Goal: Task Accomplishment & Management: Manage account settings

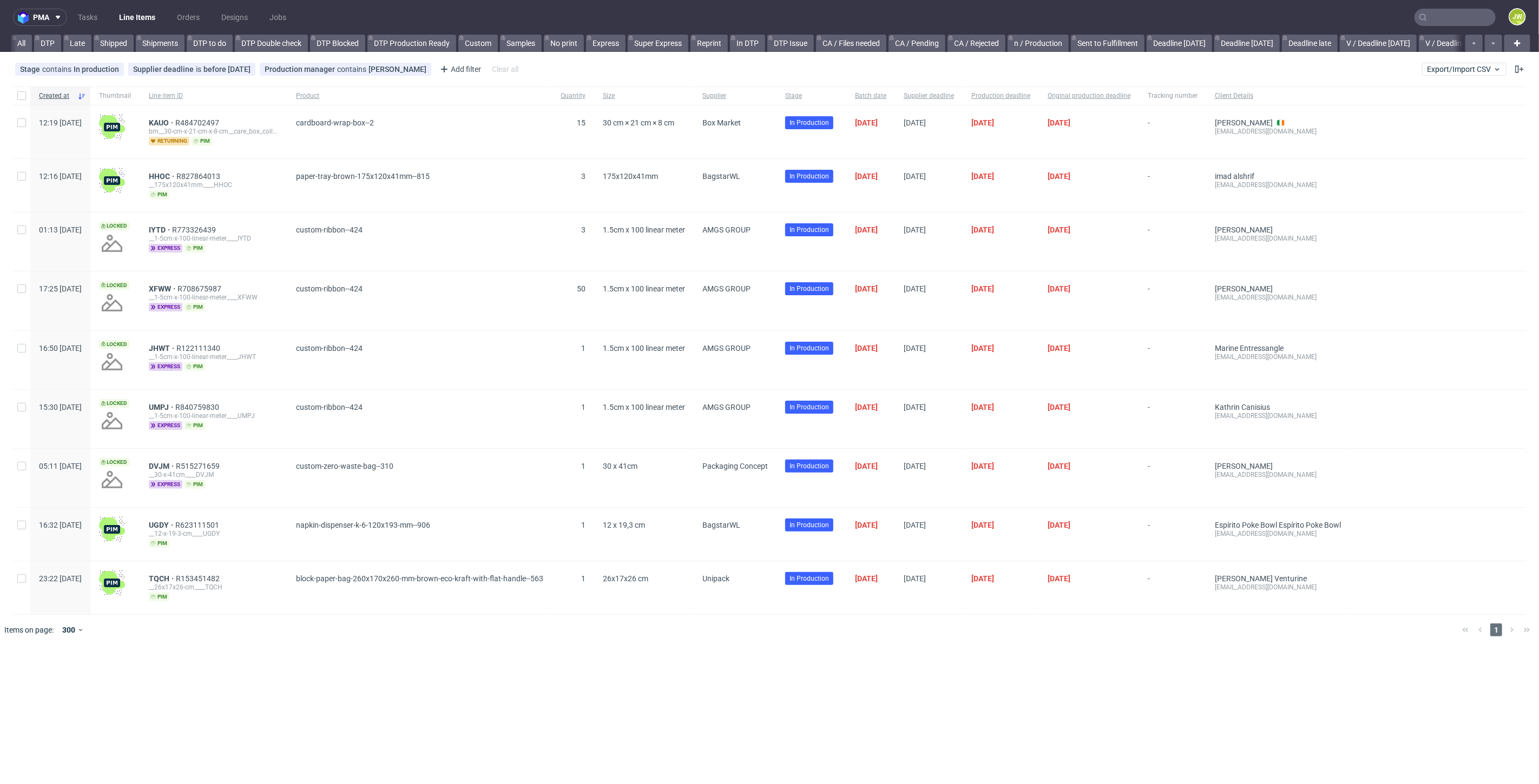
scroll to position [0, 2627]
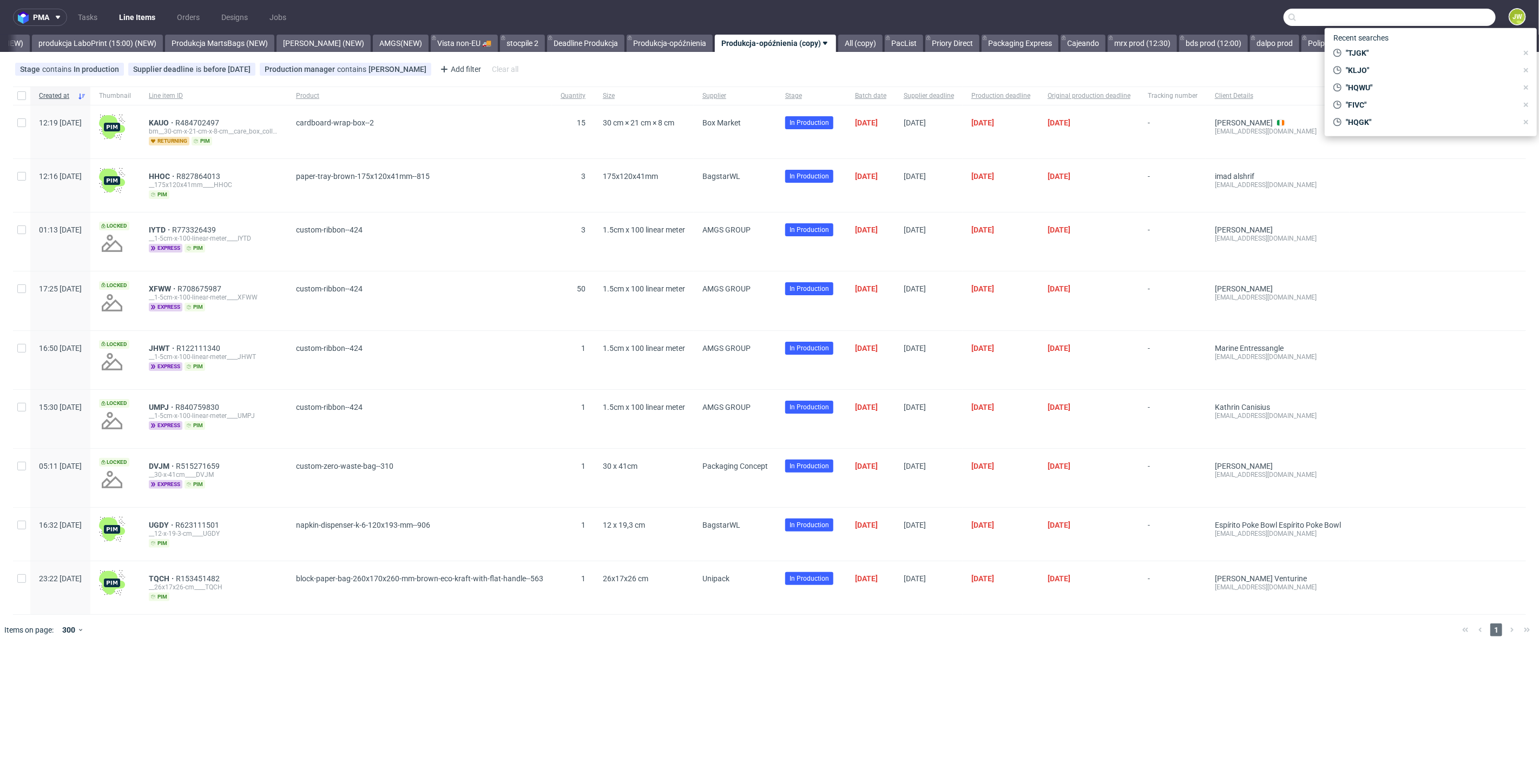
click at [1439, 14] on input "text" at bounding box center [1389, 17] width 212 height 17
paste input "HHOC"
type input "HHOC"
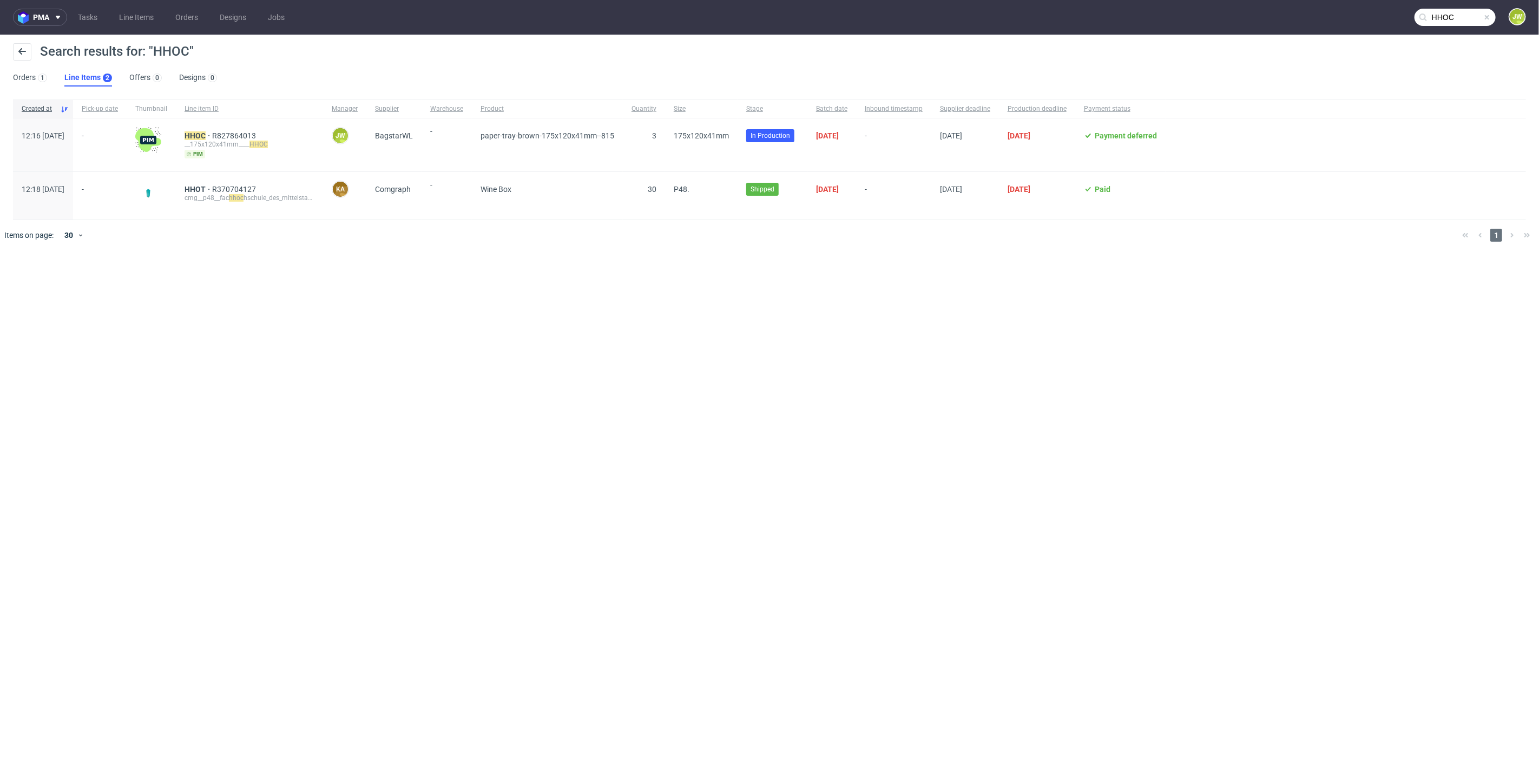
click at [213, 134] on div "HHOC R827864013 __175x120x41mm____ HHOC pim" at bounding box center [249, 144] width 147 height 53
click at [206, 134] on mark "HHOC" at bounding box center [195, 136] width 21 height 8
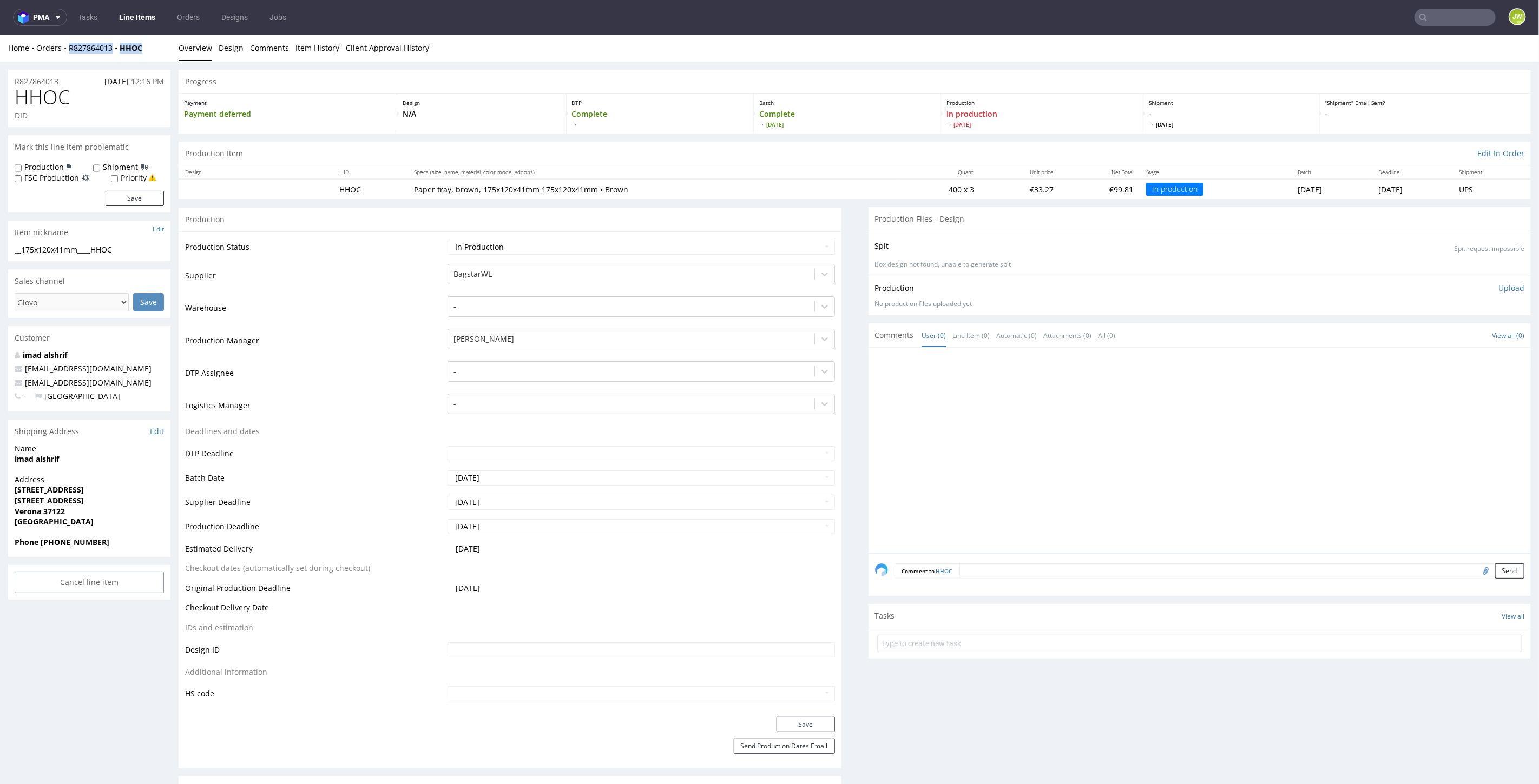
drag, startPoint x: 148, startPoint y: 53, endPoint x: 68, endPoint y: 57, distance: 80.1
click at [68, 57] on div "Home Orders R827864013 HHOC Overview Design Comments Item History Client Approv…" at bounding box center [770, 47] width 1539 height 27
copy div "R827864013 HHOC"
click at [135, 17] on link "Line Items" at bounding box center [137, 17] width 49 height 17
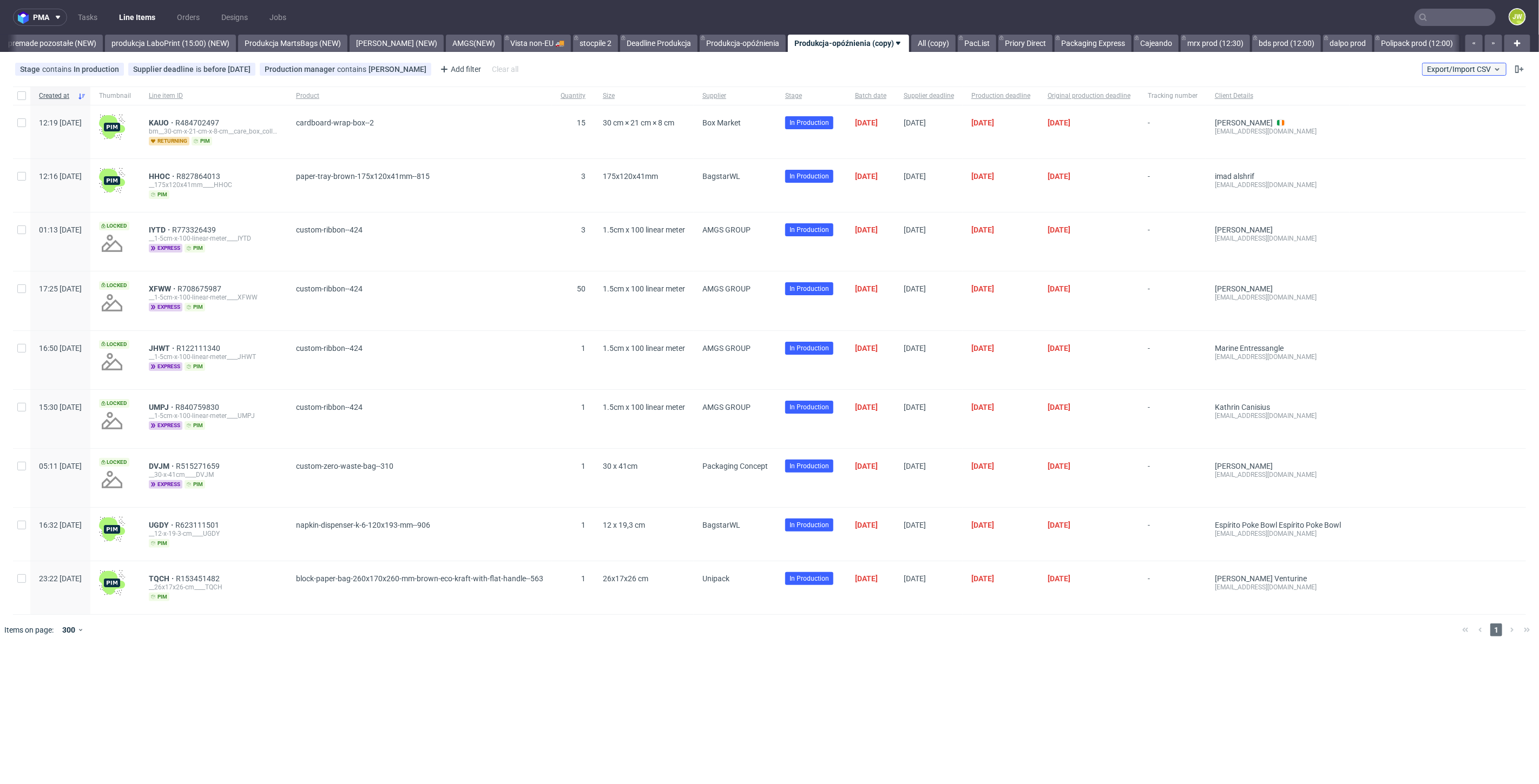
click at [1469, 70] on span "Export/Import CSV" at bounding box center [1464, 69] width 75 height 8
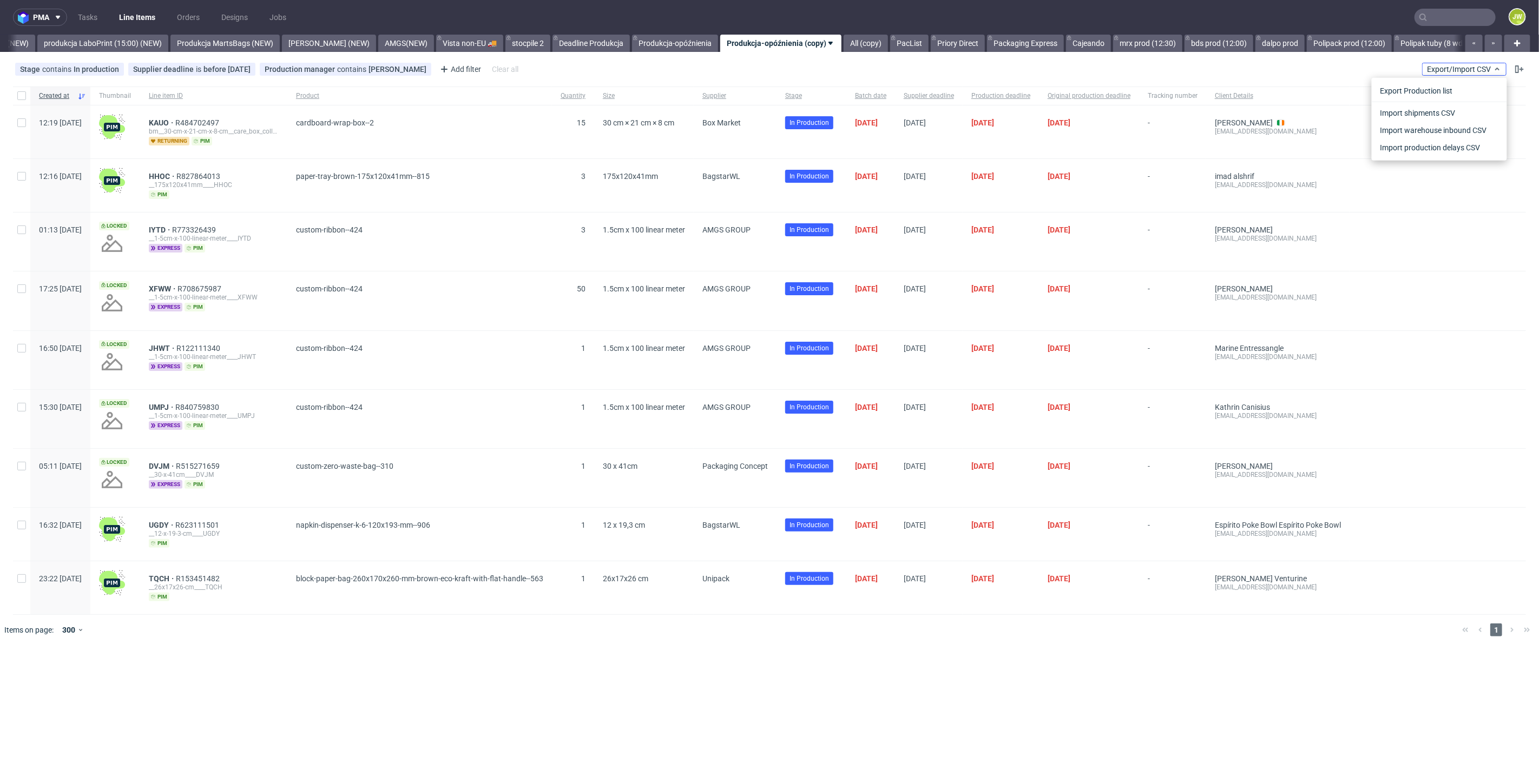
scroll to position [0, 2627]
click at [1425, 112] on link "Import shipments CSV" at bounding box center [1439, 113] width 127 height 17
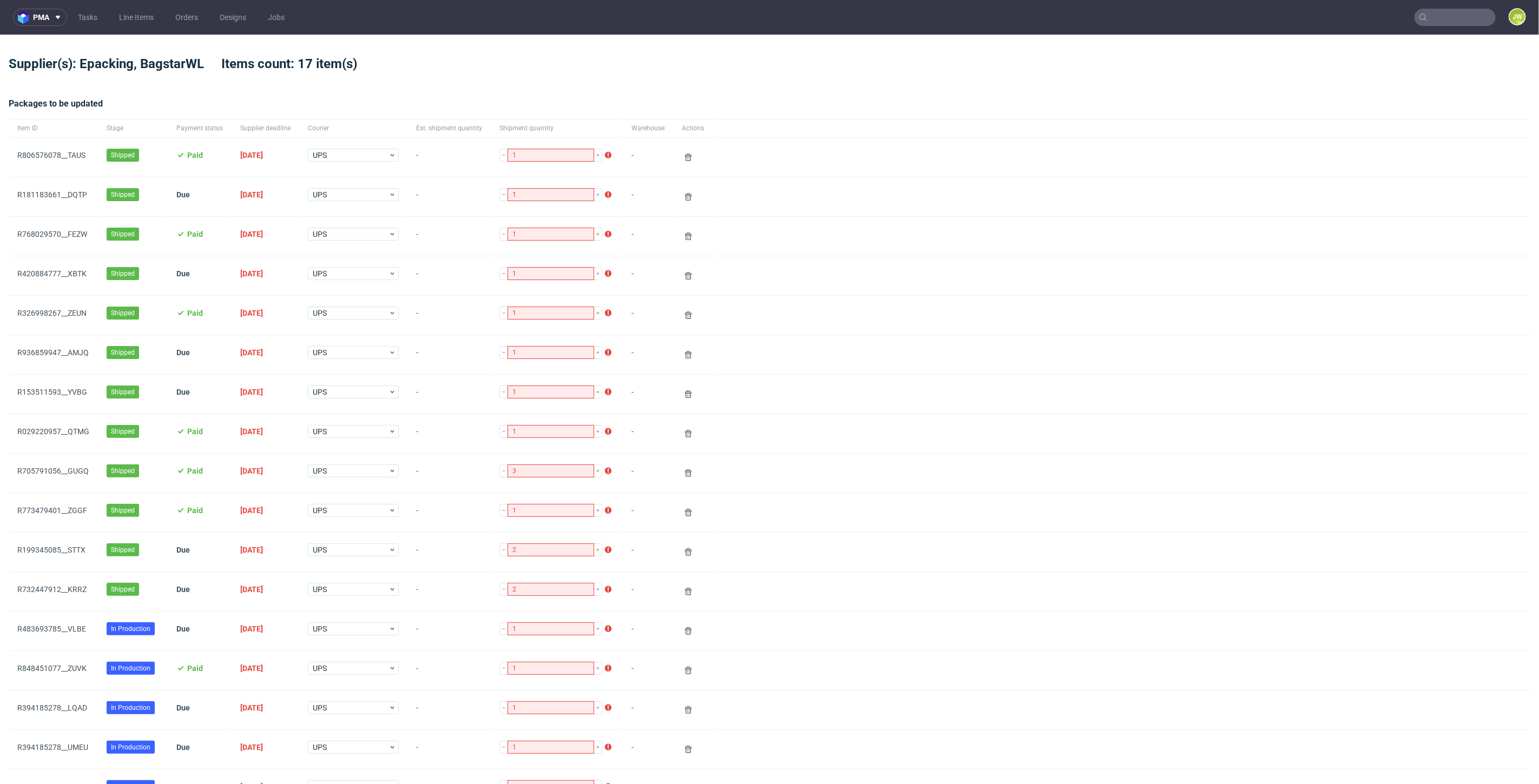
drag, startPoint x: 127, startPoint y: 19, endPoint x: 326, endPoint y: 20, distance: 199.0
click at [127, 19] on link "Line Items" at bounding box center [136, 17] width 48 height 17
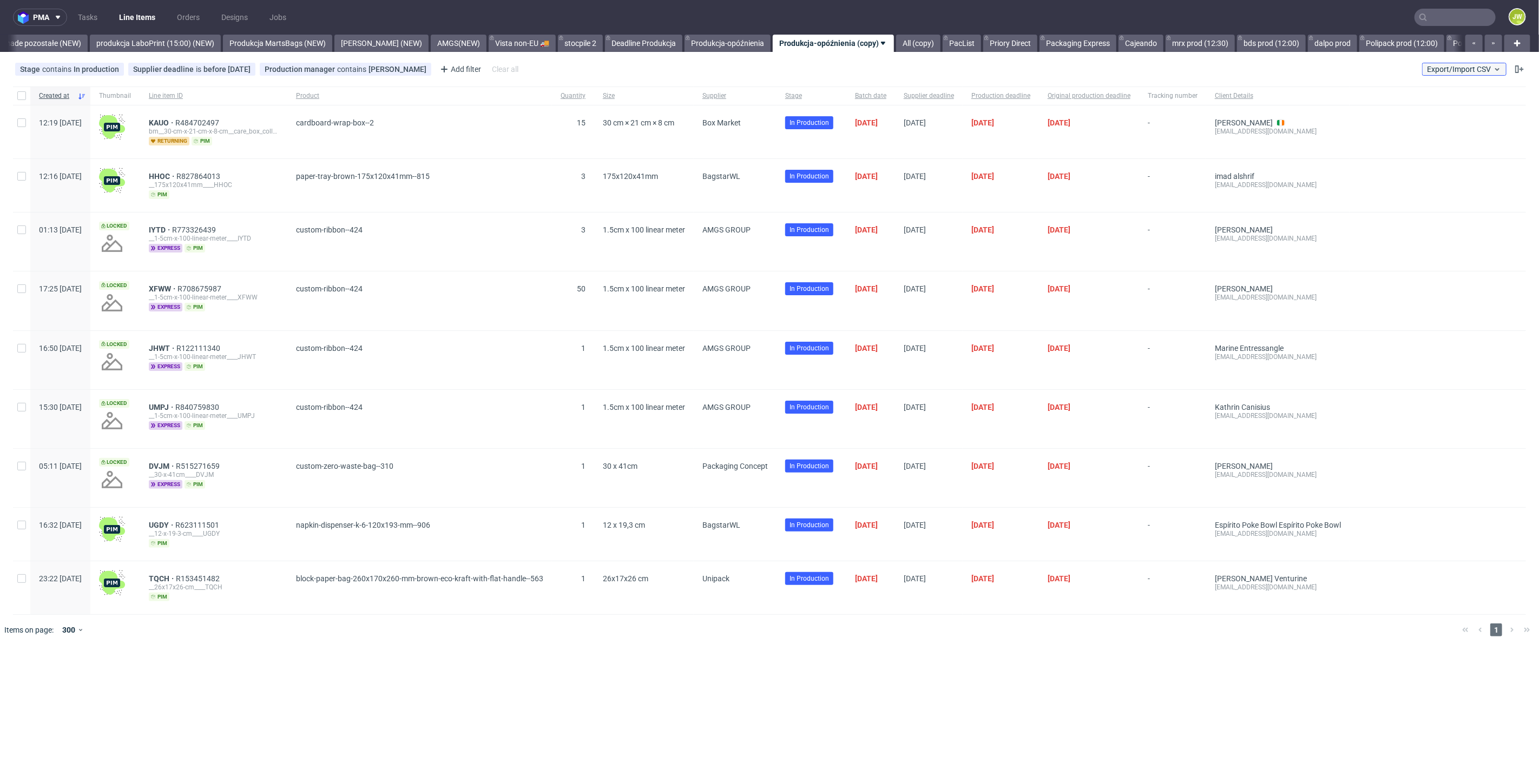
click at [1437, 70] on span "Export/Import CSV" at bounding box center [1464, 69] width 75 height 8
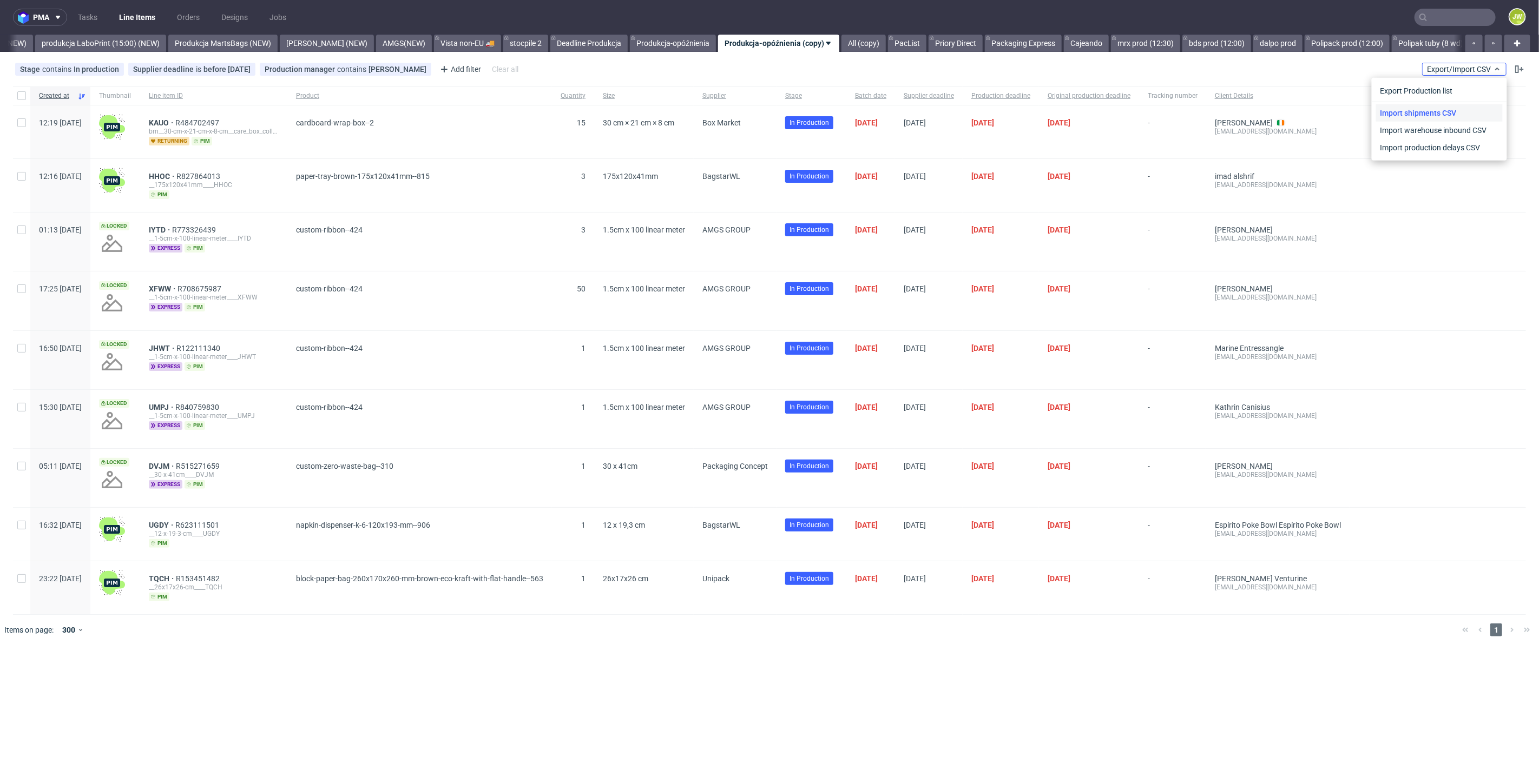
scroll to position [0, 2627]
click at [1410, 106] on link "Import shipments CSV" at bounding box center [1439, 113] width 127 height 17
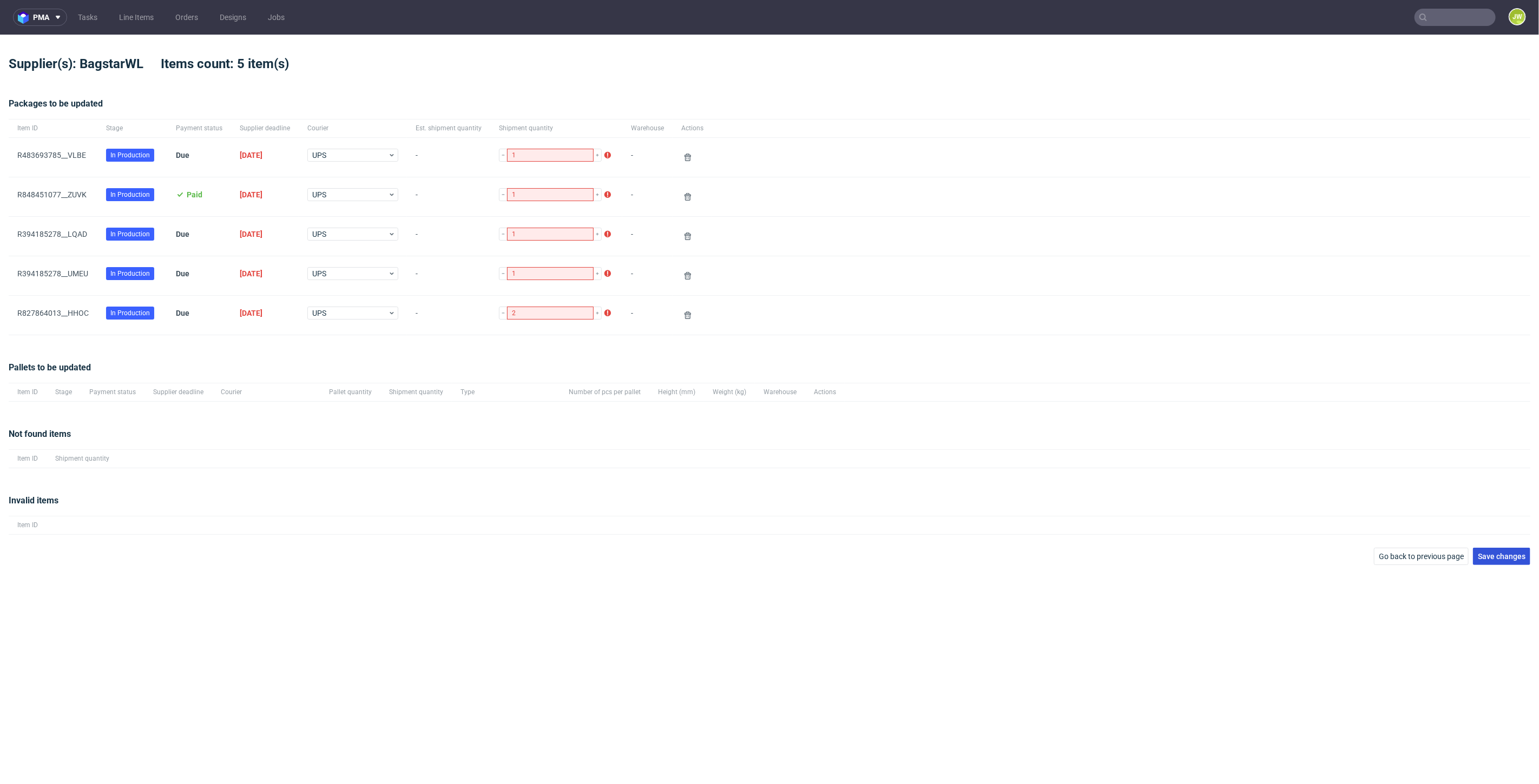
click at [1492, 553] on span "Save changes" at bounding box center [1502, 557] width 48 height 8
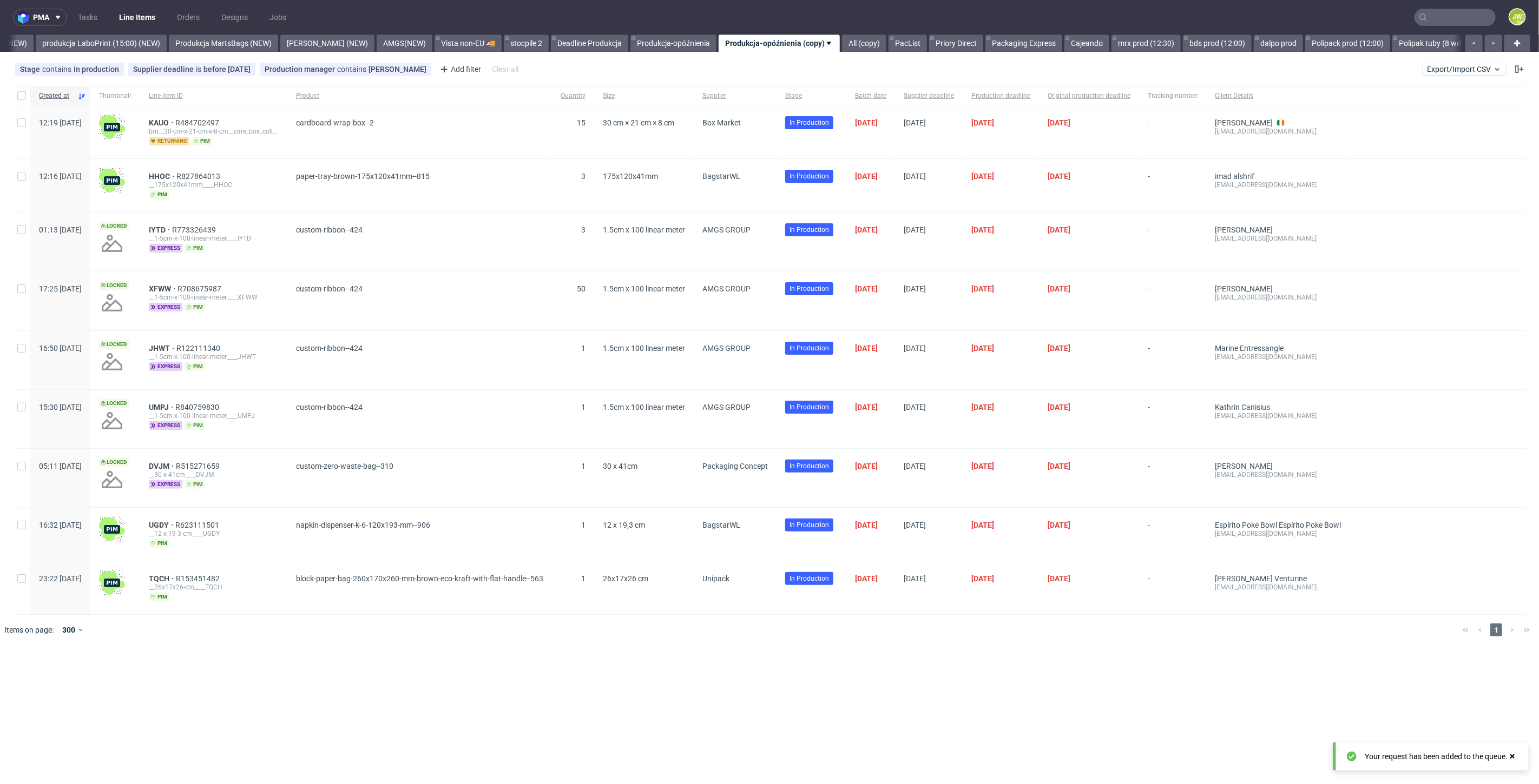
scroll to position [0, 2627]
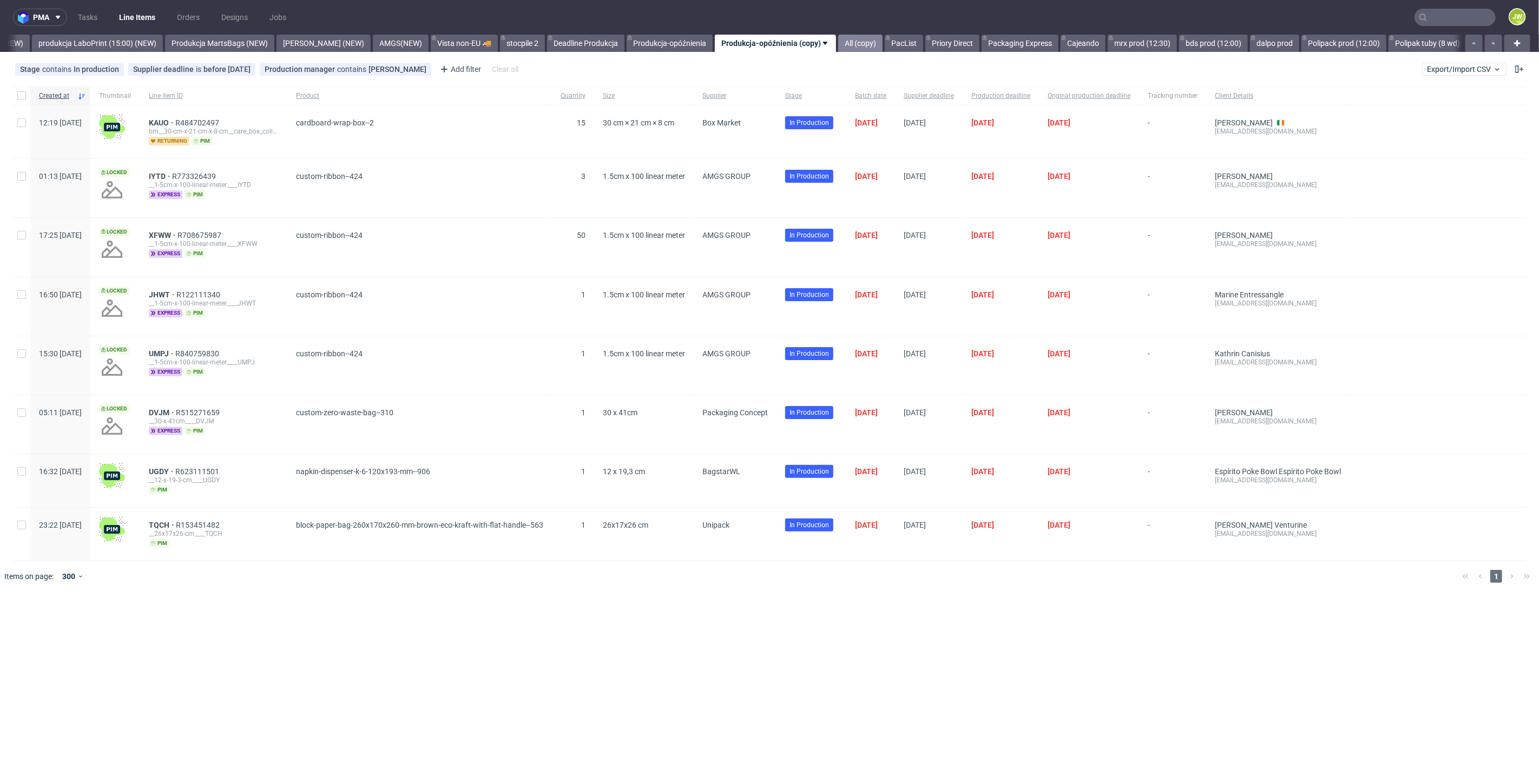
click at [838, 51] on link "All (copy)" at bounding box center [860, 43] width 44 height 17
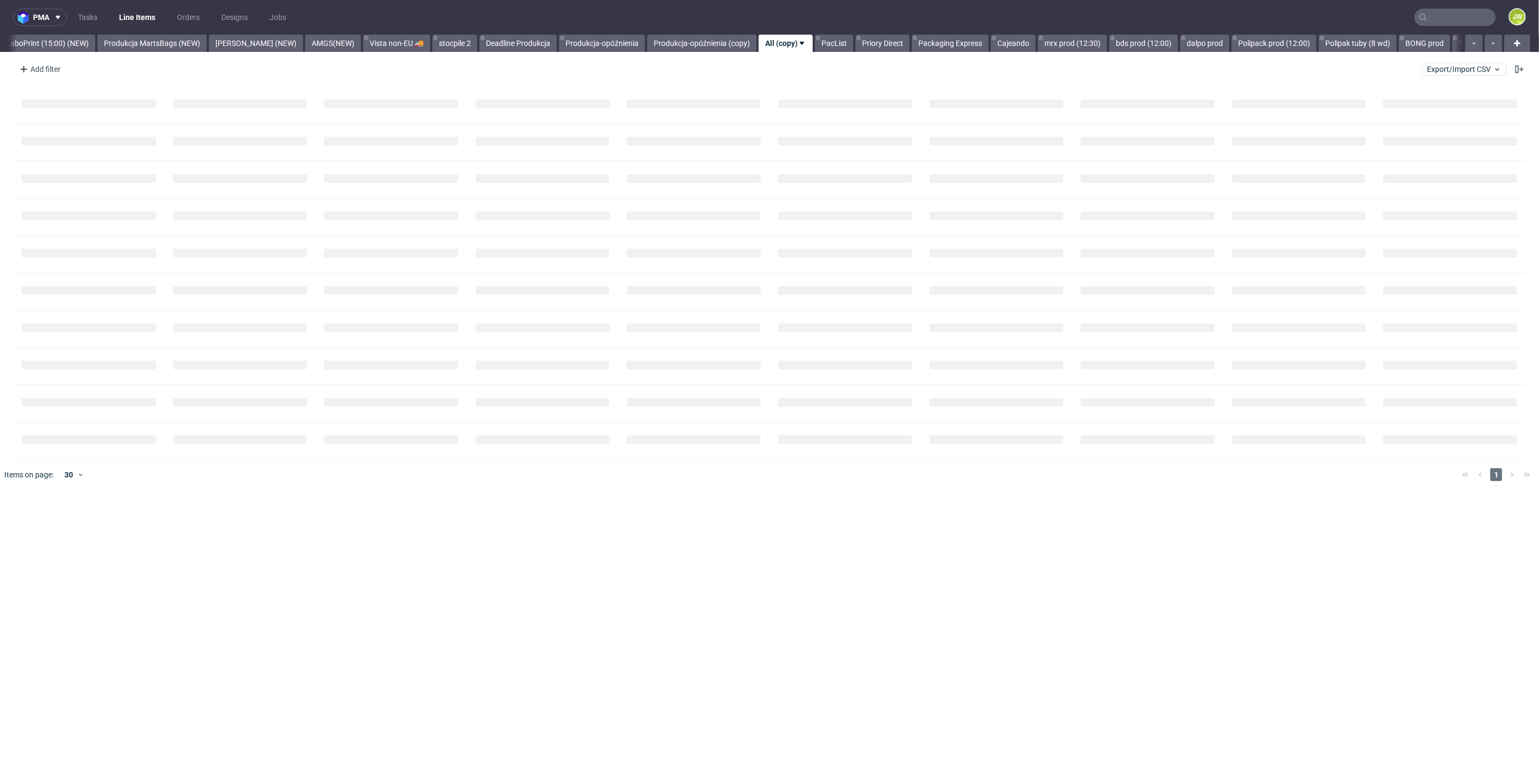
scroll to position [0, 2706]
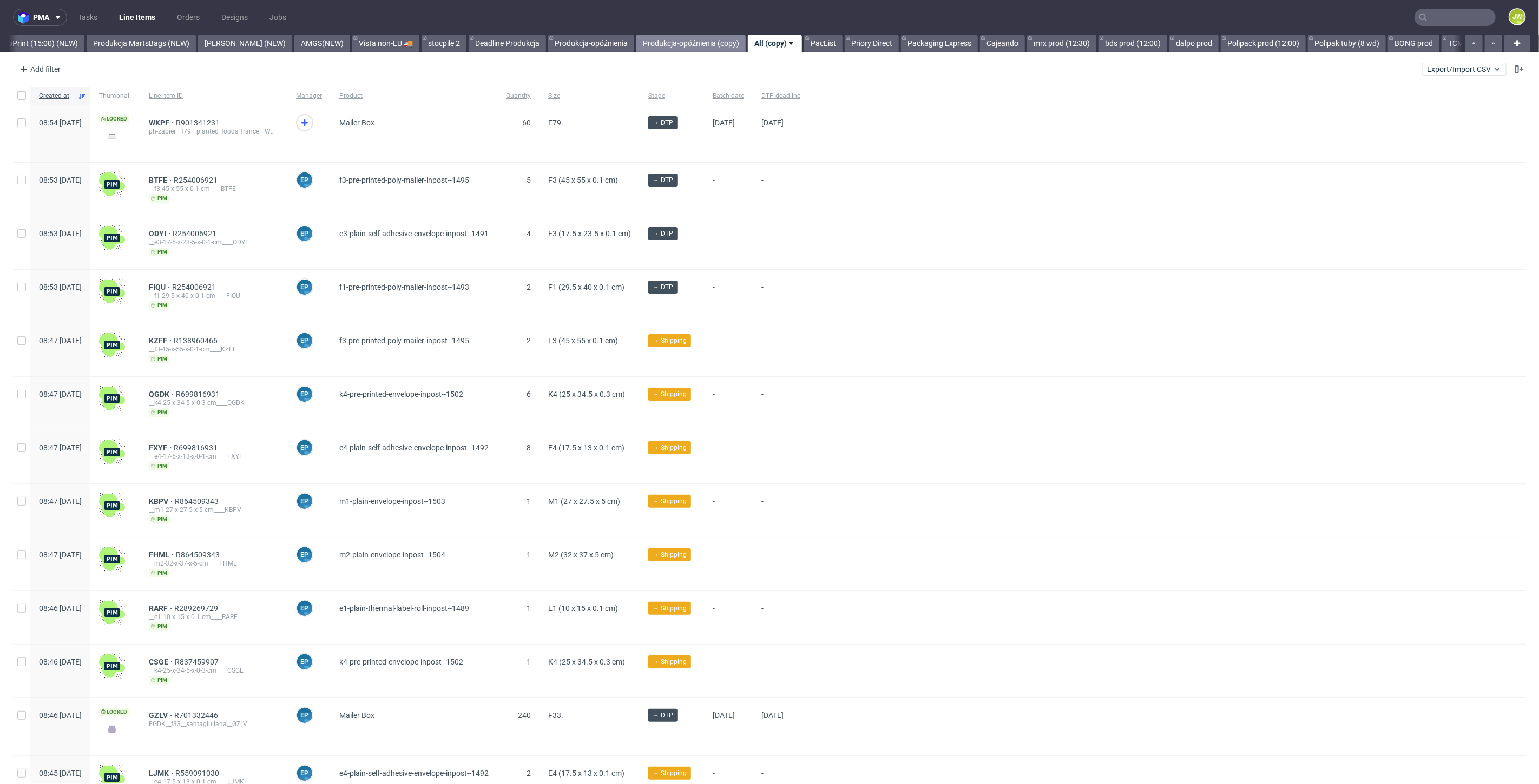
click at [637, 42] on link "Produkcja-opóźnienia (copy)" at bounding box center [691, 43] width 109 height 17
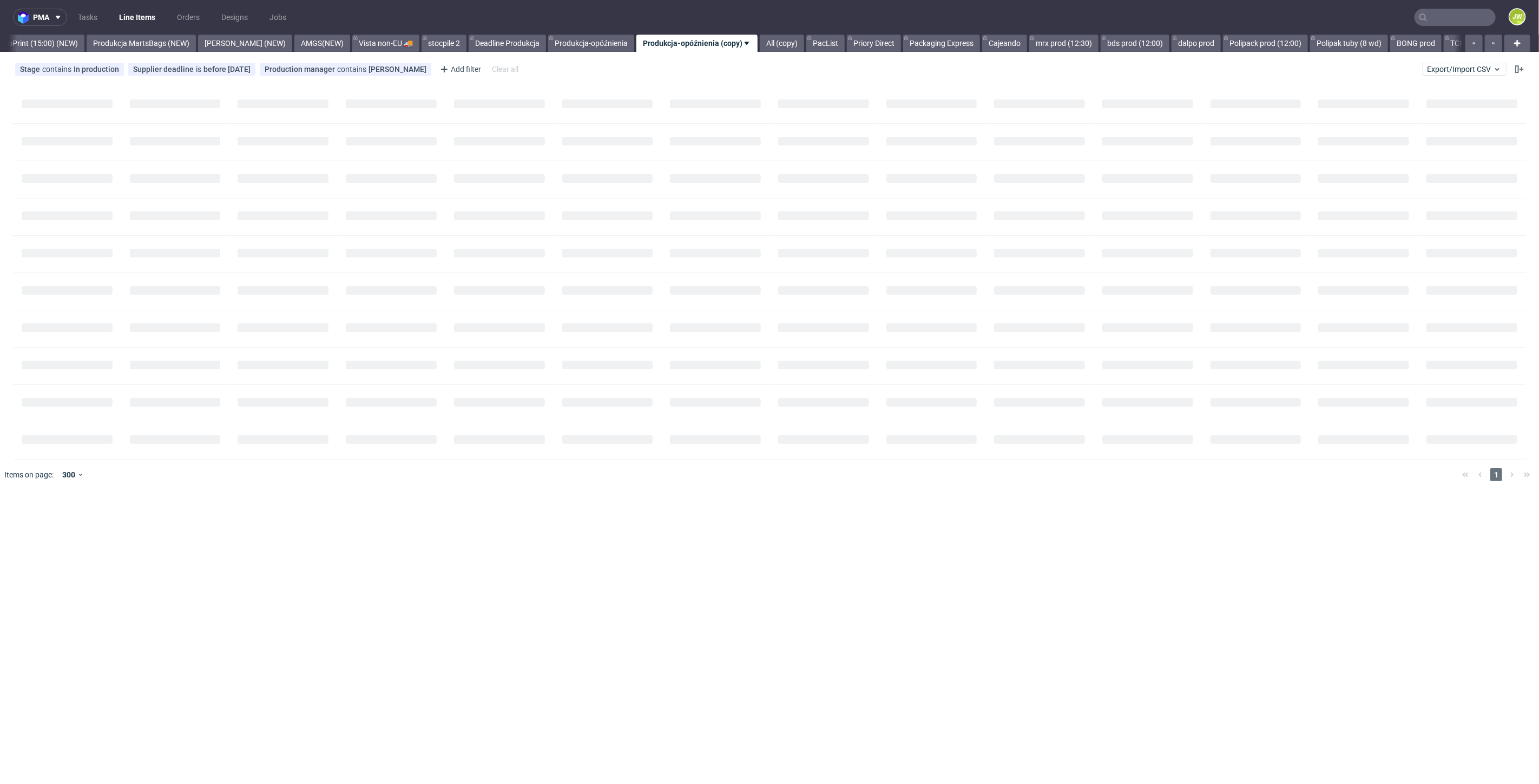
scroll to position [0, 2627]
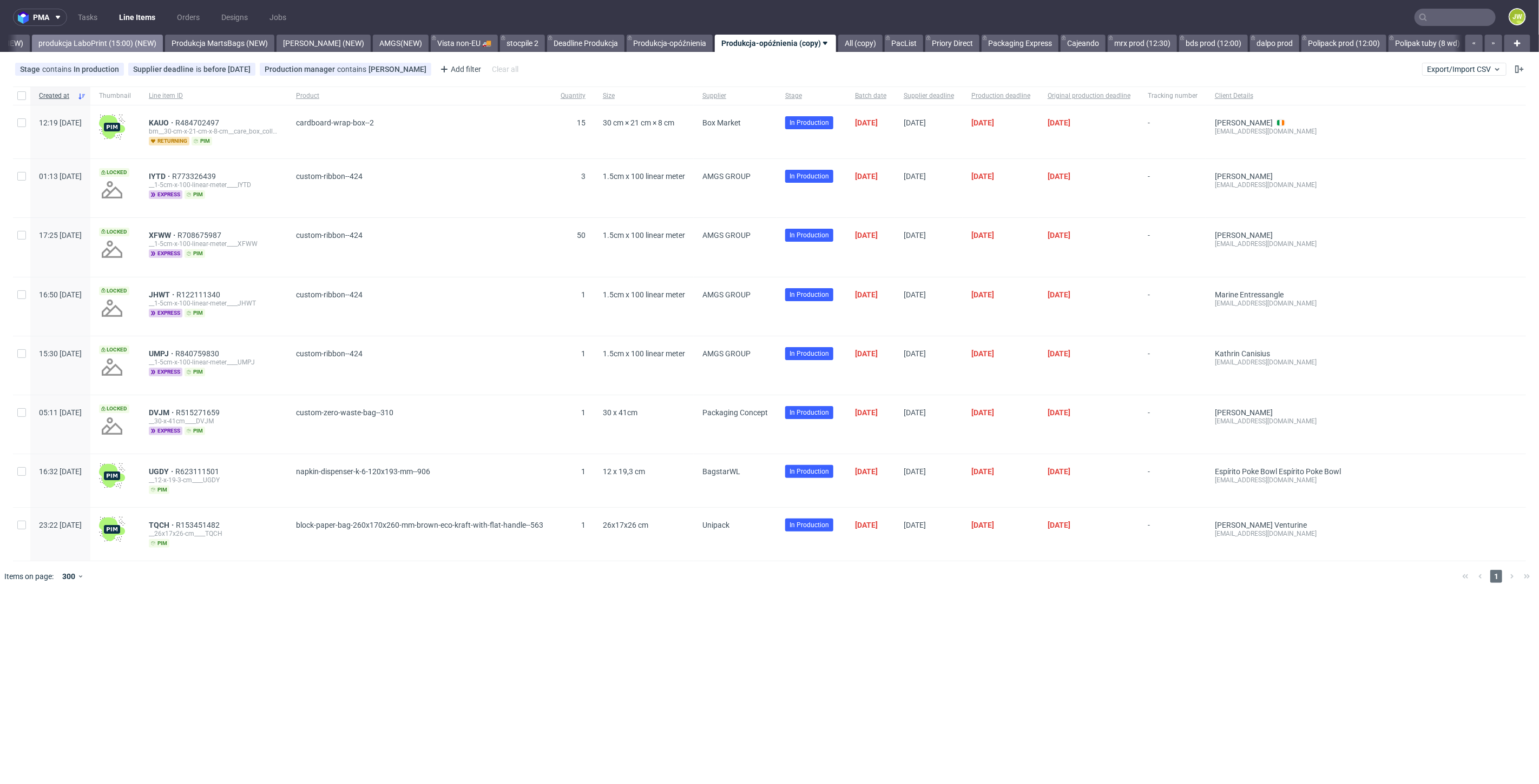
click at [108, 43] on link "produkcja LaboPrint (15:00) (NEW)" at bounding box center [97, 43] width 131 height 17
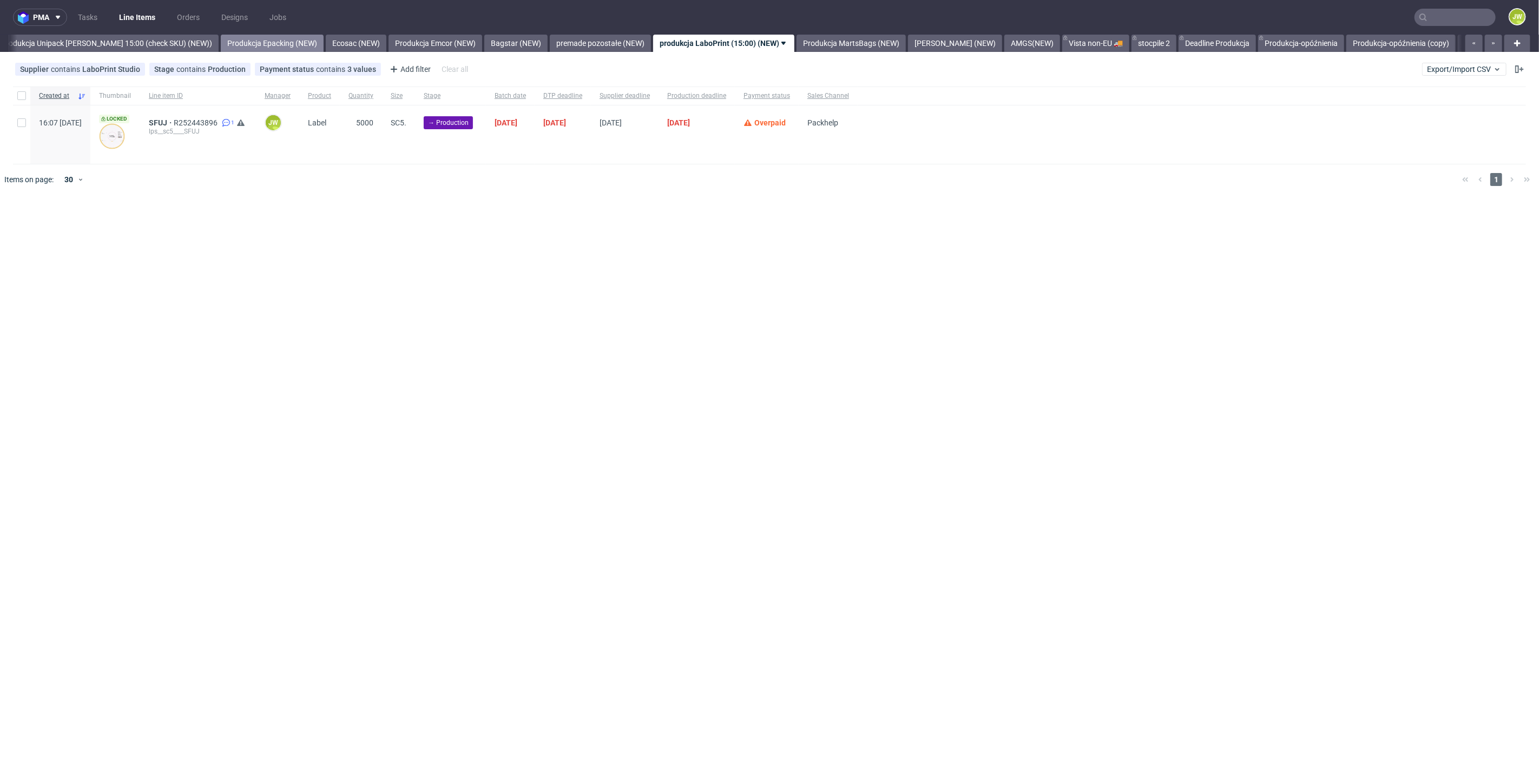
scroll to position [0, 1985]
click at [97, 38] on link "Produkcja Unipack [PERSON_NAME] 15:00 (check SKU) (NEW))" at bounding box center [127, 43] width 224 height 17
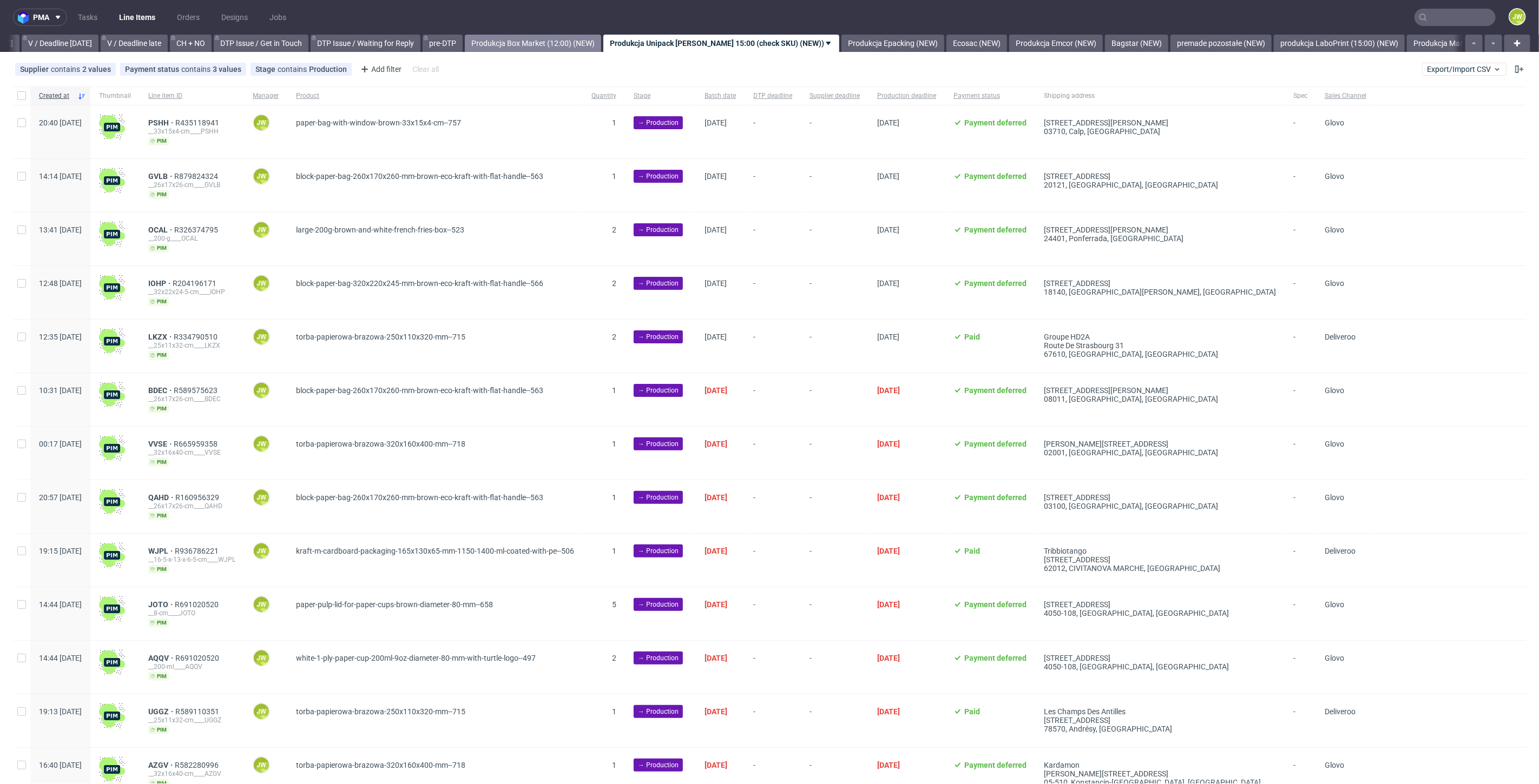
click at [556, 42] on link "Produkcja Box Market (12:00) (NEW)" at bounding box center [533, 43] width 136 height 17
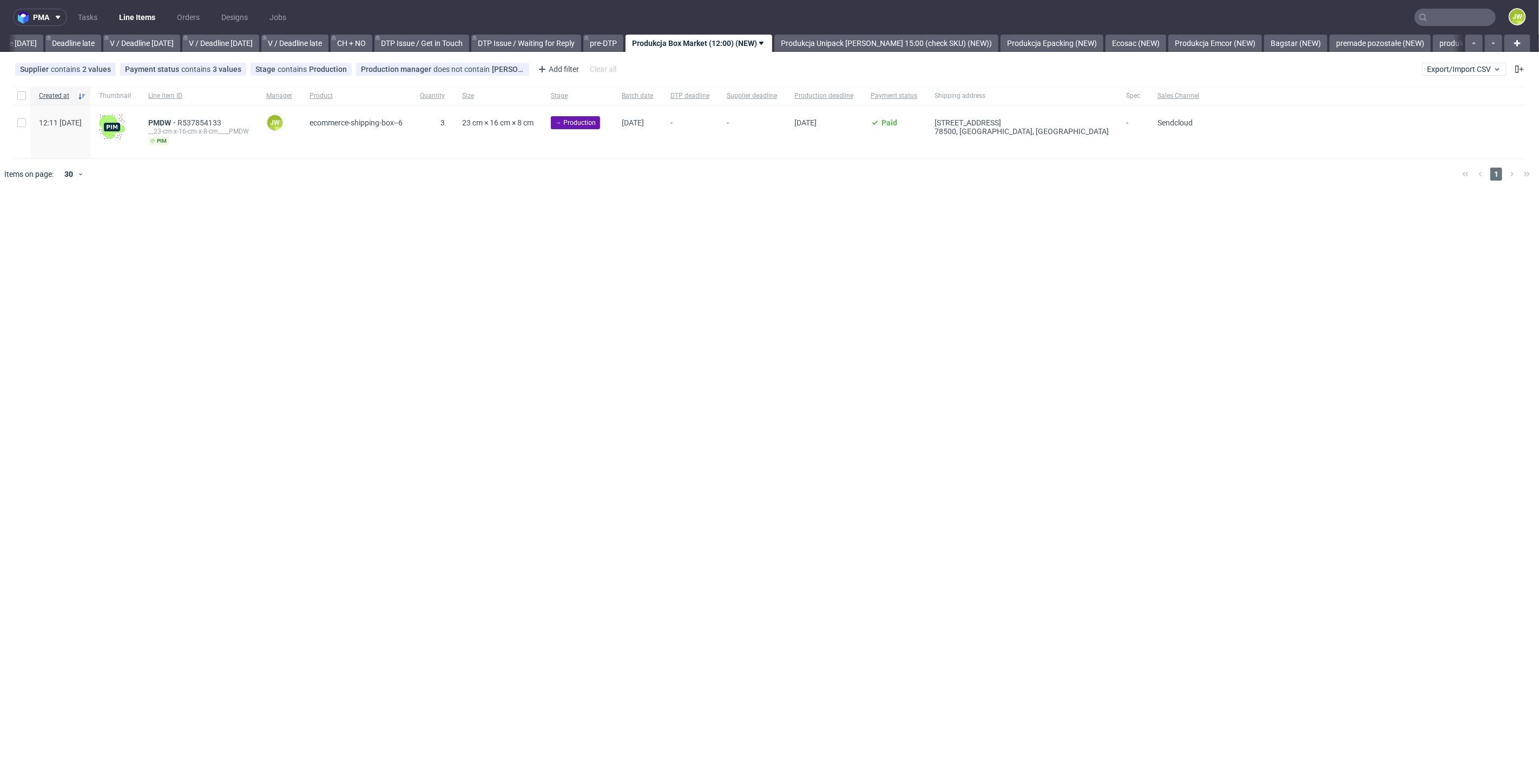
scroll to position [0, 1229]
click at [1364, 48] on link "premade pozostałe (NEW)" at bounding box center [1387, 43] width 101 height 17
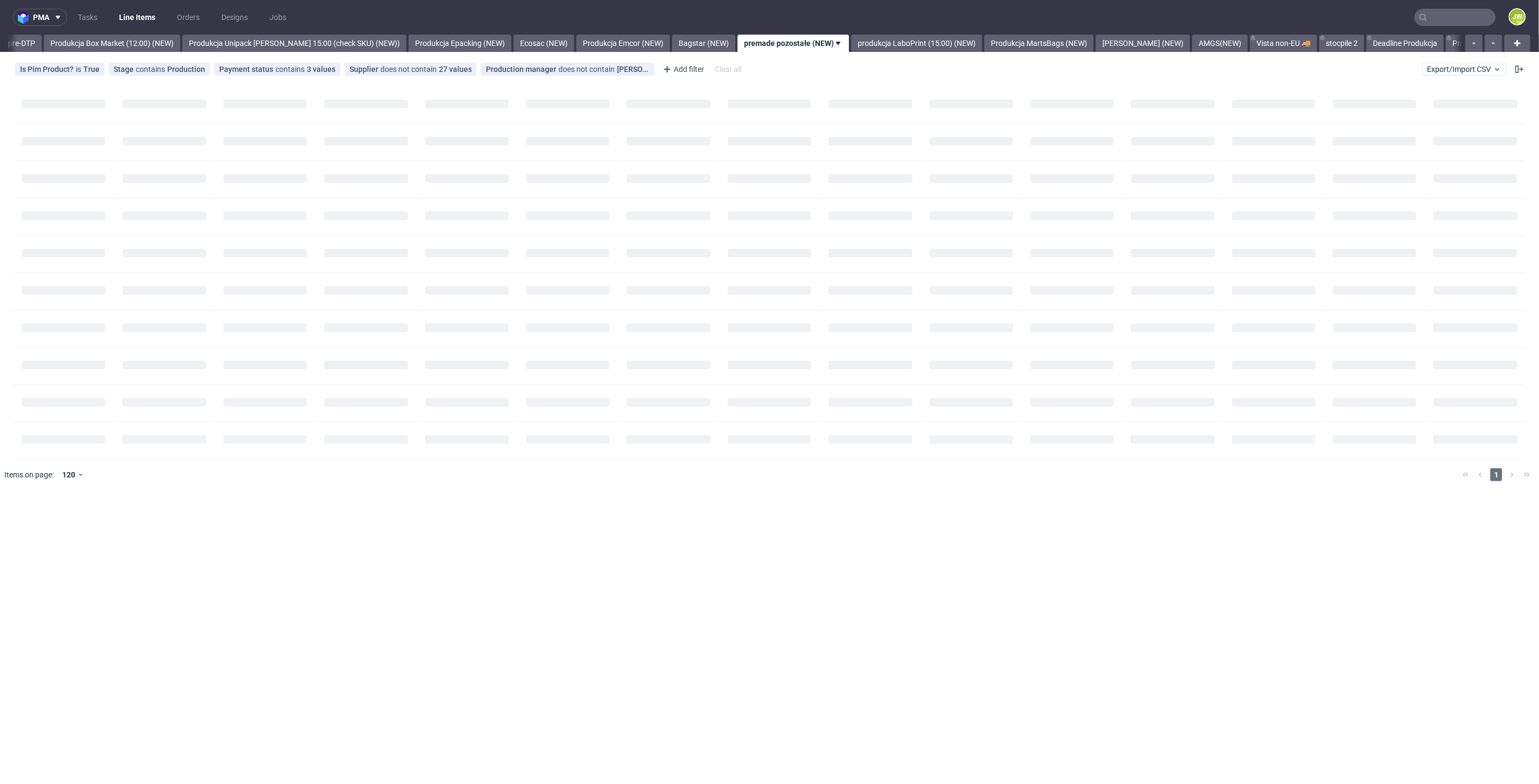
scroll to position [0, 1868]
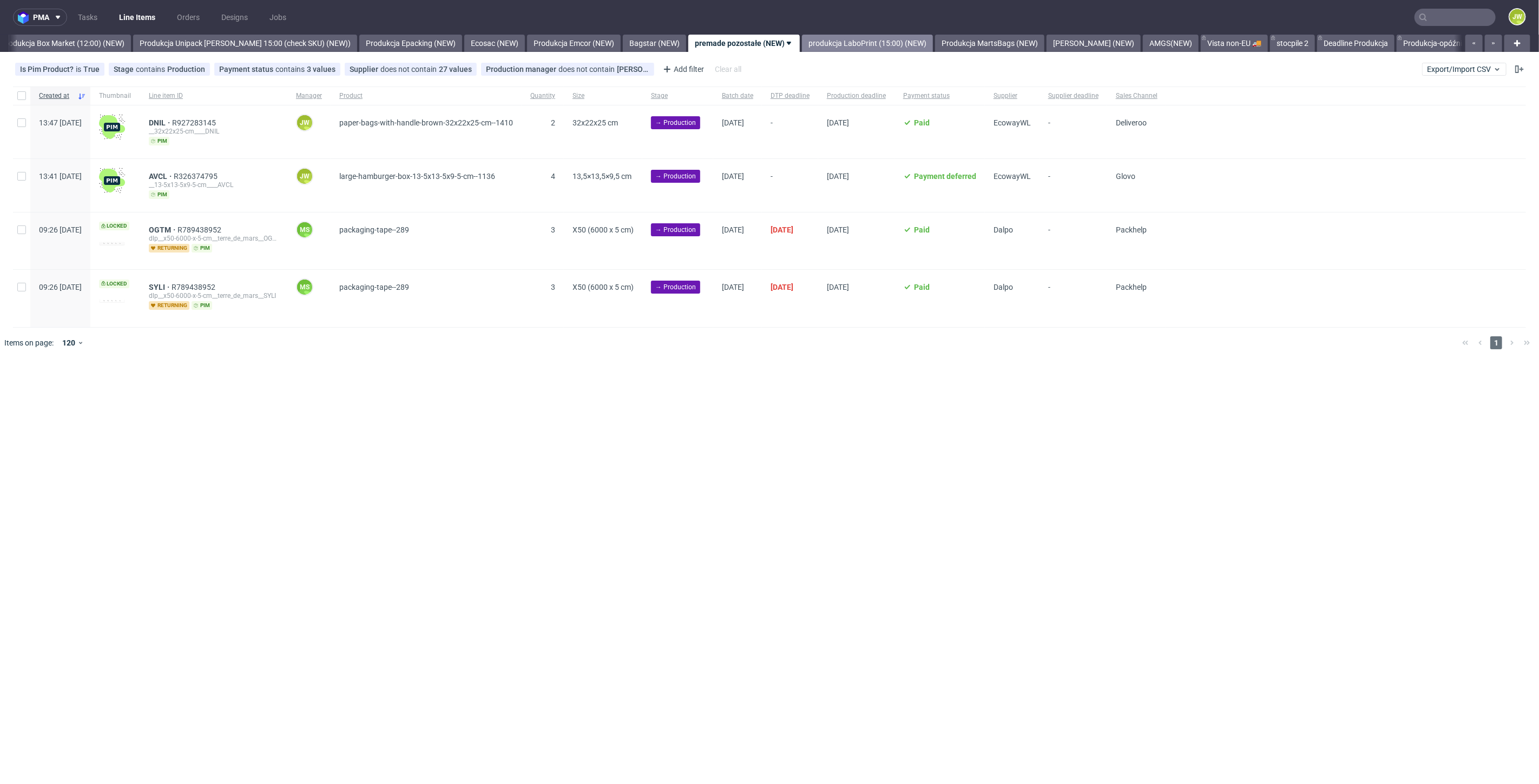
click at [825, 43] on link "produkcja LaboPrint (15:00) (NEW)" at bounding box center [867, 43] width 131 height 17
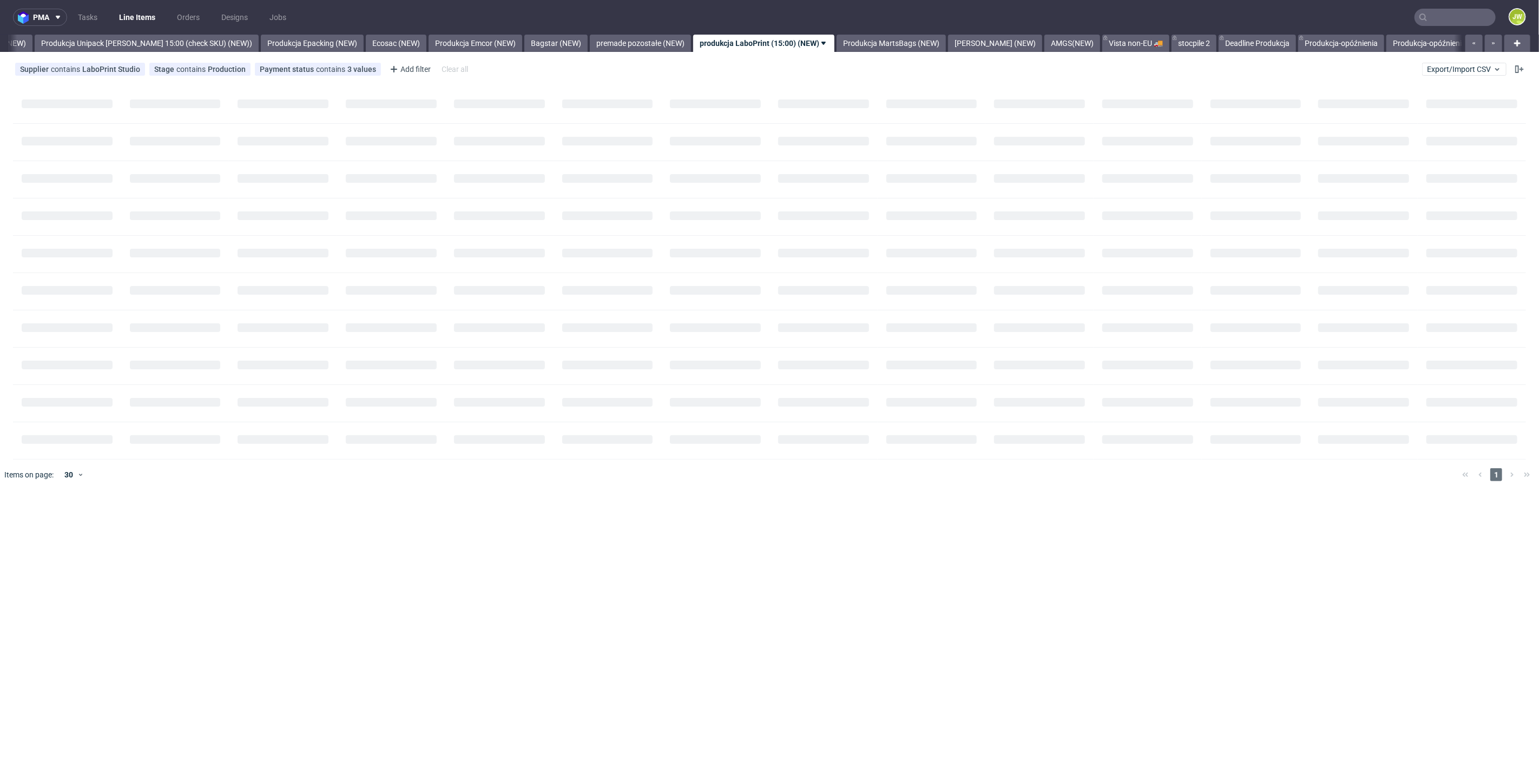
scroll to position [0, 1985]
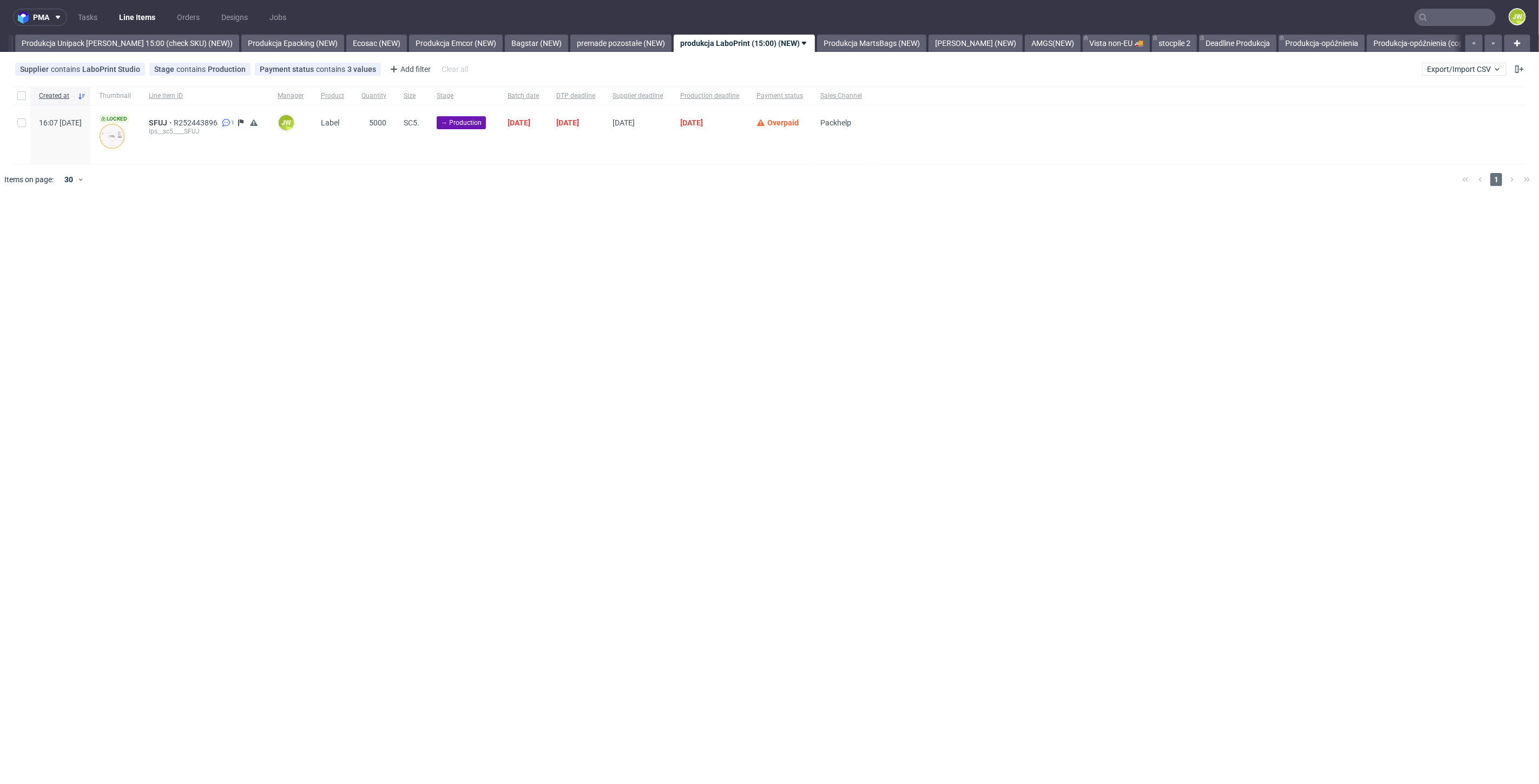
click at [253, 156] on div "SFUJ R252443896 1 lps__sc5____SFUJ" at bounding box center [205, 135] width 129 height 59
click at [394, 233] on div "pma Tasks Line Items Orders Designs Jobs JW All DTP Late Shipped Shipments DTP …" at bounding box center [770, 392] width 1539 height 784
click at [1448, 67] on span "Export/Import CSV" at bounding box center [1464, 69] width 75 height 8
click at [1403, 113] on link "Import shipments CSV" at bounding box center [1439, 113] width 127 height 17
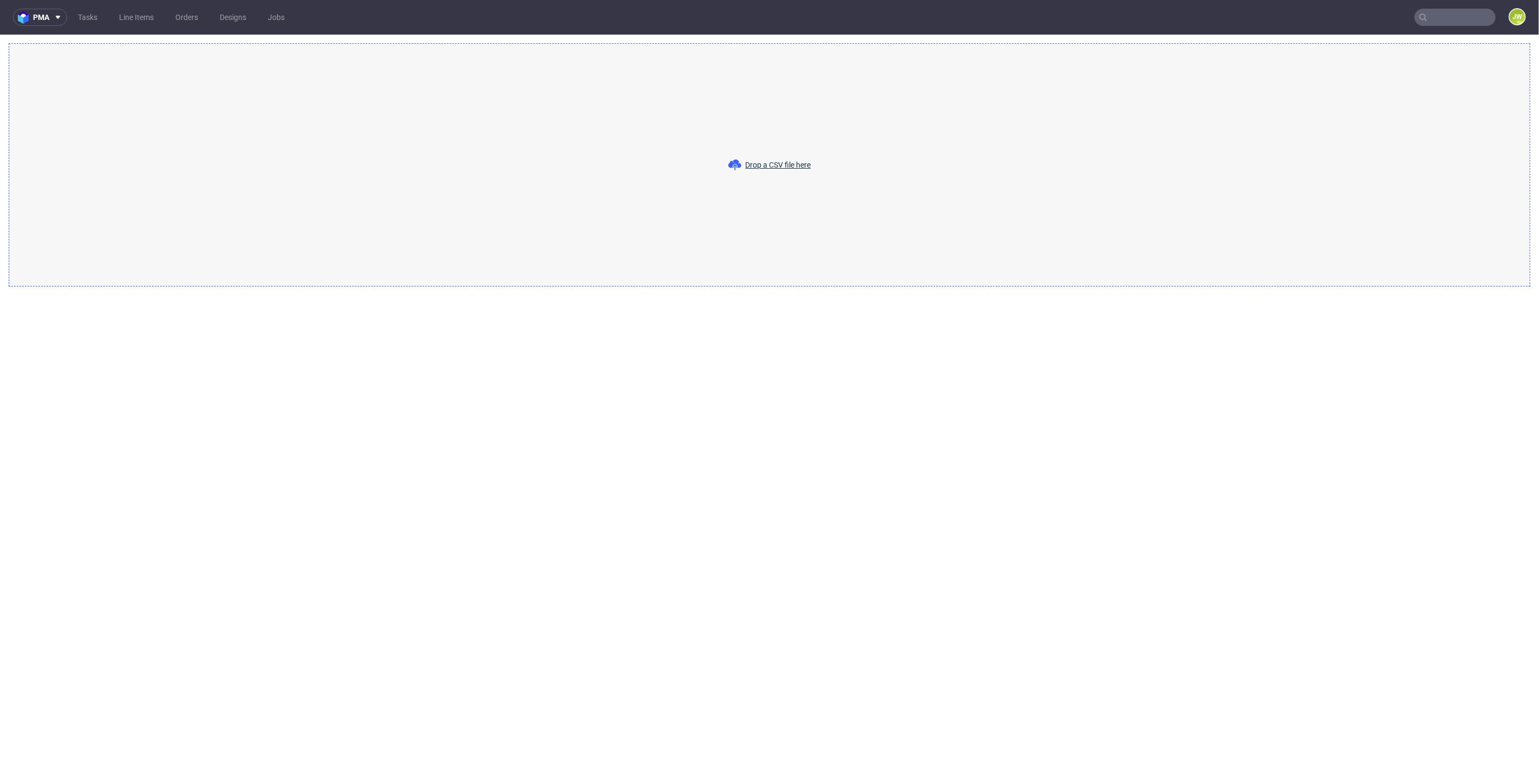
click at [1467, 17] on input "text" at bounding box center [1455, 17] width 81 height 17
paste input "R413770365__GSCY"
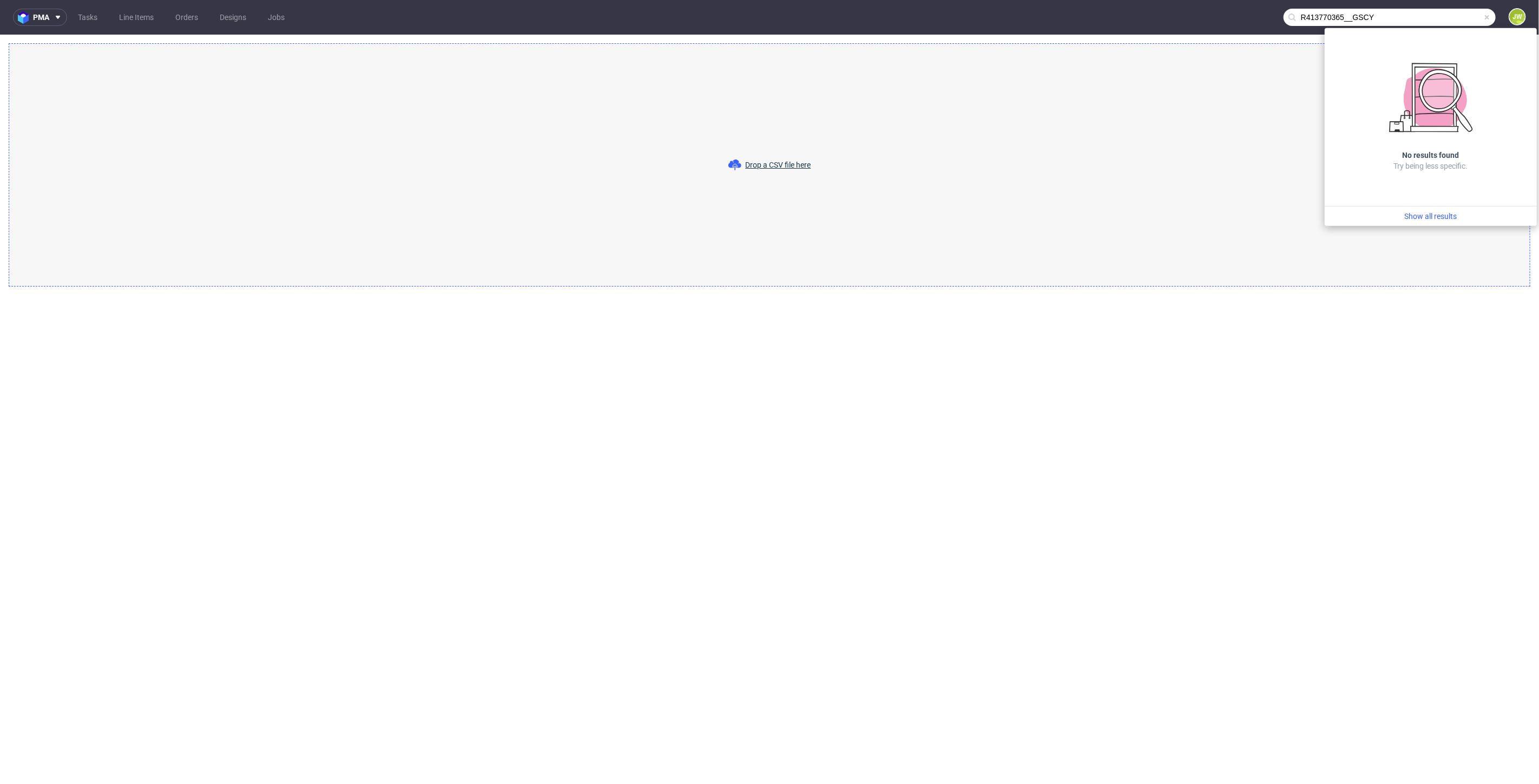
drag, startPoint x: 1350, startPoint y: 16, endPoint x: 1197, endPoint y: 22, distance: 153.1
click at [1203, 21] on nav "pma Tasks Line Items Orders Designs Jobs R413770365__GSCY JW" at bounding box center [770, 17] width 1539 height 35
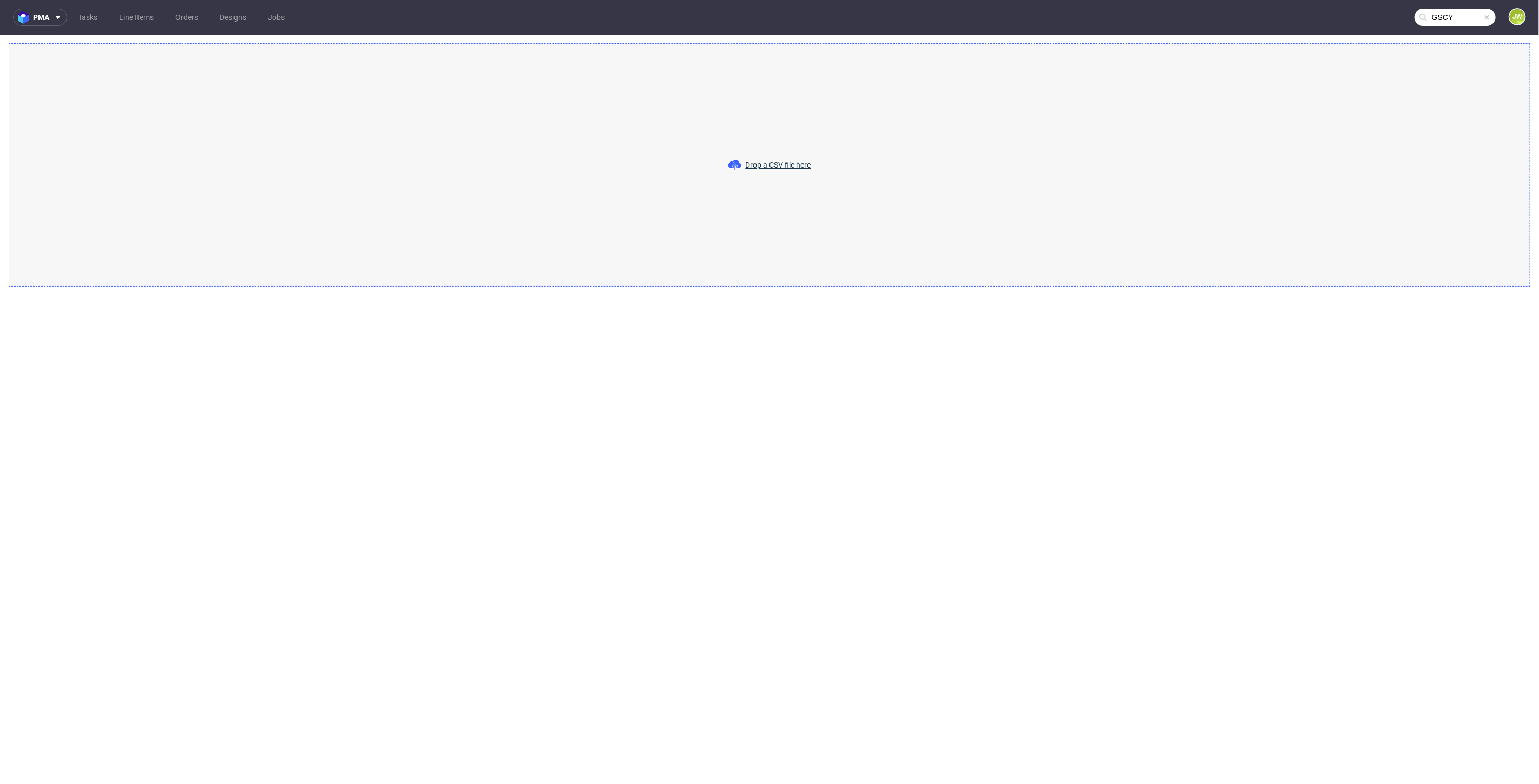
type input "GSCY"
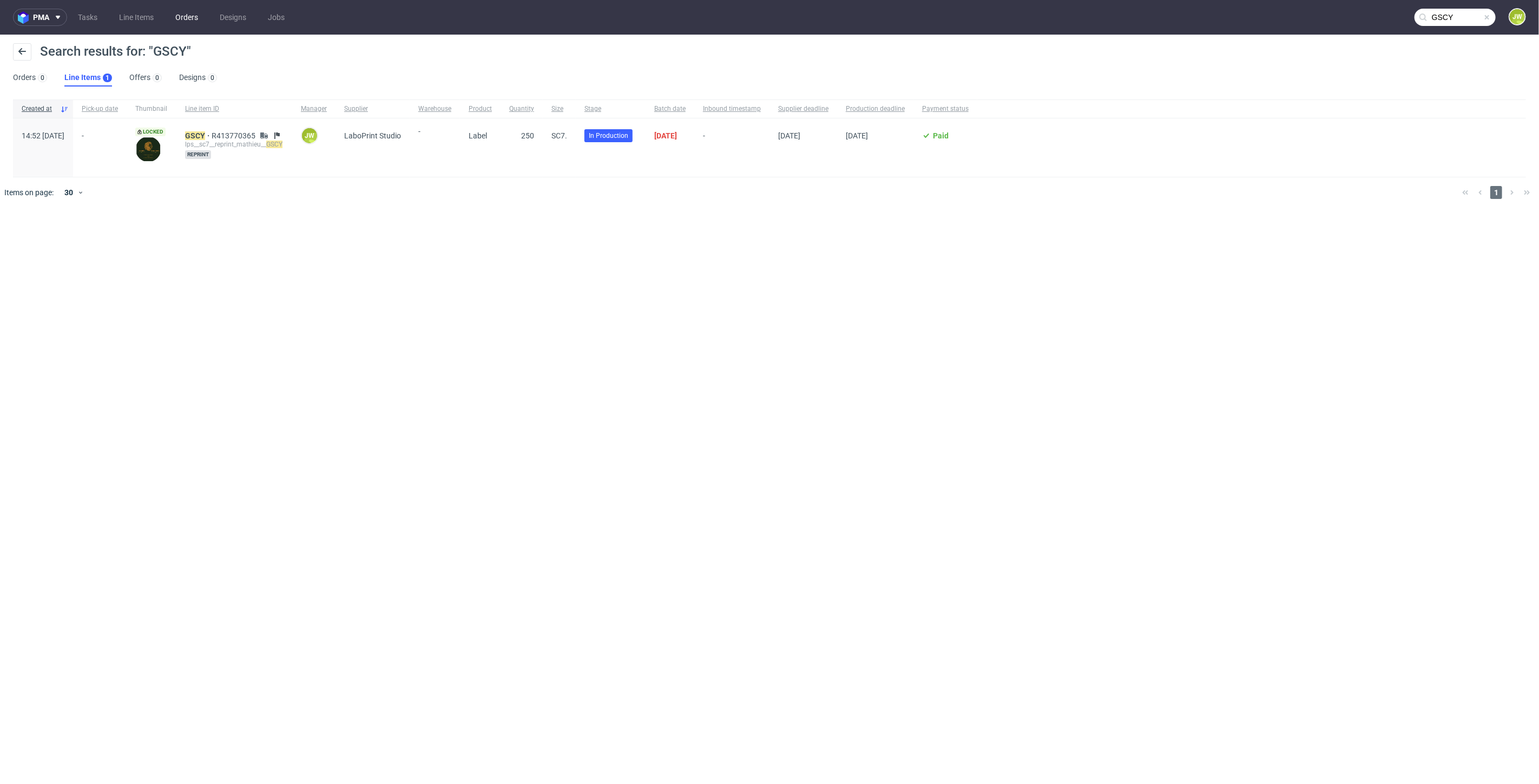
click at [179, 19] on link "Orders" at bounding box center [187, 17] width 36 height 17
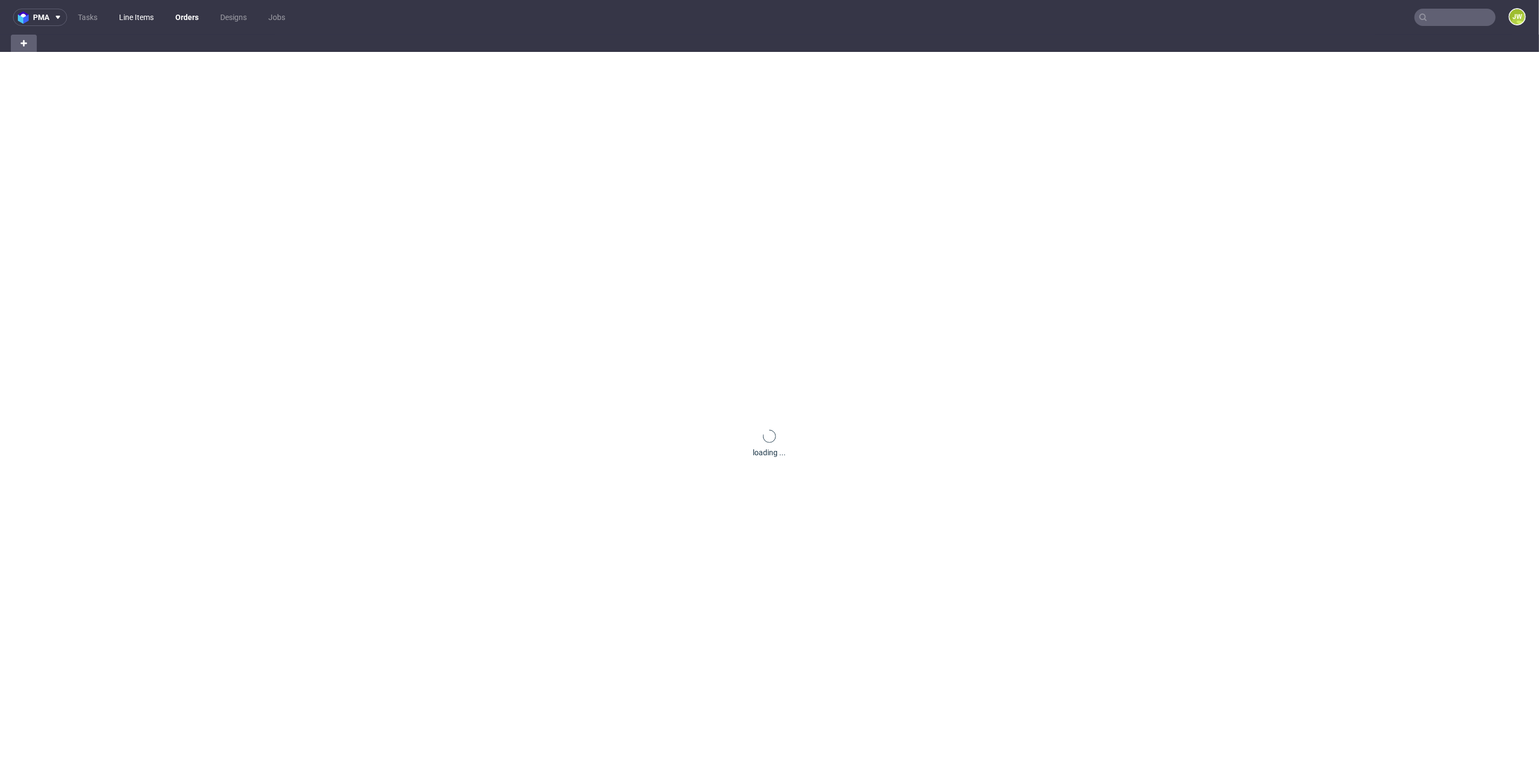
click at [119, 17] on link "Line Items" at bounding box center [136, 17] width 48 height 17
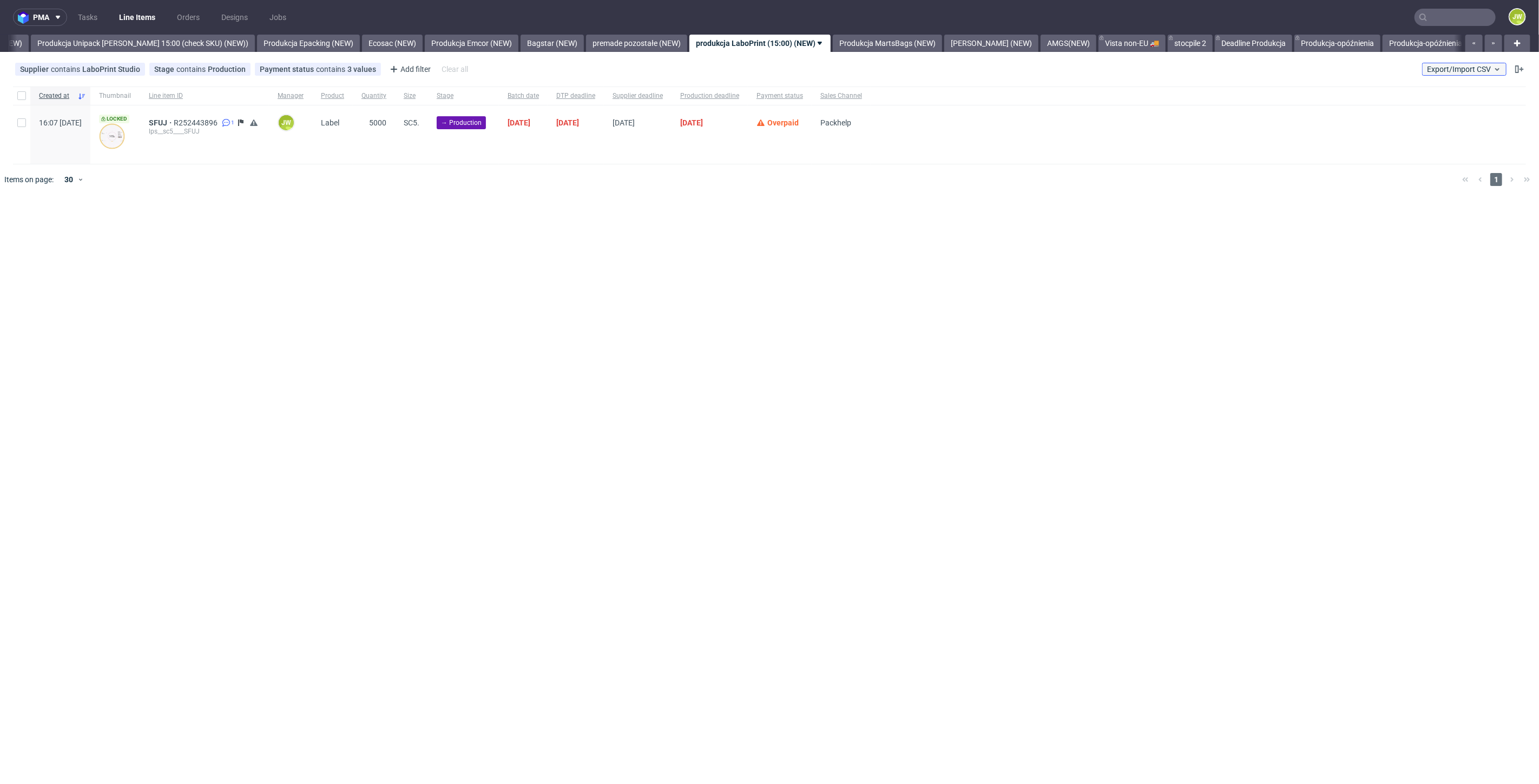
click at [1447, 73] on span "Export/Import CSV" at bounding box center [1464, 69] width 75 height 8
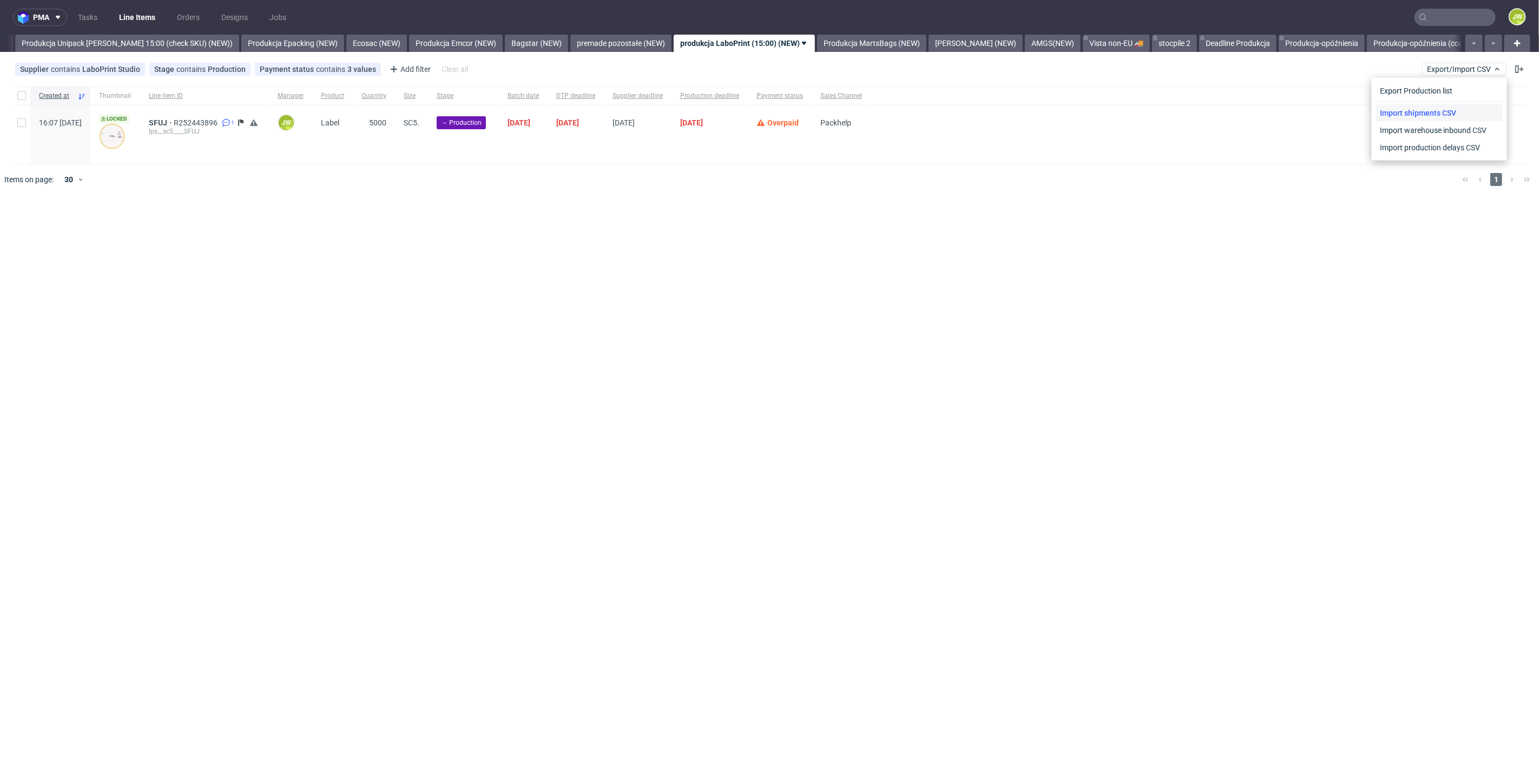
click at [1407, 115] on link "Import shipments CSV" at bounding box center [1439, 113] width 127 height 17
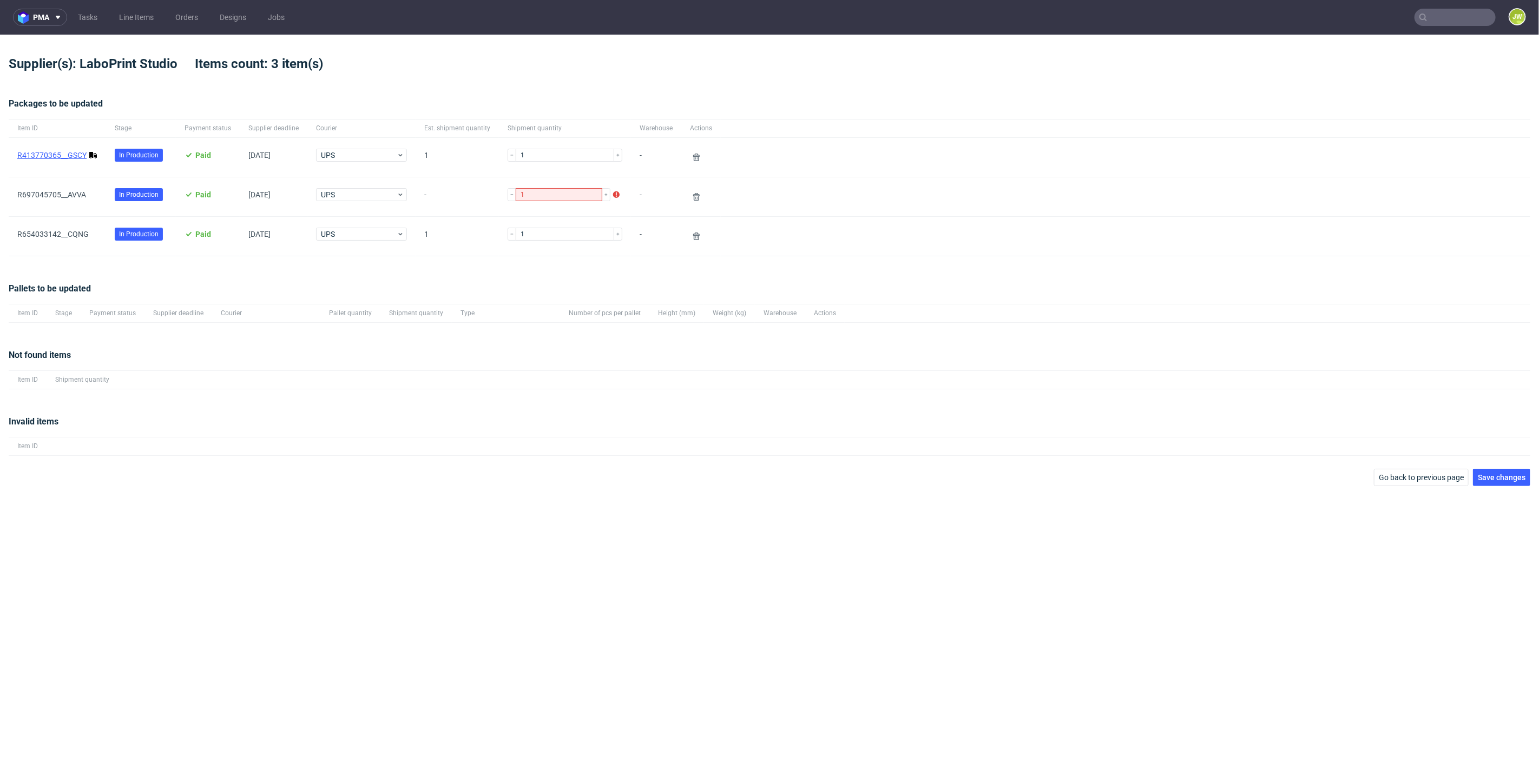
click at [73, 159] on link "R413770365__GSCY" at bounding box center [52, 155] width 69 height 8
click at [1495, 480] on span "Save changes" at bounding box center [1502, 477] width 48 height 8
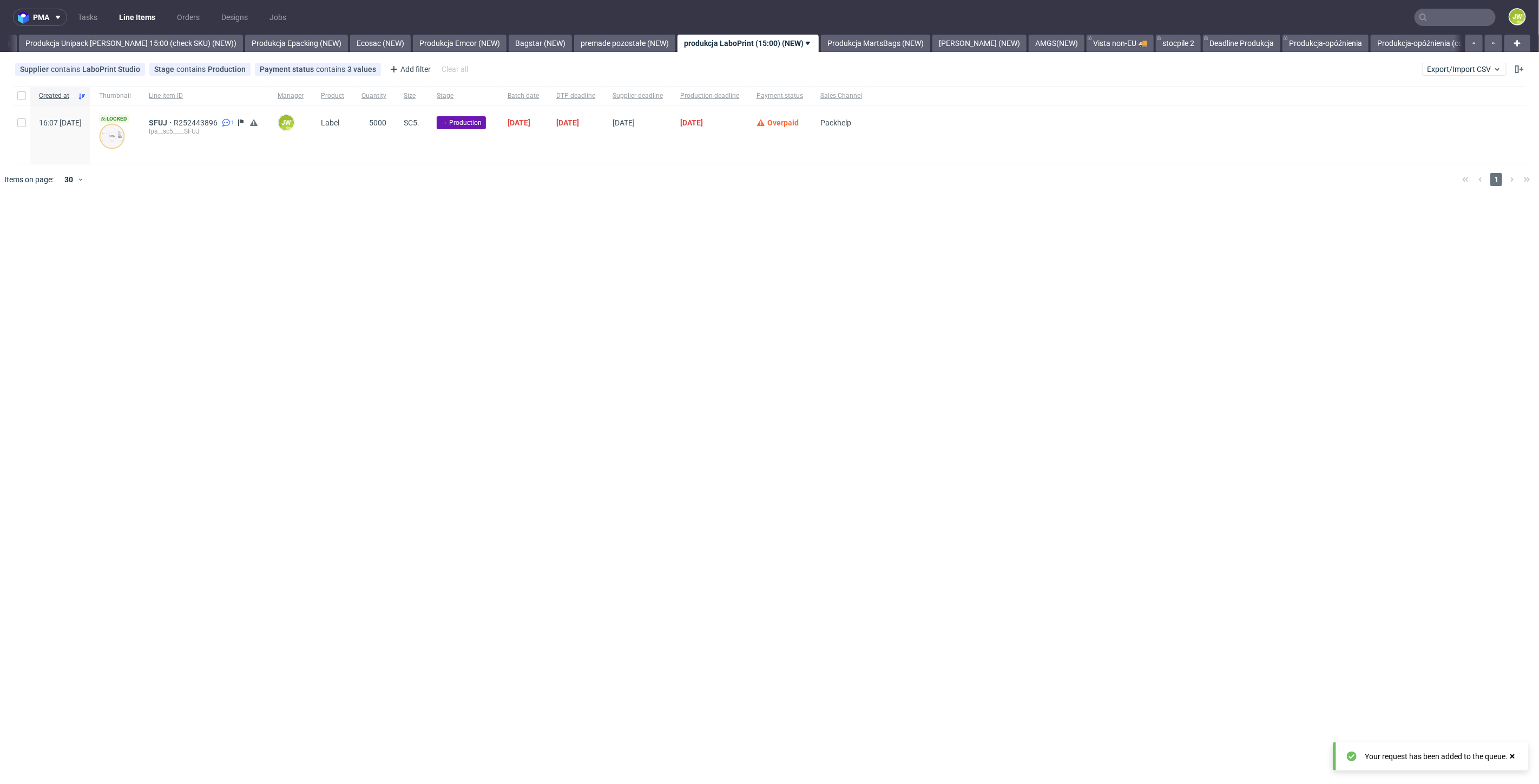
scroll to position [0, 1985]
click at [1434, 63] on button "Export/Import CSV" at bounding box center [1464, 69] width 84 height 13
click at [1397, 112] on link "Import shipments CSV" at bounding box center [1439, 113] width 127 height 17
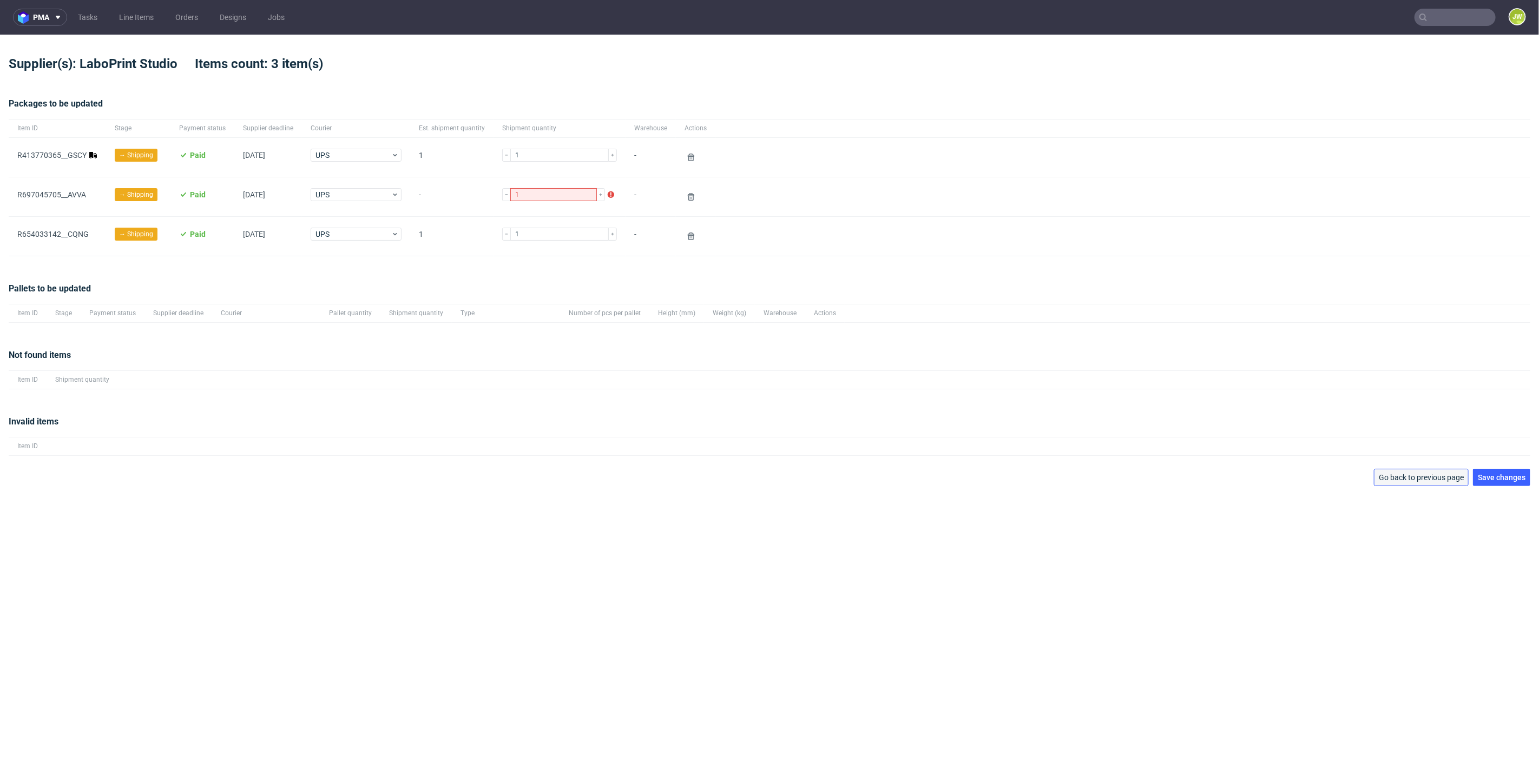
click at [1404, 469] on button "Go back to previous page" at bounding box center [1421, 477] width 95 height 17
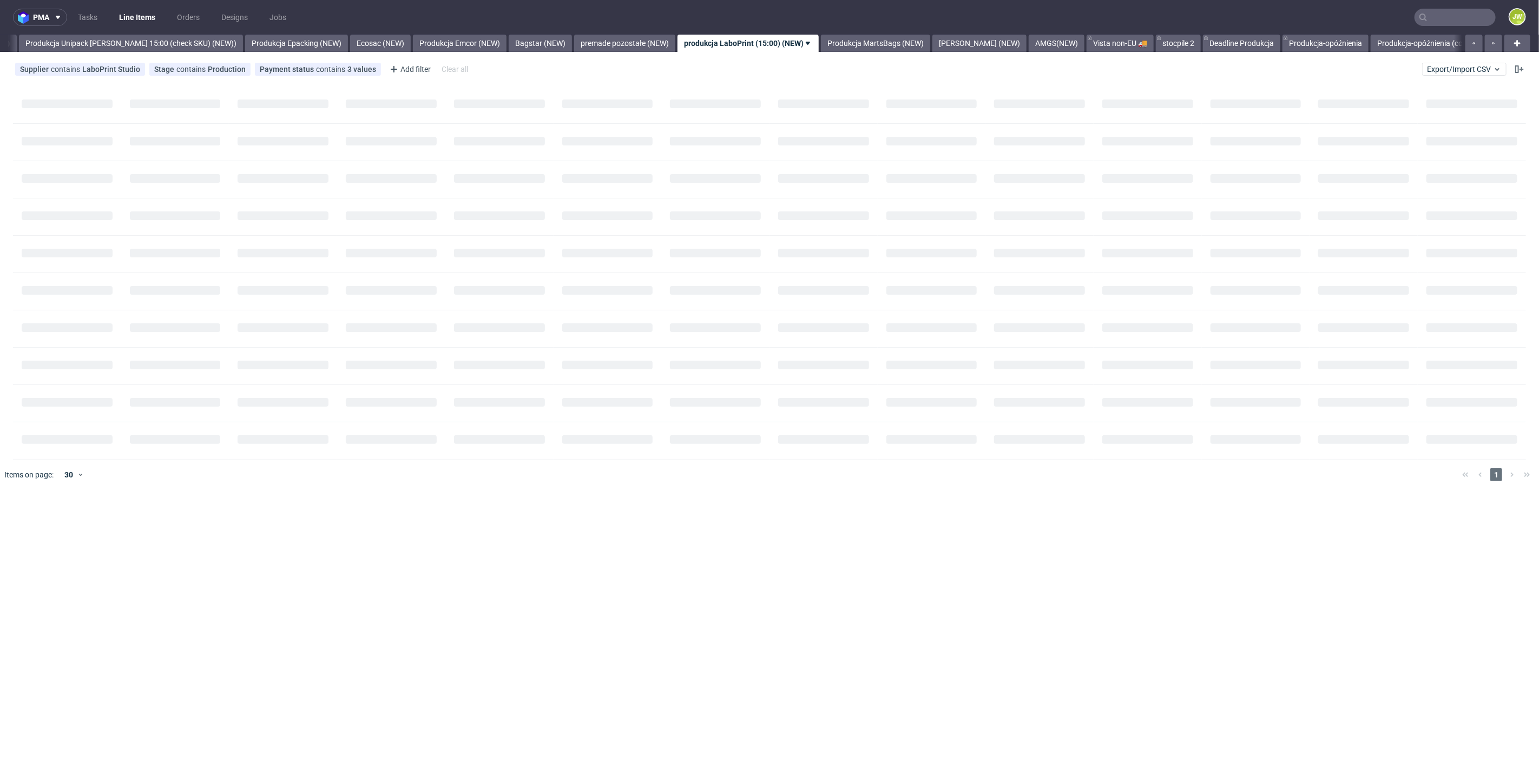
scroll to position [0, 1985]
click at [1449, 66] on span "Export/Import CSV" at bounding box center [1464, 69] width 75 height 8
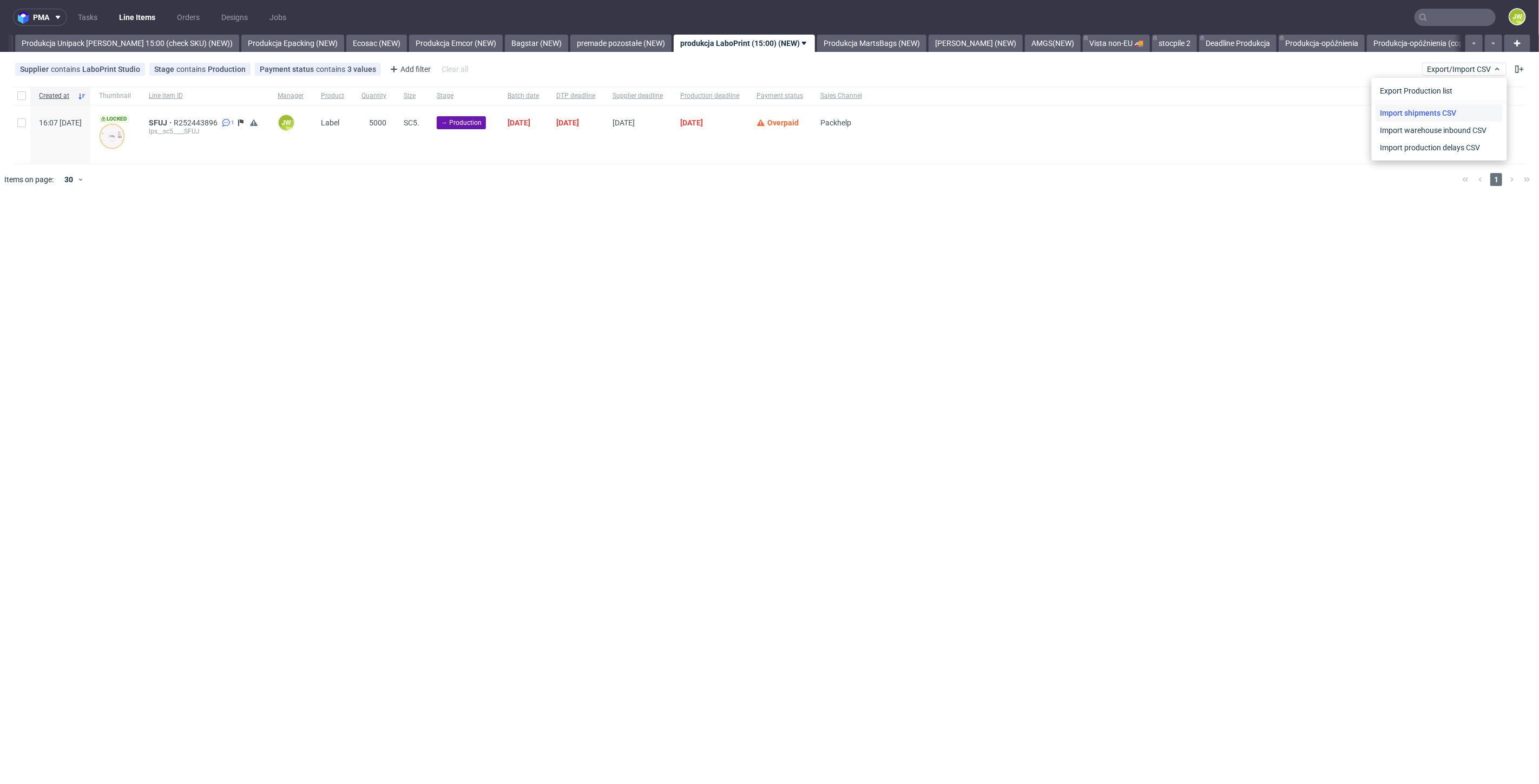
click at [1422, 106] on link "Import shipments CSV" at bounding box center [1439, 113] width 127 height 17
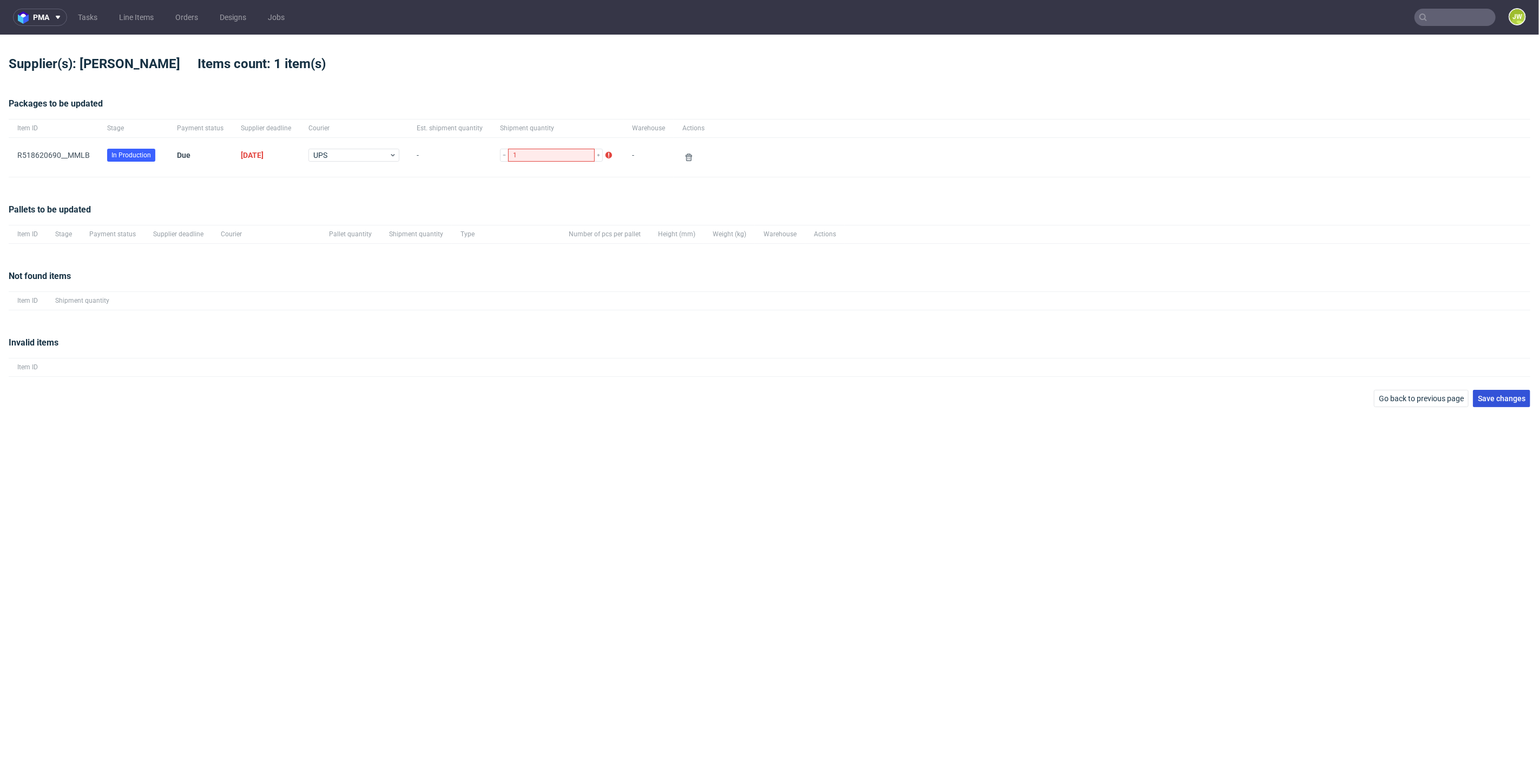
click at [1495, 395] on span "Save changes" at bounding box center [1502, 398] width 48 height 8
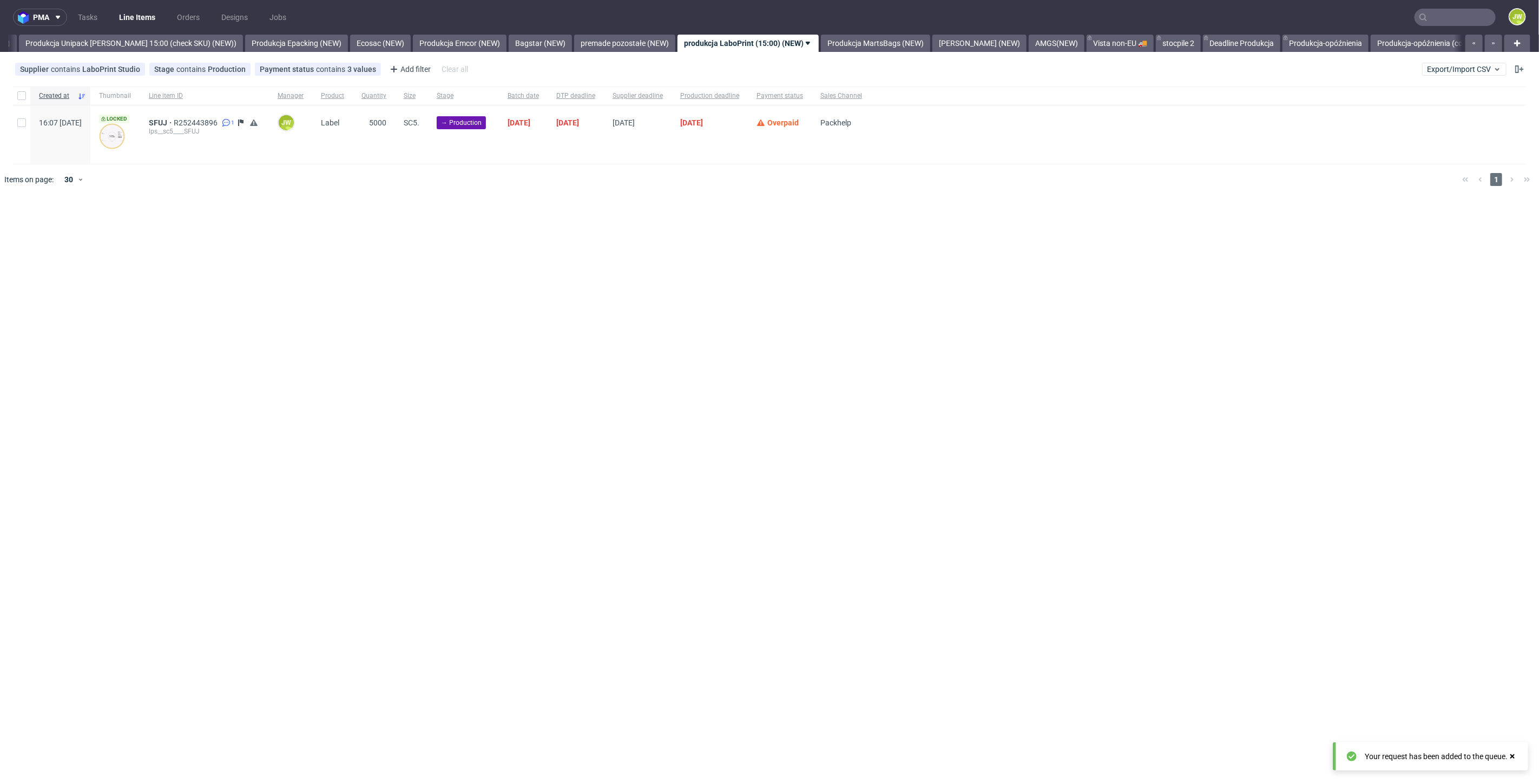
scroll to position [0, 1985]
click at [1442, 66] on span "Export/Import CSV" at bounding box center [1464, 69] width 75 height 8
click at [1411, 110] on link "Import shipments CSV" at bounding box center [1439, 113] width 127 height 17
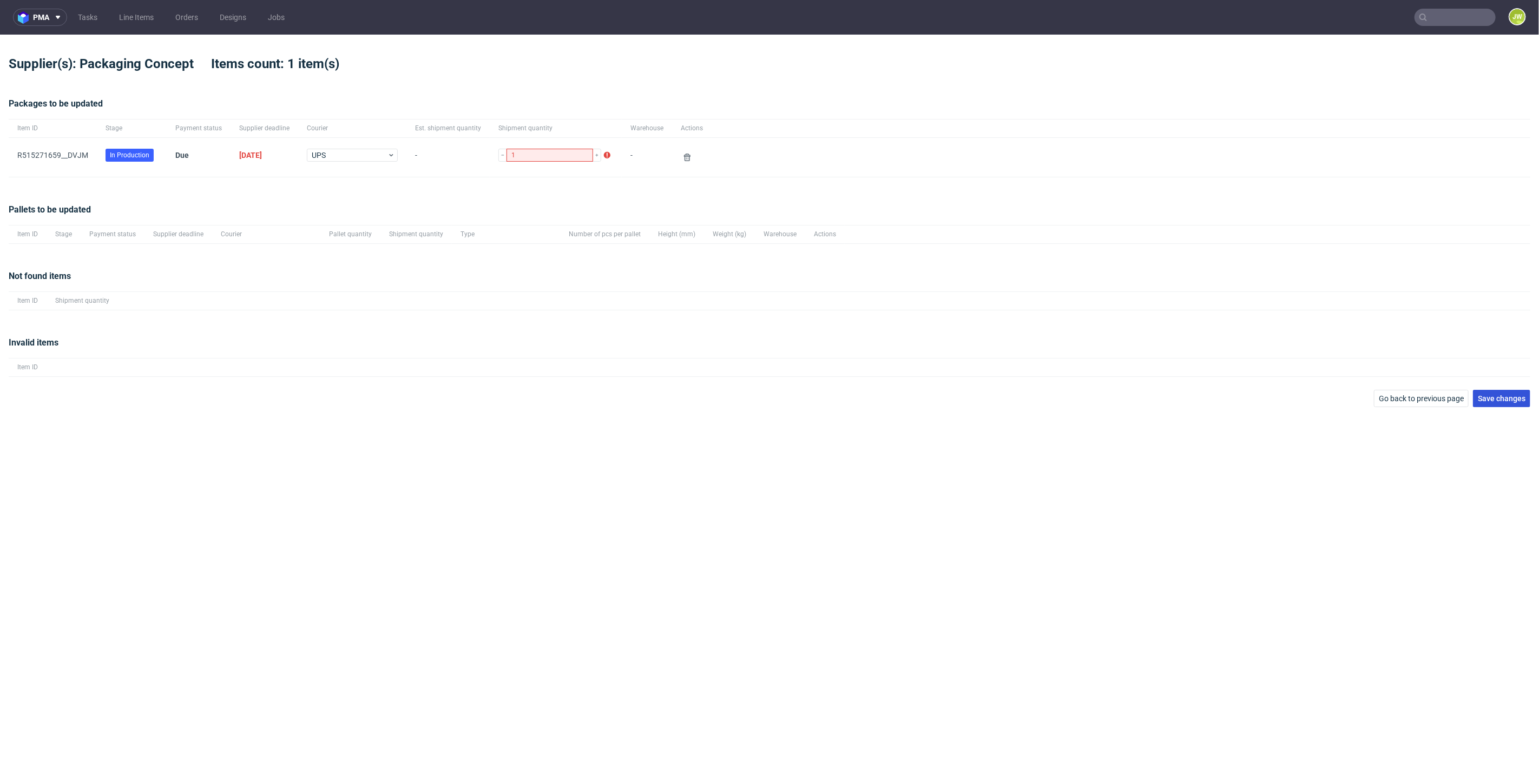
click at [1484, 399] on span "Save changes" at bounding box center [1502, 398] width 48 height 8
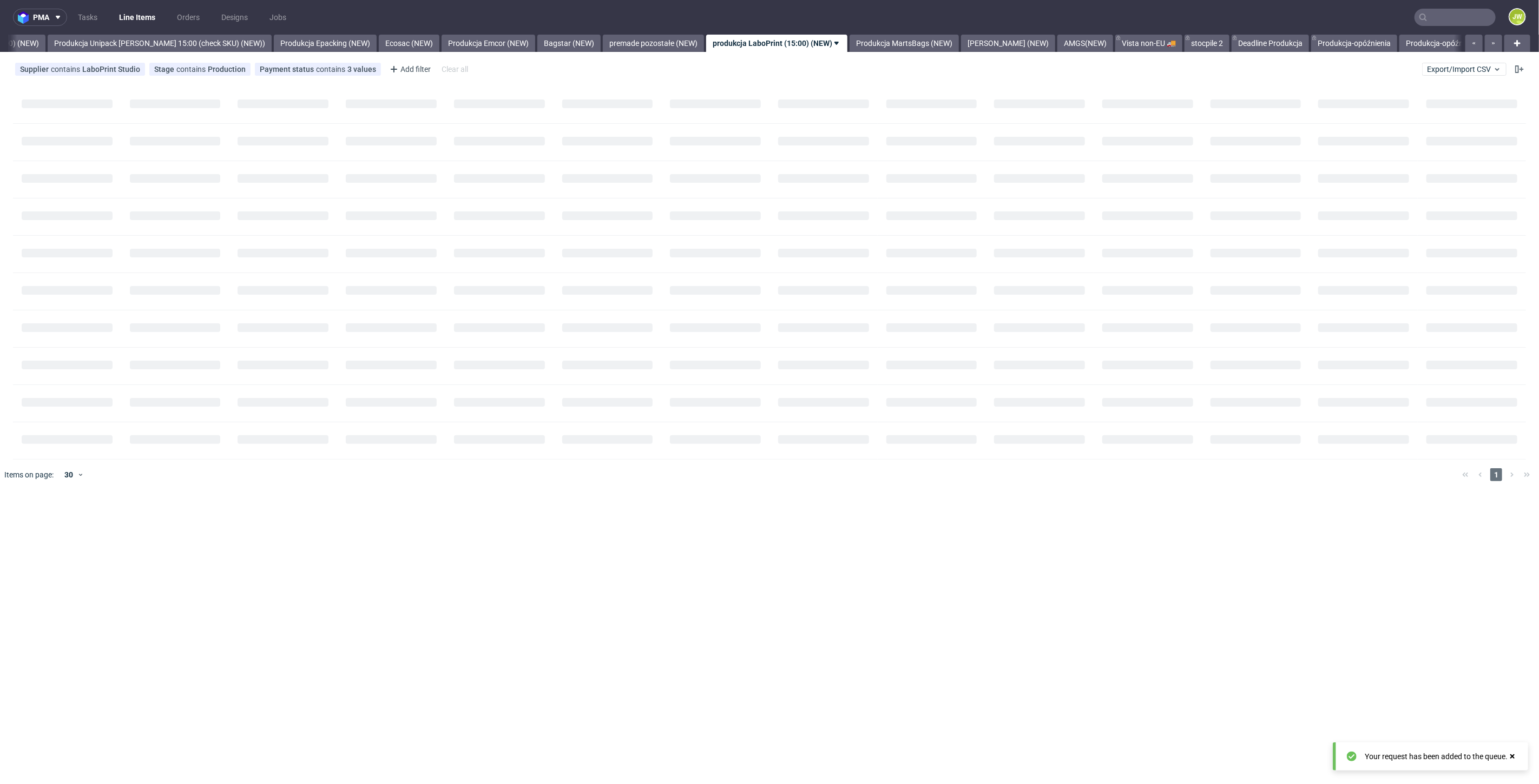
scroll to position [0, 1985]
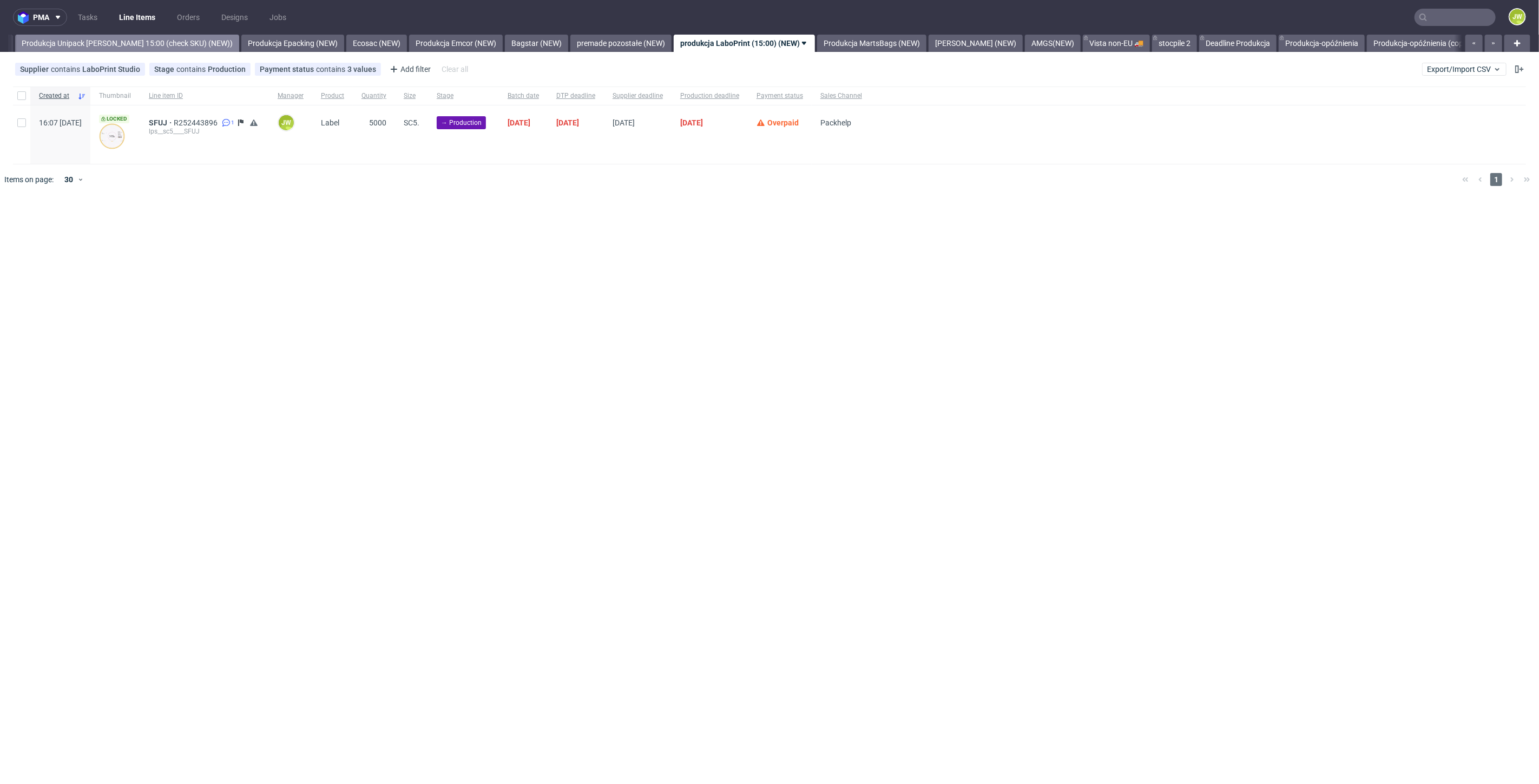
click at [118, 35] on link "Produkcja Unipack [PERSON_NAME] 15:00 (check SKU) (NEW))" at bounding box center [127, 43] width 224 height 17
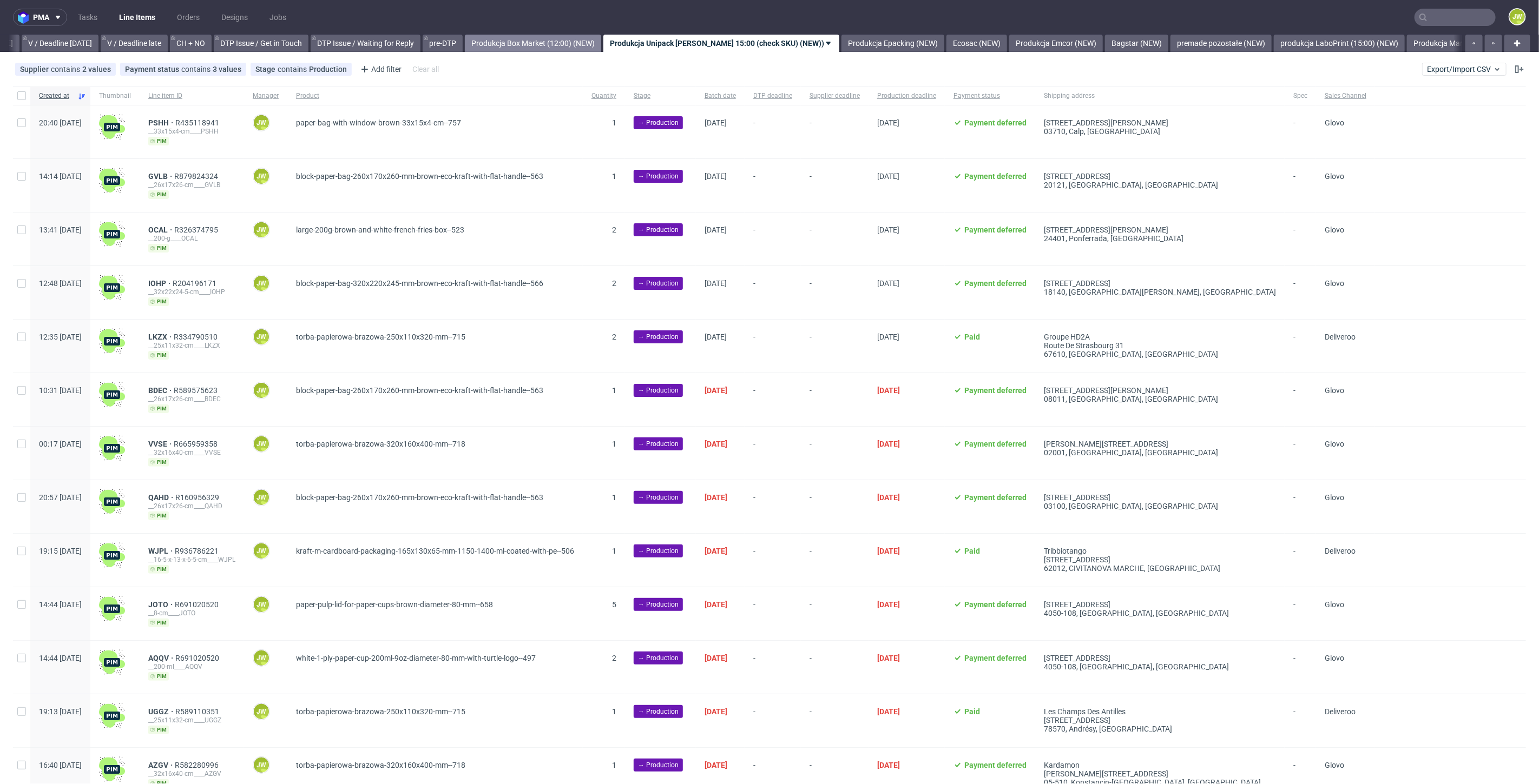
click at [531, 47] on link "Produkcja Box Market (12:00) (NEW)" at bounding box center [533, 43] width 136 height 17
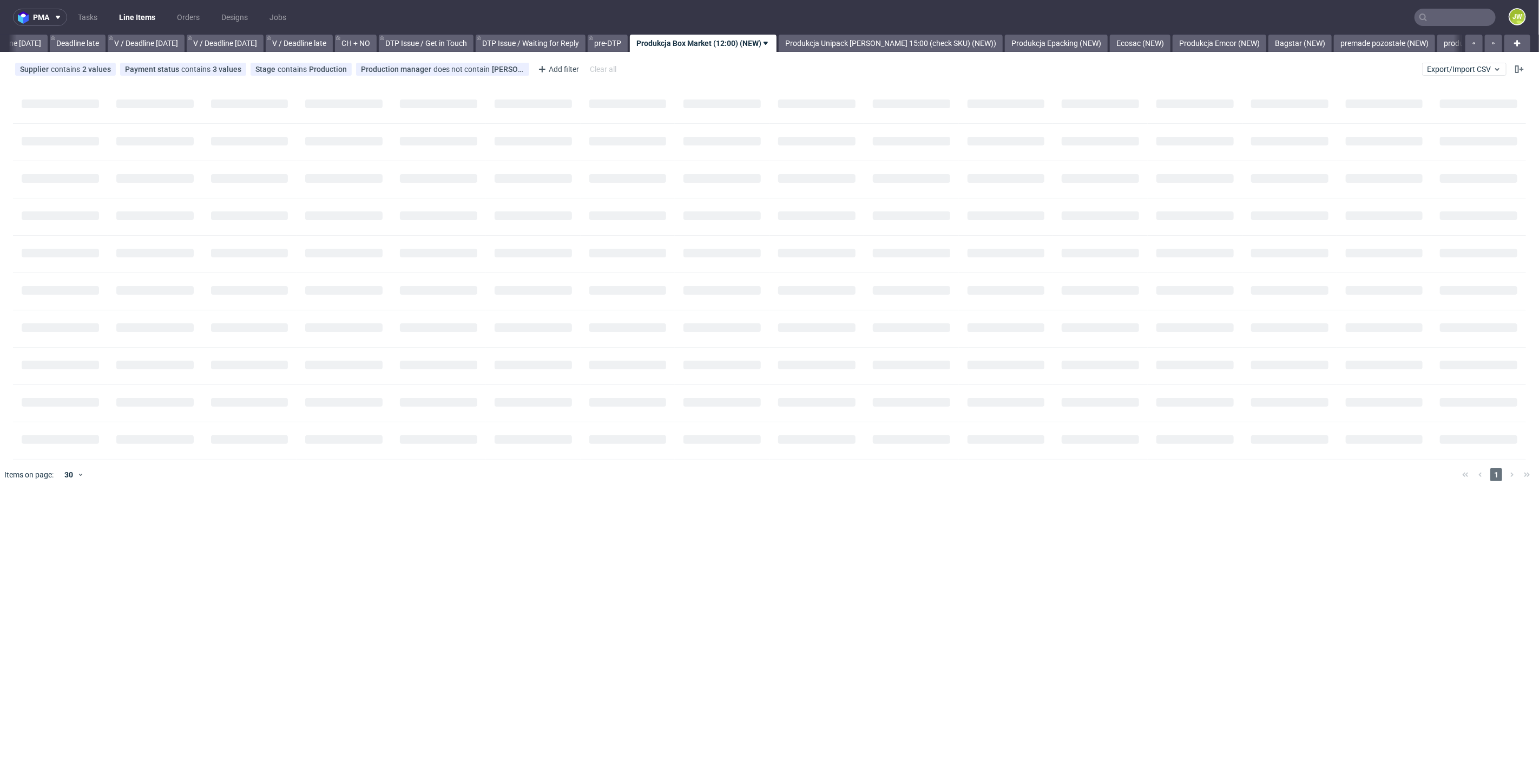
scroll to position [0, 1229]
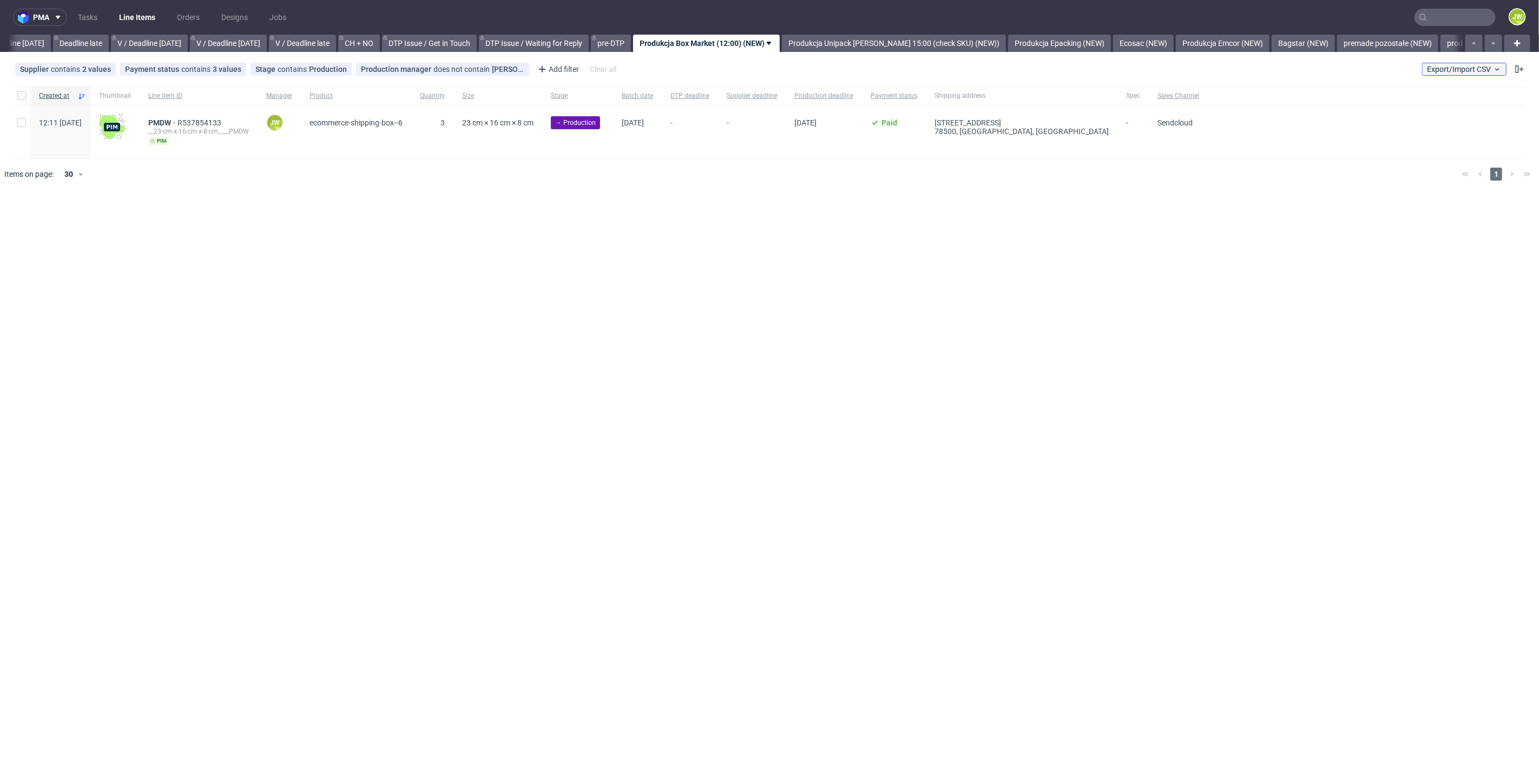
click at [1483, 74] on button "Export/Import CSV" at bounding box center [1464, 69] width 84 height 13
click at [1422, 115] on link "Import shipments CSV" at bounding box center [1439, 113] width 127 height 17
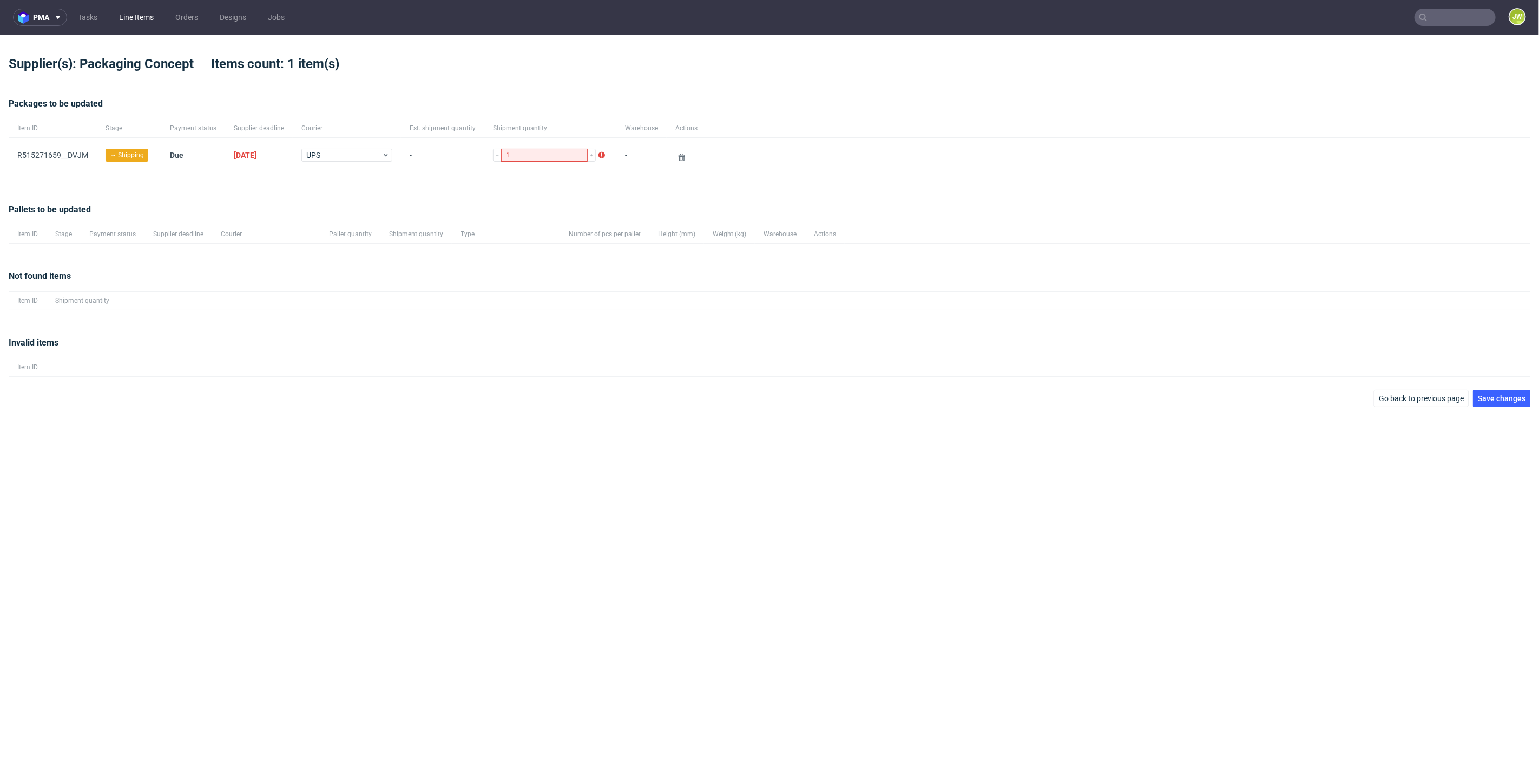
click at [135, 24] on link "Line Items" at bounding box center [136, 17] width 48 height 17
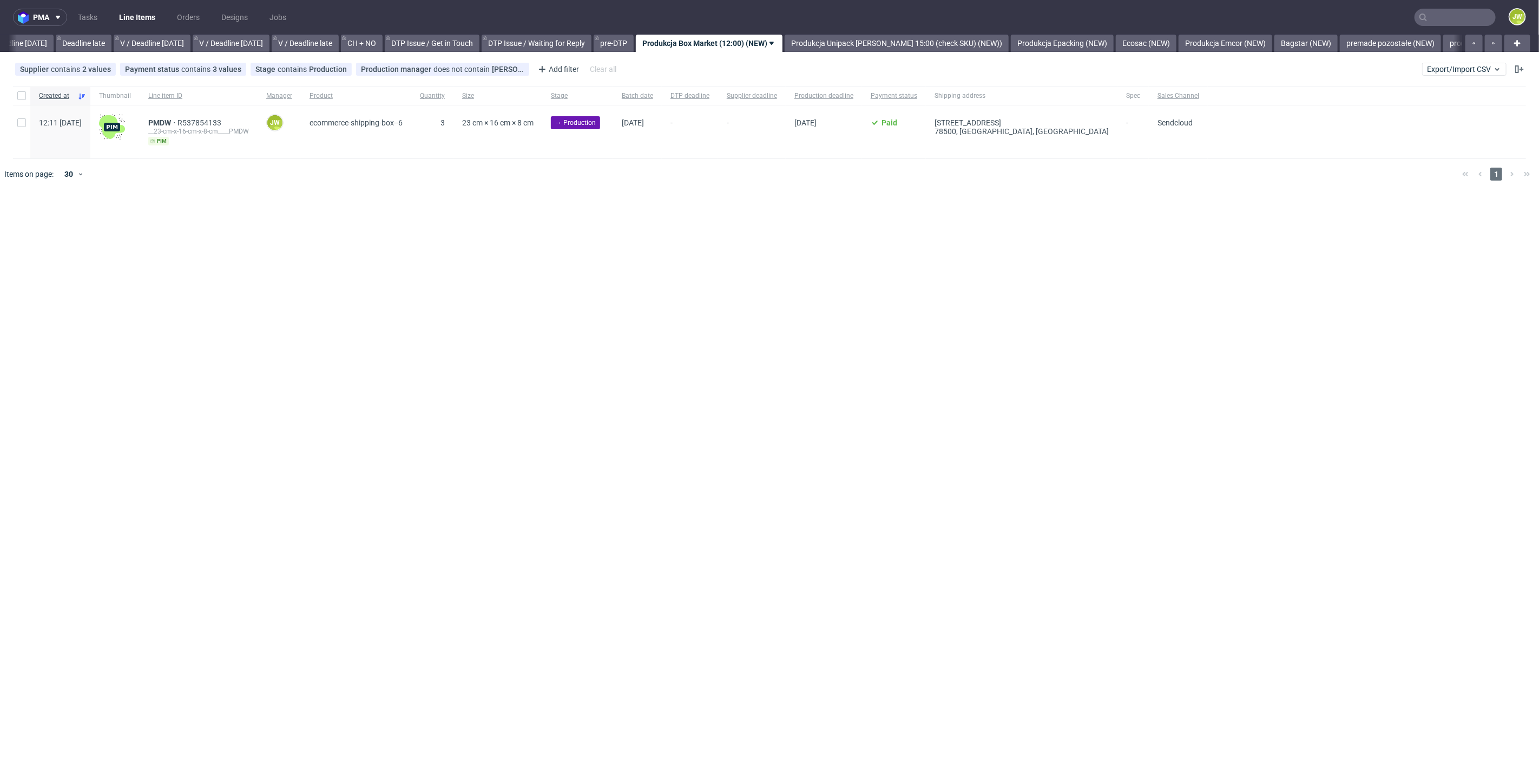
scroll to position [0, 1229]
drag, startPoint x: 293, startPoint y: 261, endPoint x: 200, endPoint y: 221, distance: 101.2
click at [289, 259] on div "pma Tasks Line Items Orders Designs Jobs JW All DTP Late Shipped Shipments DTP …" at bounding box center [770, 392] width 1539 height 784
click at [13, 90] on div at bounding box center [22, 96] width 17 height 19
checkbox input "true"
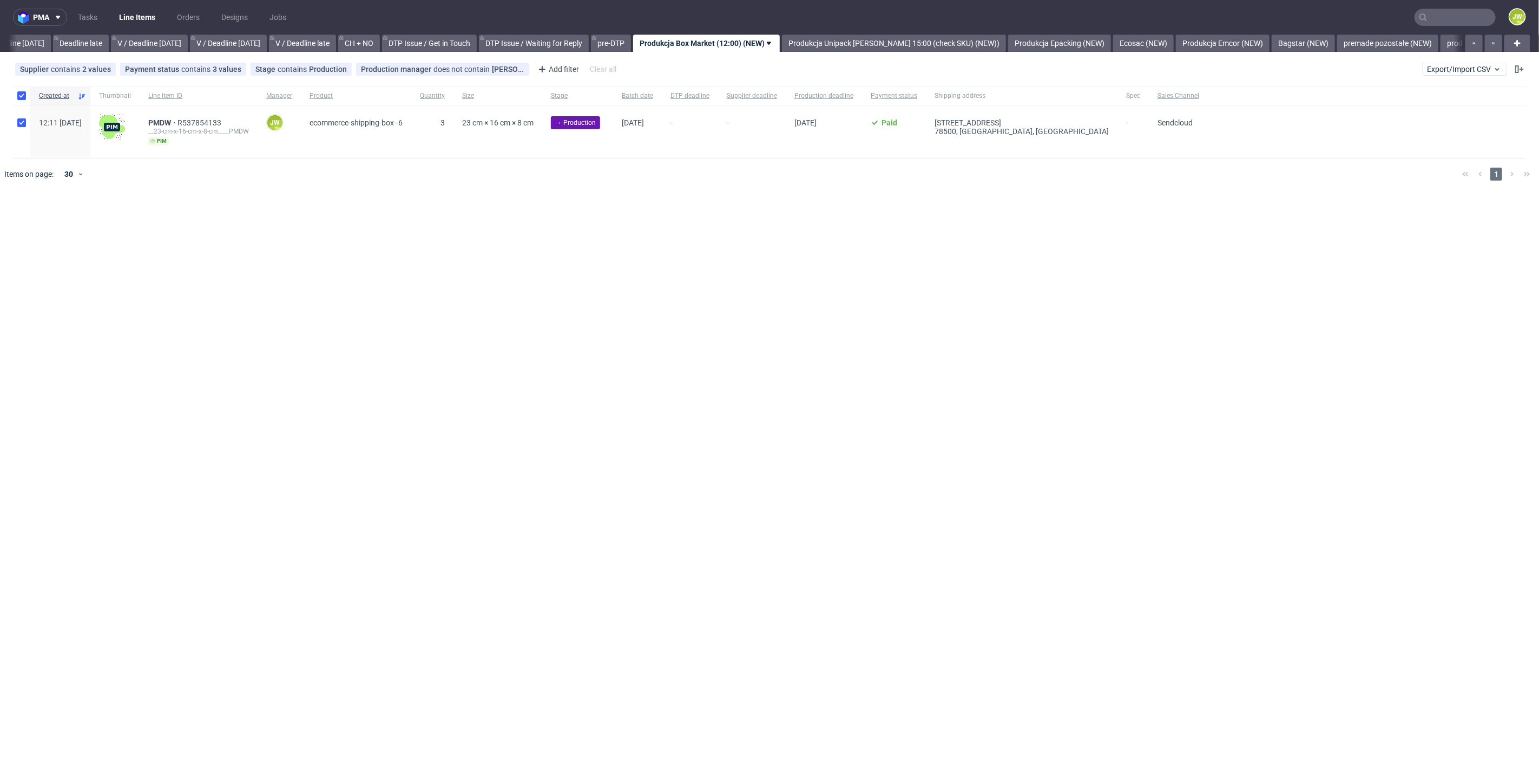
checkbox input "true"
click at [22, 96] on input "checkbox" at bounding box center [22, 96] width 8 height 8
checkbox input "false"
click at [22, 96] on input "checkbox" at bounding box center [22, 96] width 8 height 8
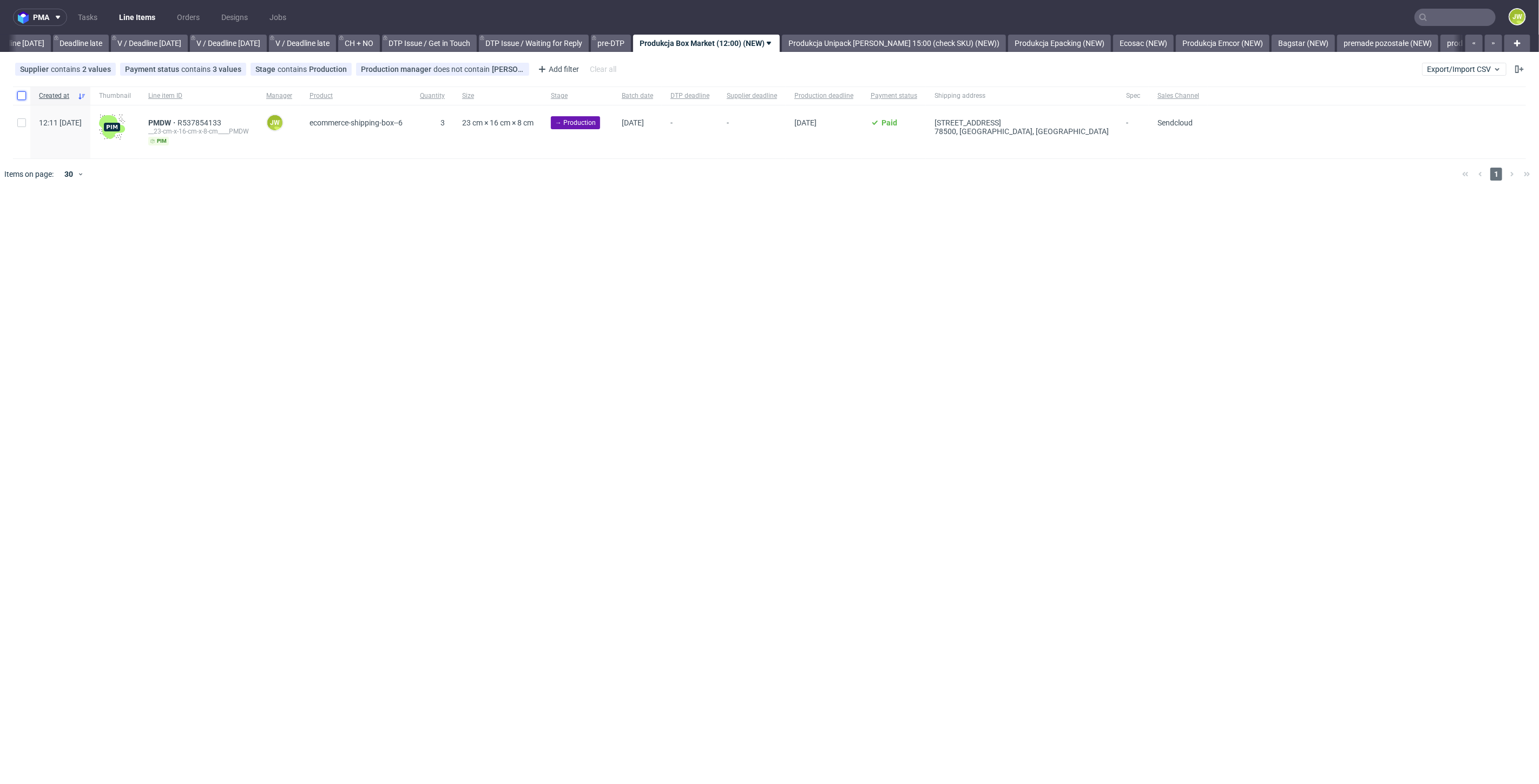
checkbox input "true"
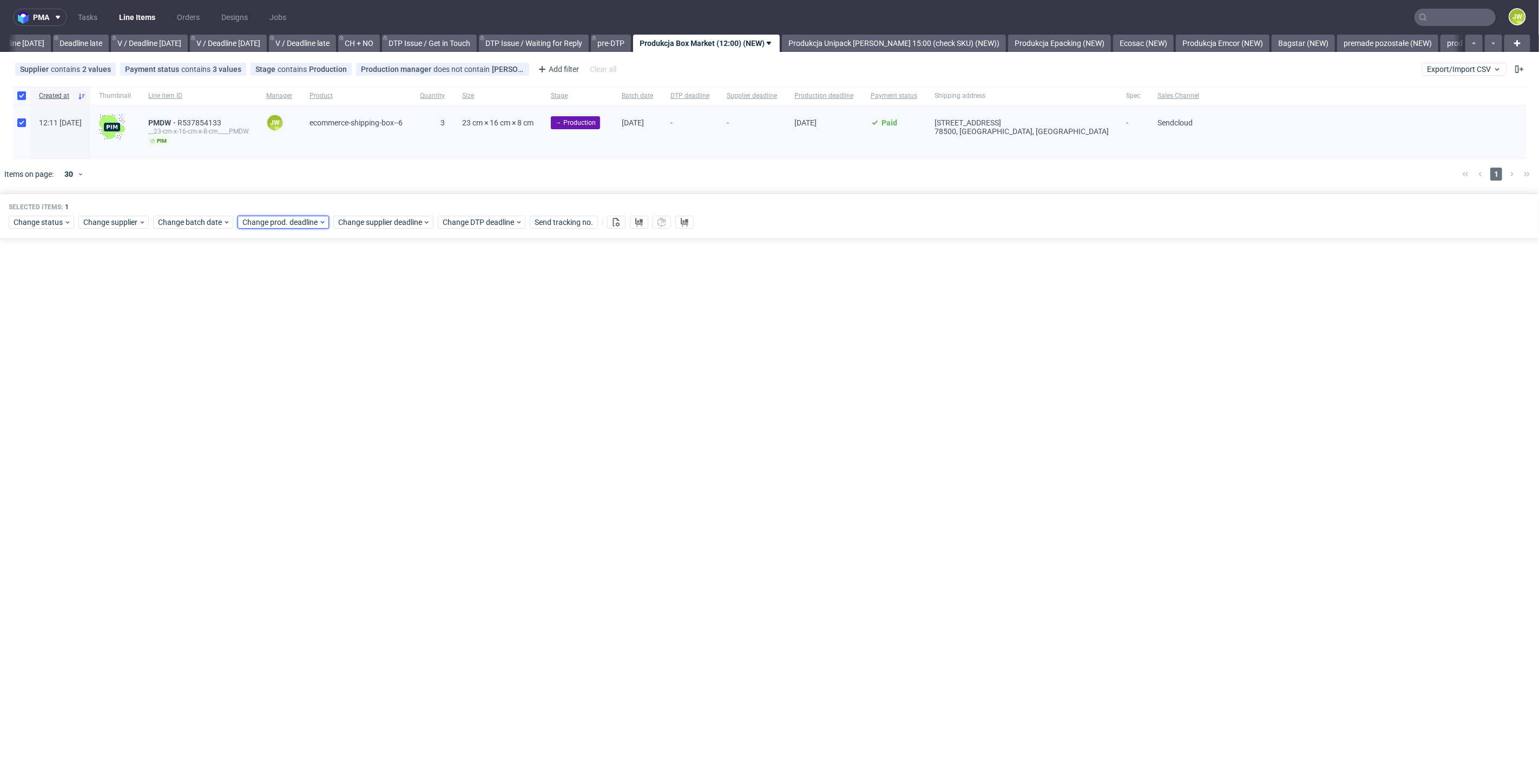
click at [289, 226] on span "Change prod. deadline" at bounding box center [281, 222] width 76 height 11
click at [193, 226] on span "Change batch date" at bounding box center [190, 222] width 65 height 11
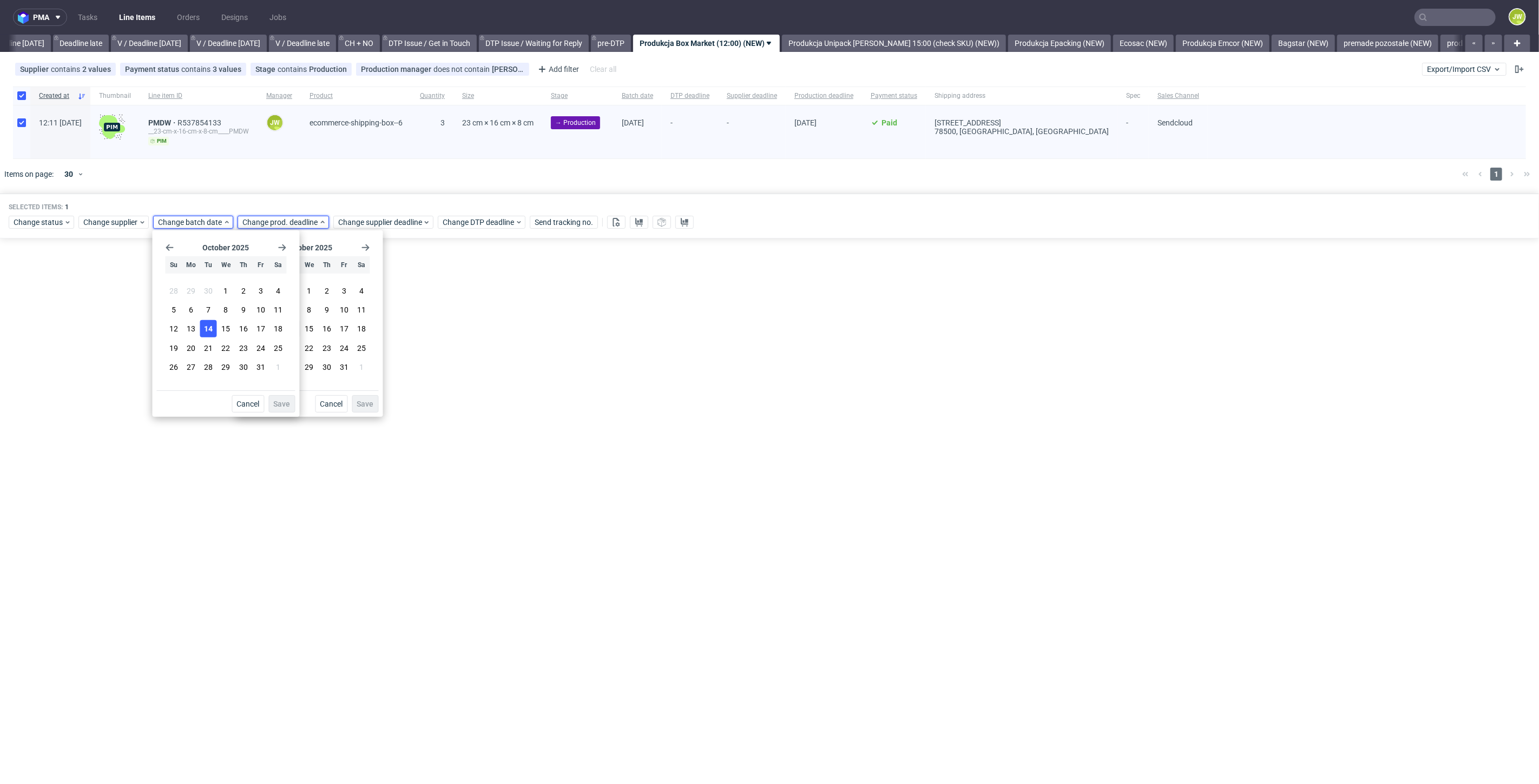
click at [203, 330] on button "14" at bounding box center [209, 328] width 17 height 17
click at [282, 400] on span "Save" at bounding box center [281, 404] width 17 height 8
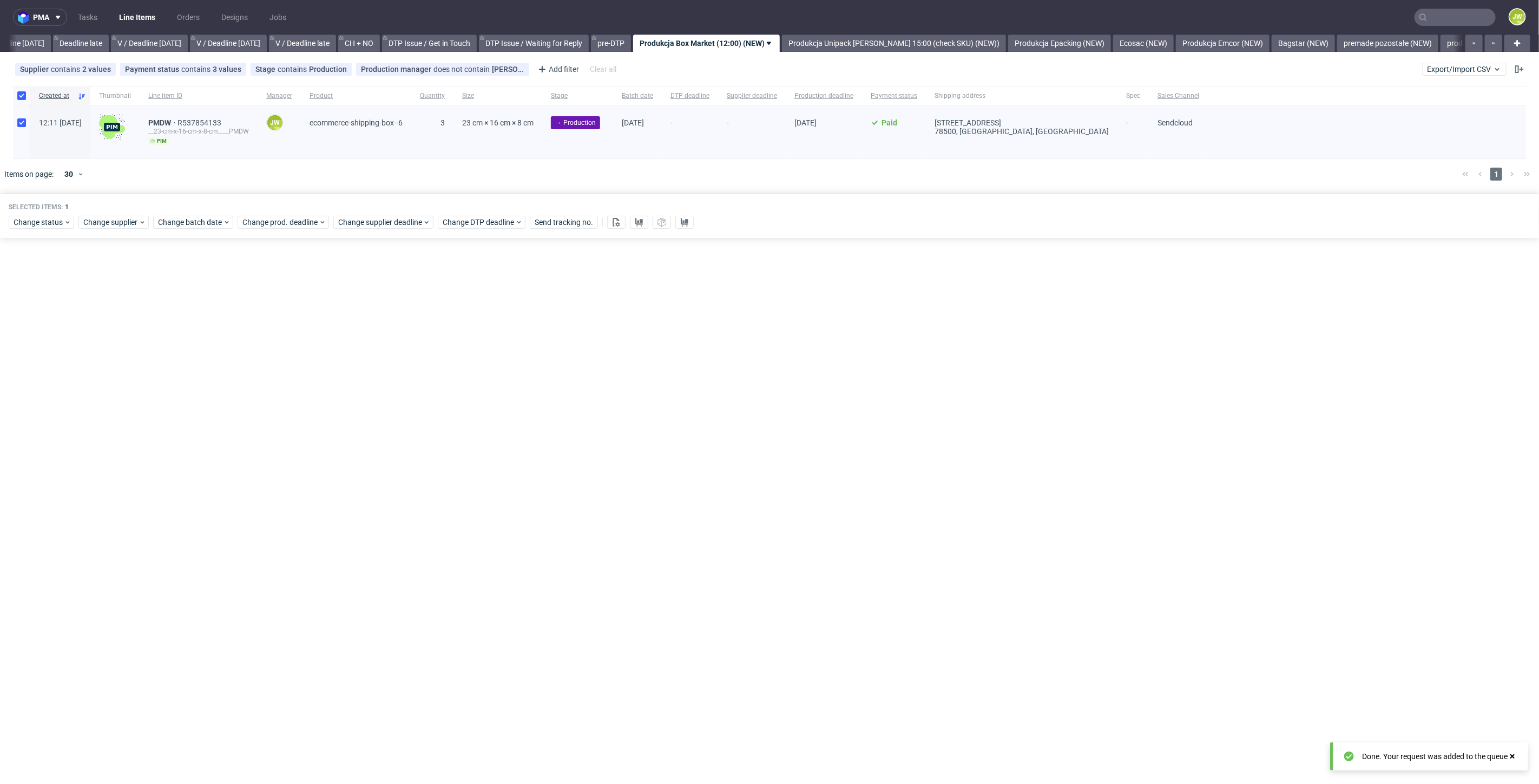
click at [275, 232] on div "Selected items: 1 Change status Change supplier Change batch date Change prod. …" at bounding box center [770, 216] width 1539 height 45
click at [273, 226] on span "Change prod. deadline" at bounding box center [281, 222] width 76 height 11
click at [311, 328] on span "15" at bounding box center [309, 329] width 8 height 11
drag, startPoint x: 358, startPoint y: 401, endPoint x: 357, endPoint y: 261, distance: 140.0
click at [358, 401] on span "Save" at bounding box center [366, 404] width 17 height 8
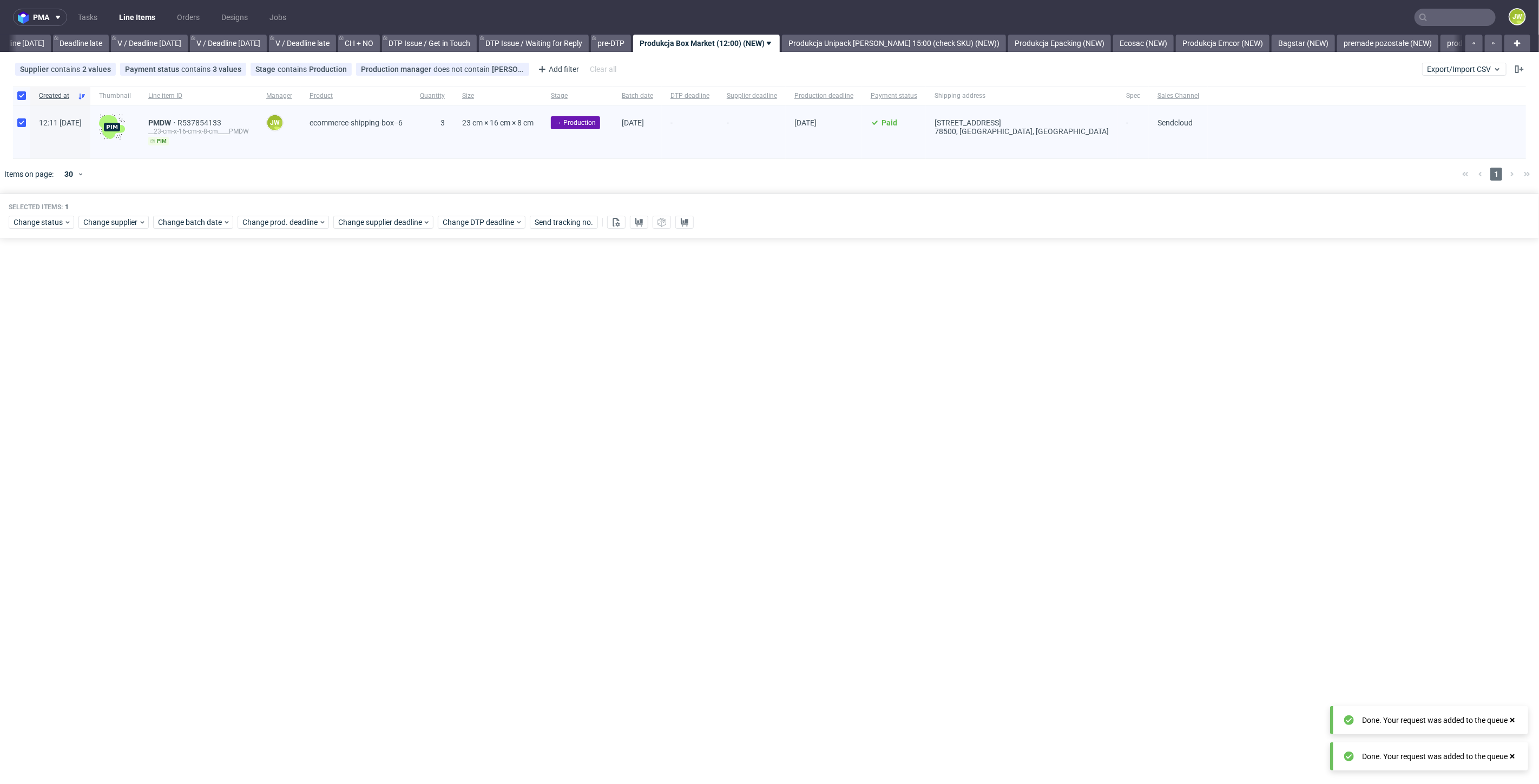
drag, startPoint x: 369, startPoint y: 207, endPoint x: 370, endPoint y: 213, distance: 6.1
click at [370, 210] on div "Selected items: 1" at bounding box center [769, 207] width 1522 height 8
click at [370, 215] on div "Change status Change supplier Change batch date Change prod. deadline Change su…" at bounding box center [769, 222] width 1522 height 16
click at [370, 222] on span "Change supplier deadline" at bounding box center [380, 222] width 84 height 11
click at [399, 328] on button "15" at bounding box center [405, 328] width 17 height 17
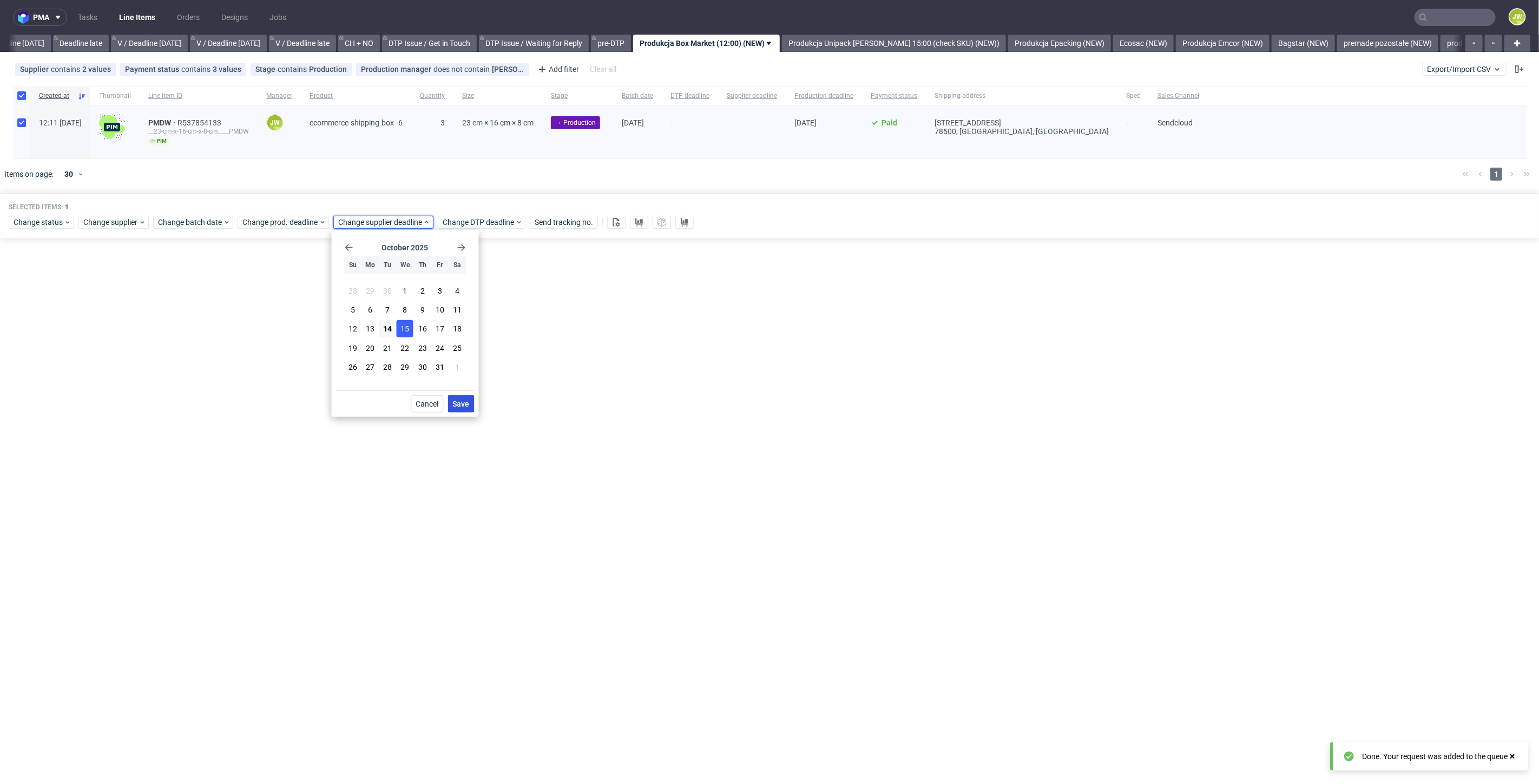
click at [462, 402] on span "Save" at bounding box center [461, 404] width 17 height 8
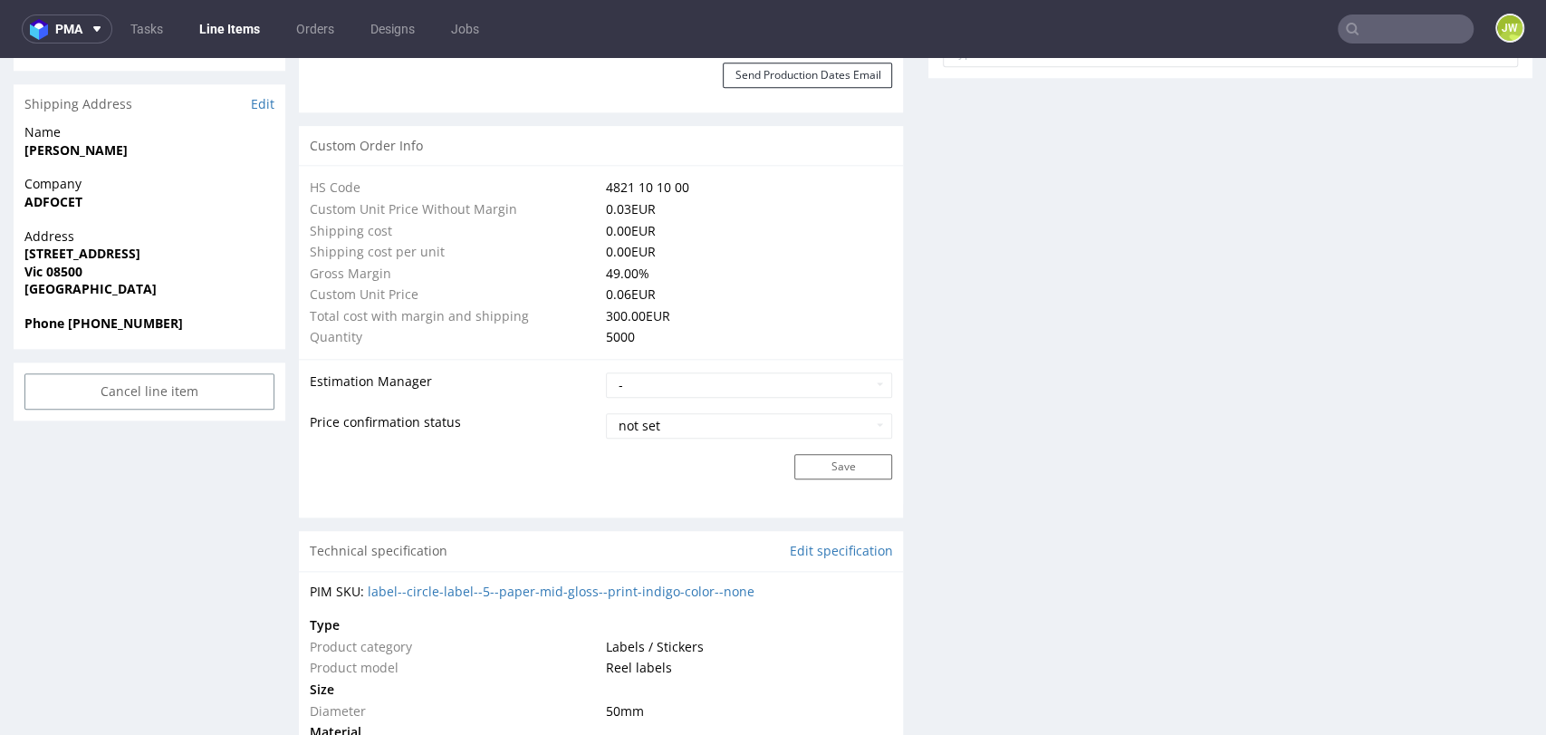
scroll to position [1308, 0]
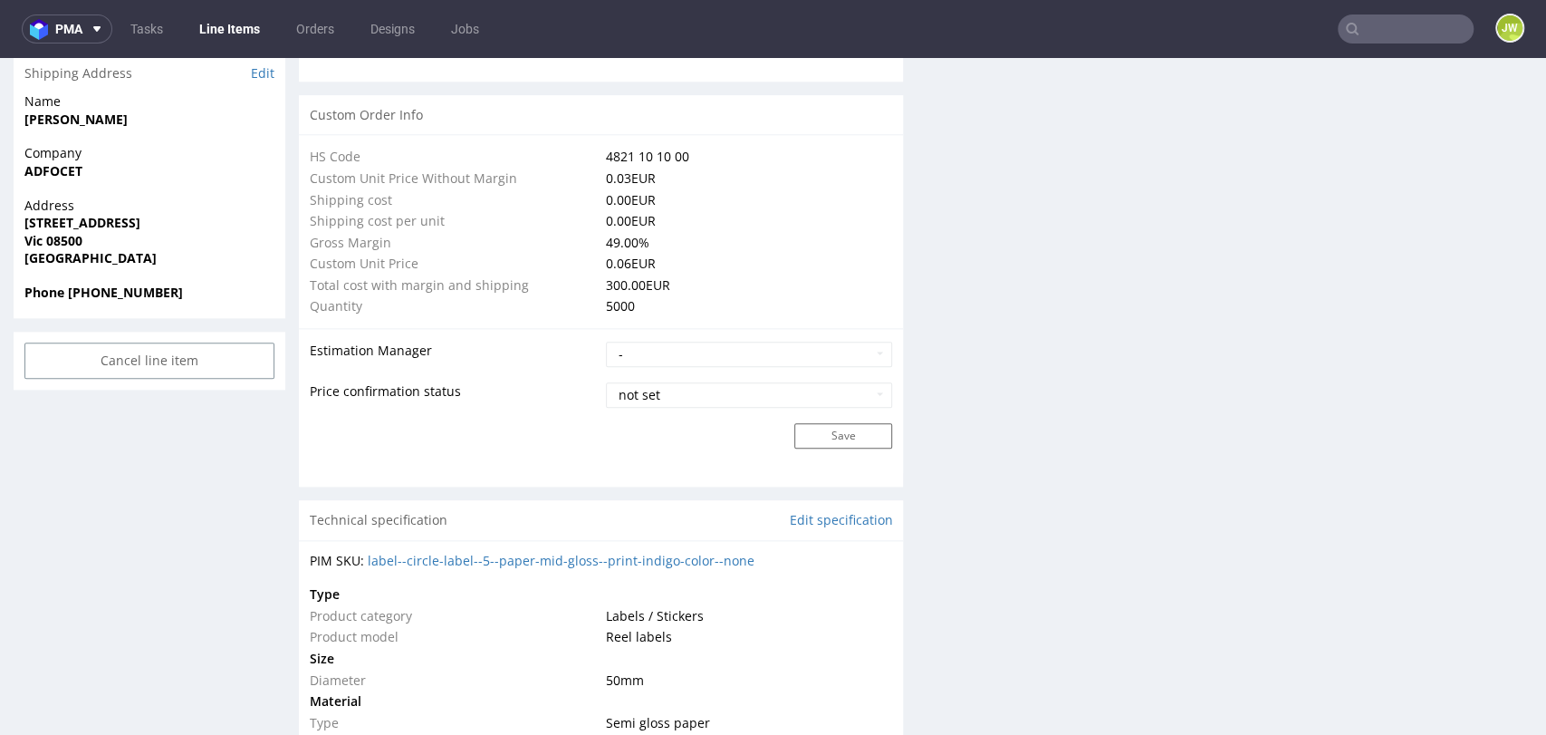
click at [140, 455] on div "R252443896 01.10.2025 04:07 PM SFUJ DID 2268320 PH PRO Integration Item not sen…" at bounding box center [150, 689] width 272 height 3760
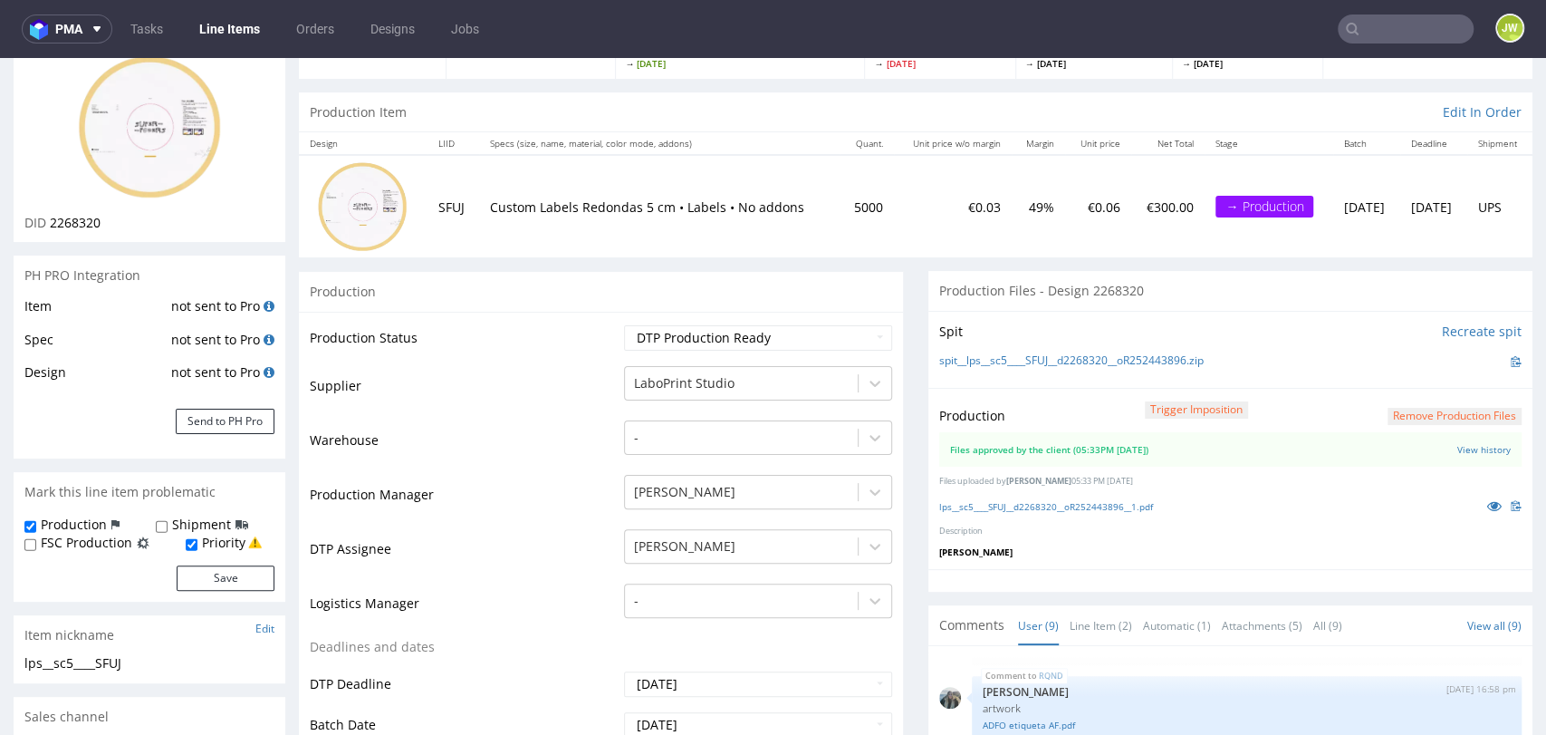
scroll to position [0, 0]
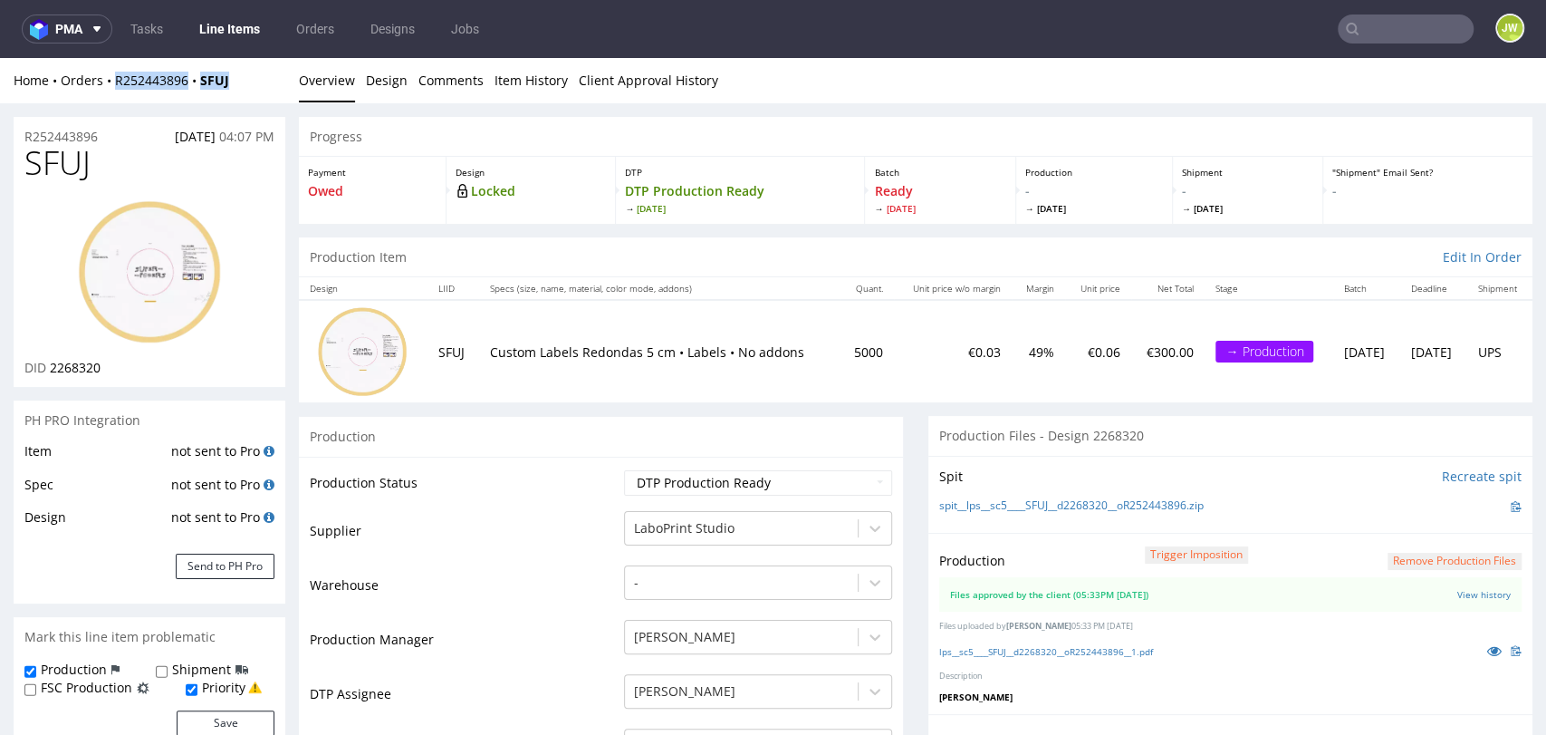
drag, startPoint x: 239, startPoint y: 93, endPoint x: 111, endPoint y: 97, distance: 128.7
click at [111, 97] on div "Home Orders R252443896 SFUJ Overview Design Comments Item History Client Approv…" at bounding box center [773, 80] width 1546 height 45
copy div "R252443896 SFUJ"
click at [495, 244] on div "Production Item Edit In Order" at bounding box center [916, 257] width 1234 height 40
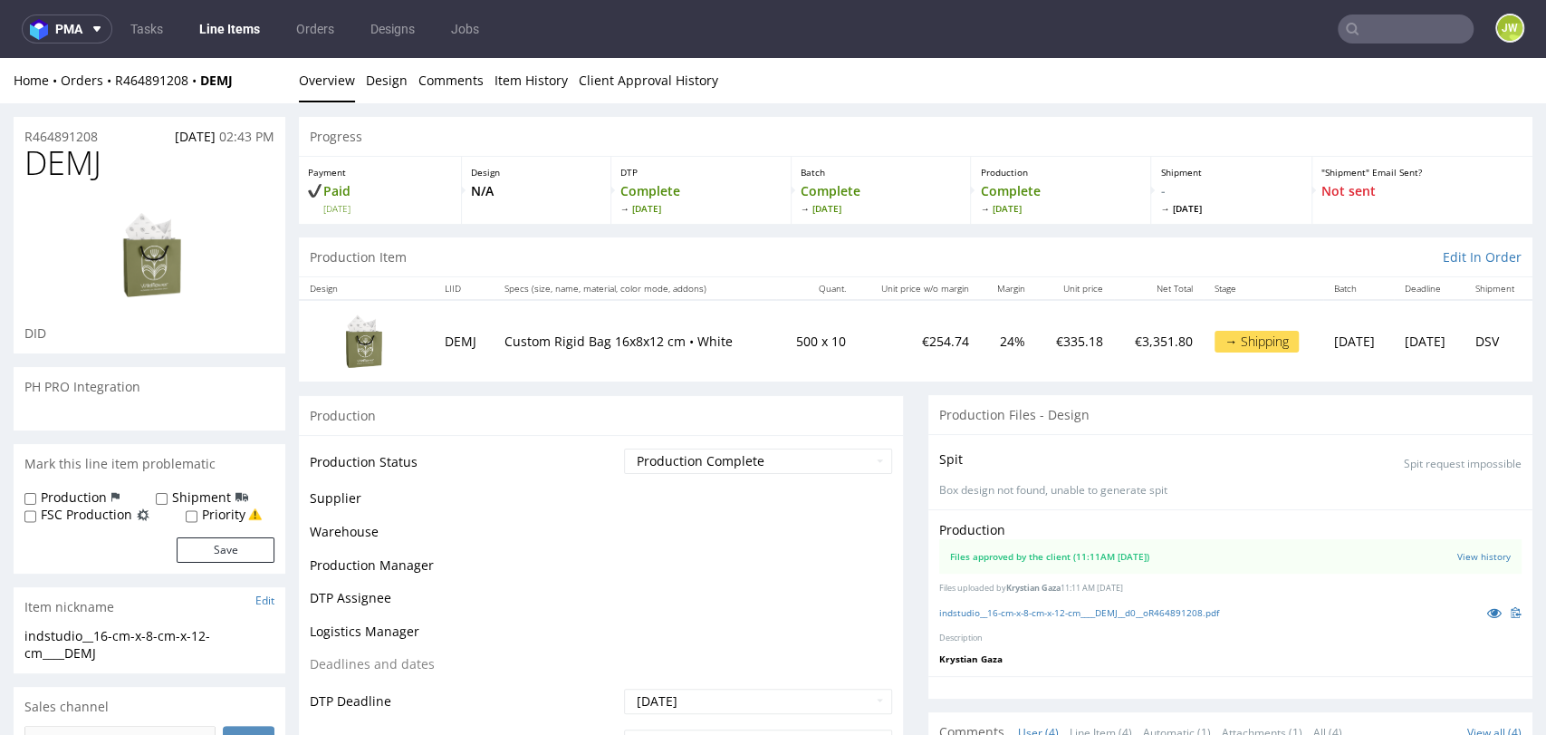
scroll to position [28, 0]
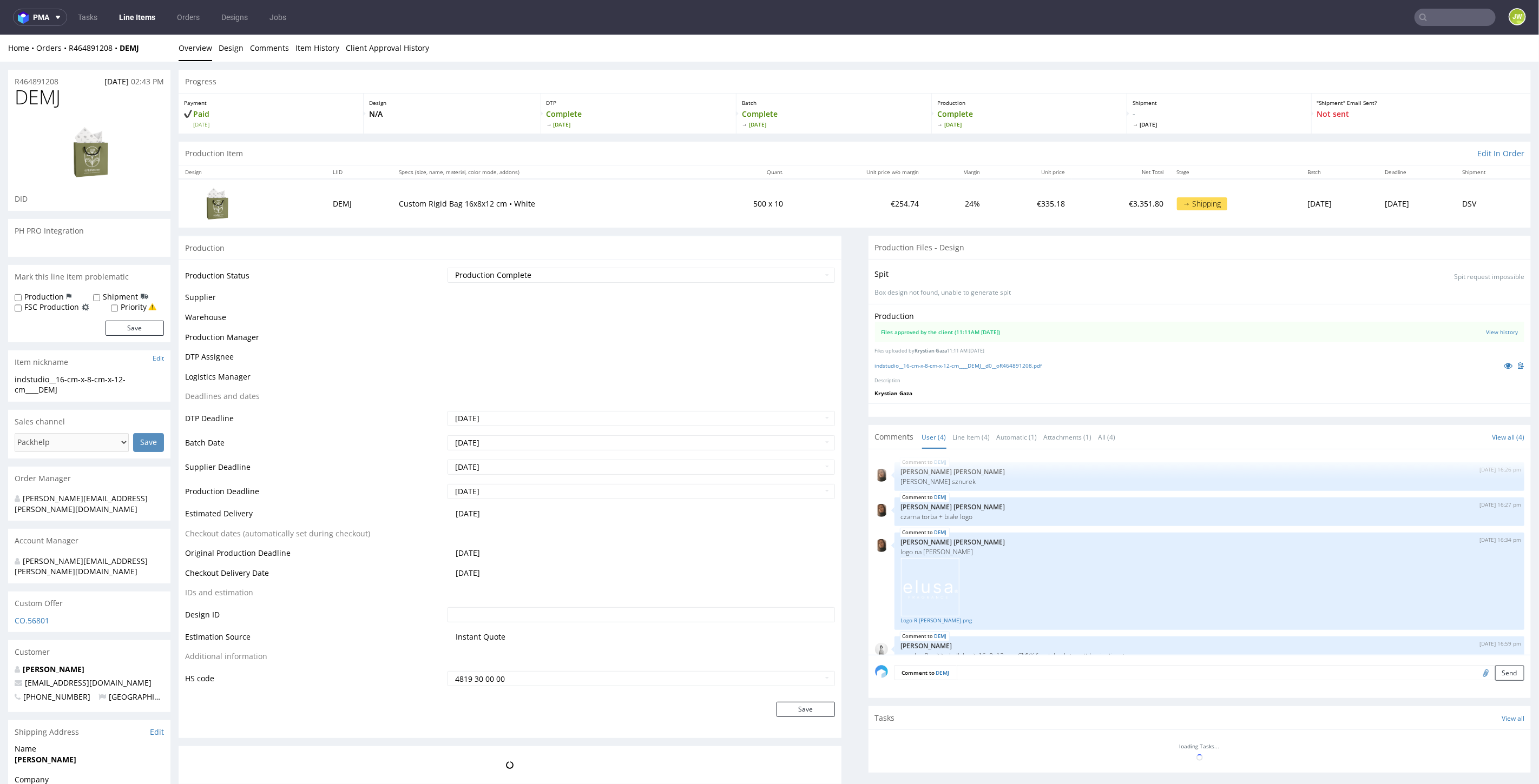
scroll to position [16, 0]
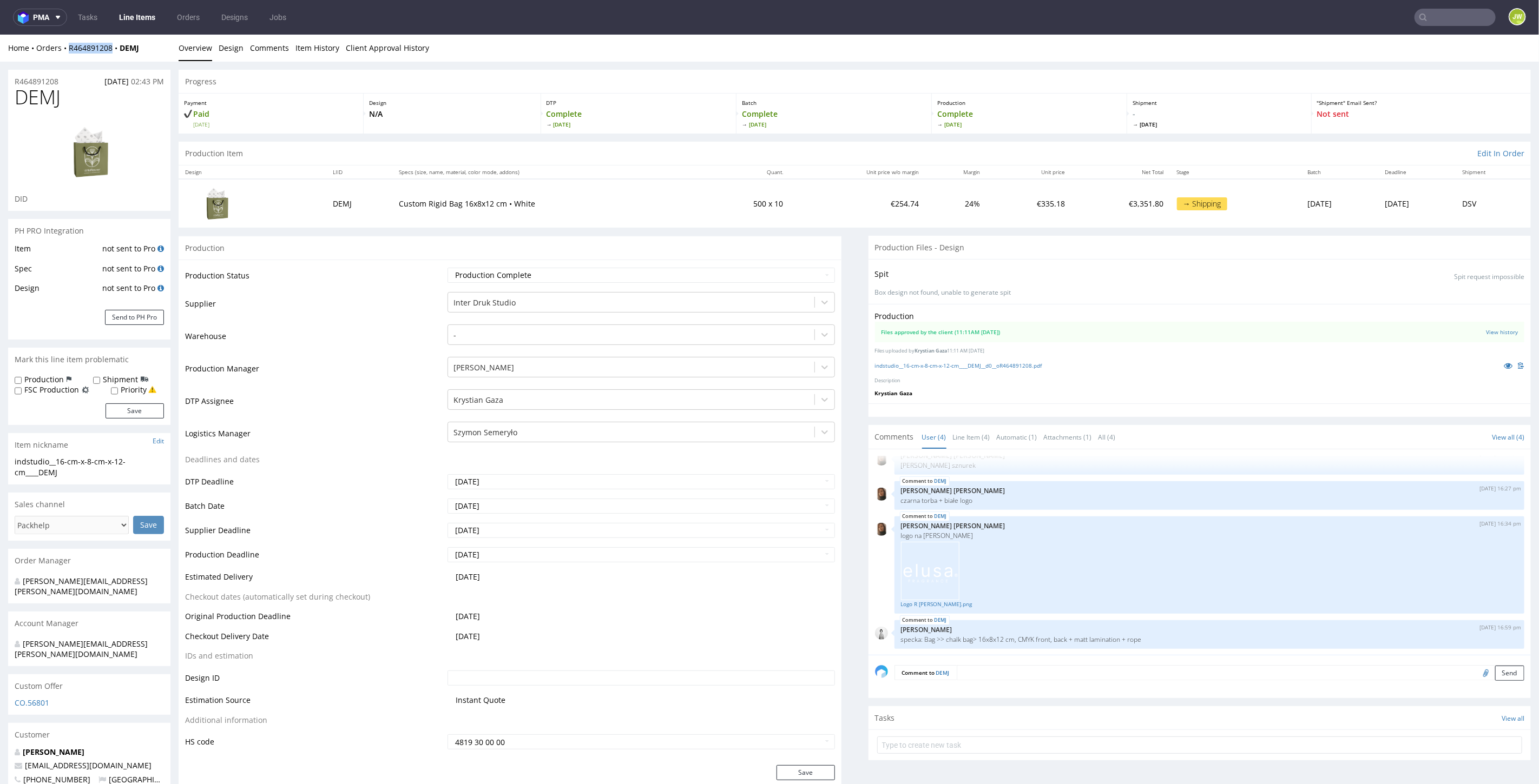
drag, startPoint x: 68, startPoint y: 56, endPoint x: 112, endPoint y: 59, distance: 44.1
click at [112, 59] on div "Home Orders R464891208 DEMJ Overview Design Comments Item History Client Approv…" at bounding box center [770, 47] width 1539 height 27
copy link "R464891208"
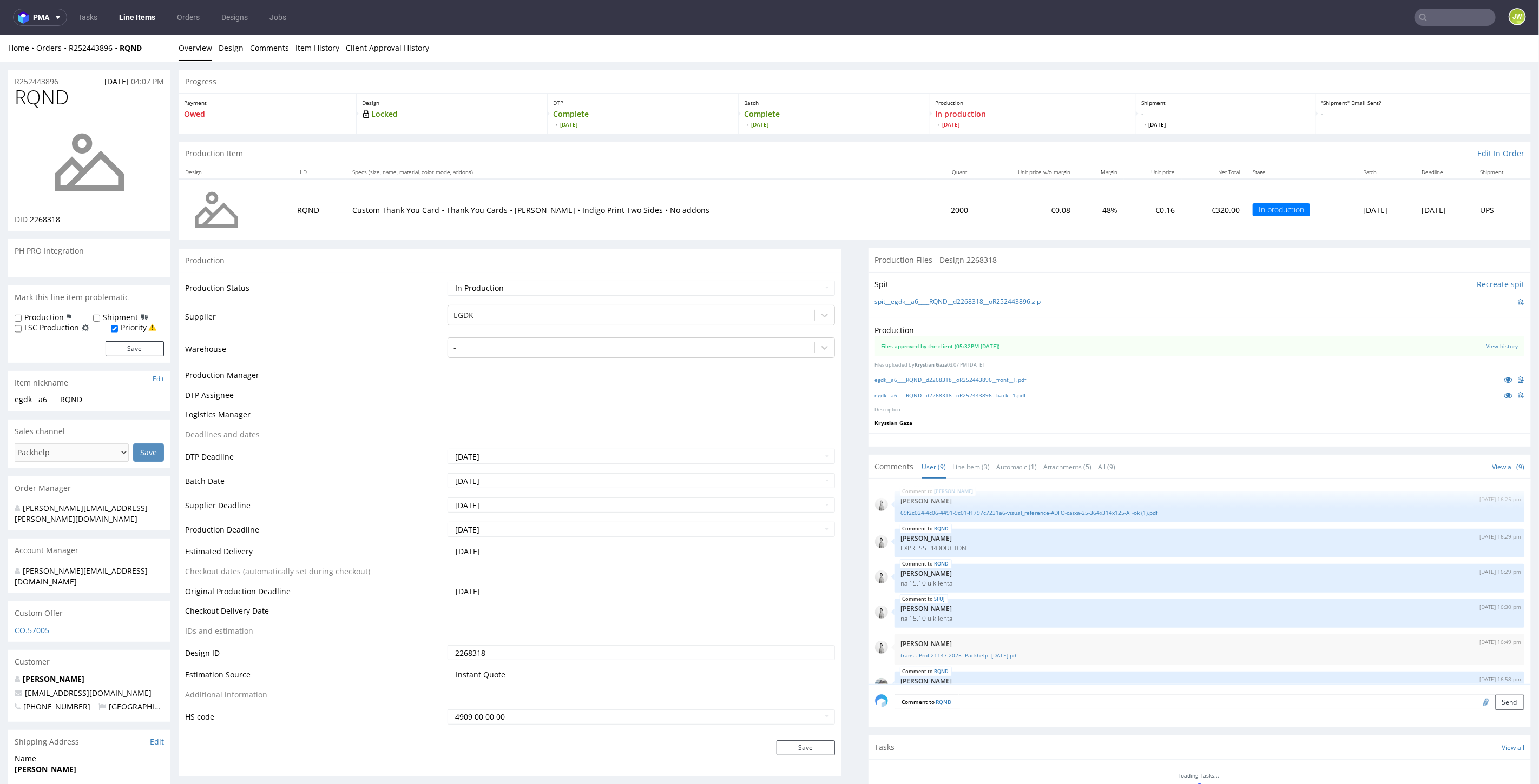
scroll to position [175, 0]
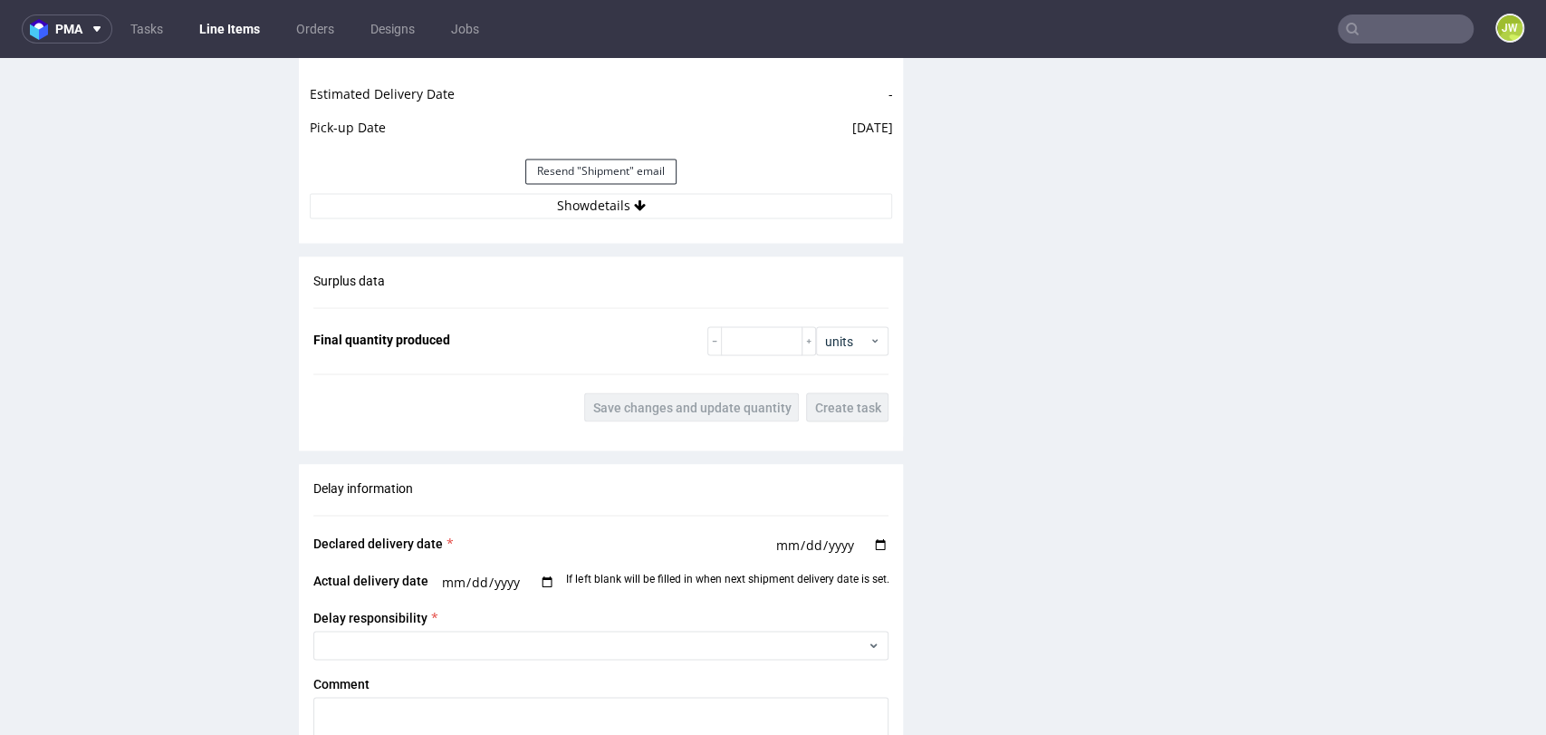
scroll to position [2113, 0]
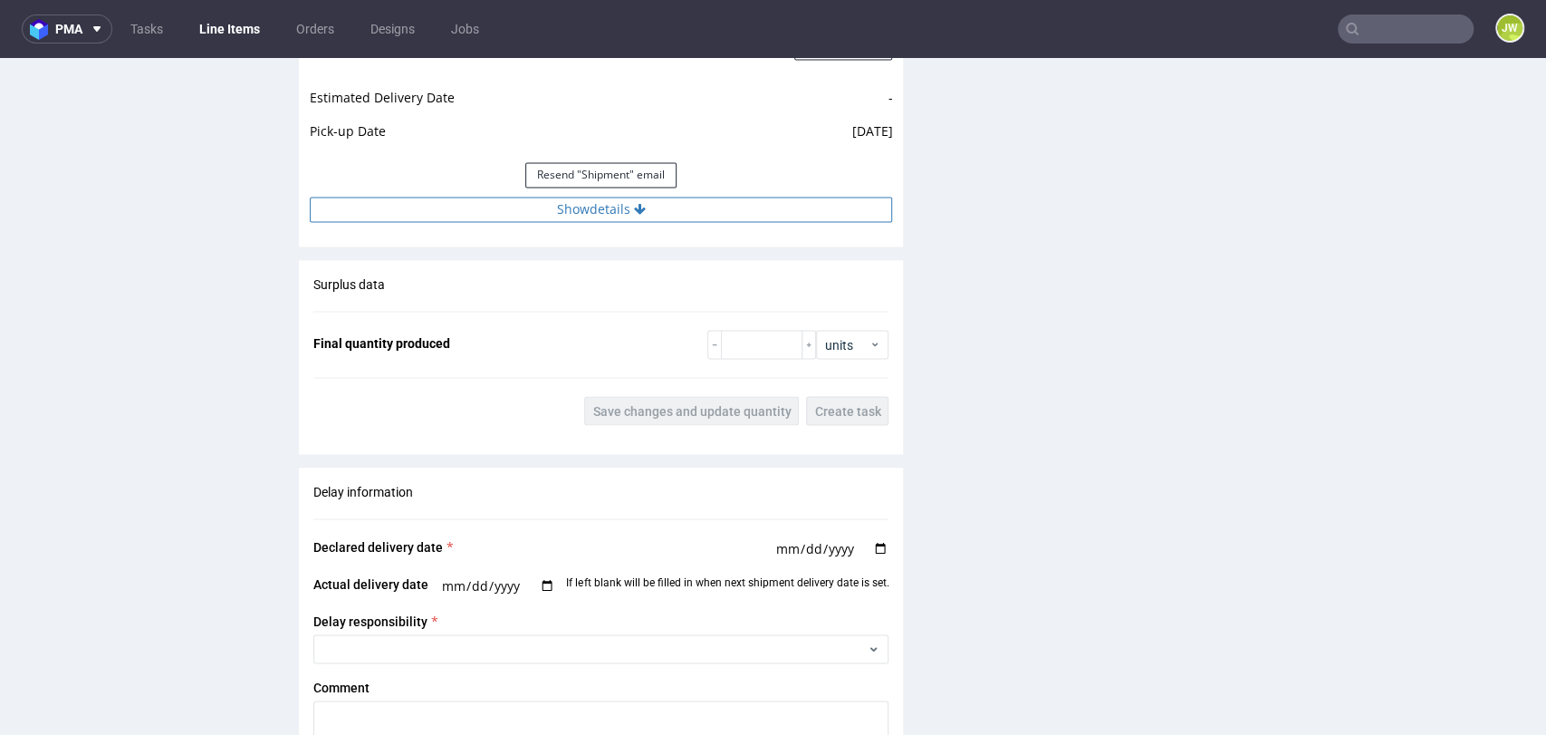
click at [562, 219] on button "Show details" at bounding box center [601, 209] width 582 height 25
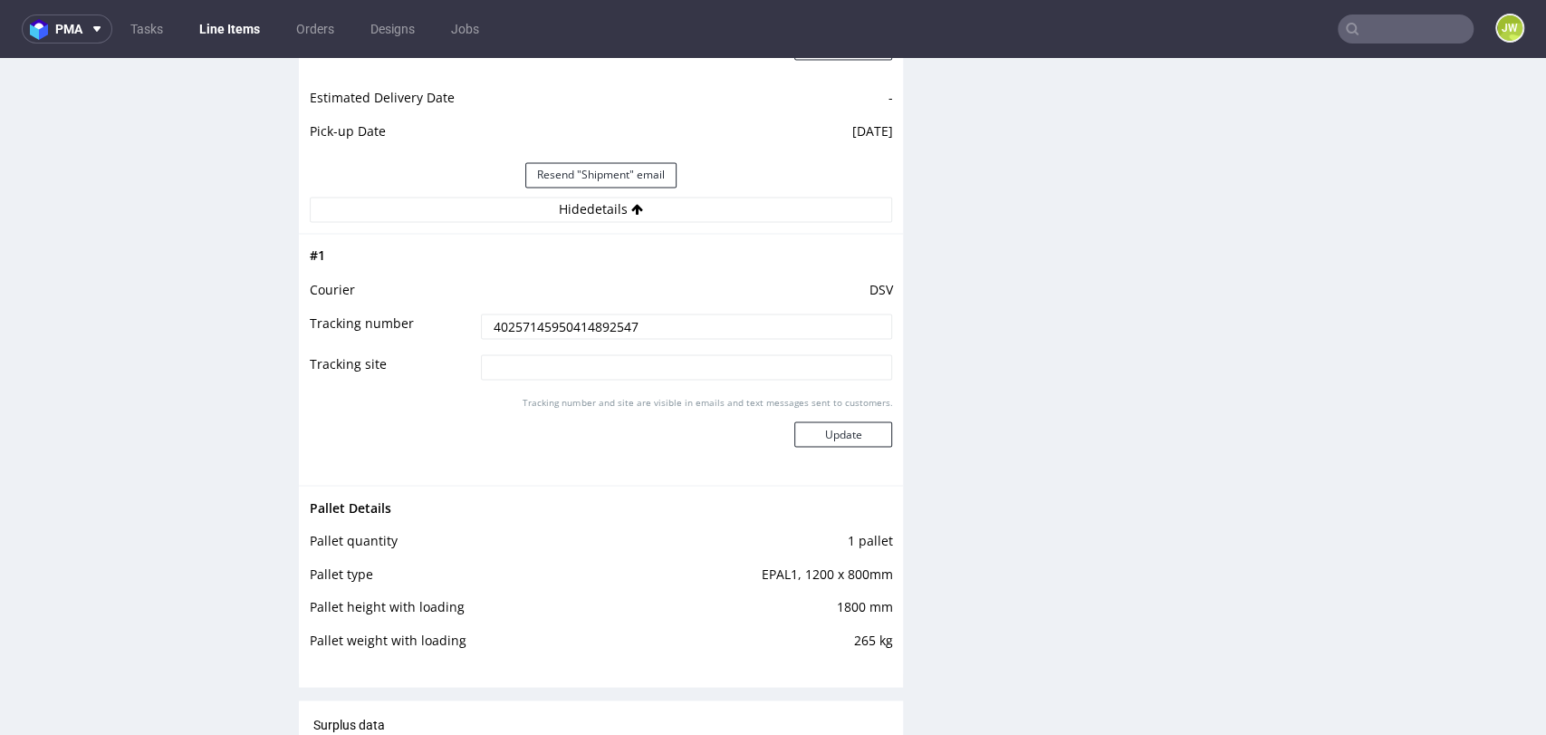
click at [542, 323] on input "40257145950414892547" at bounding box center [687, 325] width 412 height 25
click at [485, 266] on td at bounding box center [684, 262] width 417 height 34
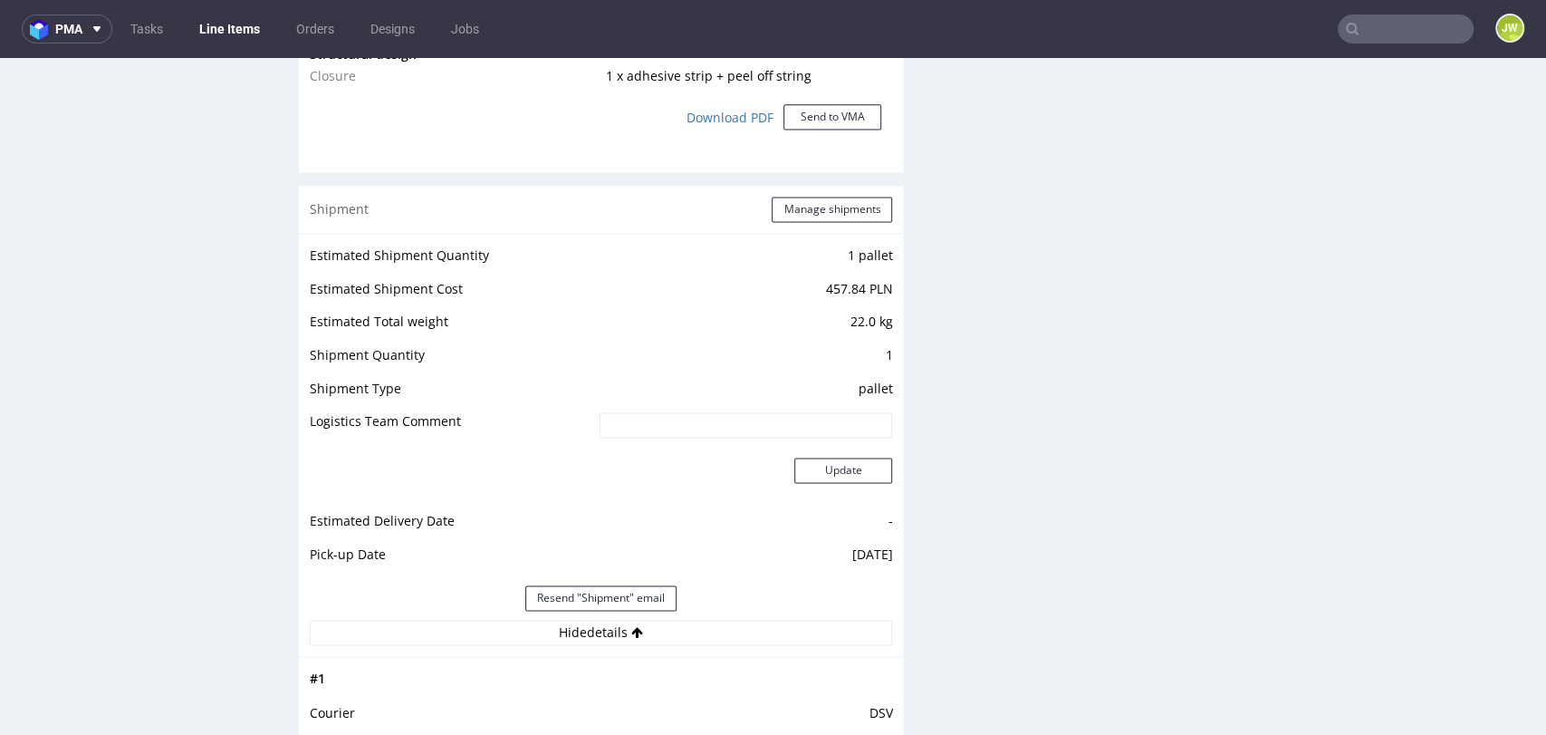
scroll to position [1408, 0]
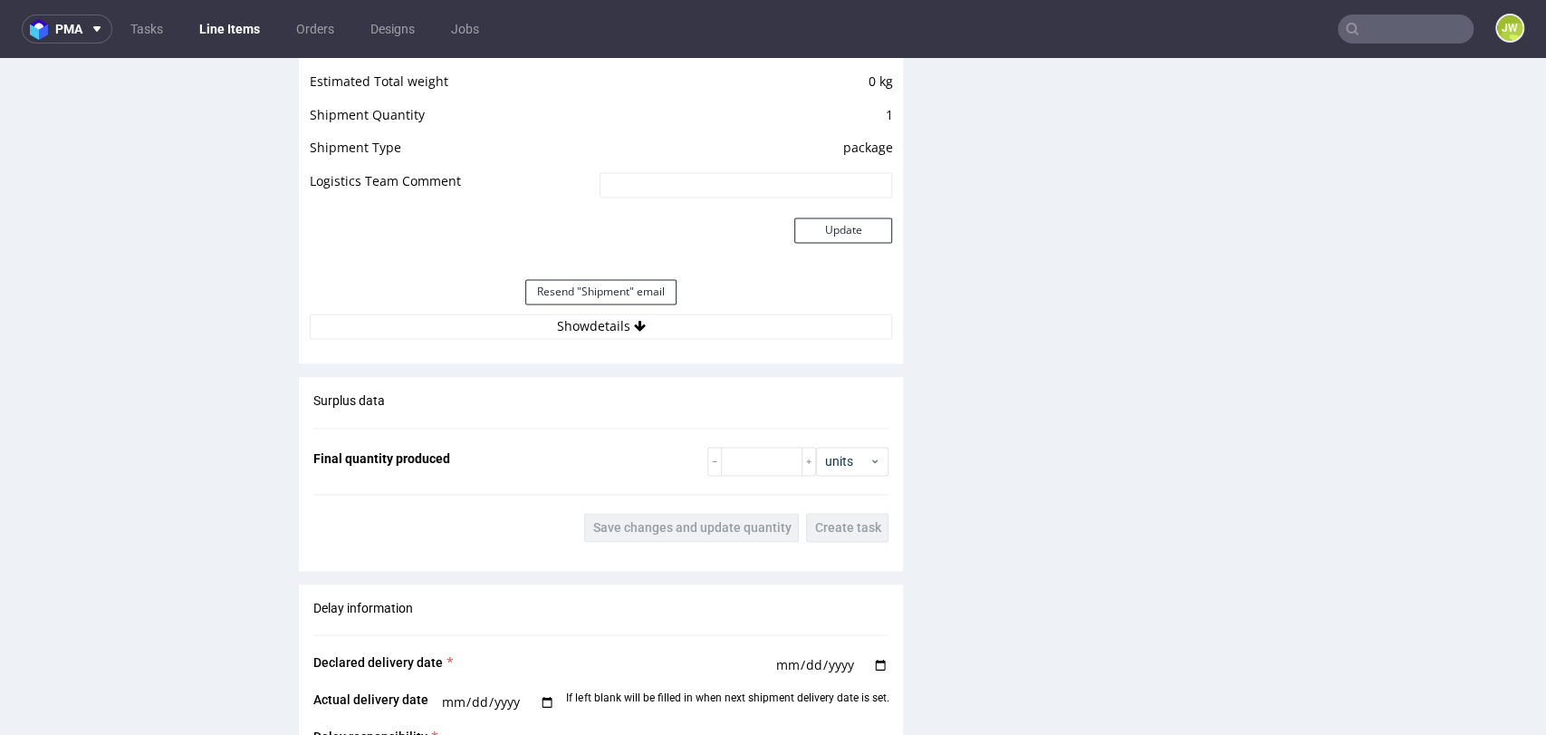
scroll to position [1610, 0]
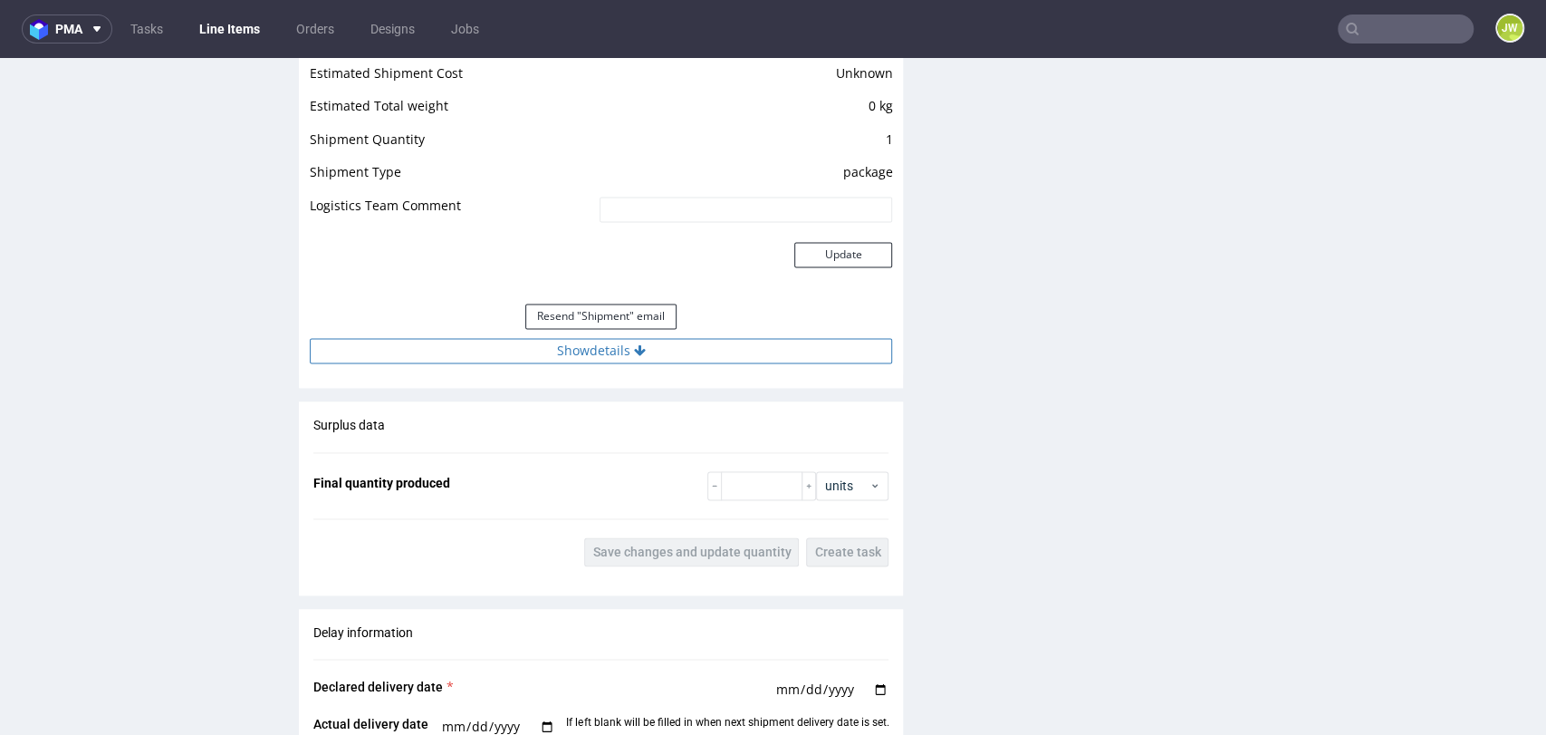
click at [553, 341] on button "Show details" at bounding box center [601, 350] width 582 height 25
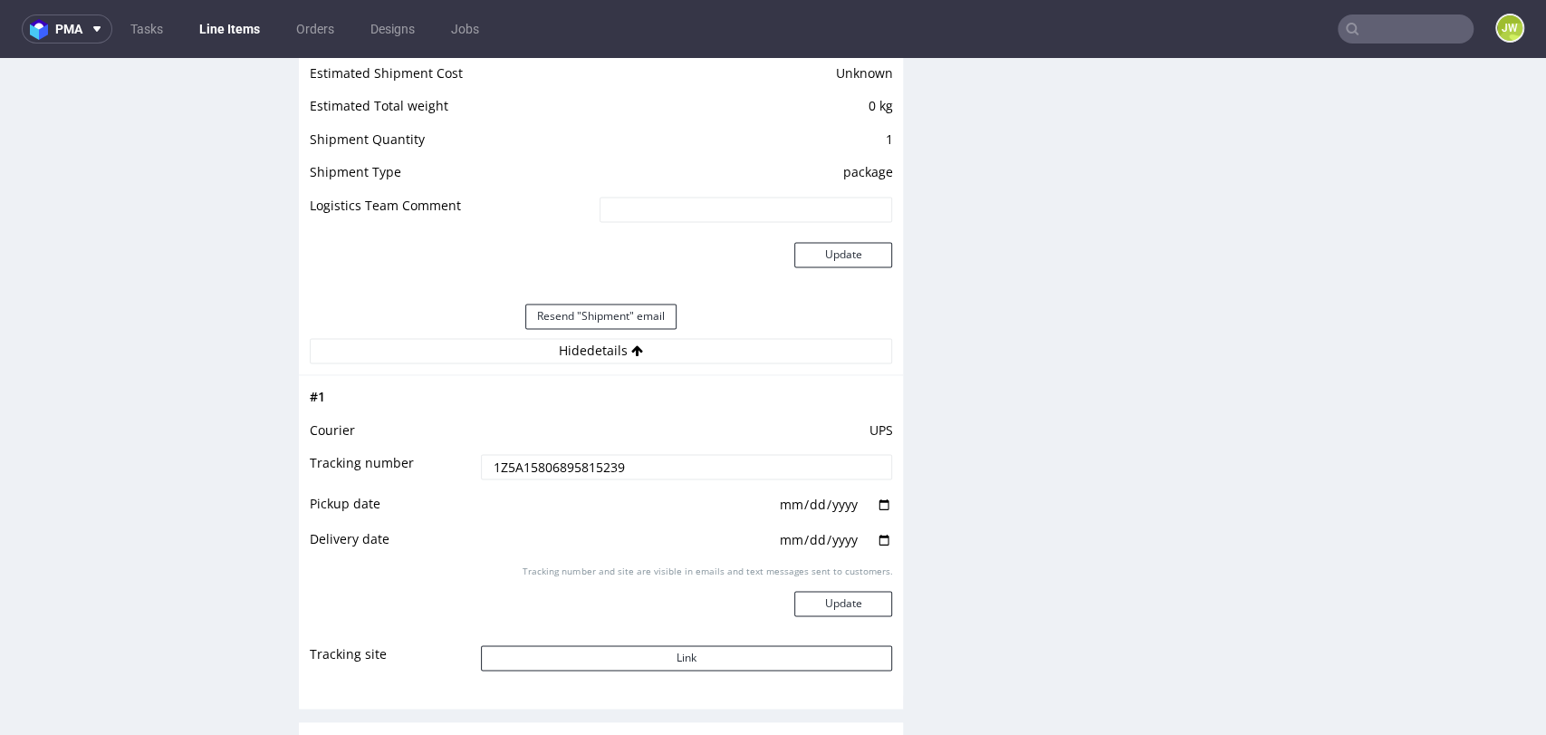
click at [527, 461] on input "1Z5A15806895815239" at bounding box center [687, 466] width 412 height 25
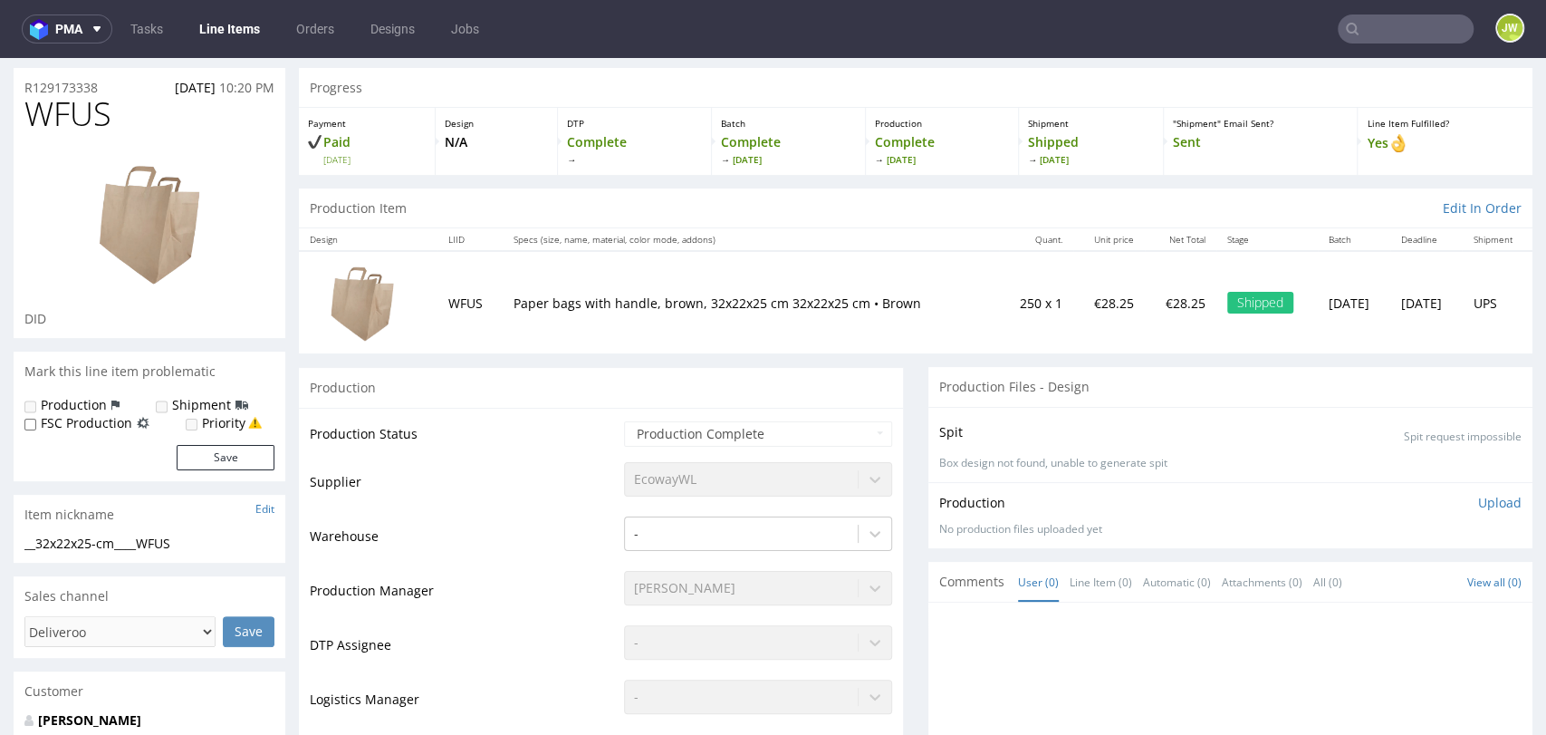
scroll to position [0, 0]
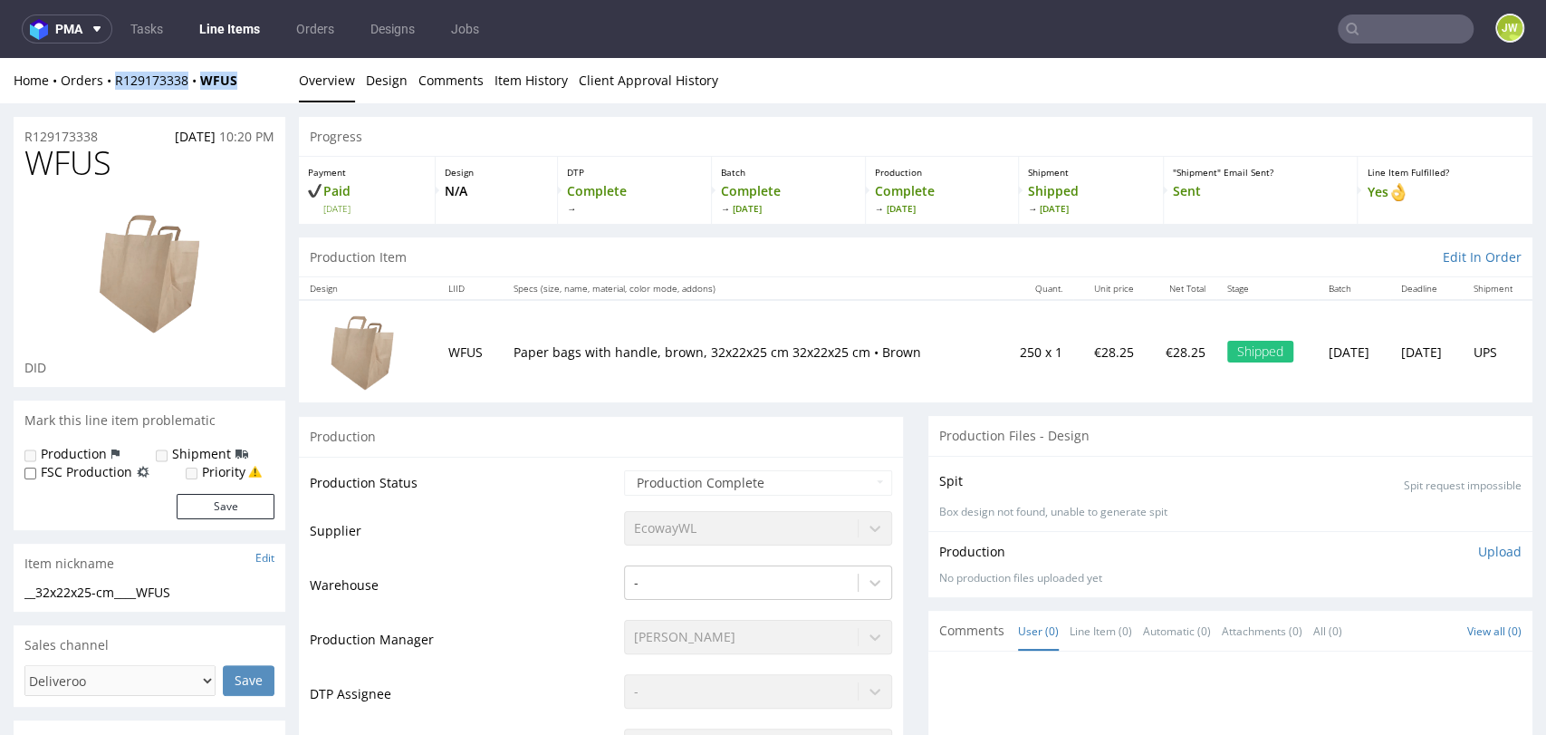
drag, startPoint x: 265, startPoint y: 93, endPoint x: 114, endPoint y: 98, distance: 151.3
click at [114, 98] on div "Home Orders R129173338 WFUS Overview Design Comments Item History Client Approv…" at bounding box center [773, 80] width 1546 height 45
copy div "R129173338 WFUS"
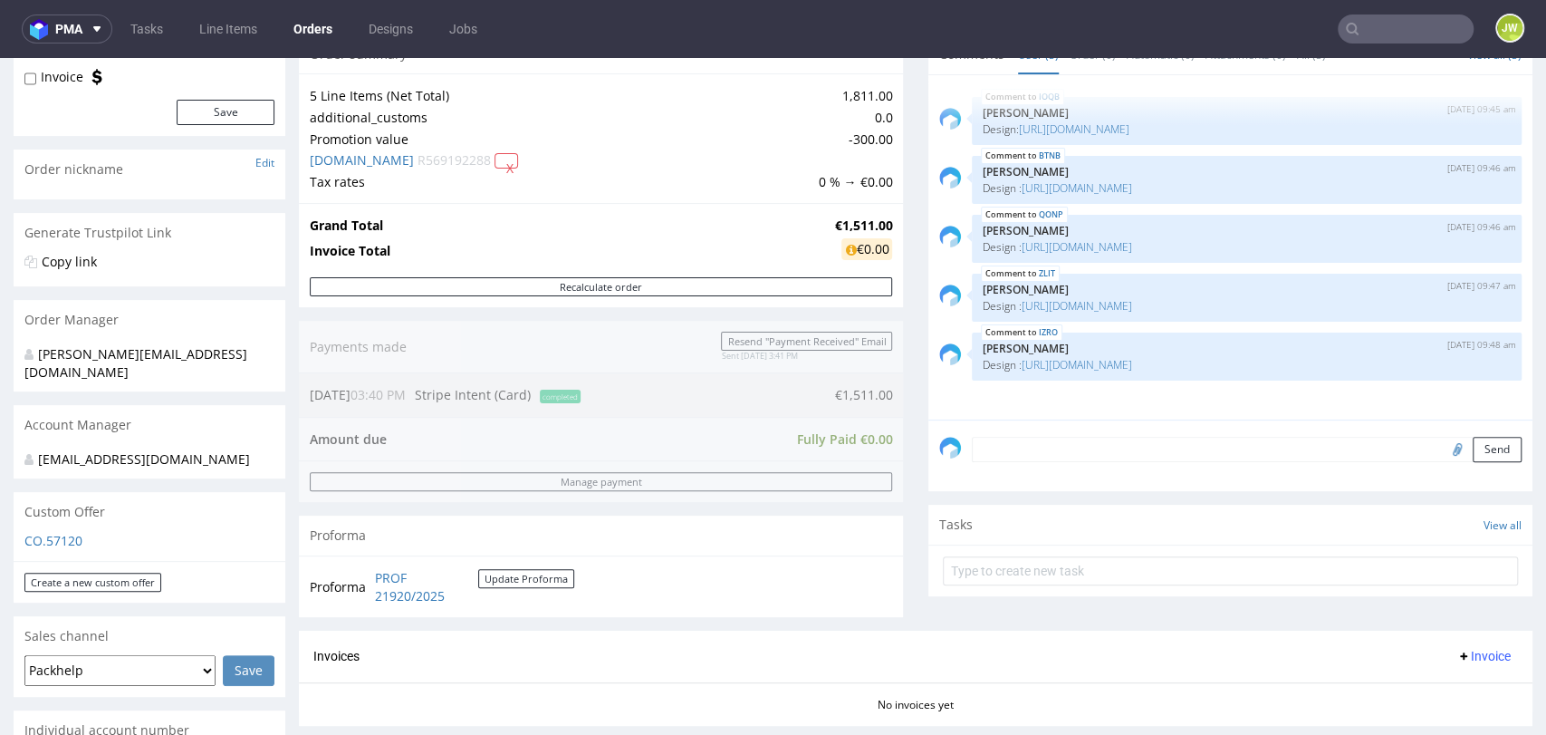
scroll to position [201, 0]
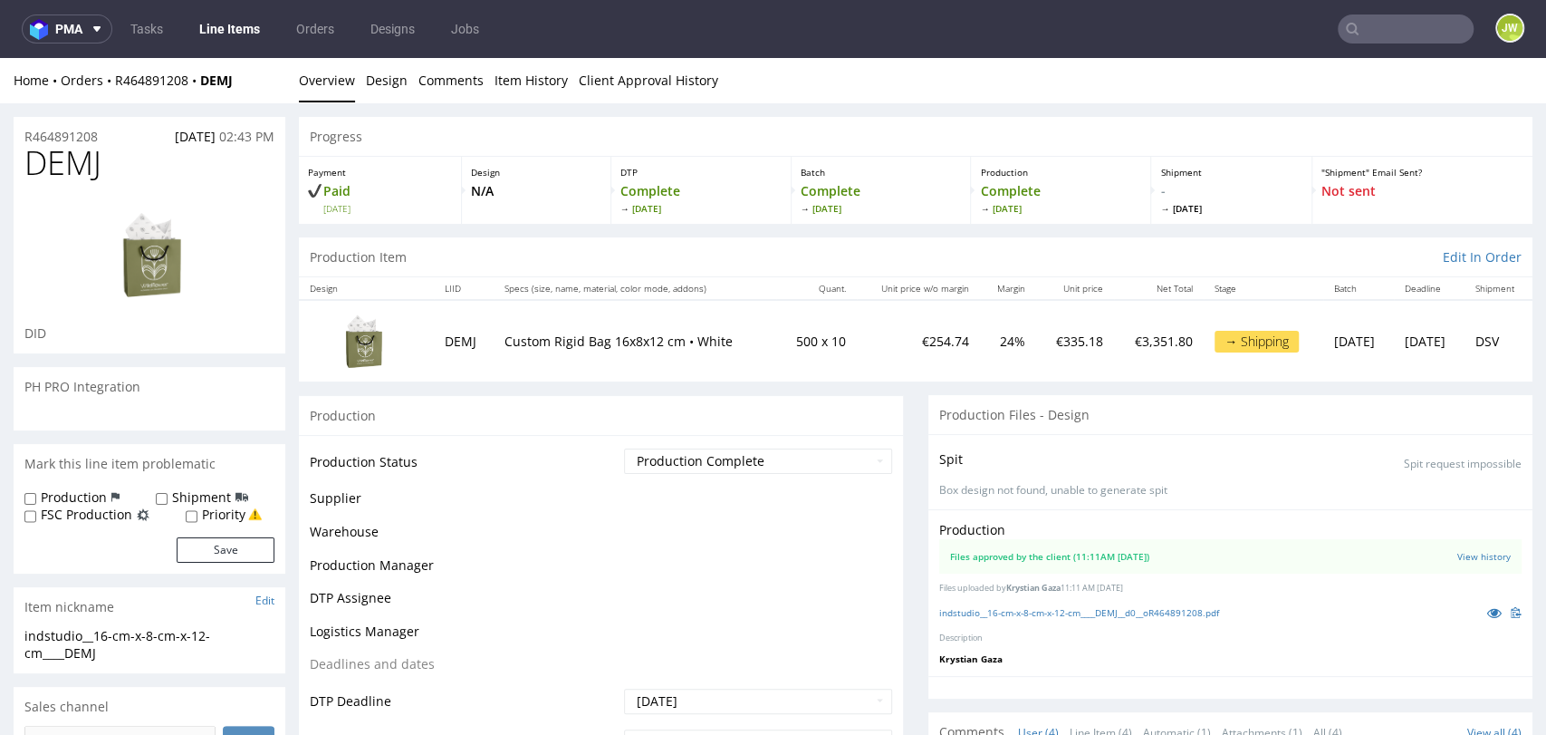
scroll to position [28, 0]
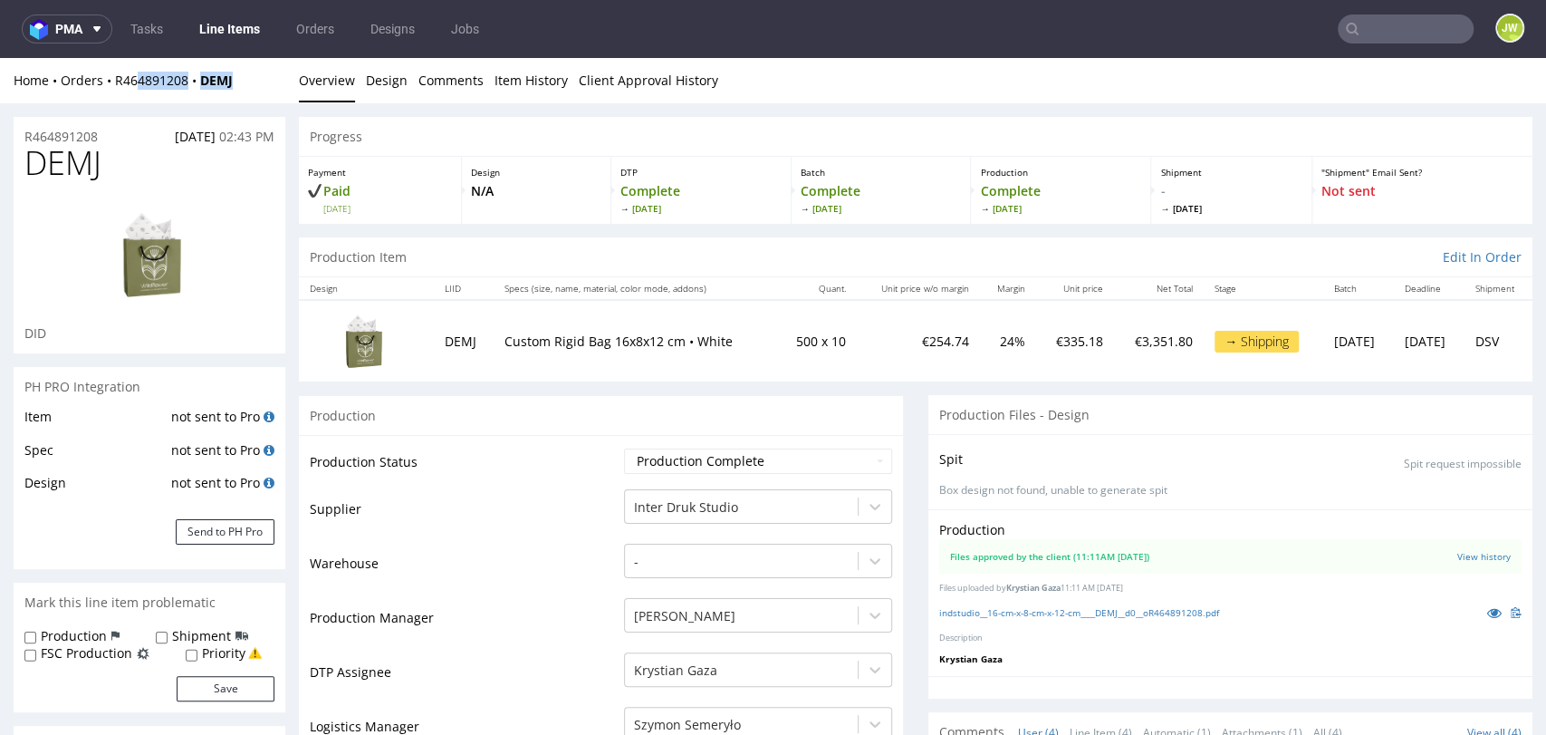
drag, startPoint x: 230, startPoint y: 85, endPoint x: 170, endPoint y: 99, distance: 61.3
click at [142, 91] on div "Home Orders R464891208 DEMJ Overview Design Comments Item History Client Approv…" at bounding box center [773, 80] width 1546 height 45
drag, startPoint x: 178, startPoint y: 99, endPoint x: 187, endPoint y: 91, distance: 11.6
click at [178, 99] on div "Home Orders R464891208 DEMJ Overview Design Comments Item History Client Approv…" at bounding box center [773, 80] width 1546 height 45
click at [170, 98] on div "Home Orders R464891208 DEMJ Overview Design Comments Item History Client Approv…" at bounding box center [773, 80] width 1546 height 45
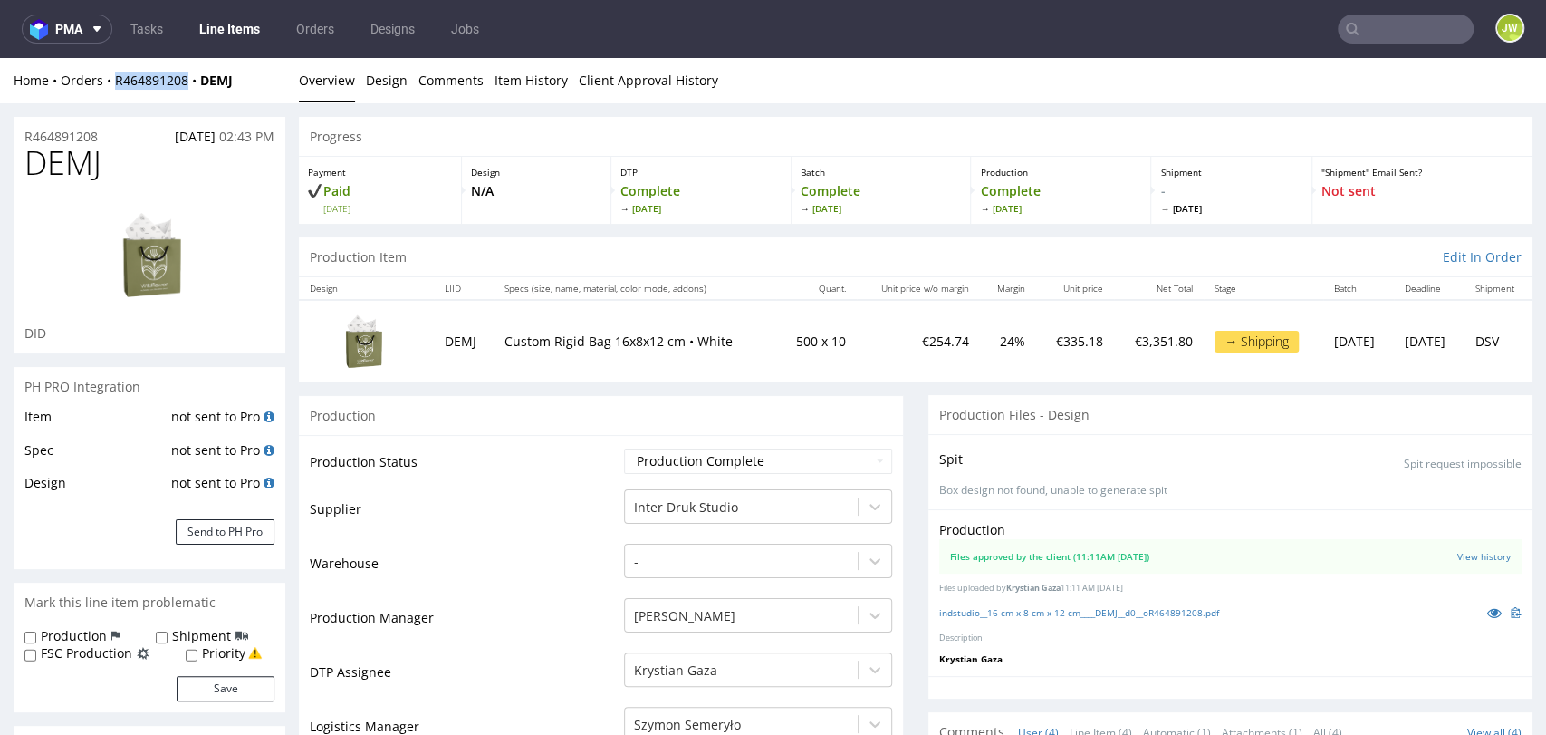
drag, startPoint x: 188, startPoint y: 92, endPoint x: 109, endPoint y: 89, distance: 79.8
click at [109, 89] on div "Home Orders R464891208 DEMJ Overview Design Comments Item History Client Approv…" at bounding box center [773, 80] width 1546 height 45
copy link "R464891208"
click at [449, 144] on div "Progress" at bounding box center [916, 137] width 1234 height 40
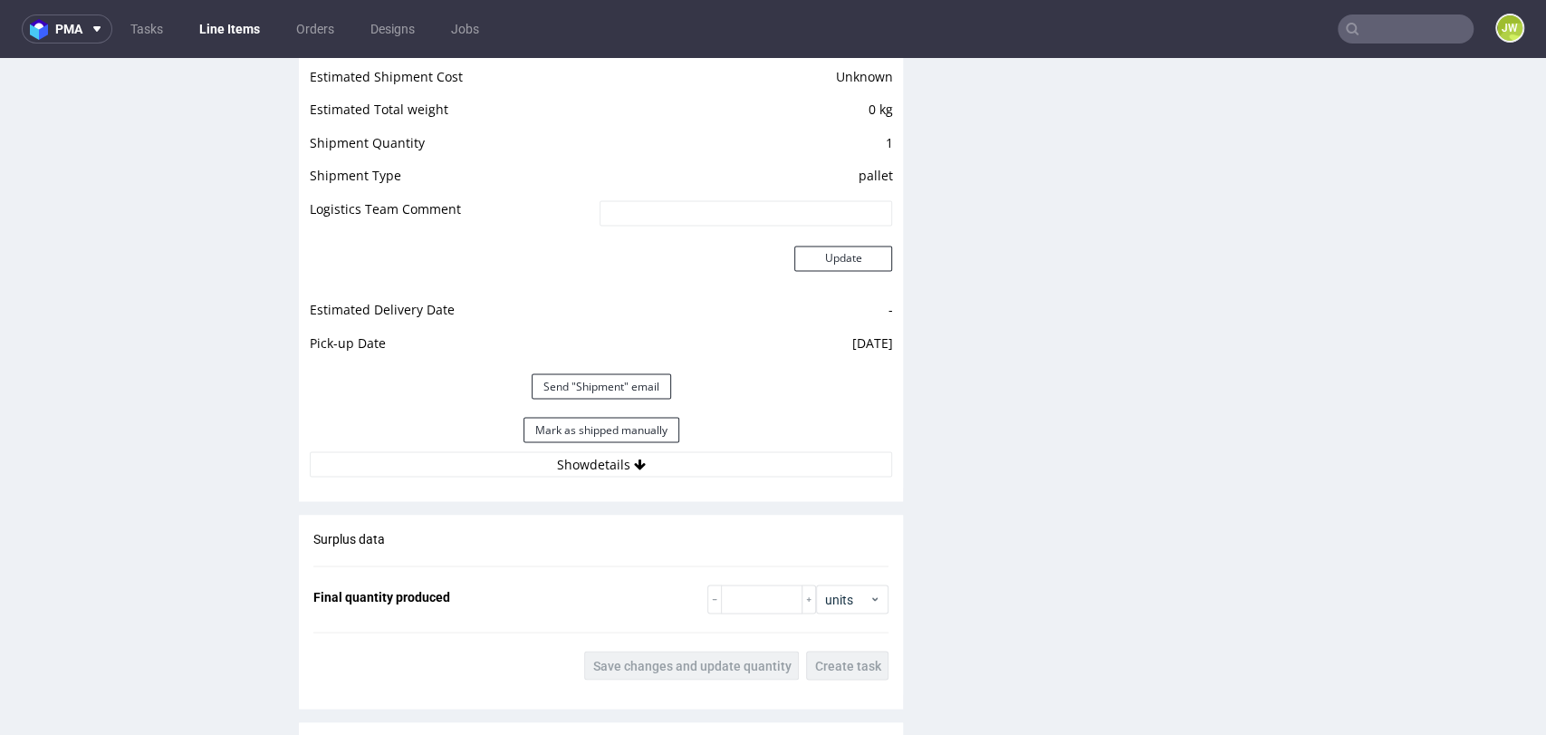
scroll to position [2214, 0]
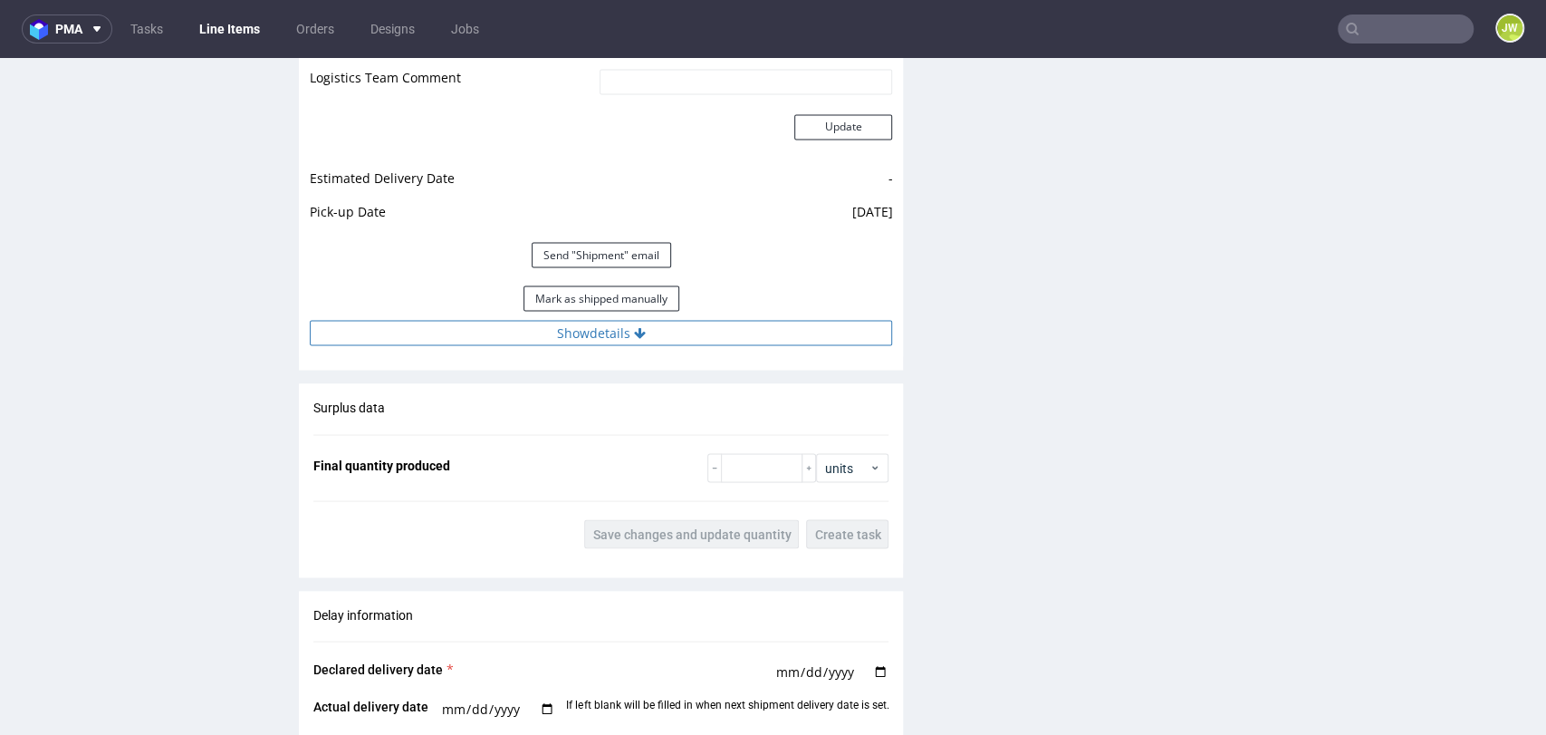
click at [556, 332] on button "Show details" at bounding box center [601, 332] width 582 height 25
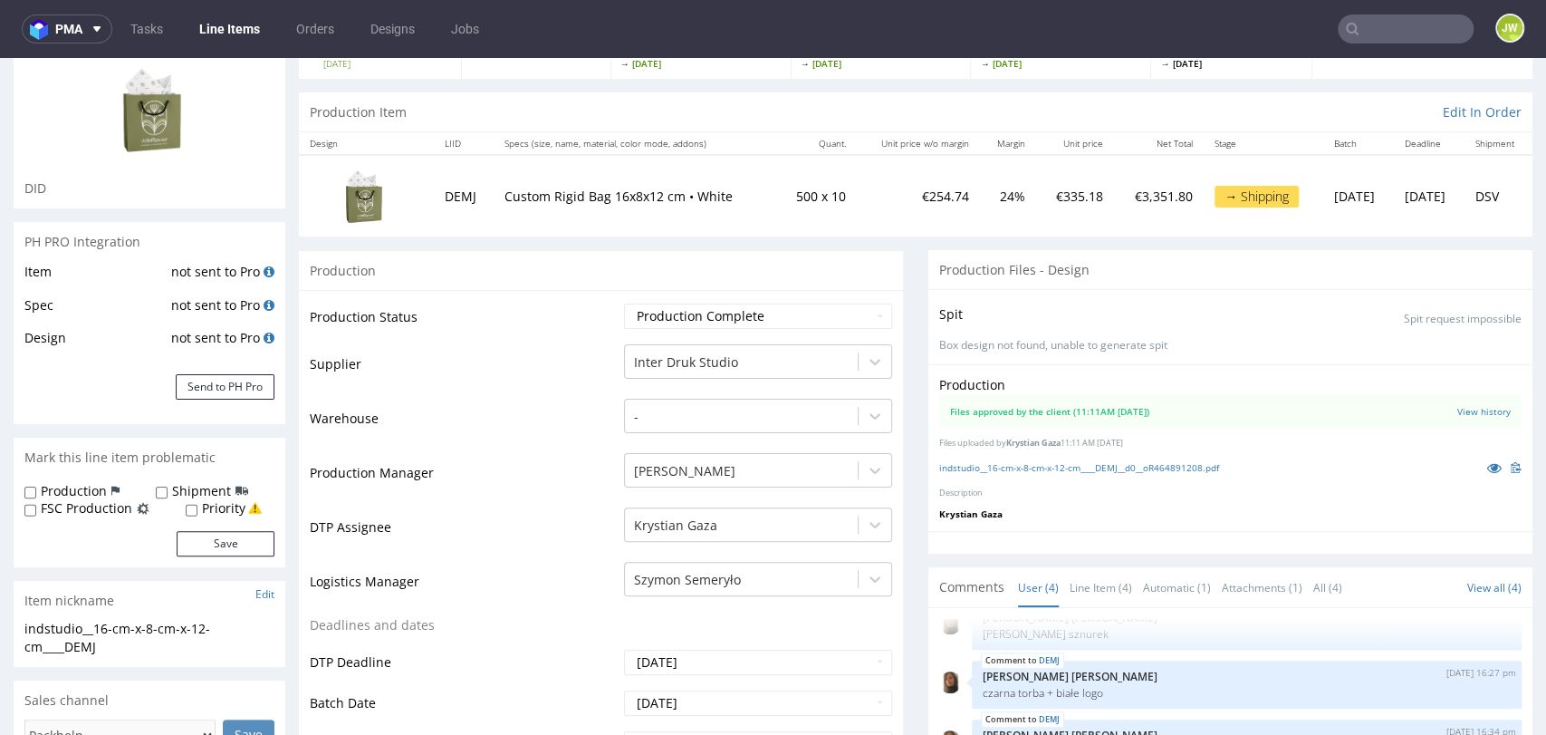
scroll to position [0, 0]
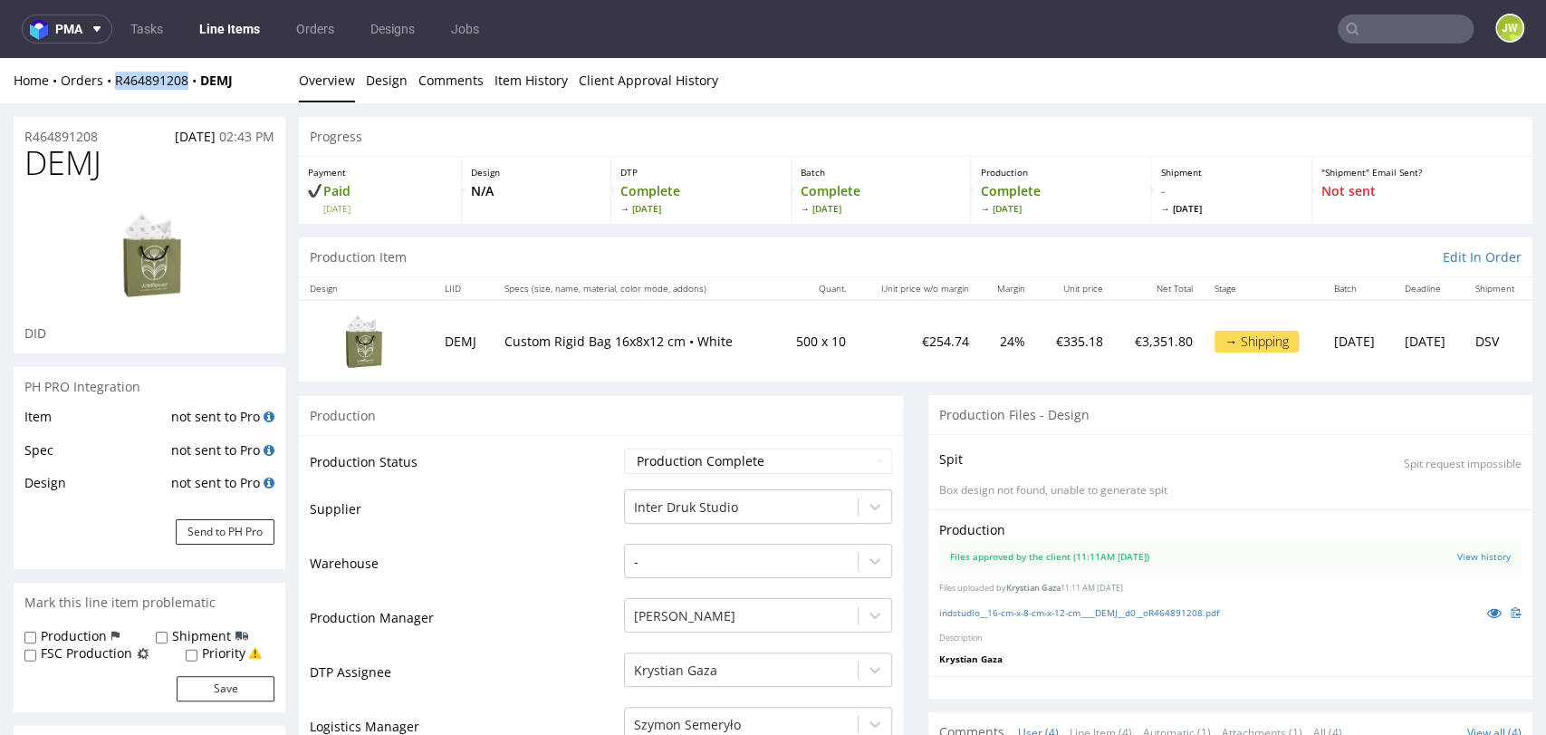
drag, startPoint x: 191, startPoint y: 95, endPoint x: 112, endPoint y: 100, distance: 78.9
click at [112, 100] on div "Home Orders R464891208 DEMJ Overview Design Comments Item History Client Approv…" at bounding box center [773, 80] width 1546 height 45
copy link "R464891208"
click at [524, 422] on div "Production" at bounding box center [601, 415] width 604 height 41
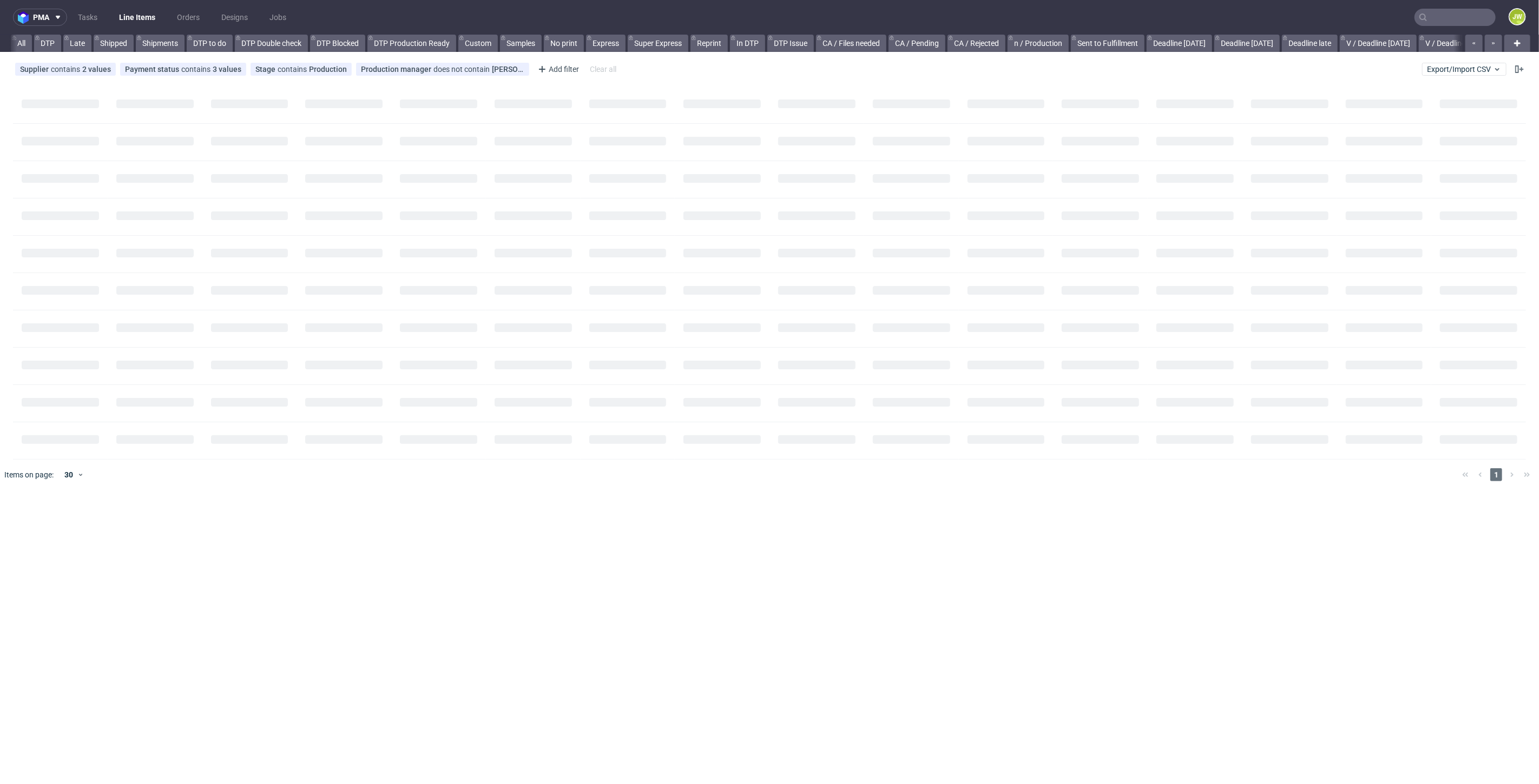
scroll to position [0, 329]
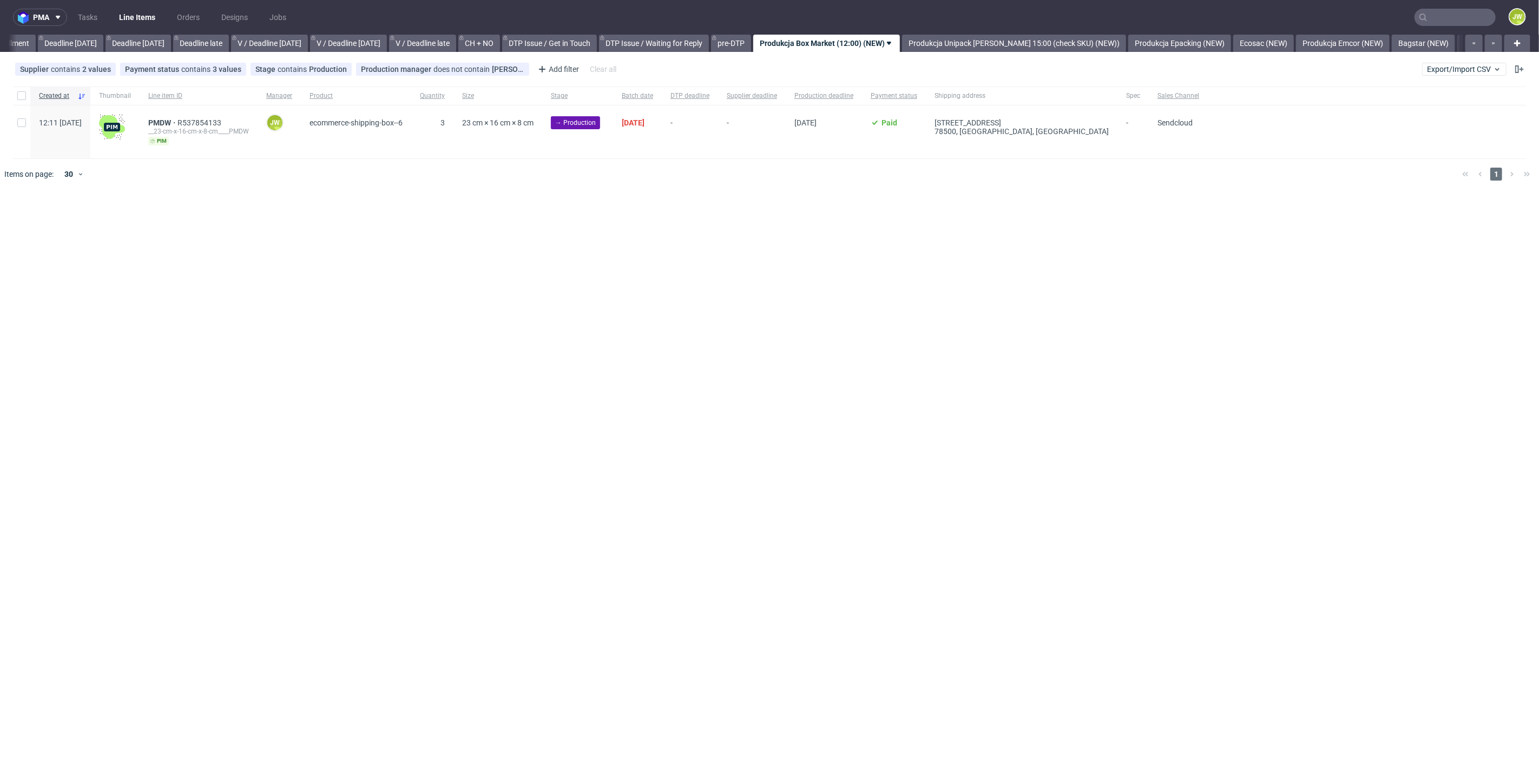
scroll to position [0, 1176]
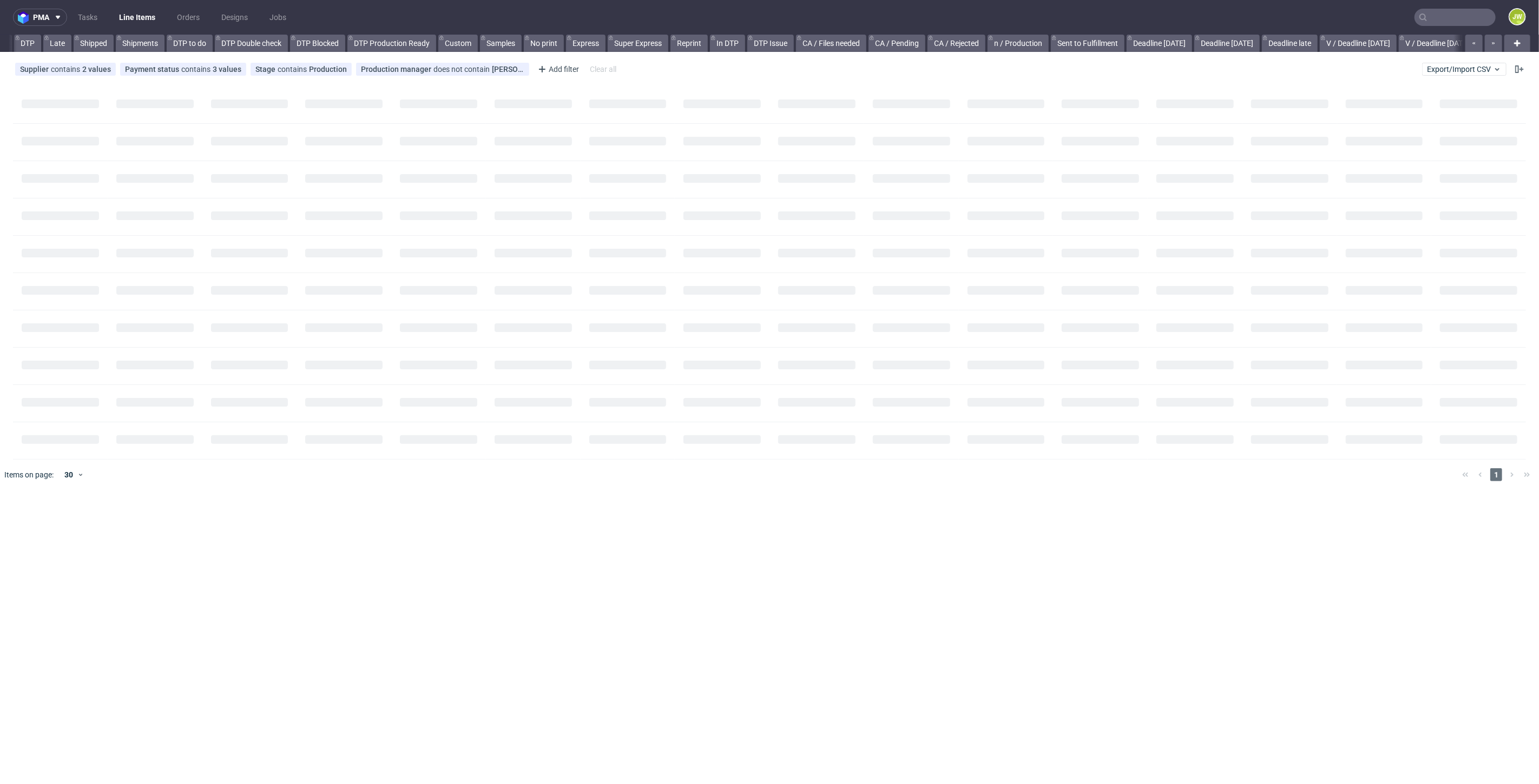
scroll to position [0, 426]
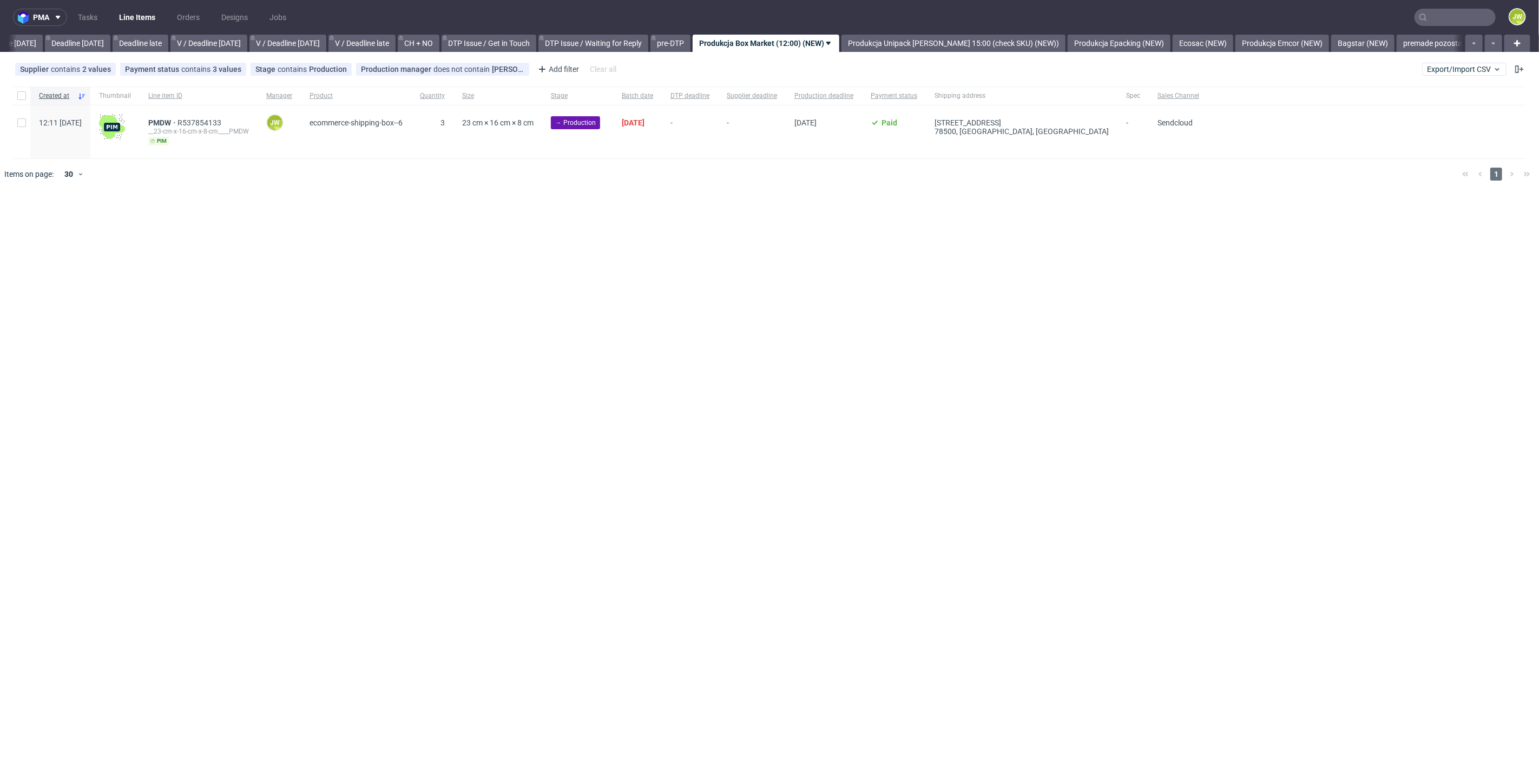
scroll to position [0, 1209]
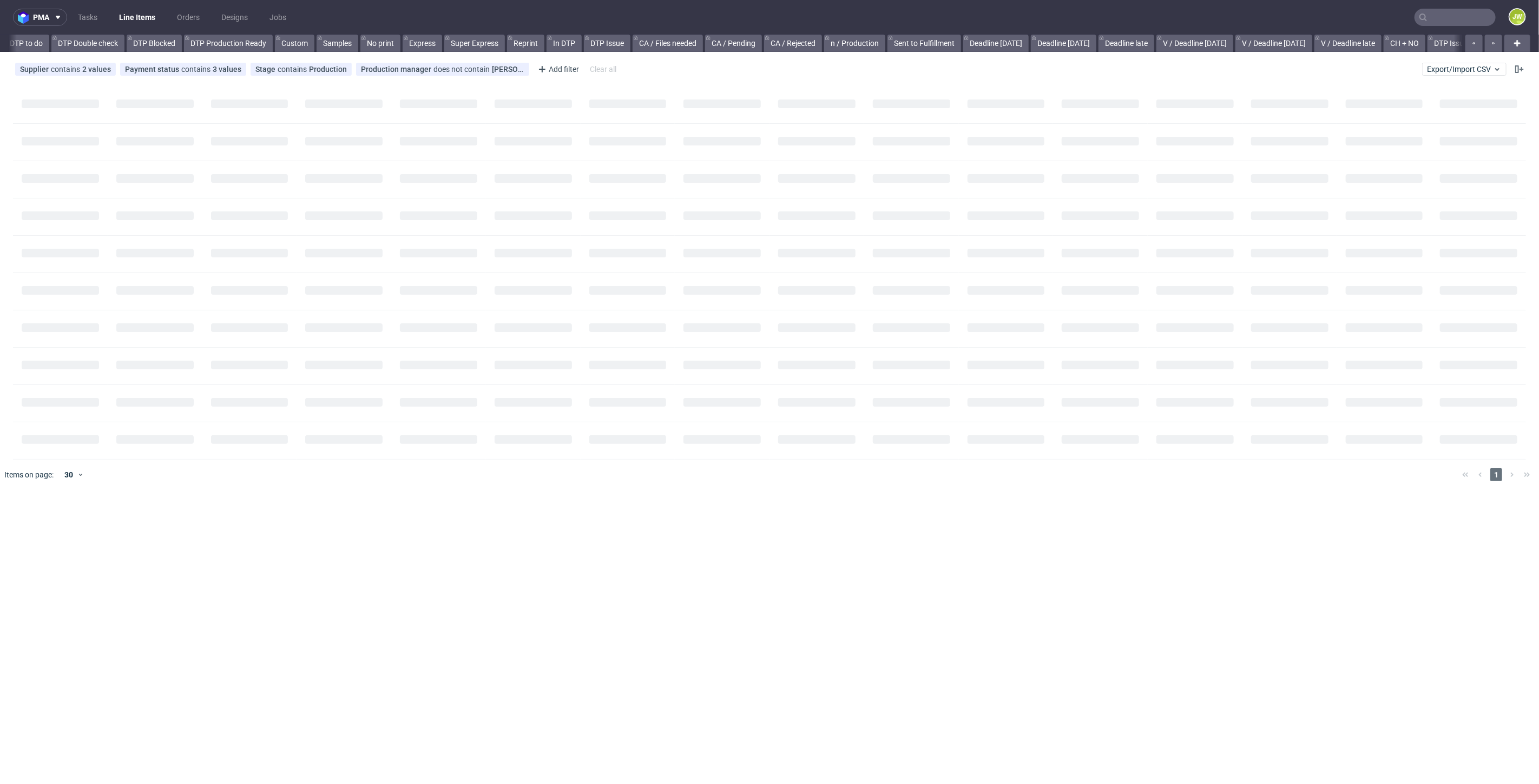
scroll to position [0, 783]
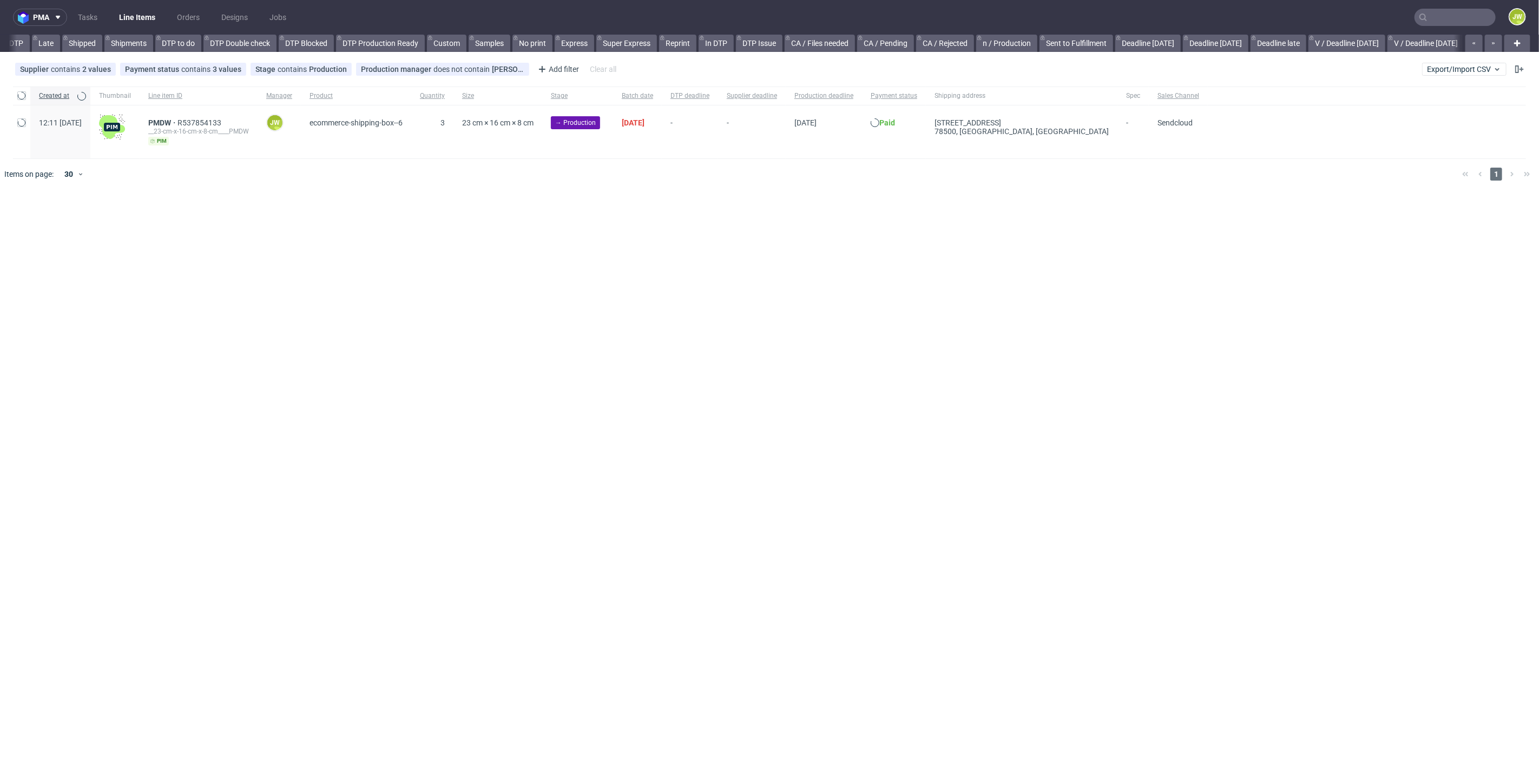
scroll to position [0, 183]
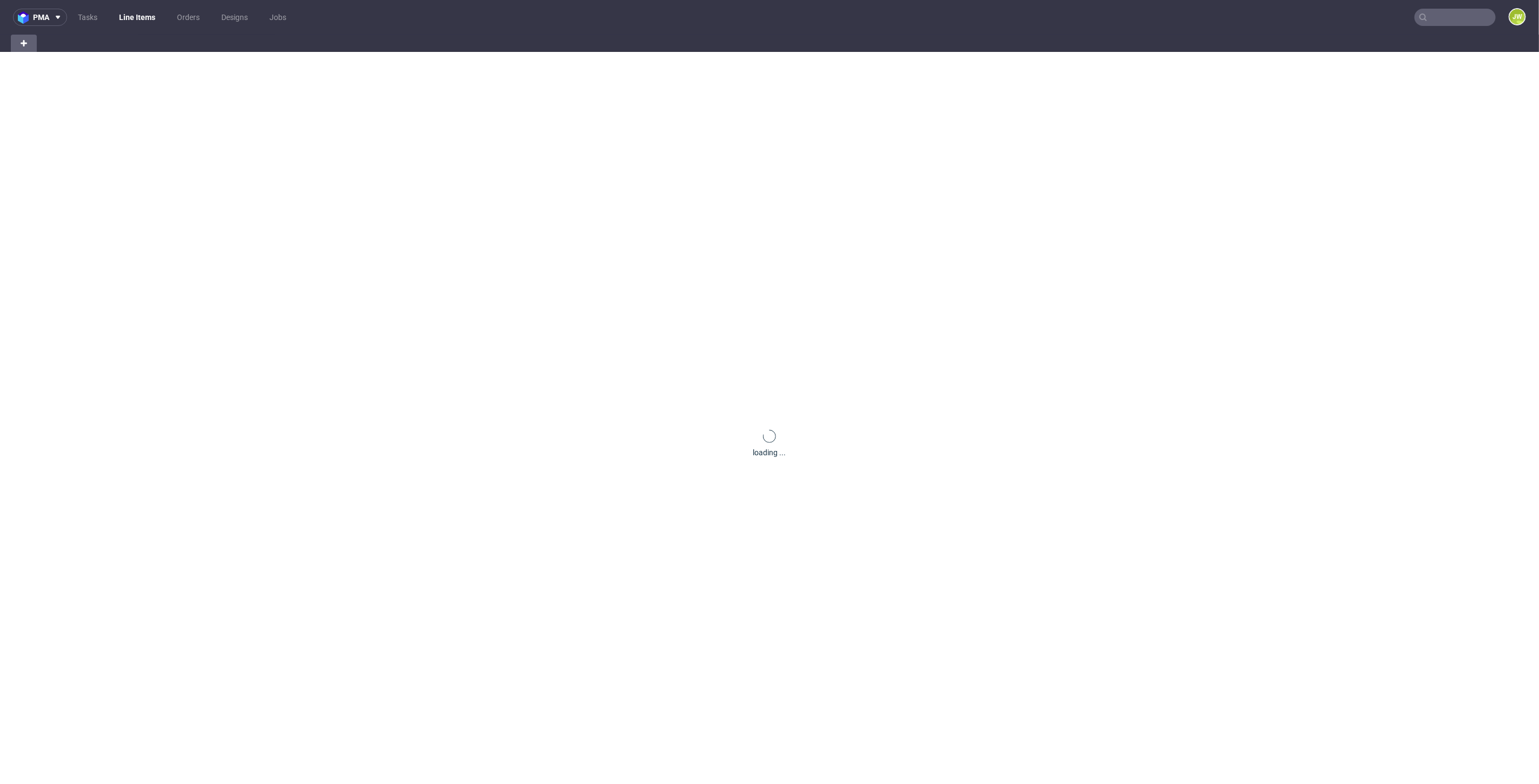
scroll to position [0, 29]
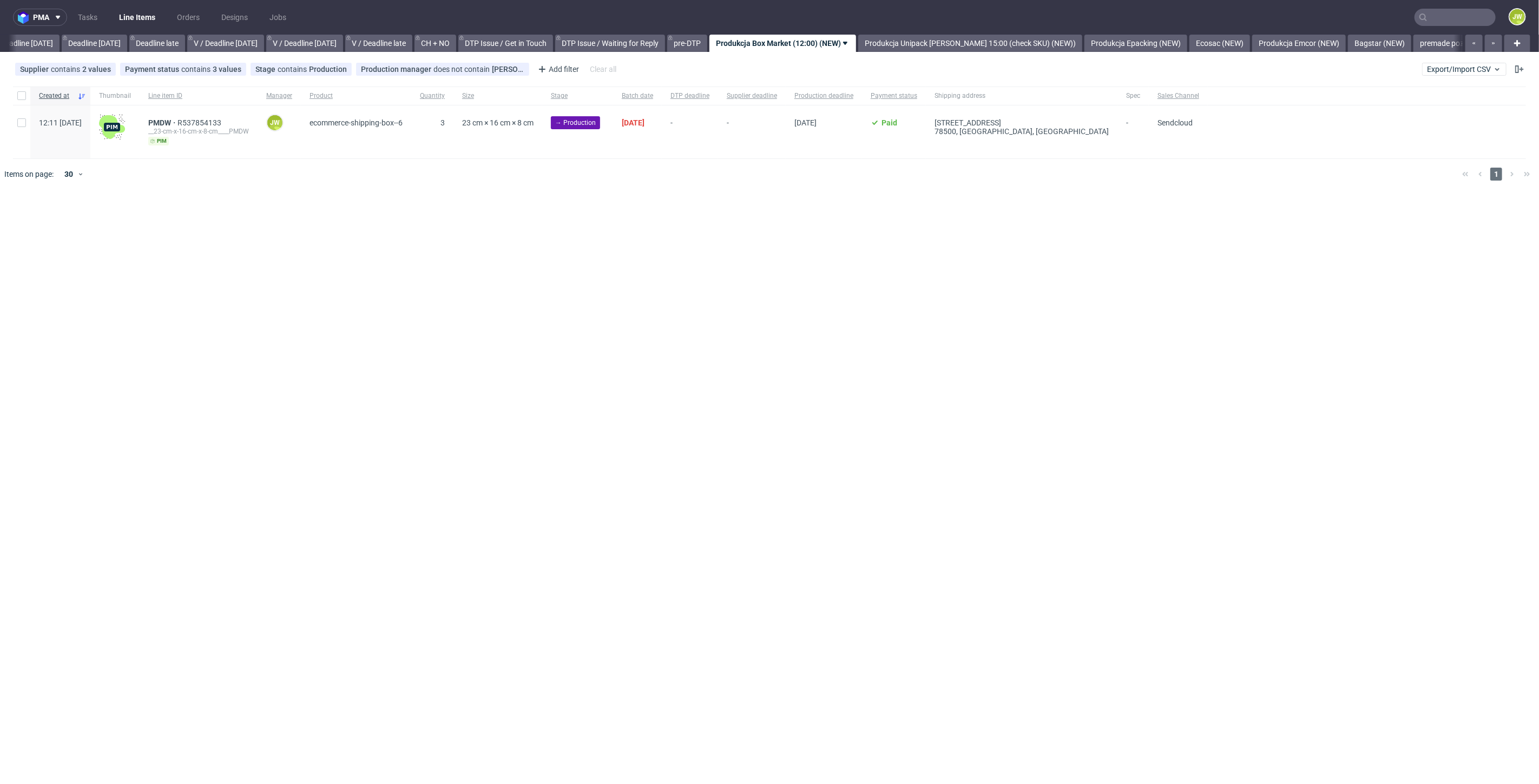
scroll to position [0, 1200]
click at [26, 97] on div at bounding box center [22, 96] width 17 height 19
checkbox input "true"
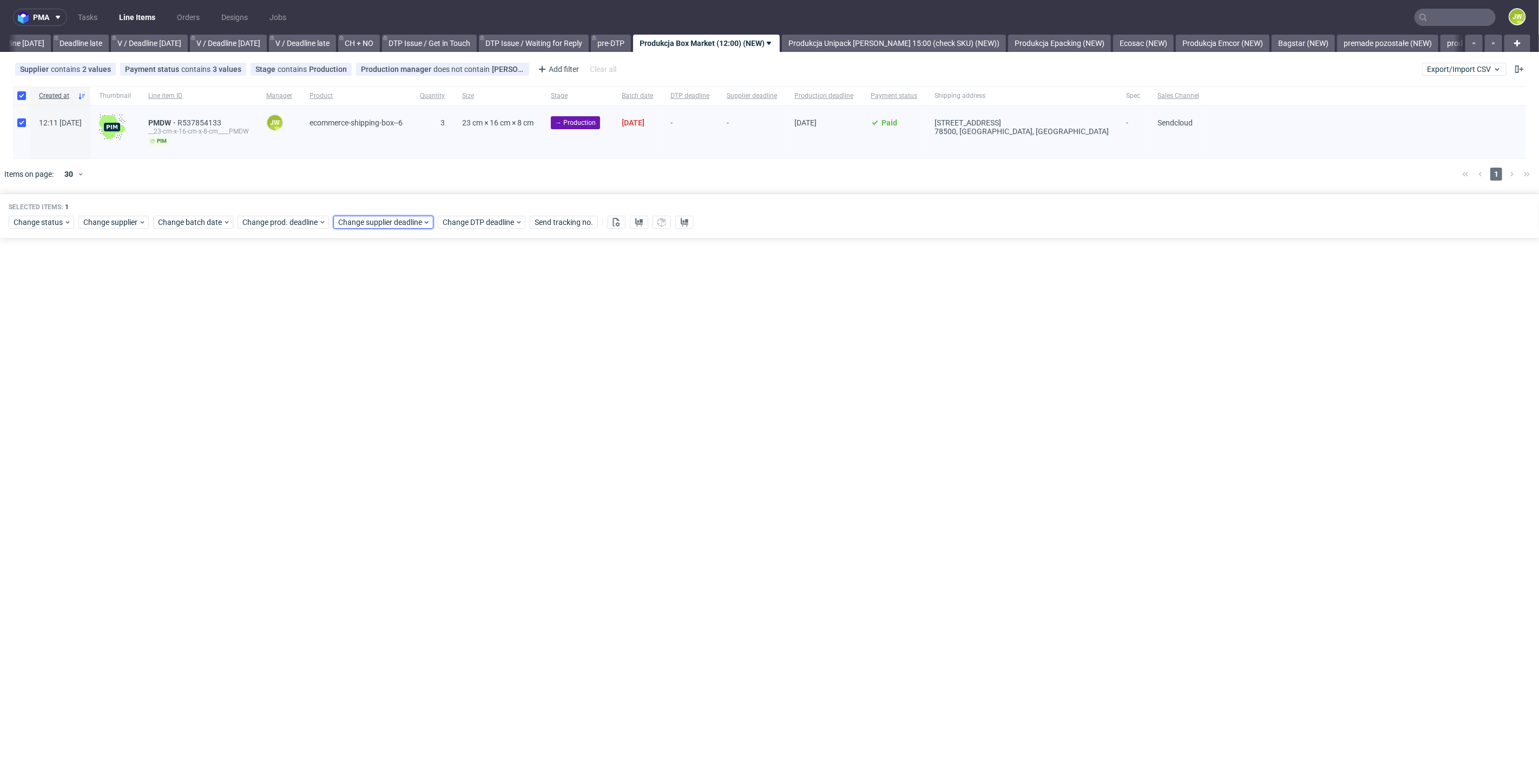
click at [427, 225] on icon at bounding box center [427, 222] width 8 height 8
click at [402, 329] on span "15" at bounding box center [405, 329] width 8 height 11
click at [449, 403] on button "Save" at bounding box center [461, 404] width 26 height 17
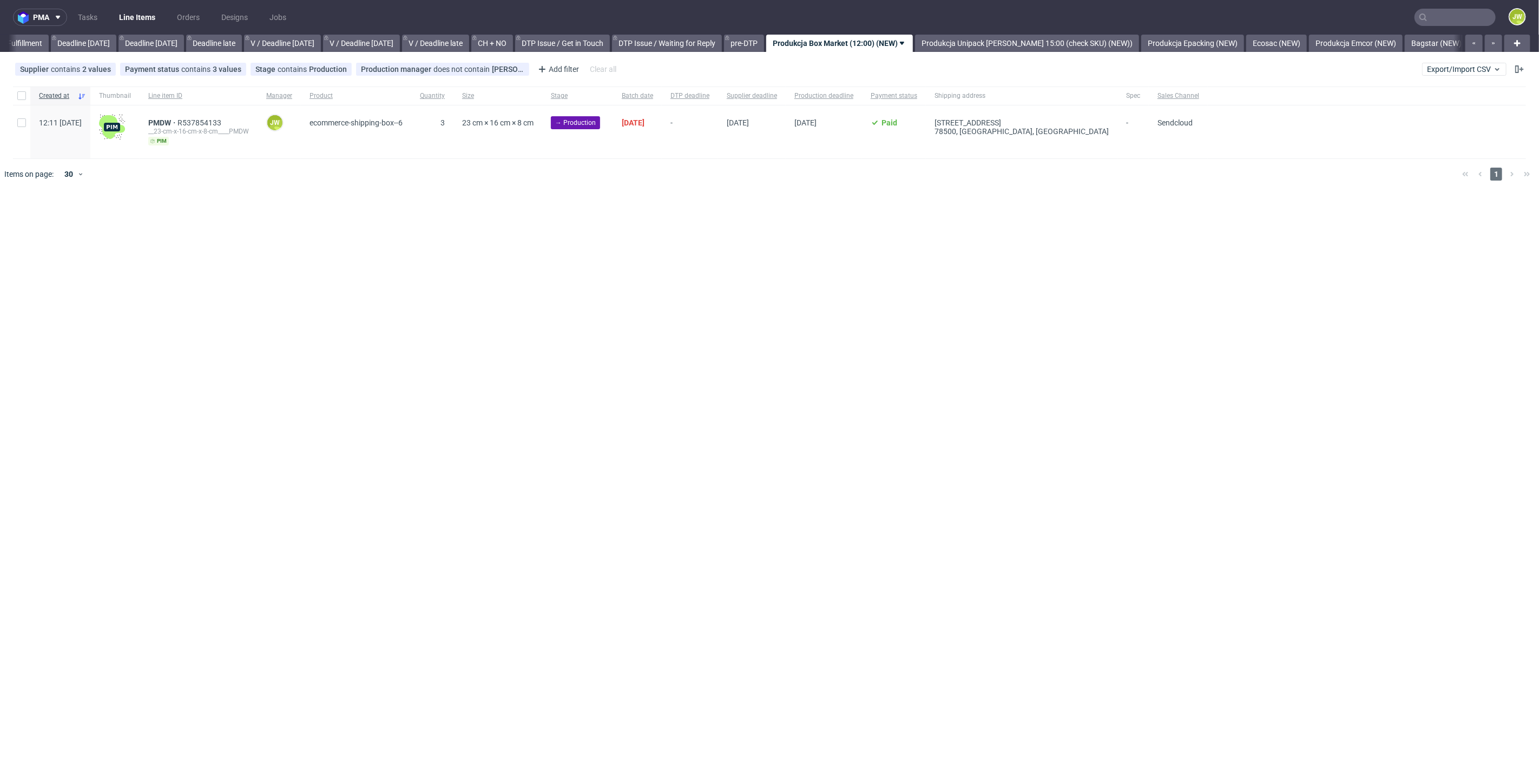
scroll to position [0, 1169]
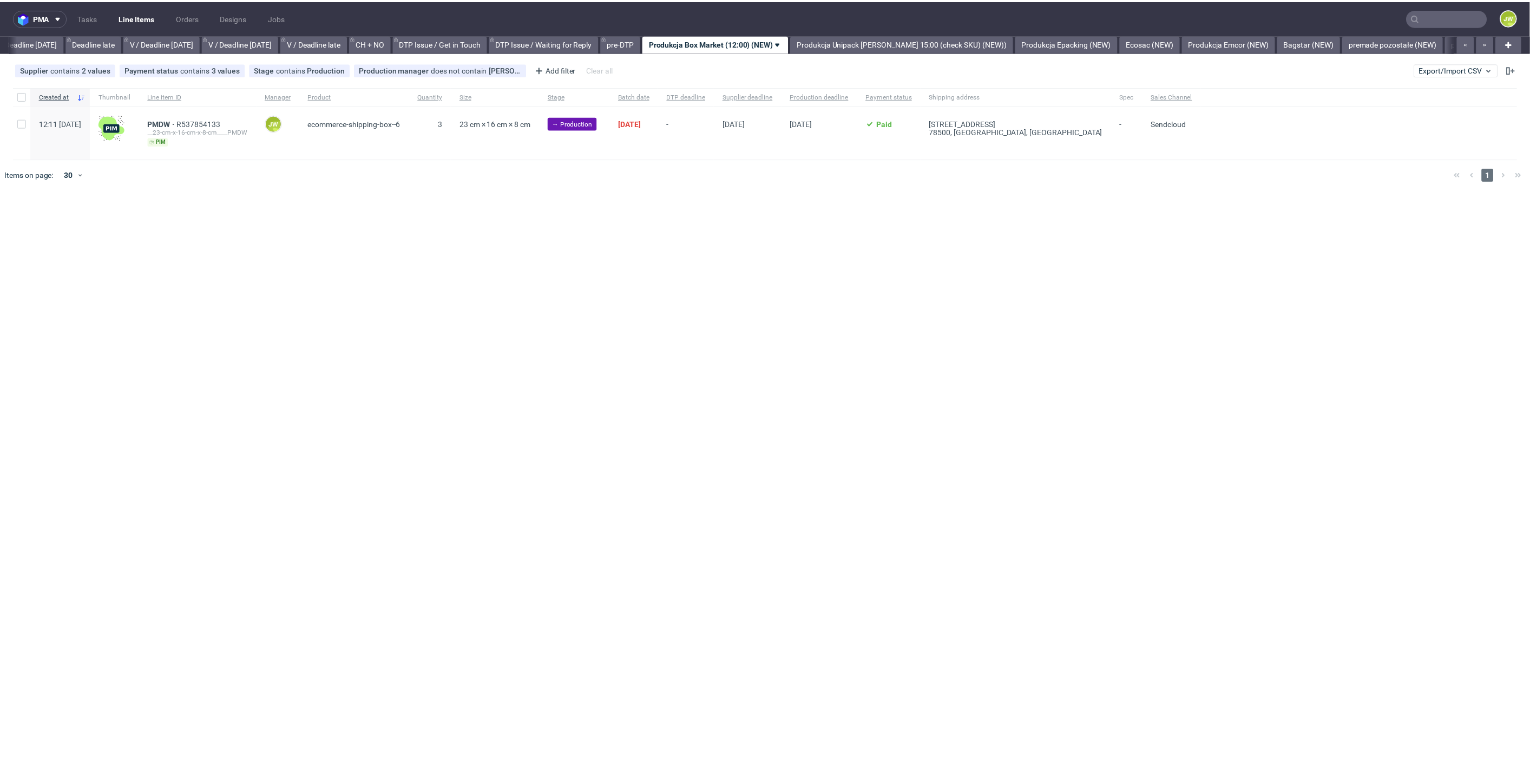
scroll to position [0, 1229]
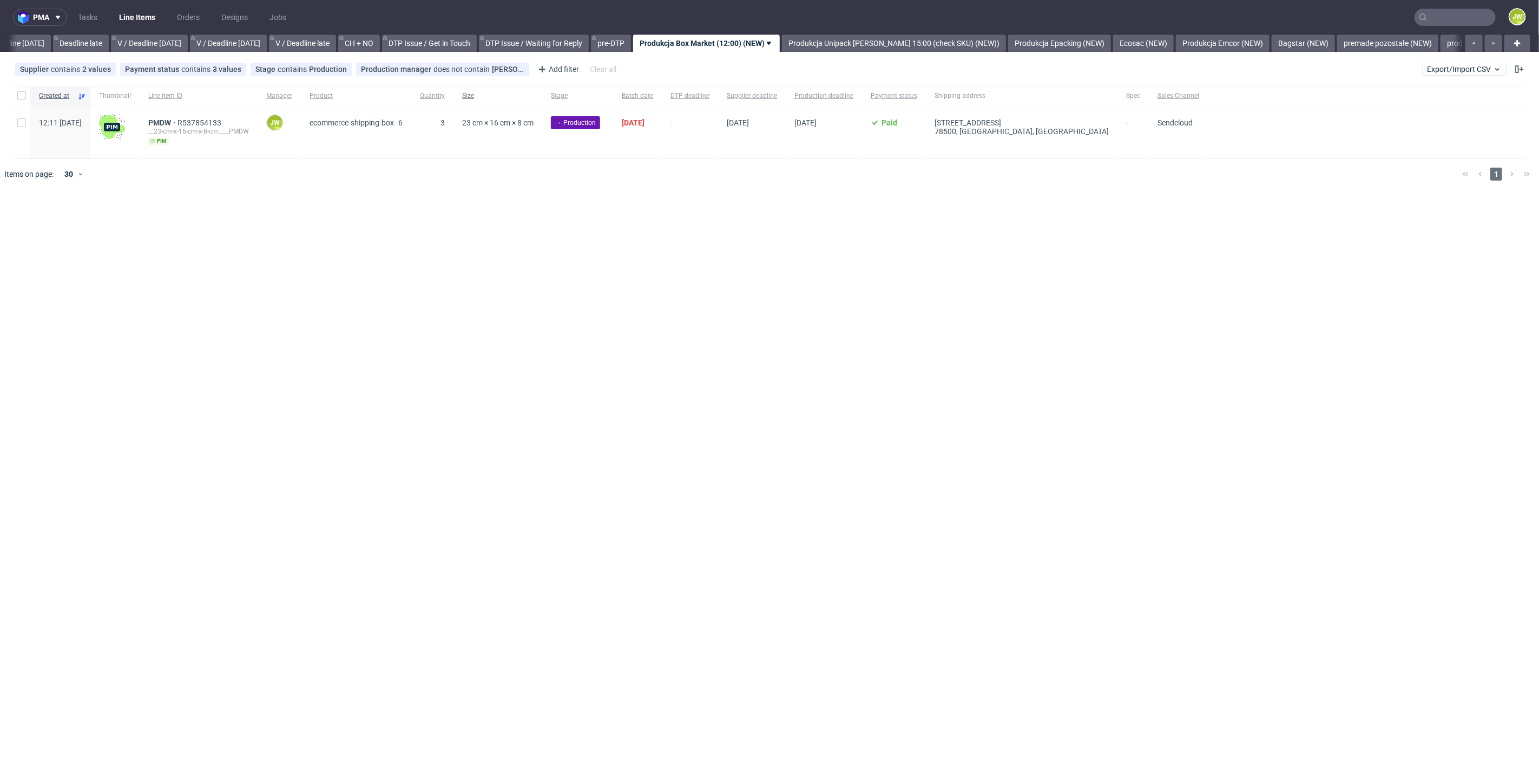
drag, startPoint x: 780, startPoint y: 248, endPoint x: 516, endPoint y: 96, distance: 304.6
click at [774, 248] on div "pma Tasks Line Items Orders Designs Jobs JW All DTP Late Shipped Shipments DTP …" at bounding box center [770, 392] width 1539 height 784
click at [23, 101] on div at bounding box center [22, 96] width 17 height 19
checkbox input "true"
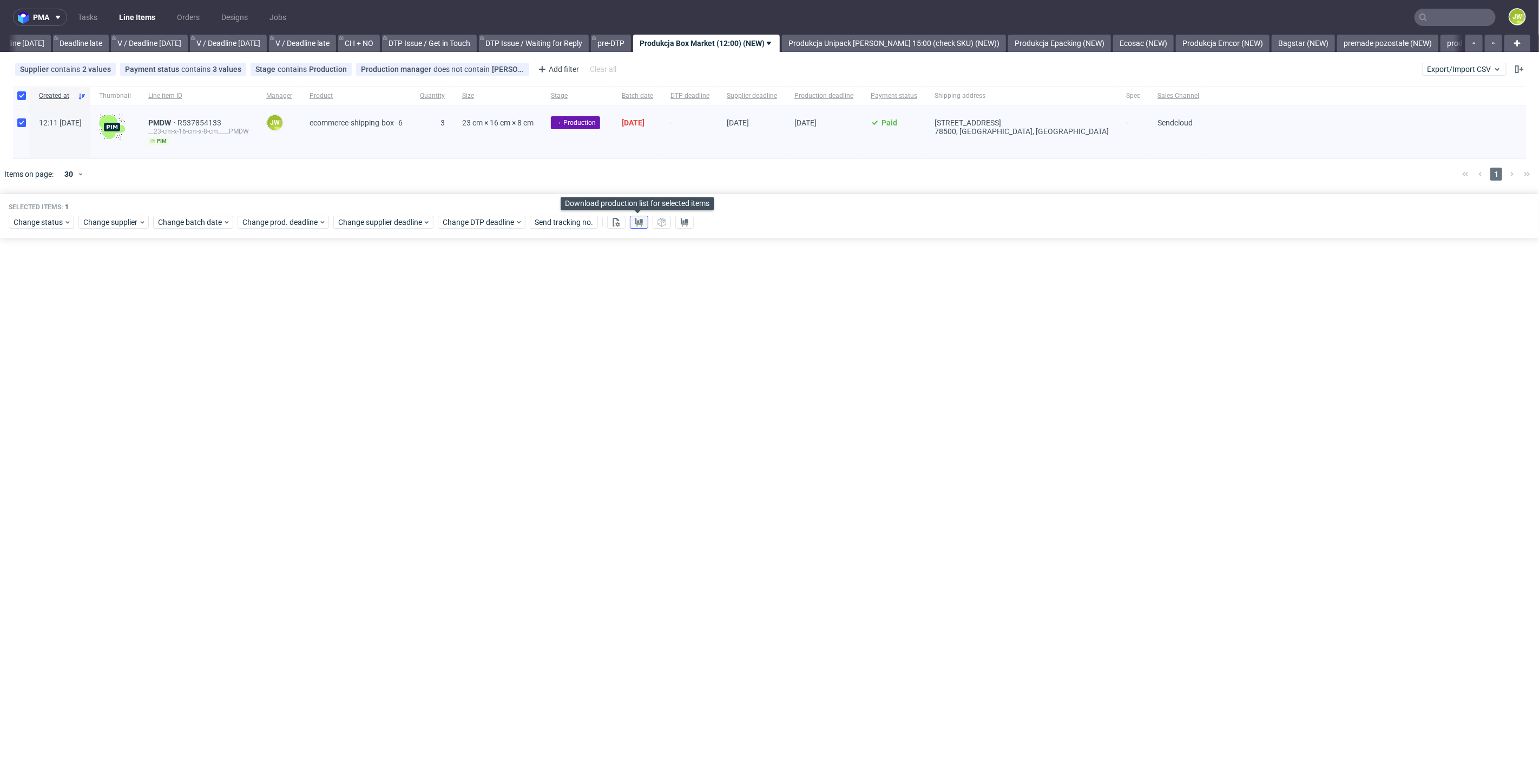
click at [635, 222] on use at bounding box center [639, 222] width 8 height 8
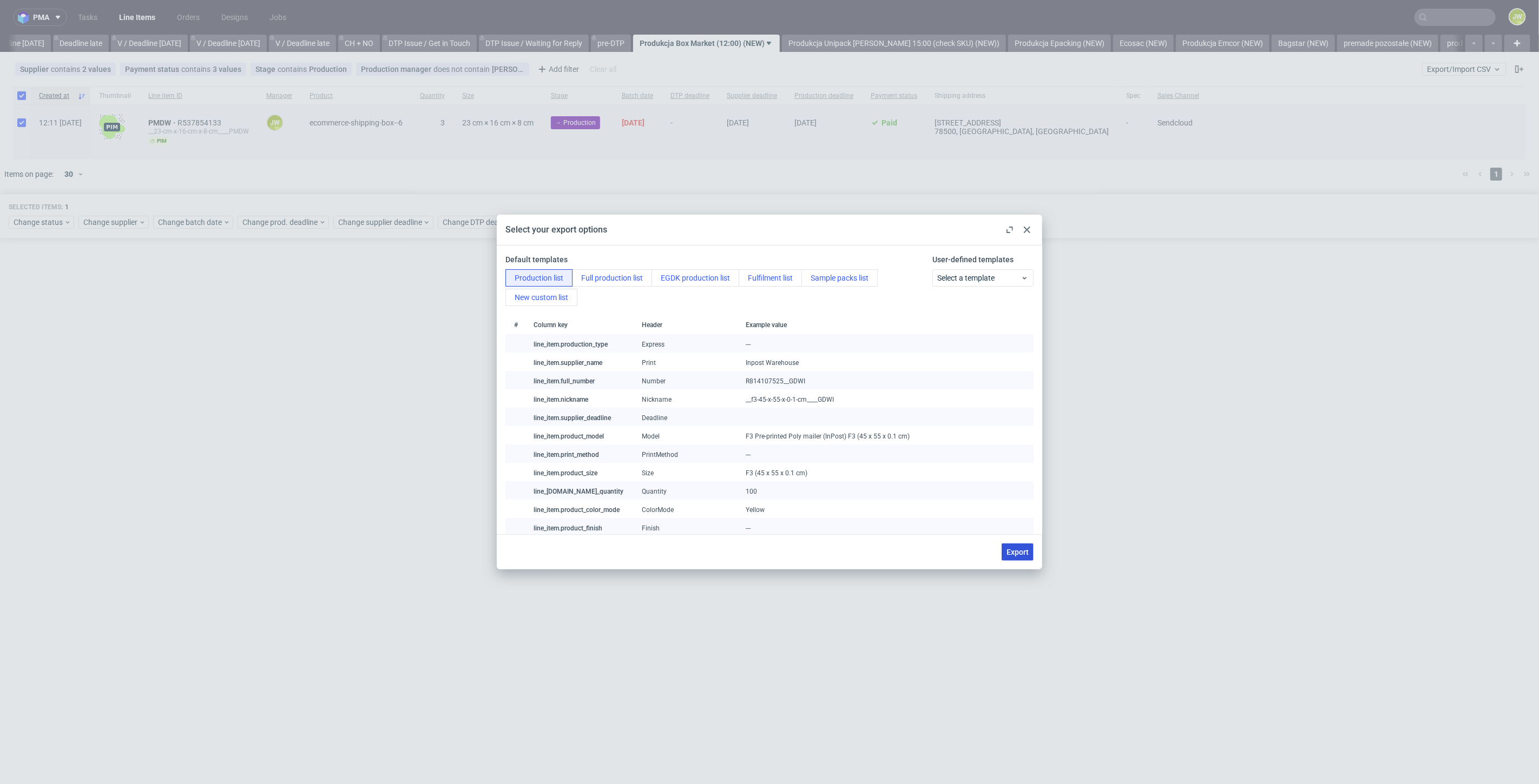
click at [1008, 543] on div "Export" at bounding box center [769, 552] width 545 height 35
click at [1008, 548] on span "Export" at bounding box center [1017, 552] width 22 height 8
checkbox input "false"
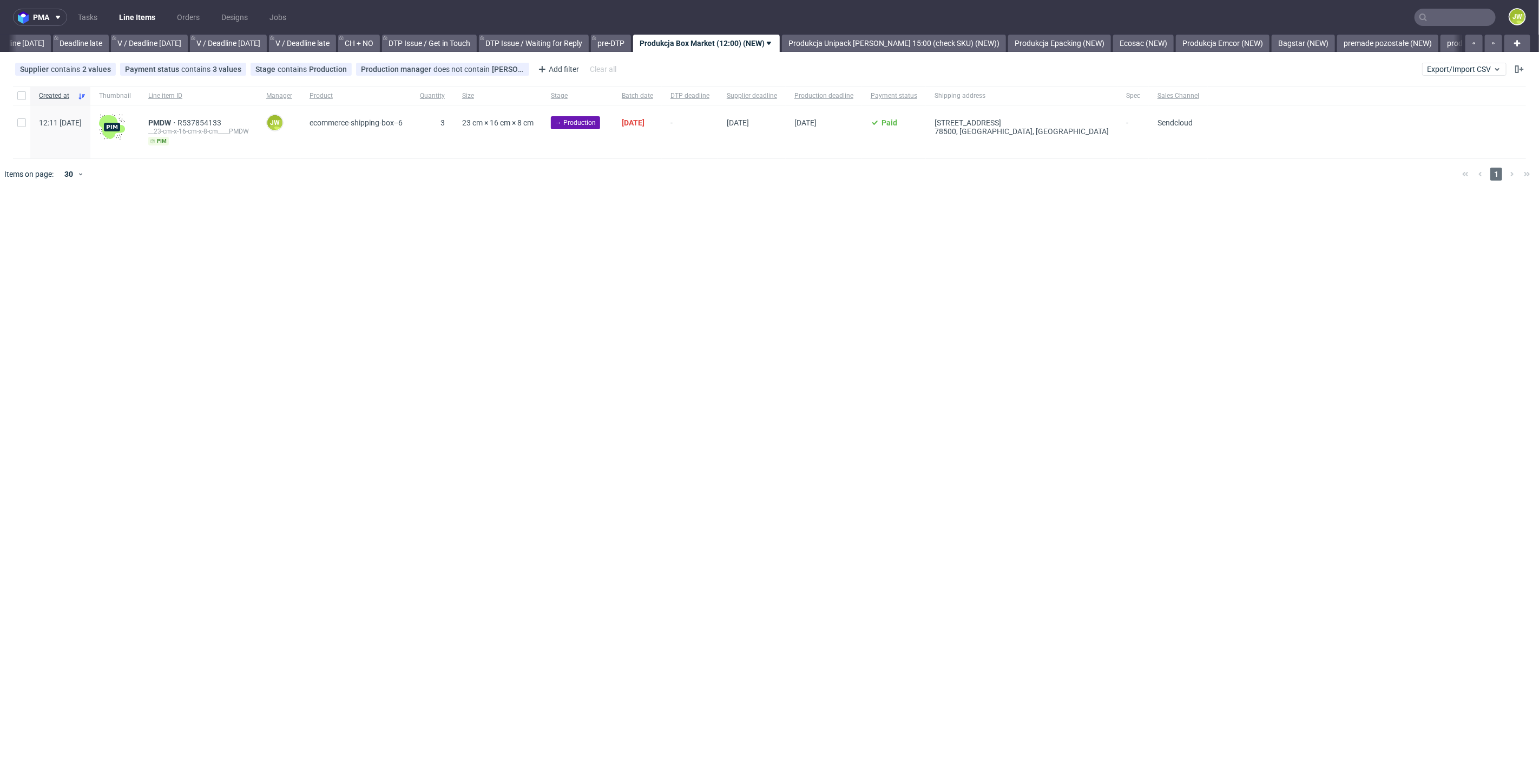
click at [580, 233] on div "pma Tasks Line Items Orders Designs Jobs JW All DTP Late Shipped Shipments DTP …" at bounding box center [770, 392] width 1539 height 784
click at [14, 94] on div at bounding box center [22, 96] width 17 height 19
checkbox input "true"
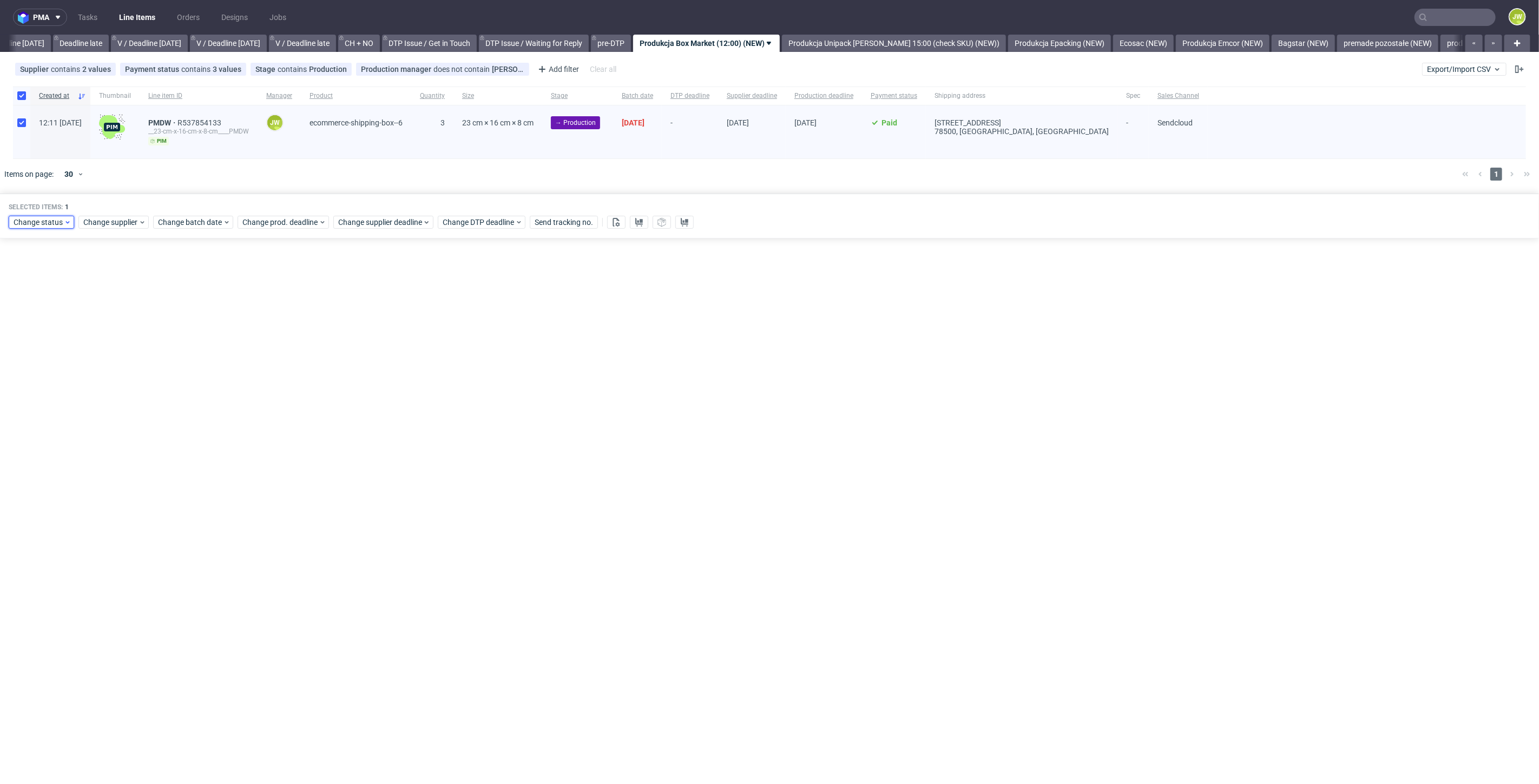
click at [42, 226] on span "Change status" at bounding box center [39, 222] width 50 height 11
click at [36, 356] on span "In Production" at bounding box center [40, 361] width 54 height 15
click at [124, 382] on span "Save" at bounding box center [124, 382] width 17 height 8
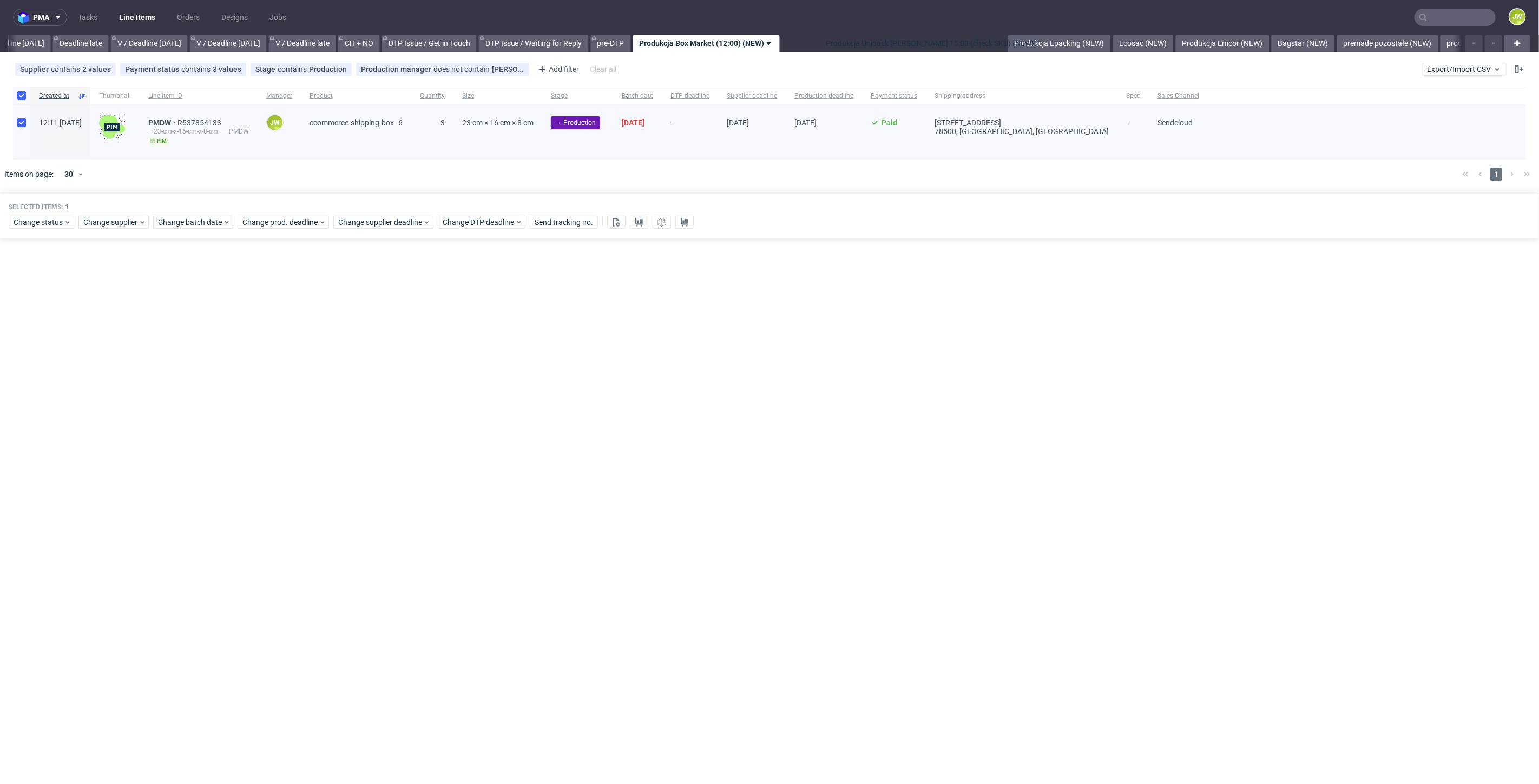
drag, startPoint x: 813, startPoint y: 36, endPoint x: 845, endPoint y: 39, distance: 32.1
click at [845, 39] on div "All DTP Late Shipped Shipments DTP to do DTP Double check DTP Blocked DTP Produ…" at bounding box center [735, 43] width 1454 height 17
click at [836, 39] on link "Produkcja Unipack [PERSON_NAME] 15:00 (check SKU) (NEW))" at bounding box center [894, 43] width 224 height 17
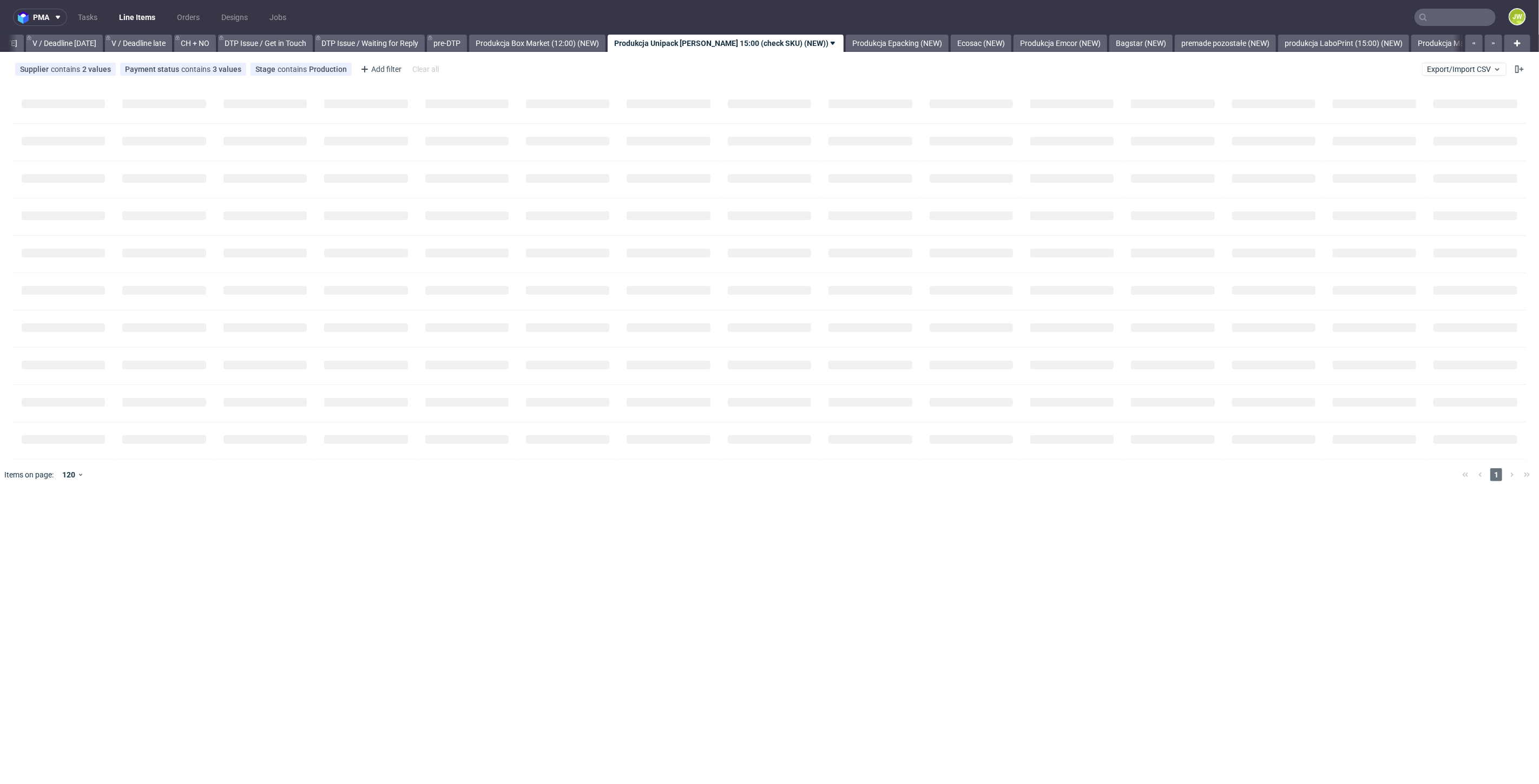
click at [535, 53] on div "pma Tasks Line Items Orders Designs Jobs JW All DTP Late Shipped Shipments DTP …" at bounding box center [770, 392] width 1539 height 784
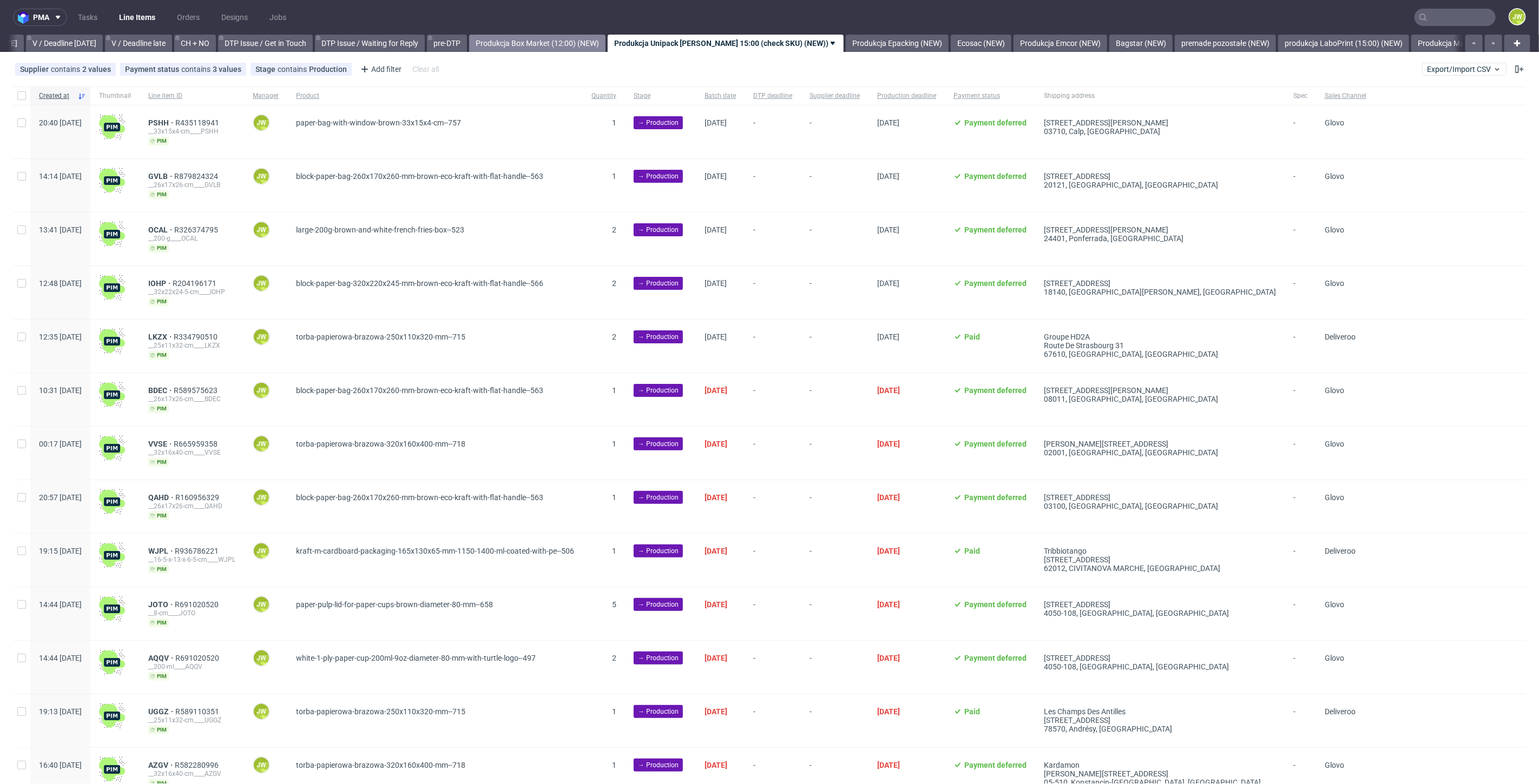
click at [532, 41] on link "Produkcja Box Market (12:00) (NEW)" at bounding box center [537, 43] width 136 height 17
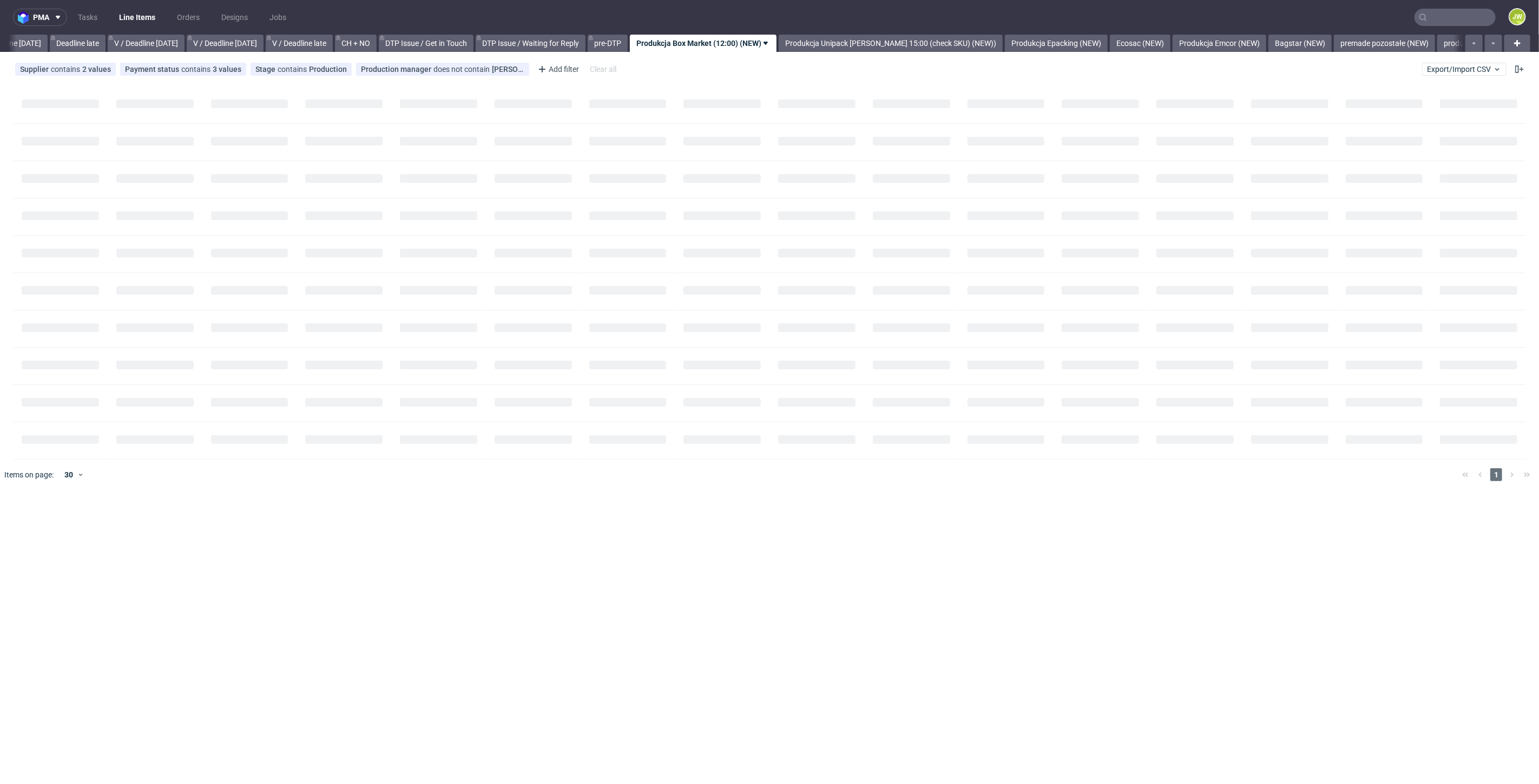
scroll to position [0, 1229]
click at [1031, 39] on link "Produkcja Epacking (NEW)" at bounding box center [1059, 43] width 103 height 17
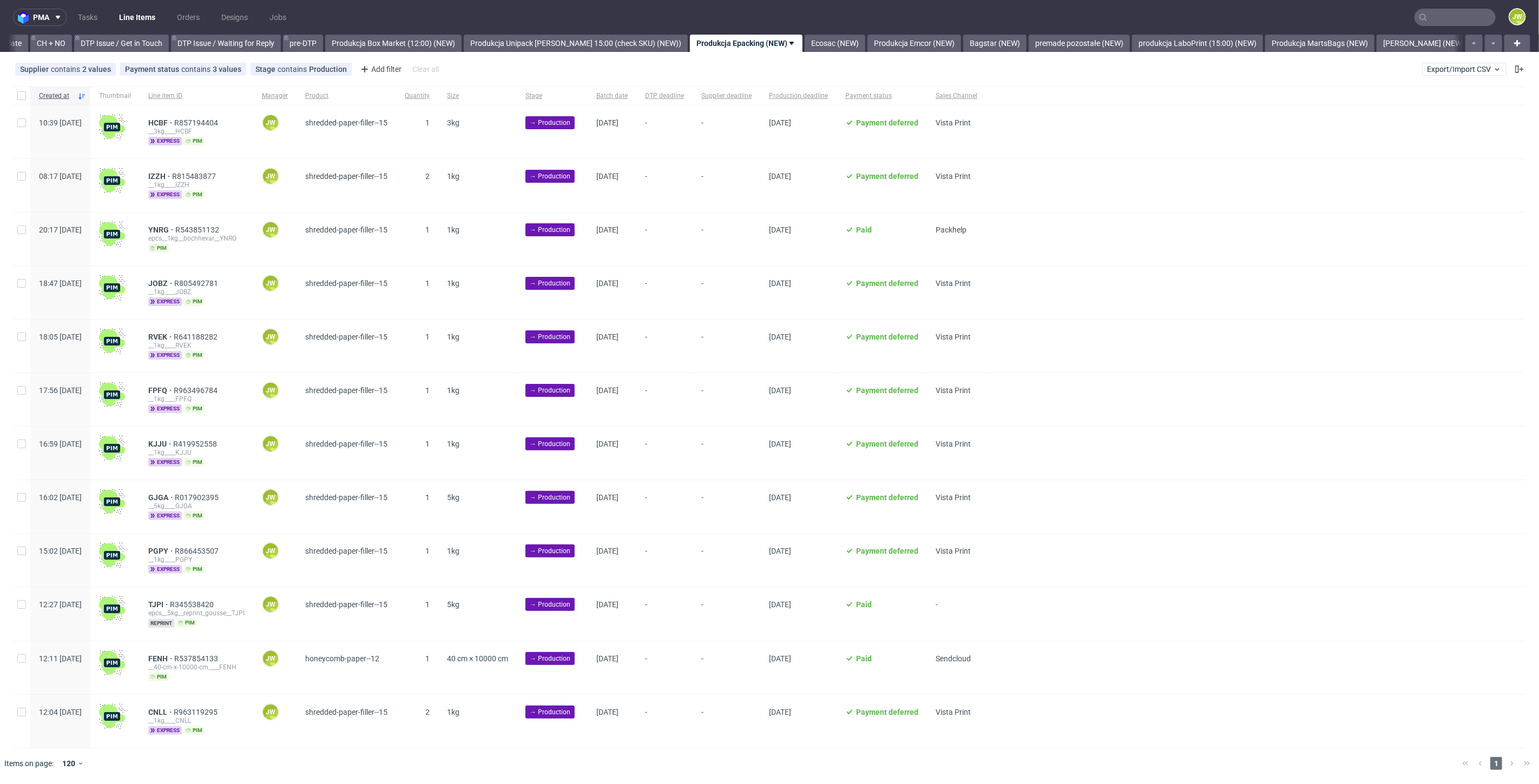
scroll to position [0, 1539]
click at [18, 100] on div at bounding box center [22, 96] width 17 height 19
checkbox input "true"
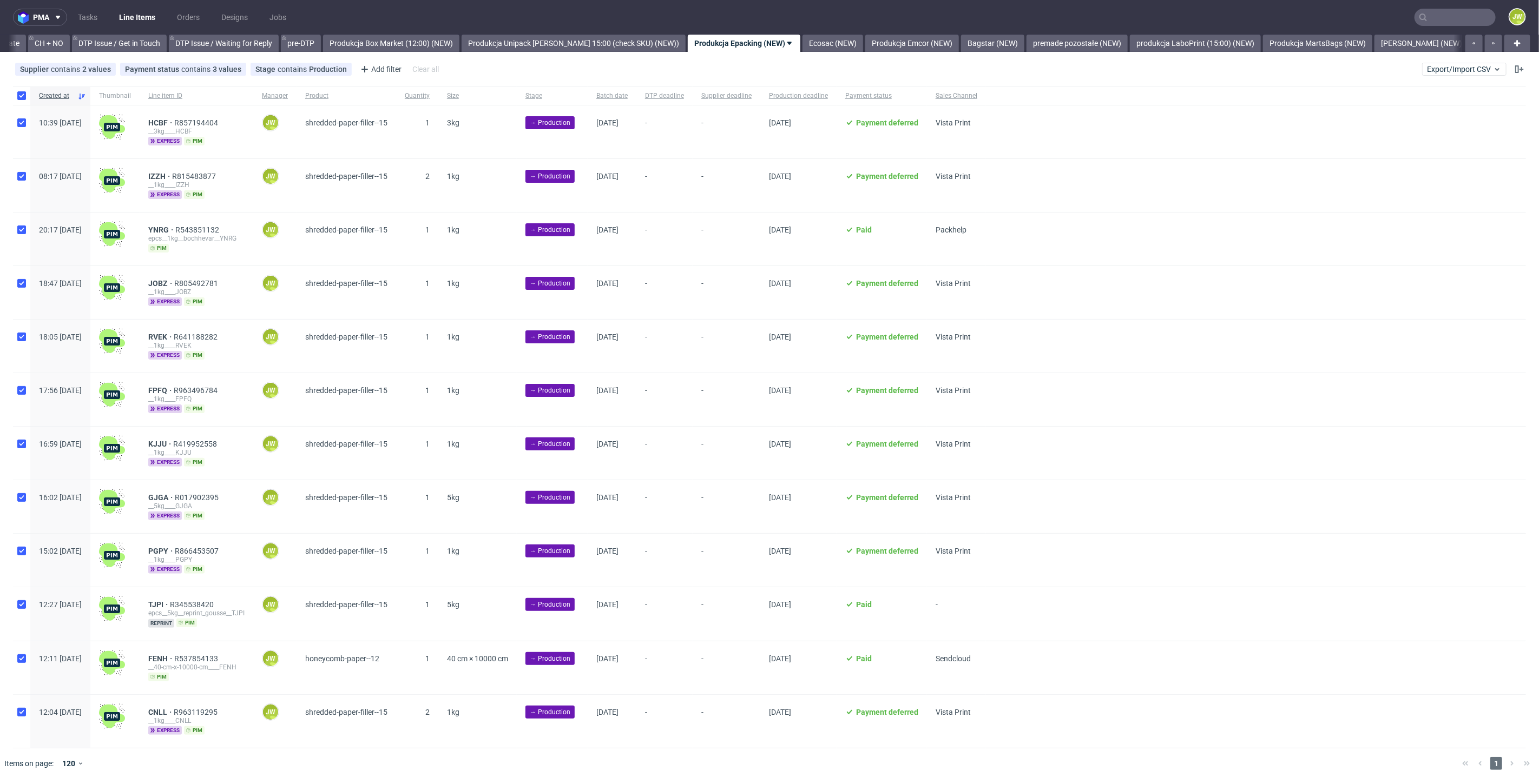
checkbox input "true"
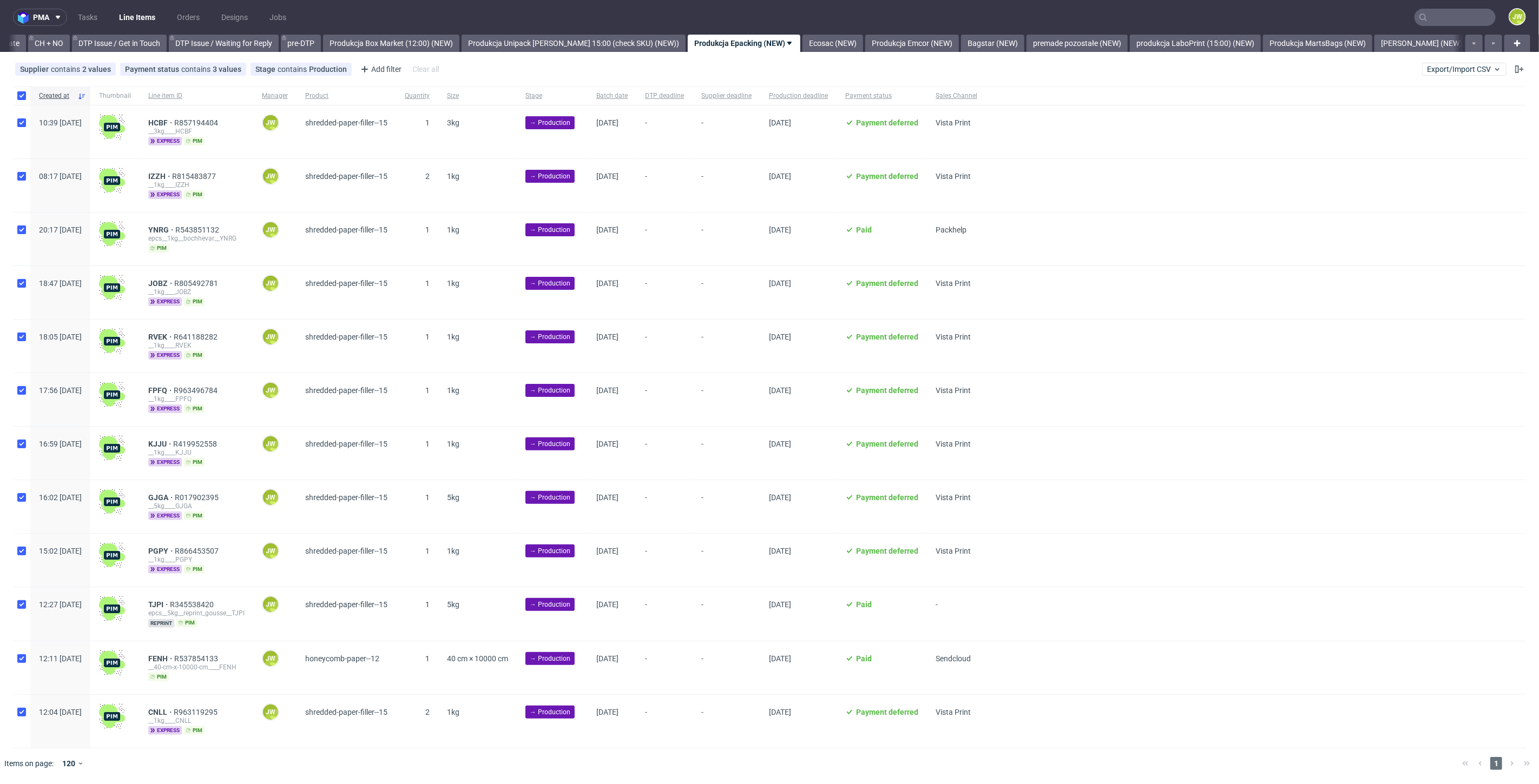
checkbox input "true"
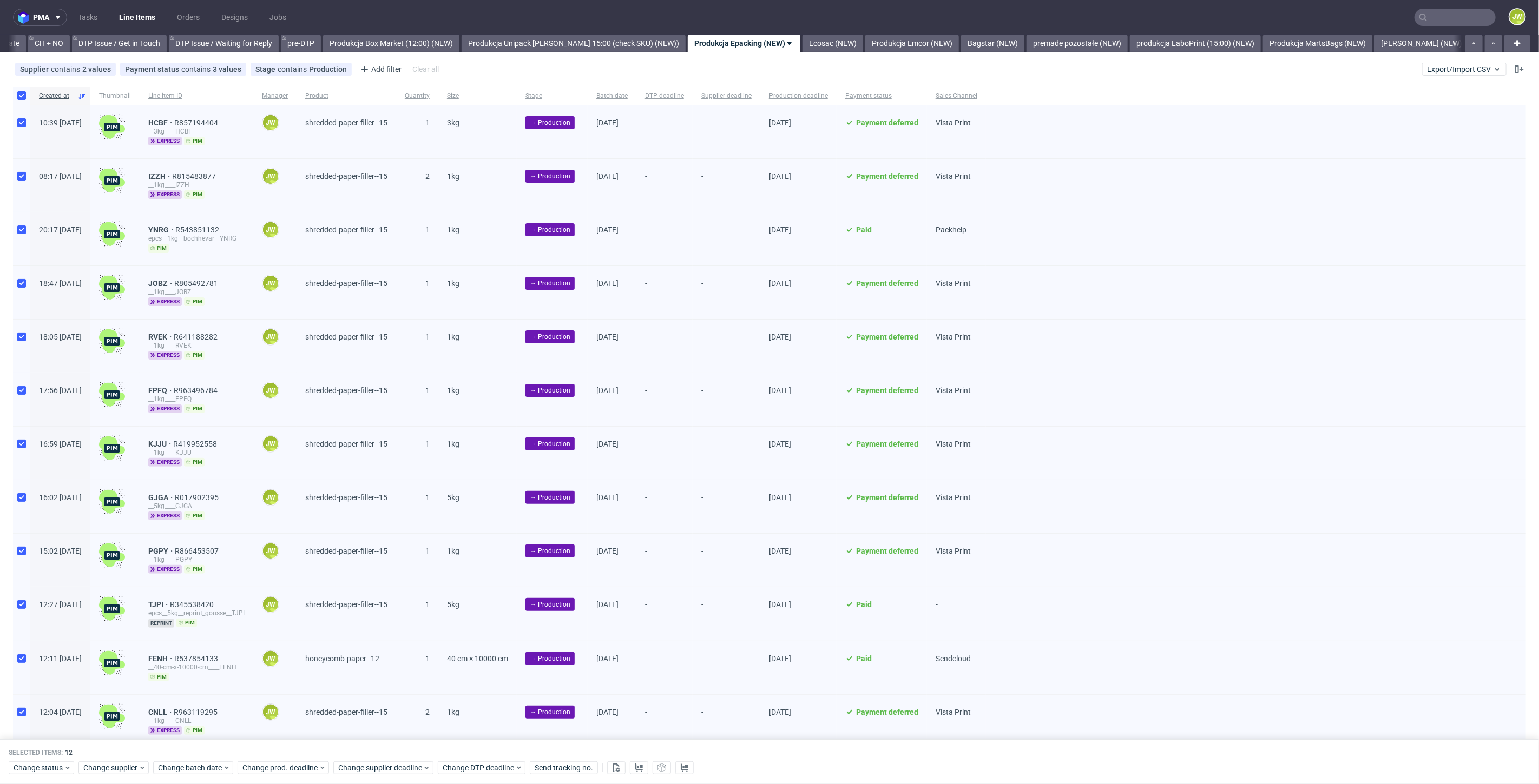
click at [198, 760] on div "Change status Change supplier Change batch date Change prod. deadline Change su…" at bounding box center [769, 768] width 1522 height 16
click at [196, 771] on span "Change batch date" at bounding box center [190, 768] width 65 height 11
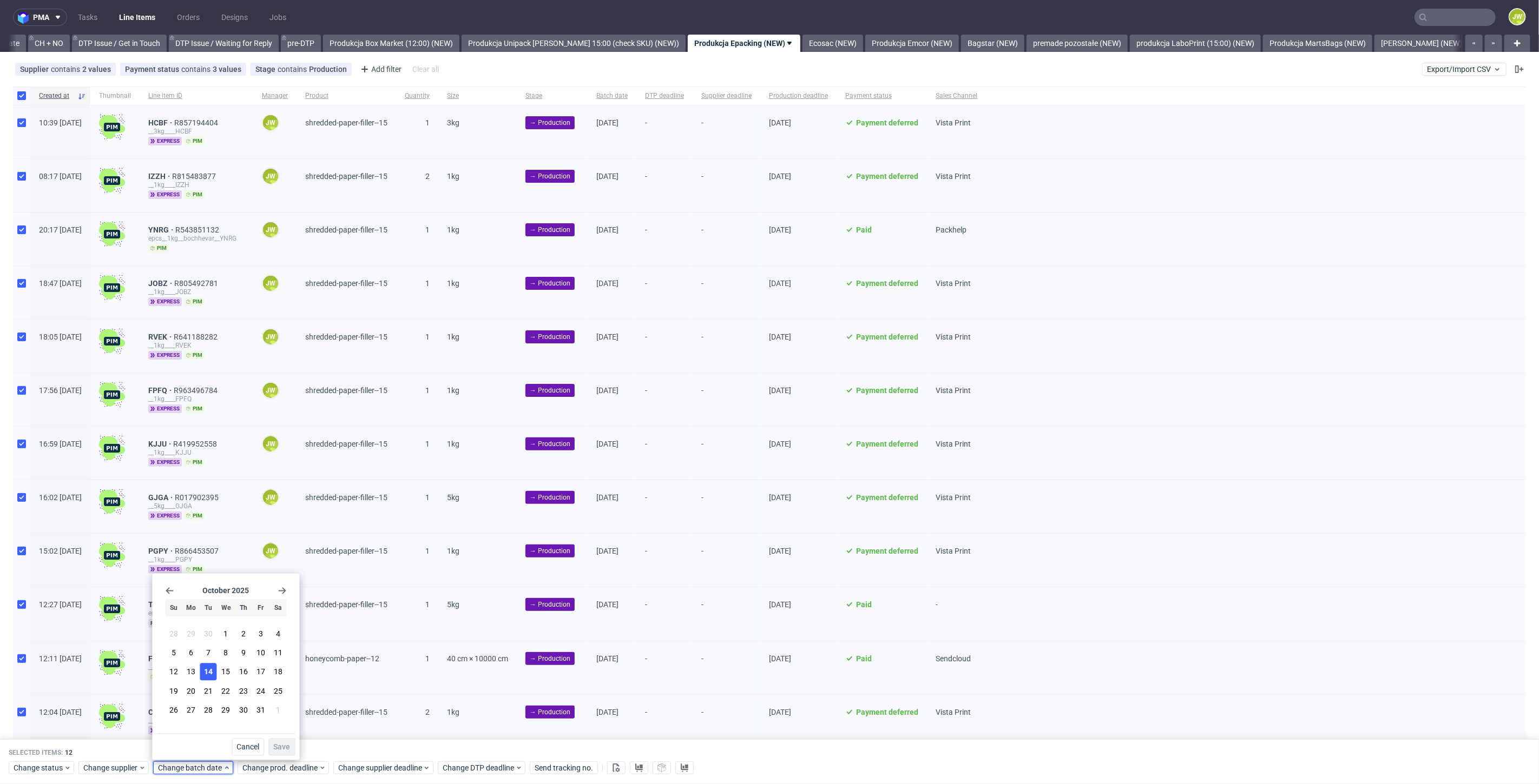
click at [211, 677] on span "14" at bounding box center [208, 672] width 8 height 11
click at [284, 749] on span "Save" at bounding box center [281, 747] width 17 height 8
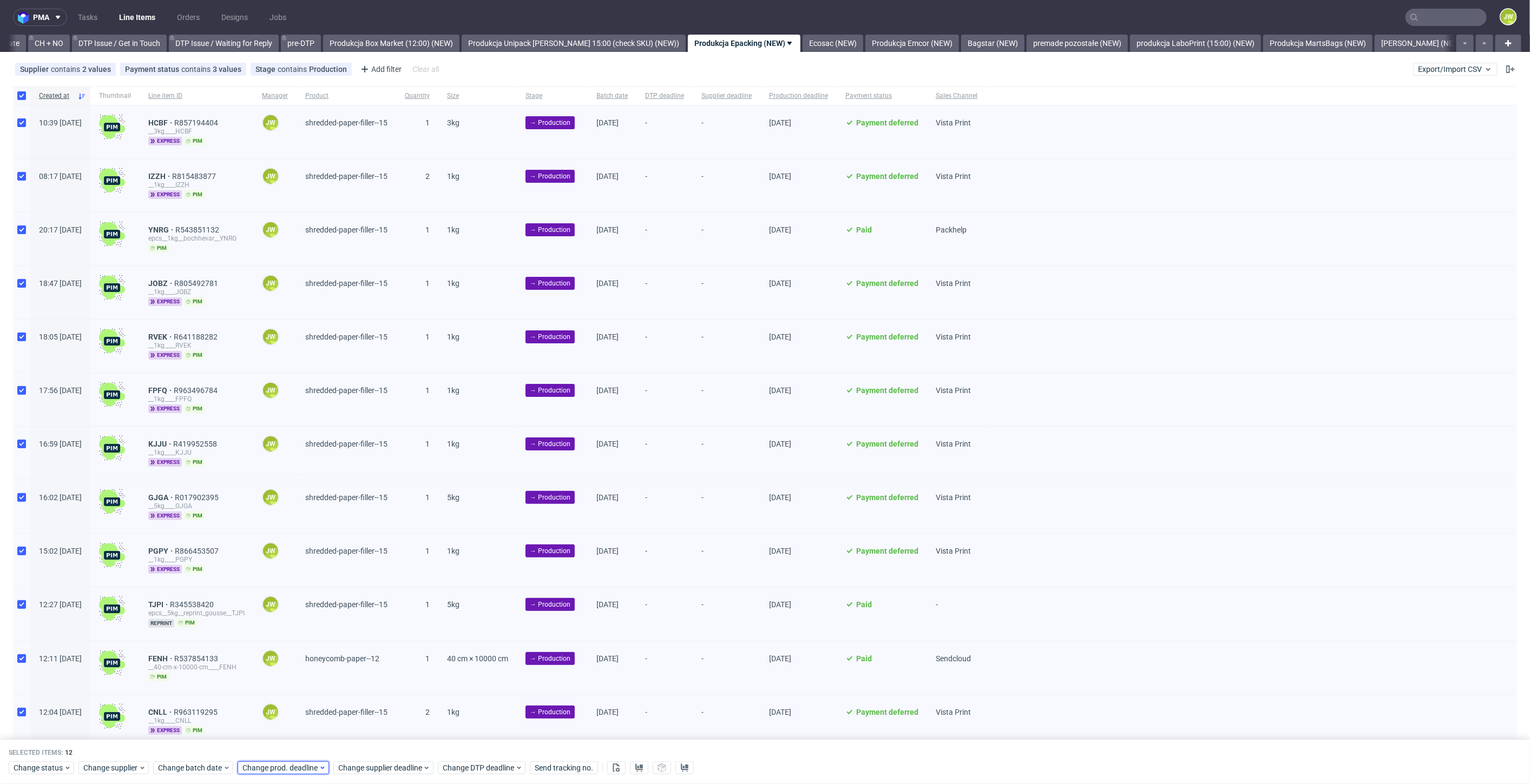
click at [283, 767] on span "Change prod. deadline" at bounding box center [281, 768] width 76 height 11
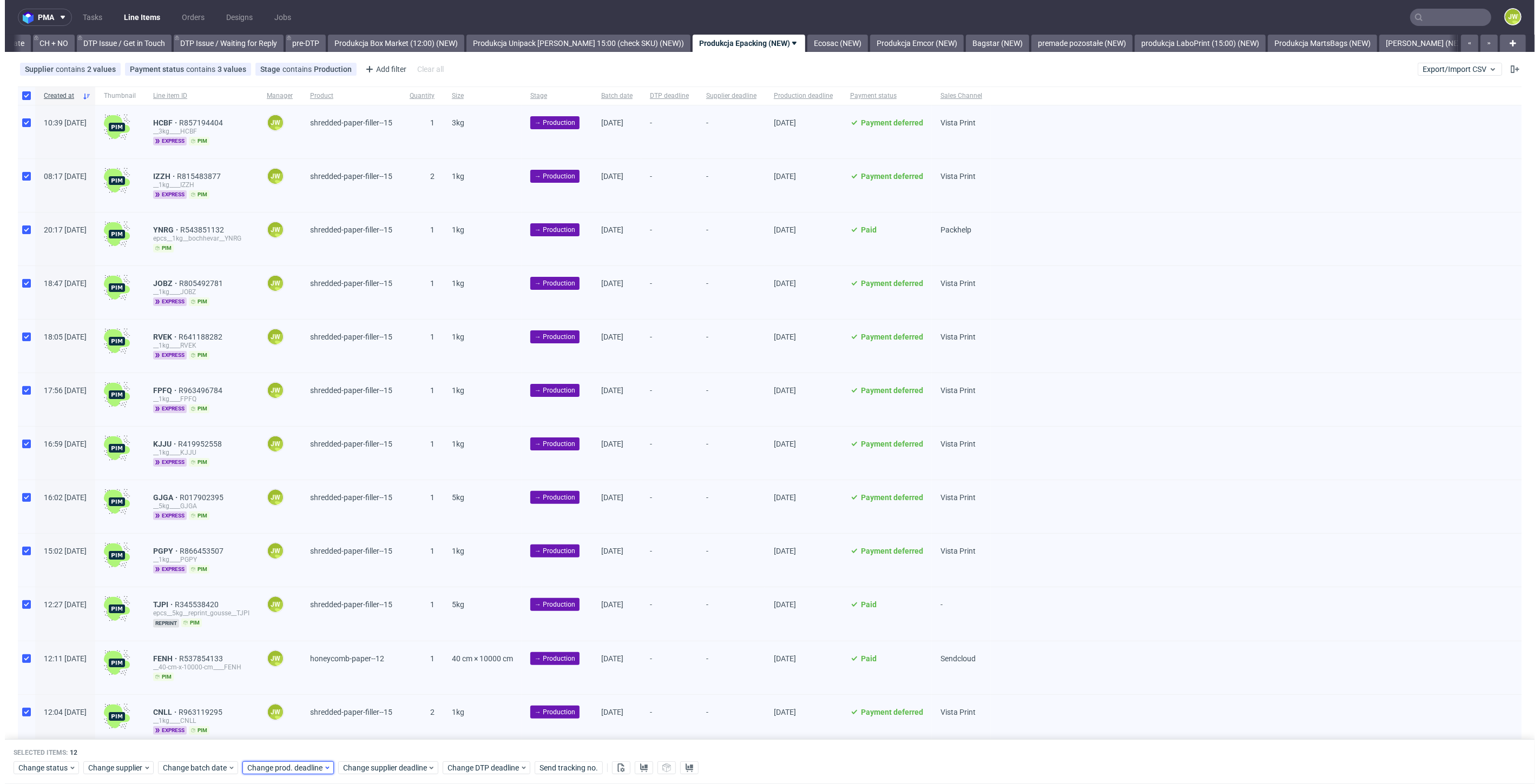
scroll to position [0, 1543]
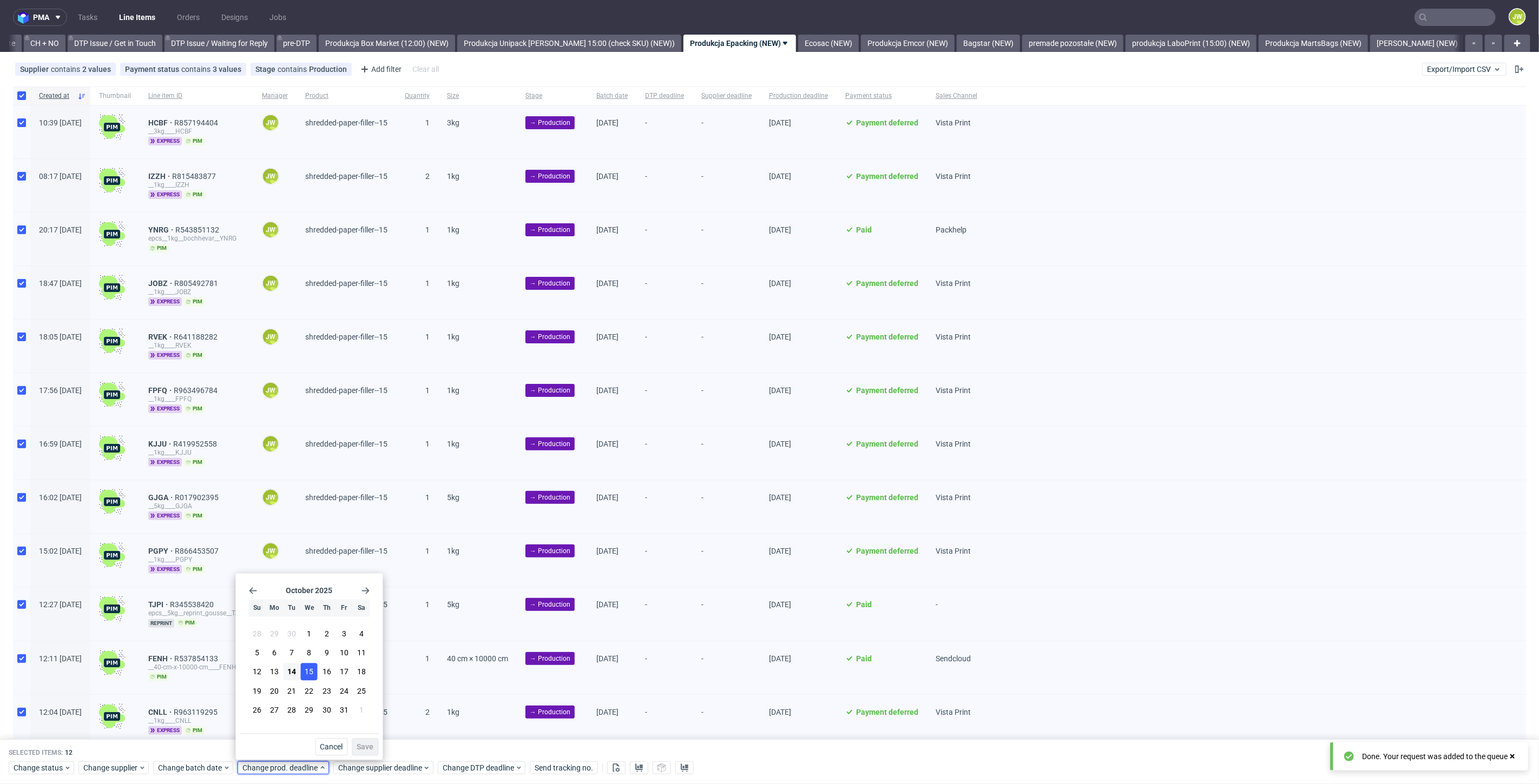
click at [303, 672] on button "15" at bounding box center [309, 672] width 17 height 17
click at [357, 741] on button "Save" at bounding box center [366, 747] width 26 height 17
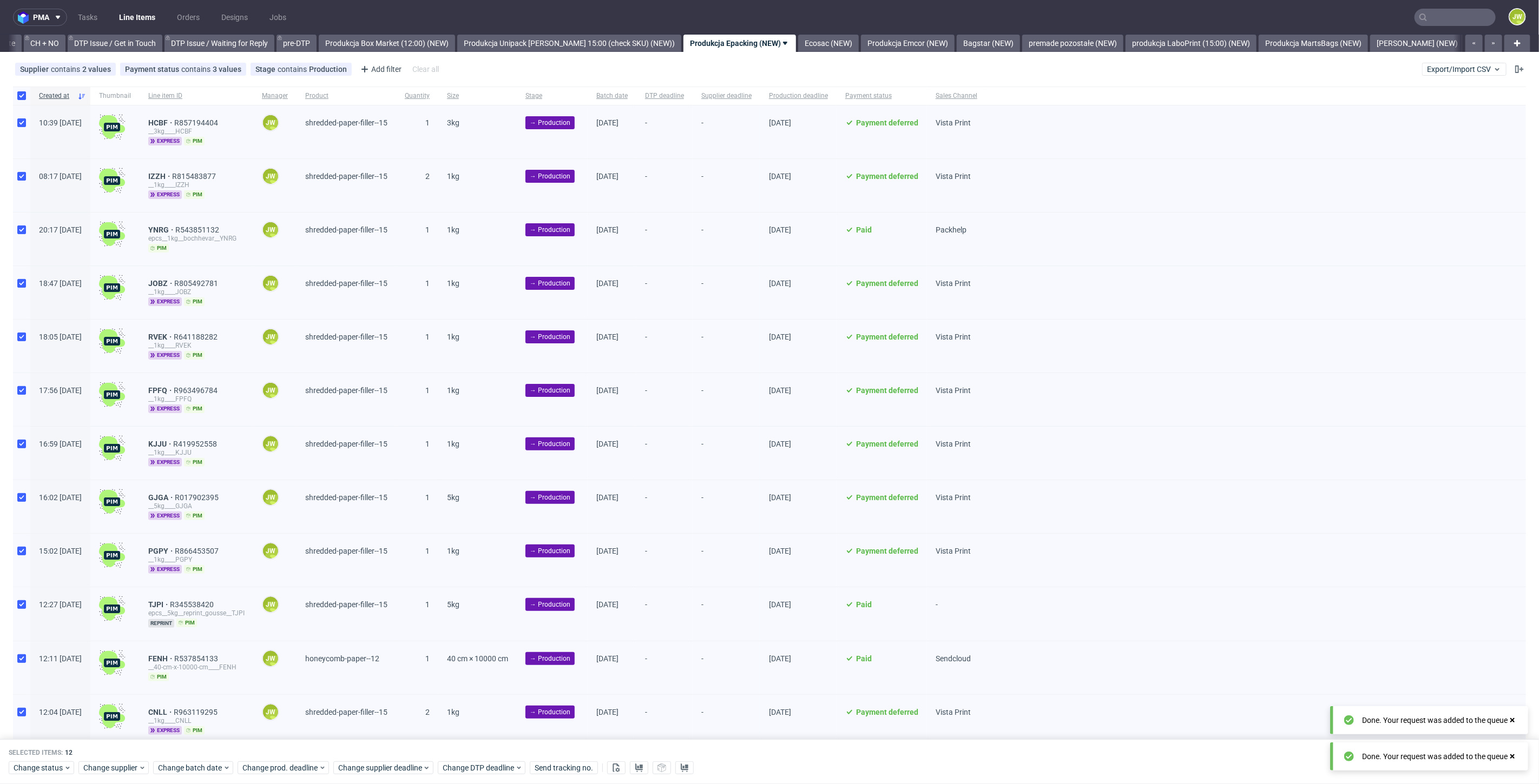
click at [360, 761] on div "Change status Change supplier Change batch date Change prod. deadline Change su…" at bounding box center [769, 768] width 1522 height 16
drag, startPoint x: 361, startPoint y: 772, endPoint x: 360, endPoint y: 761, distance: 11.0
click at [361, 773] on span "Change supplier deadline" at bounding box center [380, 768] width 84 height 11
click at [405, 671] on span "15" at bounding box center [405, 672] width 8 height 11
click at [459, 745] on span "Save" at bounding box center [461, 747] width 17 height 8
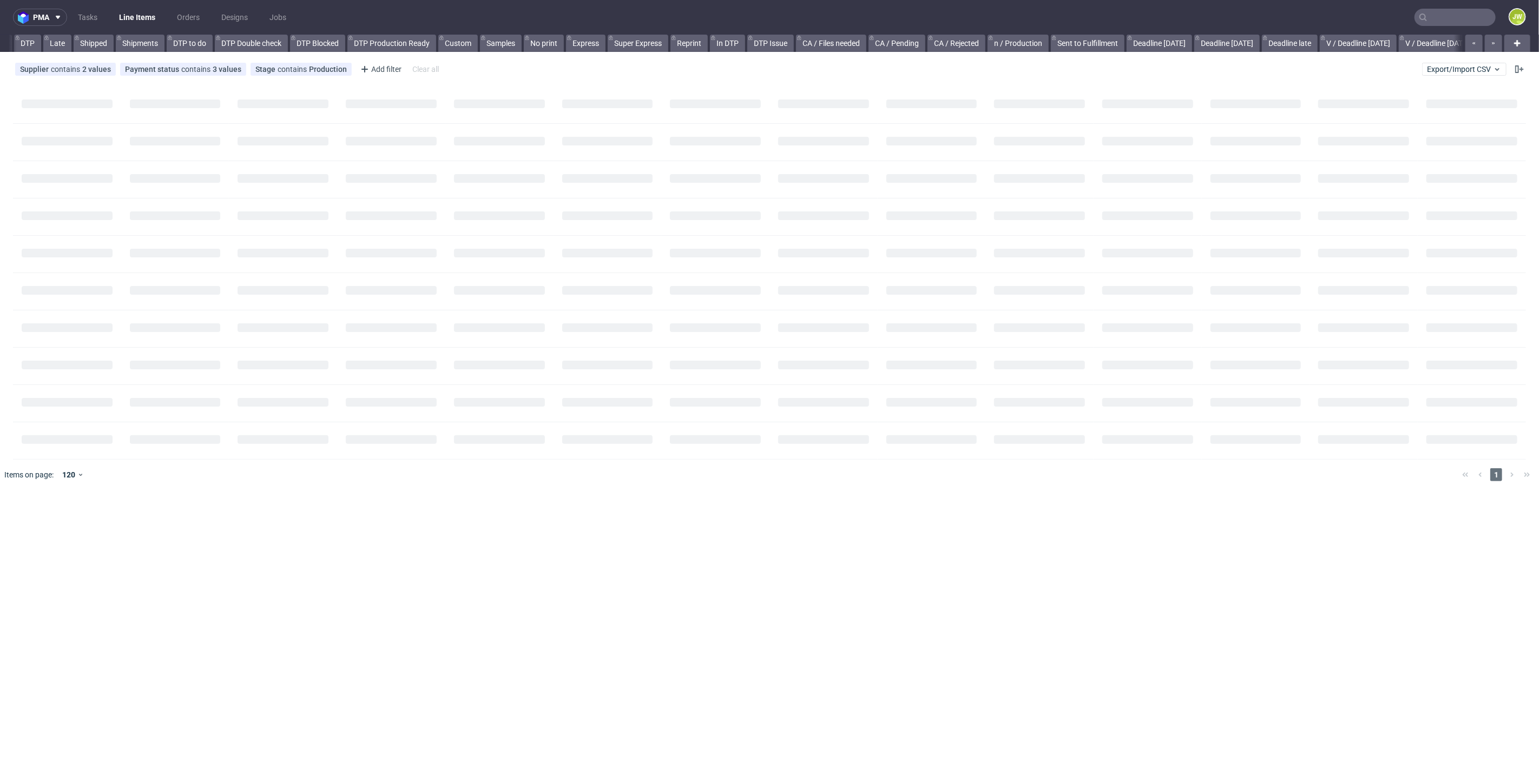
scroll to position [0, 89]
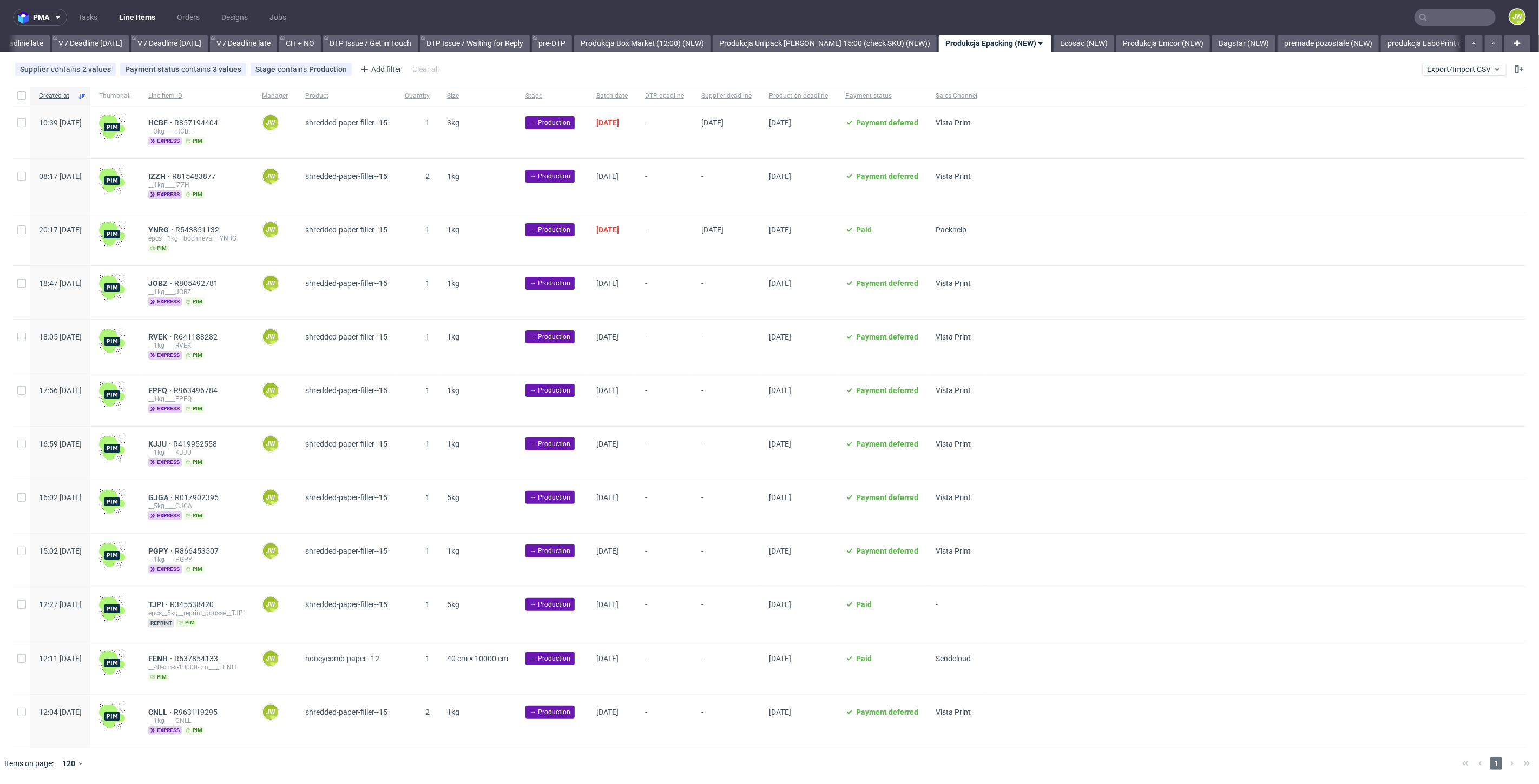
scroll to position [0, 1410]
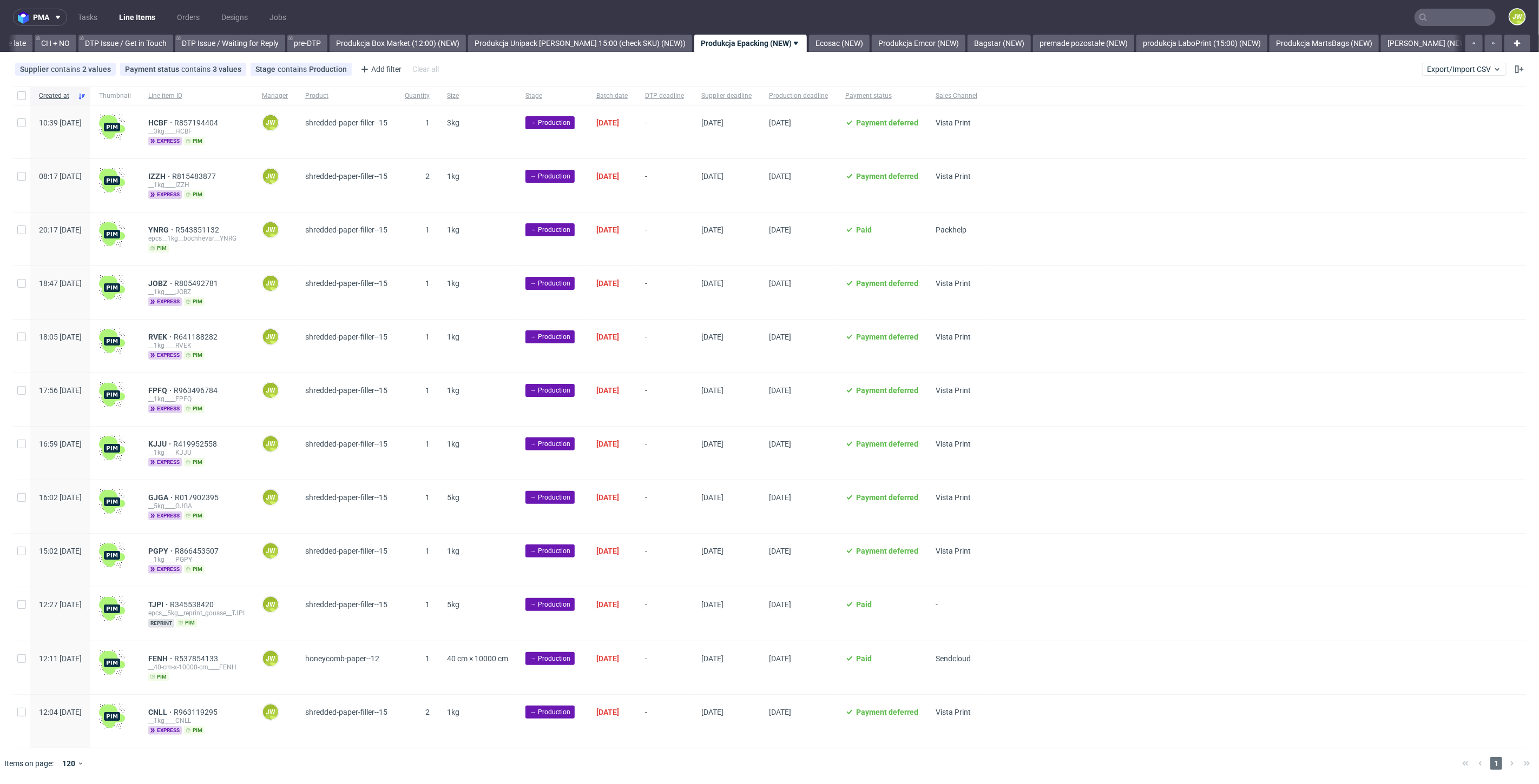
scroll to position [0, 1539]
click at [26, 96] on div at bounding box center [22, 96] width 17 height 19
checkbox input "true"
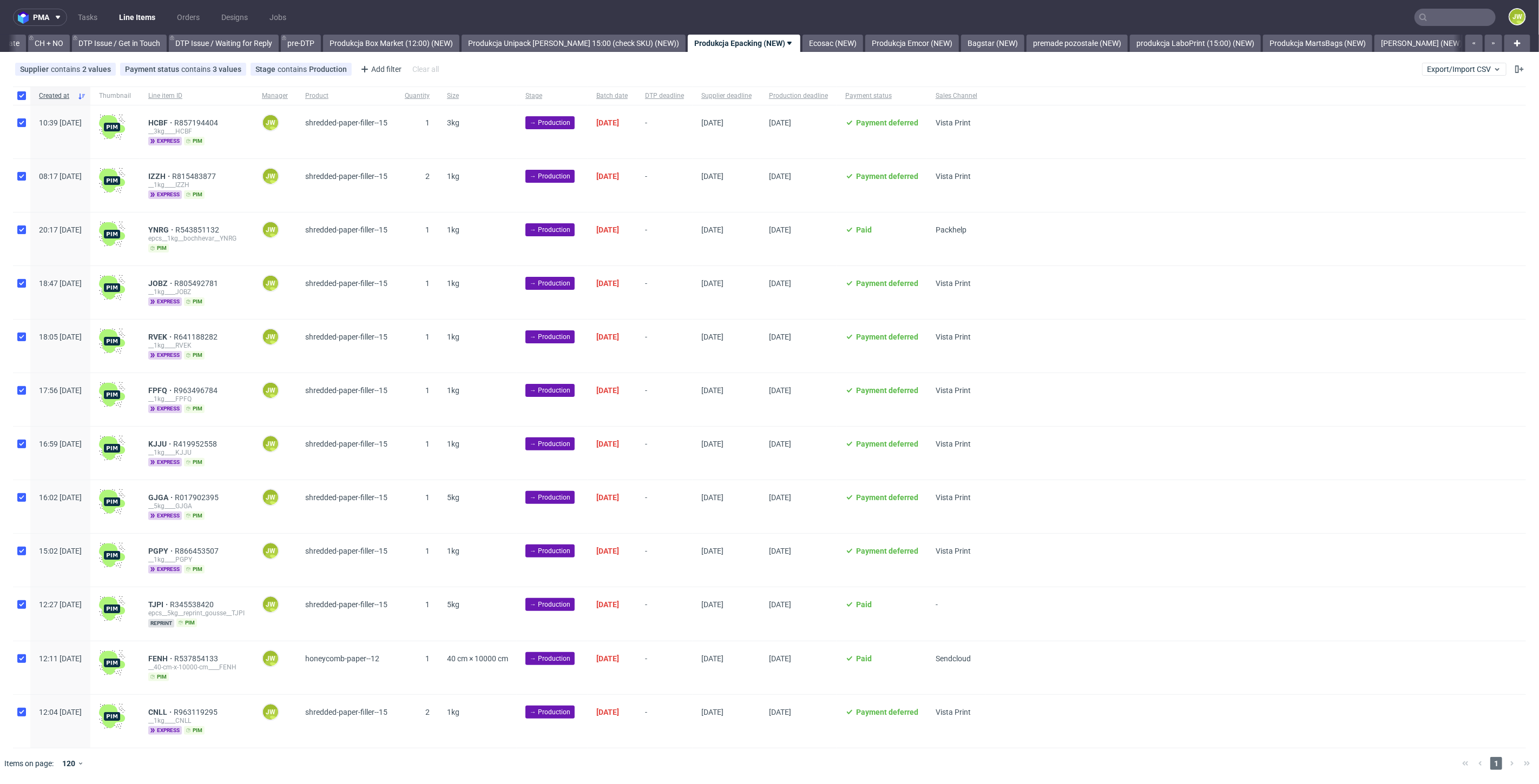
checkbox input "true"
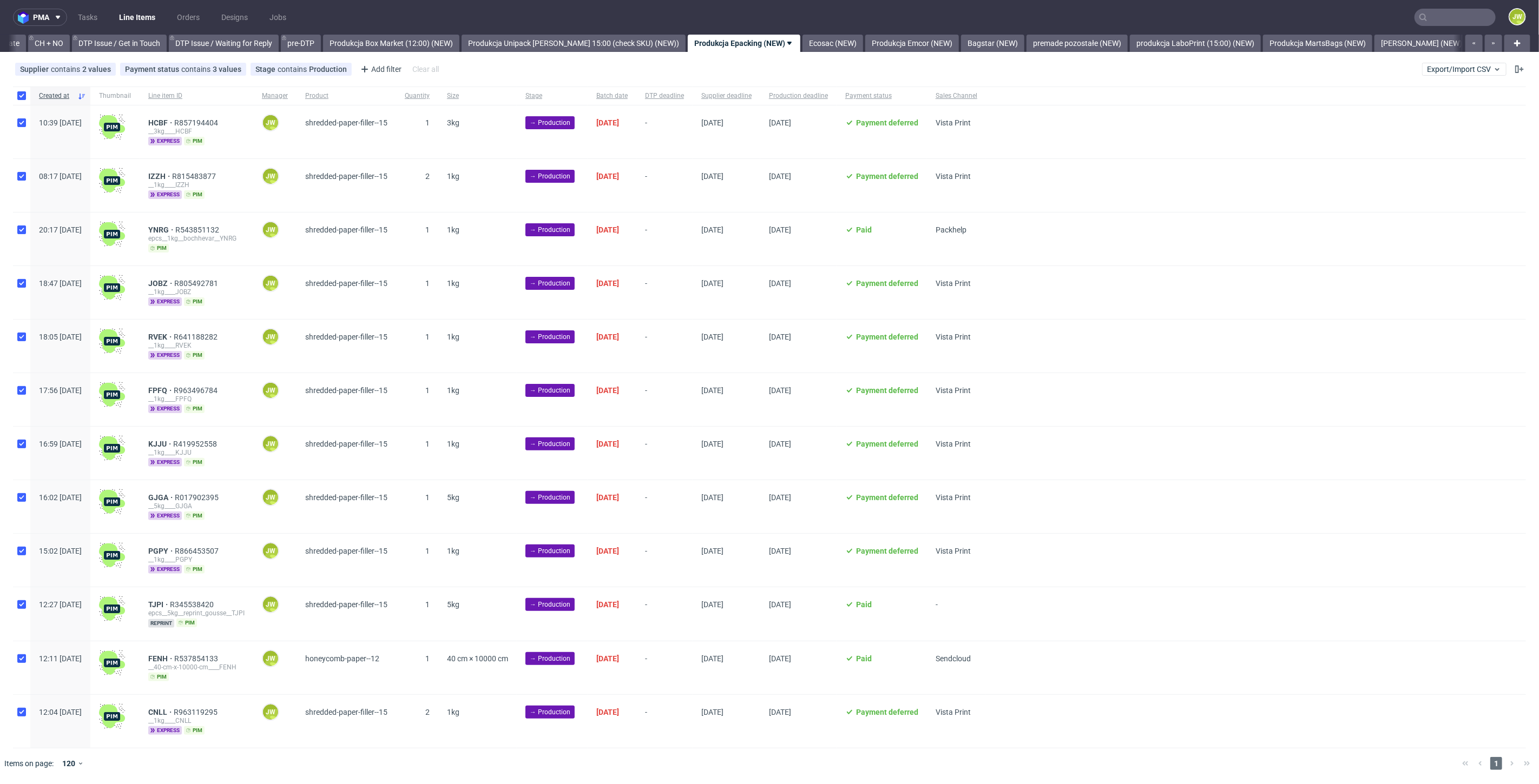
checkbox input "true"
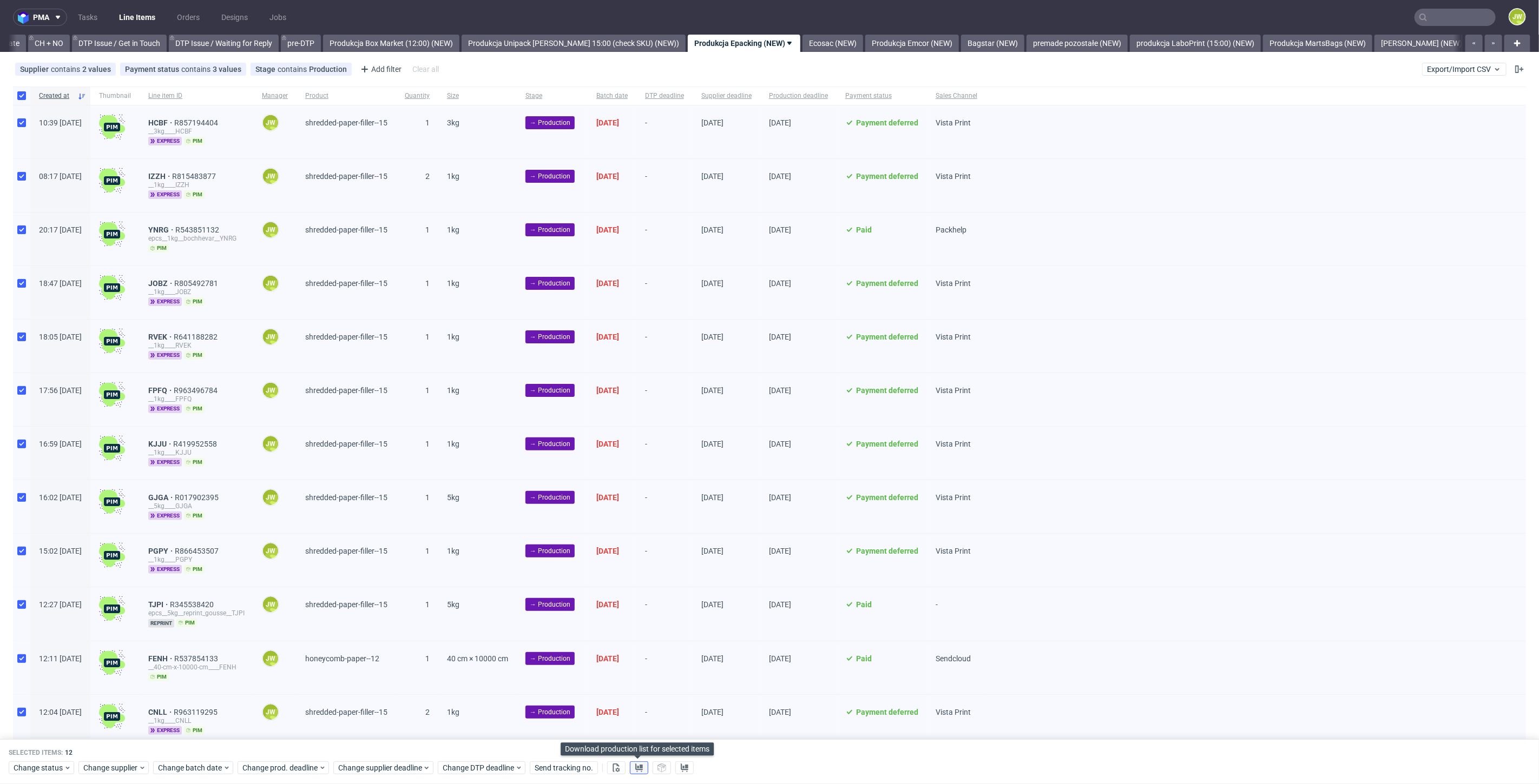
click at [632, 767] on button at bounding box center [639, 768] width 19 height 13
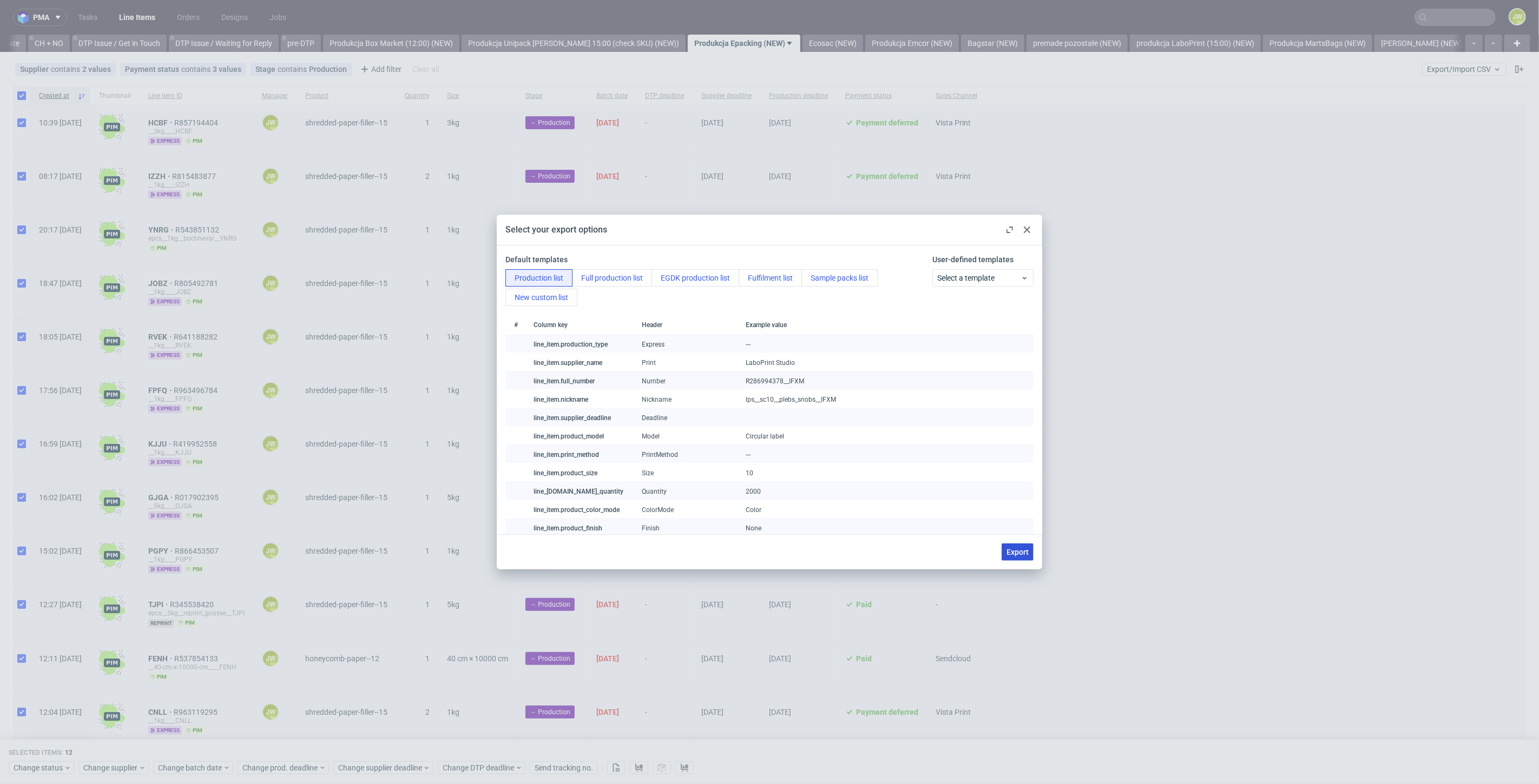
click at [1029, 547] on button "Export" at bounding box center [1017, 552] width 32 height 17
checkbox input "false"
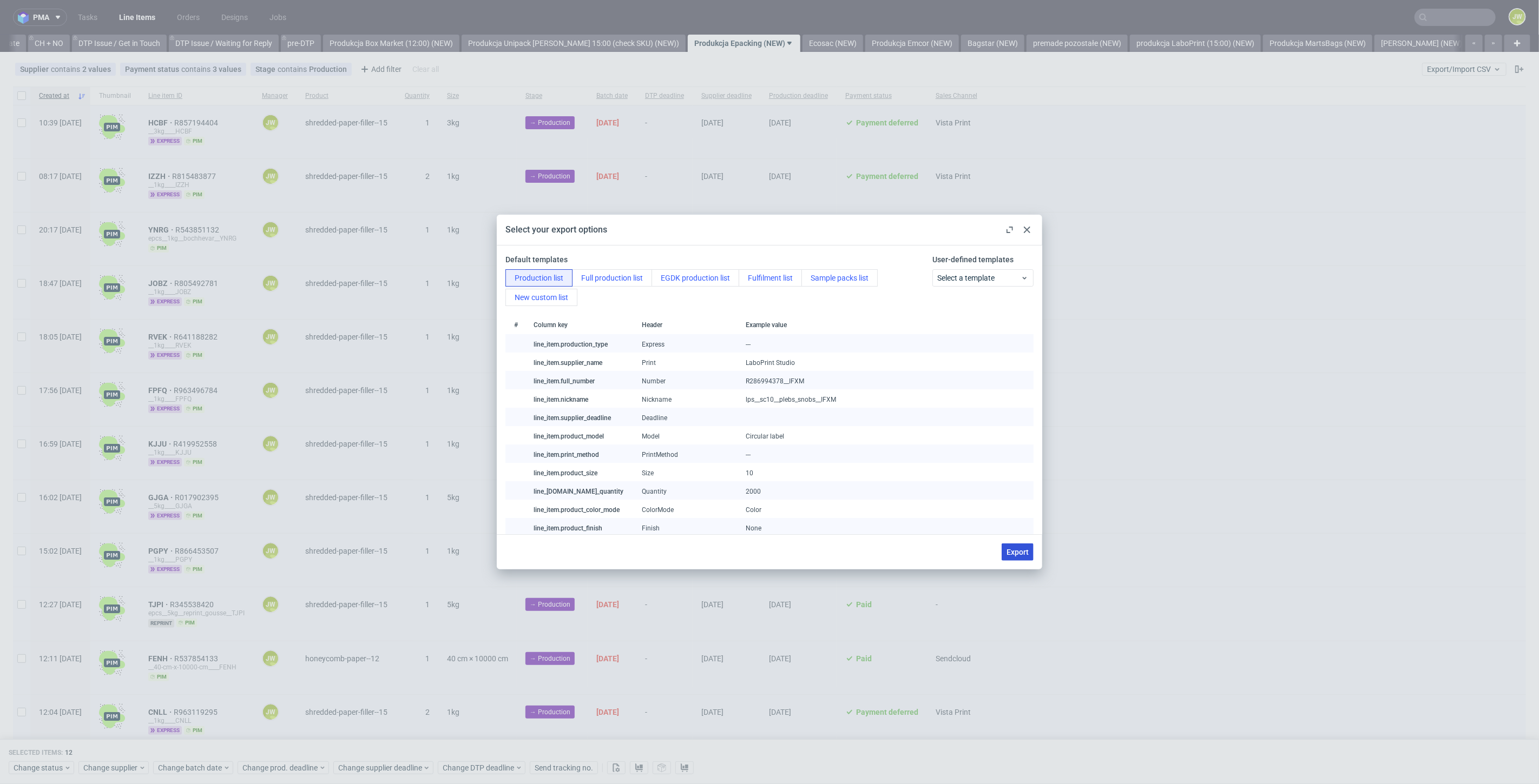
checkbox input "false"
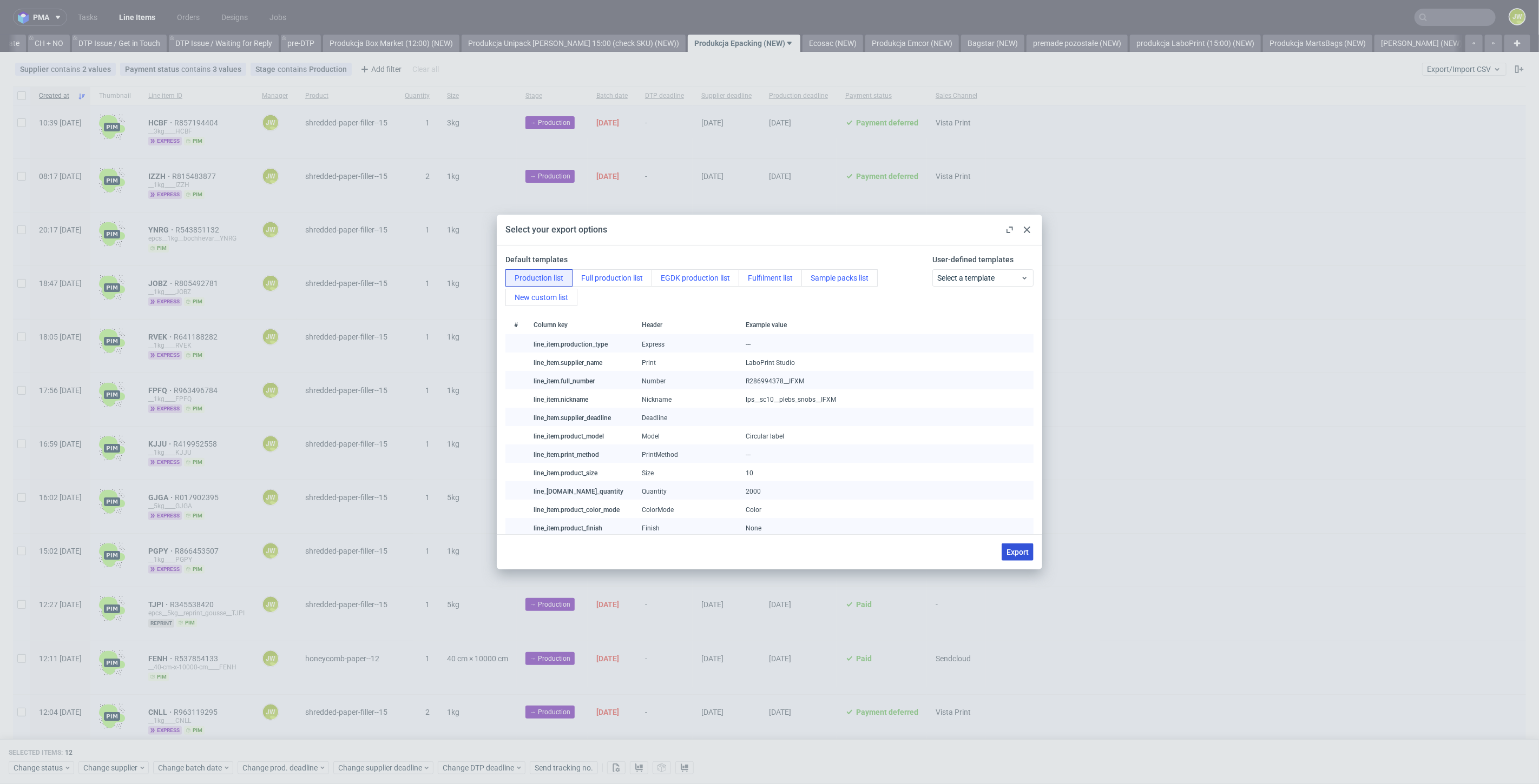
checkbox input "false"
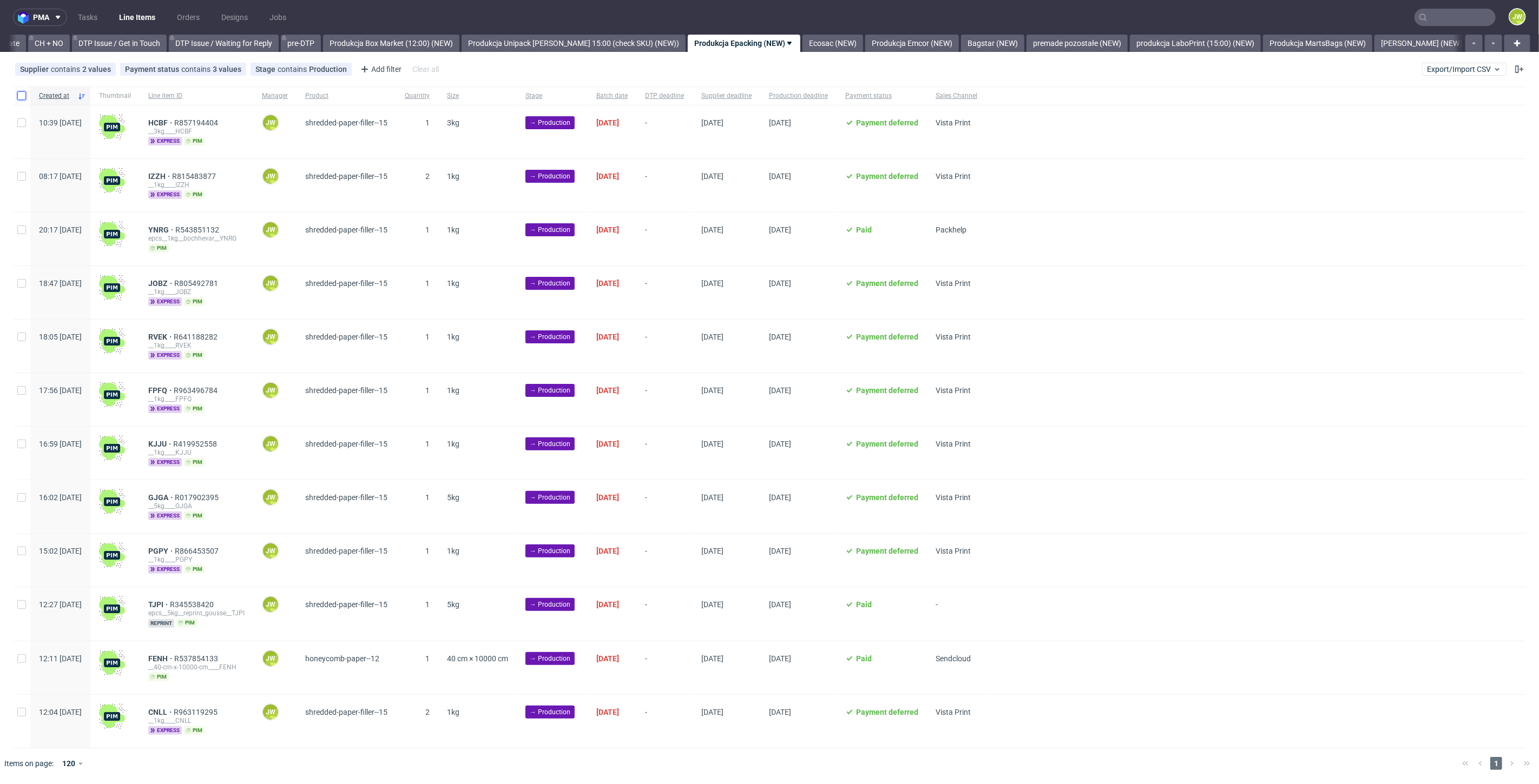
click at [22, 94] on input "checkbox" at bounding box center [22, 96] width 8 height 8
checkbox input "true"
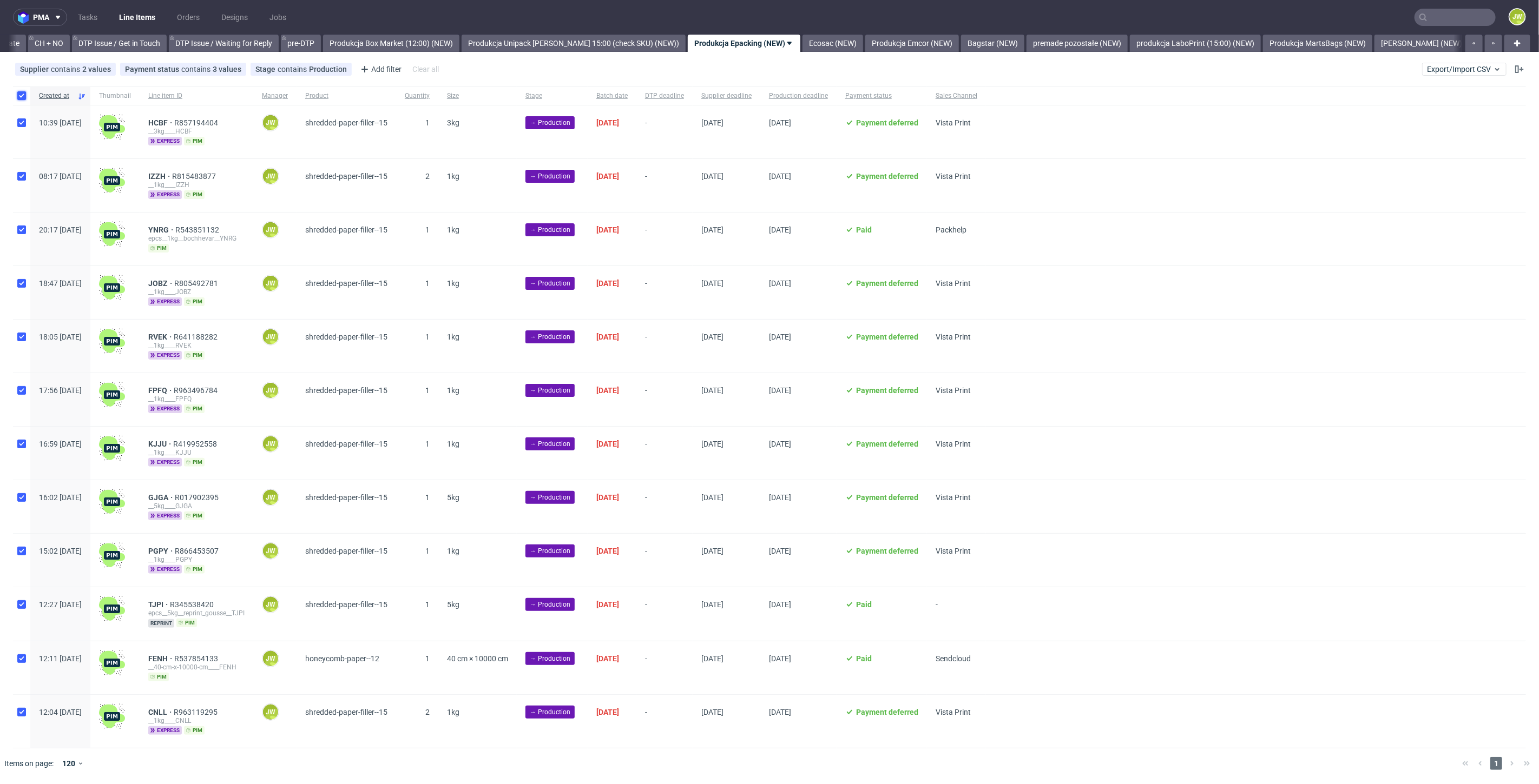
checkbox input "true"
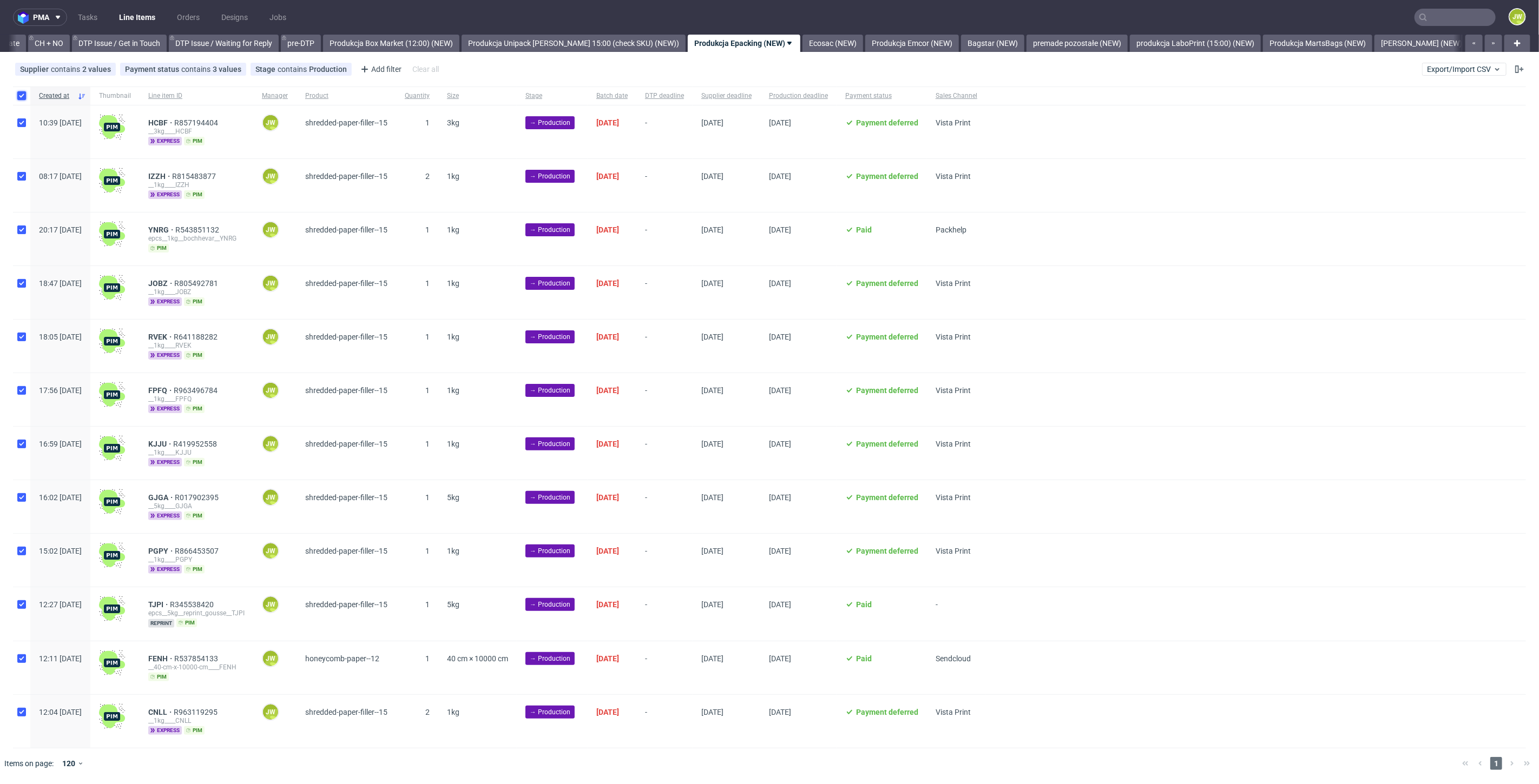
checkbox input "true"
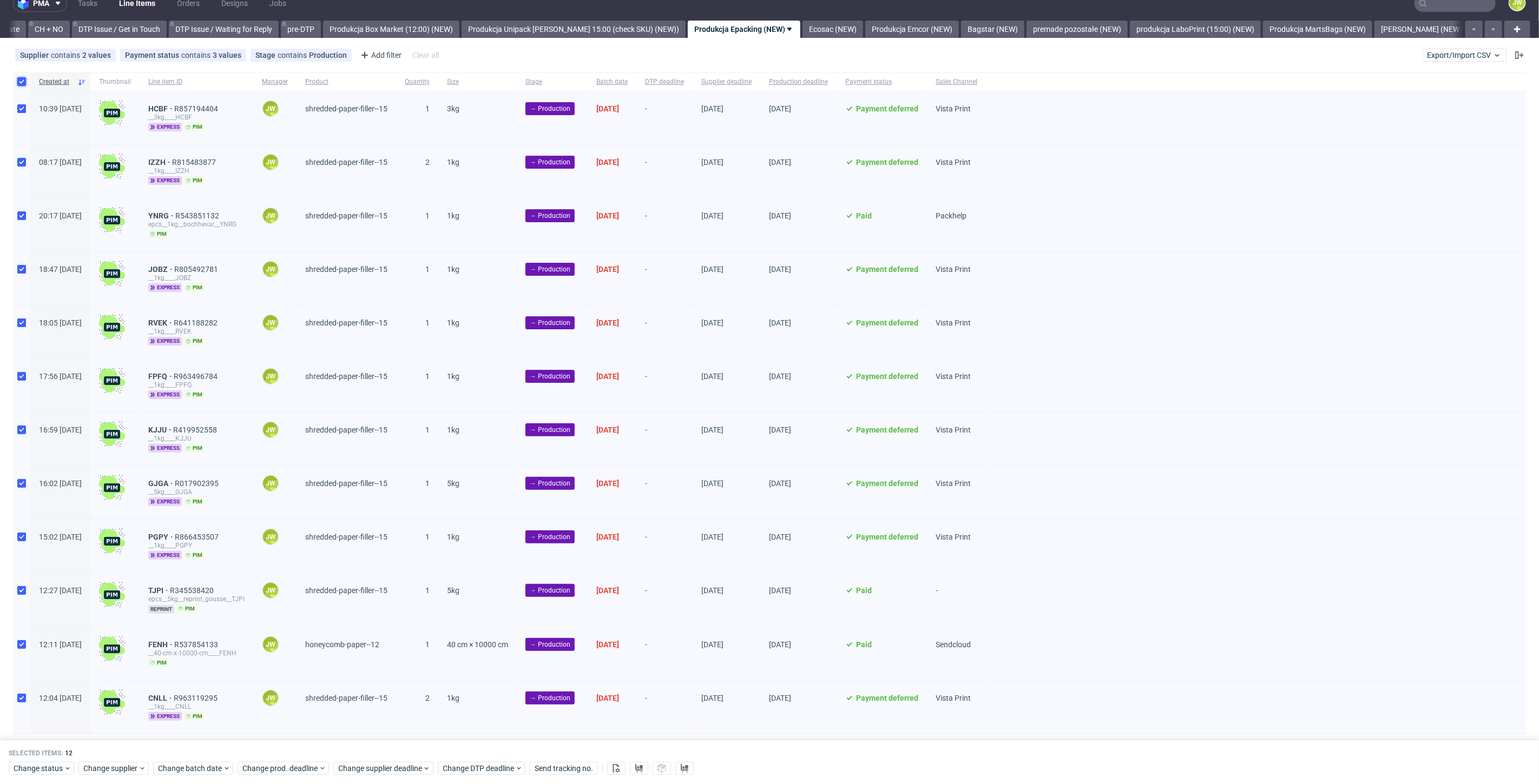
scroll to position [38, 0]
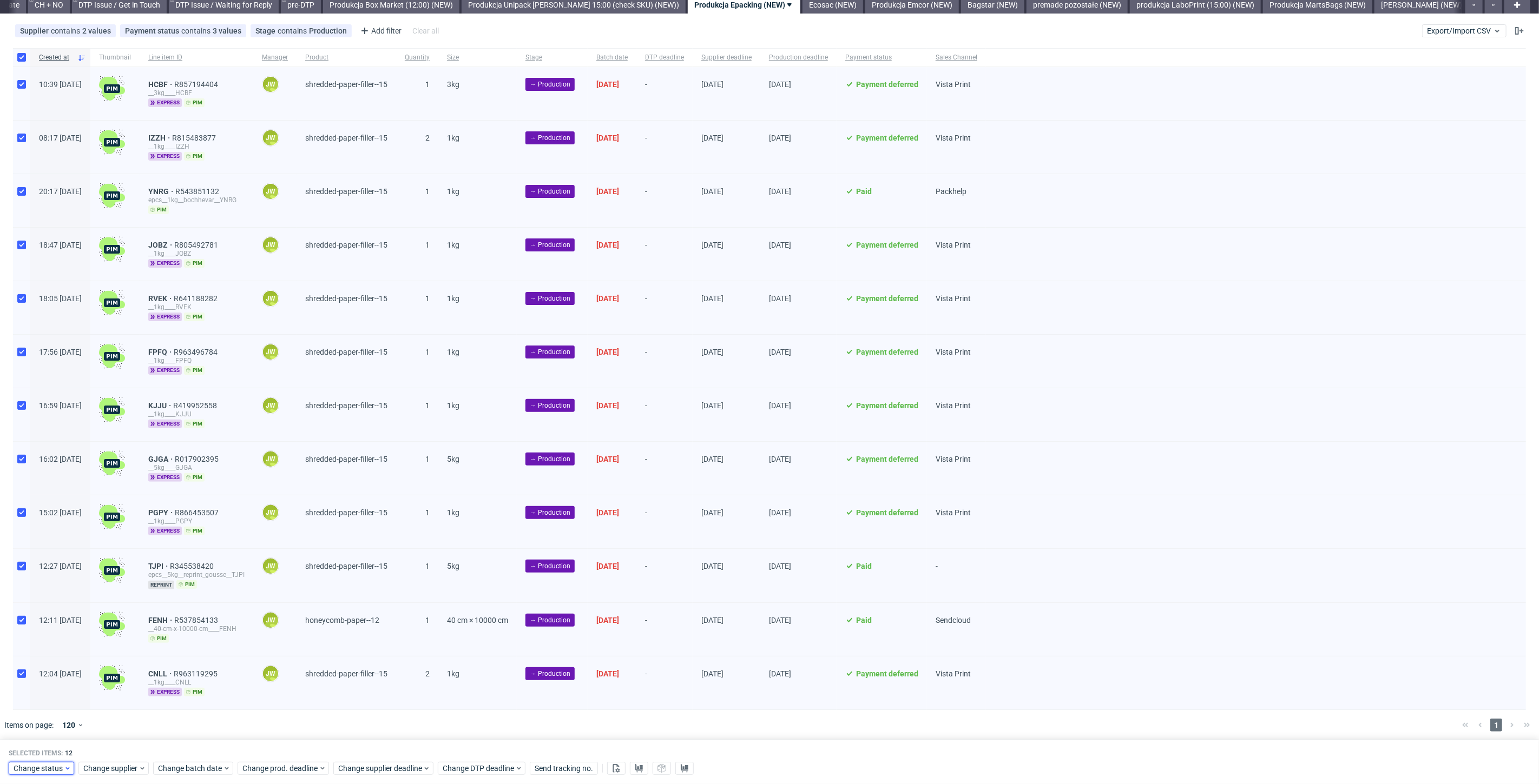
click at [33, 768] on span "Change status" at bounding box center [39, 768] width 50 height 11
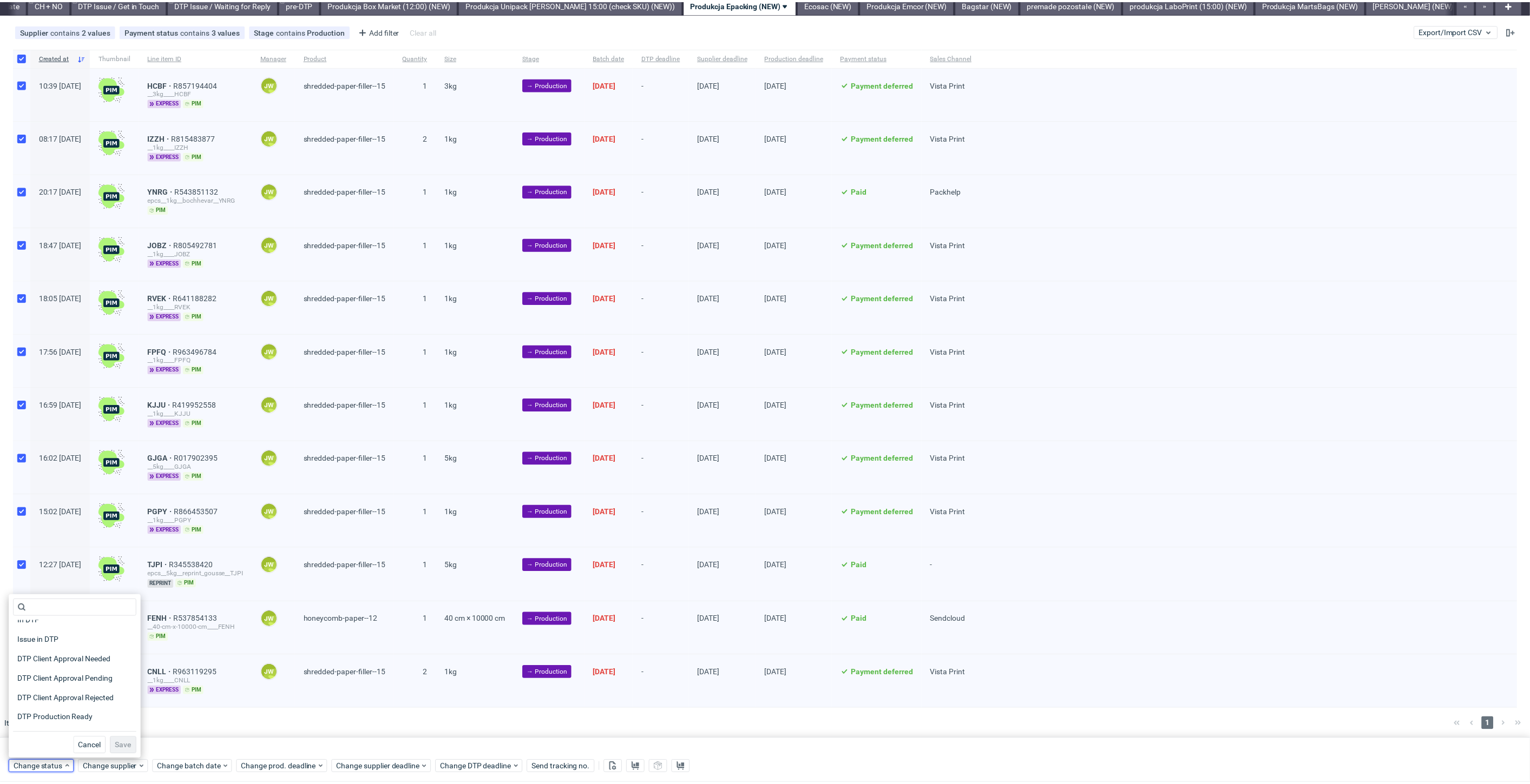
scroll to position [60, 0]
click at [37, 728] on span "In Production" at bounding box center [40, 727] width 54 height 15
click at [128, 749] on button "Save" at bounding box center [124, 747] width 26 height 17
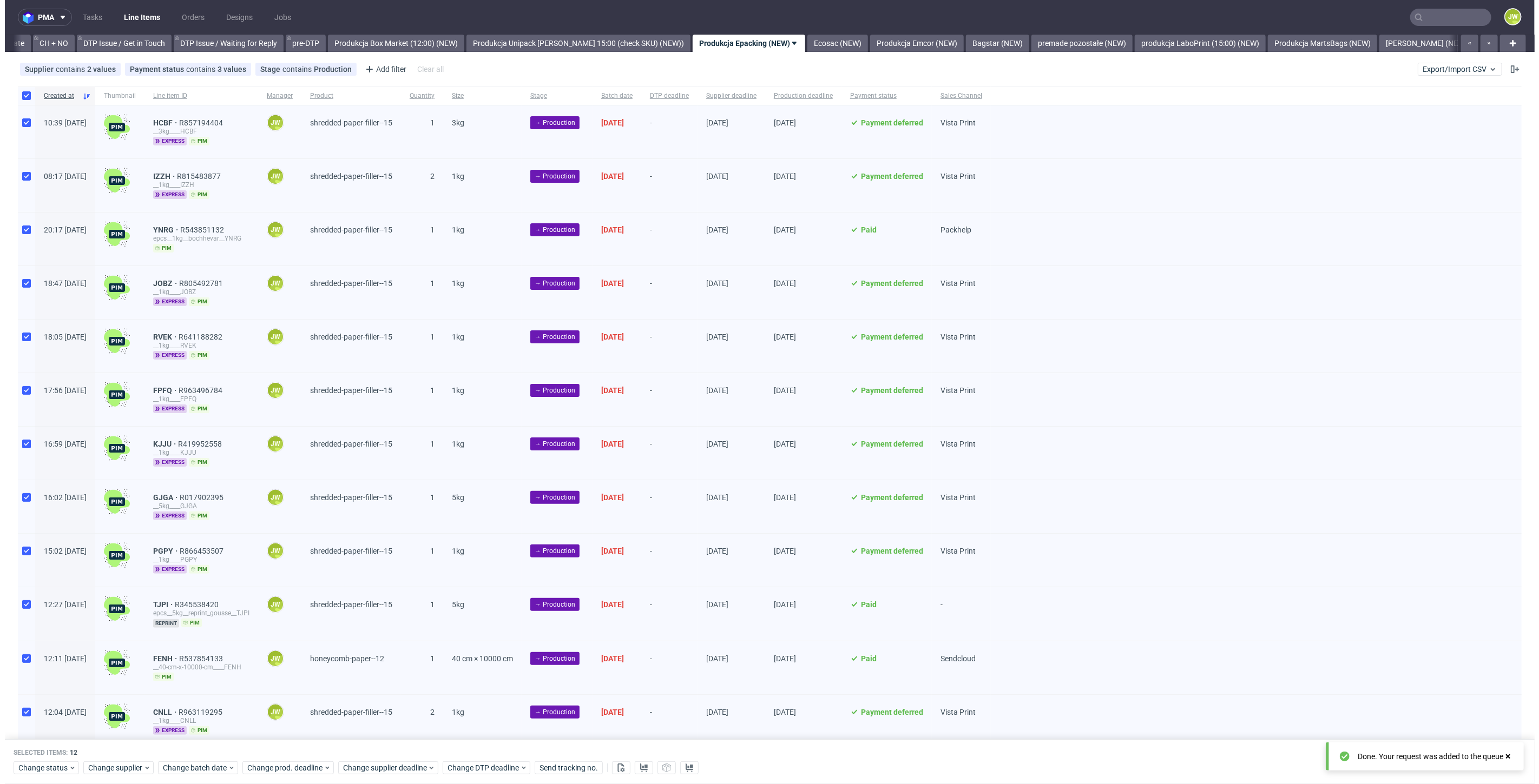
scroll to position [0, 1543]
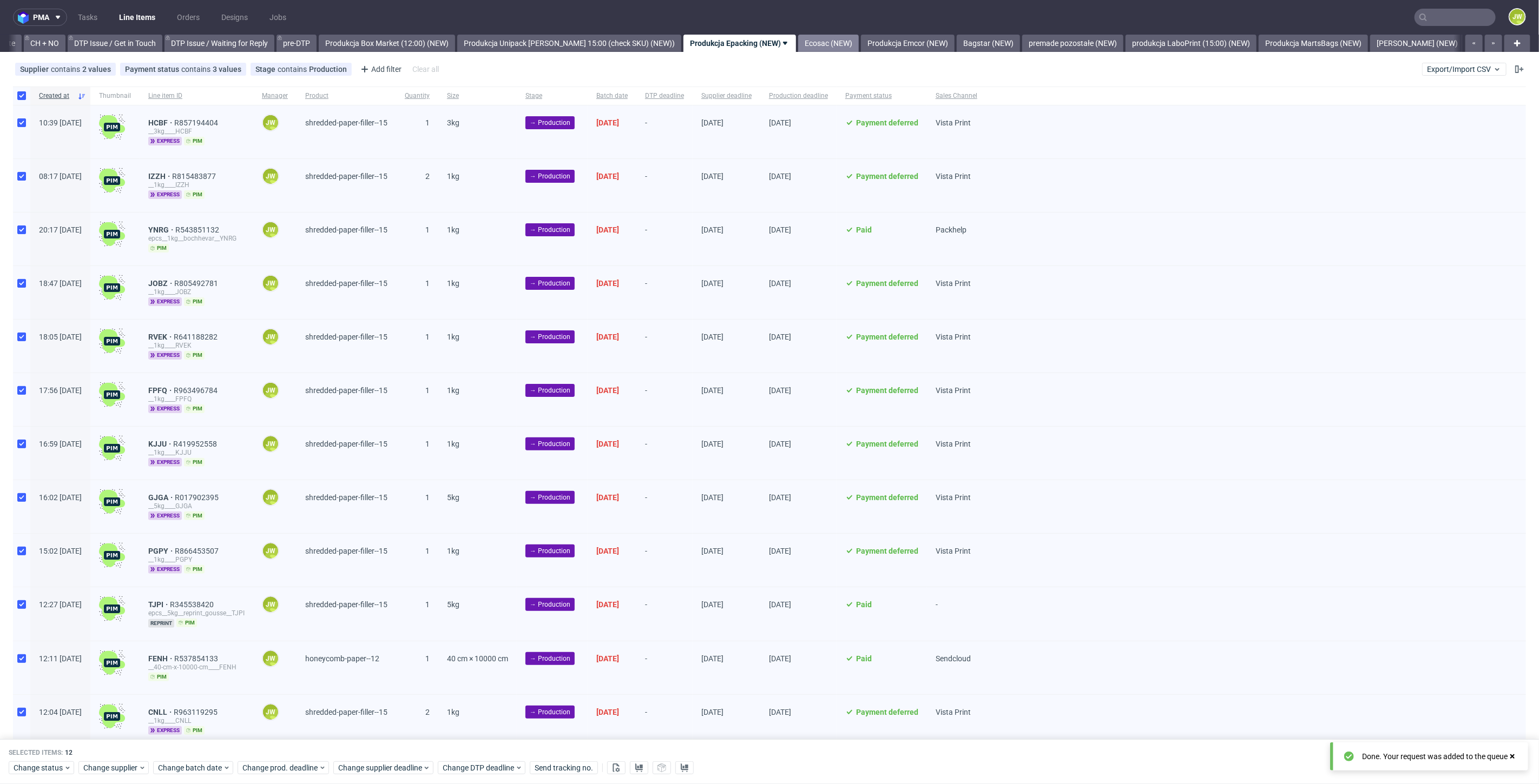
click at [825, 45] on link "Ecosac (NEW)" at bounding box center [828, 43] width 60 height 17
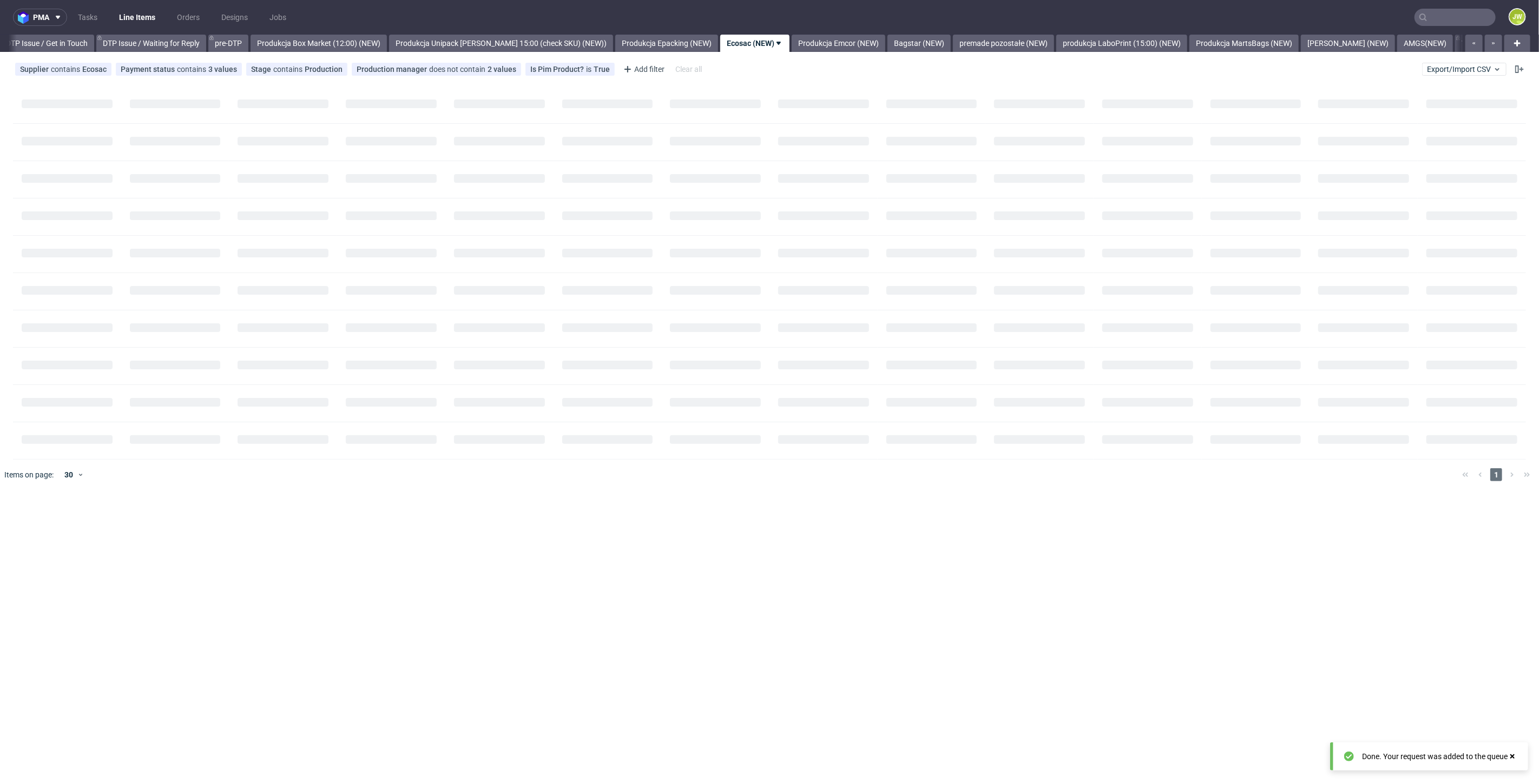
scroll to position [0, 1622]
click at [816, 43] on link "Produkcja Emcor (NEW)" at bounding box center [827, 43] width 94 height 17
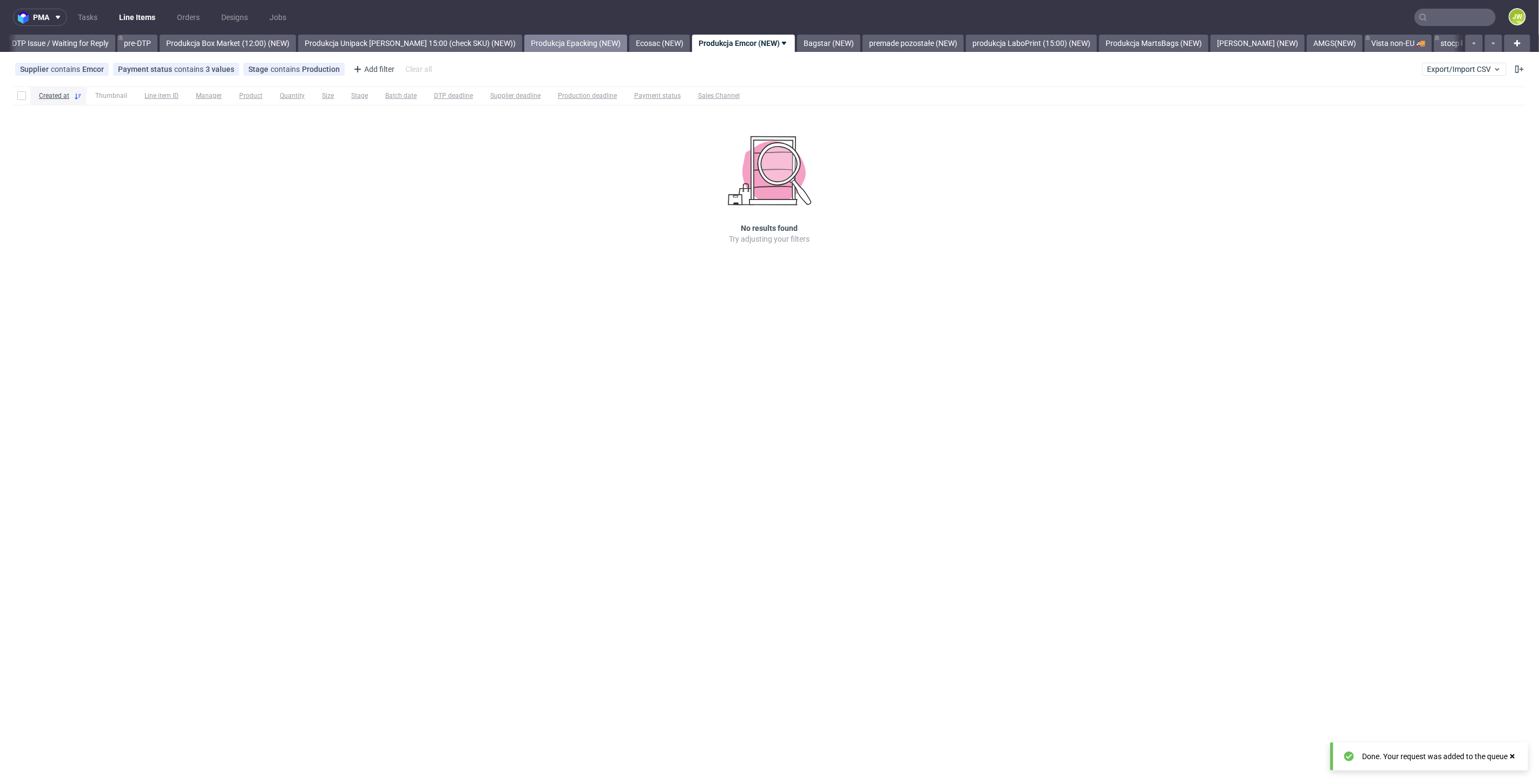
click at [544, 41] on link "Produkcja Epacking (NEW)" at bounding box center [576, 43] width 103 height 17
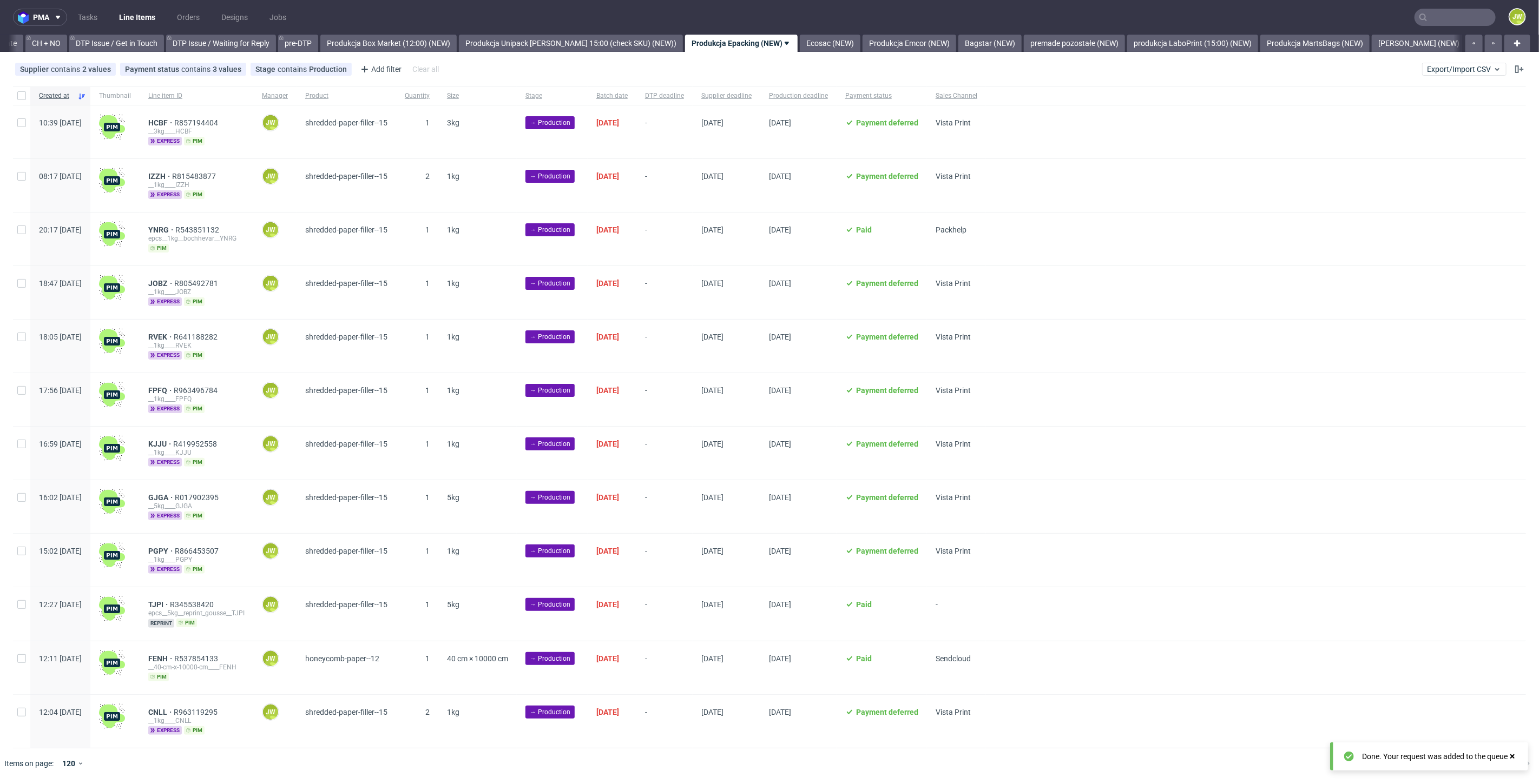
scroll to position [0, 1539]
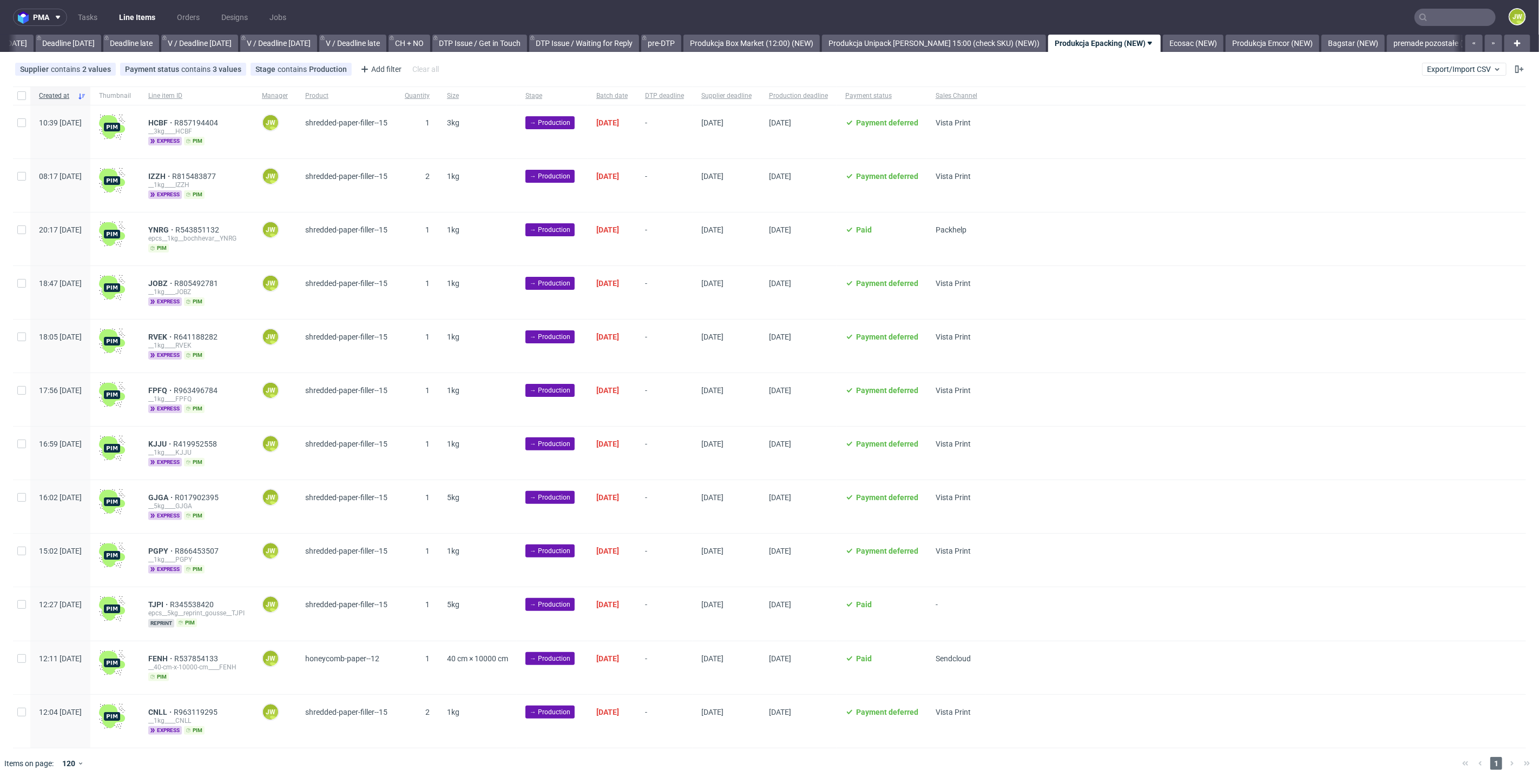
scroll to position [0, 1500]
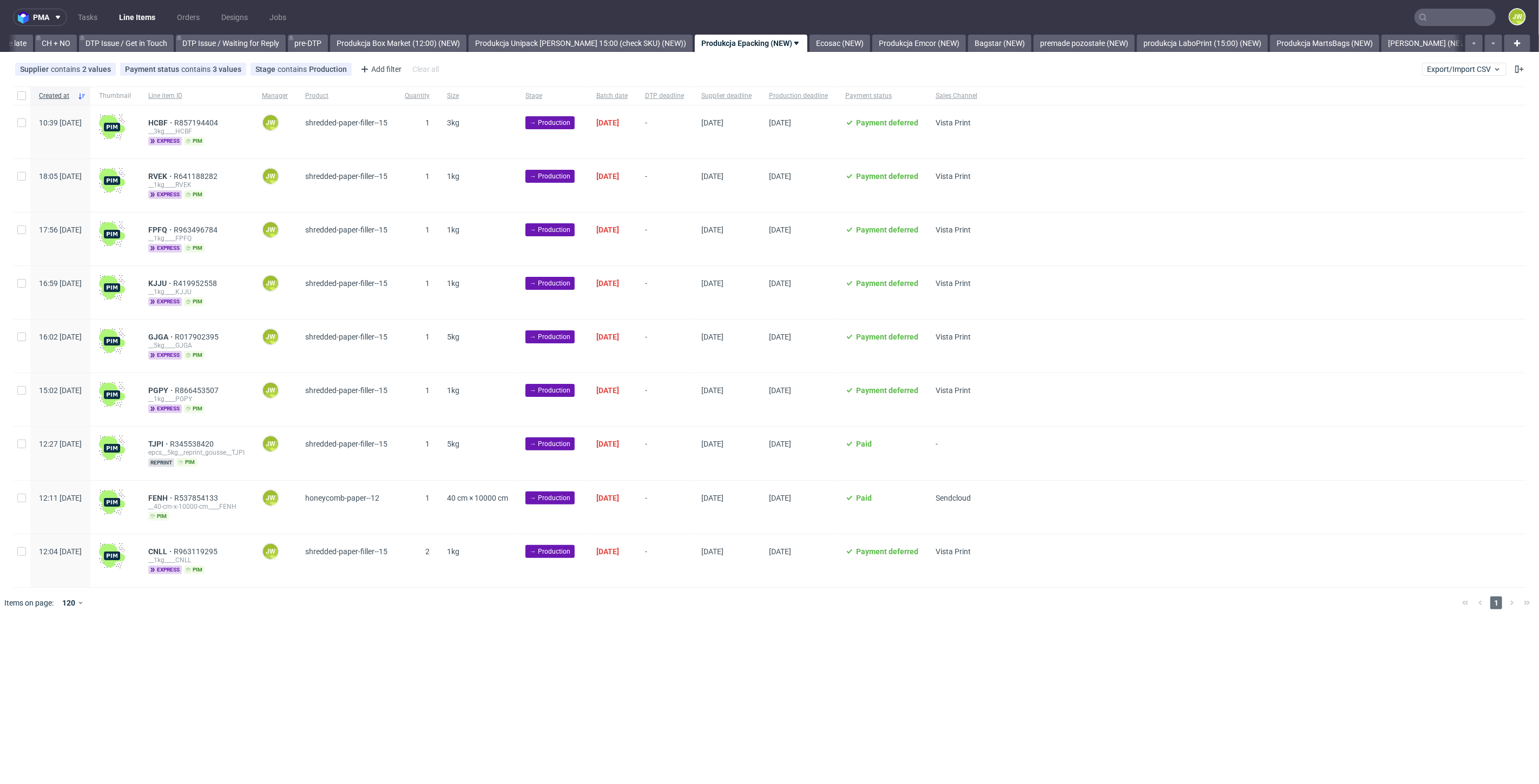
scroll to position [0, 1539]
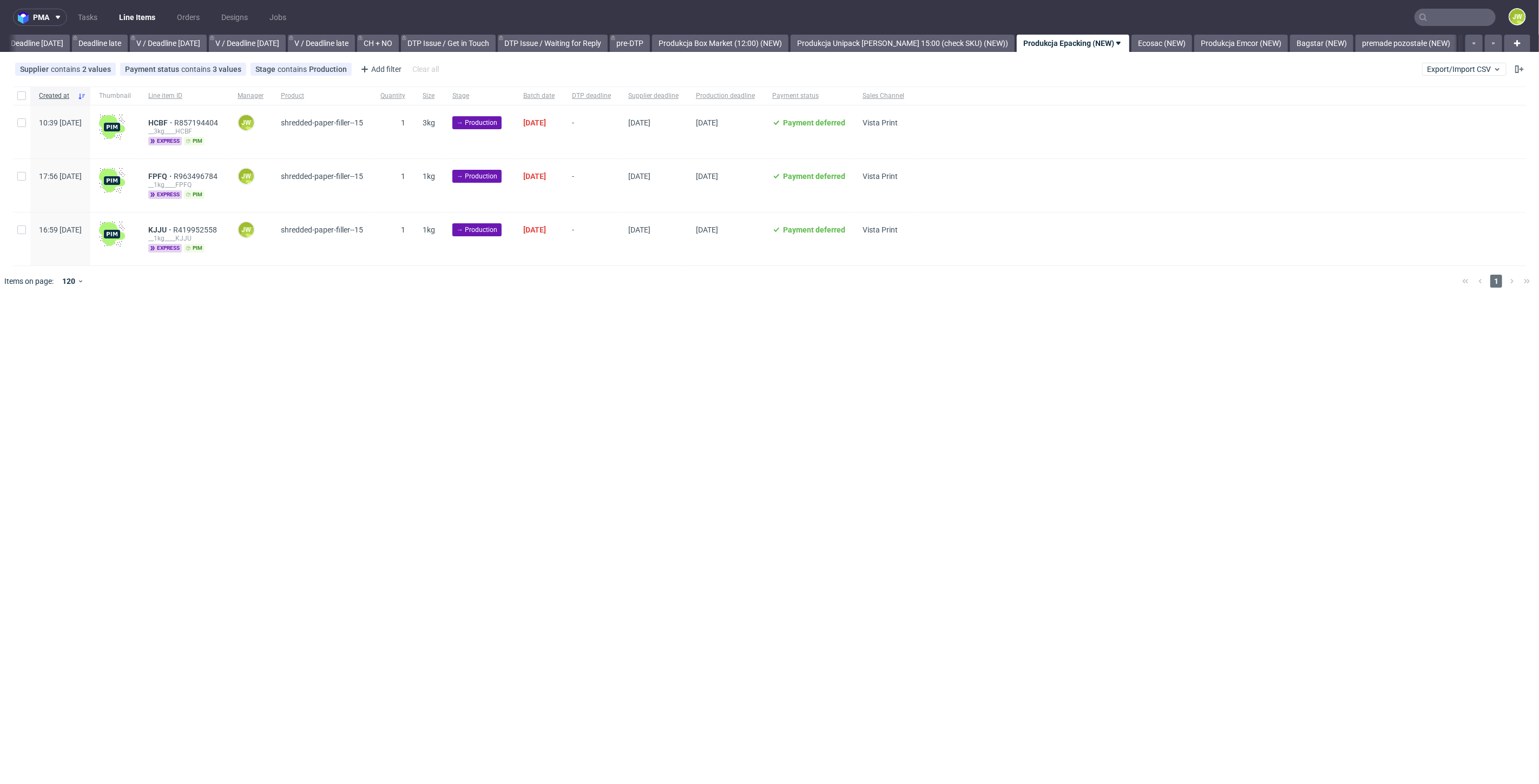
scroll to position [0, 1430]
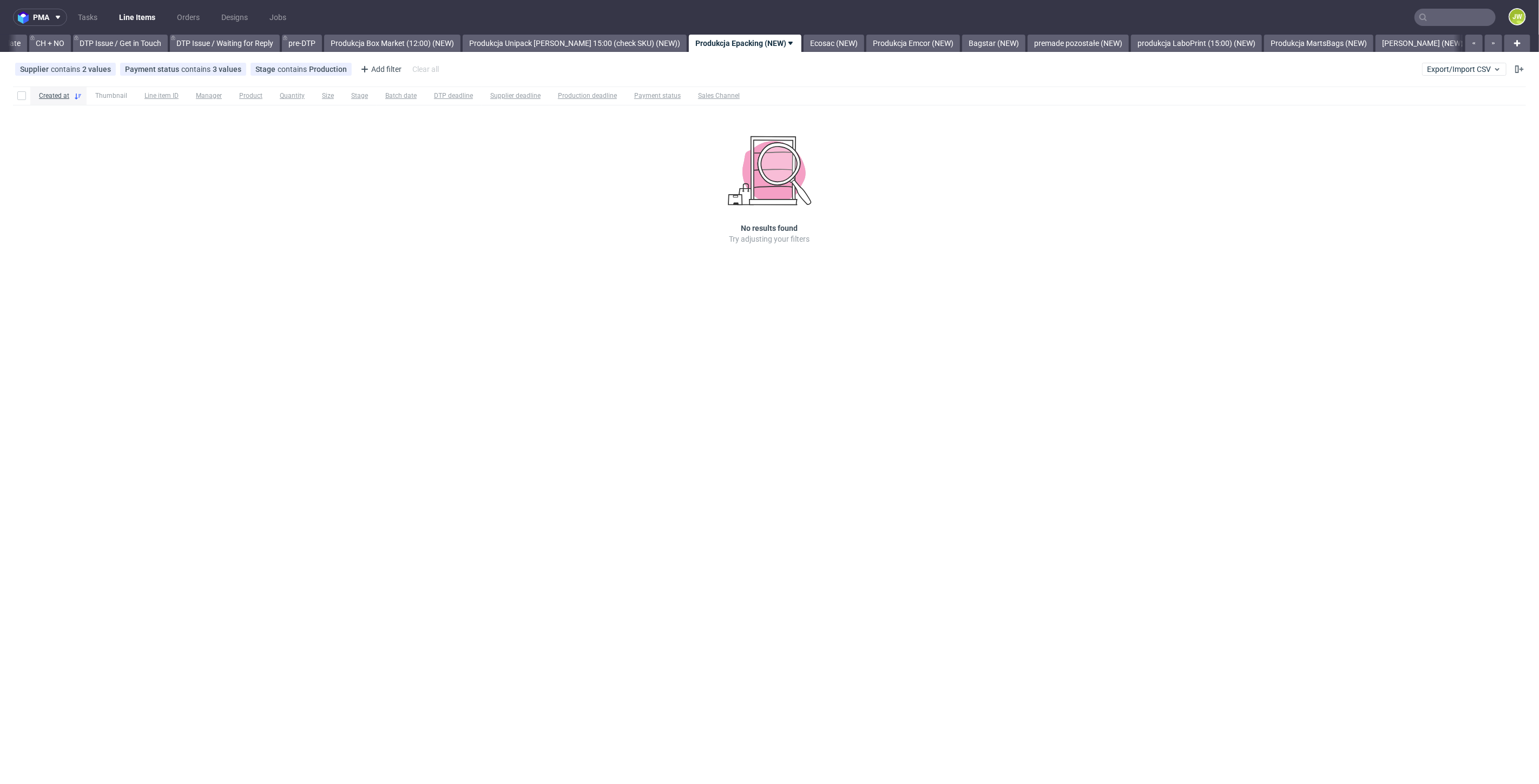
scroll to position [0, 1539]
click at [838, 47] on link "Ecosac (NEW)" at bounding box center [832, 43] width 60 height 17
click at [819, 42] on link "Produkcja Emcor (NEW)" at bounding box center [827, 43] width 94 height 17
click at [797, 47] on link "Bagstar (NEW)" at bounding box center [829, 43] width 63 height 17
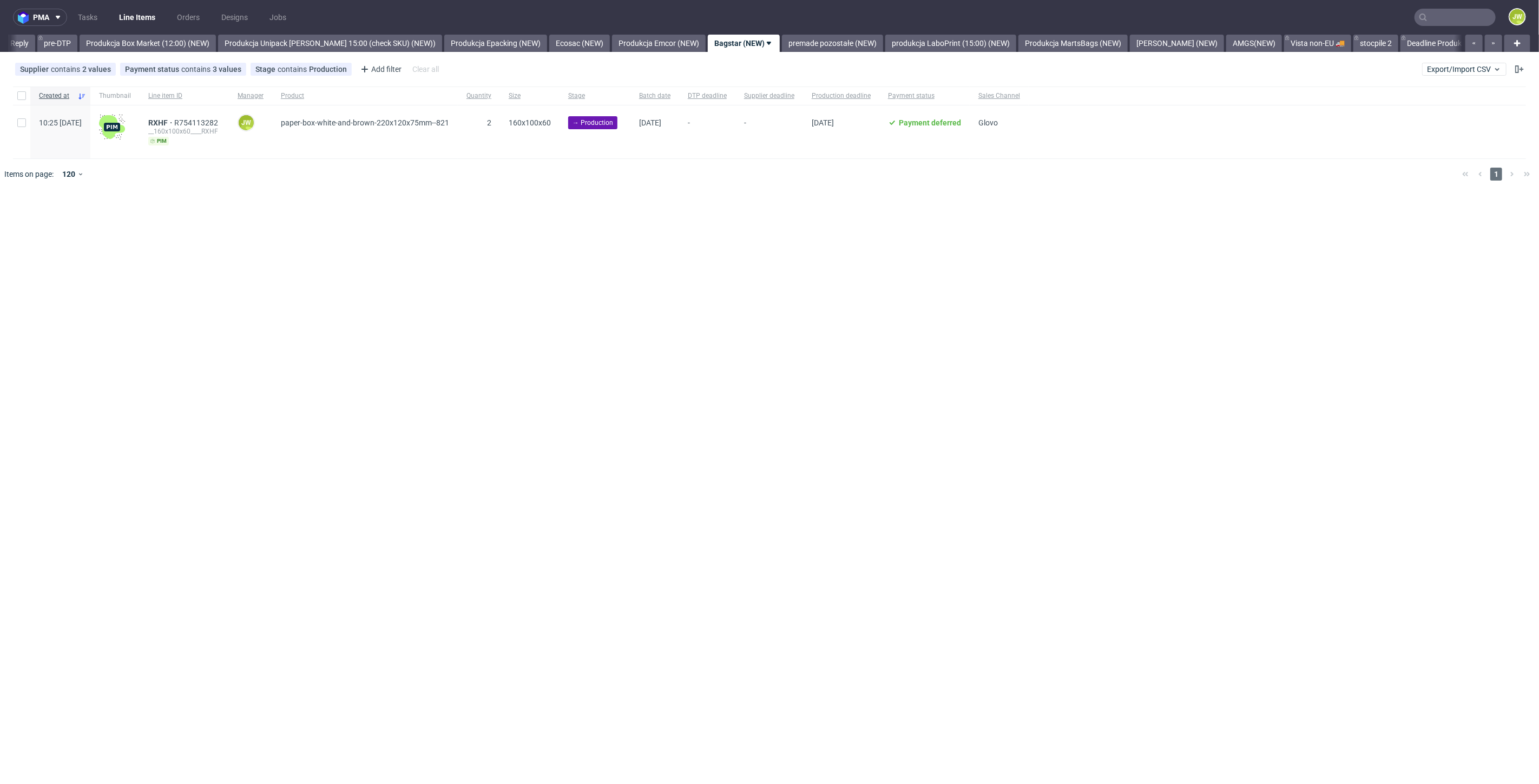
click at [393, 241] on div "pma Tasks Line Items Orders Designs Jobs JW All DTP Late Shipped Shipments DTP …" at bounding box center [770, 392] width 1539 height 784
click at [18, 96] on input "checkbox" at bounding box center [22, 96] width 8 height 8
checkbox input "true"
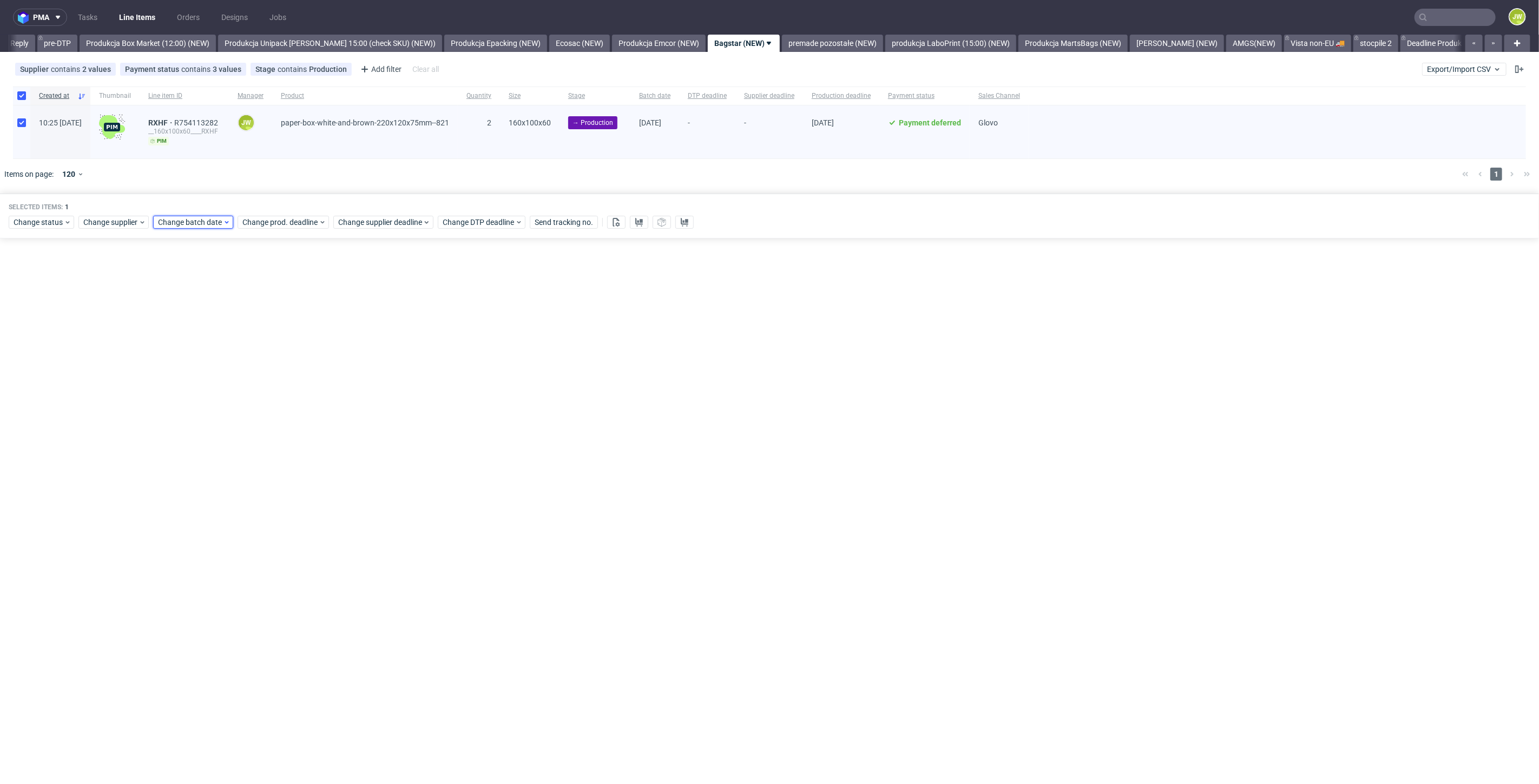
click at [186, 216] on div "Change batch date" at bounding box center [193, 222] width 80 height 13
click at [207, 334] on span "14" at bounding box center [208, 329] width 8 height 11
drag, startPoint x: 281, startPoint y: 401, endPoint x: 275, endPoint y: 291, distance: 110.2
click at [283, 401] on span "Save" at bounding box center [281, 404] width 17 height 8
drag, startPoint x: 265, startPoint y: 210, endPoint x: 266, endPoint y: 219, distance: 9.1
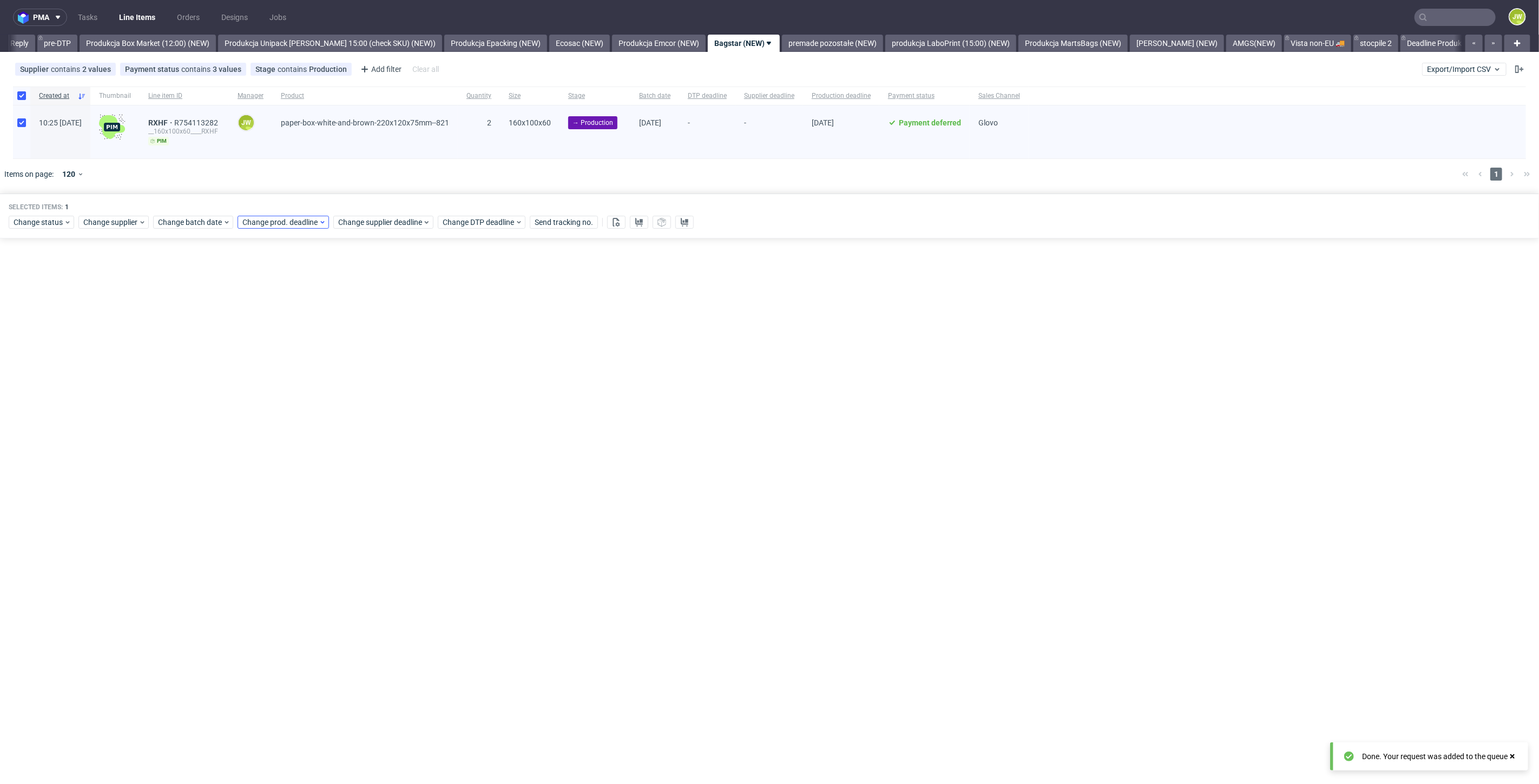
click at [266, 211] on div "Selected items: 1 Change status Change supplier Change batch date Change prod. …" at bounding box center [770, 216] width 1539 height 45
click at [266, 220] on span "Change prod. deadline" at bounding box center [281, 222] width 76 height 11
click at [305, 329] on span "15" at bounding box center [309, 329] width 8 height 11
click at [368, 405] on span "Save" at bounding box center [366, 404] width 17 height 8
click at [364, 226] on span "Change supplier deadline" at bounding box center [380, 222] width 84 height 11
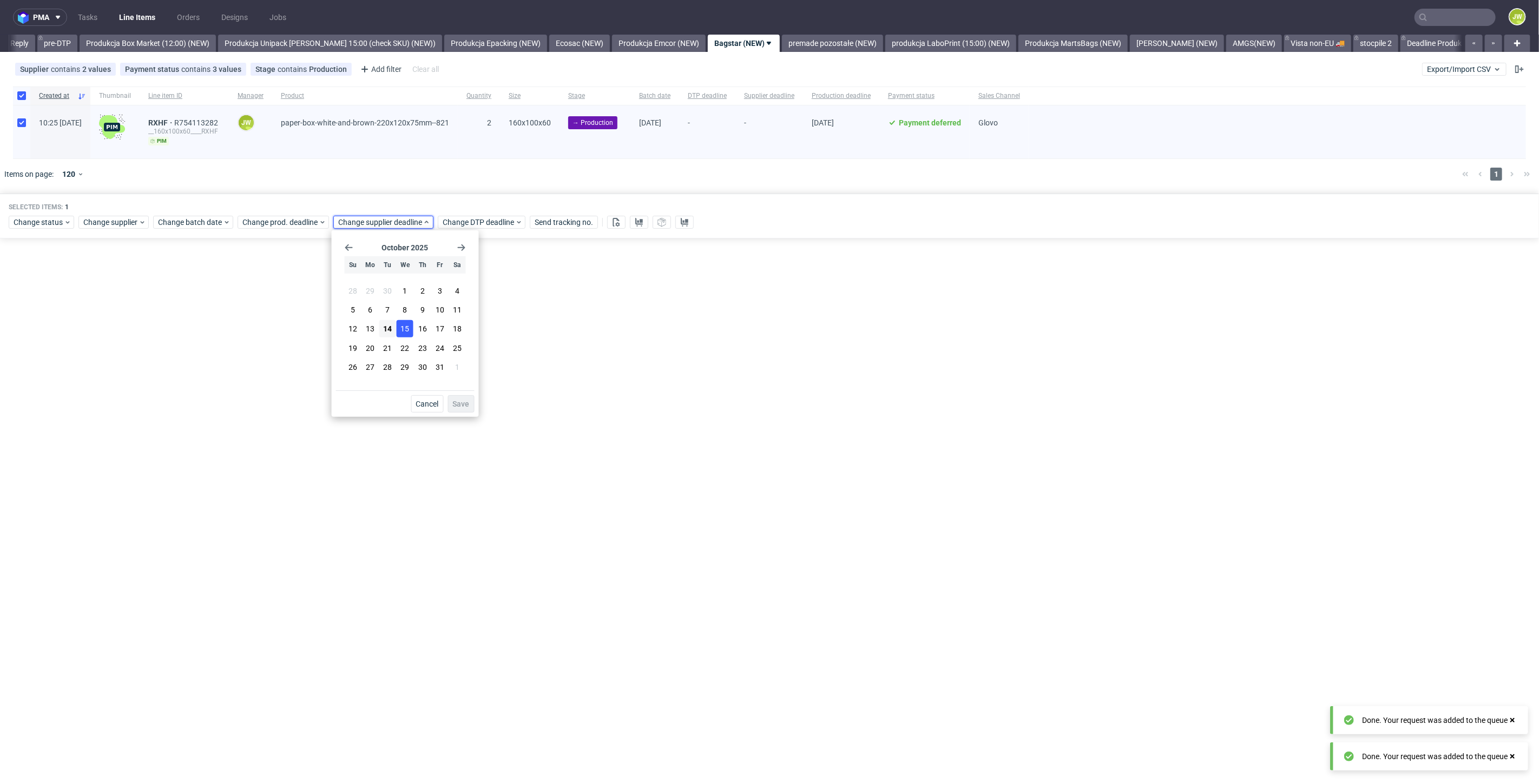
click at [412, 331] on button "15" at bounding box center [405, 328] width 17 height 17
click at [456, 406] on span "Save" at bounding box center [461, 404] width 17 height 8
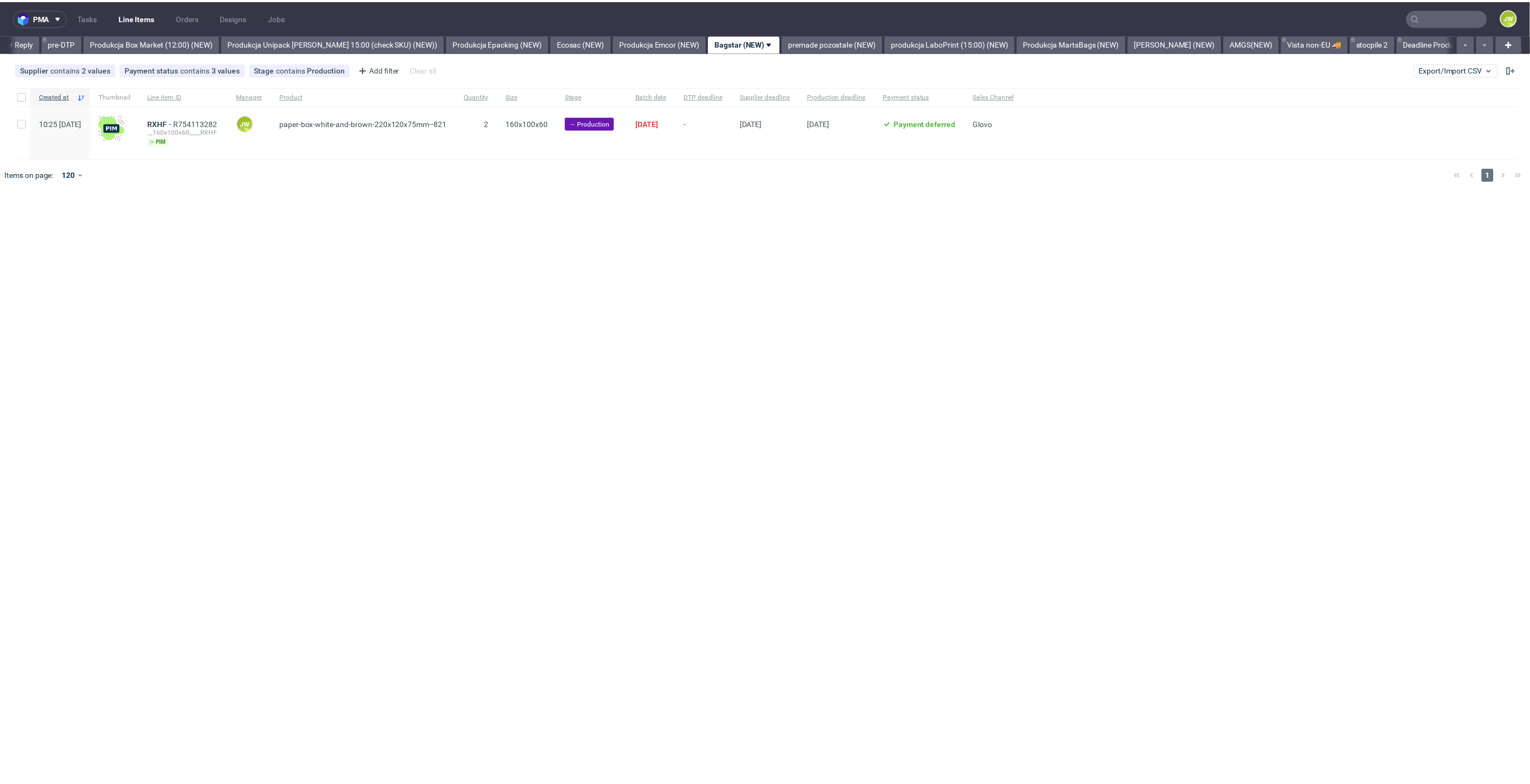
scroll to position [0, 1783]
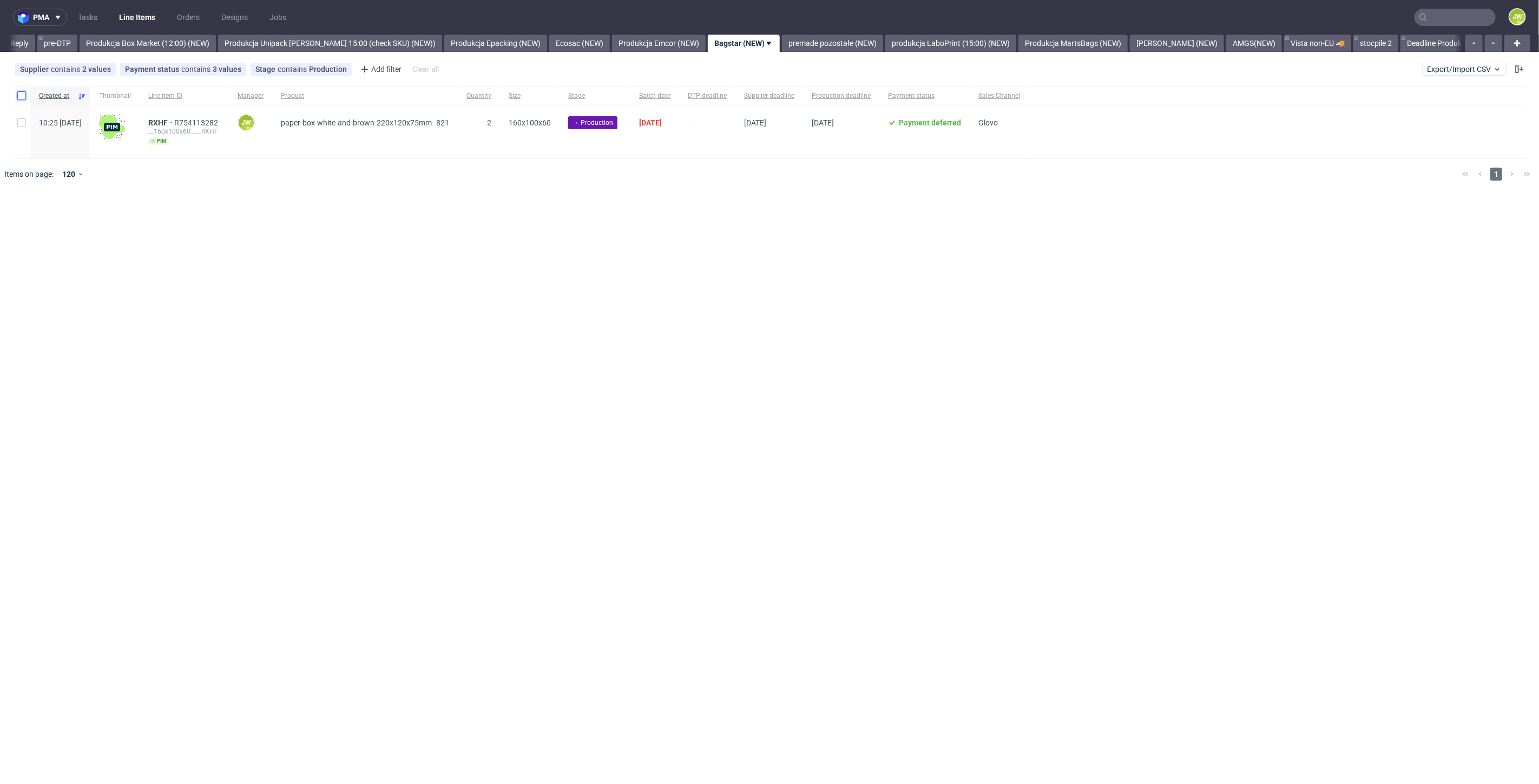
click at [23, 91] on input "checkbox" at bounding box center [22, 96] width 8 height 8
checkbox input "true"
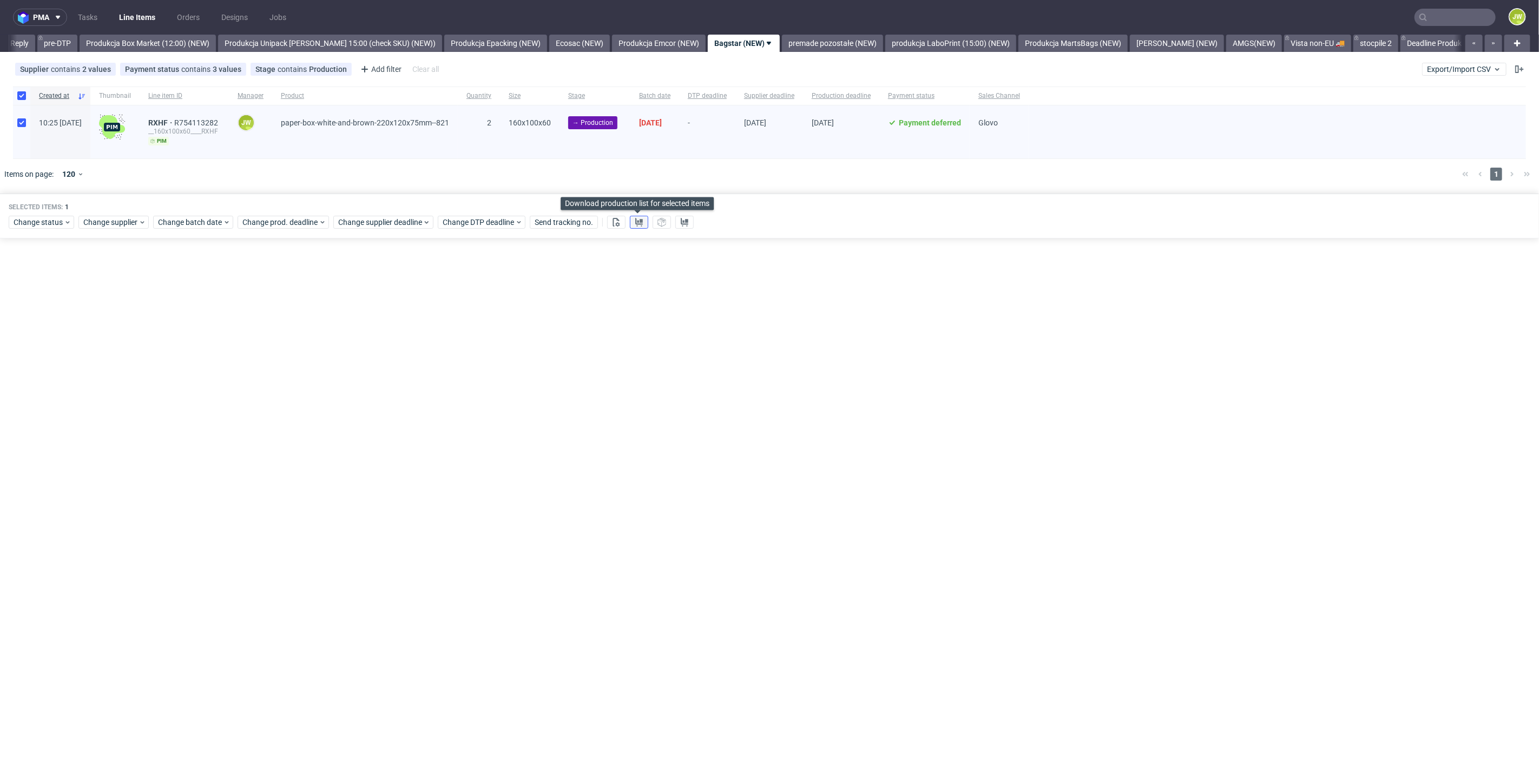
click at [631, 217] on button at bounding box center [639, 222] width 19 height 13
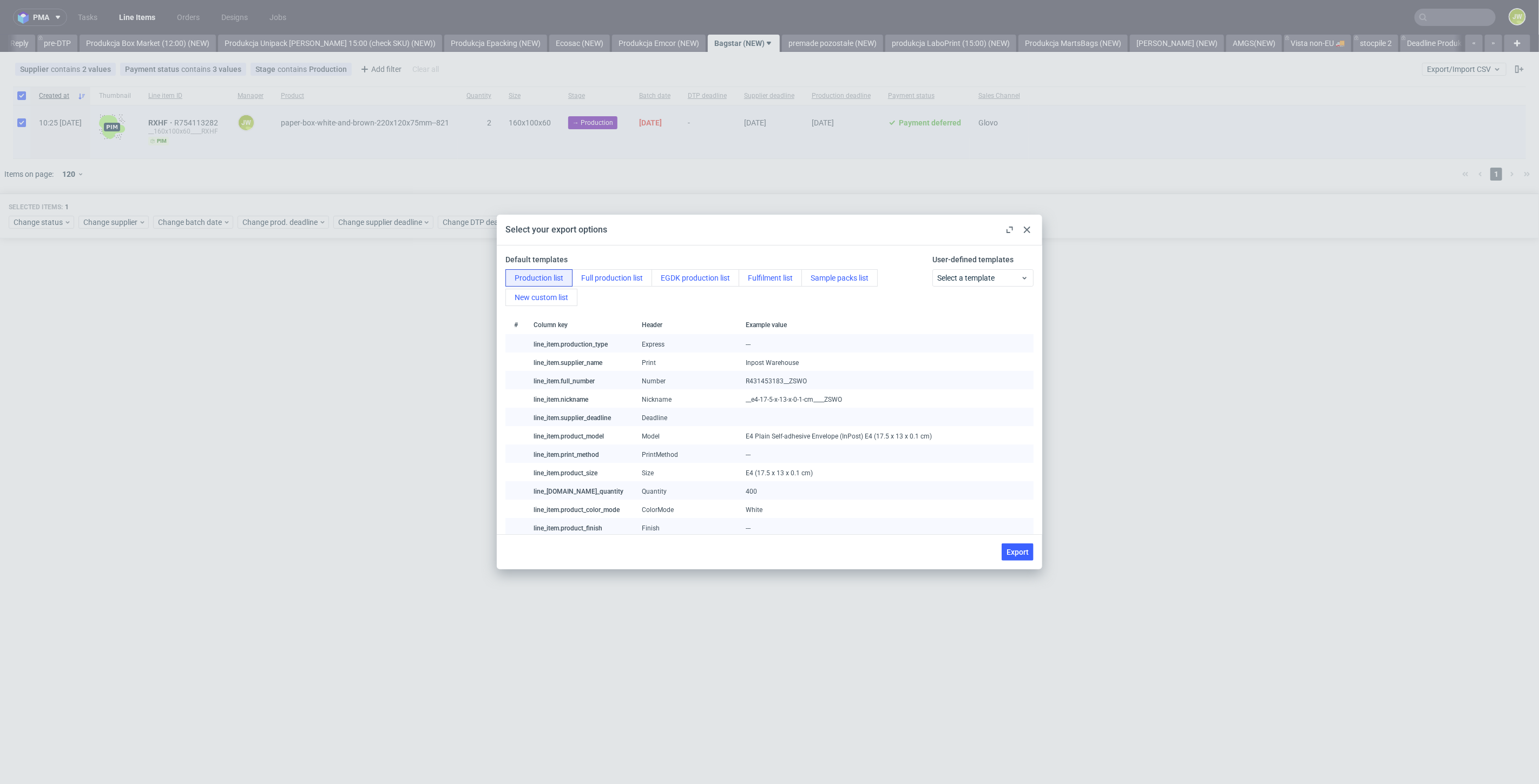
click at [1007, 553] on span "Export" at bounding box center [1017, 552] width 22 height 8
checkbox input "false"
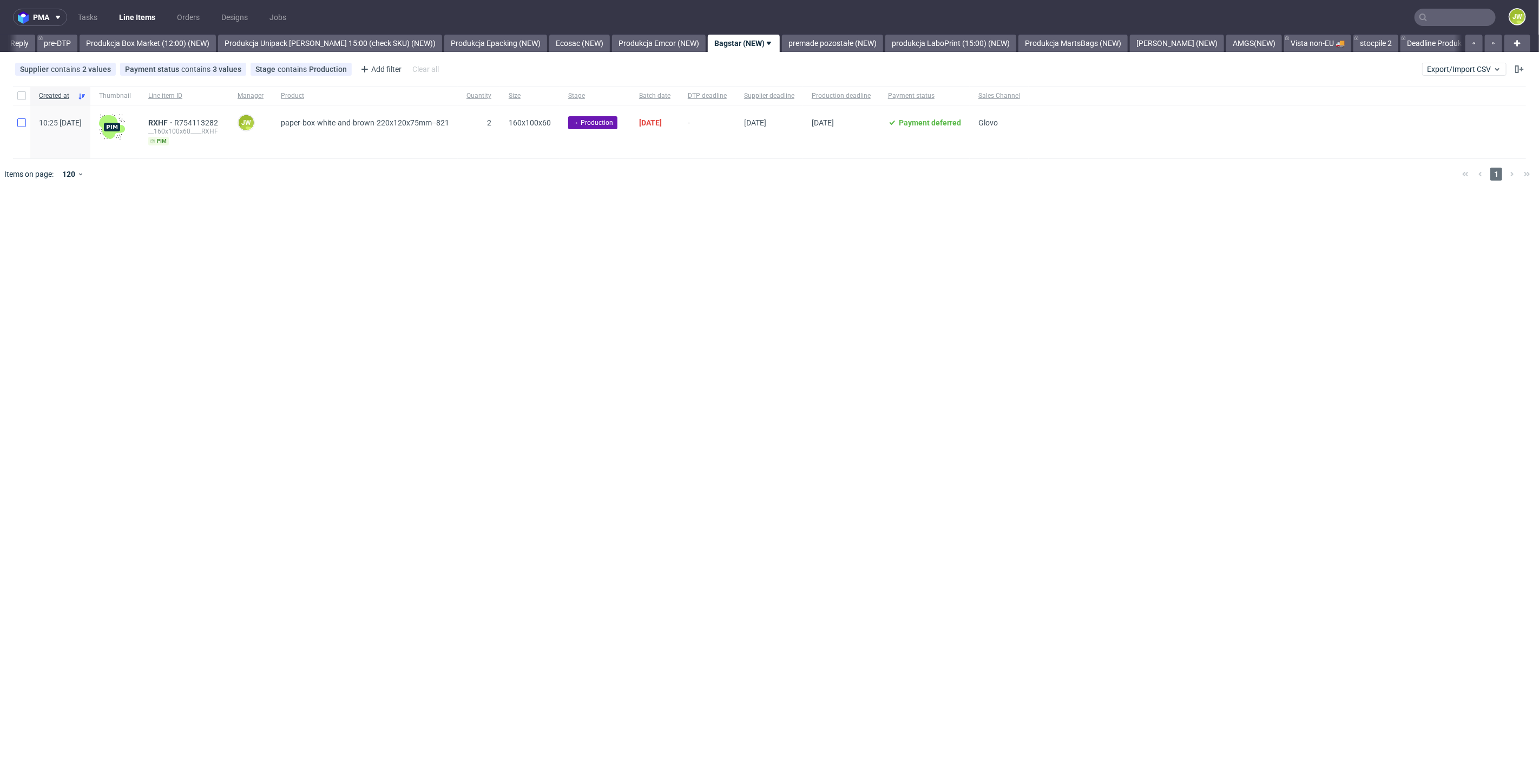
drag, startPoint x: 16, startPoint y: 100, endPoint x: 25, endPoint y: 119, distance: 21.0
click at [17, 100] on div at bounding box center [22, 96] width 17 height 19
checkbox input "true"
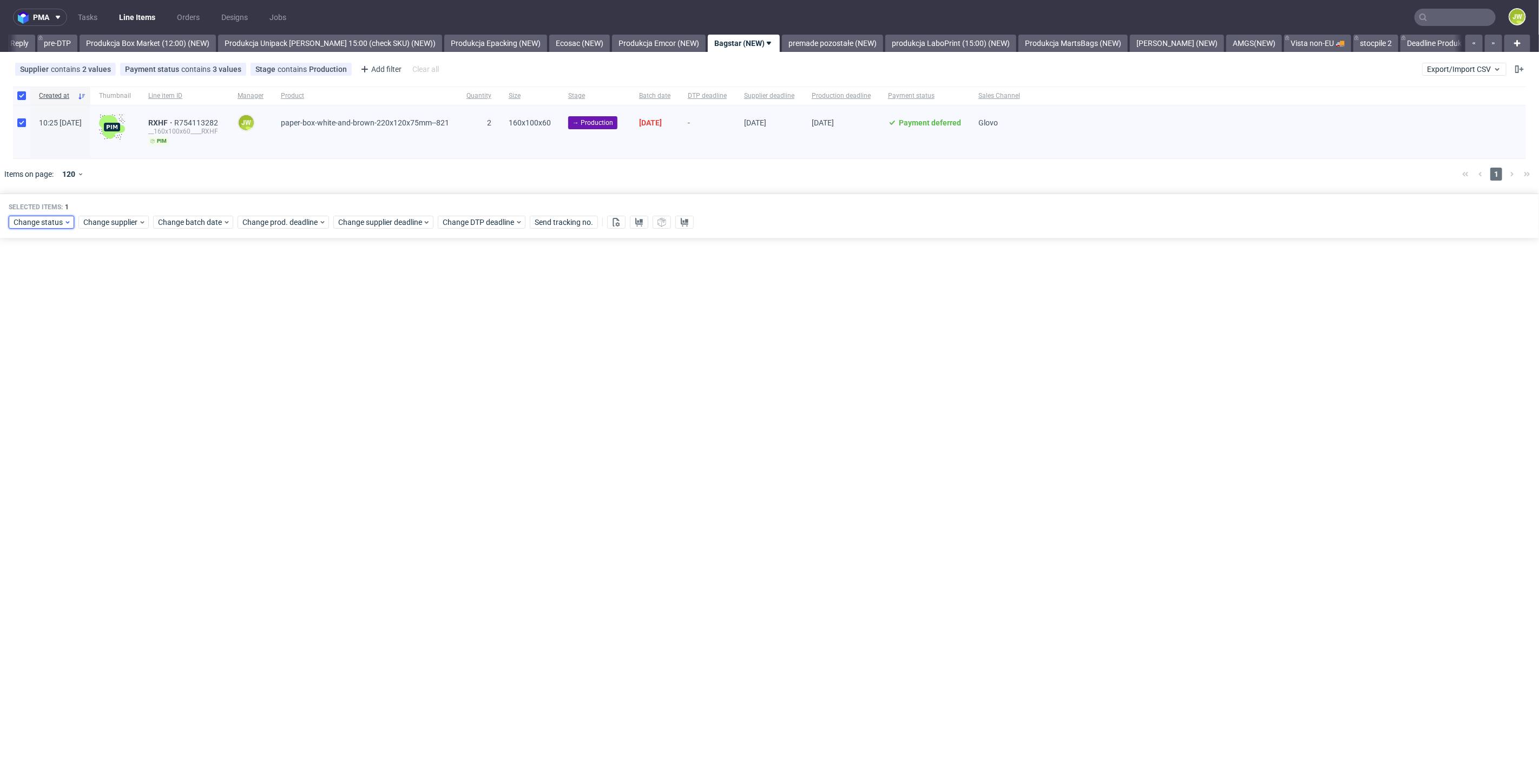
click at [27, 222] on span "Change status" at bounding box center [39, 222] width 50 height 11
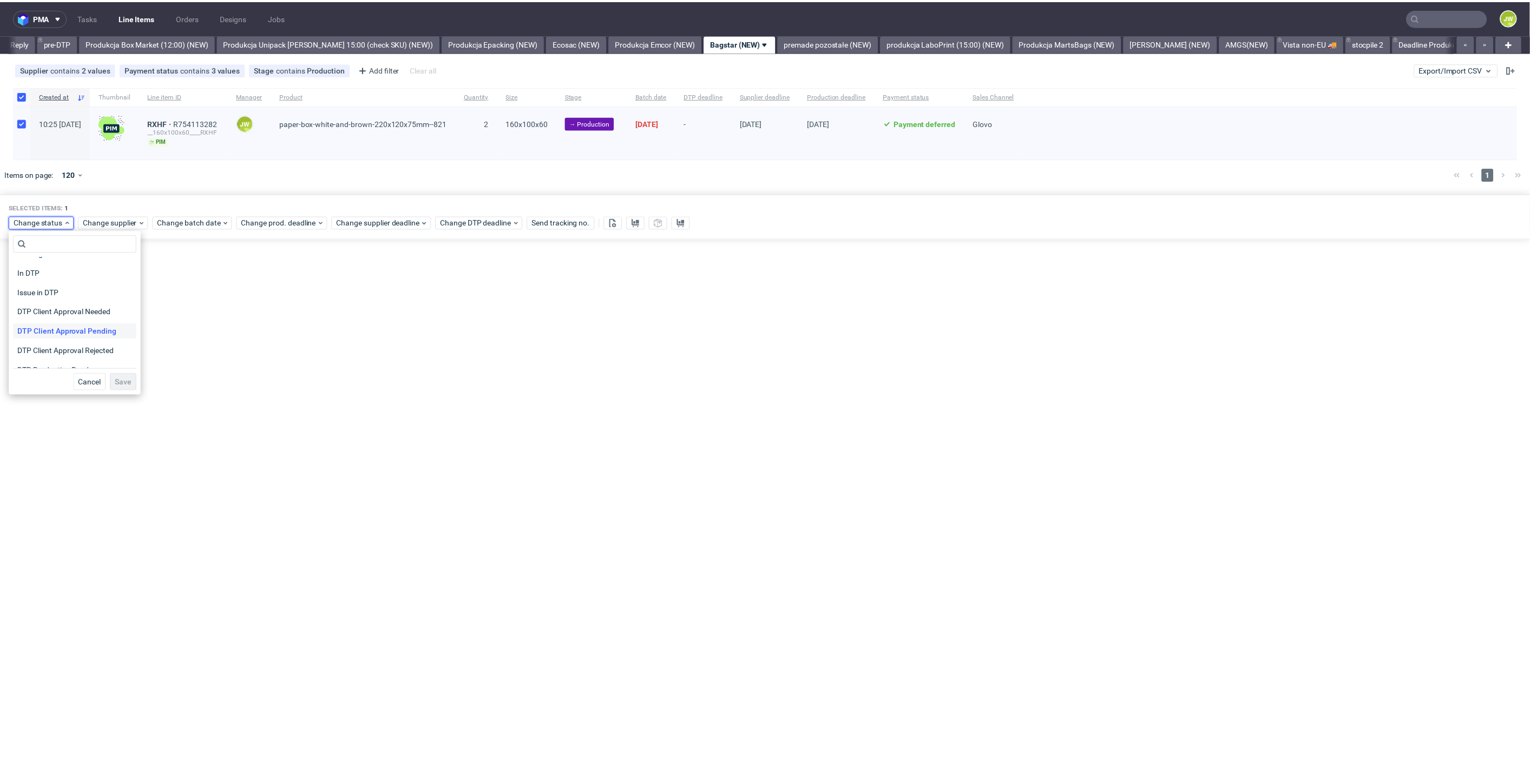
scroll to position [60, 0]
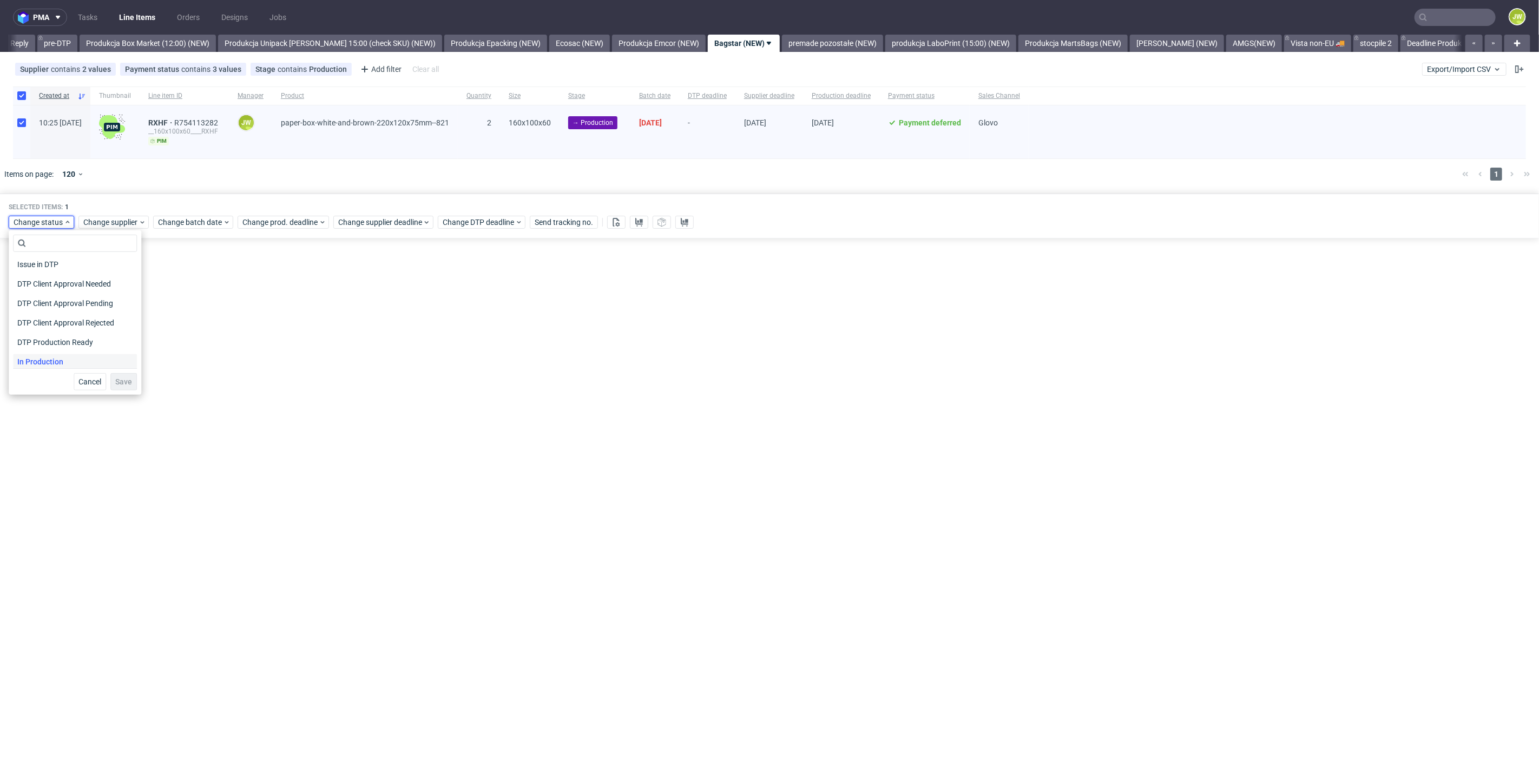
click at [33, 362] on span "In Production" at bounding box center [40, 361] width 54 height 15
click at [115, 382] on span "Save" at bounding box center [124, 382] width 17 height 8
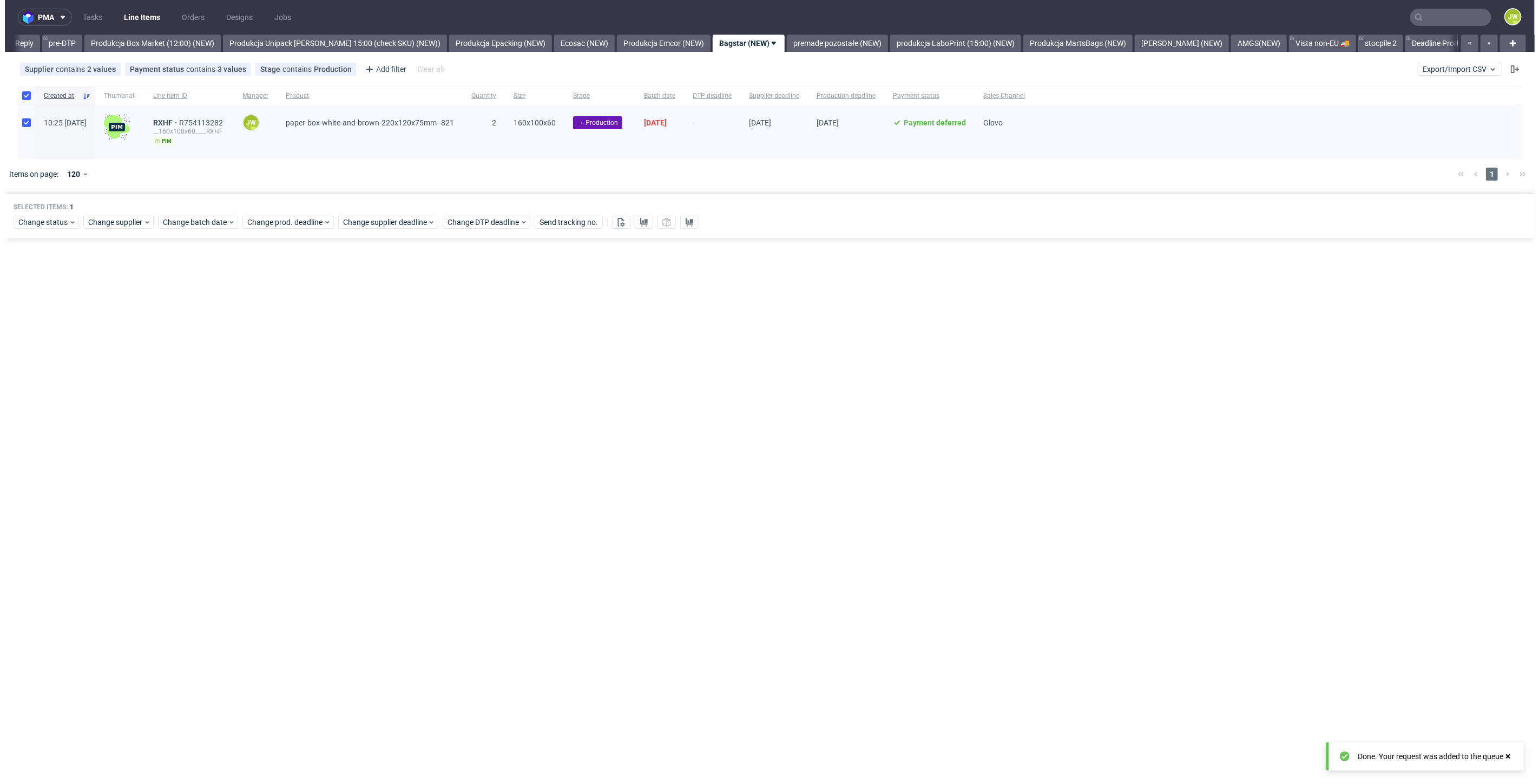
scroll to position [0, 1783]
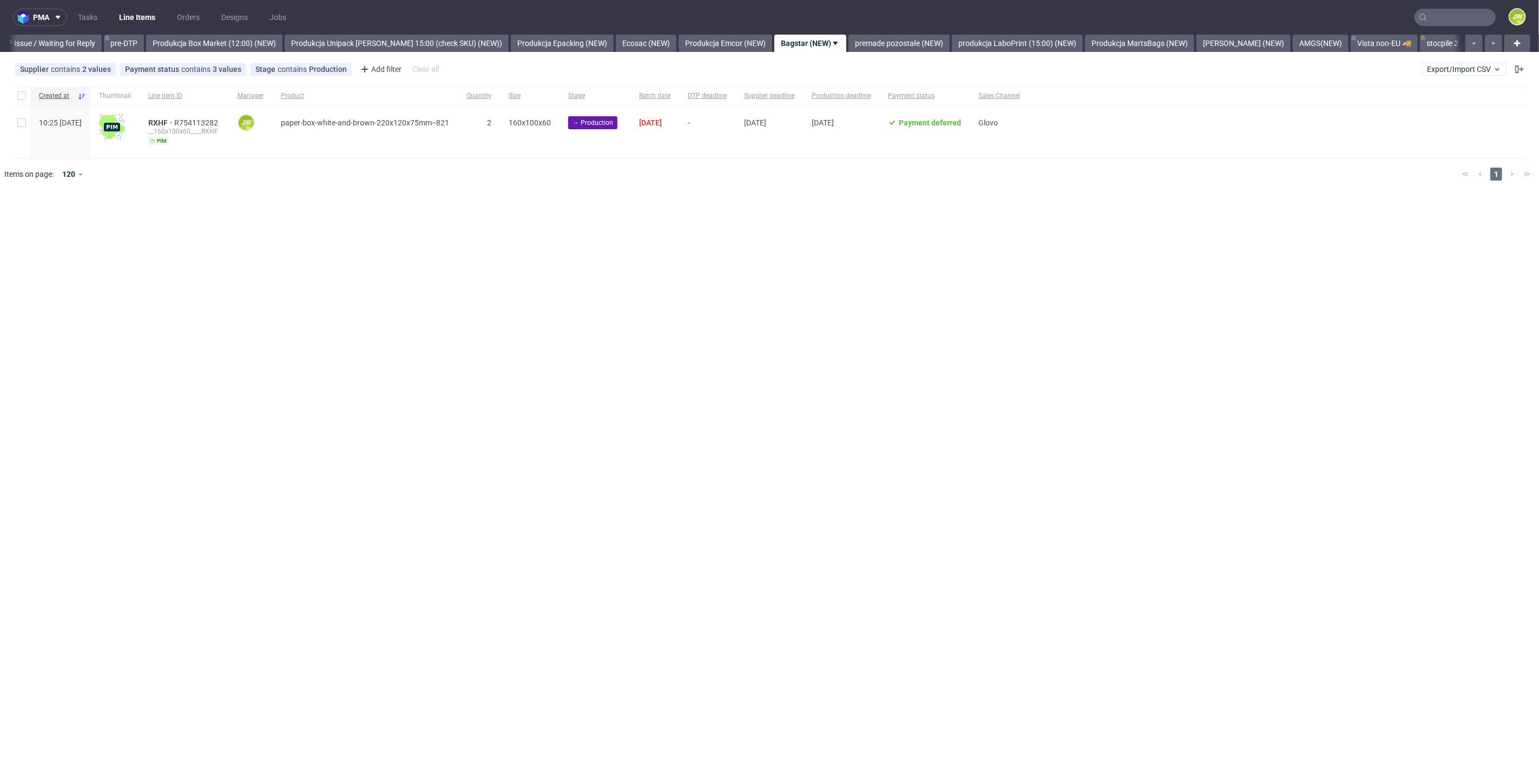
scroll to position [0, 1753]
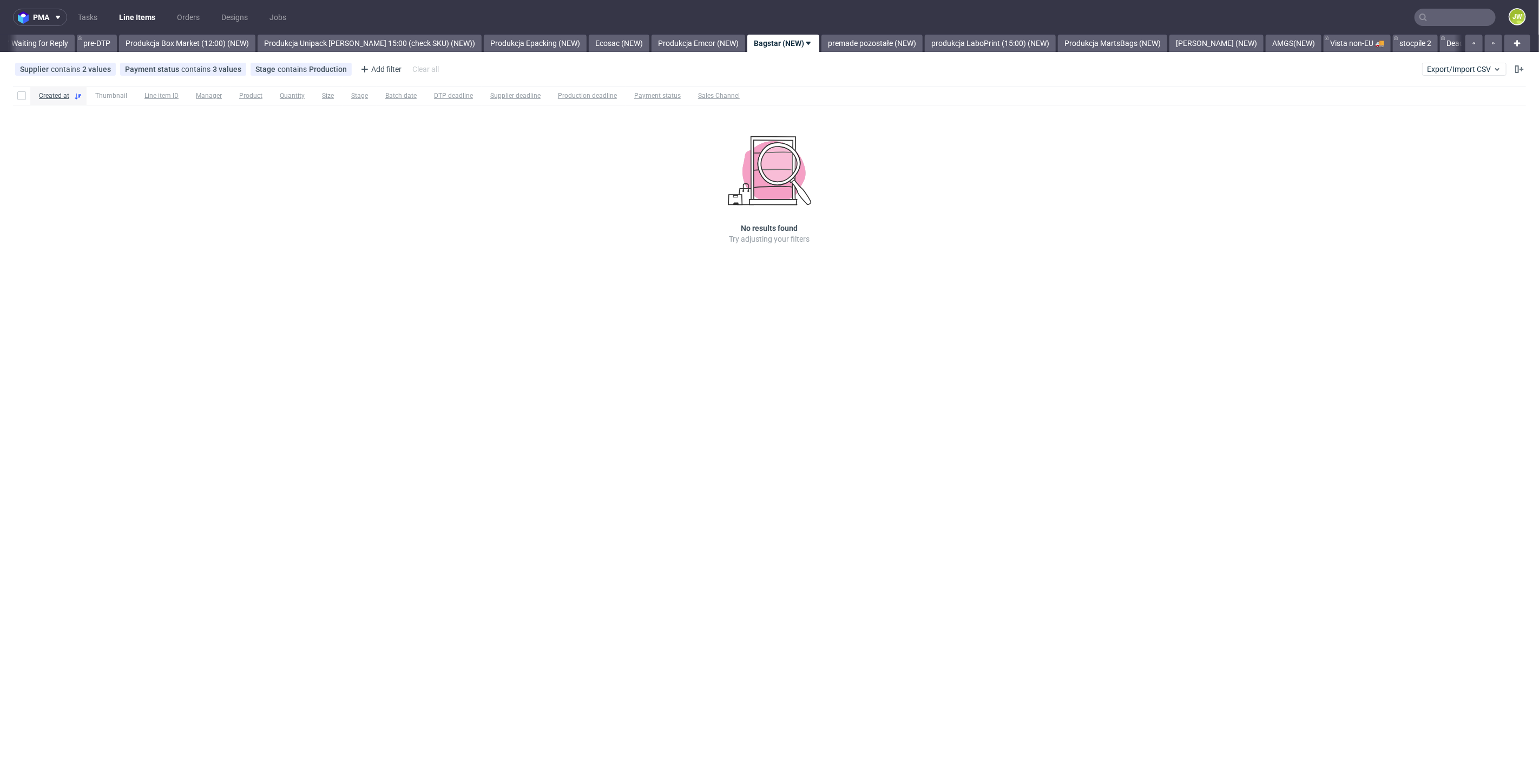
scroll to position [0, 1783]
click at [836, 39] on link "premade pozostałe (NEW)" at bounding box center [832, 43] width 101 height 17
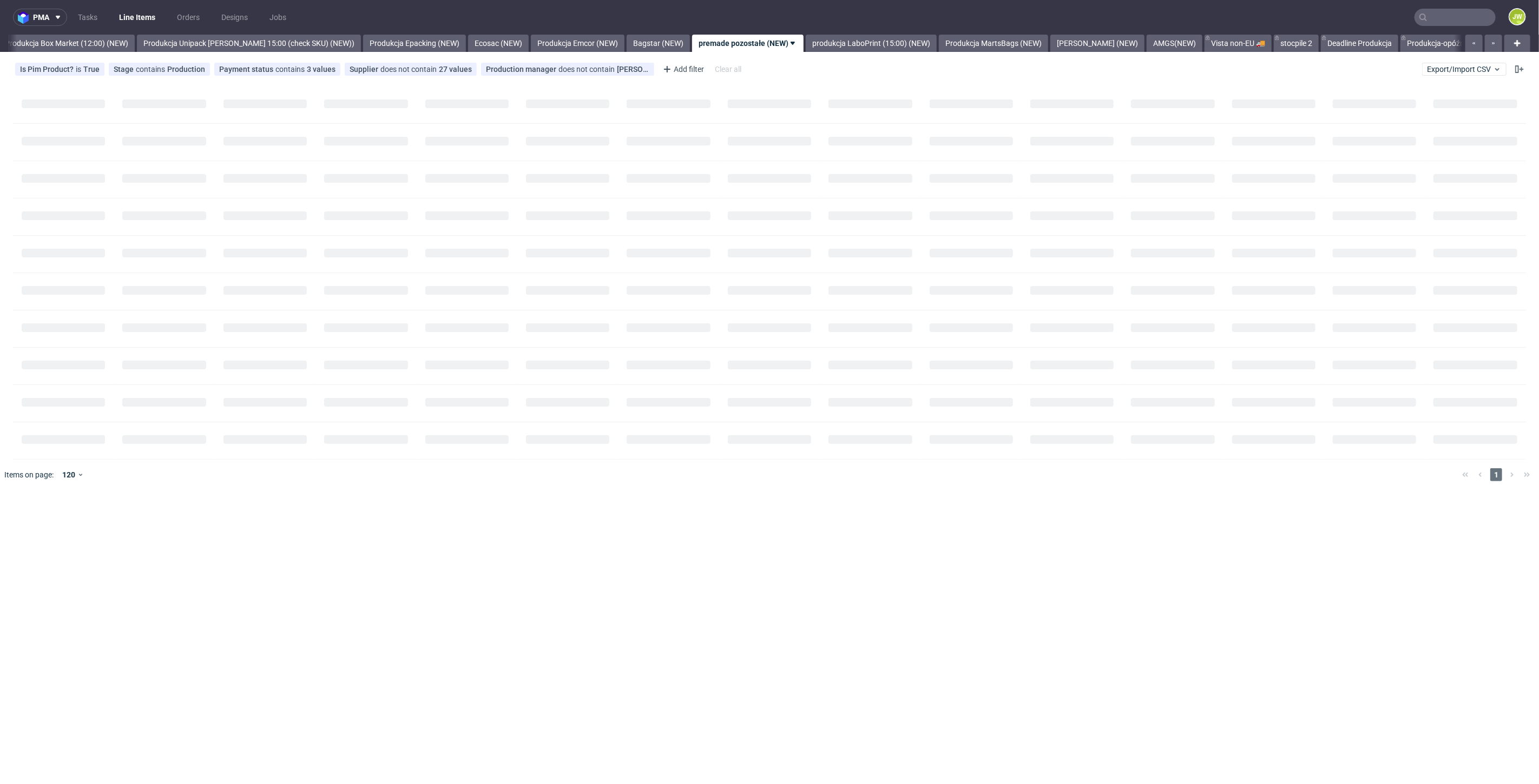
scroll to position [0, 1868]
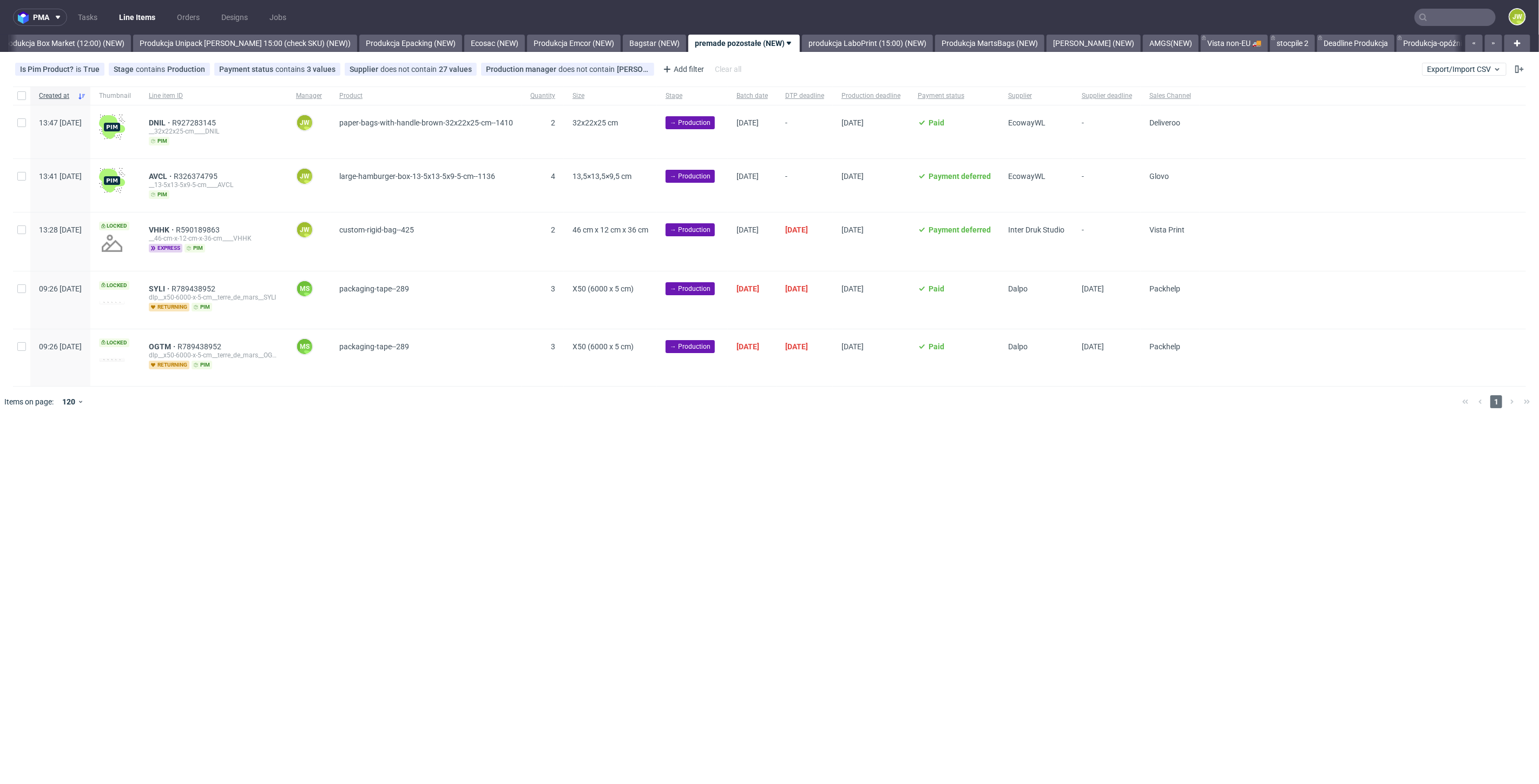
click at [22, 115] on div at bounding box center [22, 132] width 17 height 53
checkbox input "true"
click at [24, 177] on input "checkbox" at bounding box center [22, 176] width 8 height 8
checkbox input "true"
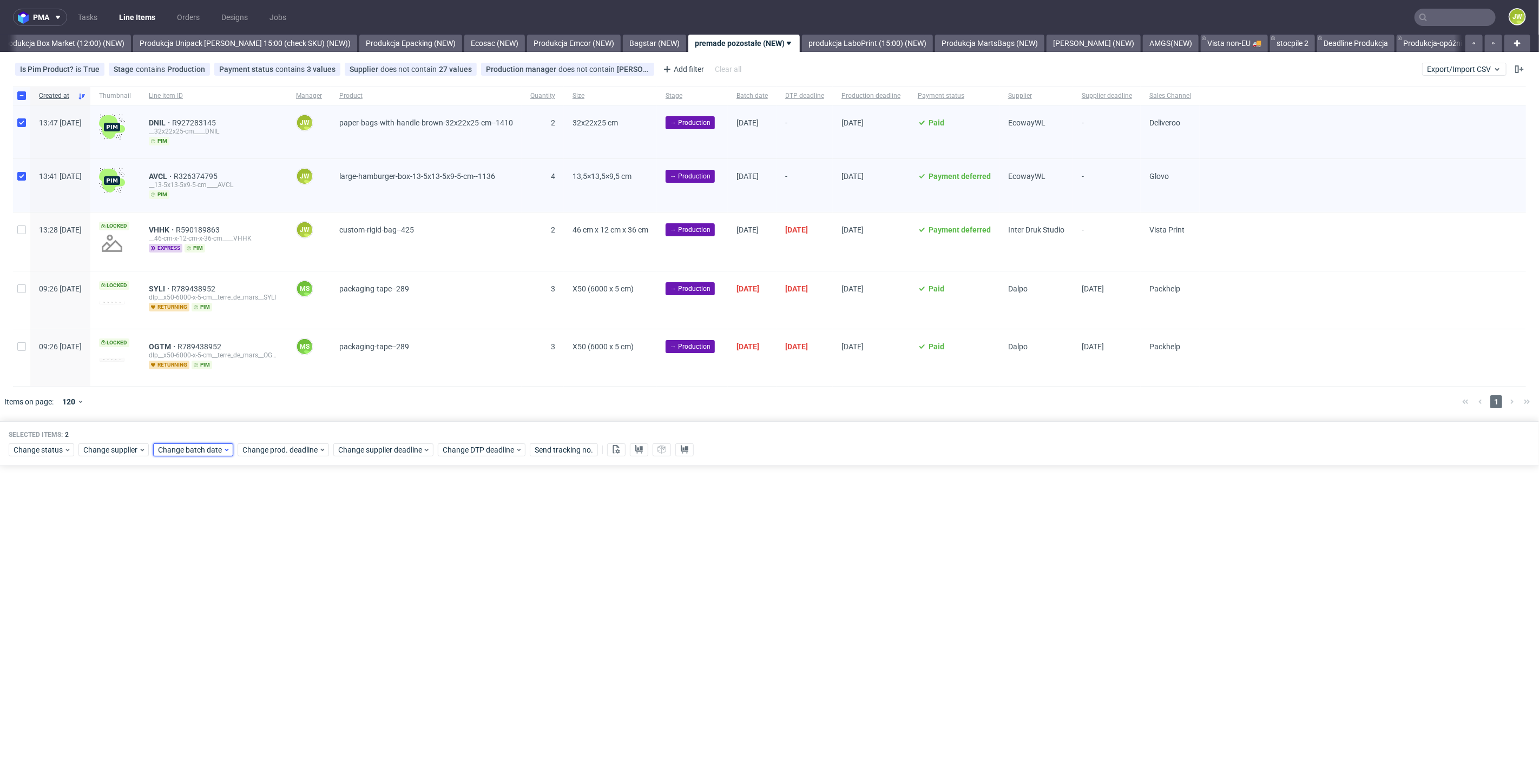
click at [164, 447] on span "Change batch date" at bounding box center [190, 450] width 65 height 11
click at [204, 556] on span "14" at bounding box center [208, 555] width 8 height 11
click at [284, 632] on span "Save" at bounding box center [281, 630] width 17 height 8
click at [249, 453] on span "Change prod. deadline" at bounding box center [281, 450] width 76 height 11
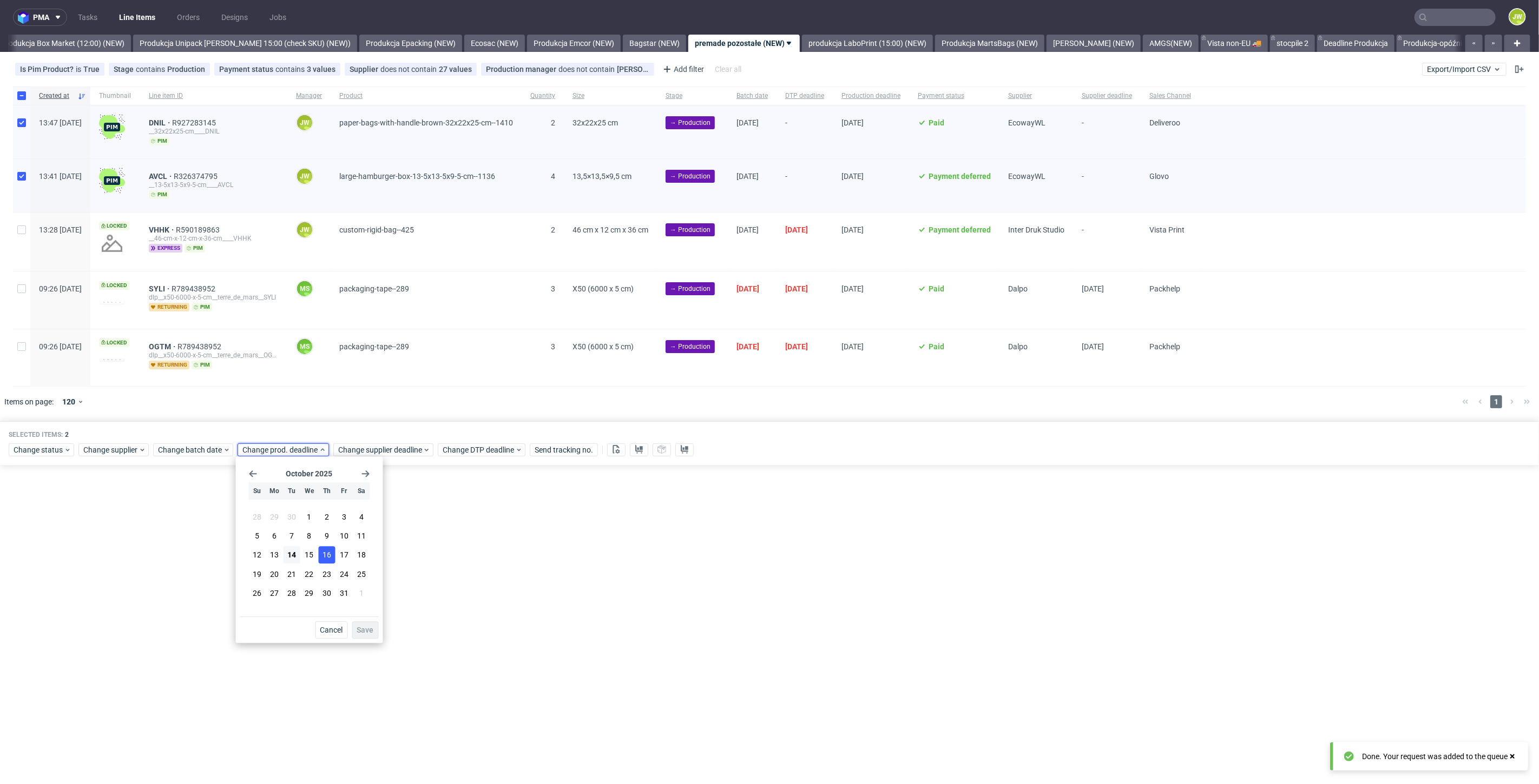
click at [325, 558] on span "16" at bounding box center [327, 555] width 8 height 11
click at [360, 626] on span "Save" at bounding box center [366, 630] width 17 height 8
click at [366, 456] on div "Selected items: 2 Change status Change supplier Change batch date Change prod. …" at bounding box center [770, 444] width 1539 height 45
click at [364, 453] on span "Change supplier deadline" at bounding box center [380, 450] width 84 height 11
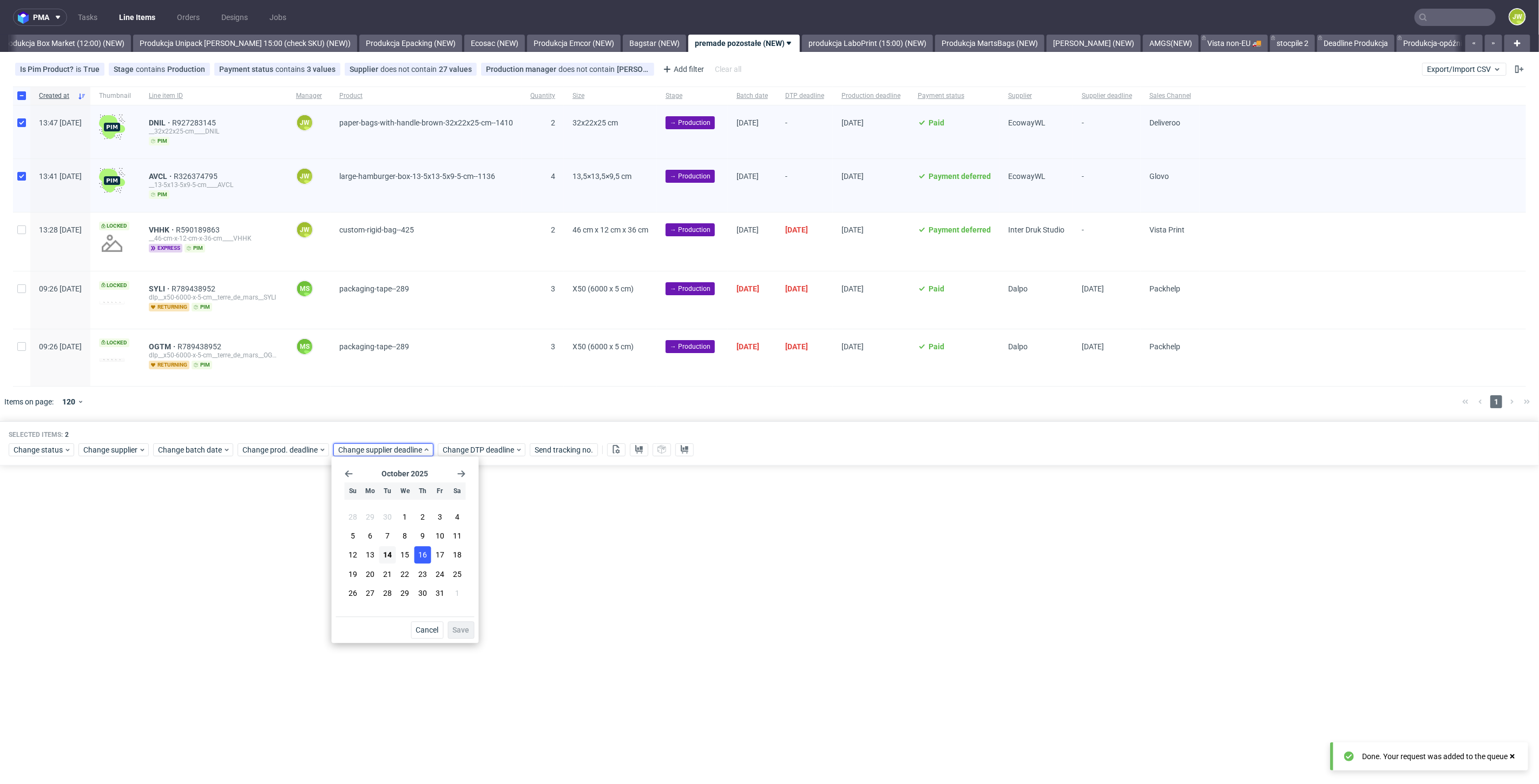
click at [423, 549] on button "16" at bounding box center [422, 555] width 17 height 17
click at [456, 625] on button "Save" at bounding box center [461, 630] width 26 height 17
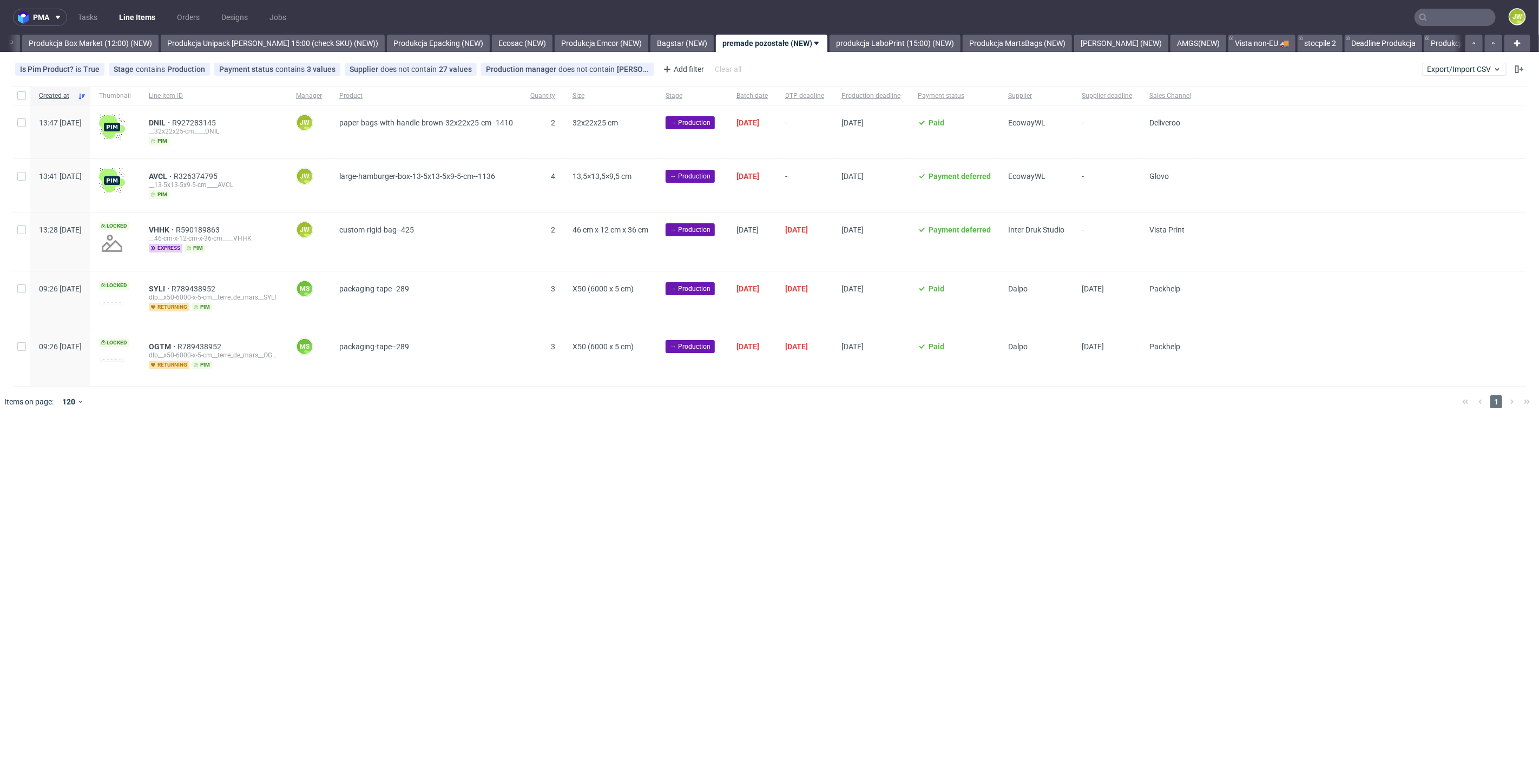
scroll to position [0, 1868]
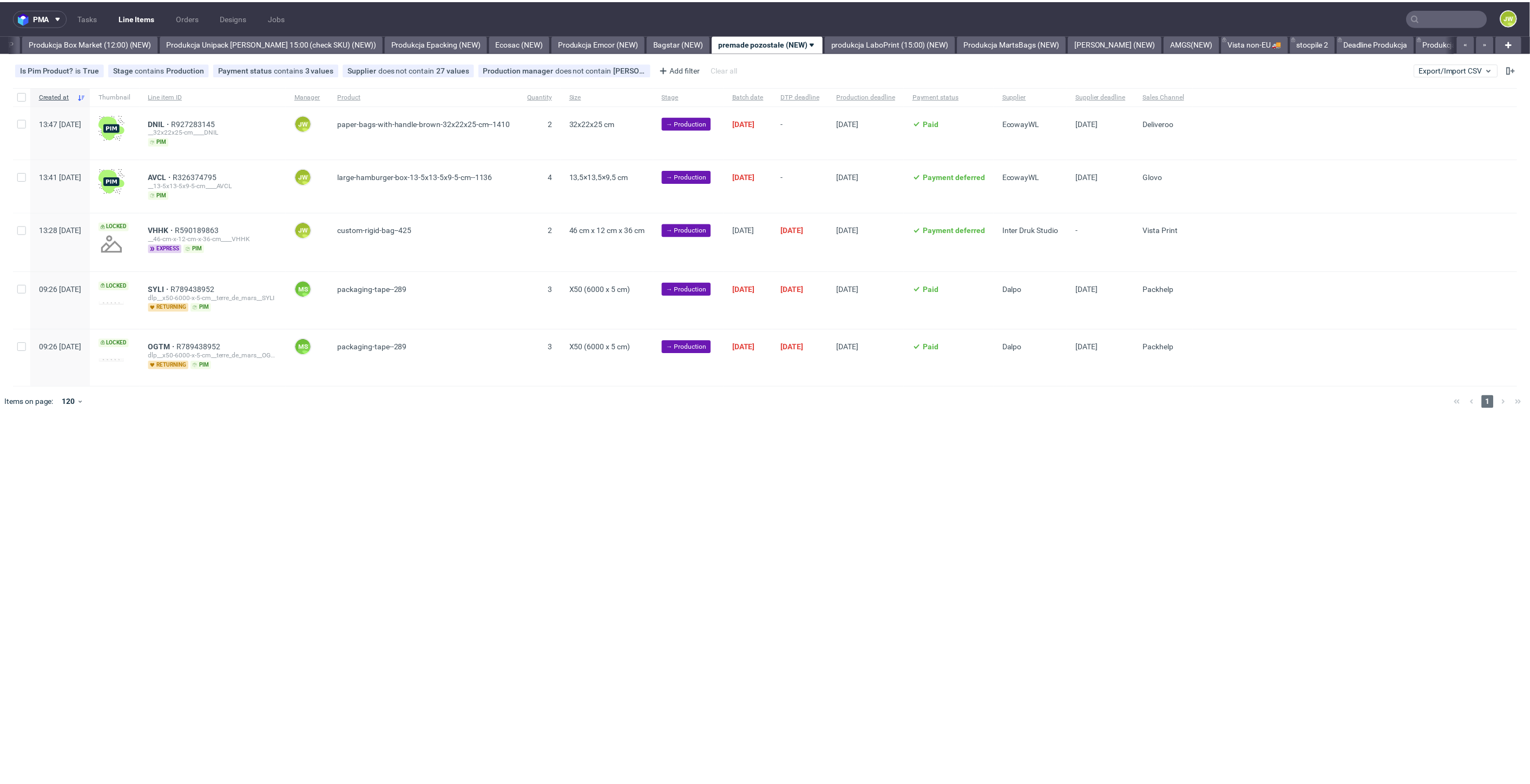
scroll to position [0, 1868]
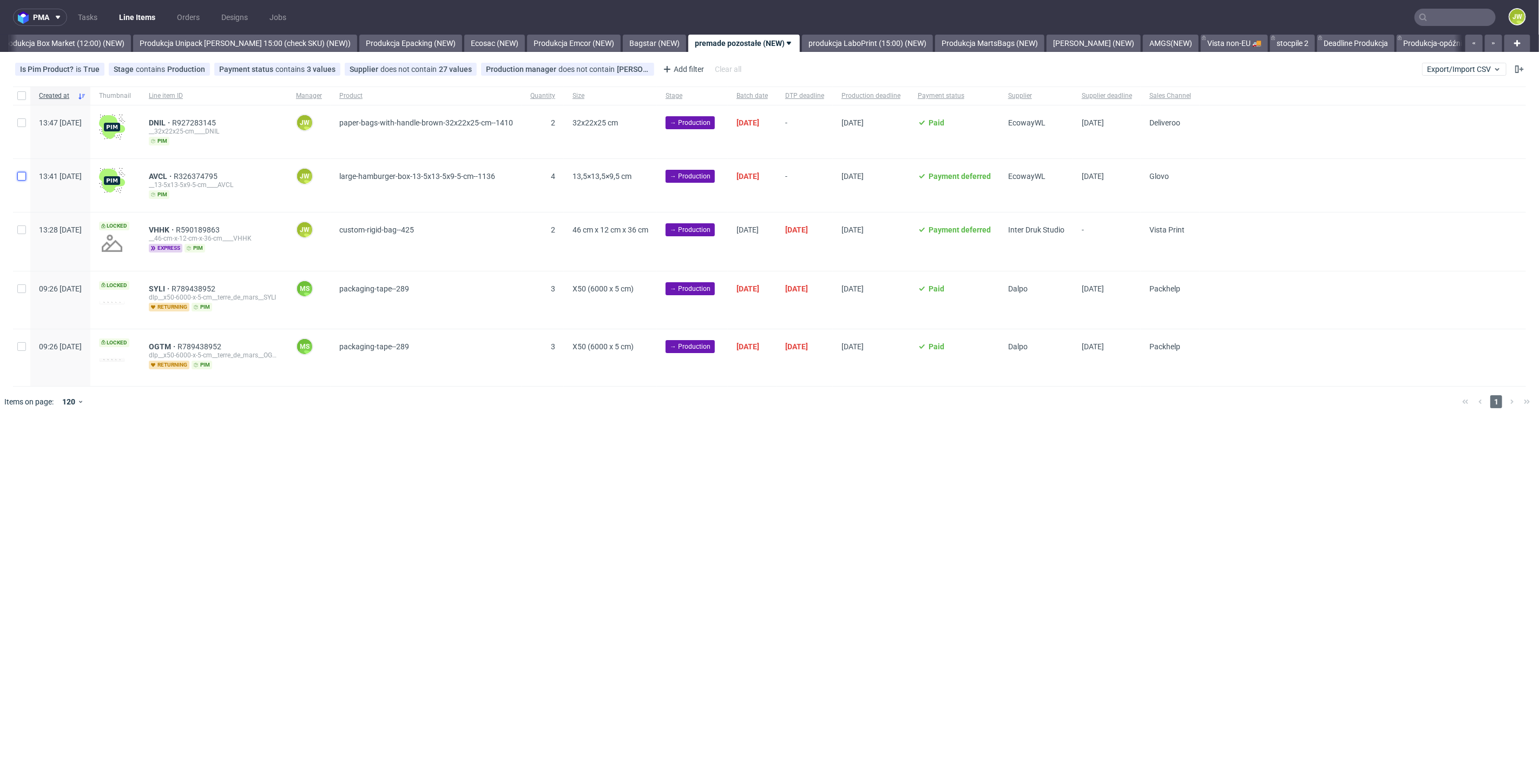
drag, startPoint x: 26, startPoint y: 179, endPoint x: 24, endPoint y: 146, distance: 33.1
click at [25, 177] on input "checkbox" at bounding box center [22, 176] width 8 height 8
checkbox input "true"
click at [23, 124] on input "checkbox" at bounding box center [22, 122] width 8 height 8
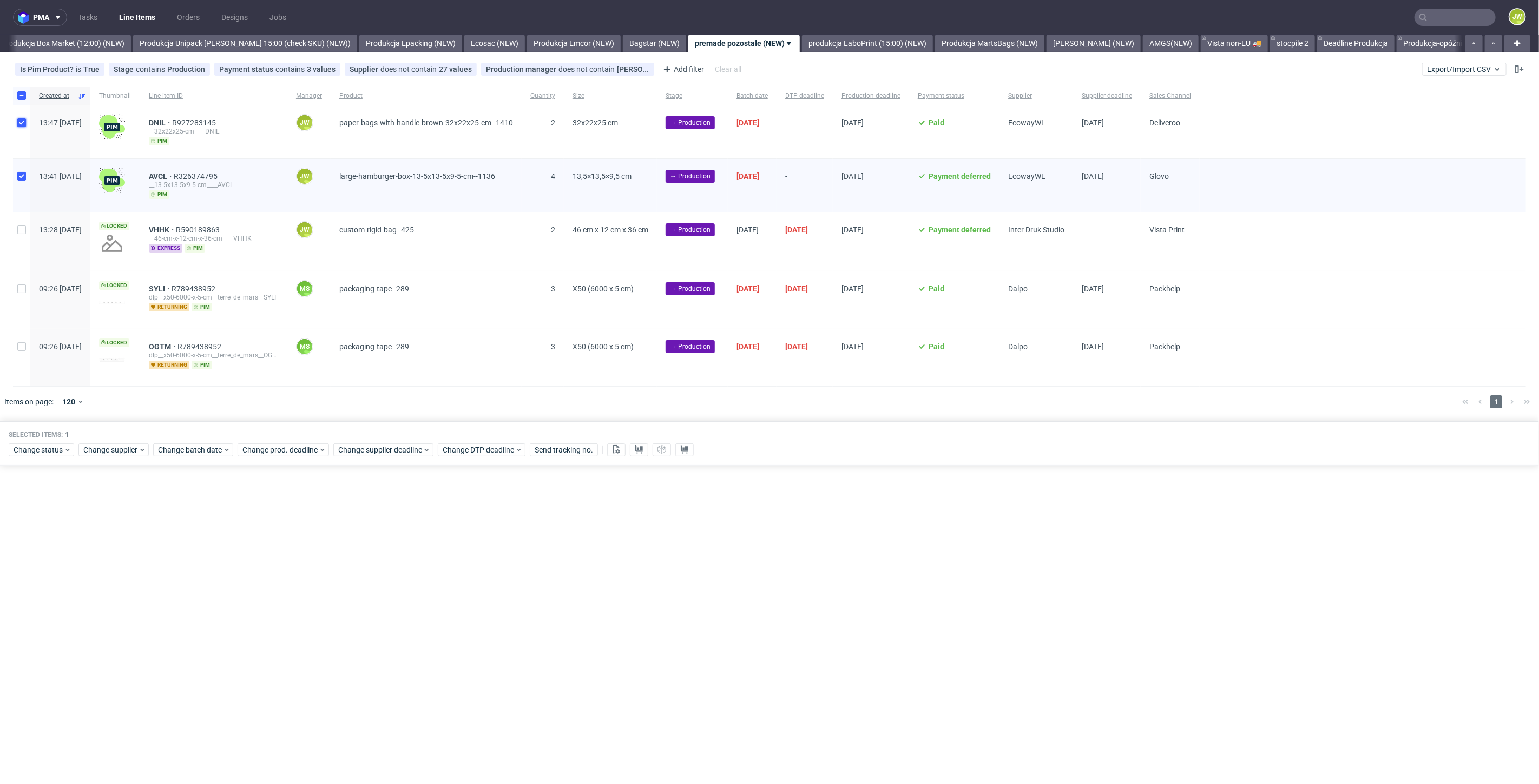
checkbox input "true"
click at [612, 448] on icon at bounding box center [616, 449] width 8 height 8
click at [630, 447] on button at bounding box center [639, 450] width 19 height 13
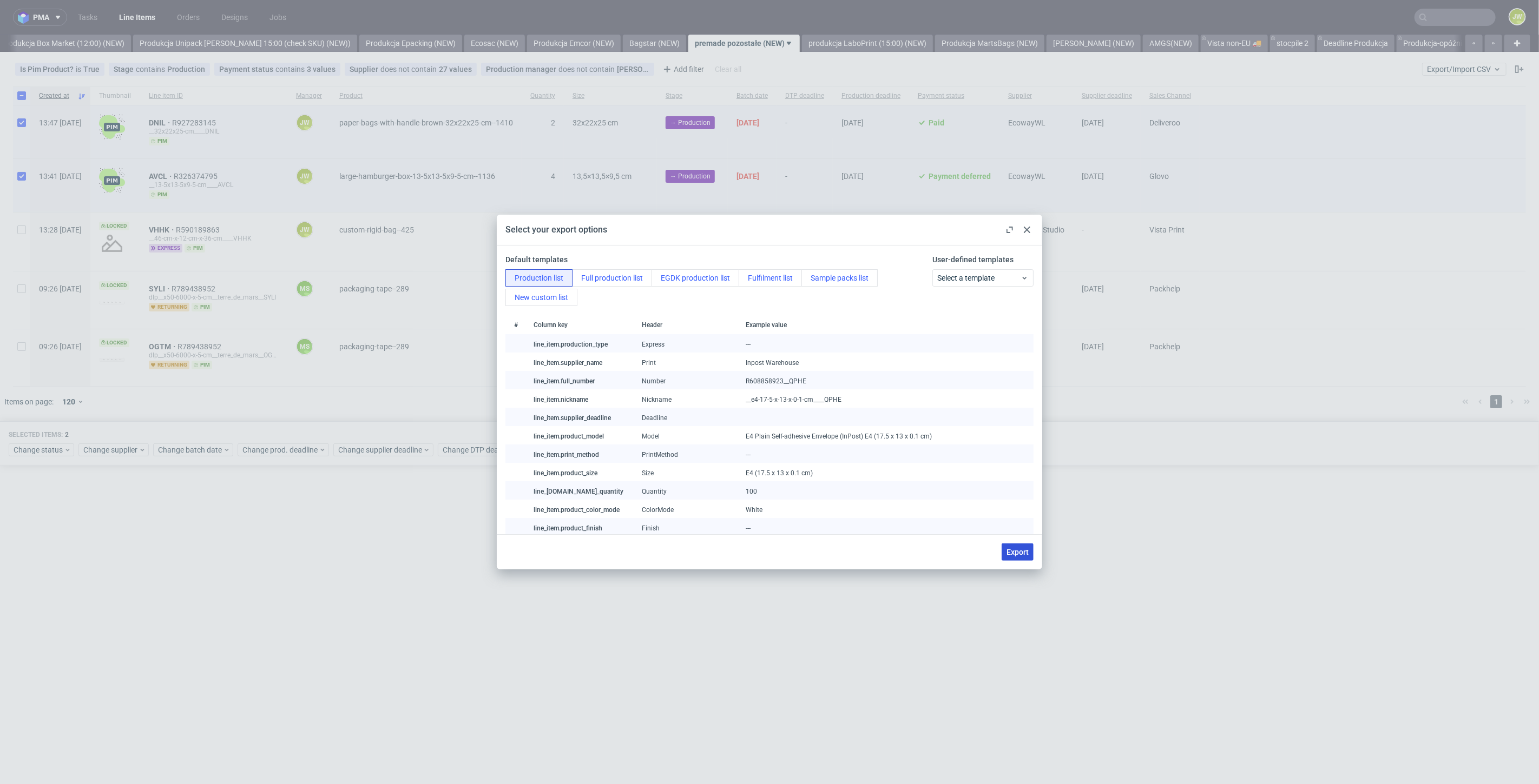
click at [1015, 555] on span "Export" at bounding box center [1017, 552] width 22 height 8
checkbox input "false"
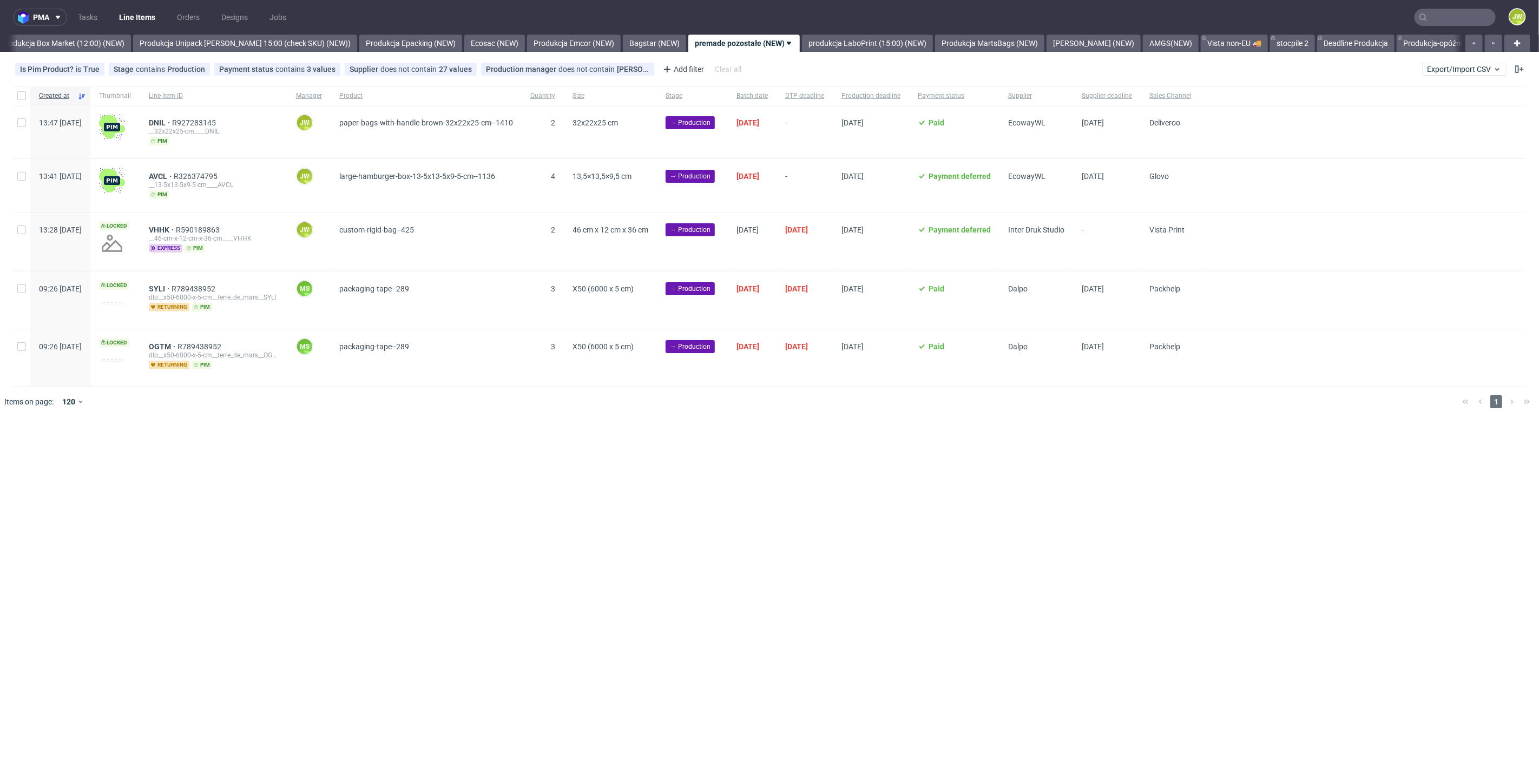
drag, startPoint x: 26, startPoint y: 129, endPoint x: 26, endPoint y: 135, distance: 6.0
click at [26, 129] on div at bounding box center [22, 132] width 17 height 53
checkbox input "true"
click at [20, 170] on div at bounding box center [22, 185] width 17 height 53
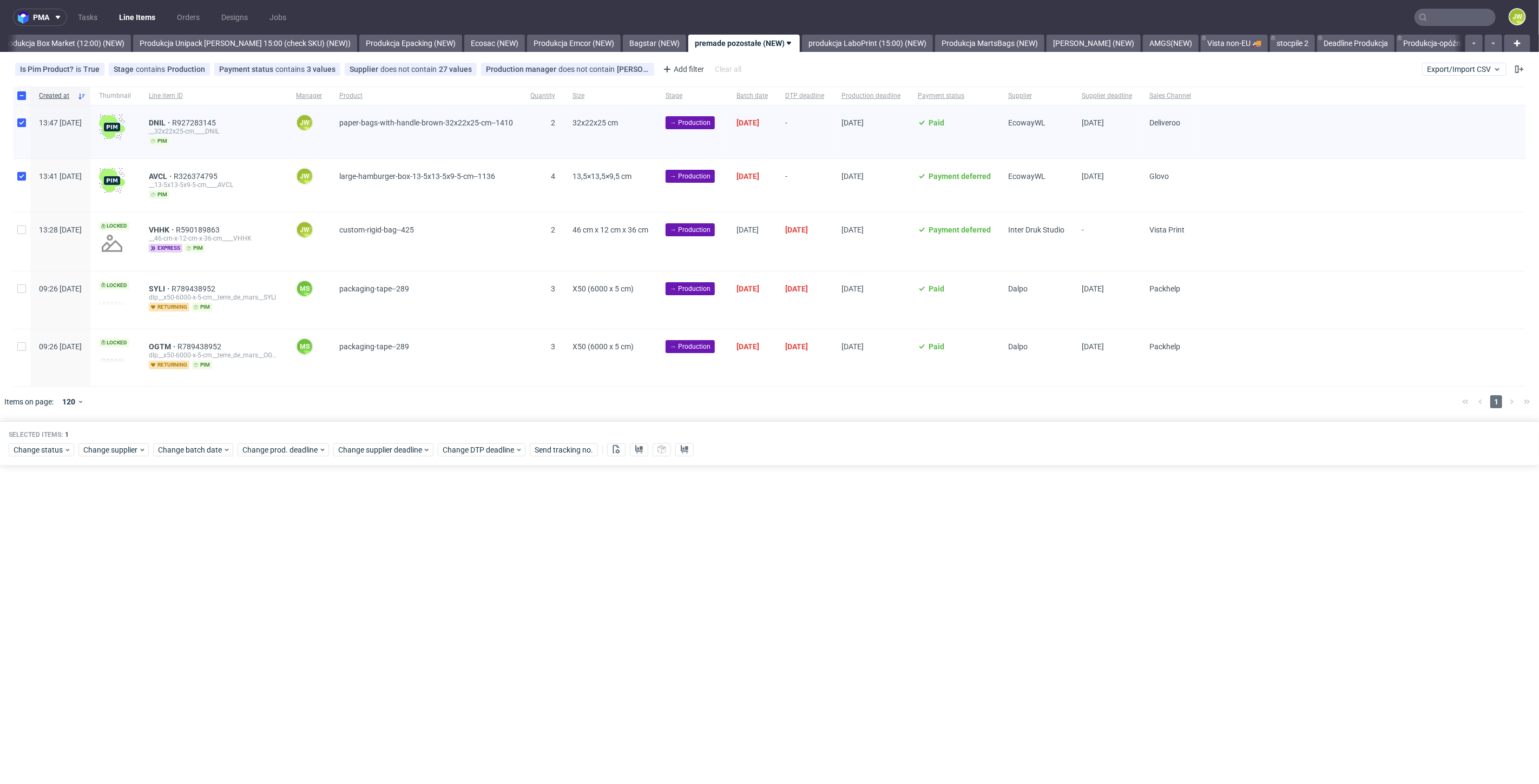
checkbox input "true"
click at [35, 450] on span "Change status" at bounding box center [39, 450] width 50 height 11
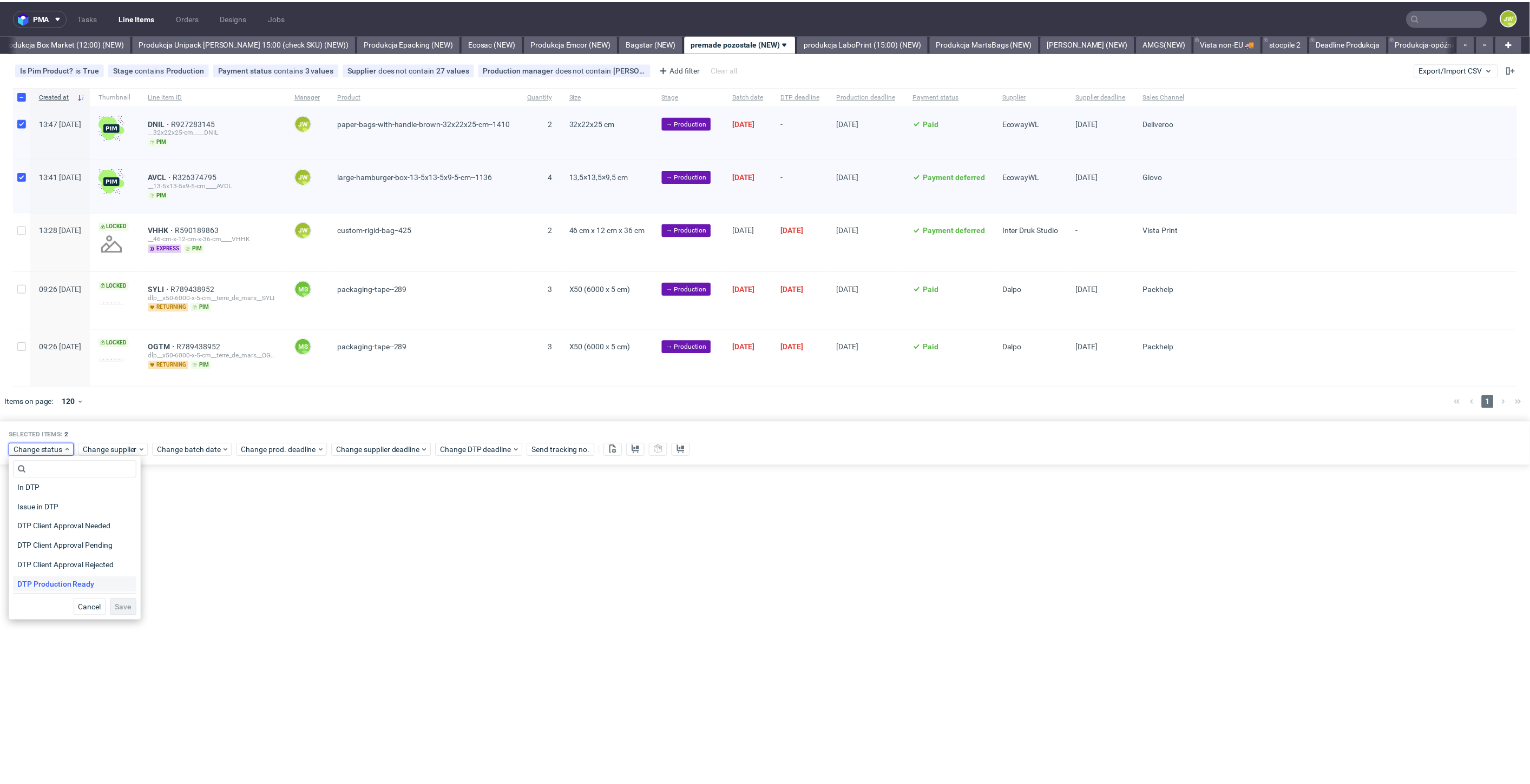
scroll to position [60, 0]
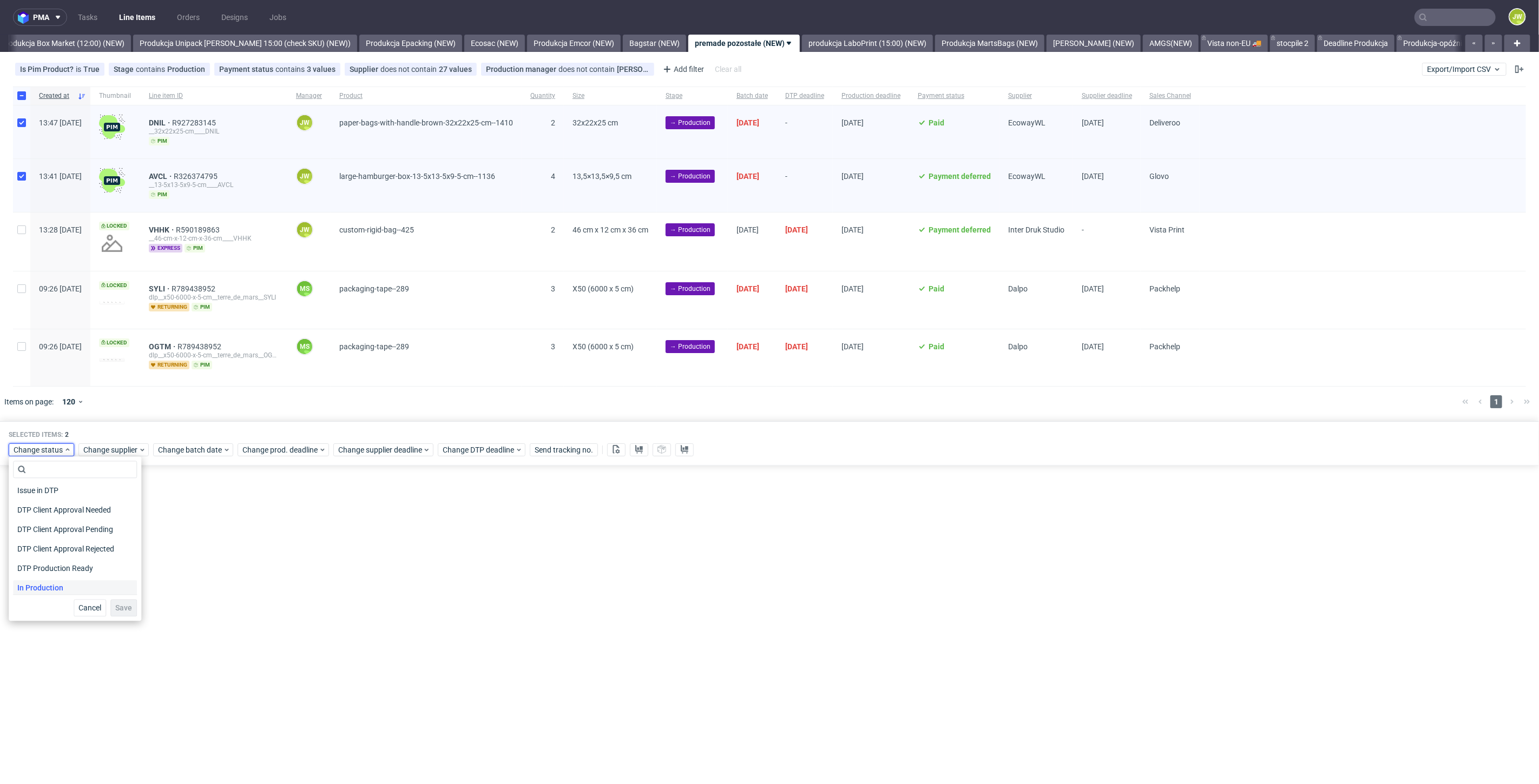
click at [32, 588] on span "In Production" at bounding box center [40, 588] width 54 height 15
click at [117, 610] on span "Save" at bounding box center [124, 608] width 17 height 8
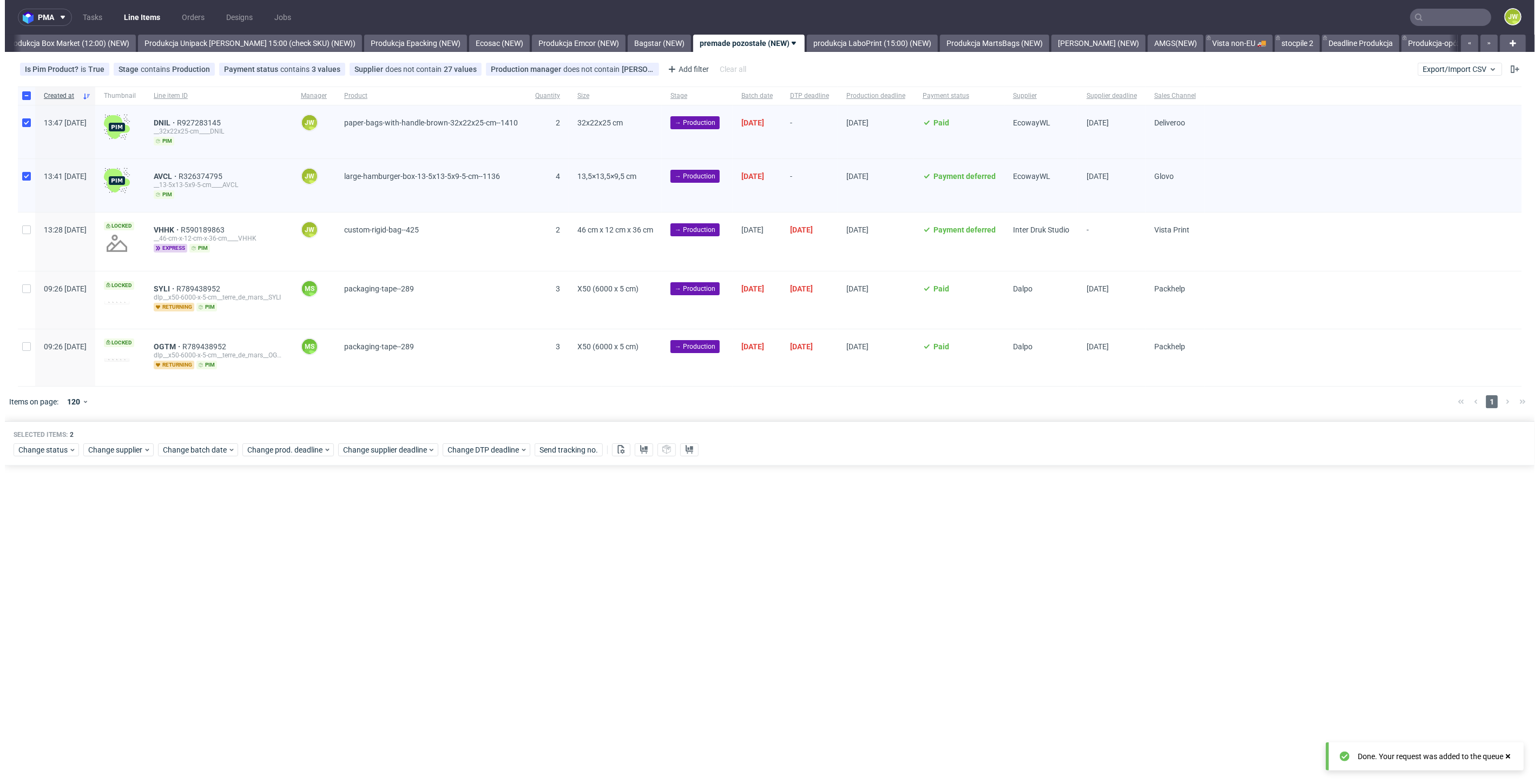
scroll to position [0, 1868]
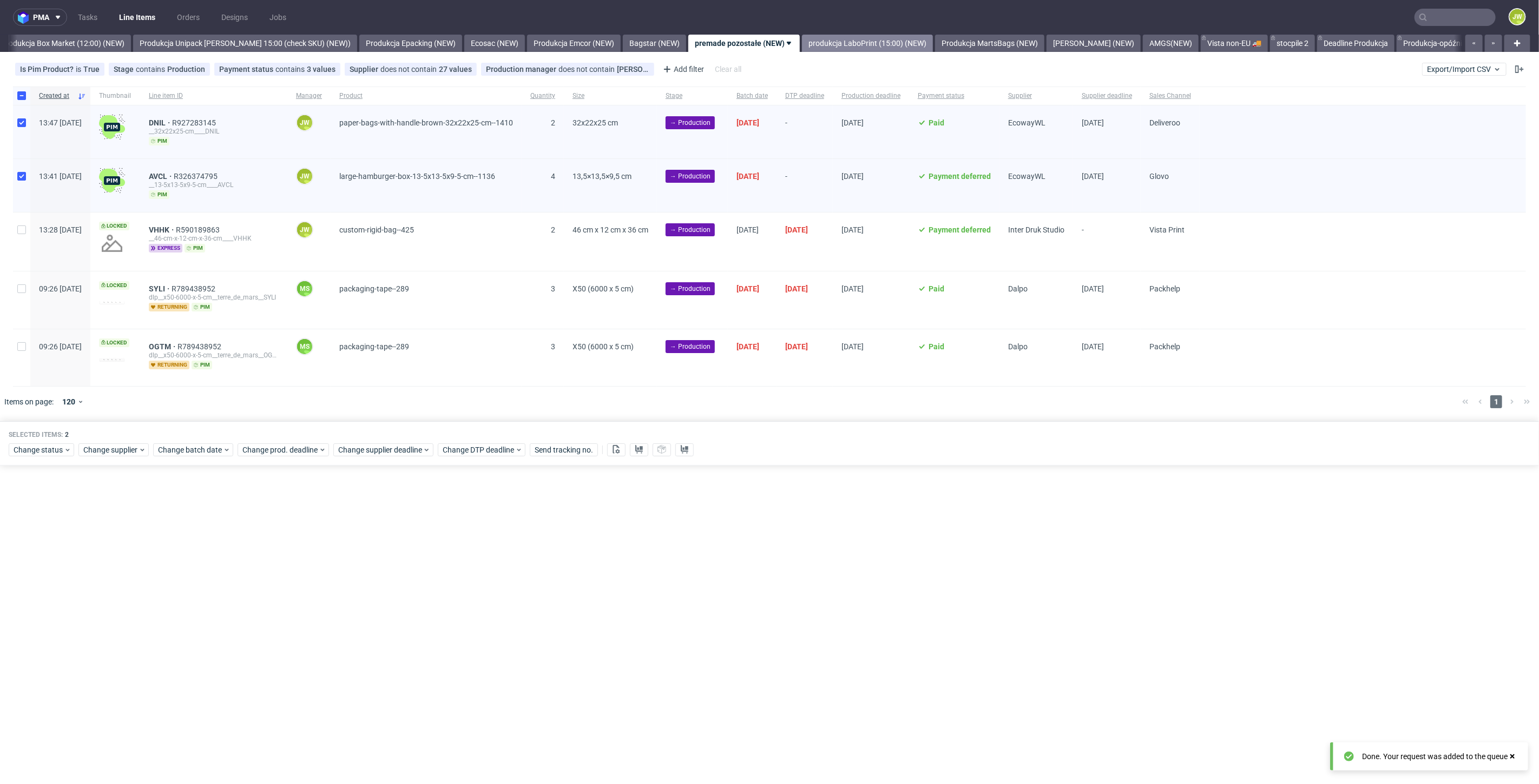
click at [813, 43] on link "produkcja LaboPrint (15:00) (NEW)" at bounding box center [867, 43] width 131 height 17
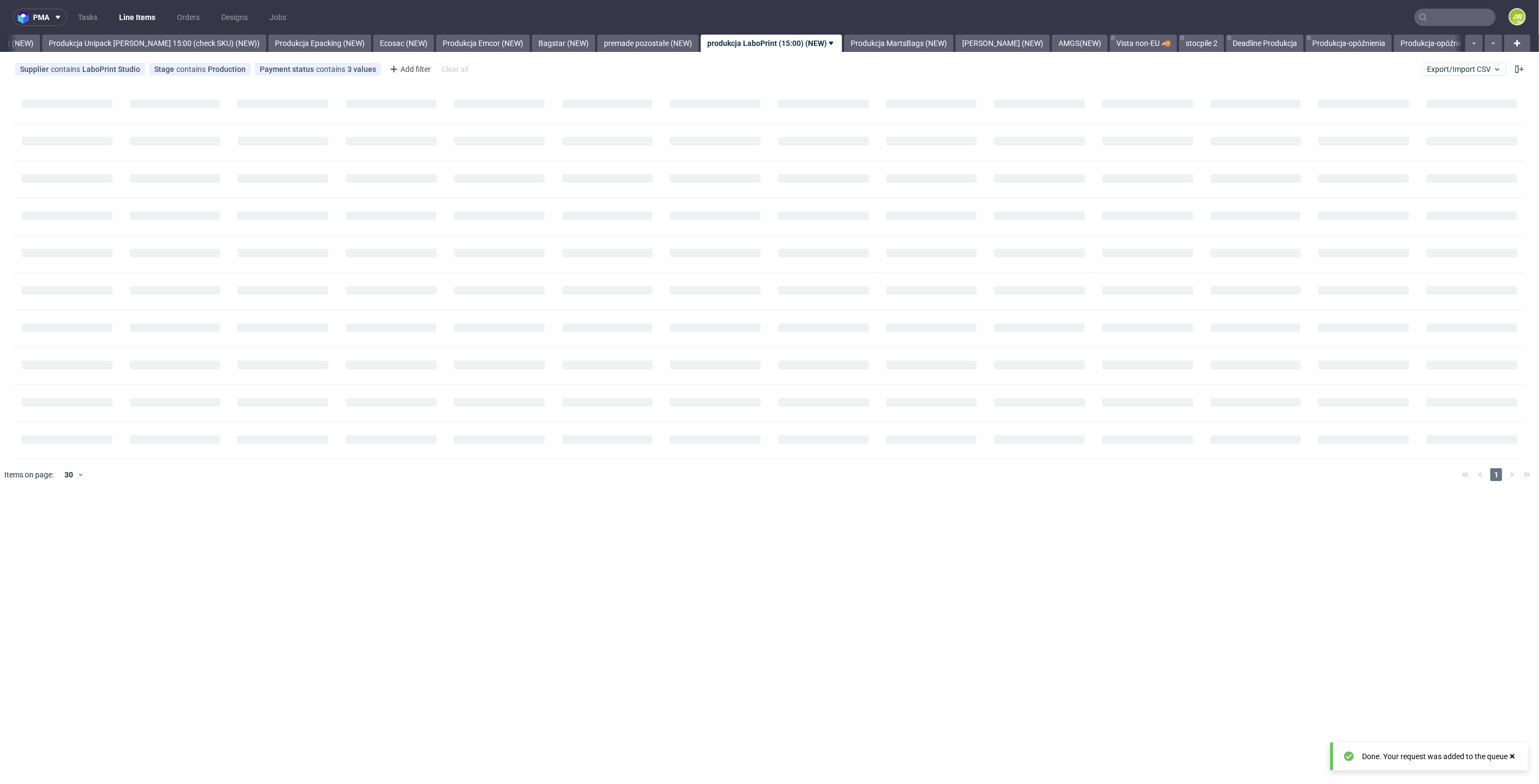
scroll to position [0, 1985]
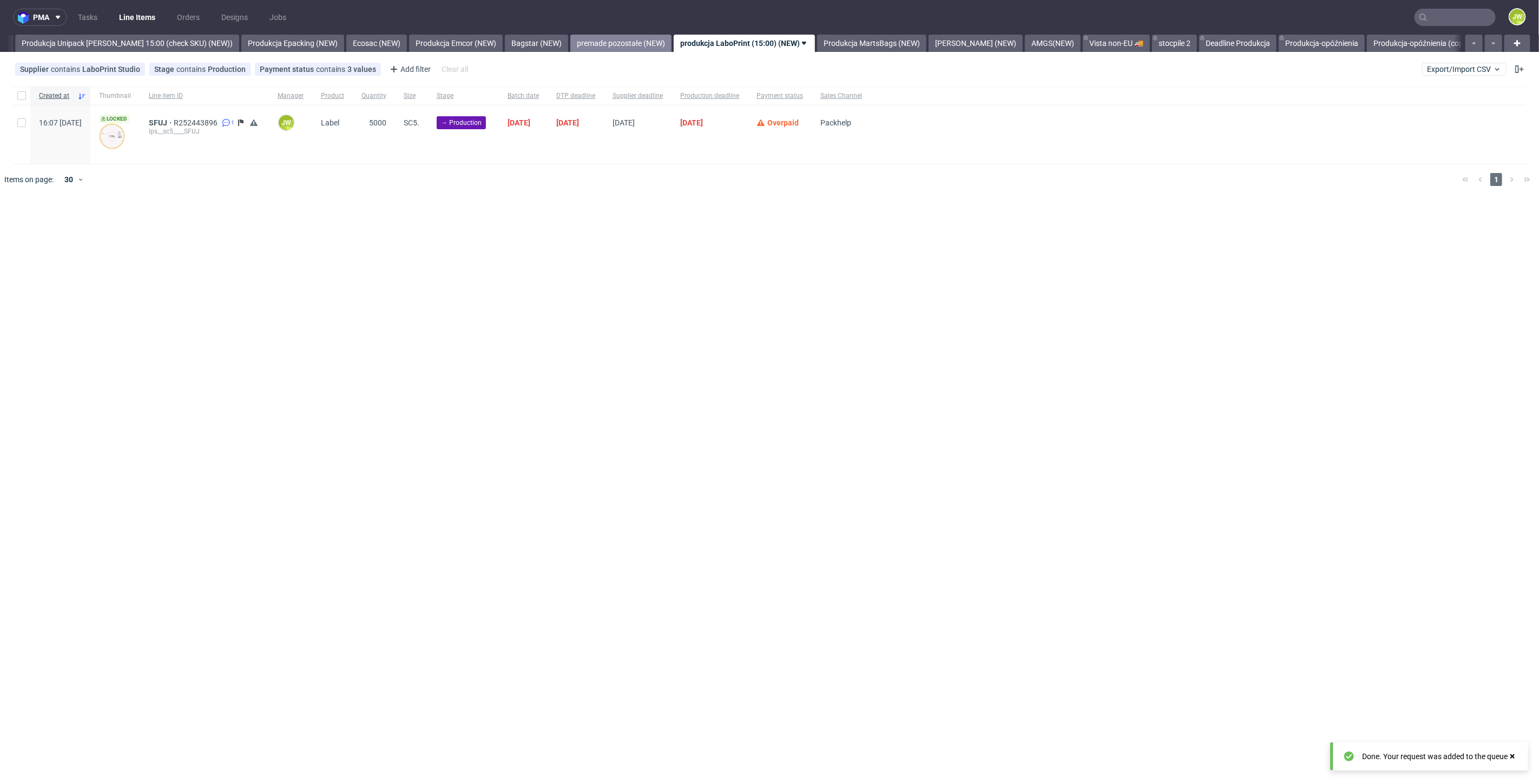
click at [593, 44] on link "premade pozostałe (NEW)" at bounding box center [621, 43] width 101 height 17
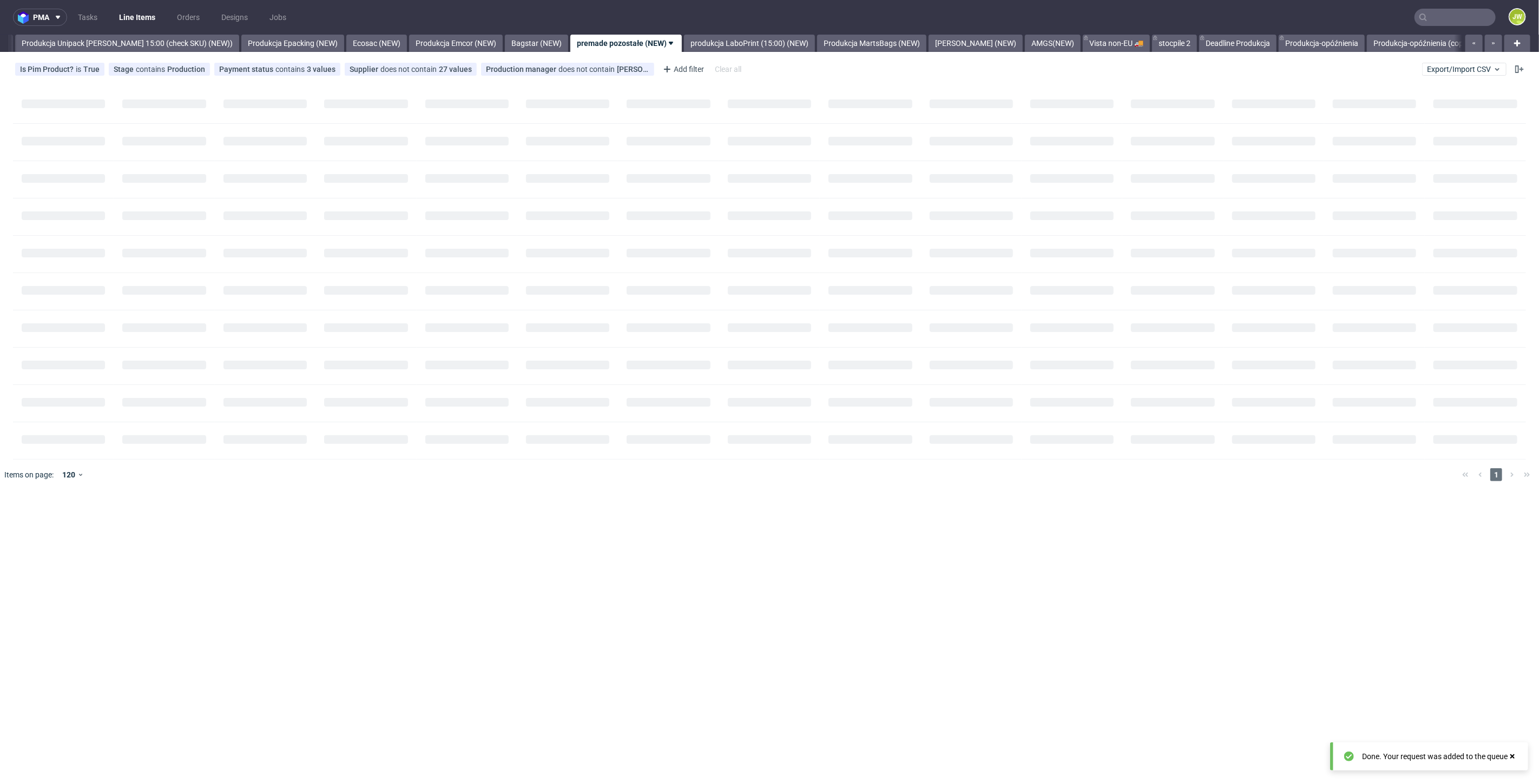
scroll to position [0, 1868]
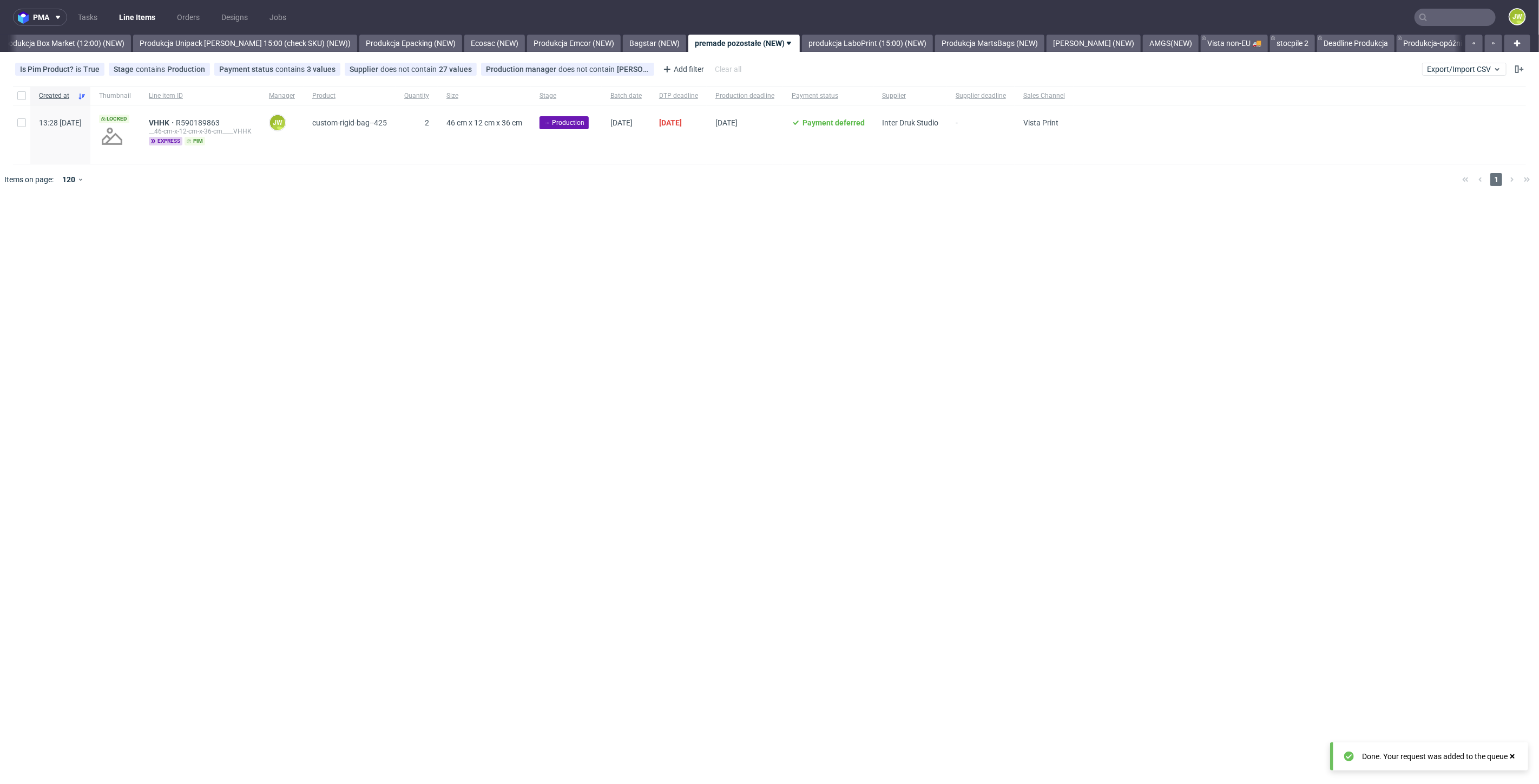
click at [258, 196] on div "Created at Thumbnail Line item ID Manager Product Quantity Size Stage Batch dat…" at bounding box center [770, 141] width 1539 height 117
click at [21, 125] on input "checkbox" at bounding box center [22, 122] width 8 height 8
checkbox input "true"
click at [184, 232] on span "Change batch date" at bounding box center [190, 228] width 65 height 11
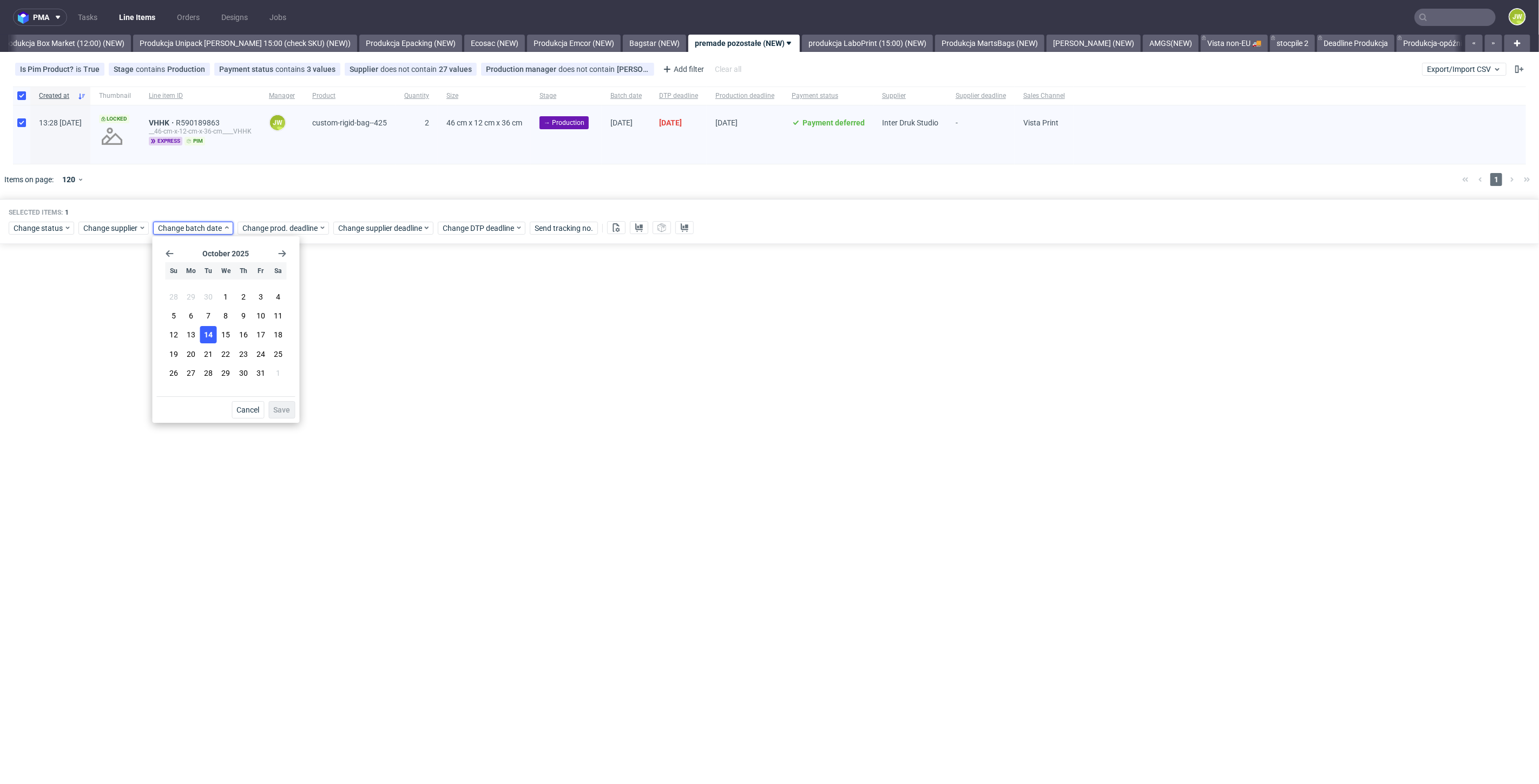
click at [208, 334] on span "14" at bounding box center [208, 335] width 8 height 11
click at [278, 410] on span "Save" at bounding box center [281, 410] width 17 height 8
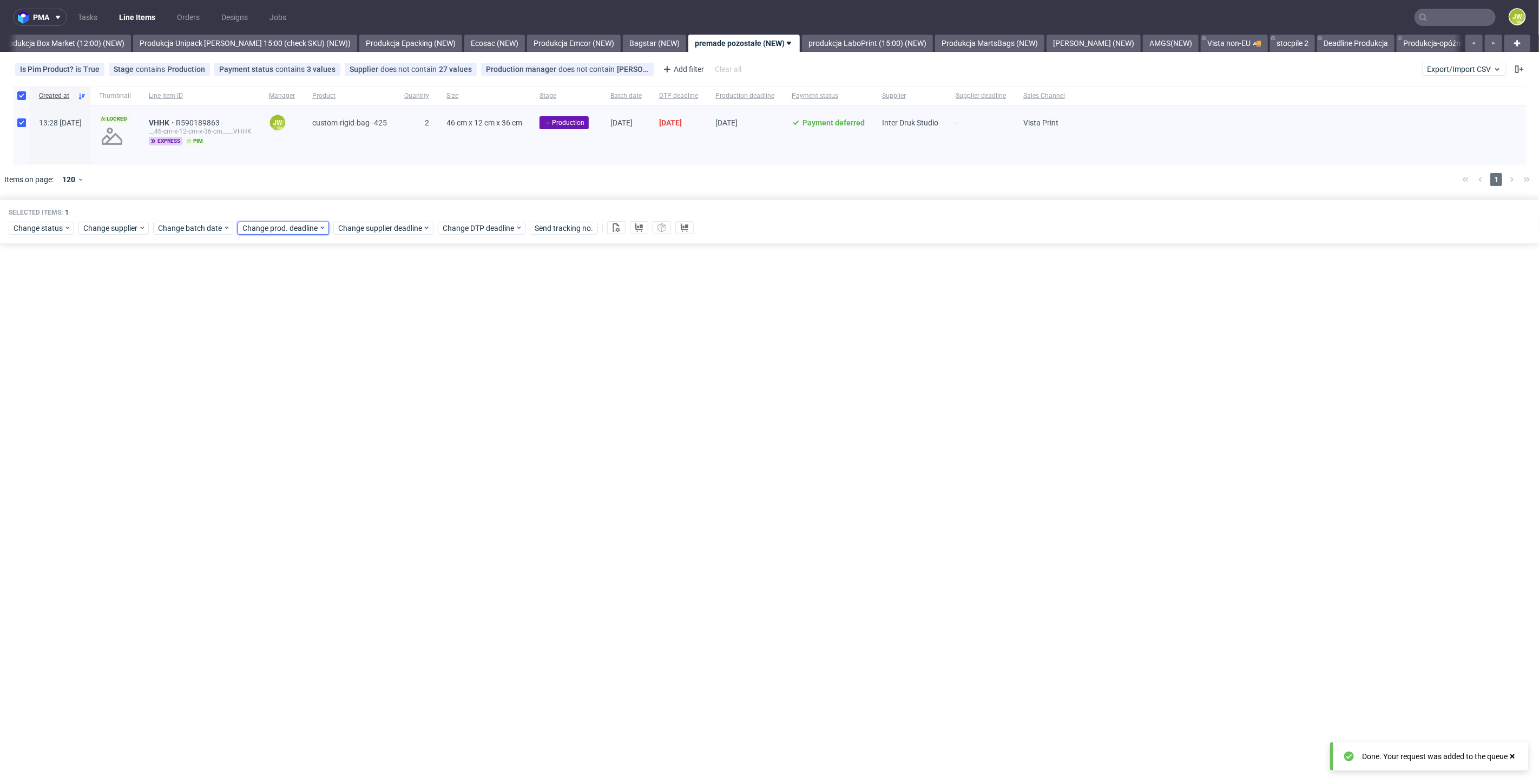
click at [258, 223] on span "Change prod. deadline" at bounding box center [281, 228] width 76 height 11
click at [285, 368] on button "28" at bounding box center [292, 373] width 17 height 17
click at [369, 415] on button "Save" at bounding box center [366, 410] width 26 height 17
click at [371, 219] on div "Change status Change supplier Change batch date Change prod. deadline Change su…" at bounding box center [769, 227] width 1522 height 16
click at [375, 227] on span "Change supplier deadline" at bounding box center [380, 228] width 84 height 11
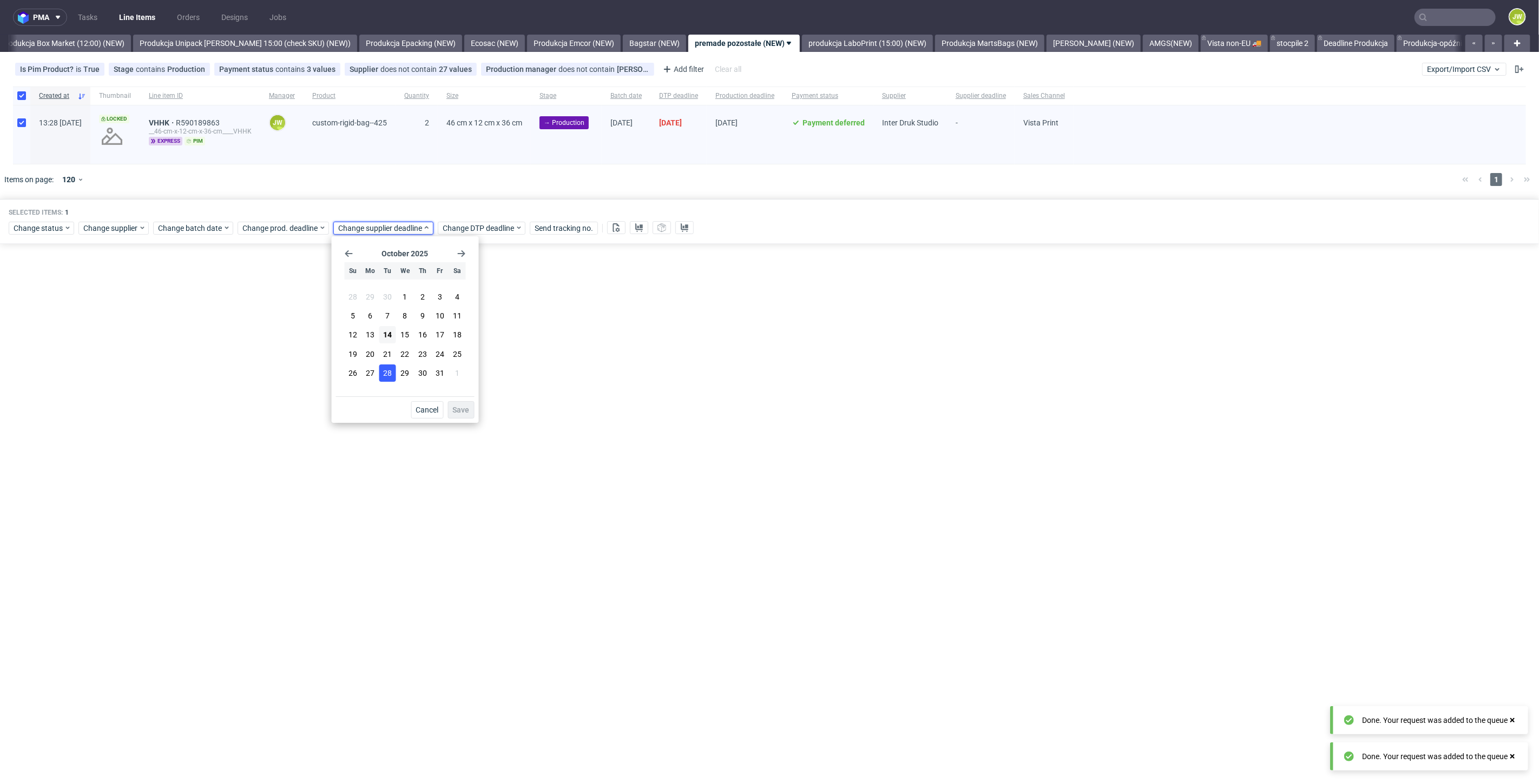
click at [387, 364] on section "28 29 30 1 2 3 4 5 6 7 8 9 10 11 12 13 14 15 16 17 18 19 20 21 22 23 24 25 26 2…" at bounding box center [405, 336] width 121 height 95
click at [388, 378] on span "28" at bounding box center [387, 373] width 8 height 11
click at [468, 414] on span "Save" at bounding box center [461, 410] width 17 height 8
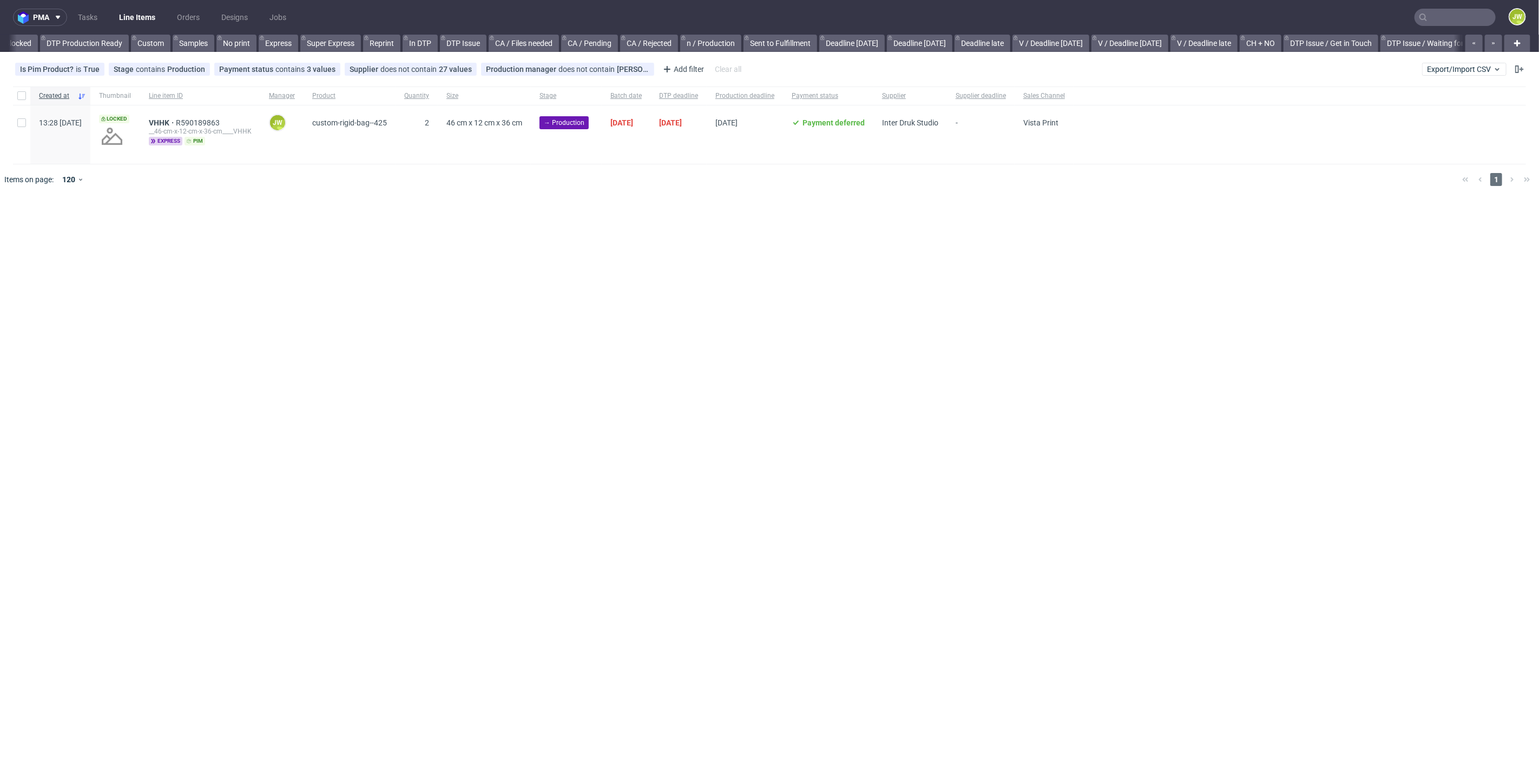
scroll to position [0, 1447]
click at [712, 248] on div "pma Tasks Line Items Orders Designs Jobs JW All DTP Late Shipped Shipments DTP …" at bounding box center [770, 392] width 1539 height 784
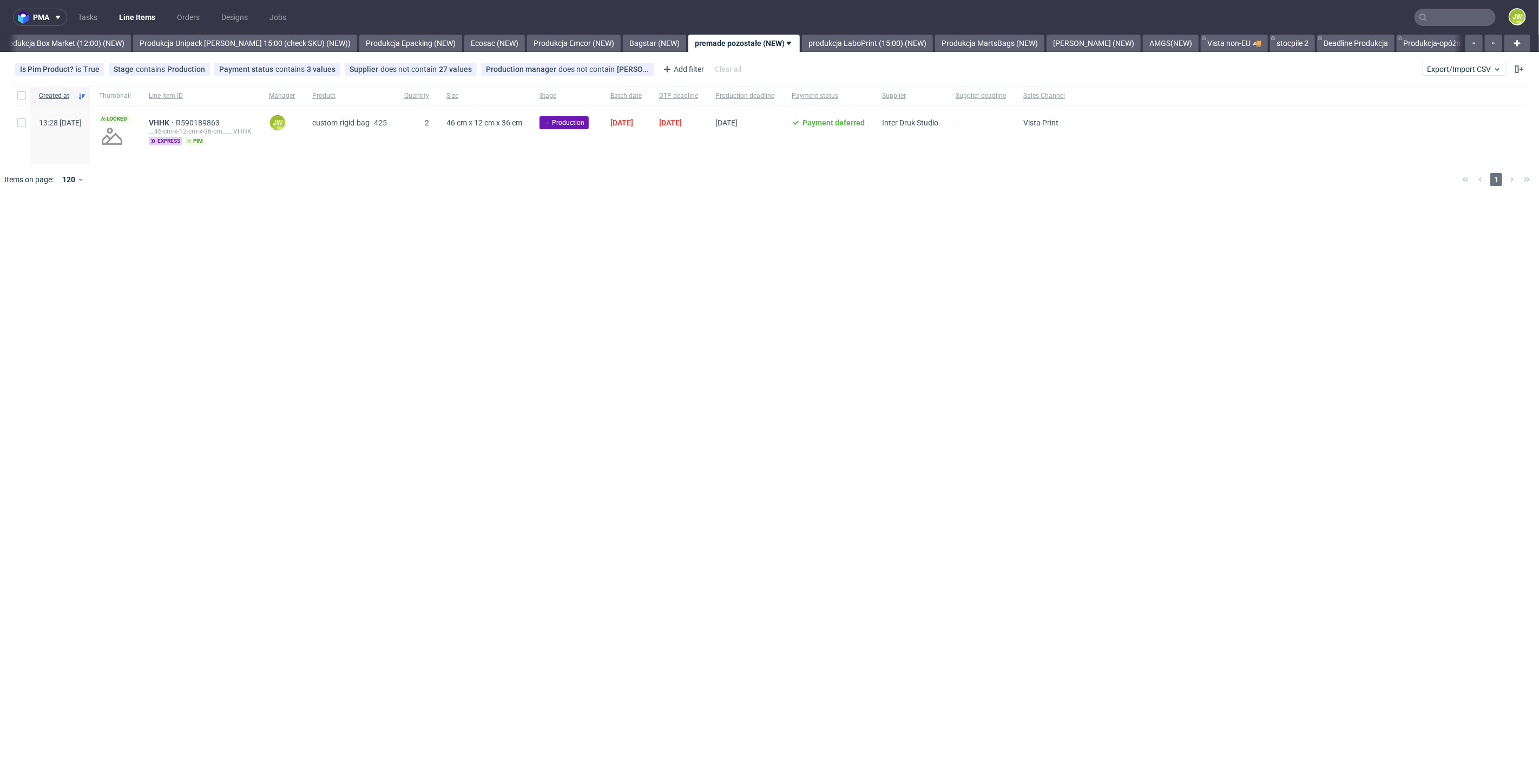
click at [739, 182] on div at bounding box center [785, 179] width 1336 height 30
click at [26, 97] on div at bounding box center [22, 96] width 17 height 19
checkbox input "true"
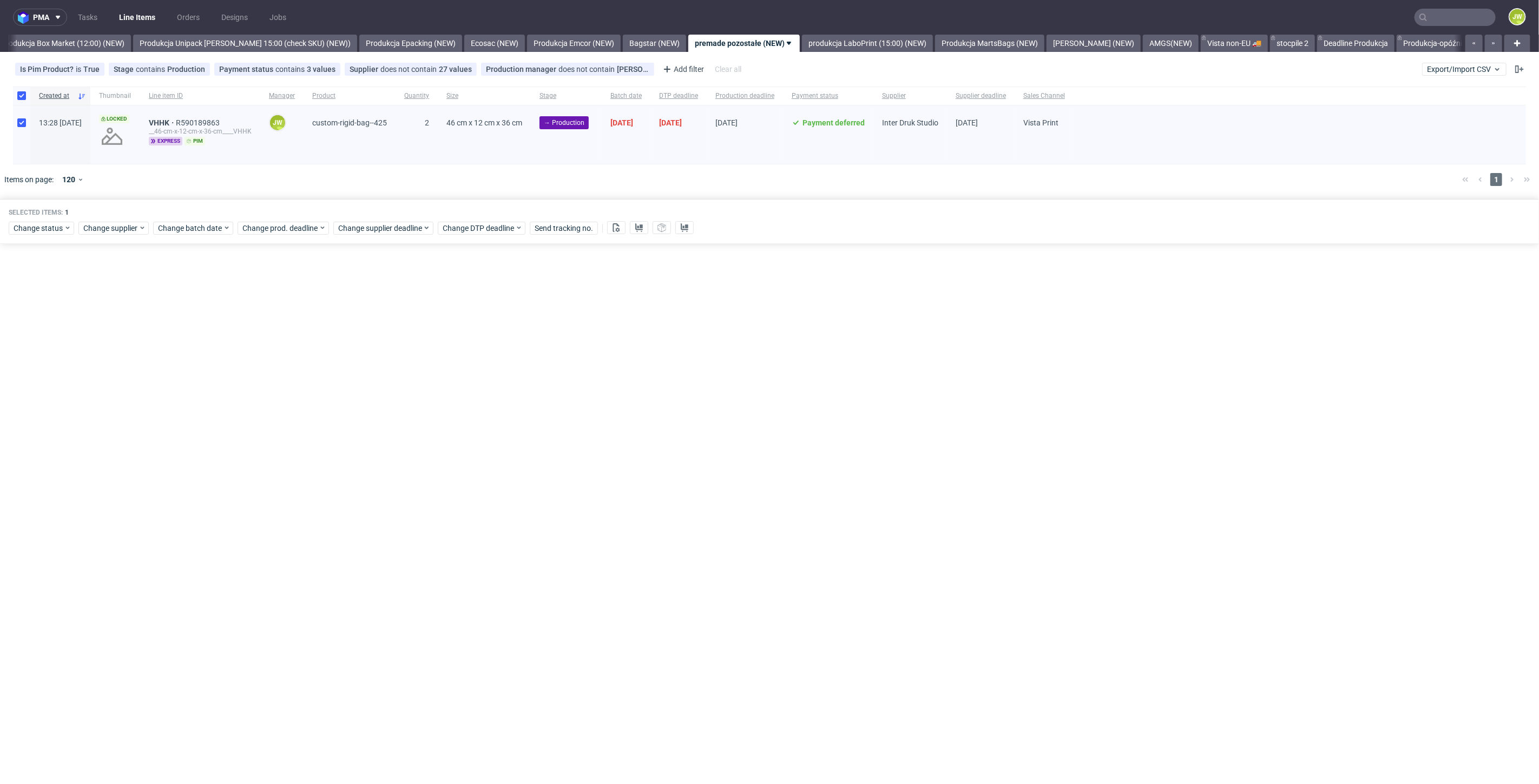
click at [209, 273] on div "pma Tasks Line Items Orders Designs Jobs JW All DTP Late Shipped Shipments DTP …" at bounding box center [770, 392] width 1539 height 784
click at [612, 229] on icon at bounding box center [616, 227] width 8 height 8
click at [640, 228] on use at bounding box center [639, 227] width 8 height 8
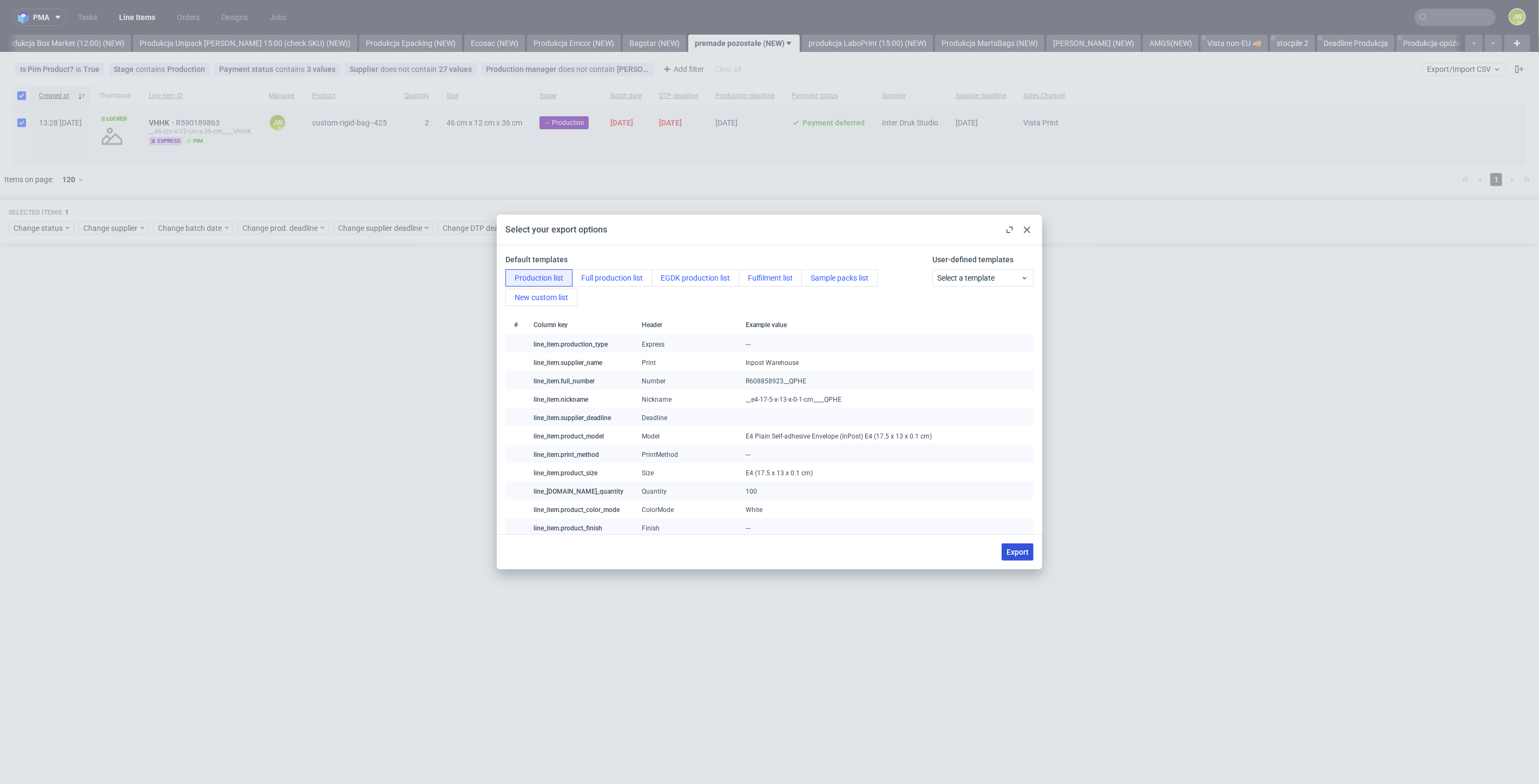
click at [1008, 546] on button "Export" at bounding box center [1017, 552] width 32 height 17
checkbox input "false"
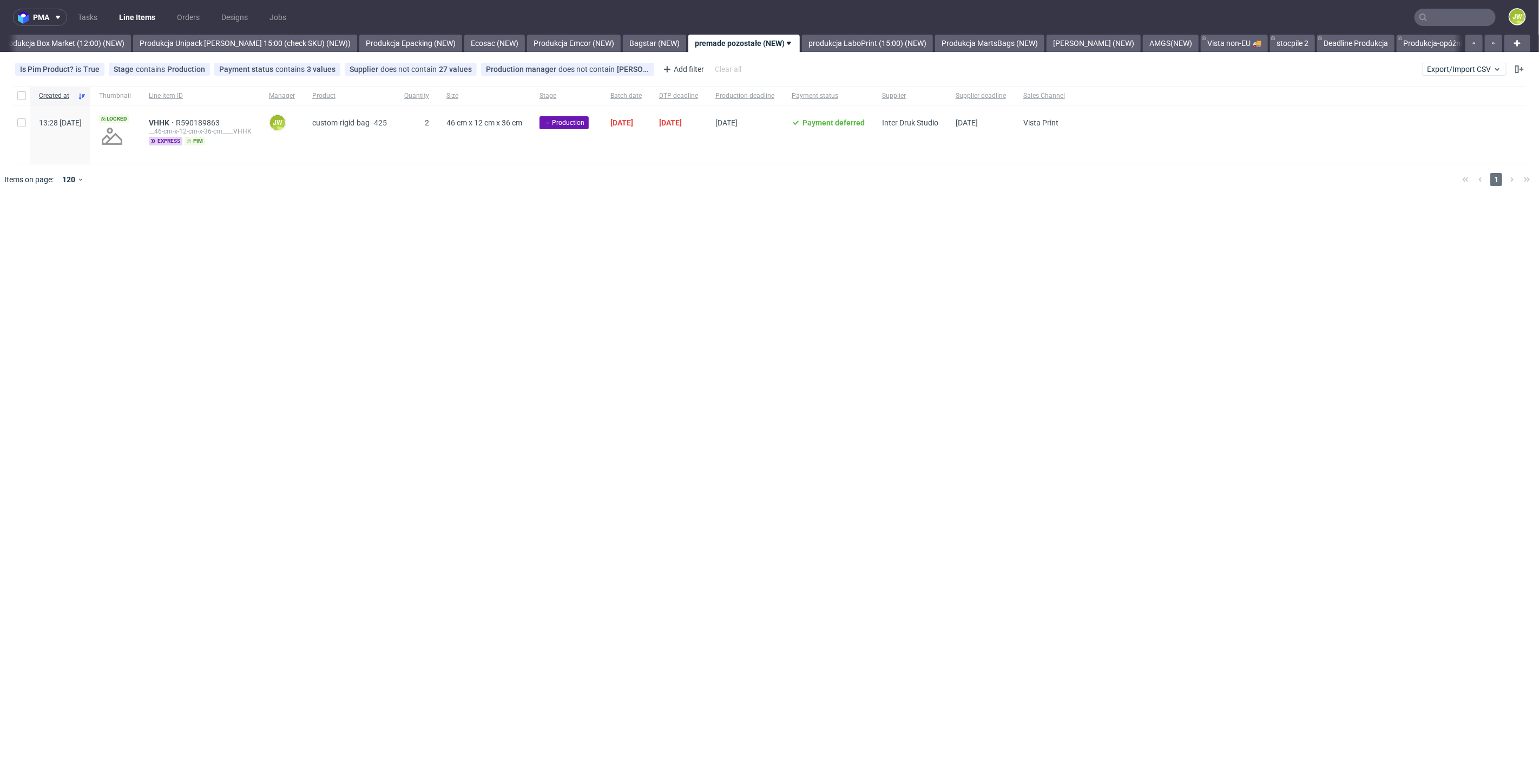
click at [1056, 296] on div "pma Tasks Line Items Orders Designs Jobs JW All DTP Late Shipped Shipments DTP …" at bounding box center [770, 392] width 1539 height 784
drag, startPoint x: 624, startPoint y: 315, endPoint x: 583, endPoint y: 294, distance: 46.1
click at [623, 315] on div "pma Tasks Line Items Orders Designs Jobs JW All DTP Late Shipped Shipments DTP …" at bounding box center [770, 392] width 1539 height 784
click at [176, 125] on span "VHHK" at bounding box center [162, 122] width 27 height 8
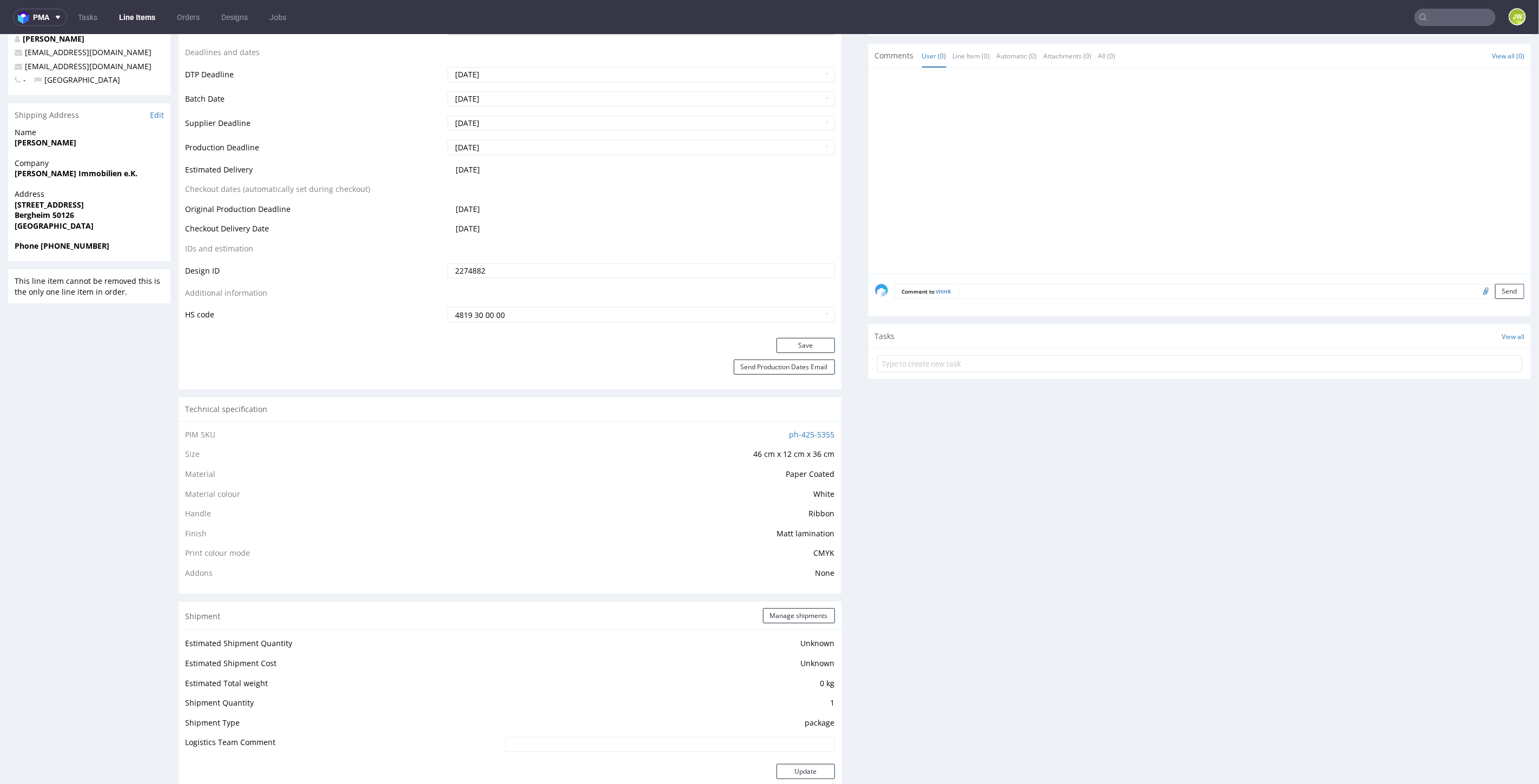
scroll to position [601, 0]
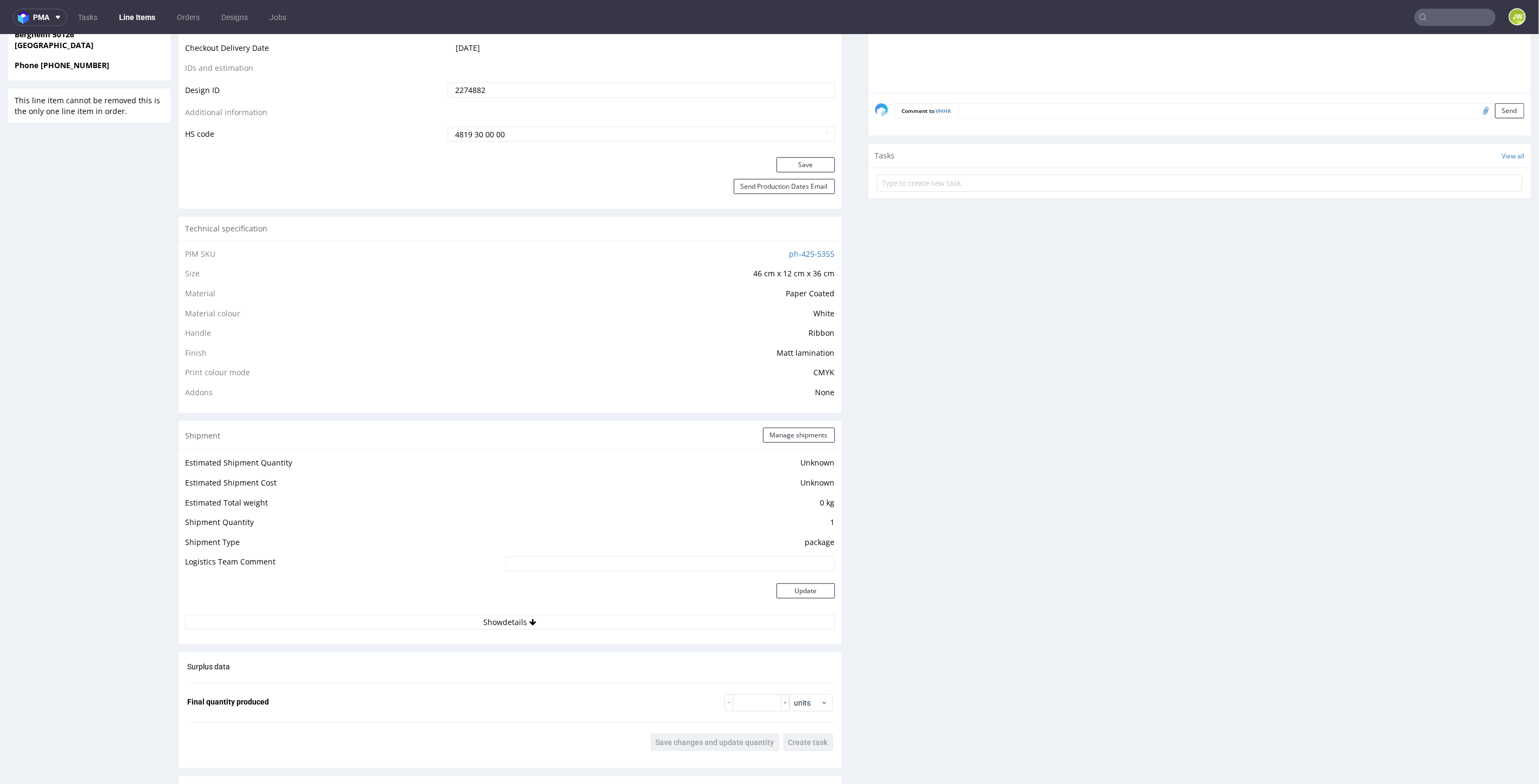
click at [809, 328] on span "Ribbon" at bounding box center [821, 332] width 26 height 10
copy span "Ribbon"
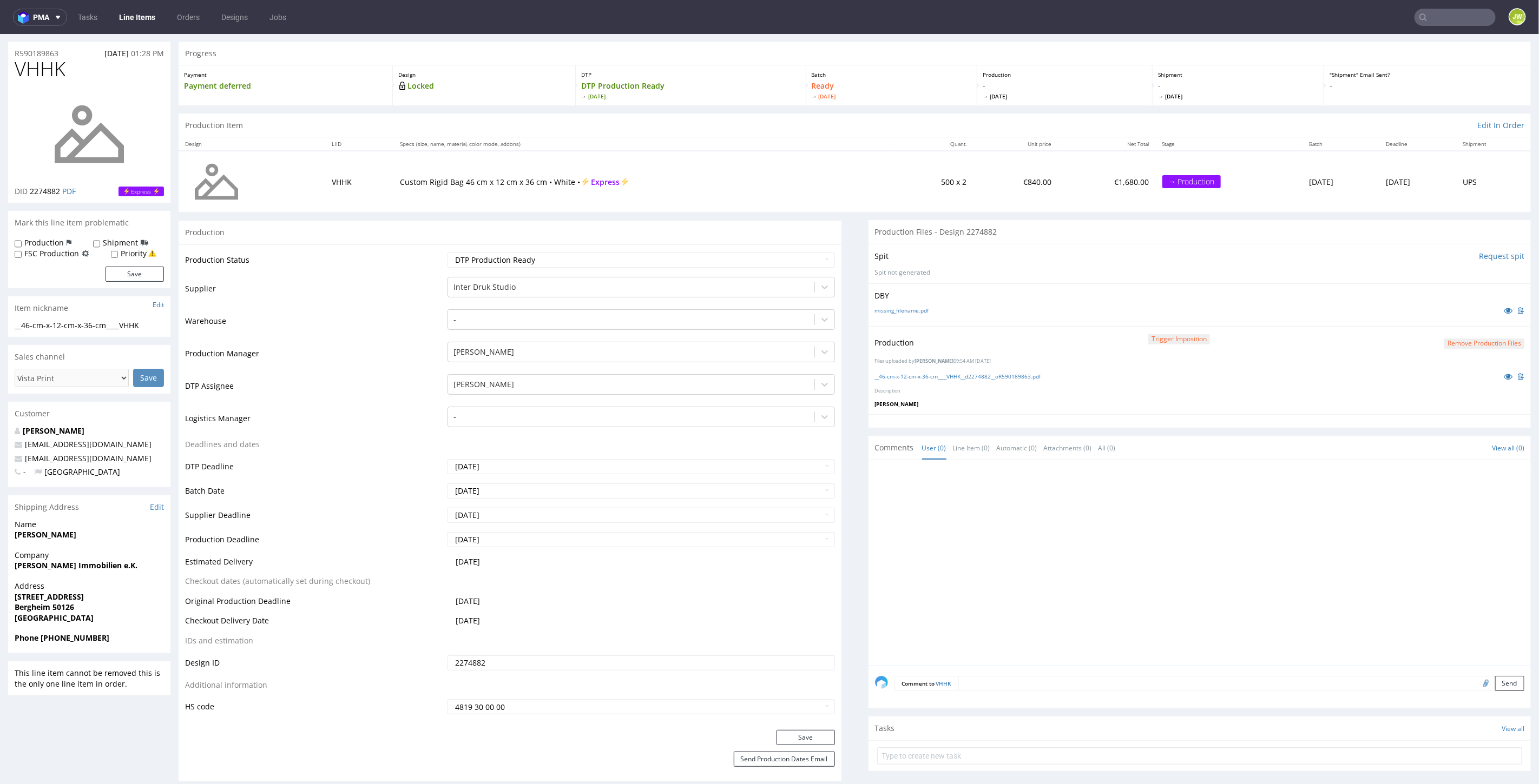
scroll to position [23, 0]
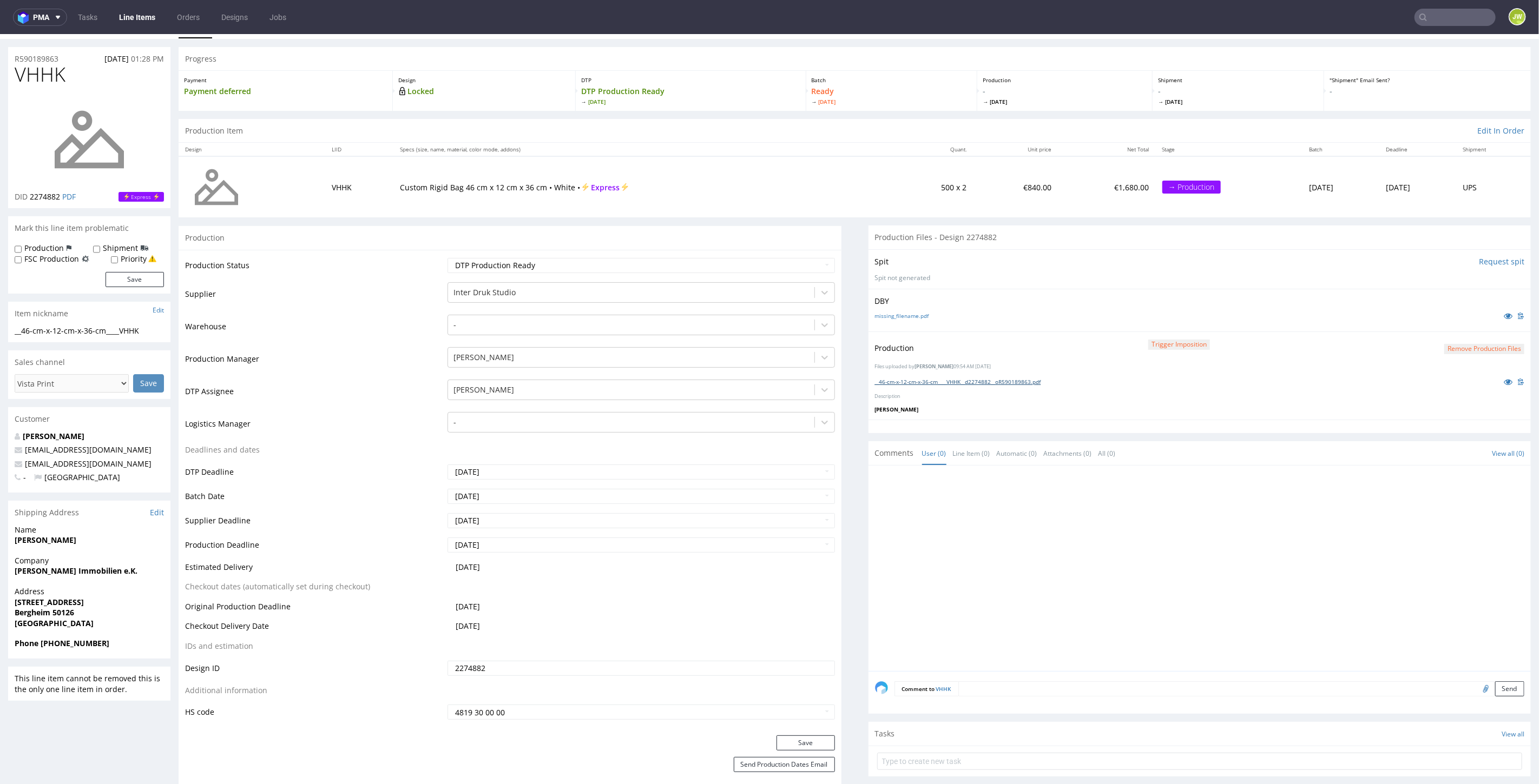
click at [976, 382] on link "__46-cm-x-12-cm-x-36-cm____VHHK__d2274882__oR590189863.pdf" at bounding box center [958, 381] width 166 height 8
click at [132, 17] on link "Line Items" at bounding box center [137, 17] width 49 height 17
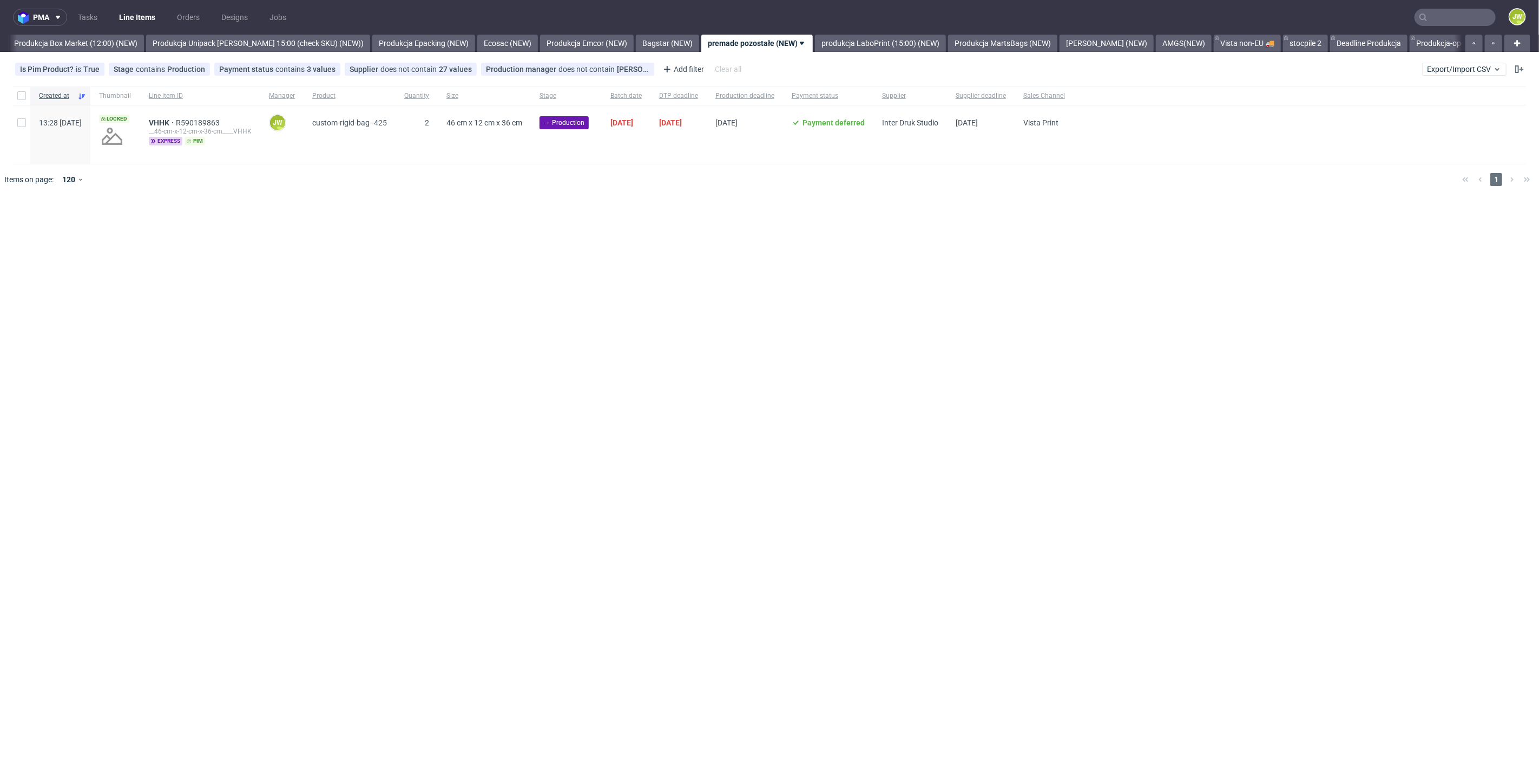
click at [653, 214] on div "pma Tasks Line Items Orders Designs Jobs JW All DTP Late Shipped Shipments DTP …" at bounding box center [770, 392] width 1539 height 784
drag, startPoint x: 175, startPoint y: 118, endPoint x: 251, endPoint y: 125, distance: 76.3
click at [251, 125] on div "VHHK R590189863 __46-cm-x-12-cm-x-36-cm____VHHK express pim" at bounding box center [200, 135] width 120 height 59
copy div "VHHK R590189863"
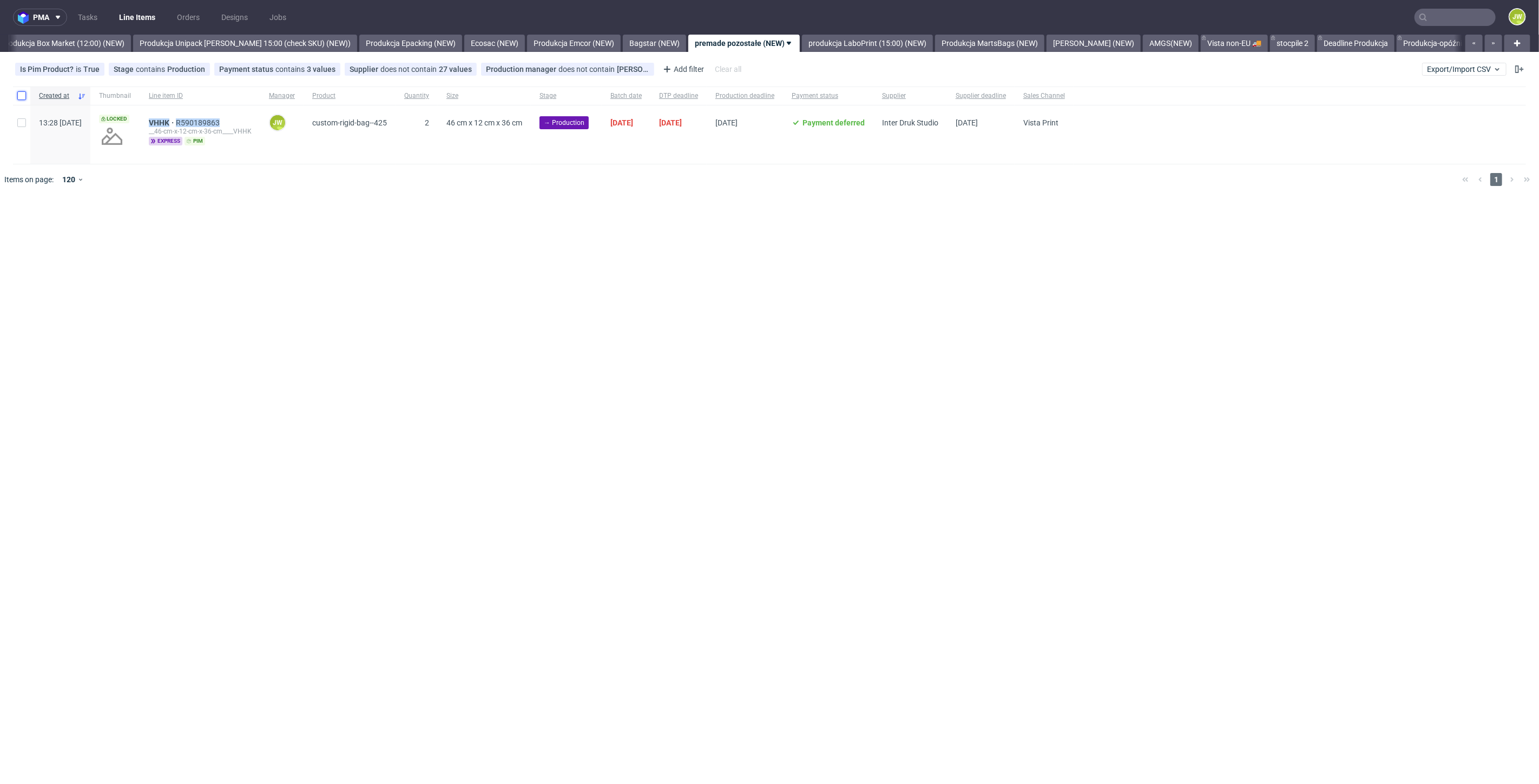
click at [20, 97] on input "checkbox" at bounding box center [22, 96] width 8 height 8
checkbox input "true"
click at [27, 219] on div "Change status Change supplier Change batch date Change prod. deadline Change su…" at bounding box center [769, 227] width 1522 height 16
click at [29, 229] on span "Change status" at bounding box center [39, 228] width 50 height 11
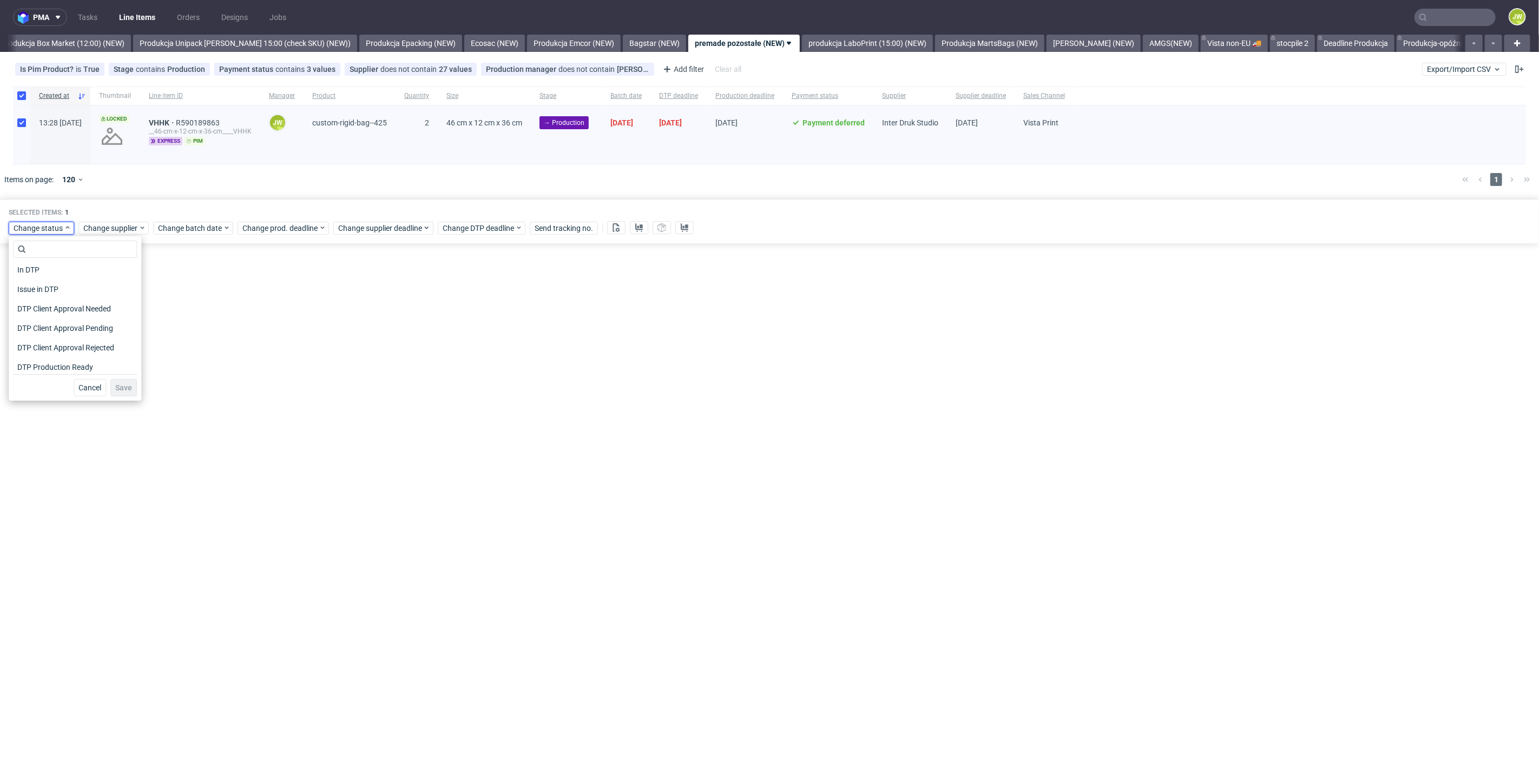
scroll to position [60, 0]
drag, startPoint x: 31, startPoint y: 371, endPoint x: 50, endPoint y: 382, distance: 22.0
click at [32, 372] on span "In Production" at bounding box center [40, 367] width 54 height 15
click at [115, 391] on span "Save" at bounding box center [124, 388] width 17 height 8
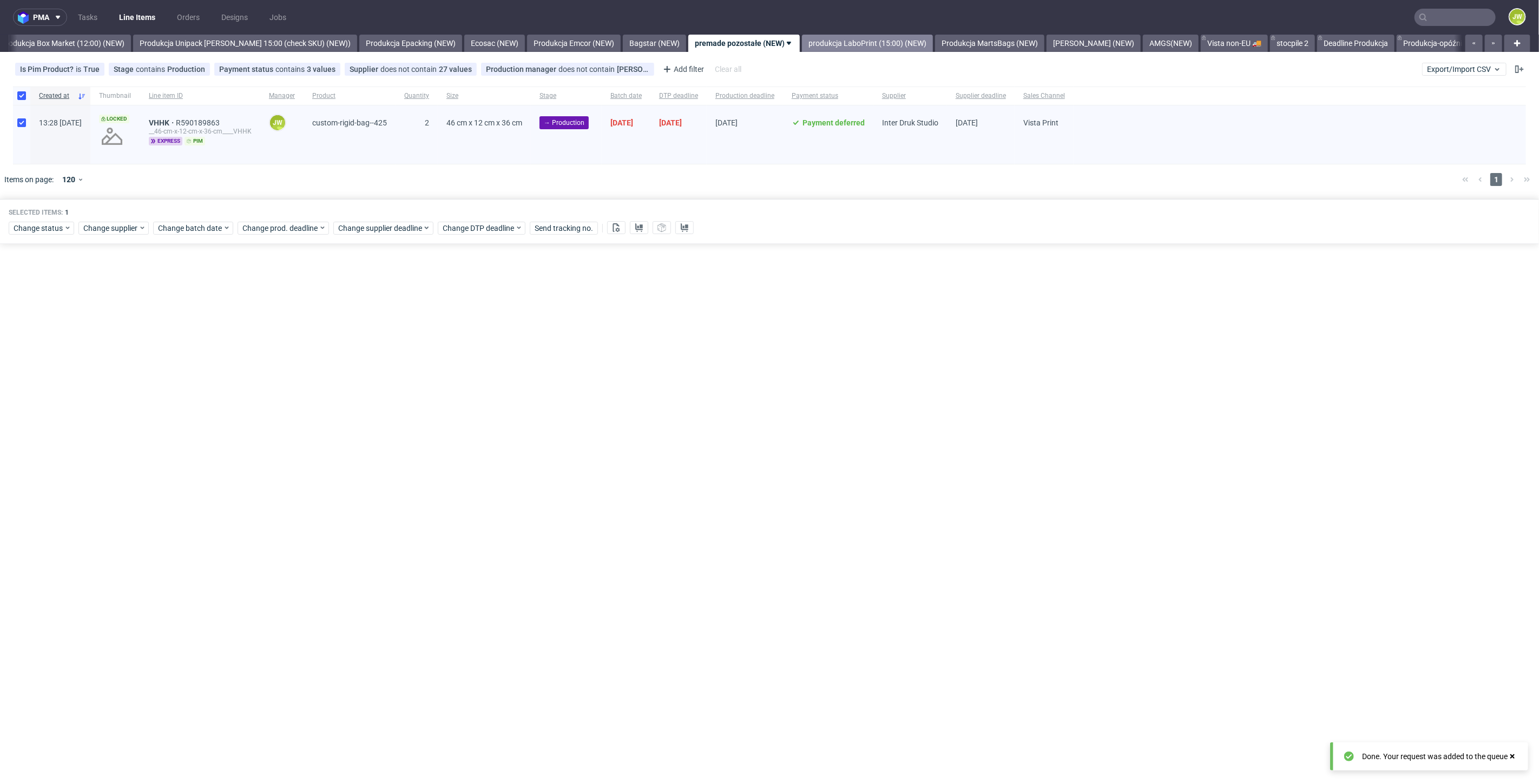
click at [845, 37] on link "produkcja LaboPrint (15:00) (NEW)" at bounding box center [867, 43] width 131 height 17
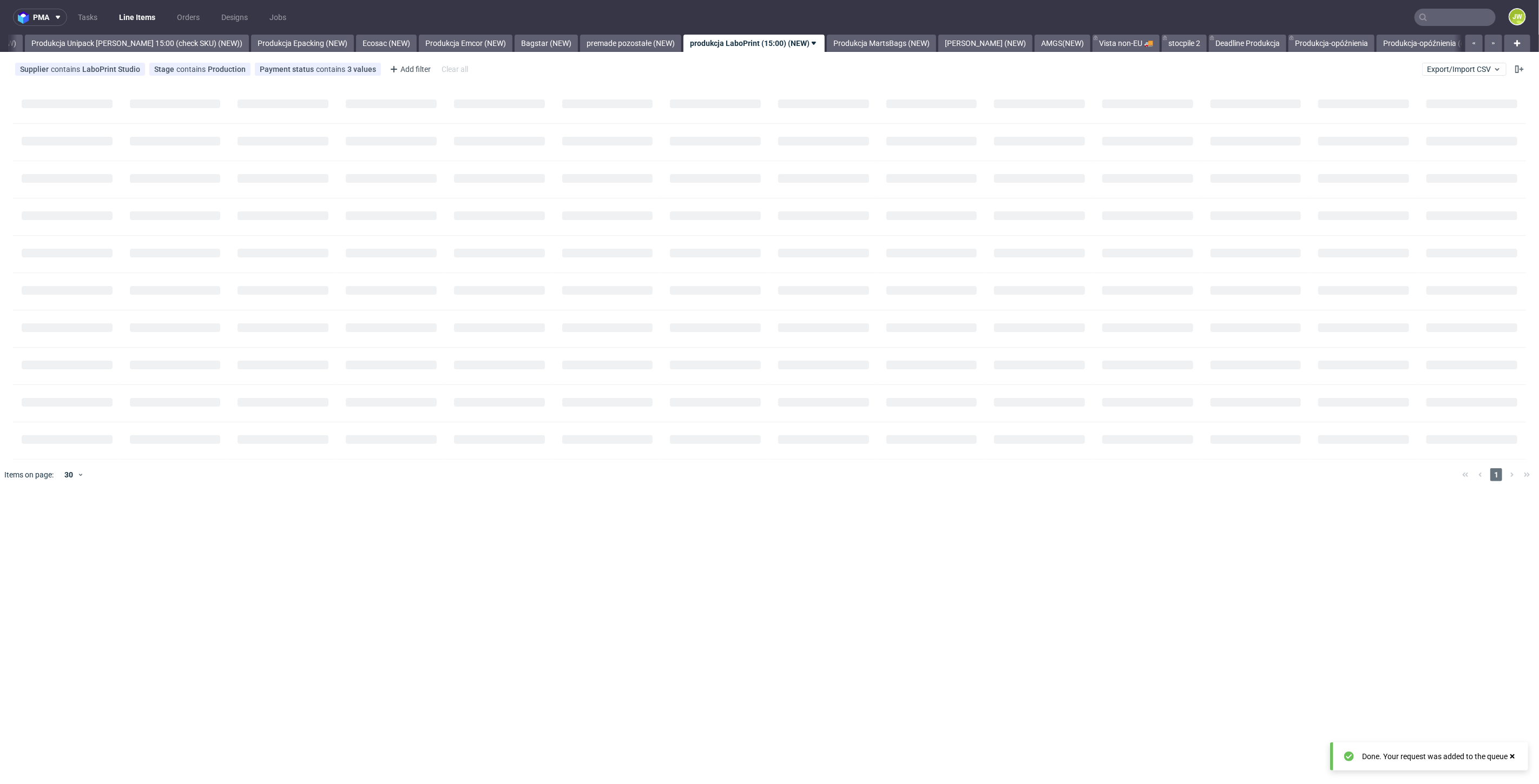
scroll to position [0, 1985]
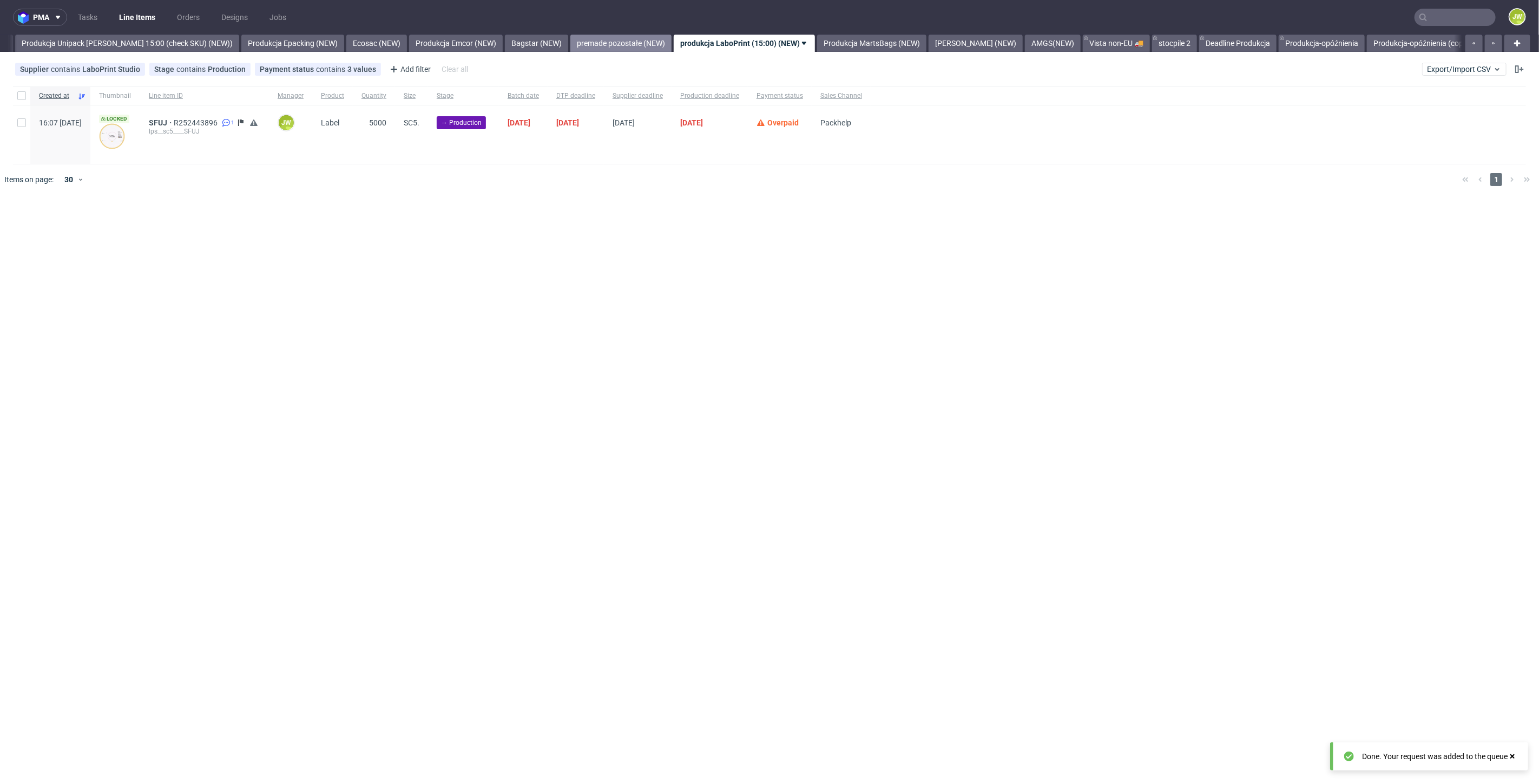
click at [612, 39] on link "premade pozostałe (NEW)" at bounding box center [621, 43] width 101 height 17
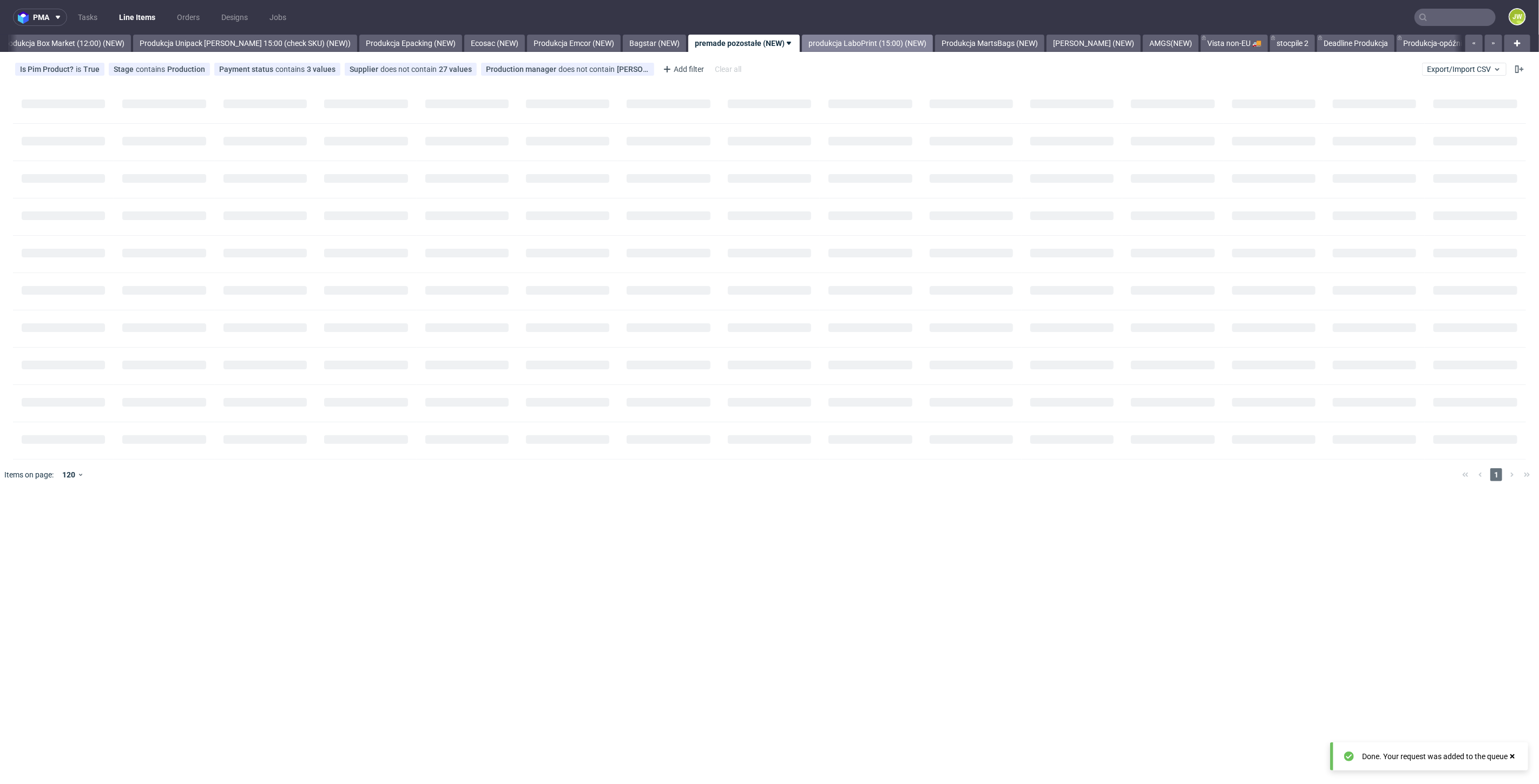
click at [838, 41] on link "produkcja LaboPrint (15:00) (NEW)" at bounding box center [867, 43] width 131 height 17
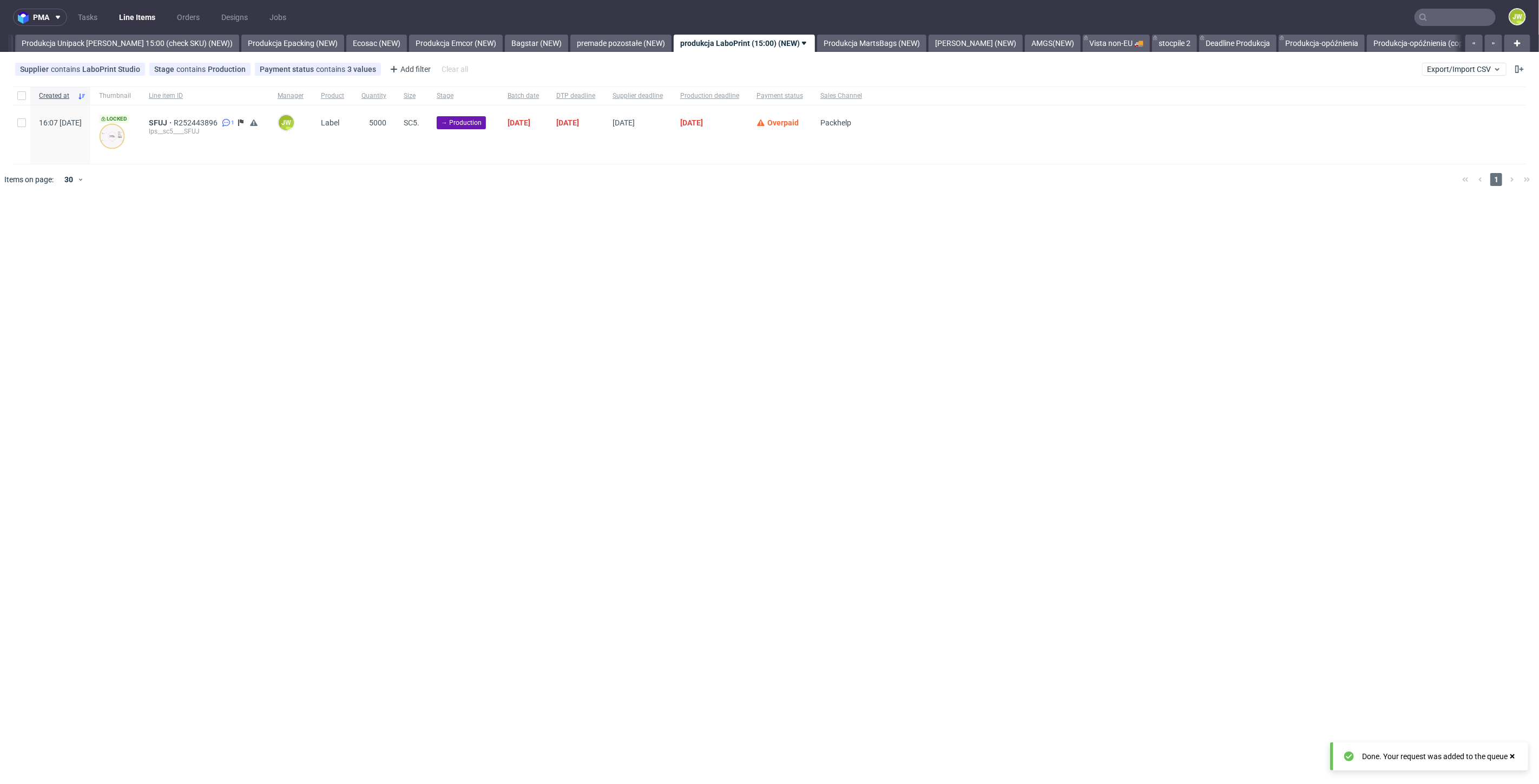
click at [241, 196] on div "Created at Thumbnail Line item ID Manager Product Quantity Size Stage Batch dat…" at bounding box center [770, 141] width 1539 height 117
click at [26, 95] on div at bounding box center [22, 96] width 17 height 19
checkbox input "true"
click at [199, 226] on span "Change batch date" at bounding box center [190, 228] width 65 height 11
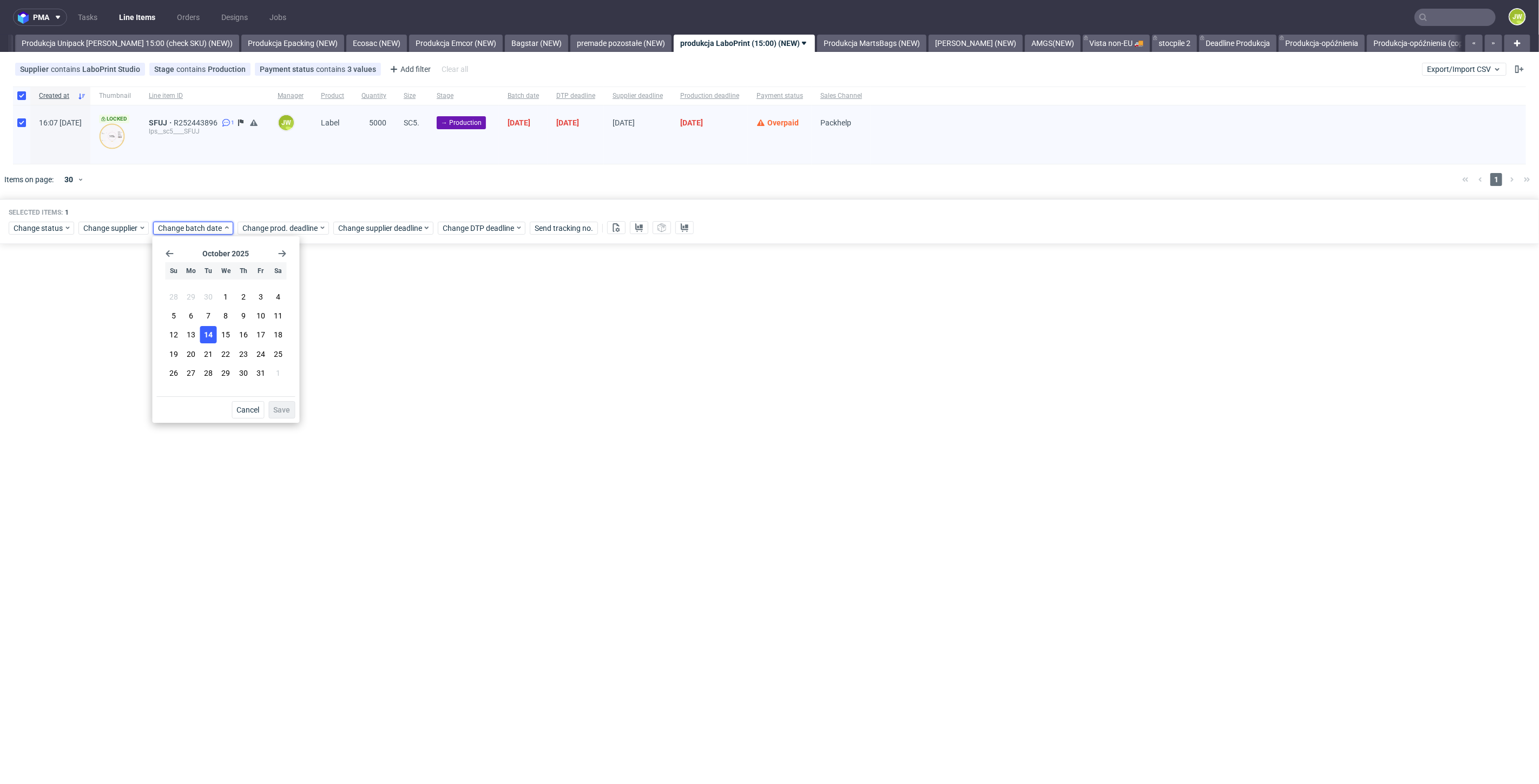
click at [208, 336] on span "14" at bounding box center [208, 335] width 8 height 11
click at [290, 418] on button "Save" at bounding box center [281, 410] width 26 height 17
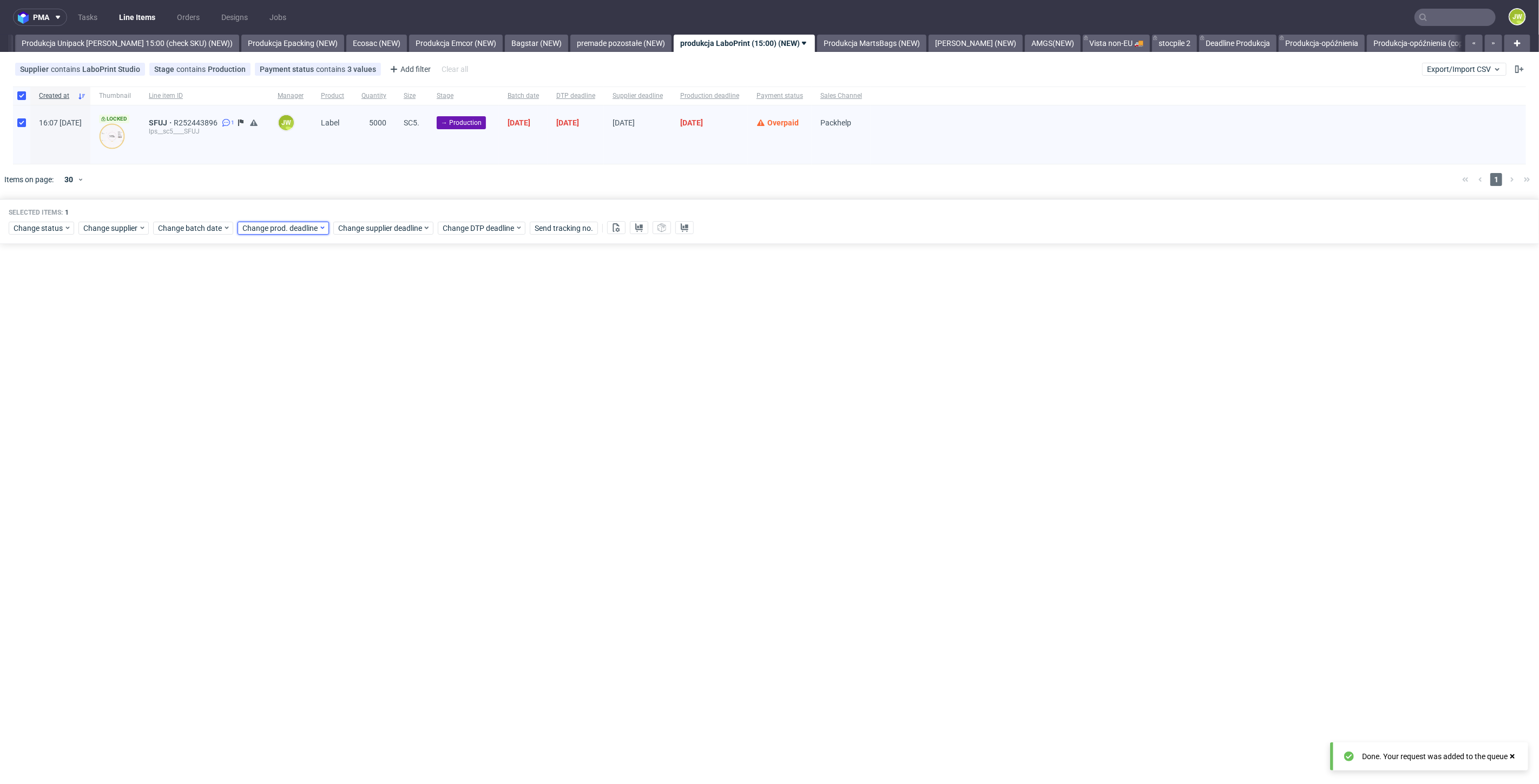
click at [256, 231] on span "Change prod. deadline" at bounding box center [281, 228] width 76 height 11
drag, startPoint x: 304, startPoint y: 340, endPoint x: 296, endPoint y: 353, distance: 15.3
click at [296, 353] on section "28 29 30 1 2 3 4 5 6 7 8 9 10 11 12 13 14 15 16 17 18 19 20 21 22 23 24 25 26 2…" at bounding box center [309, 336] width 121 height 95
click at [294, 353] on span "21" at bounding box center [292, 354] width 8 height 11
drag, startPoint x: 361, startPoint y: 410, endPoint x: 357, endPoint y: 397, distance: 13.6
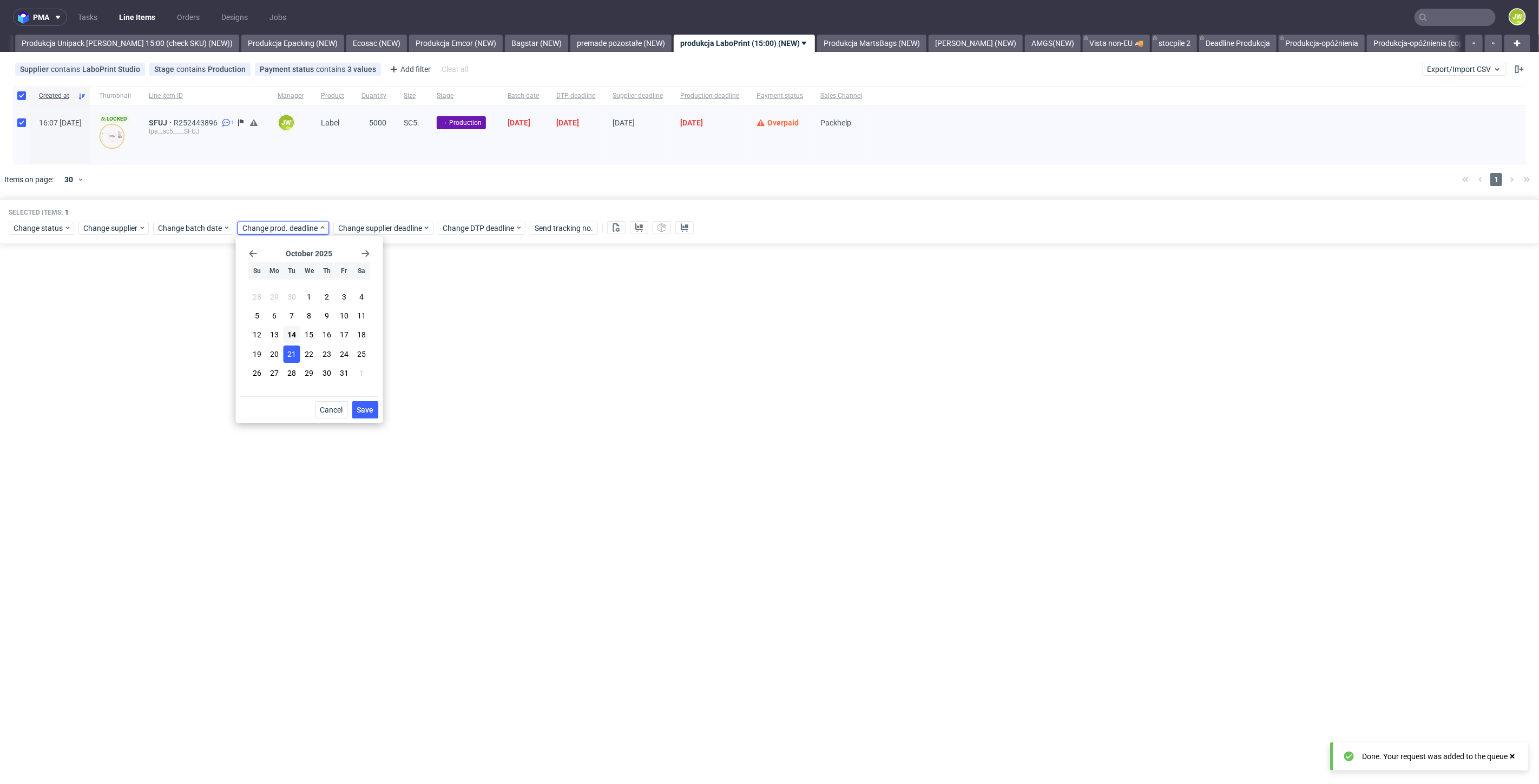
click at [361, 410] on span "Save" at bounding box center [366, 410] width 17 height 8
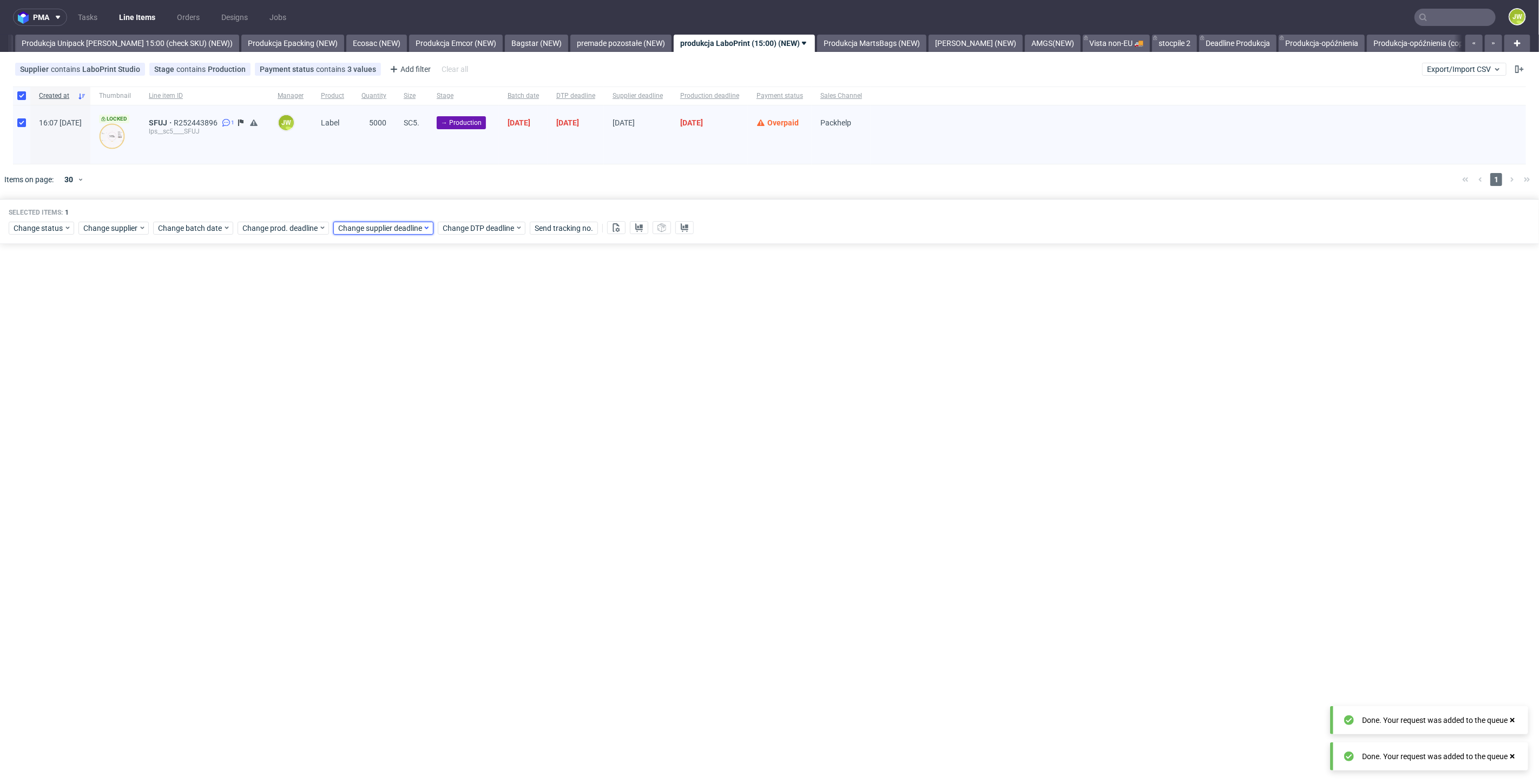
click at [341, 229] on span "Change supplier deadline" at bounding box center [380, 228] width 84 height 11
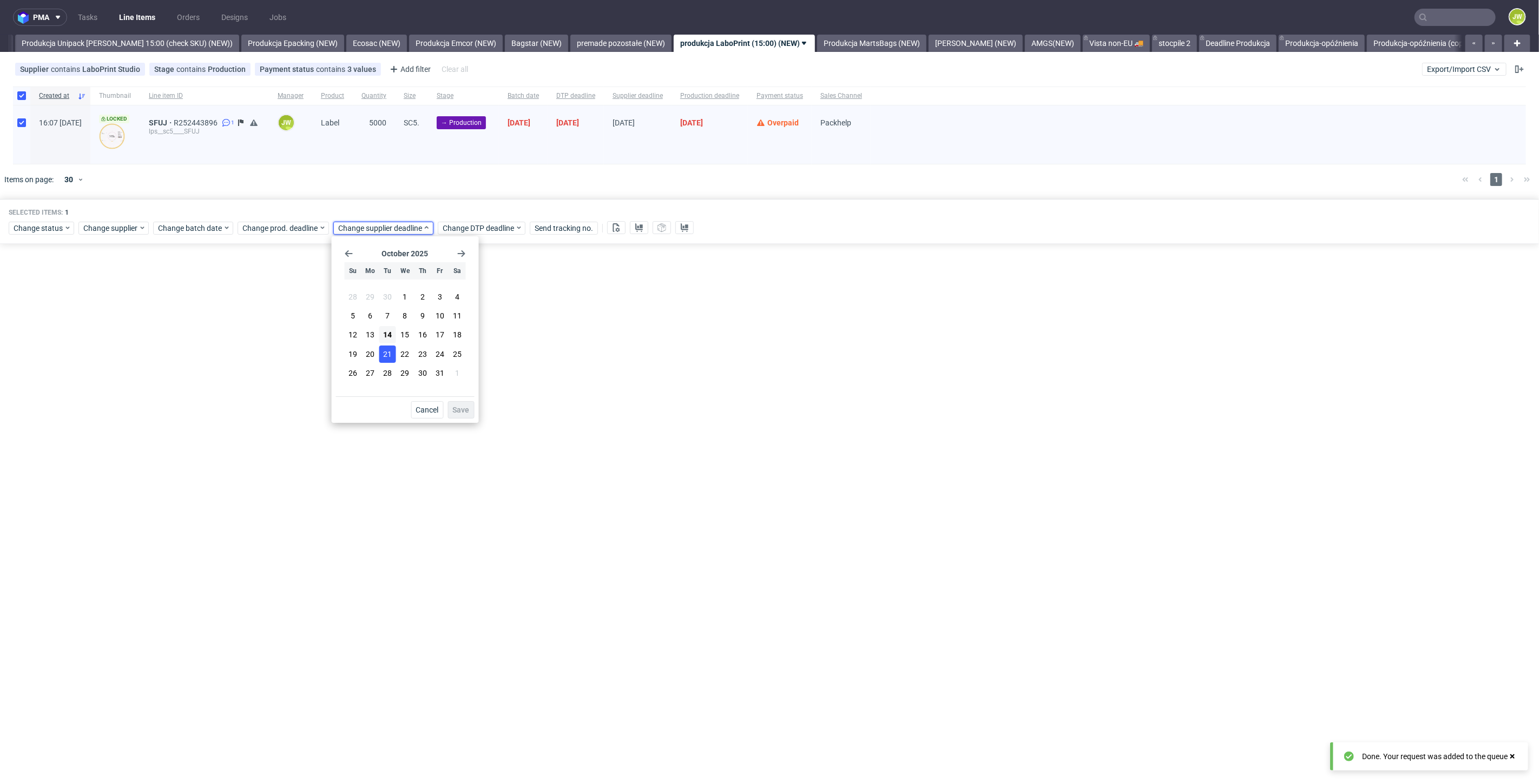
click at [384, 356] on span "21" at bounding box center [387, 354] width 8 height 11
click at [461, 411] on span "Save" at bounding box center [461, 410] width 17 height 8
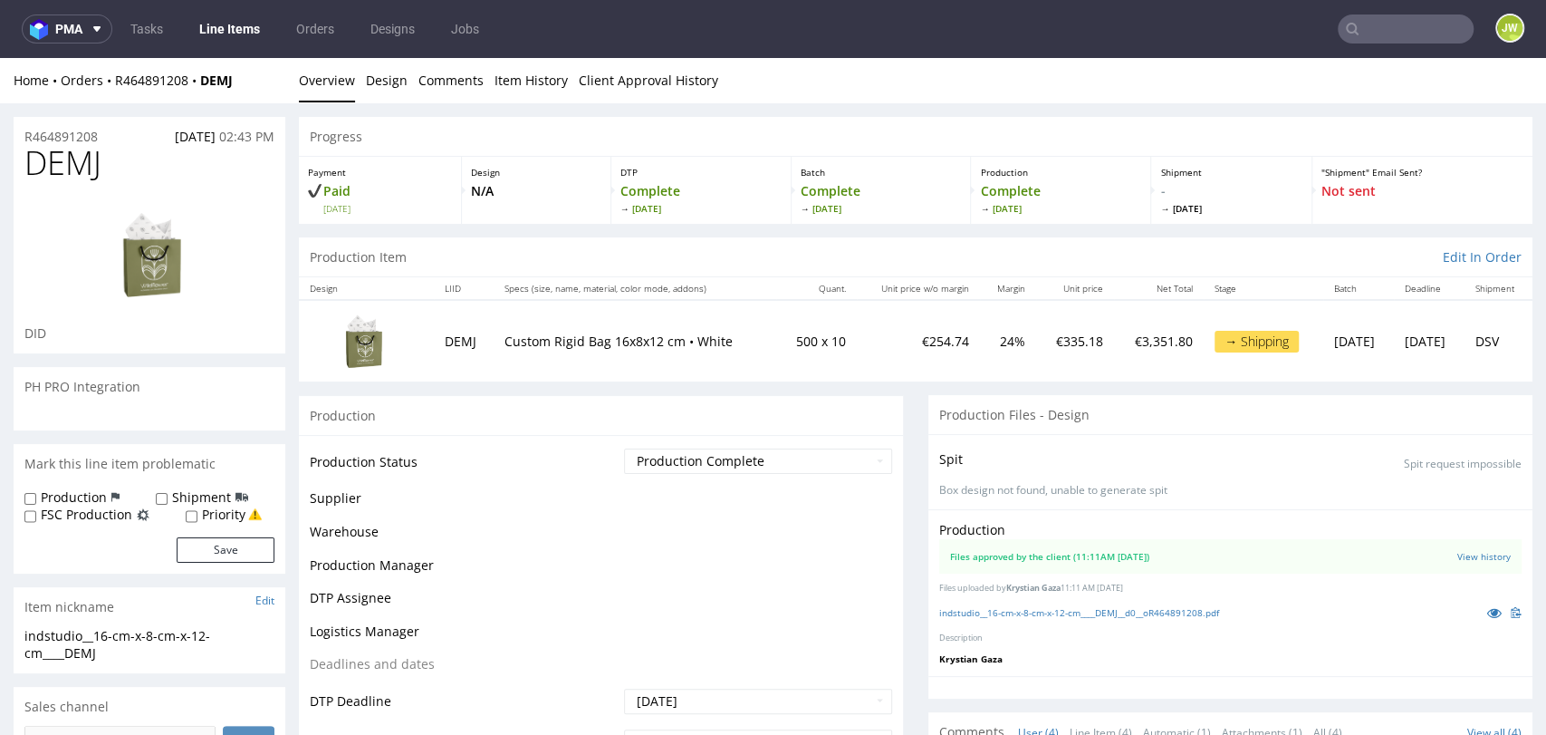
scroll to position [28, 0]
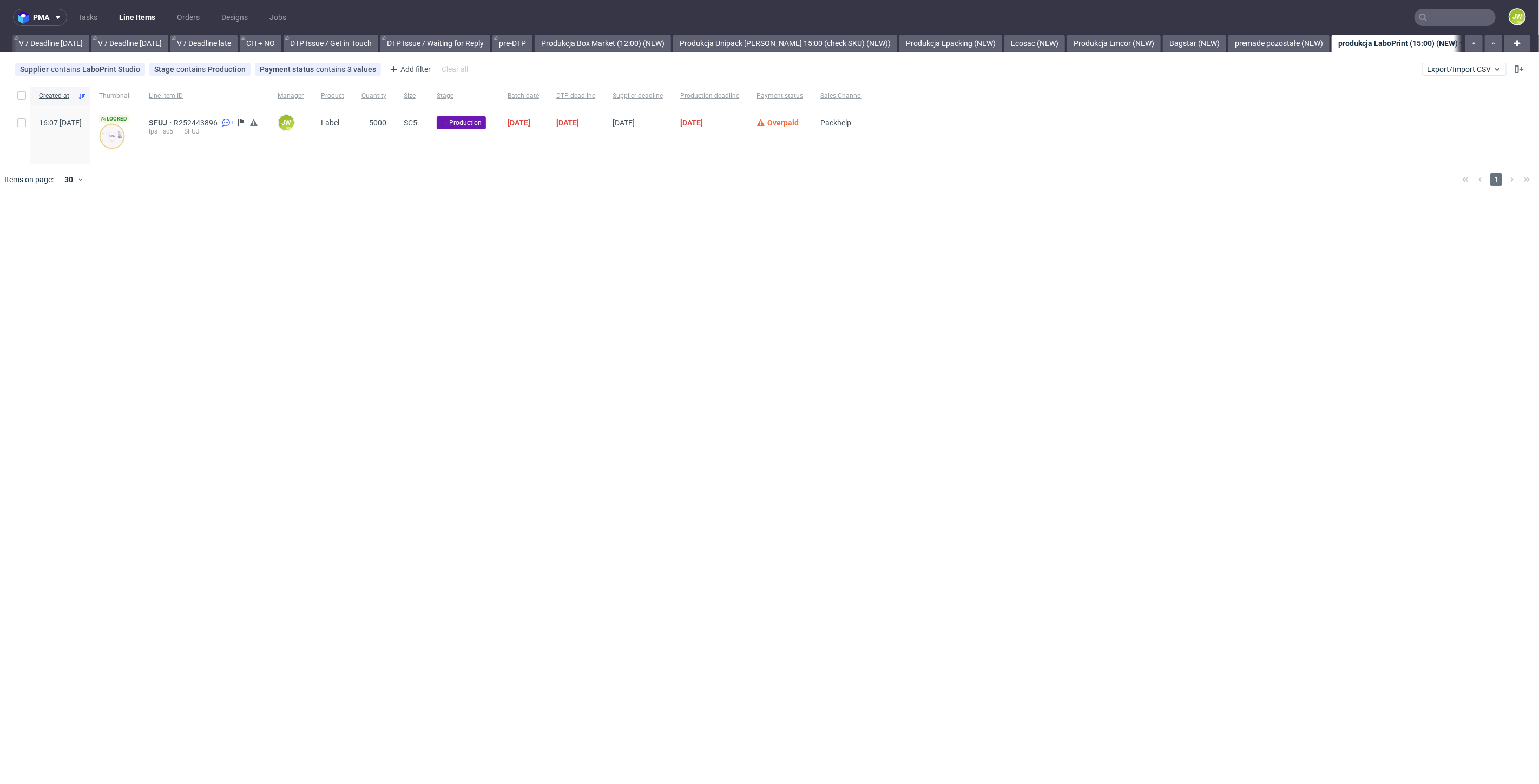
scroll to position [0, 1606]
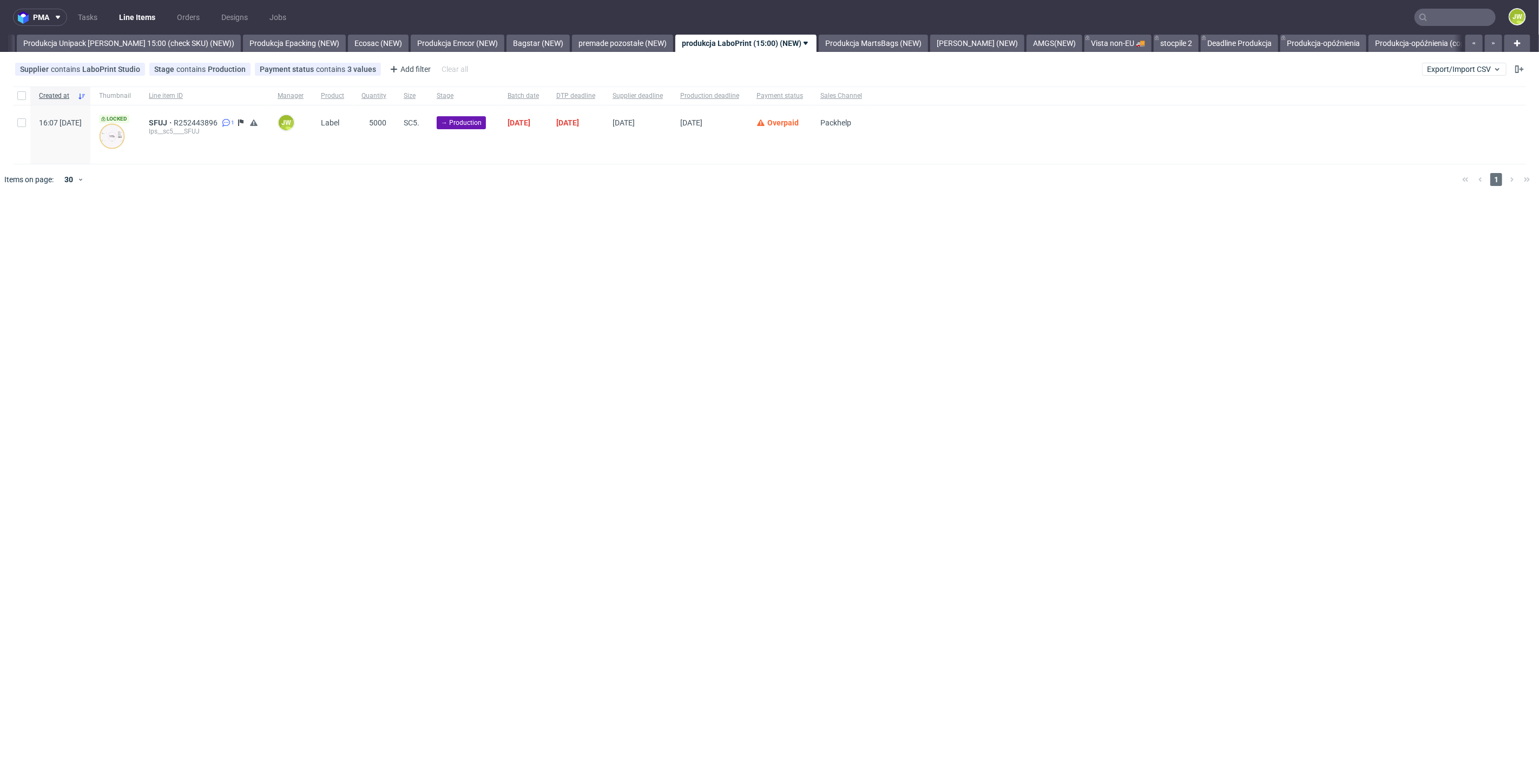
scroll to position [0, 1985]
click at [21, 125] on input "checkbox" at bounding box center [22, 122] width 8 height 8
checkbox input "true"
click at [608, 227] on button at bounding box center [616, 227] width 19 height 13
click at [636, 228] on use at bounding box center [639, 227] width 8 height 8
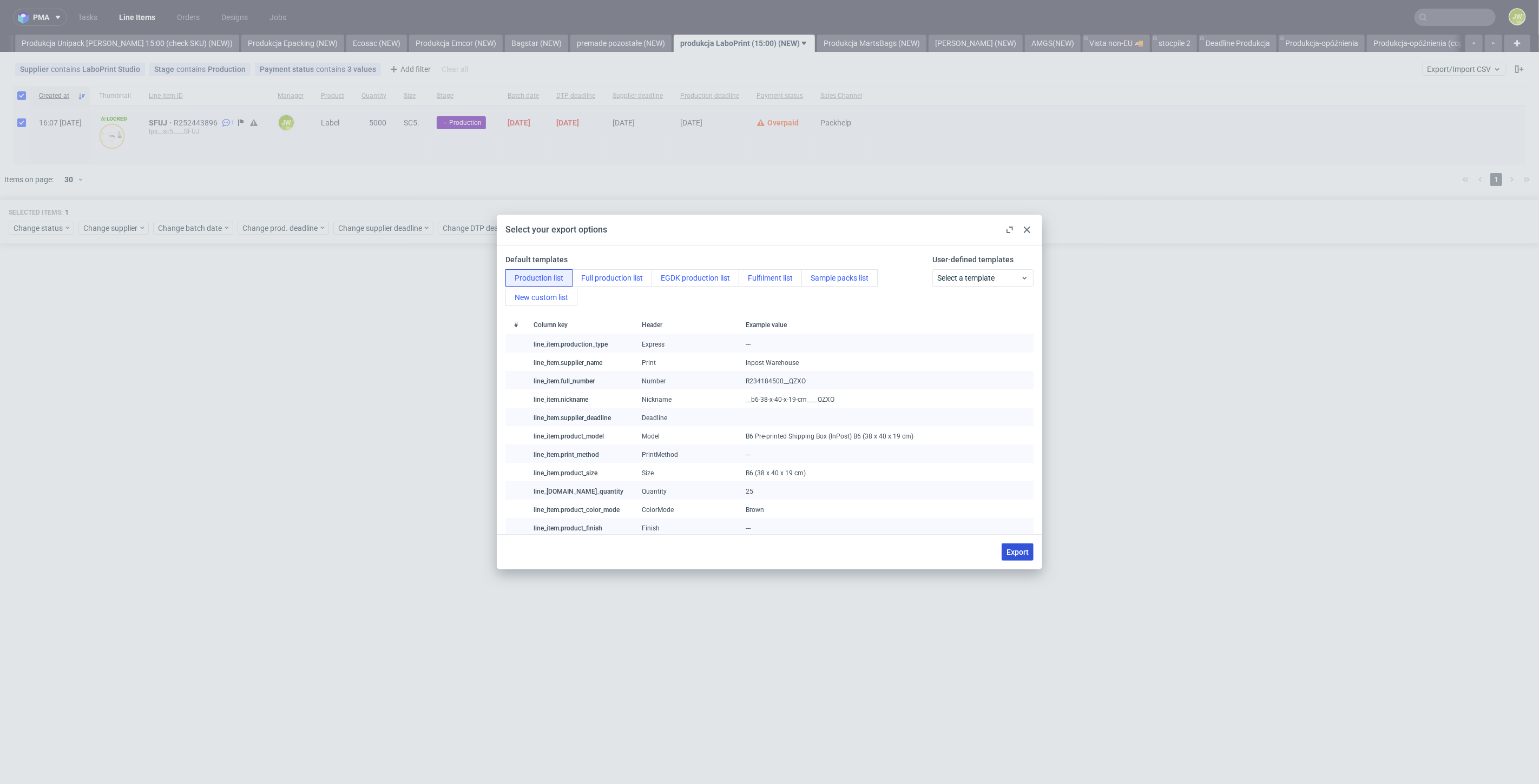
click at [1007, 555] on span "Export" at bounding box center [1017, 552] width 22 height 8
checkbox input "false"
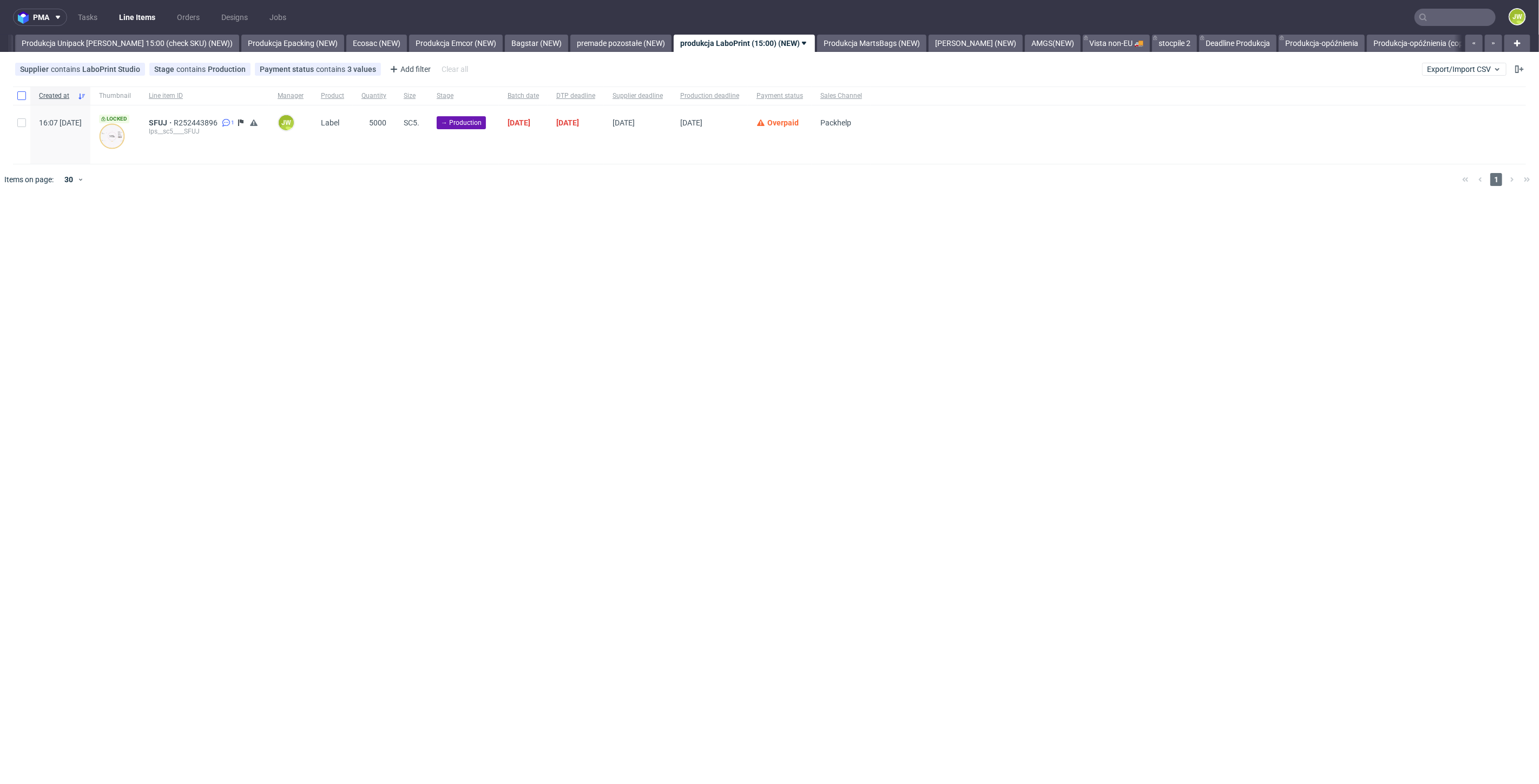
click at [17, 97] on div at bounding box center [22, 96] width 17 height 19
checkbox input "true"
click at [30, 226] on span "Change status" at bounding box center [39, 228] width 50 height 11
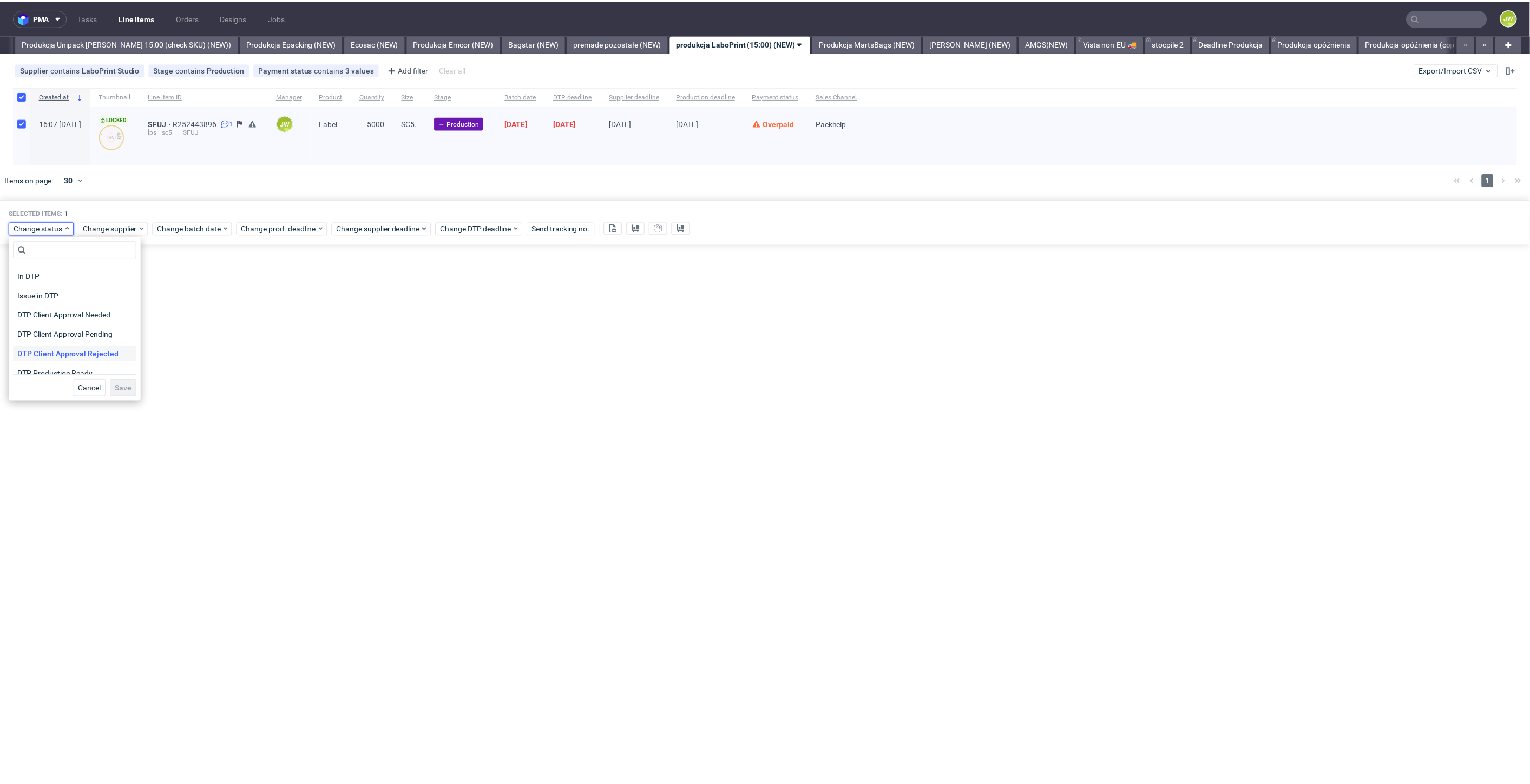
scroll to position [60, 0]
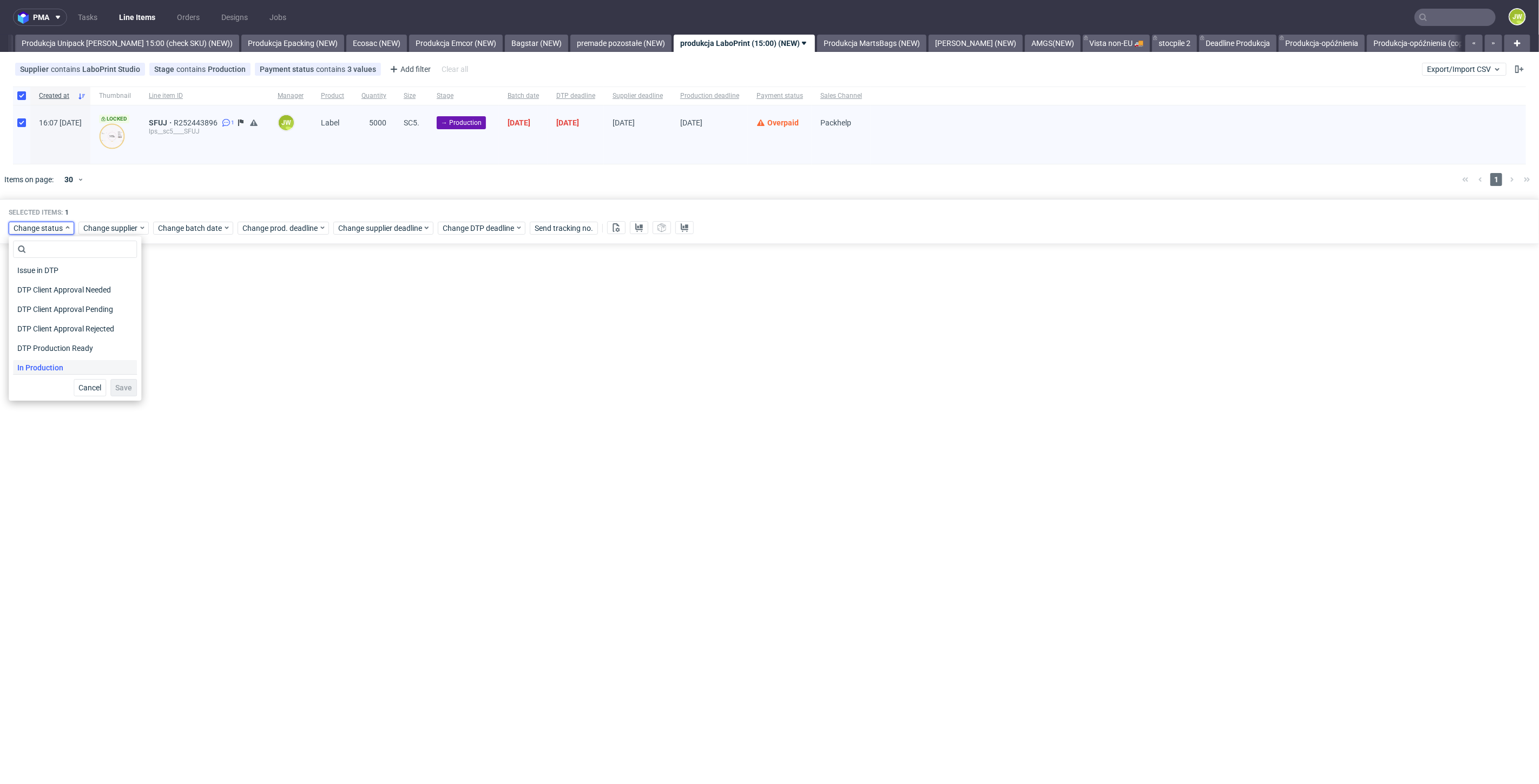
click at [42, 365] on span "In Production" at bounding box center [40, 367] width 54 height 15
click at [119, 388] on span "Save" at bounding box center [124, 388] width 17 height 8
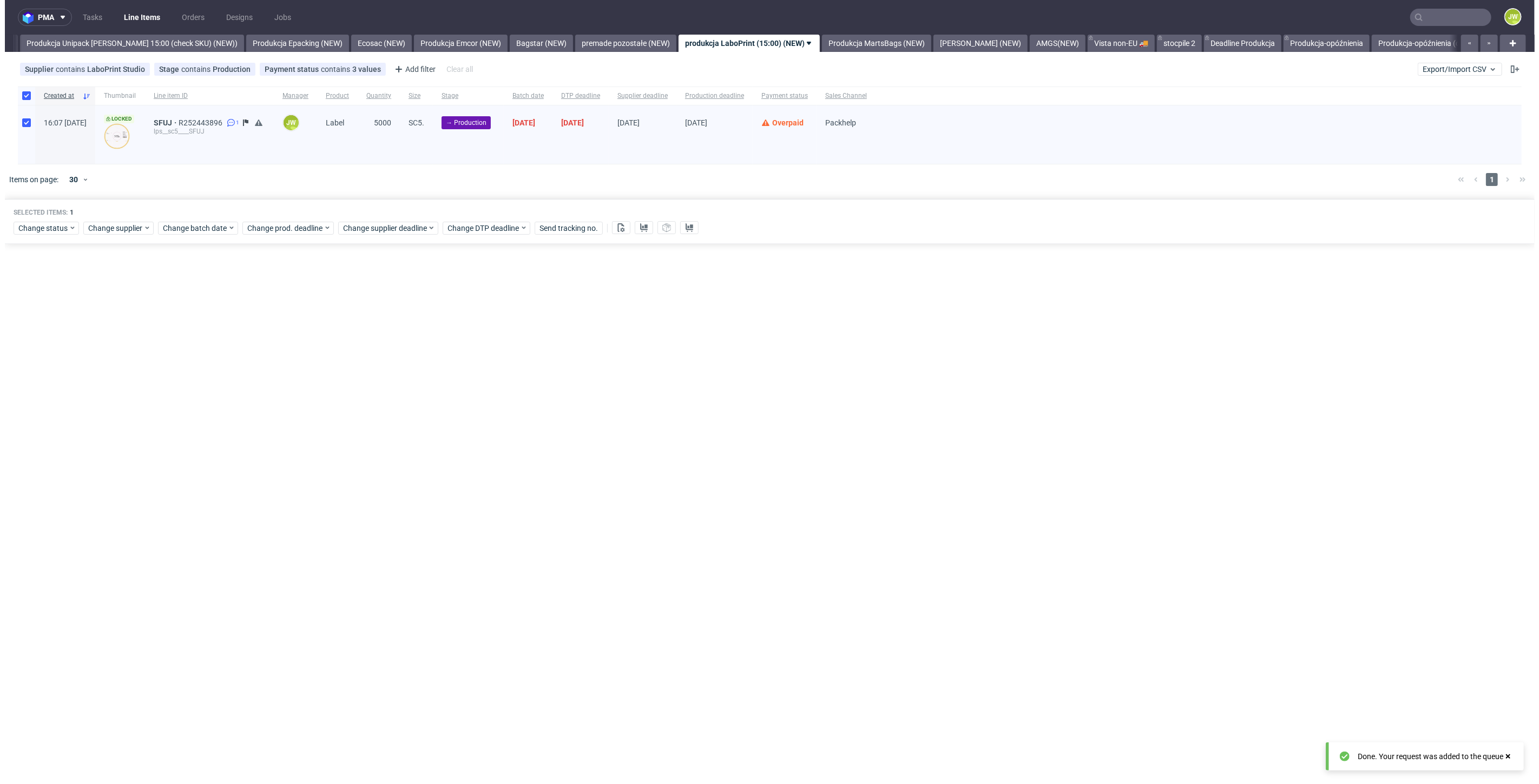
scroll to position [0, 1985]
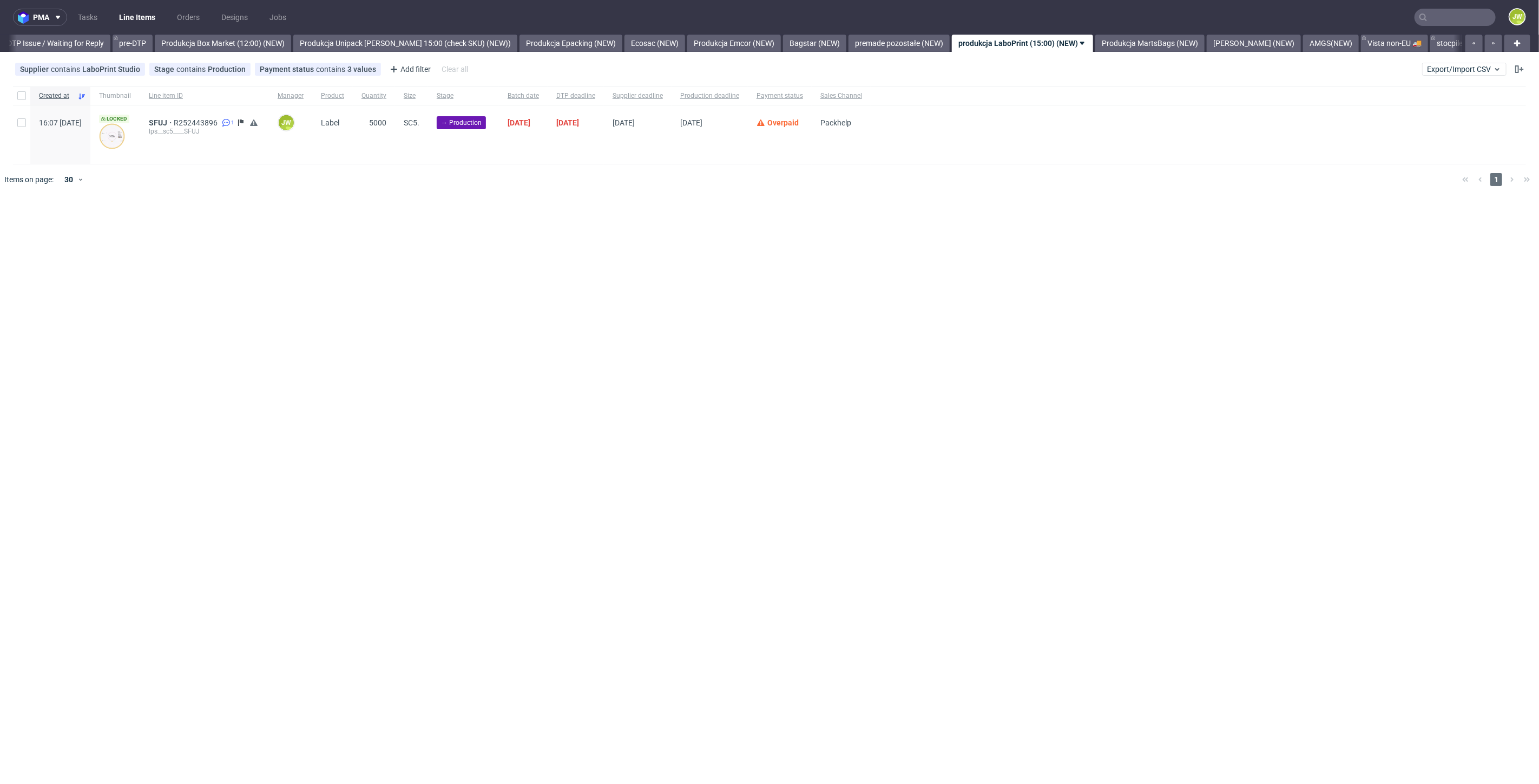
scroll to position [0, 1801]
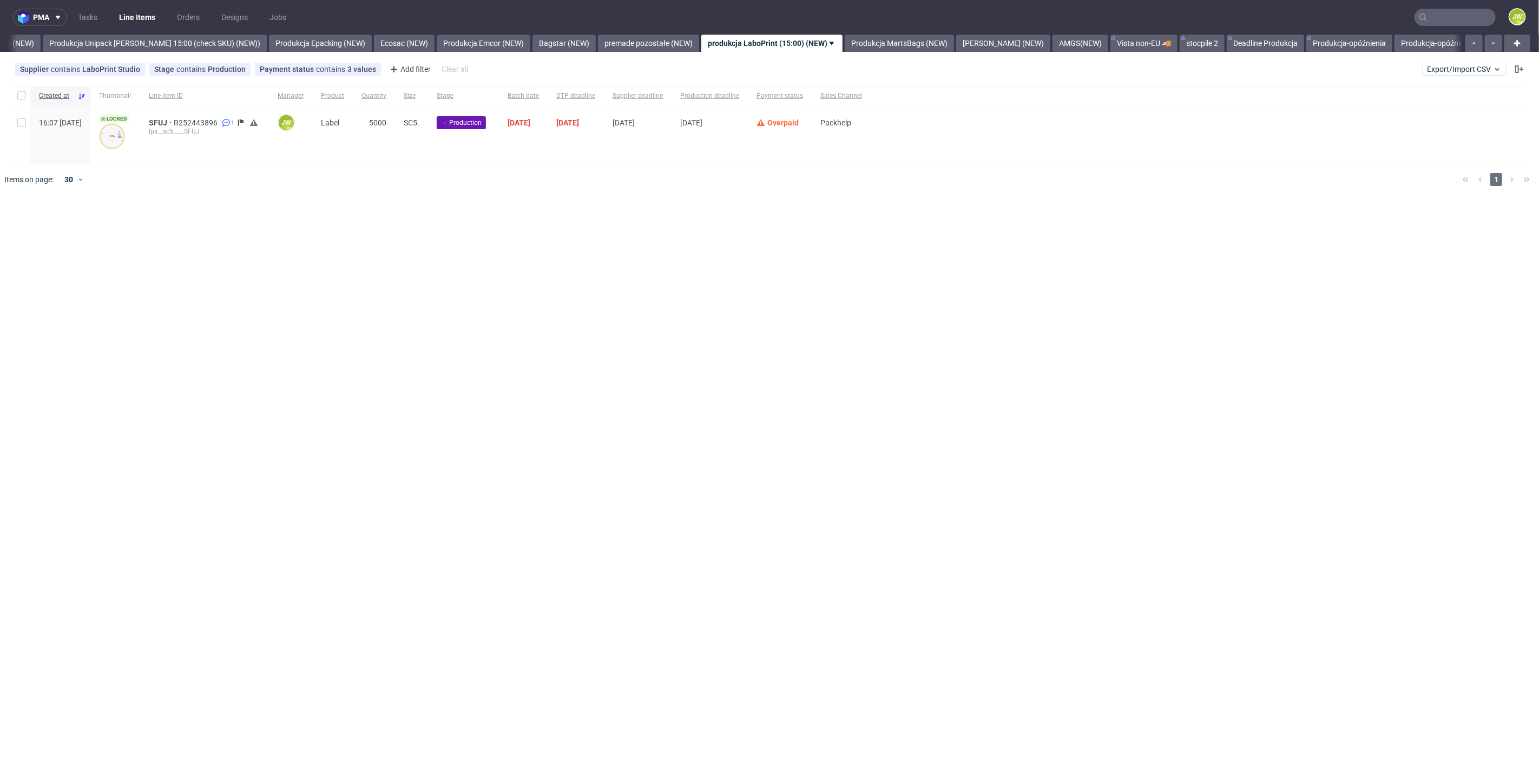
scroll to position [0, 1976]
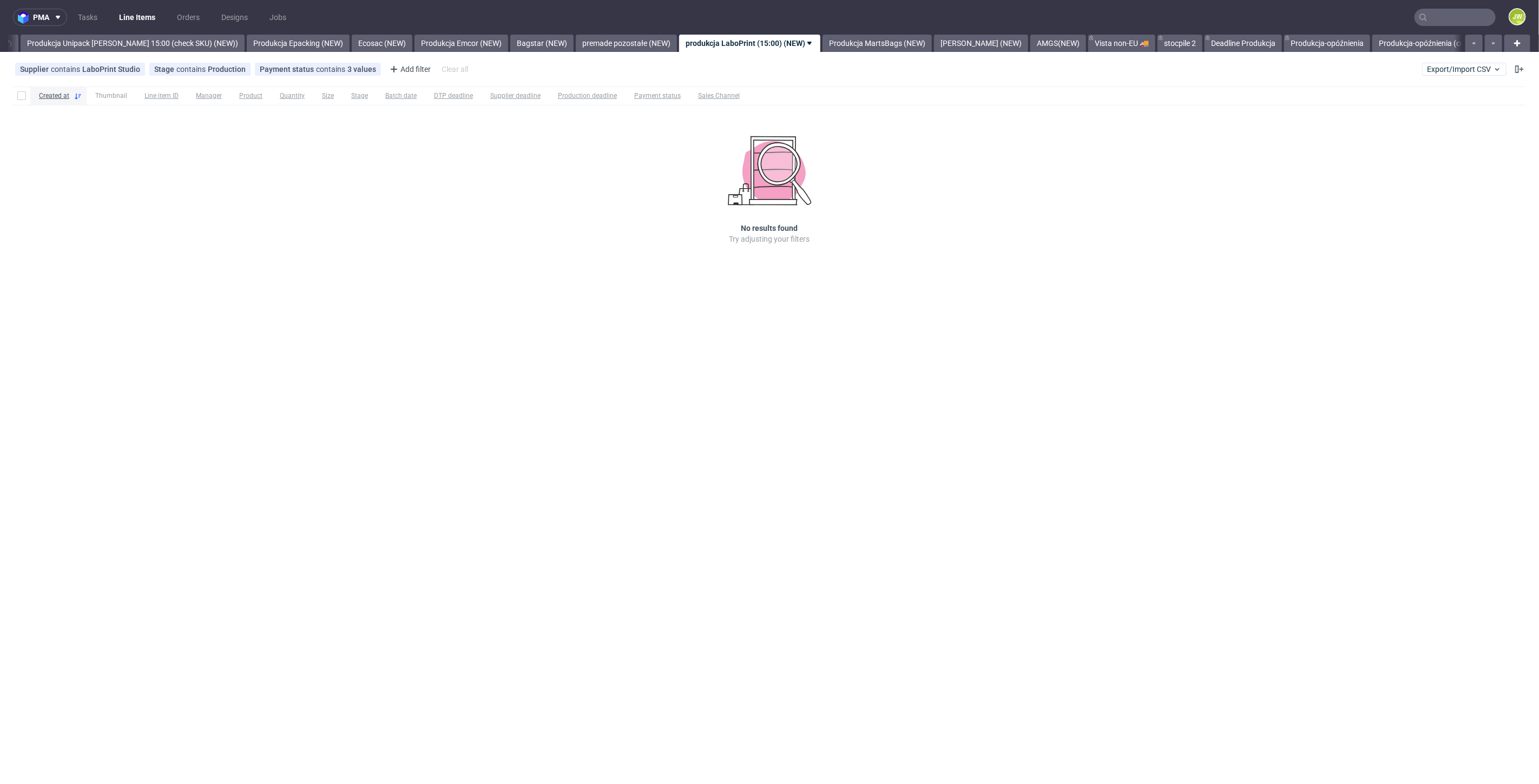
scroll to position [0, 1985]
click at [861, 48] on link "Produkcja MartsBags (NEW)" at bounding box center [872, 43] width 109 height 17
click at [844, 45] on link "ADAMS (NEW)" at bounding box center [853, 43] width 94 height 17
click at [814, 45] on link "AMGS(NEW)" at bounding box center [842, 43] width 56 height 17
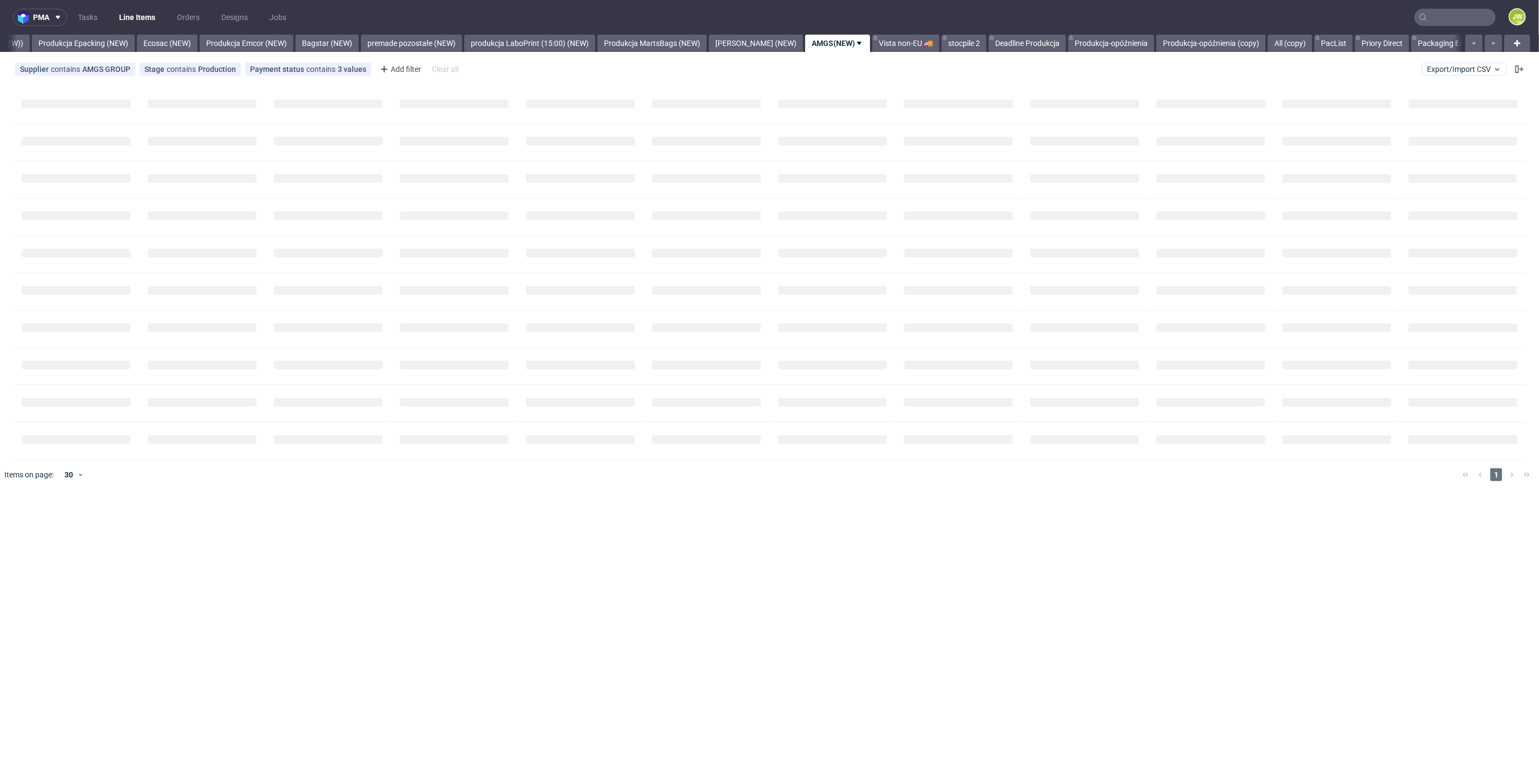
scroll to position [0, 2255]
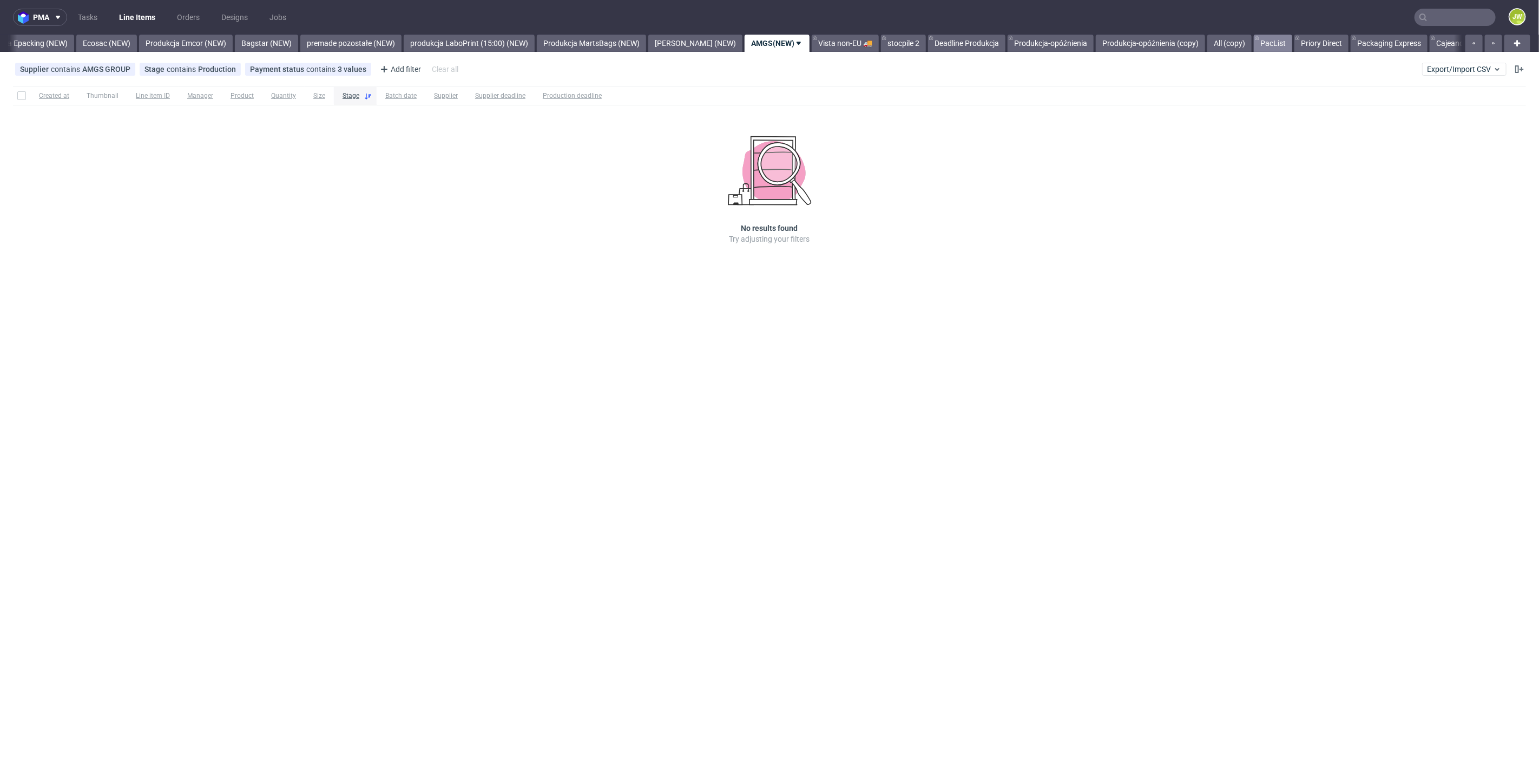
click at [1254, 43] on link "PacList" at bounding box center [1273, 43] width 38 height 17
click at [801, 42] on link "Priory Direct" at bounding box center [828, 43] width 54 height 17
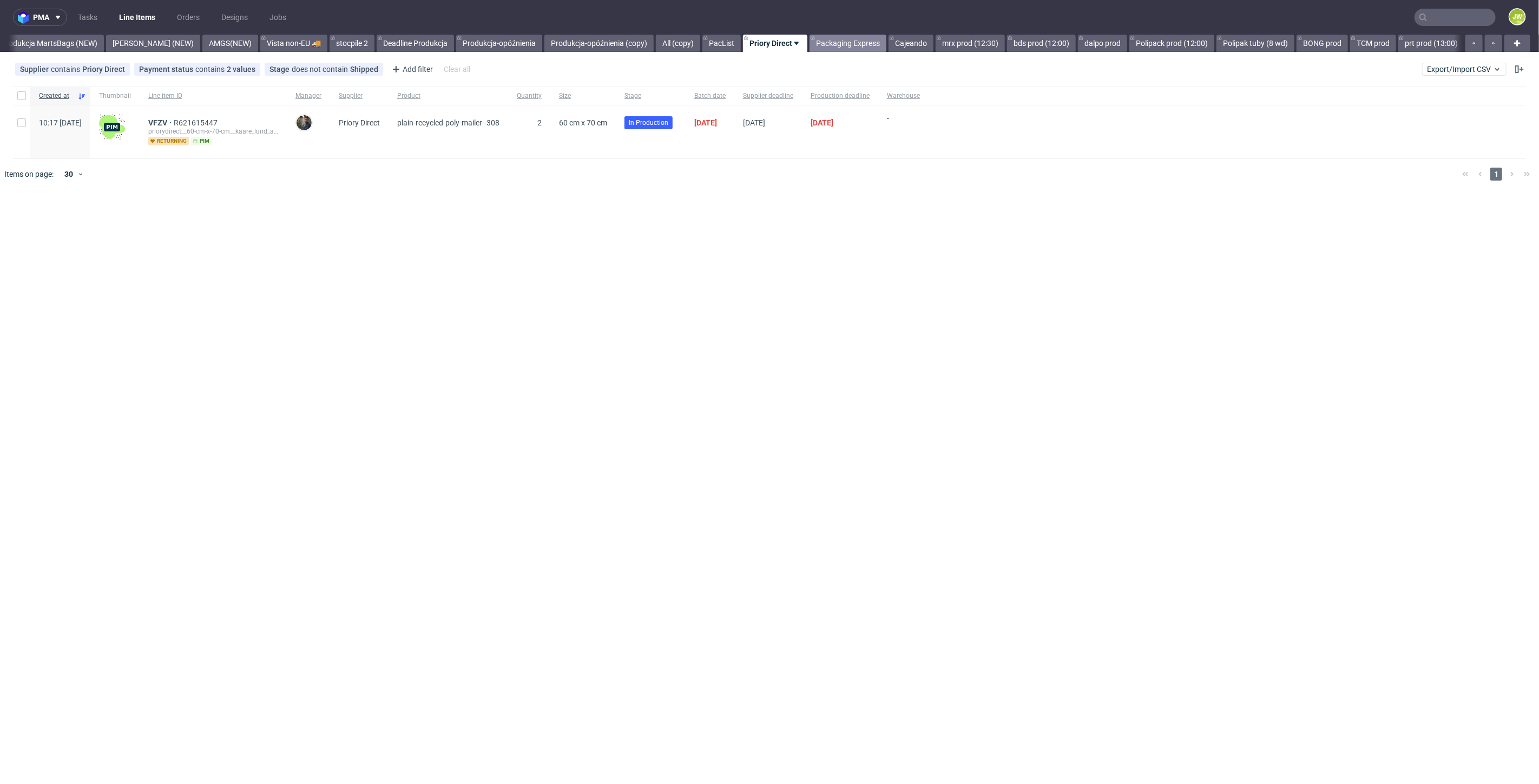
click at [810, 39] on link "Packaging Express" at bounding box center [848, 43] width 77 height 17
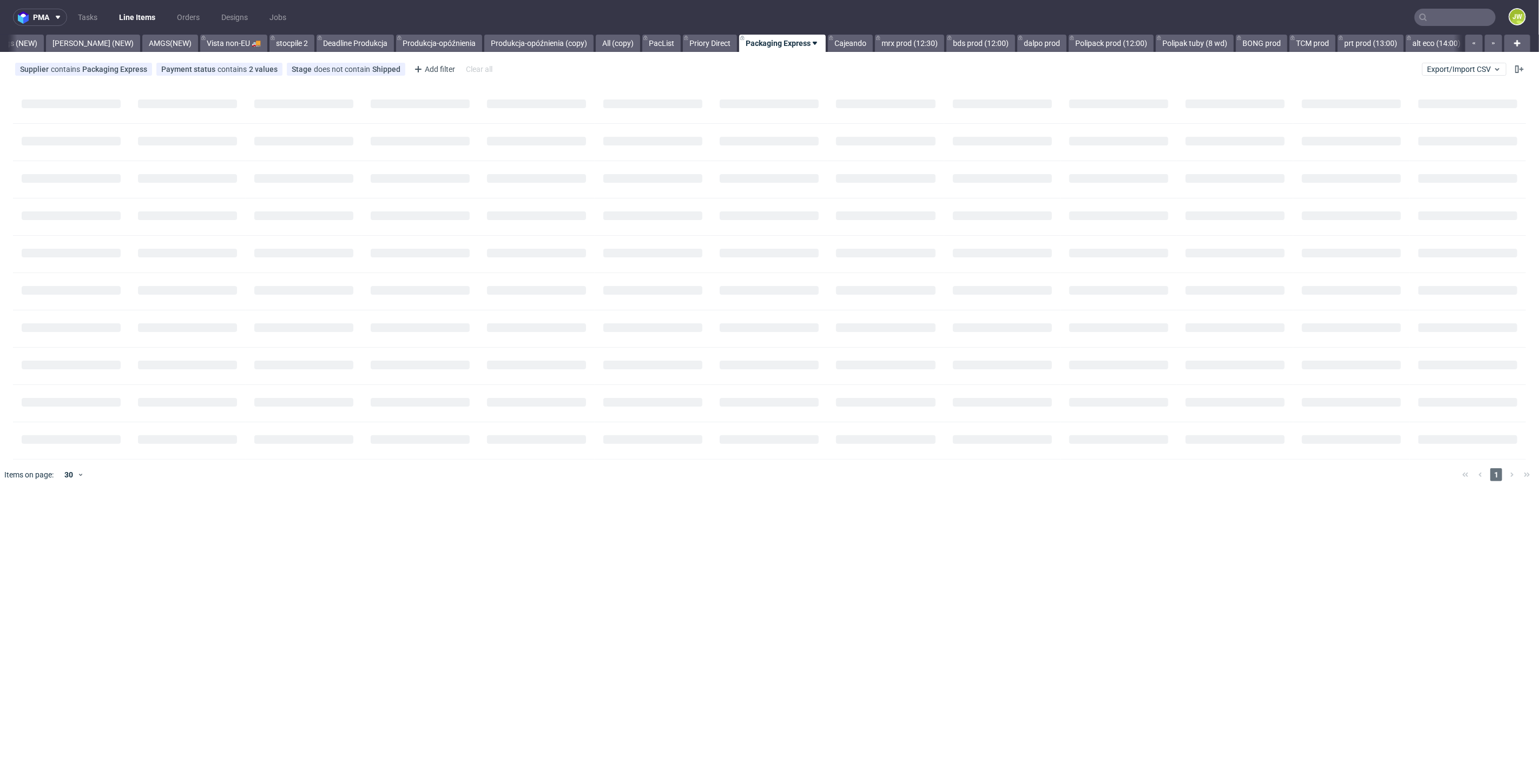
scroll to position [0, 2865]
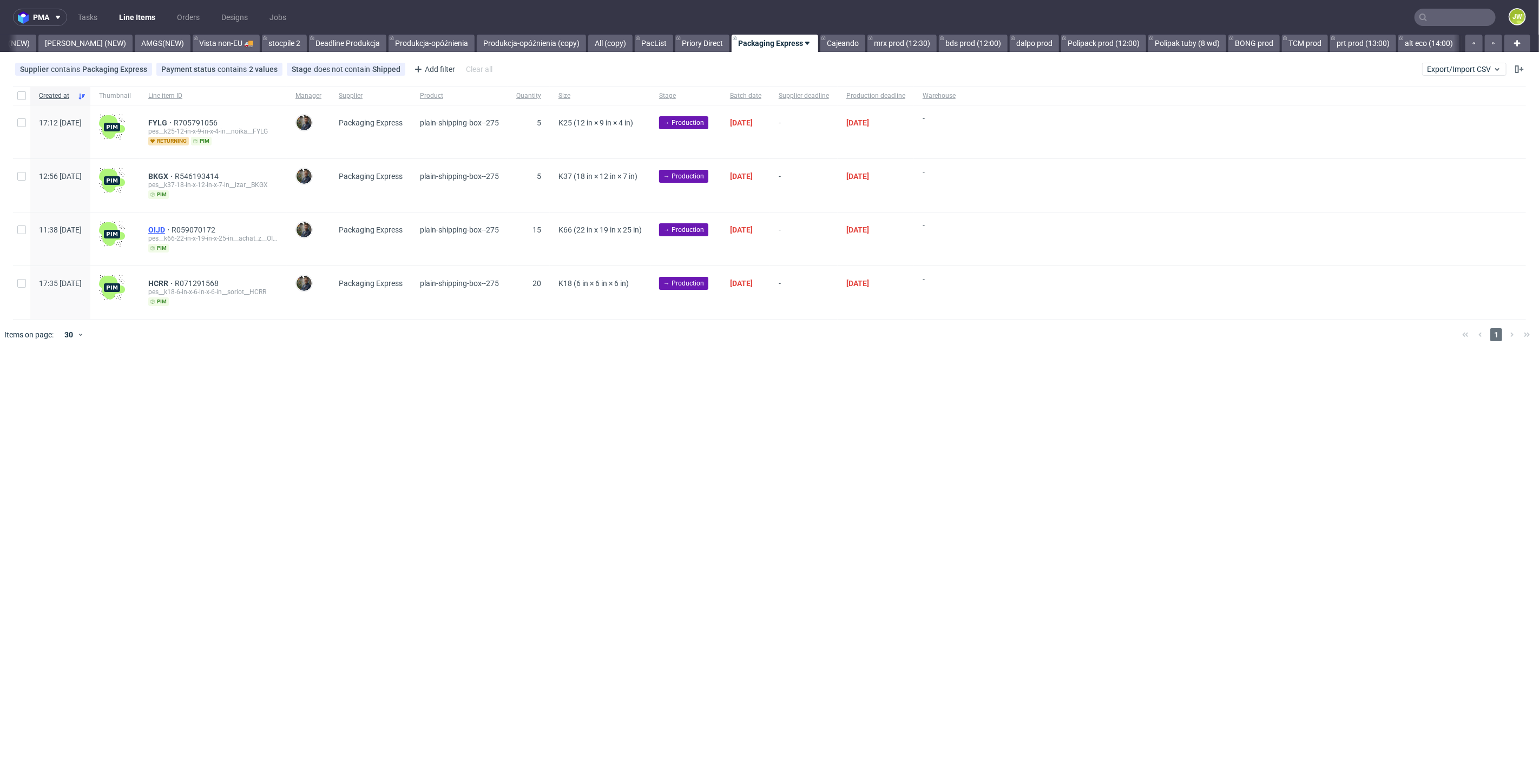
click at [171, 226] on span "OIJD" at bounding box center [160, 230] width 23 height 8
click at [175, 177] on span "BKGX" at bounding box center [161, 176] width 26 height 8
click at [174, 125] on span "FYLG" at bounding box center [161, 122] width 26 height 8
click at [293, 401] on div "pma Tasks Line Items Orders Designs Jobs JW All DTP Late Shipped Shipments DTP …" at bounding box center [770, 392] width 1539 height 784
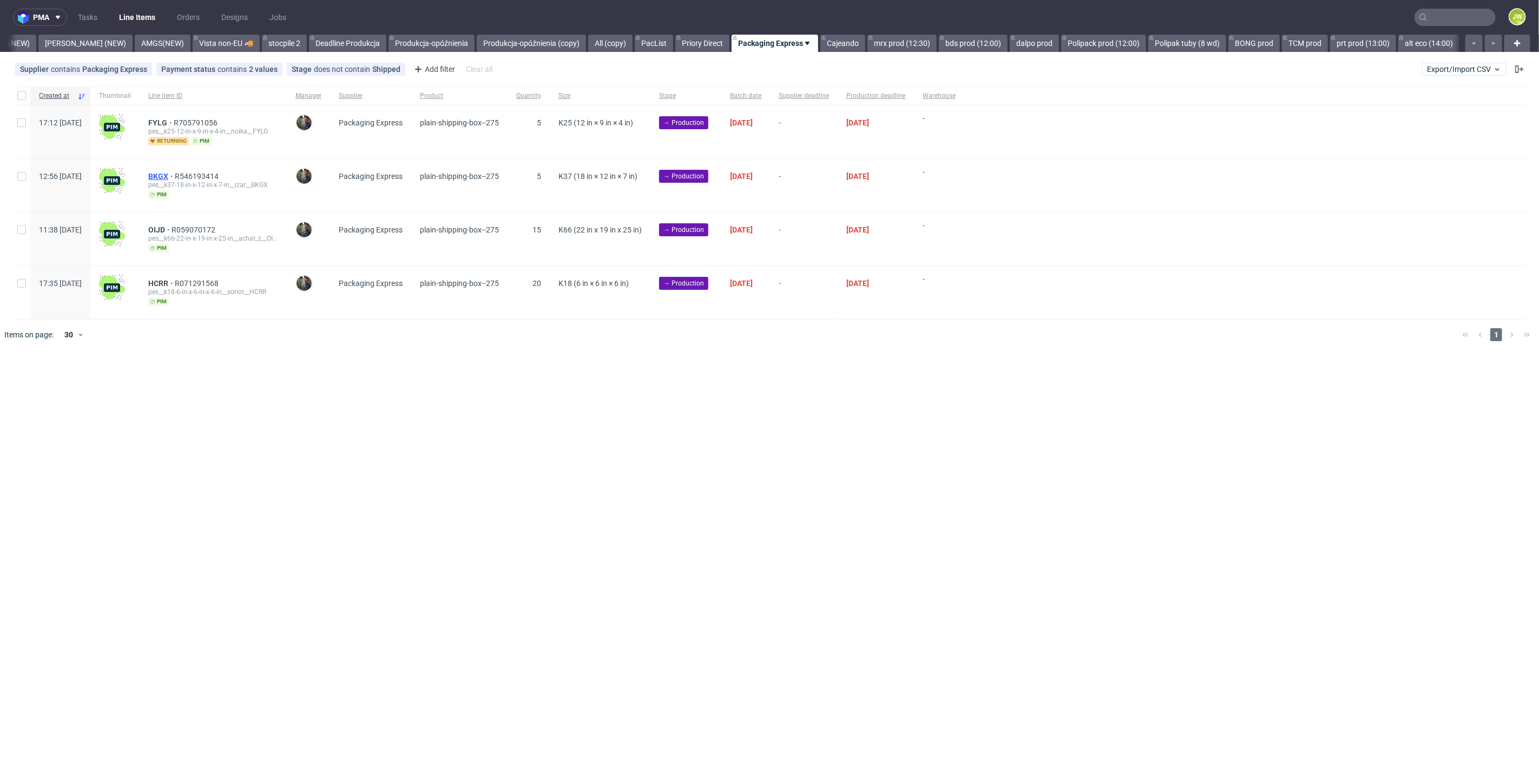
click at [175, 174] on span "BKGX" at bounding box center [161, 176] width 26 height 8
click at [174, 124] on span "FYLG" at bounding box center [161, 122] width 26 height 8
click at [171, 226] on span "OIJD" at bounding box center [160, 230] width 23 height 8
click at [346, 430] on div "pma Tasks Line Items Orders Designs Jobs JW All DTP Late Shipped Shipments DTP …" at bounding box center [770, 392] width 1539 height 784
drag, startPoint x: 428, startPoint y: 478, endPoint x: 428, endPoint y: 484, distance: 6.0
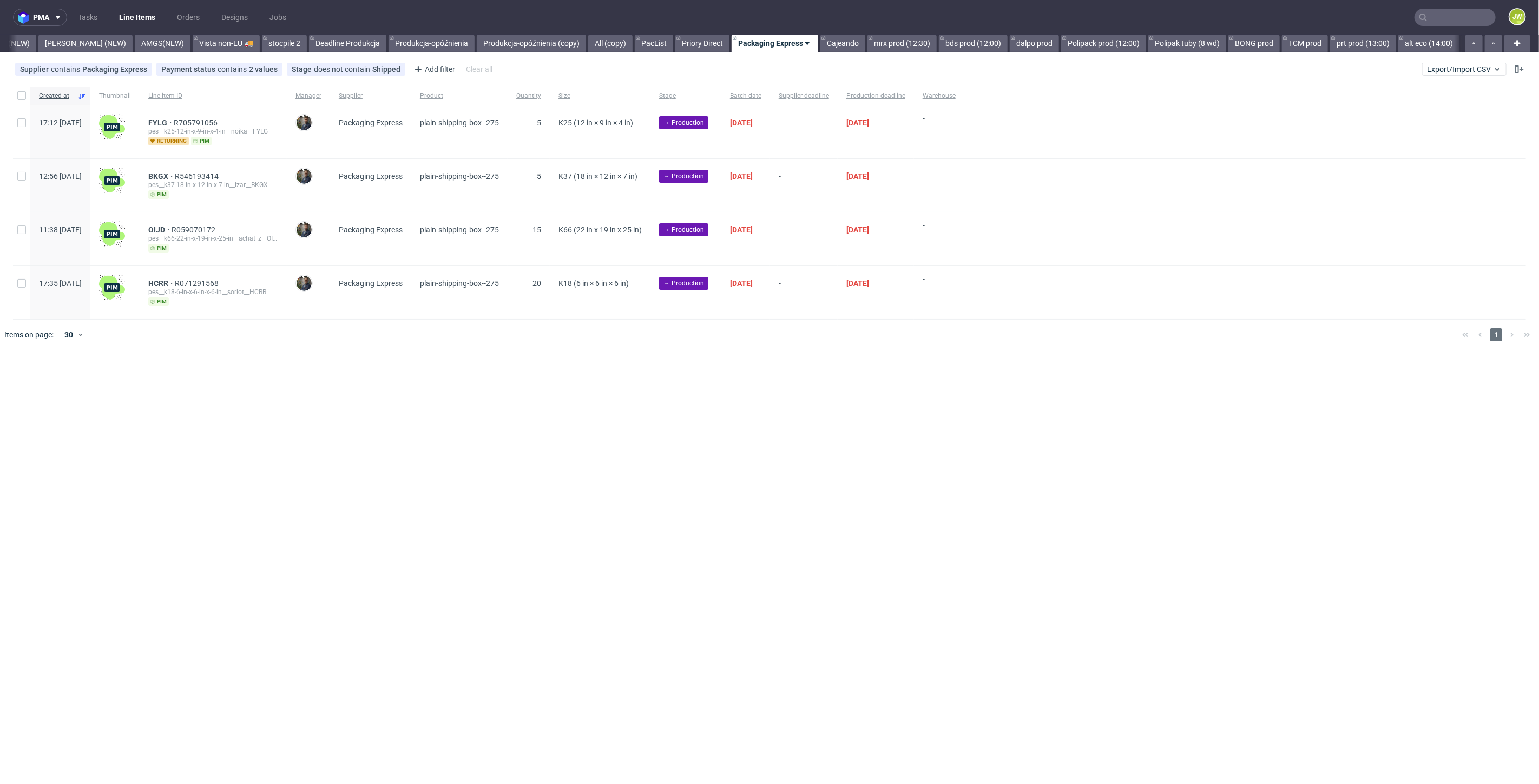
click at [428, 478] on div "pma Tasks Line Items Orders Designs Jobs JW All DTP Late Shipped Shipments DTP …" at bounding box center [770, 392] width 1539 height 784
drag, startPoint x: 186, startPoint y: 229, endPoint x: 186, endPoint y: 223, distance: 6.0
click at [171, 229] on span "OIJD" at bounding box center [160, 230] width 23 height 8
click at [175, 175] on span "BKGX" at bounding box center [161, 176] width 26 height 8
click at [174, 121] on span "FYLG" at bounding box center [161, 122] width 26 height 8
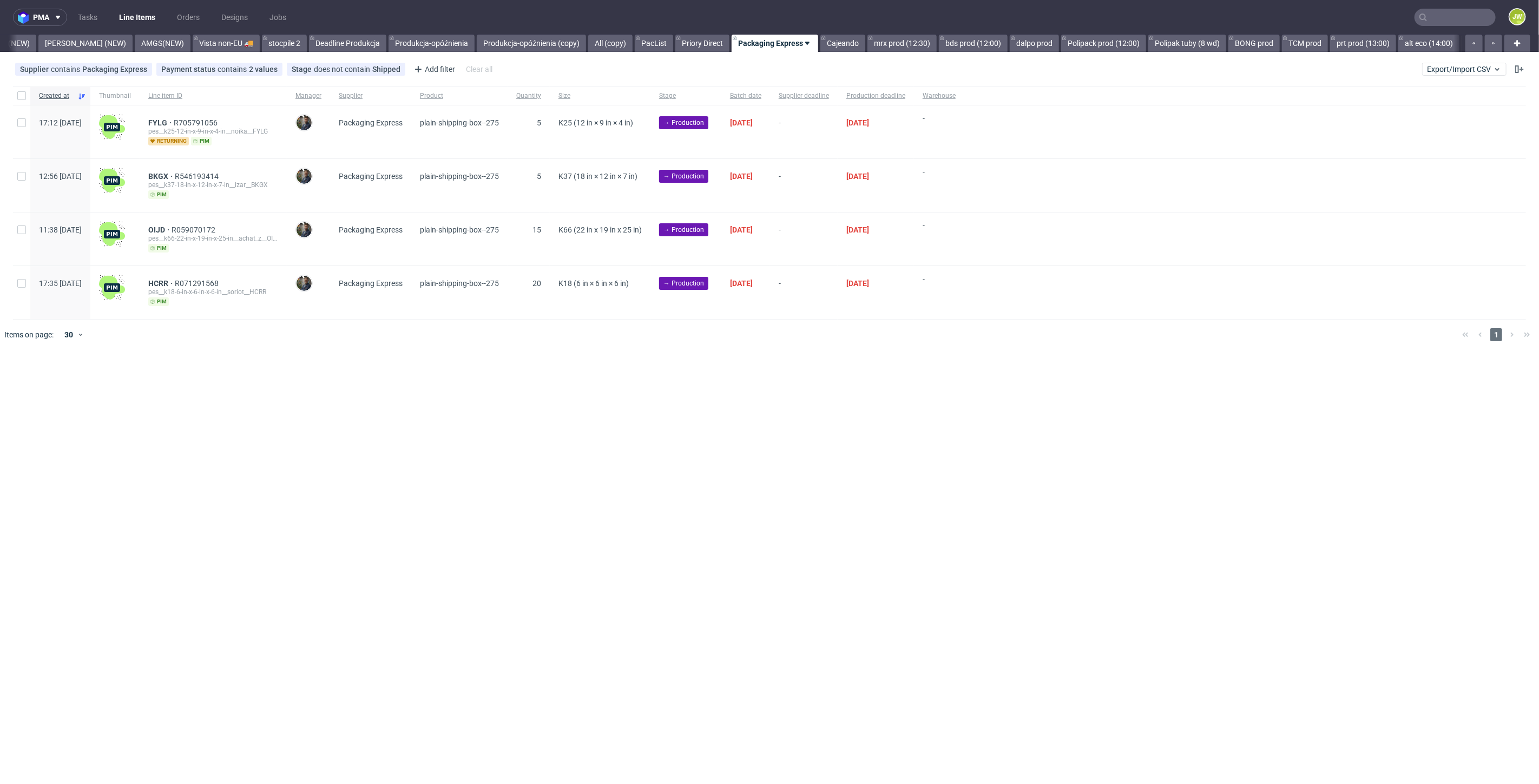
click at [427, 478] on div "pma Tasks Line Items Orders Designs Jobs JW All DTP Late Shipped Shipments DTP …" at bounding box center [770, 392] width 1539 height 784
click at [820, 35] on link "Cajeando" at bounding box center [842, 43] width 45 height 17
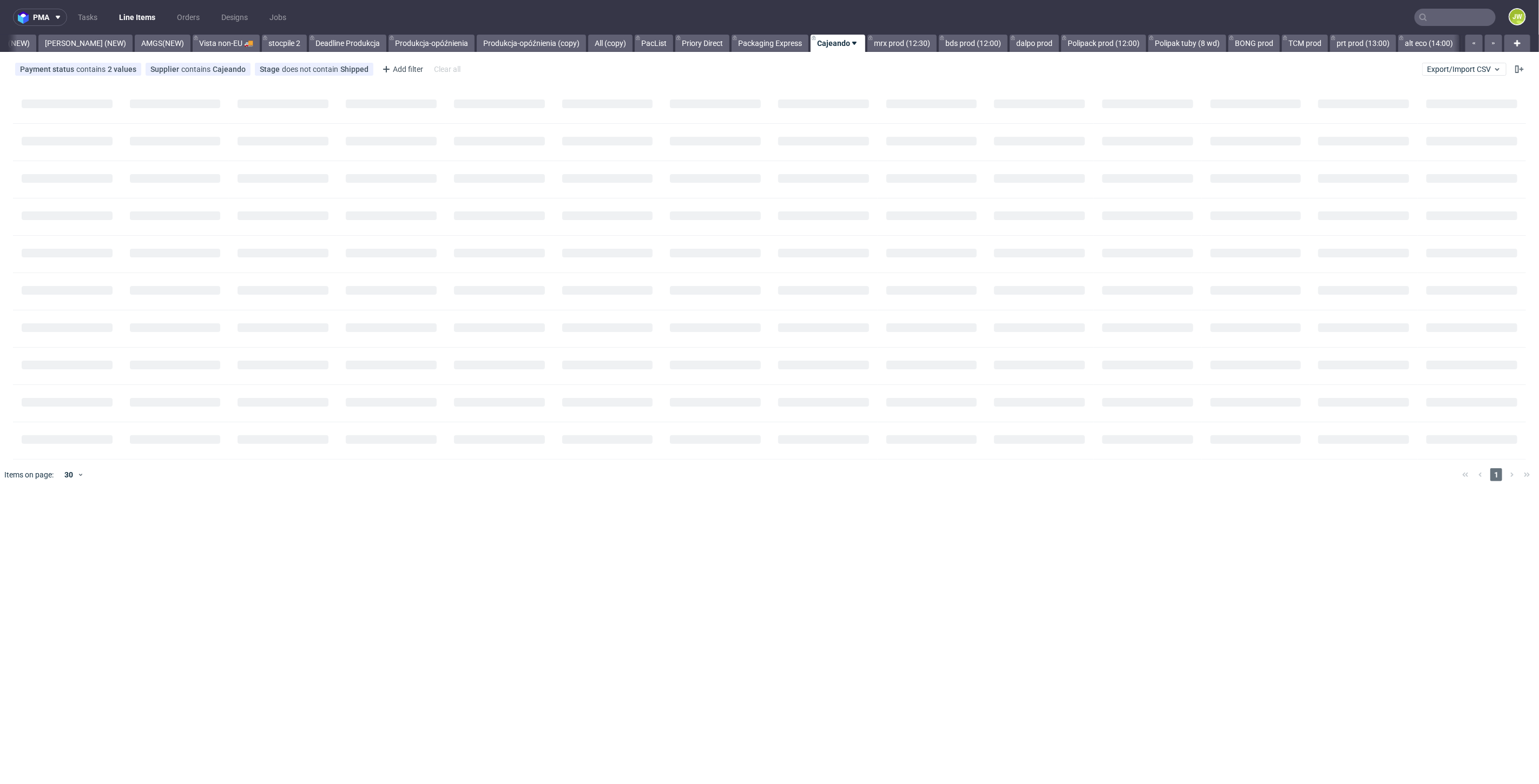
scroll to position [0, 2928]
click at [677, 47] on link "Packaging Express" at bounding box center [707, 43] width 77 height 17
click at [820, 47] on link "Cajeando" at bounding box center [842, 43] width 45 height 17
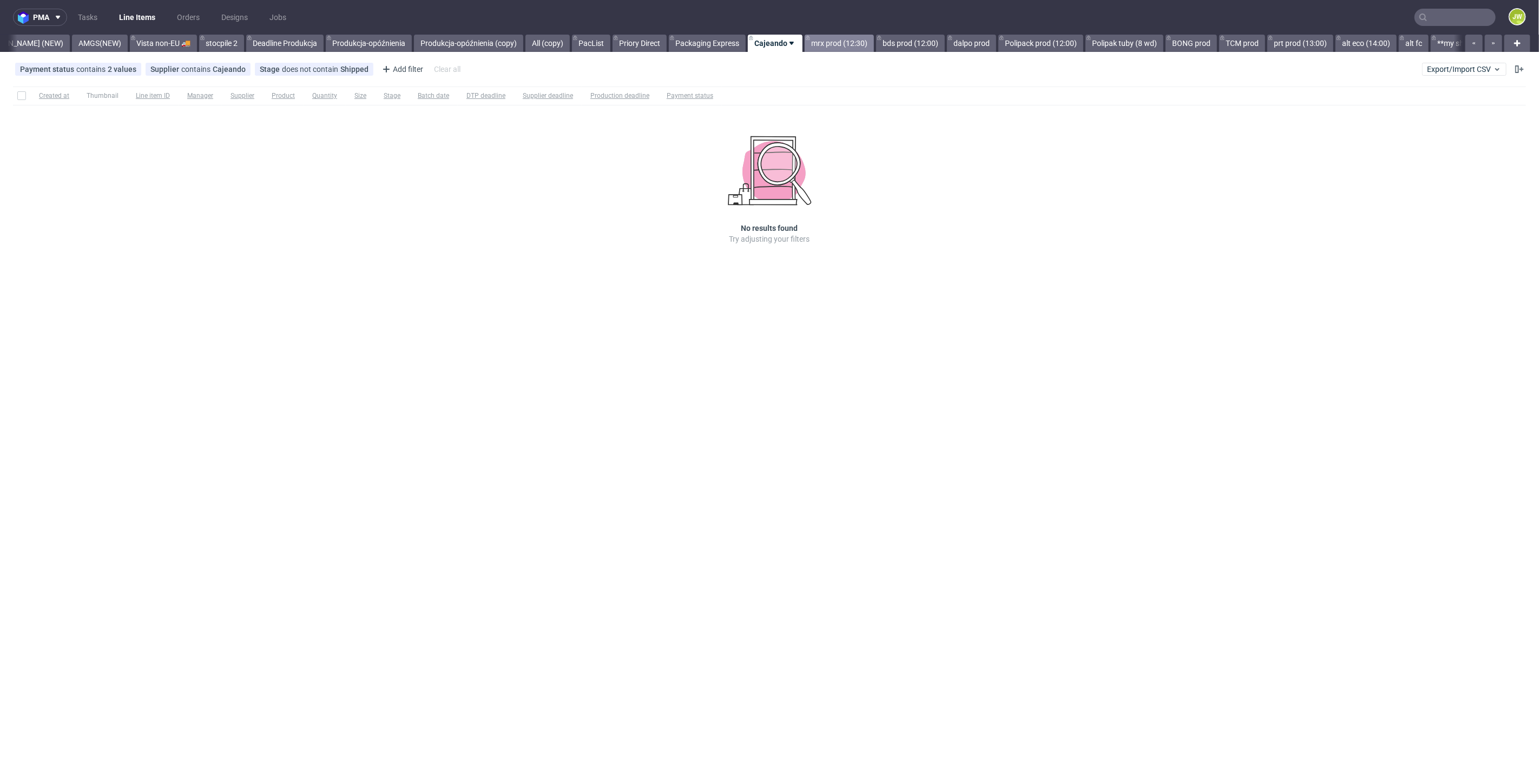
click at [805, 47] on link "mrx prod (12:30)" at bounding box center [839, 43] width 69 height 17
click at [614, 45] on link "Packaging Express" at bounding box center [648, 43] width 77 height 17
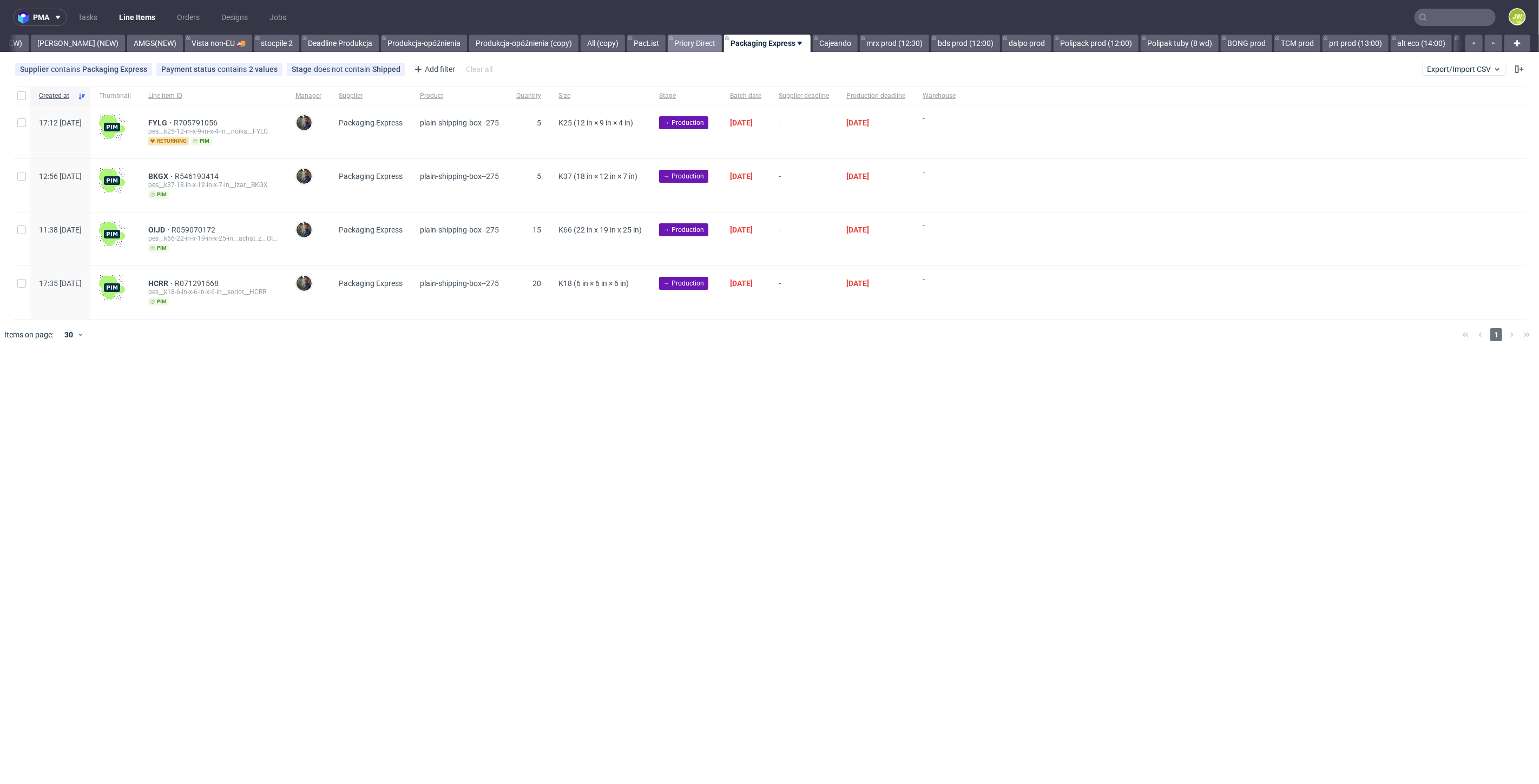
scroll to position [0, 2865]
click at [1462, 24] on input "text" at bounding box center [1455, 17] width 81 height 17
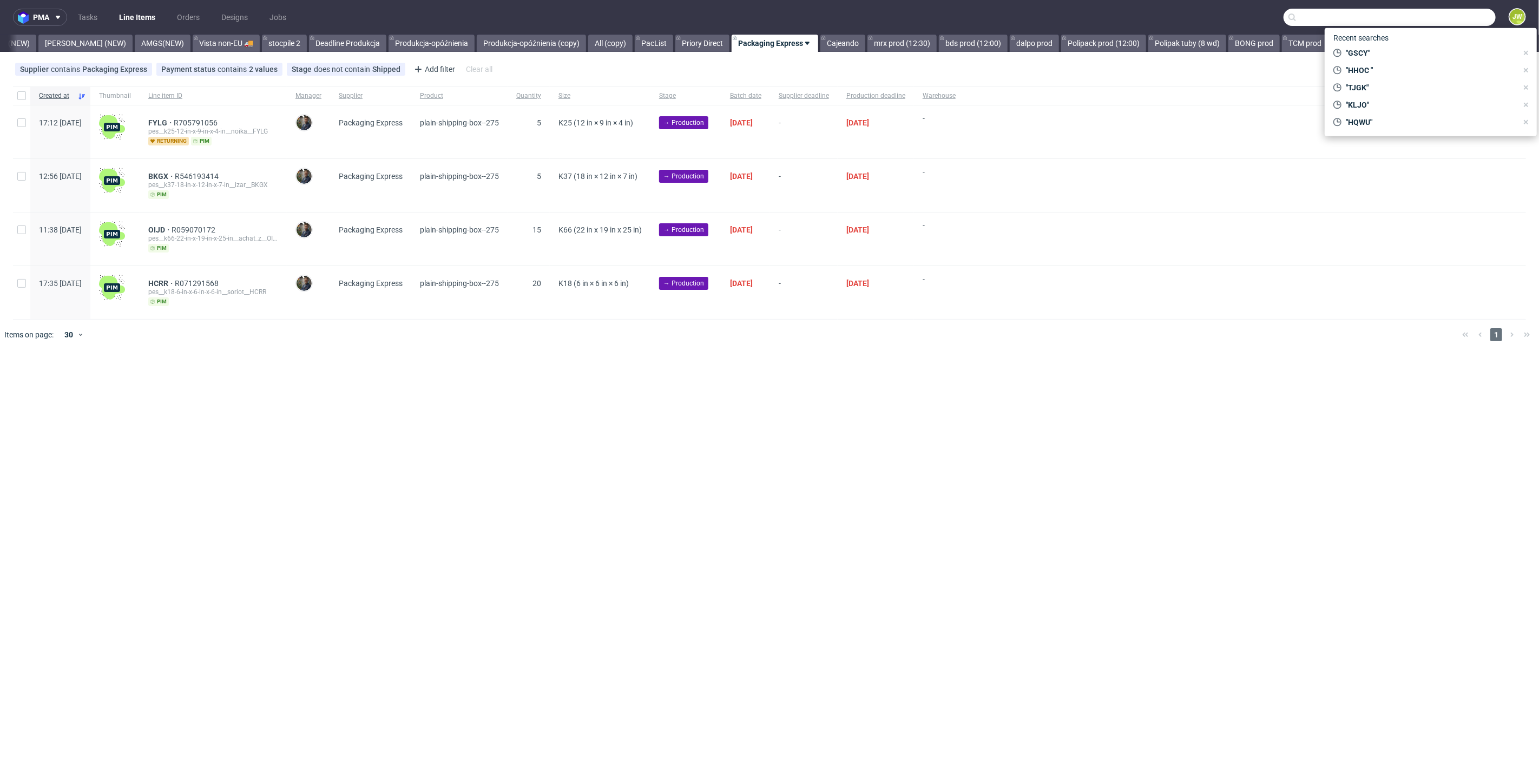
paste input "We have another three orders from France for delivery from the UK that we canno…"
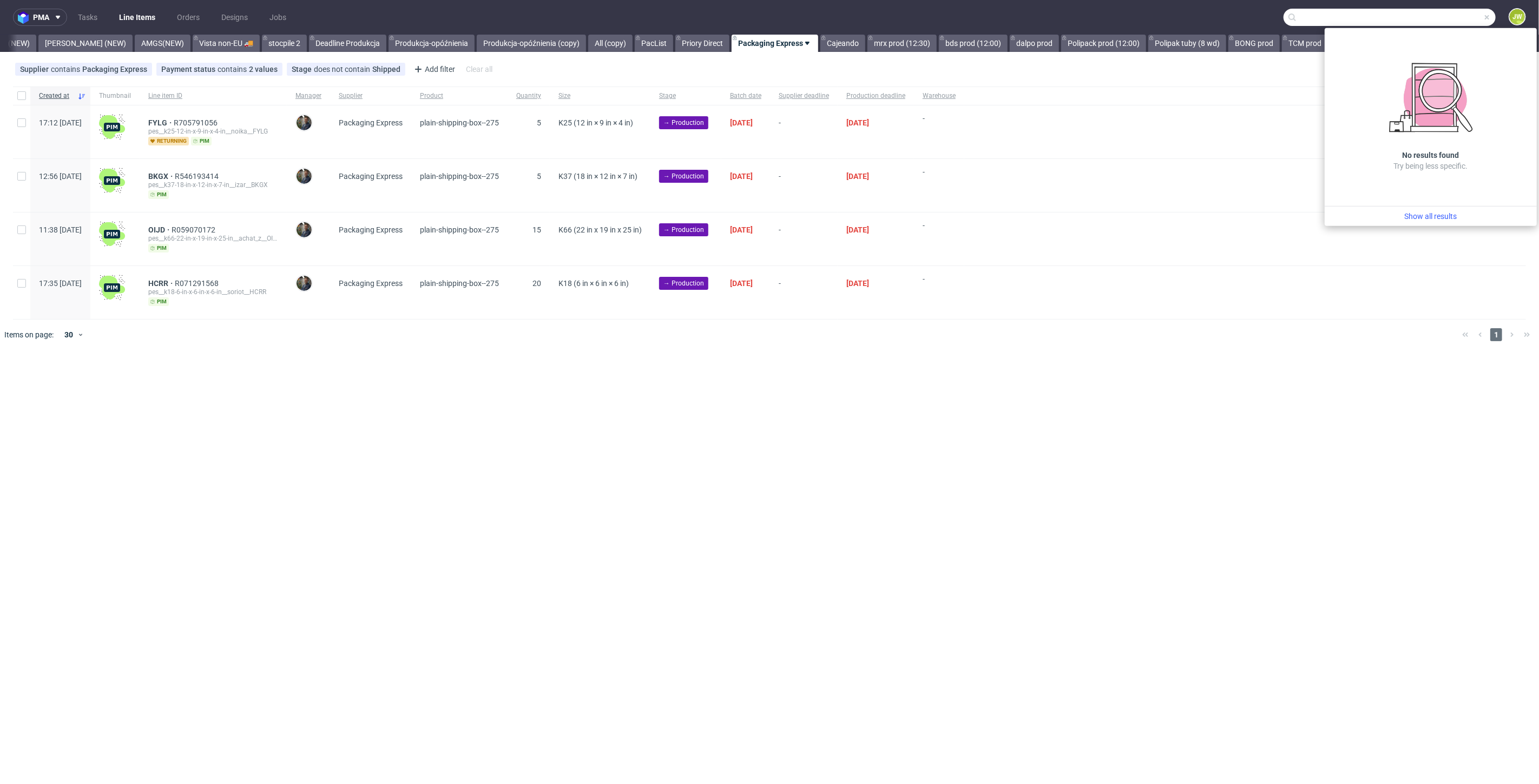
type input "We have another three orders from France for delivery from the UK that we canno…"
click at [1489, 19] on span at bounding box center [1487, 17] width 8 height 8
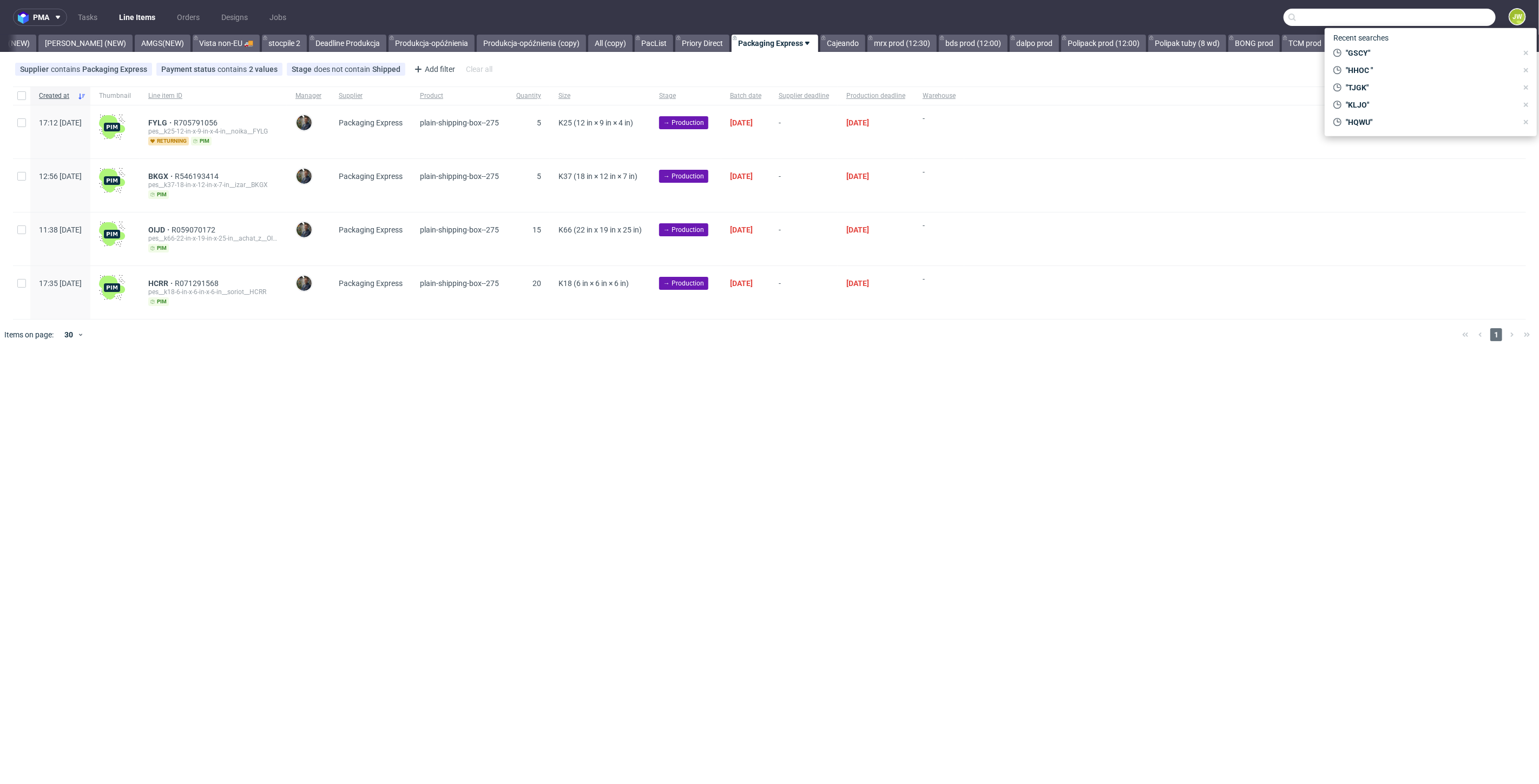
click at [1448, 17] on input "text" at bounding box center [1389, 17] width 212 height 17
paste input "VNNI"
type input "VNNI"
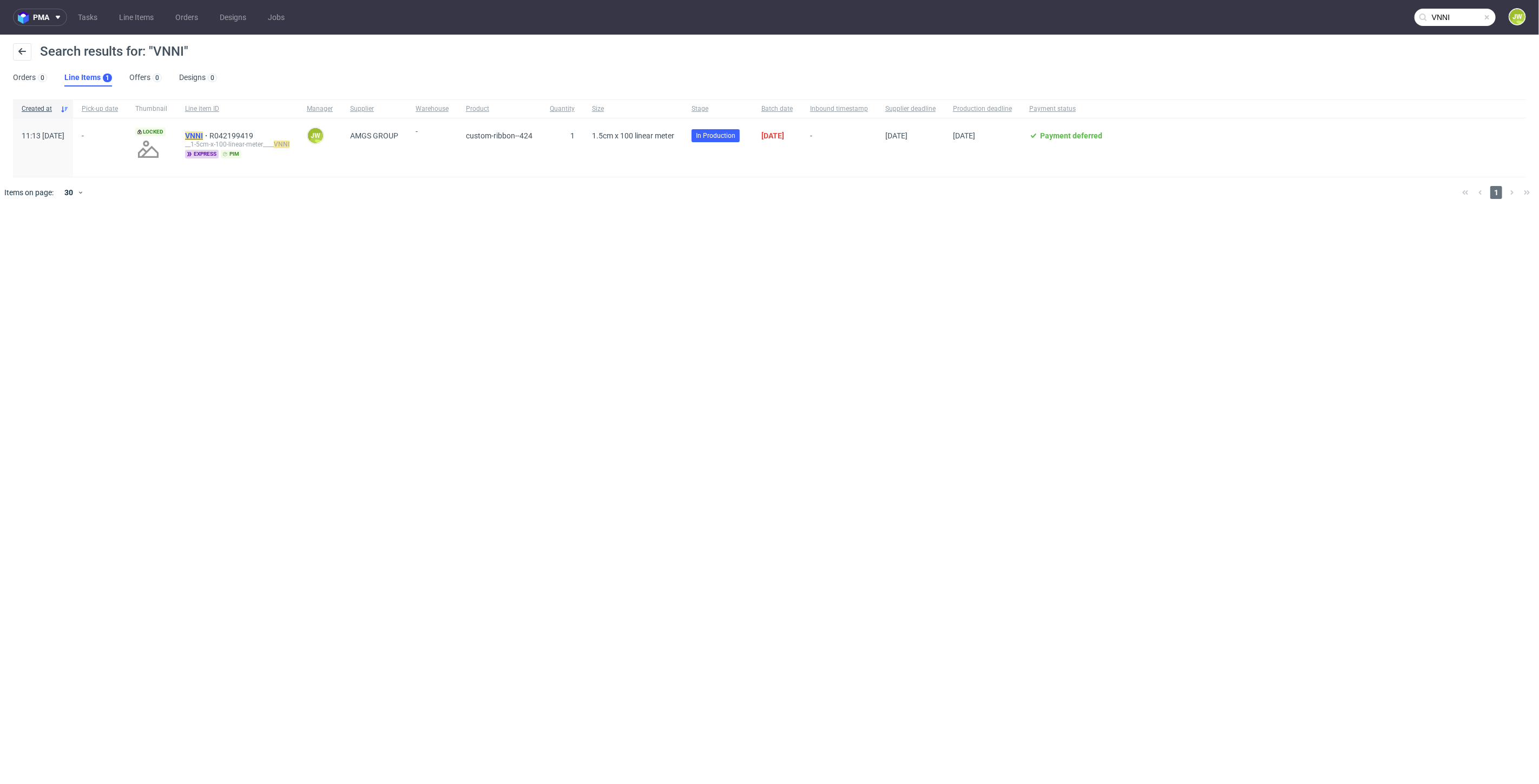
click at [203, 136] on mark "VNNI" at bounding box center [194, 136] width 18 height 8
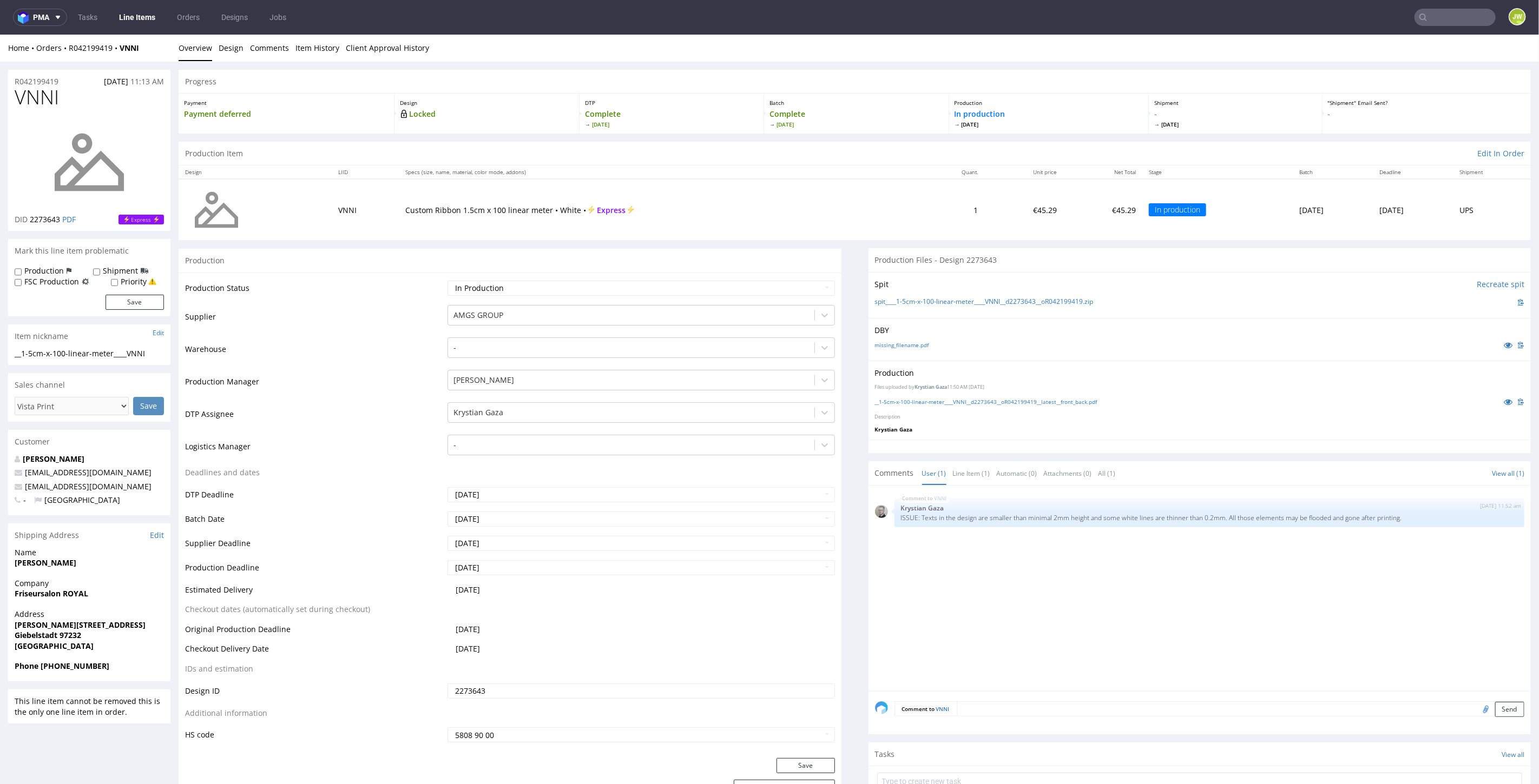
click at [925, 393] on div "Production Files uploaded by Krystian Gaza 11:50 AM October 10th, 2025 __1-5cm-…" at bounding box center [1200, 399] width 663 height 79
click at [921, 398] on link "__1-5cm-x-100-linear-meter____VNNI__d2273643__oR042199419__latest__front_back.p…" at bounding box center [986, 401] width 222 height 8
click at [1450, 20] on input "text" at bounding box center [1455, 17] width 81 height 17
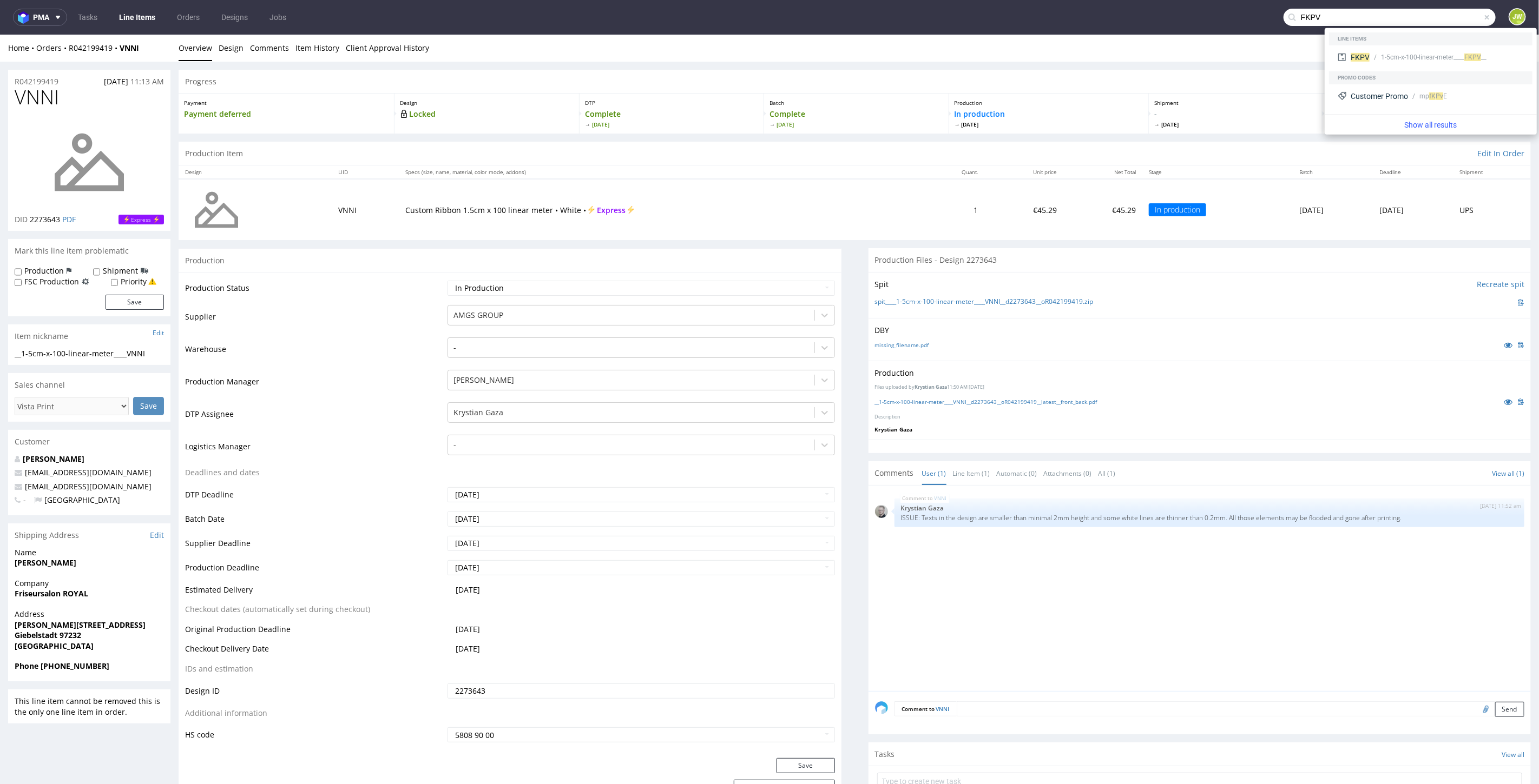
type input "FKPV"
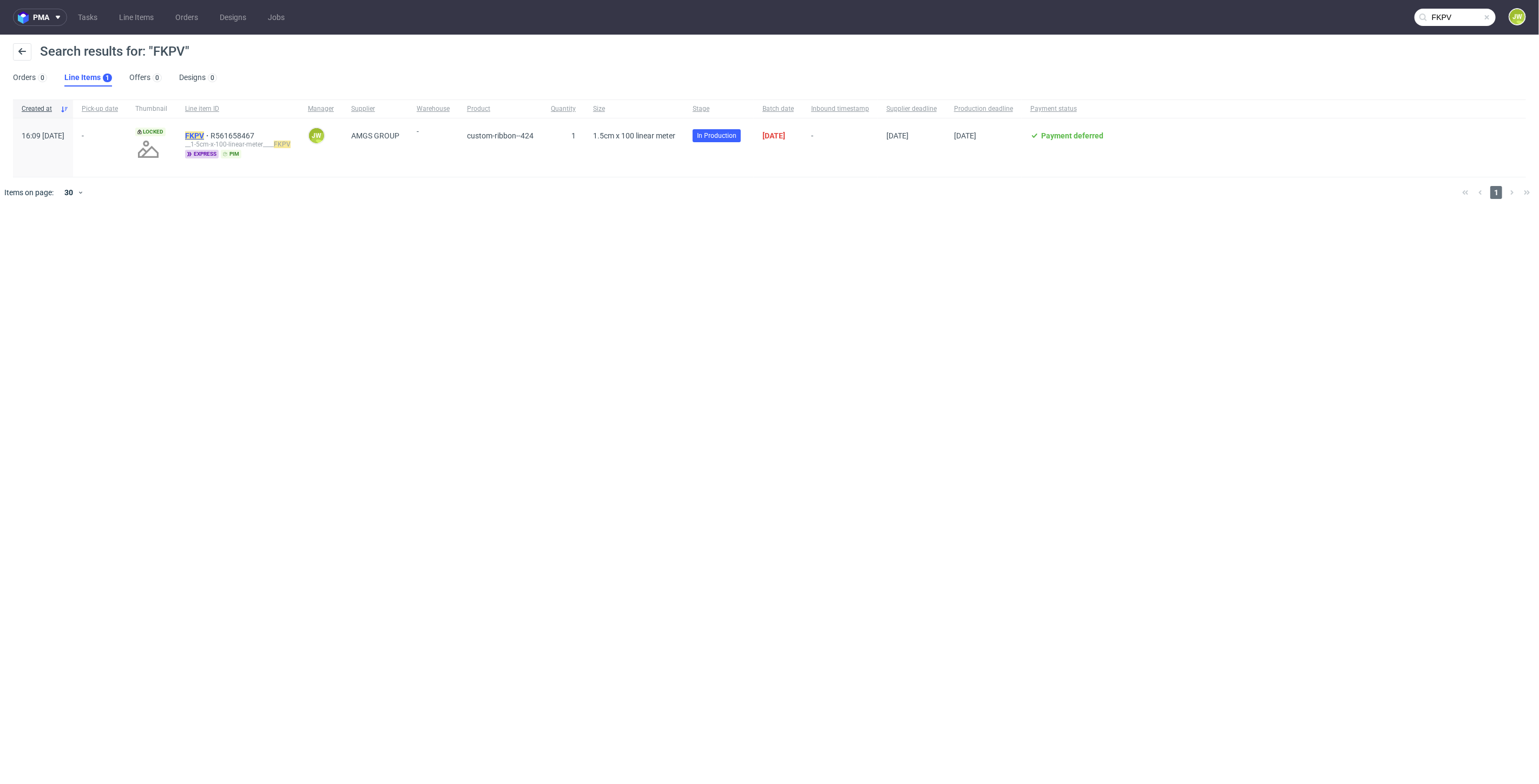
click at [204, 139] on mark "FKPV" at bounding box center [195, 136] width 19 height 8
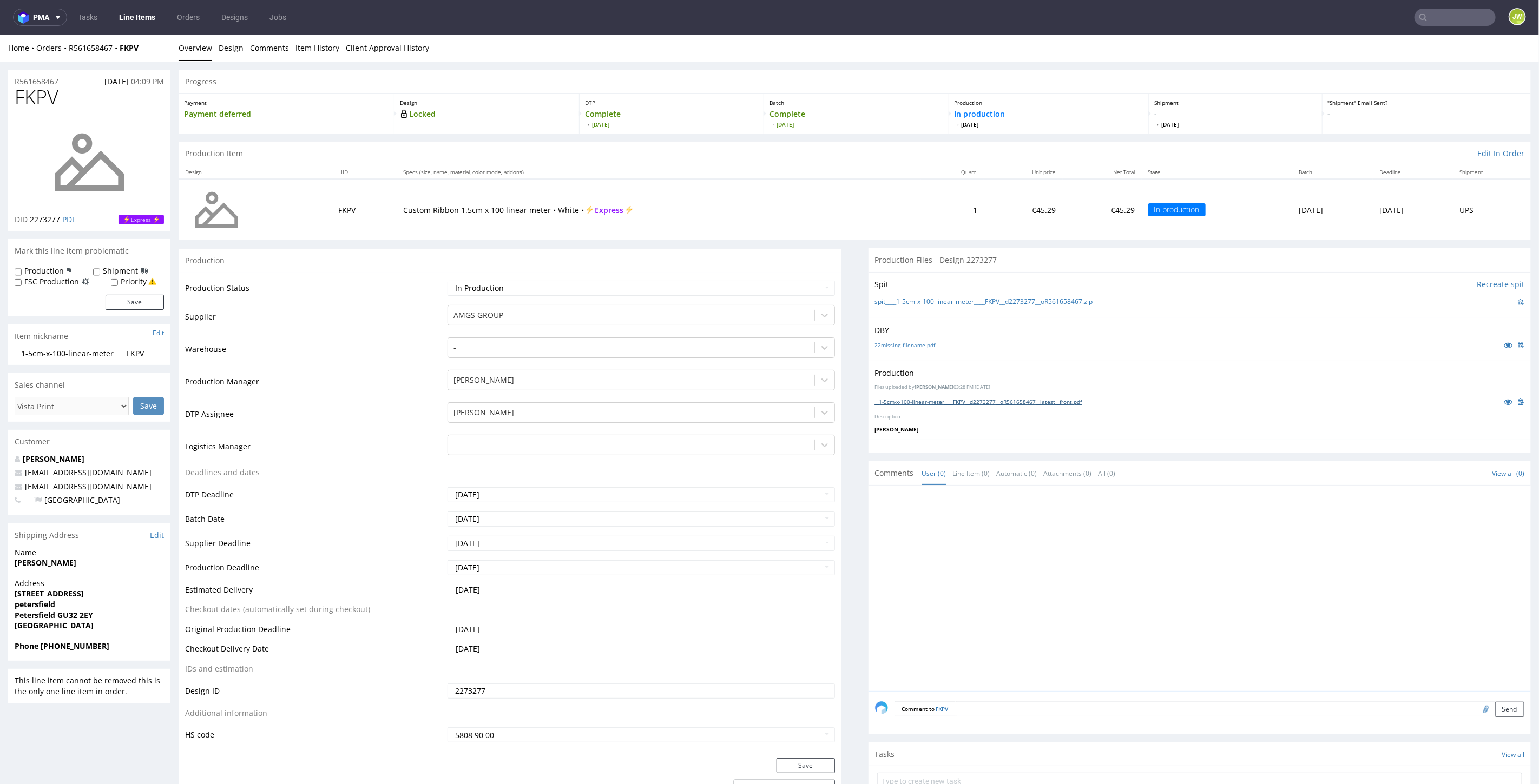
click at [903, 400] on link "__1-5cm-x-100-linear-meter____FKPV__d2273277__oR561658467__latest__front.pdf" at bounding box center [979, 401] width 207 height 8
click at [1464, 10] on input "text" at bounding box center [1455, 17] width 81 height 17
type input "CSNB"
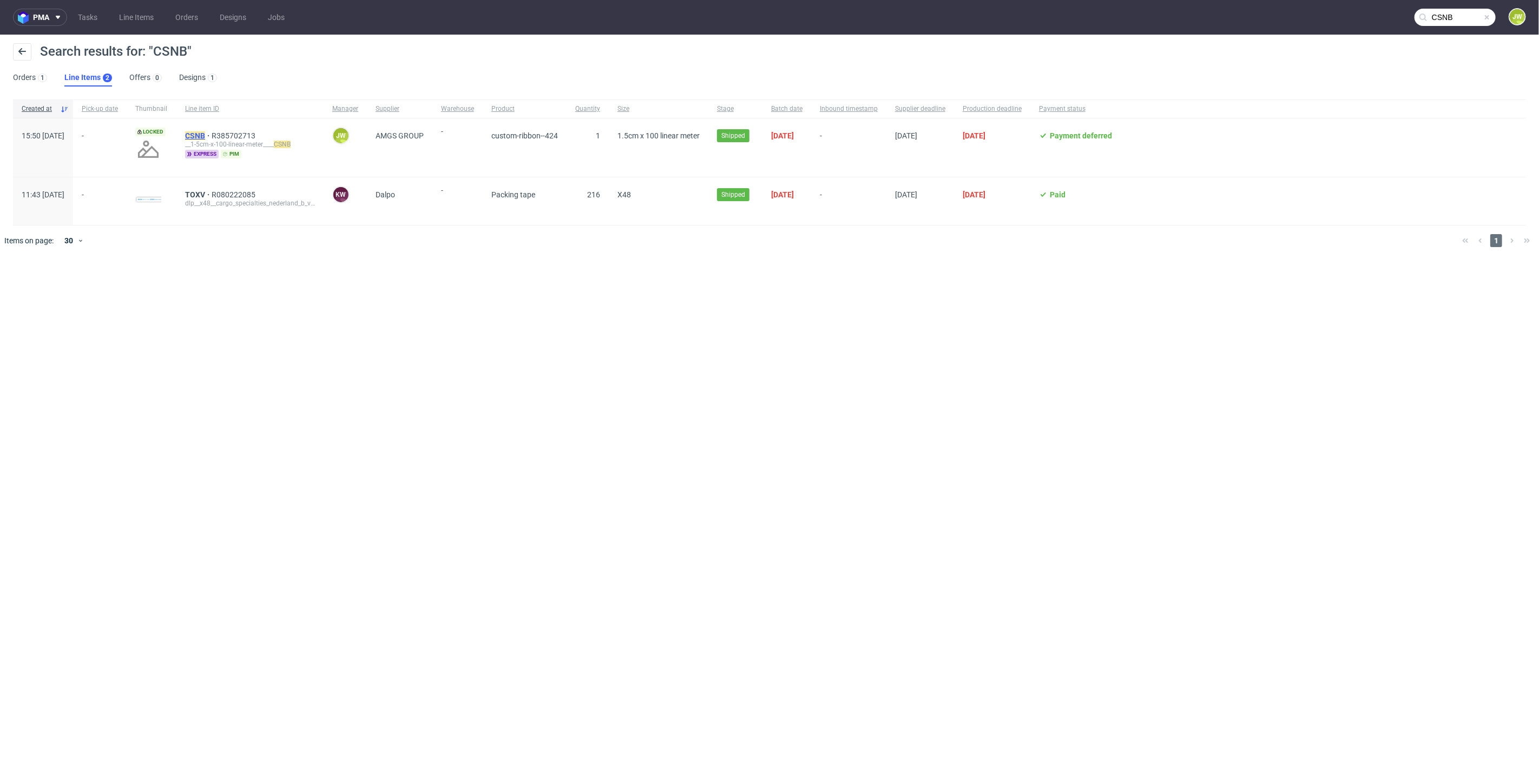
click at [205, 134] on mark "CSNB" at bounding box center [195, 136] width 20 height 8
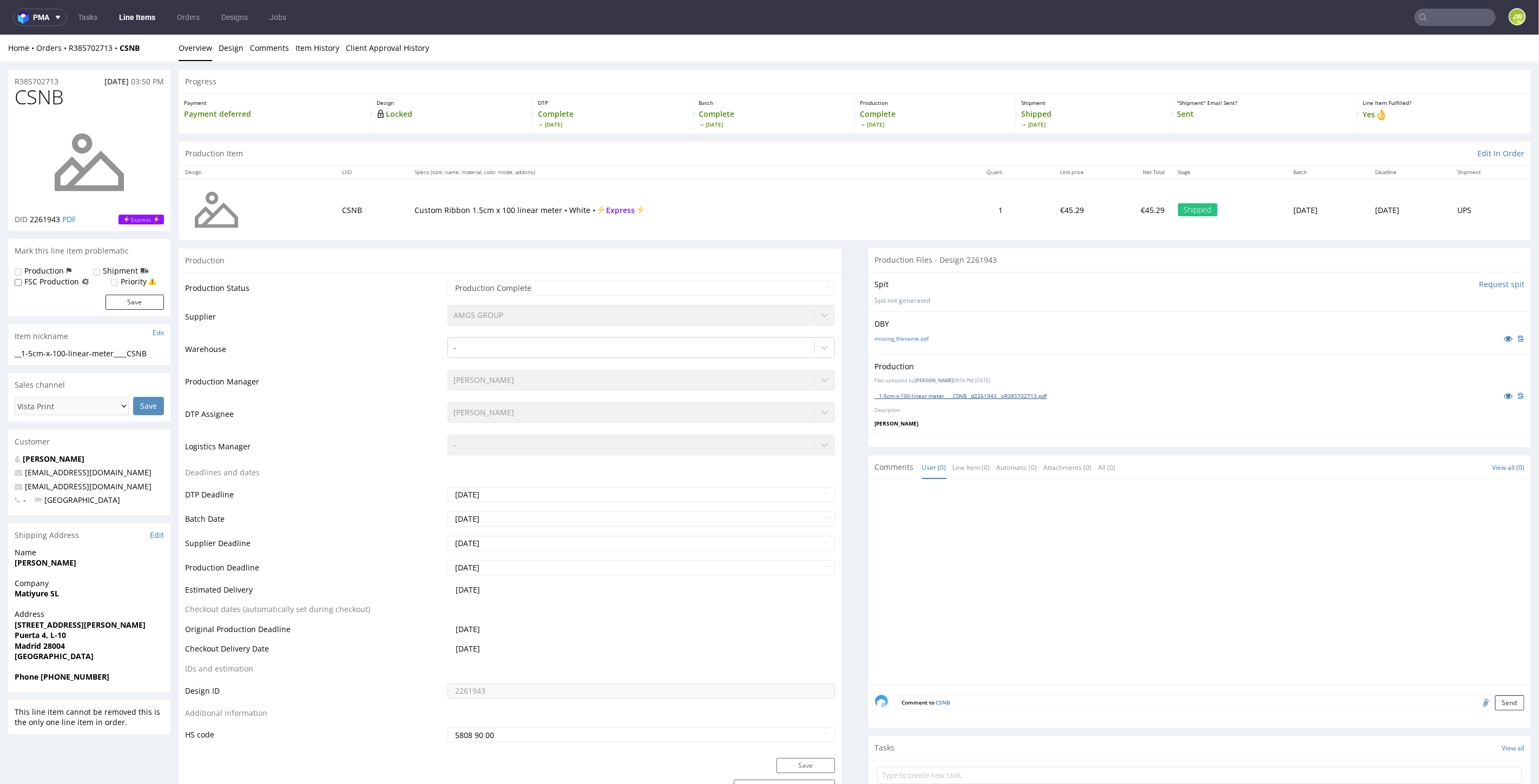
click at [948, 393] on link "__1-5cm-x-100-linear-meter____CSNB__d2261943__oR385702713.pdf" at bounding box center [961, 395] width 172 height 8
click at [1470, 8] on nav "pma Tasks Line Items Orders Designs Jobs JW" at bounding box center [770, 17] width 1539 height 35
click at [1457, 16] on input "text" at bounding box center [1455, 17] width 81 height 17
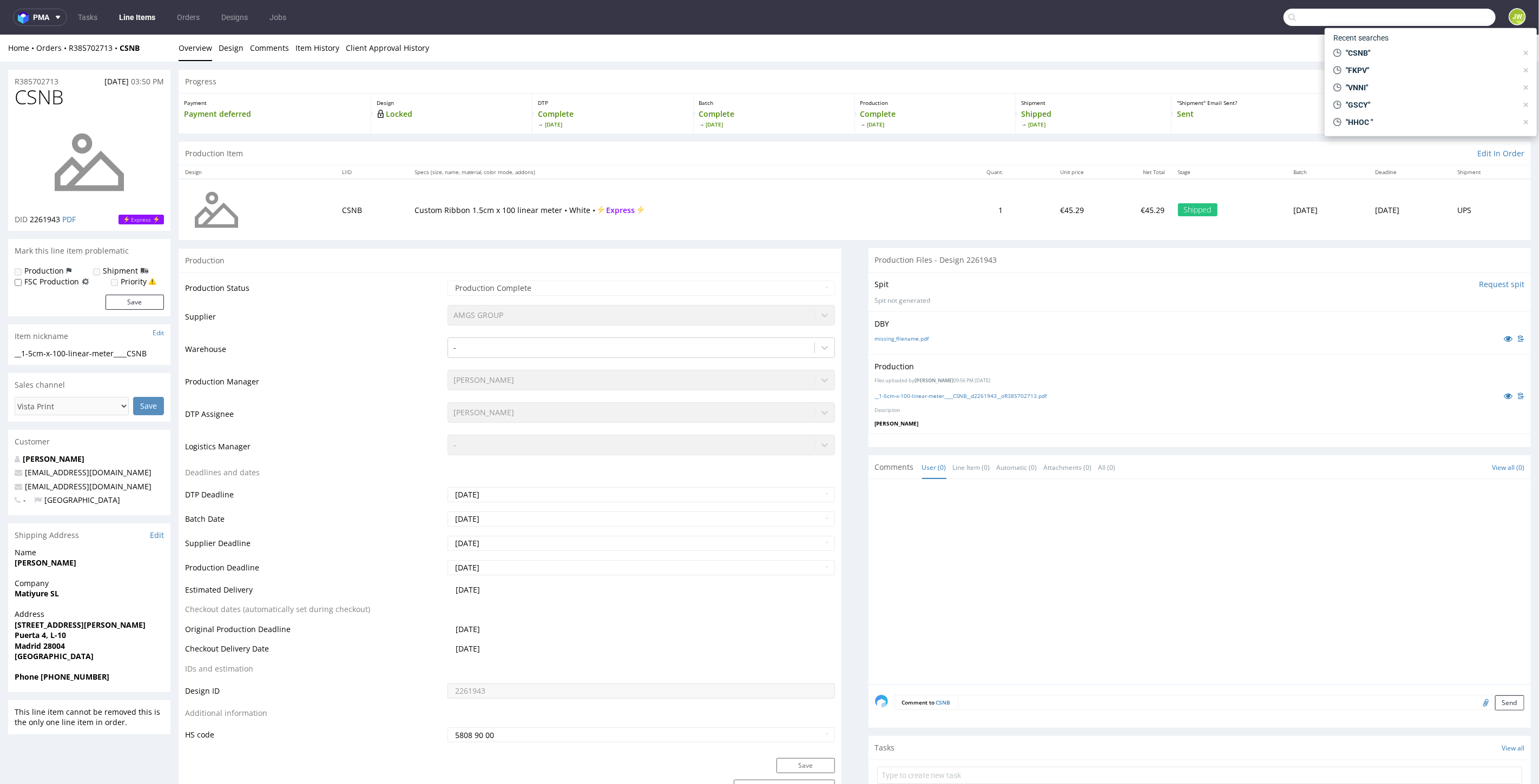
paste input "UPNQ"
type input "UPNQ"
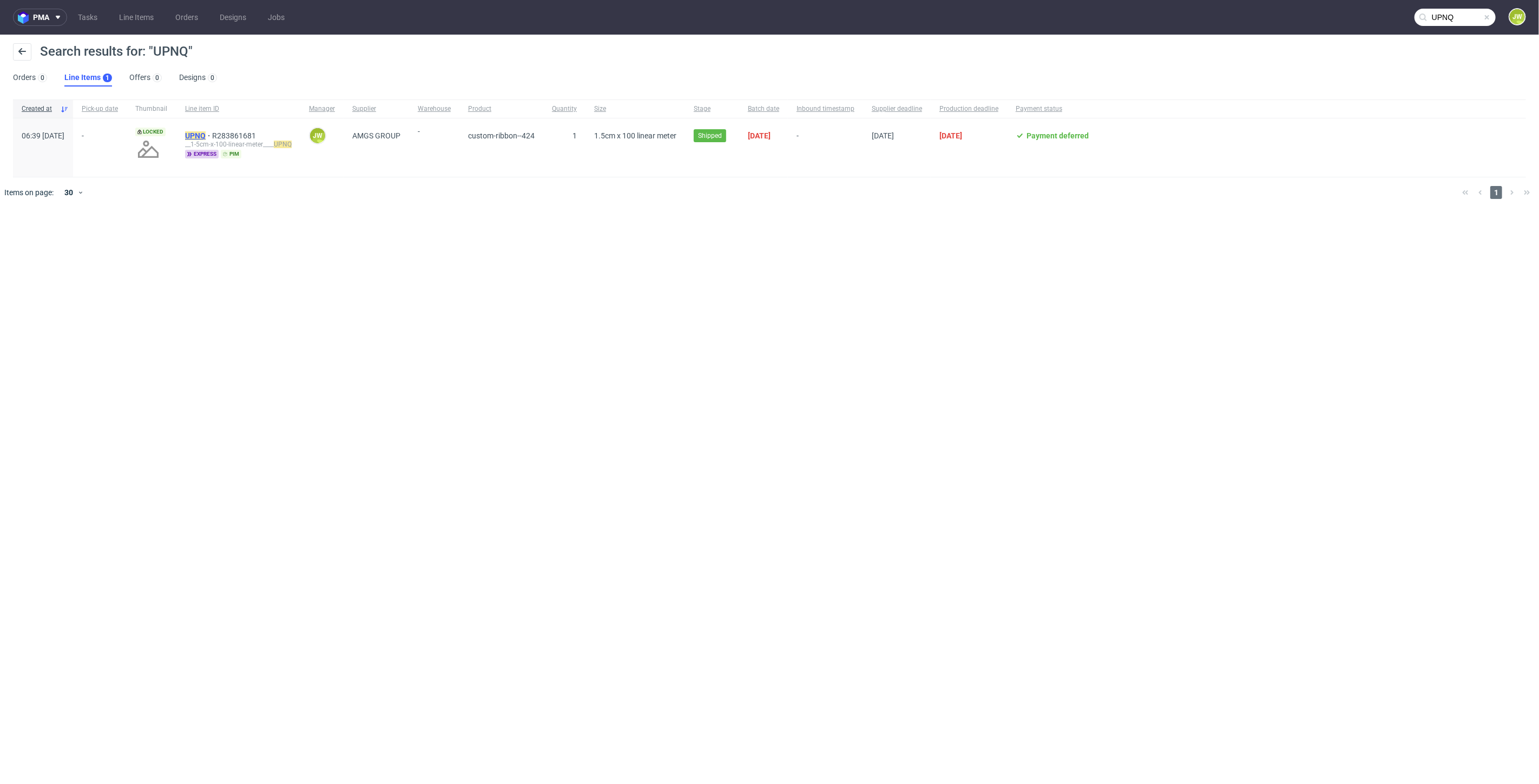
click at [206, 137] on mark "UPNQ" at bounding box center [195, 136] width 20 height 8
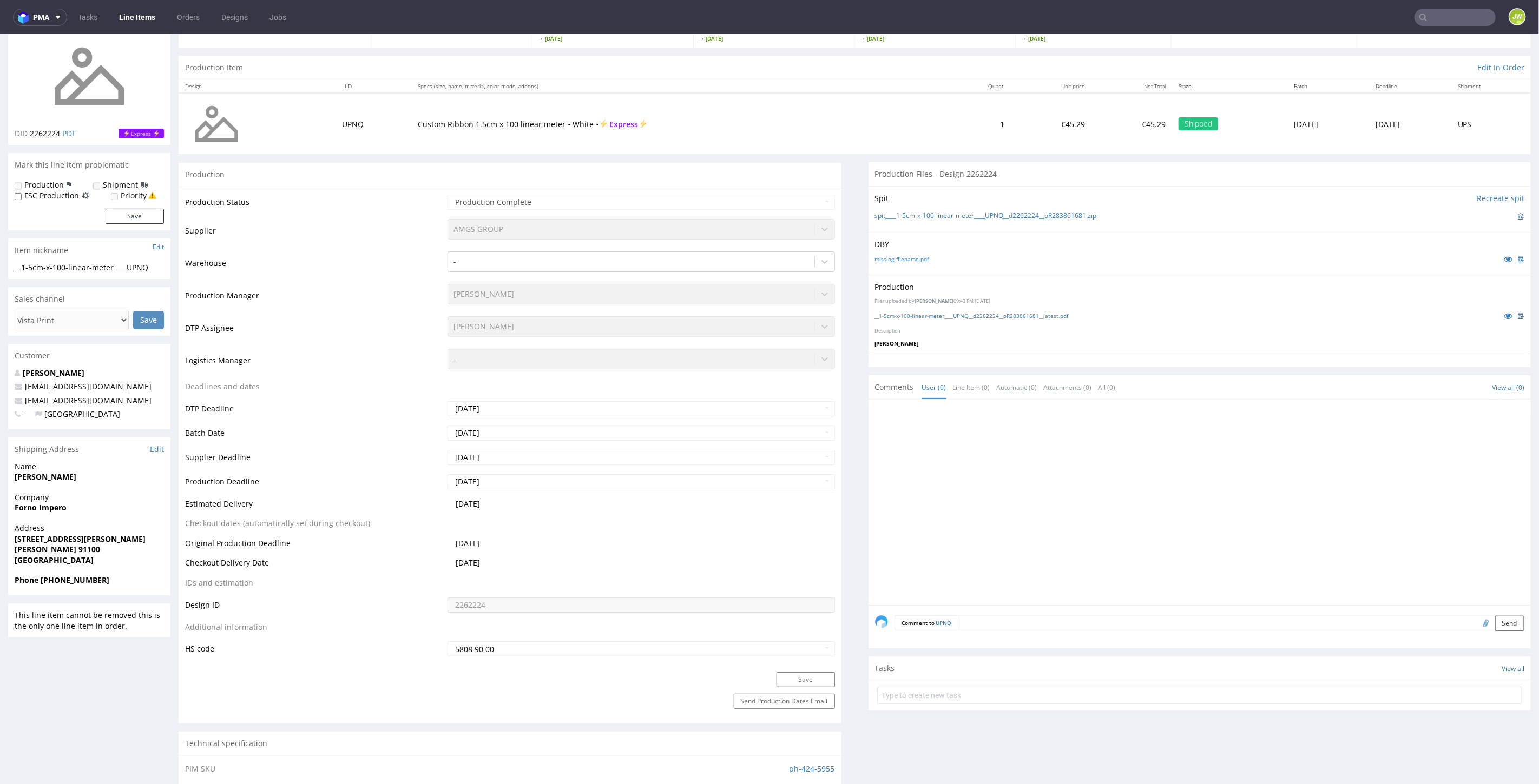
scroll to position [60, 0]
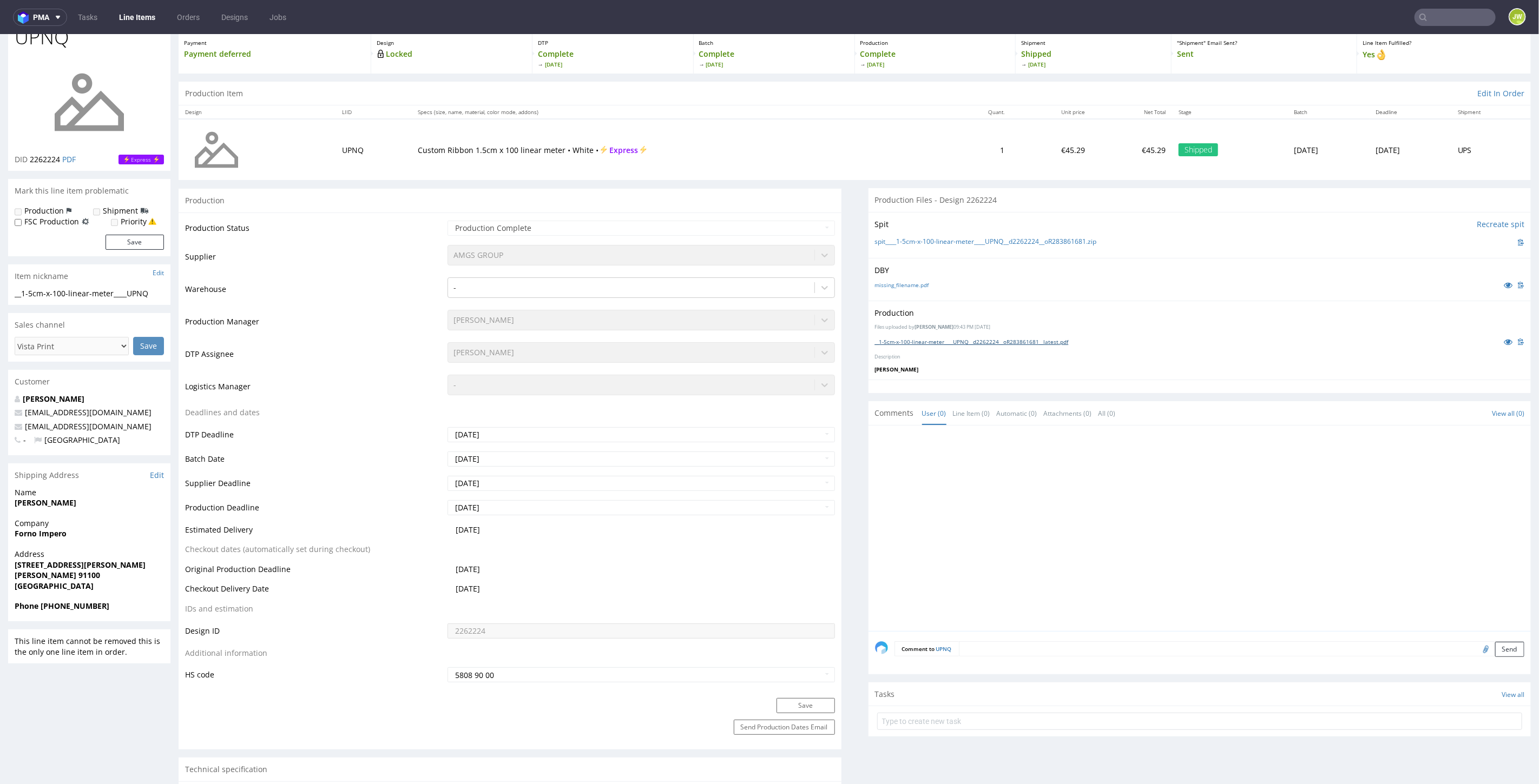
click at [915, 343] on link "__1-5cm-x-100-linear-meter____UPNQ__d2262224__oR283861681__latest.pdf" at bounding box center [972, 341] width 194 height 8
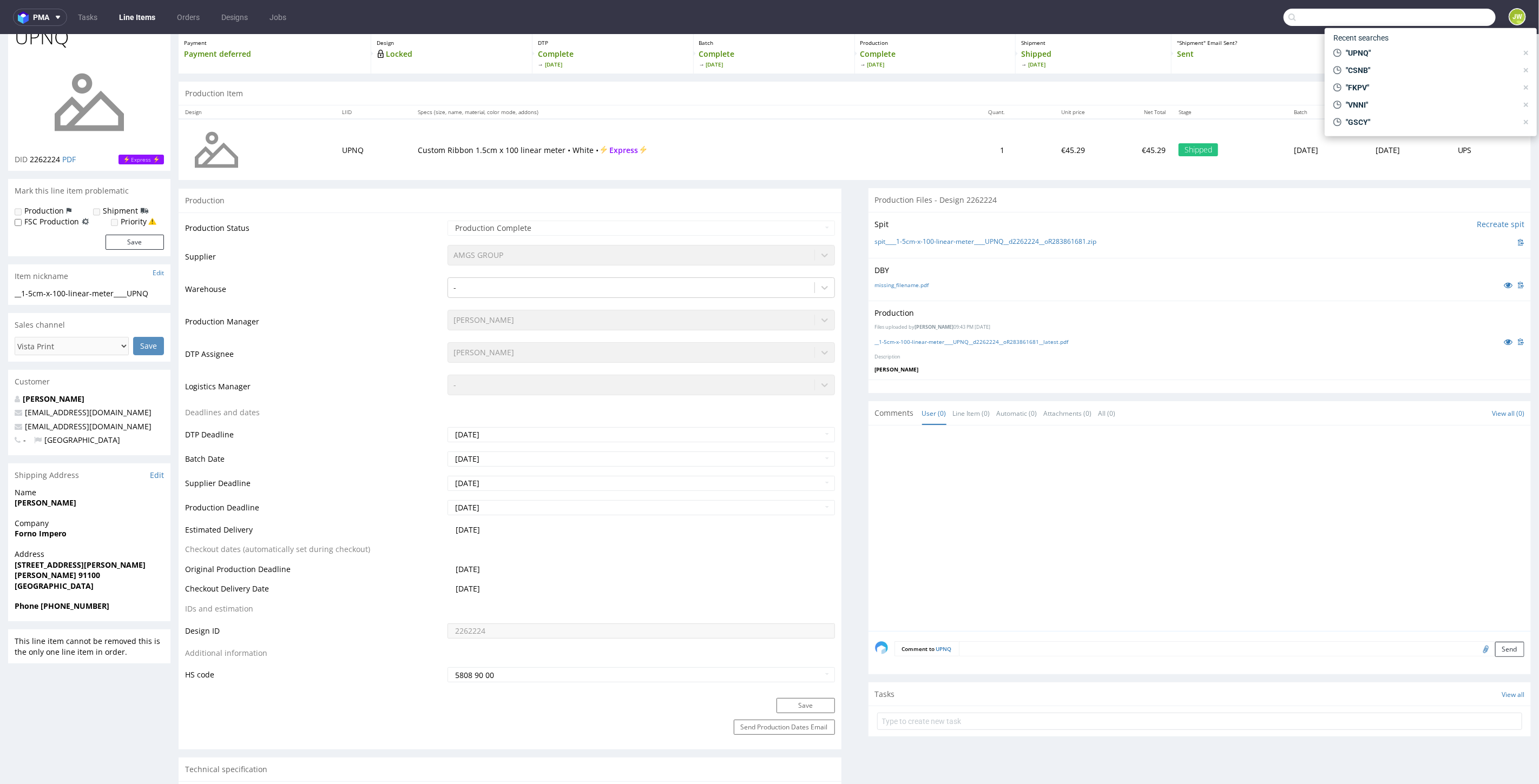
click at [1451, 20] on input "text" at bounding box center [1389, 17] width 212 height 17
type input "VTBK"
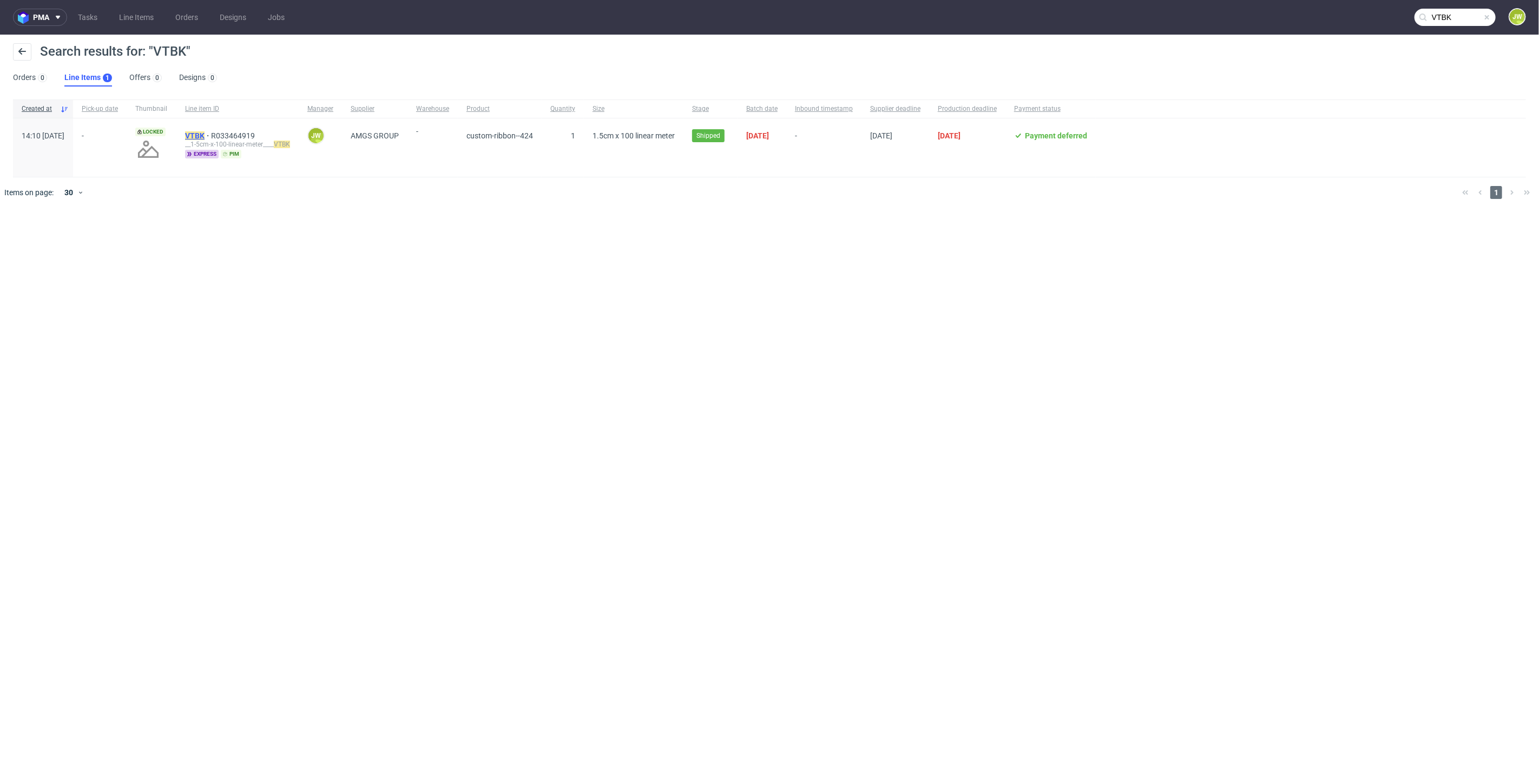
click at [204, 132] on mark "VTBK" at bounding box center [195, 136] width 20 height 8
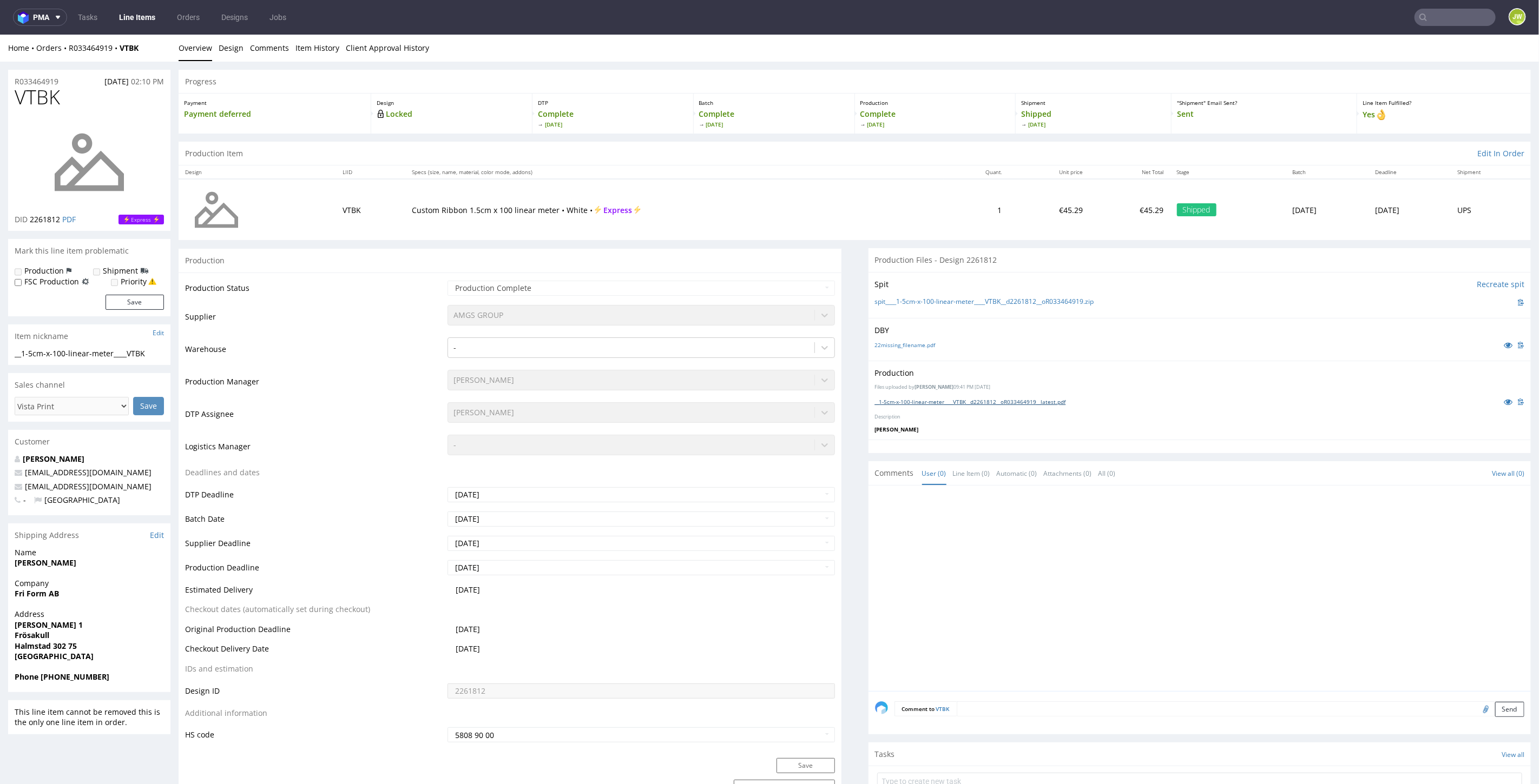
click at [876, 400] on link "__1-5cm-x-100-linear-meter____VTBK__d2261812__oR033464919__latest.pdf" at bounding box center [971, 401] width 191 height 8
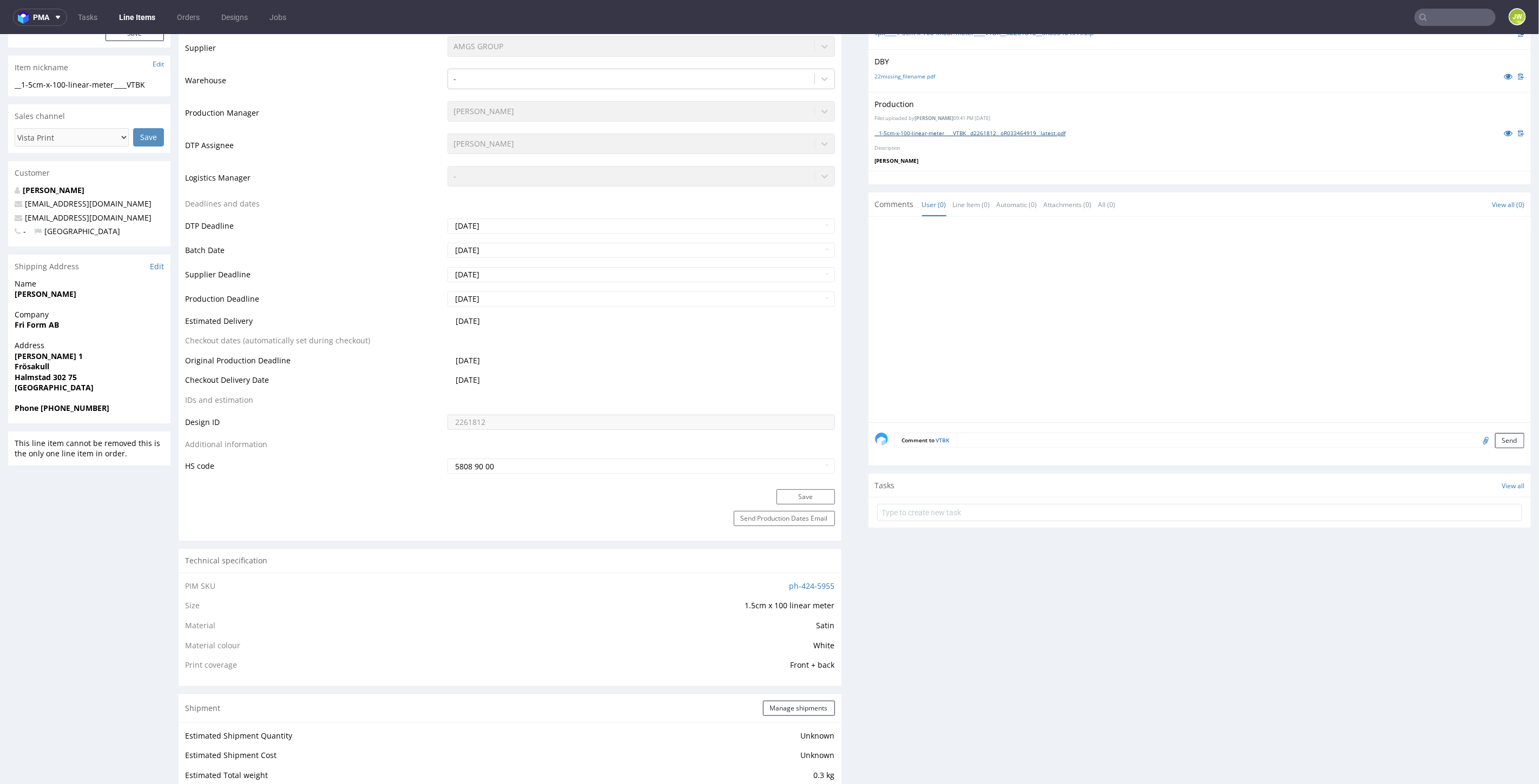
scroll to position [120, 0]
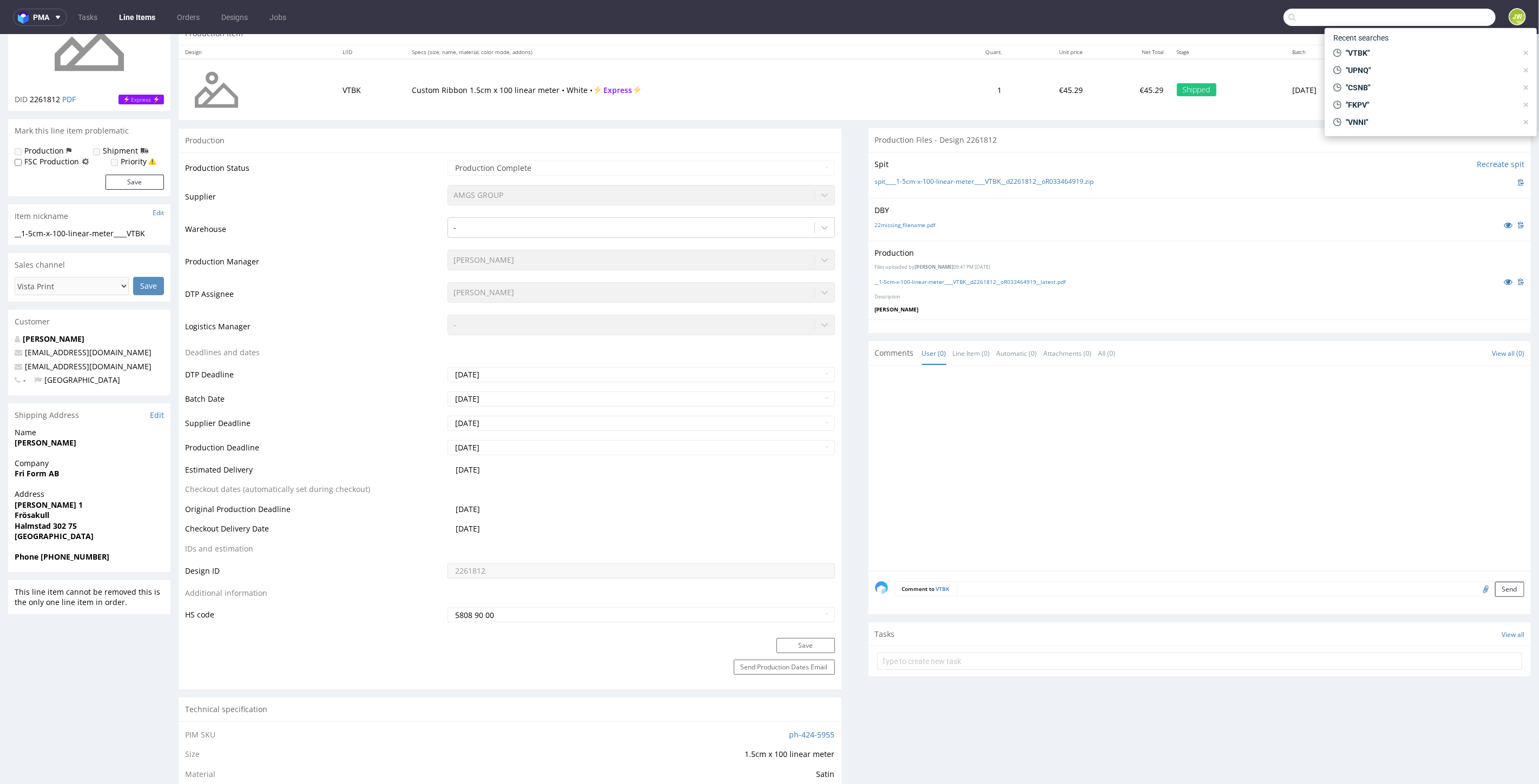
click at [1448, 14] on input "text" at bounding box center [1389, 17] width 212 height 17
type input "ZWQU"
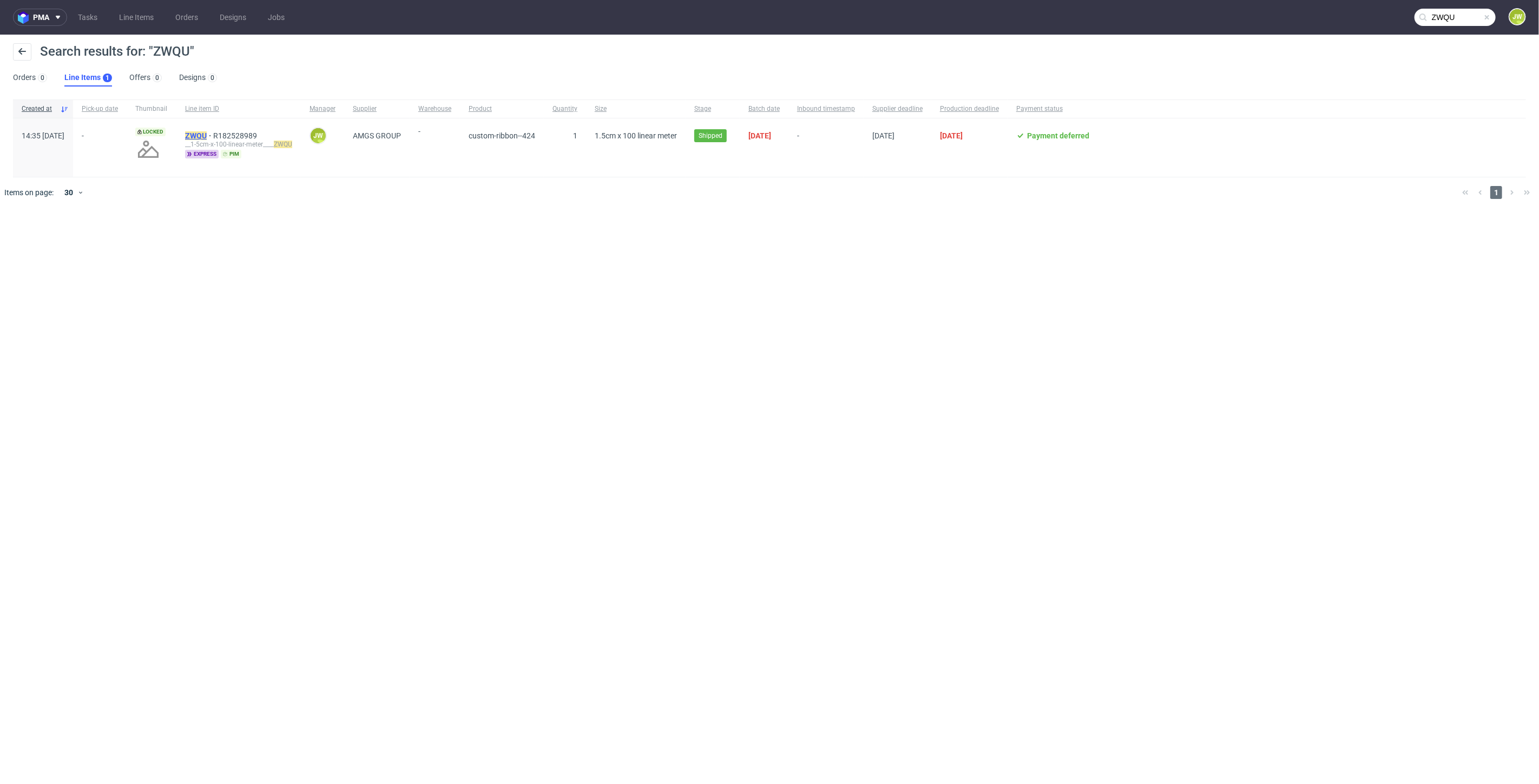
click at [207, 134] on mark "ZWQU" at bounding box center [196, 136] width 22 height 8
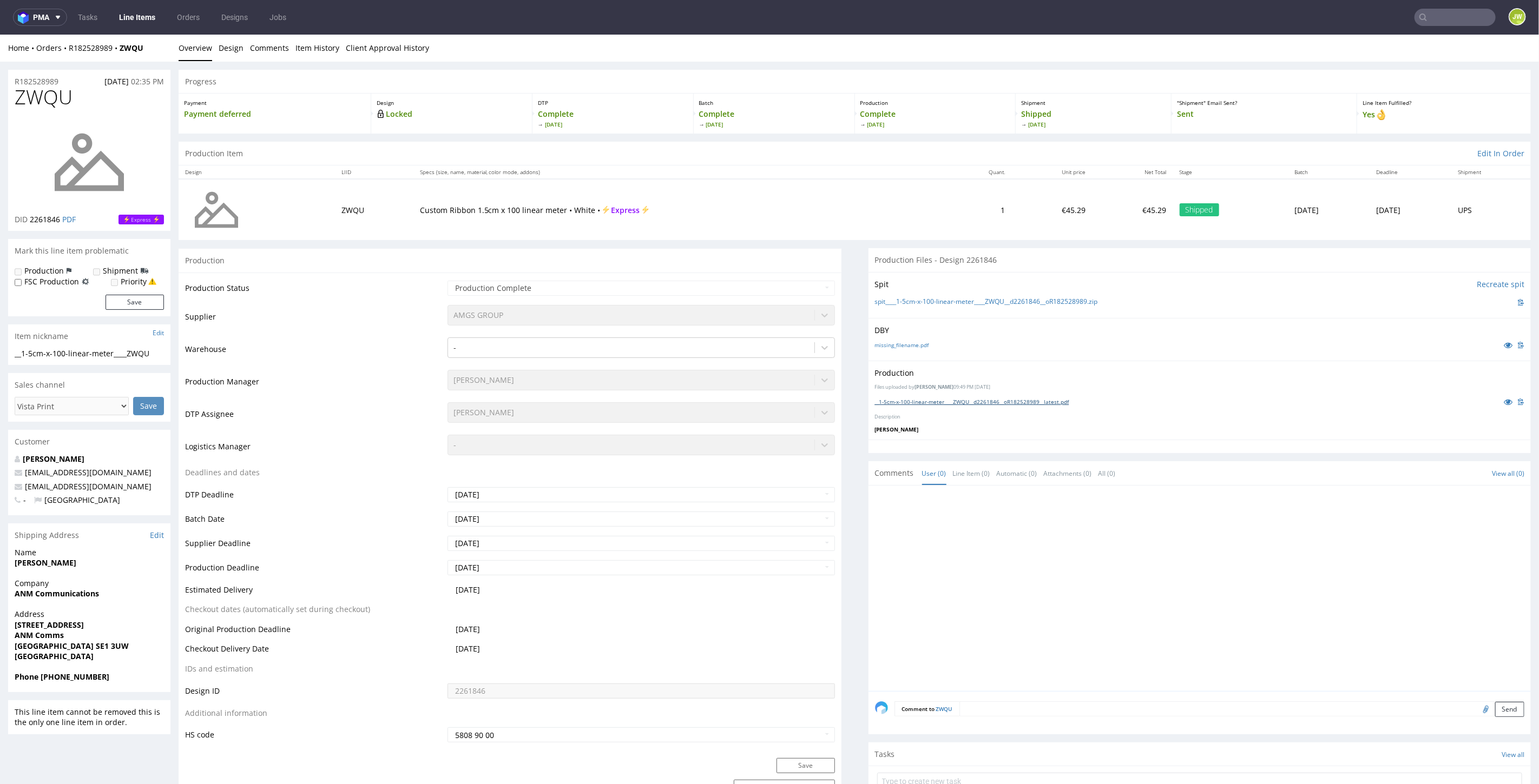
click at [900, 398] on link "__1-5cm-x-100-linear-meter____ZWQU__d2261846__oR182528989__latest.pdf" at bounding box center [972, 401] width 194 height 8
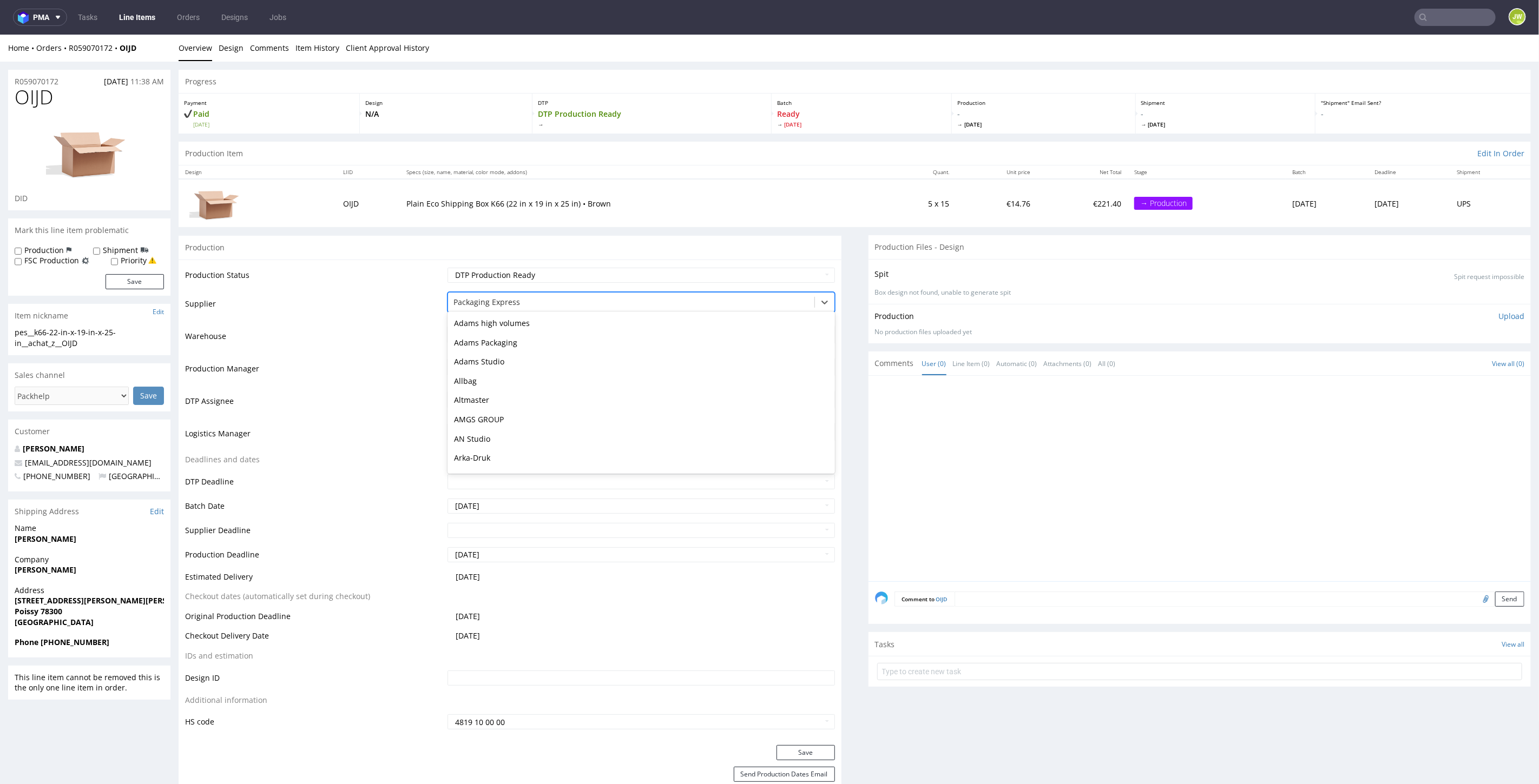
drag, startPoint x: 447, startPoint y: 303, endPoint x: 615, endPoint y: 303, distance: 168.0
click at [615, 303] on div "Packaging Express" at bounding box center [631, 302] width 366 height 17
drag, startPoint x: 537, startPoint y: 302, endPoint x: 428, endPoint y: 302, distance: 109.0
click at [414, 299] on tr "Supplier Packaging Express" at bounding box center [510, 306] width 650 height 32
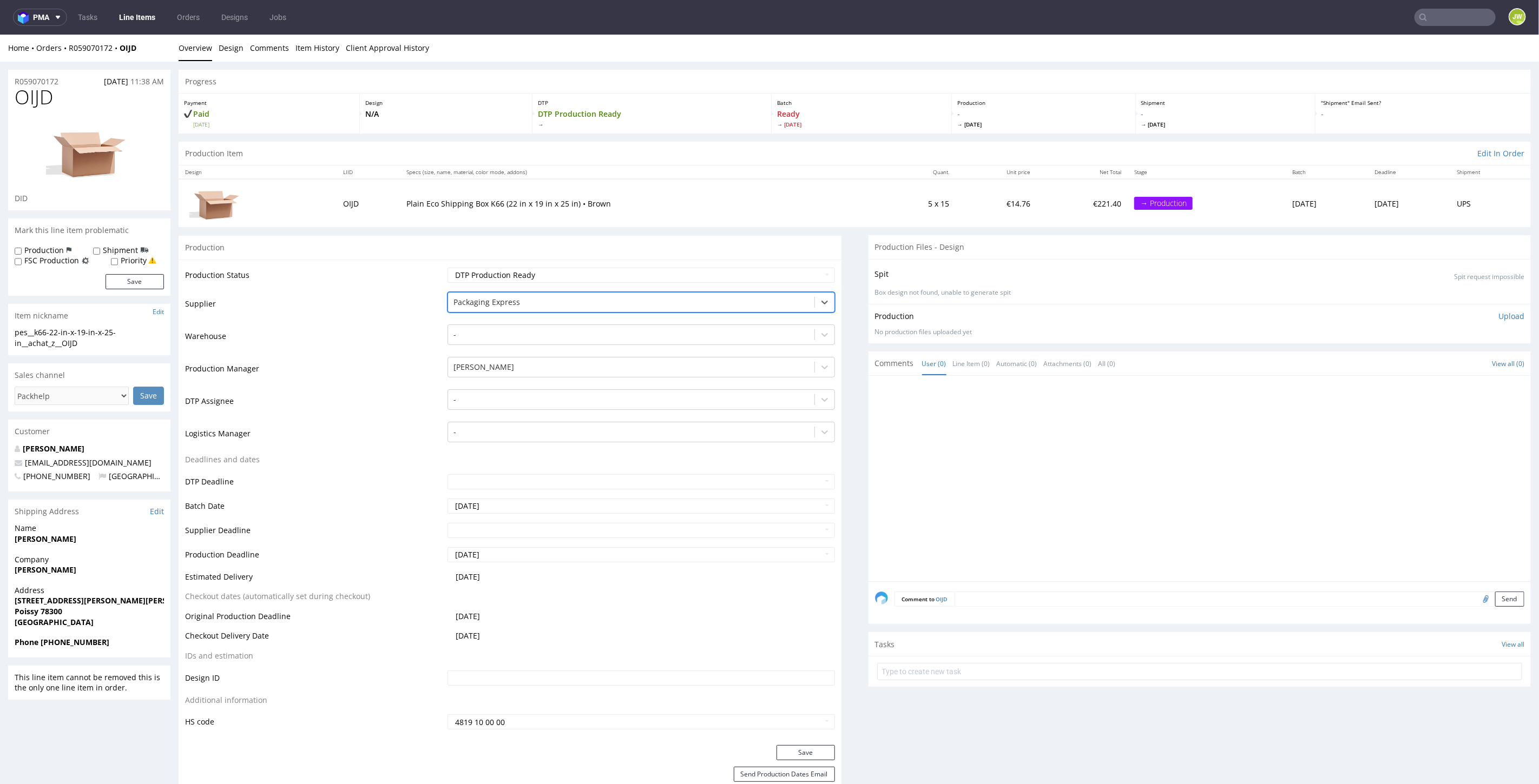
click at [471, 305] on div at bounding box center [631, 302] width 355 height 13
click at [470, 301] on div at bounding box center [631, 302] width 355 height 13
